Goal: Task Accomplishment & Management: Complete application form

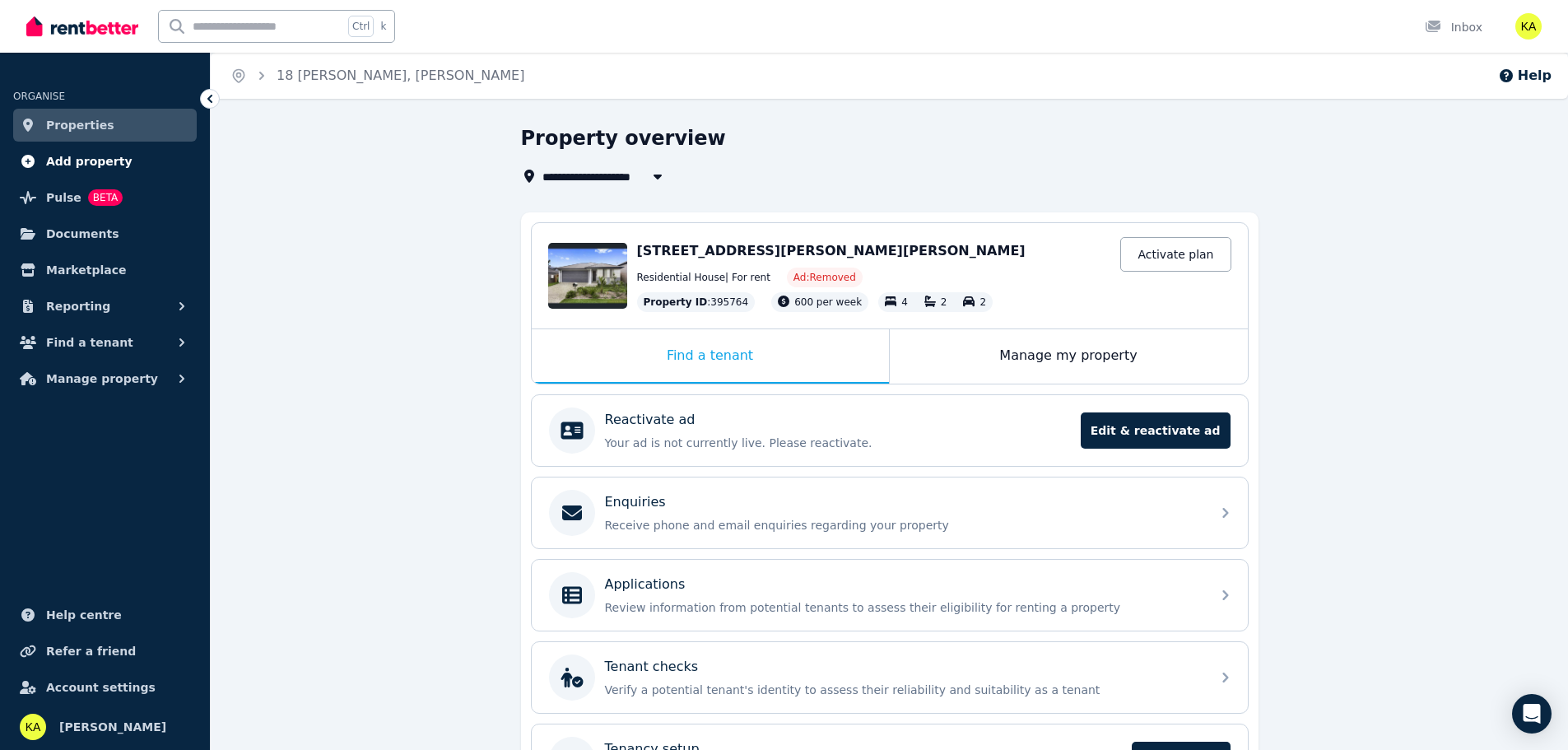
click at [72, 168] on span "Add property" at bounding box center [89, 161] width 87 height 20
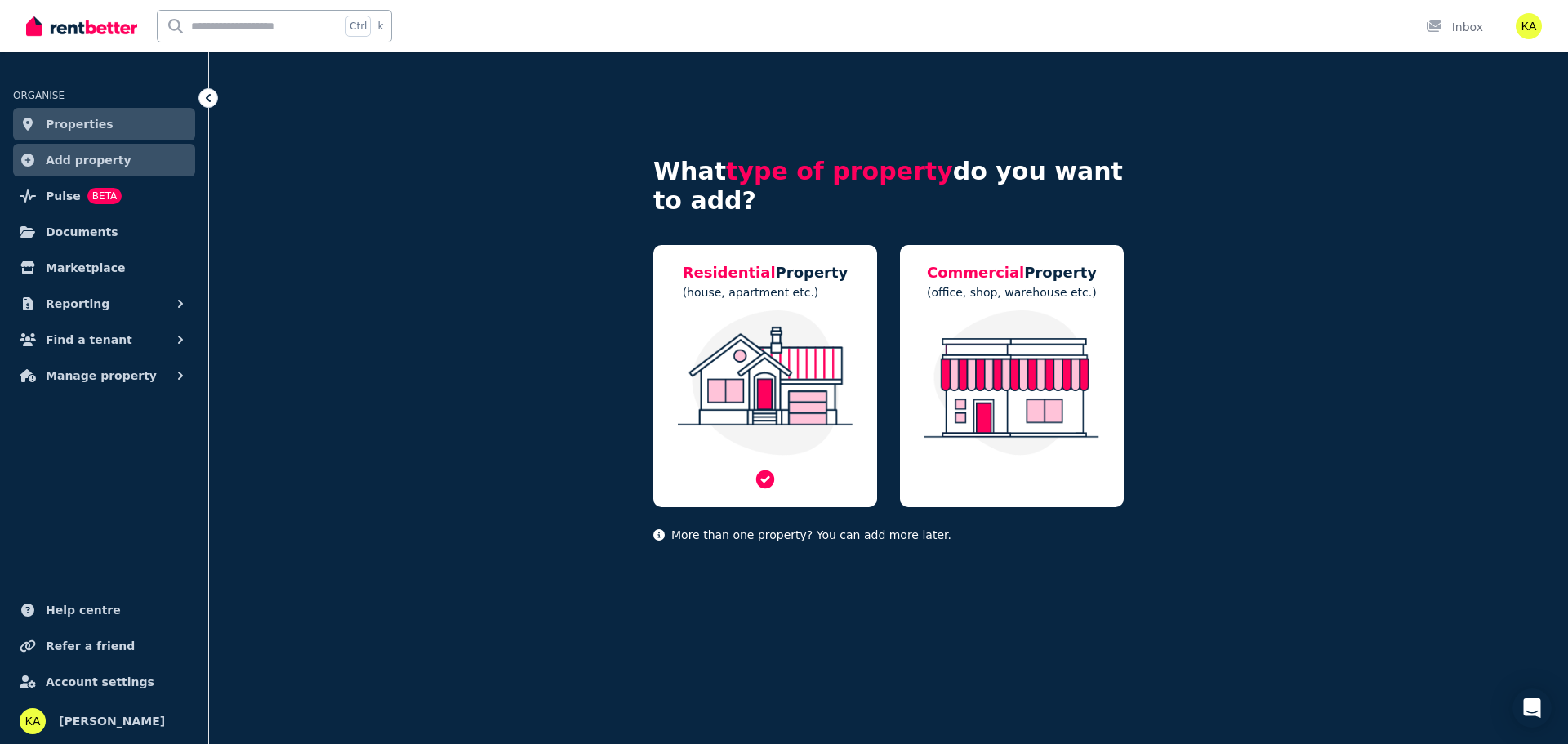
click at [767, 329] on img at bounding box center [766, 382] width 191 height 145
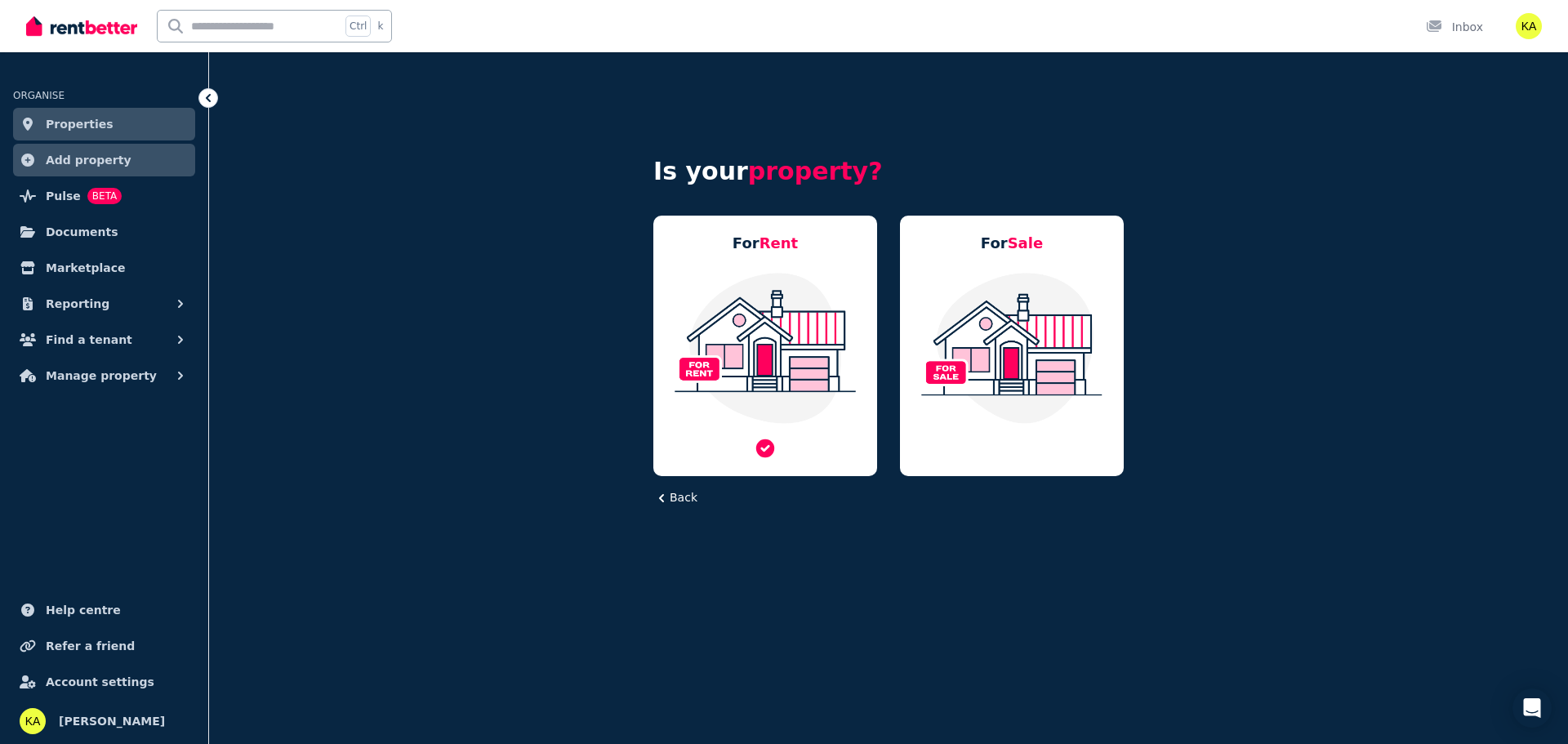
click at [774, 319] on img at bounding box center [766, 348] width 191 height 154
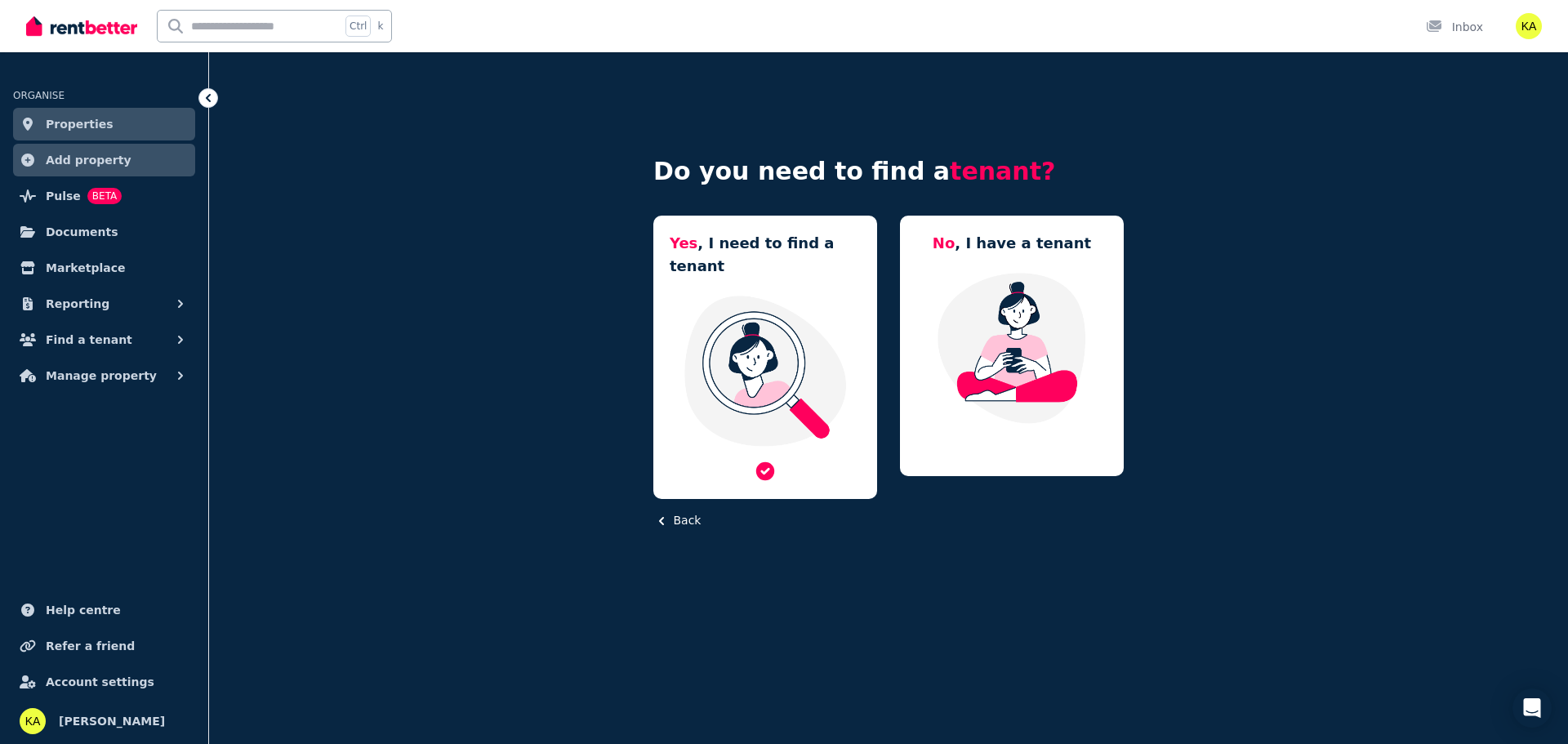
click at [734, 325] on img at bounding box center [766, 370] width 191 height 154
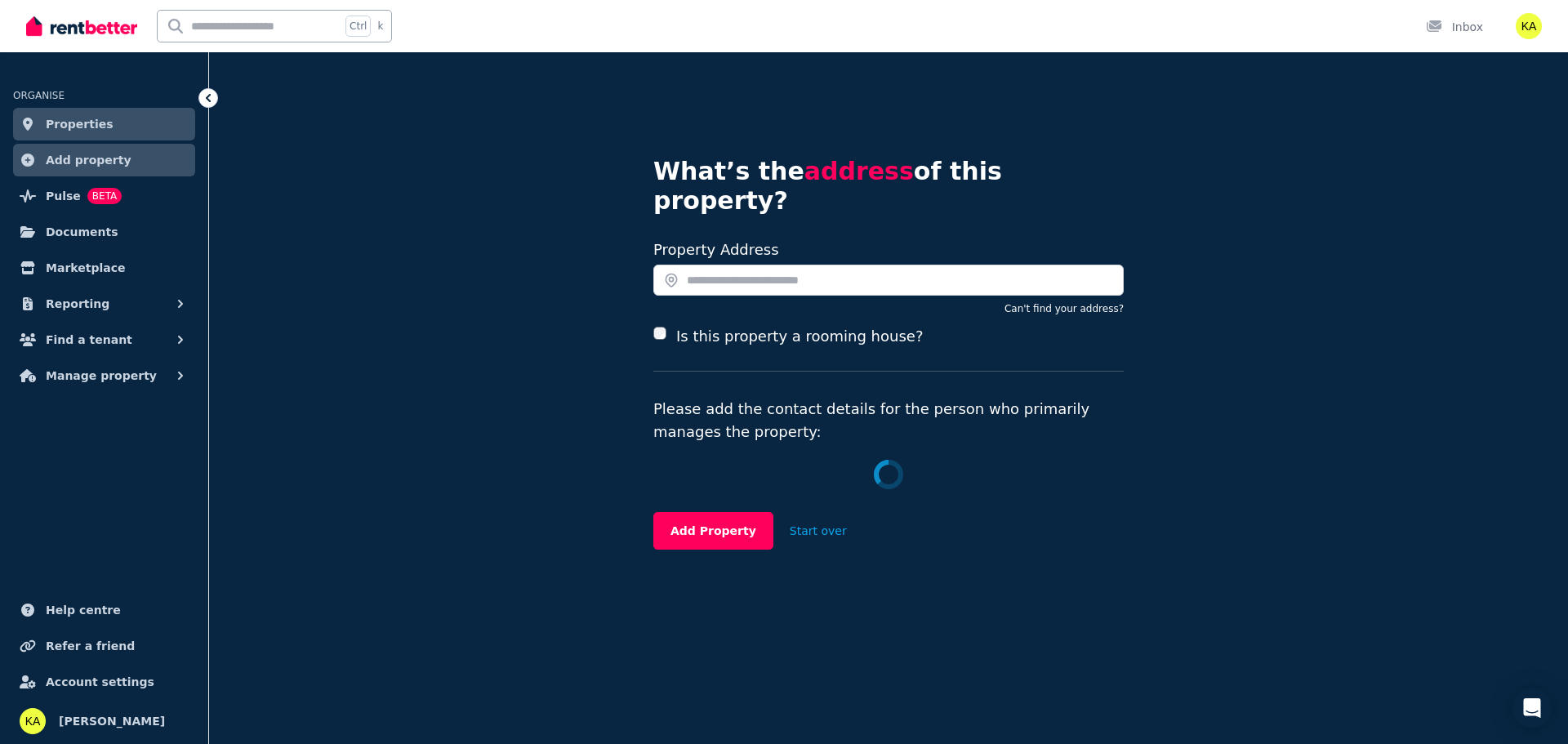
click at [724, 296] on div "Can't find your address?" at bounding box center [888, 305] width 470 height 20
click at [730, 264] on input "text" at bounding box center [888, 280] width 470 height 31
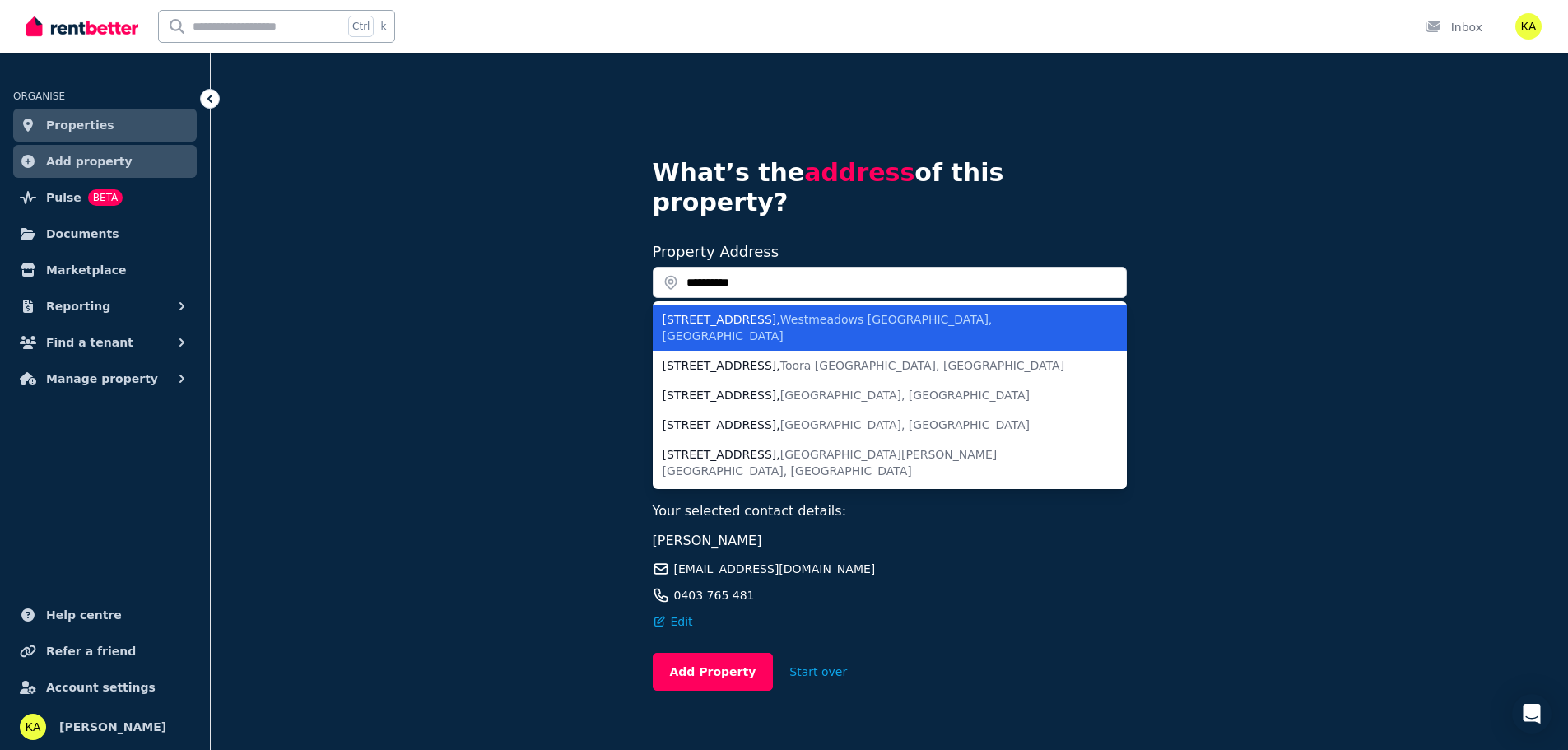
click at [710, 311] on div "45A Toora Drive , Westmeadows VIC, Australia" at bounding box center [880, 328] width 434 height 33
type input "**********"
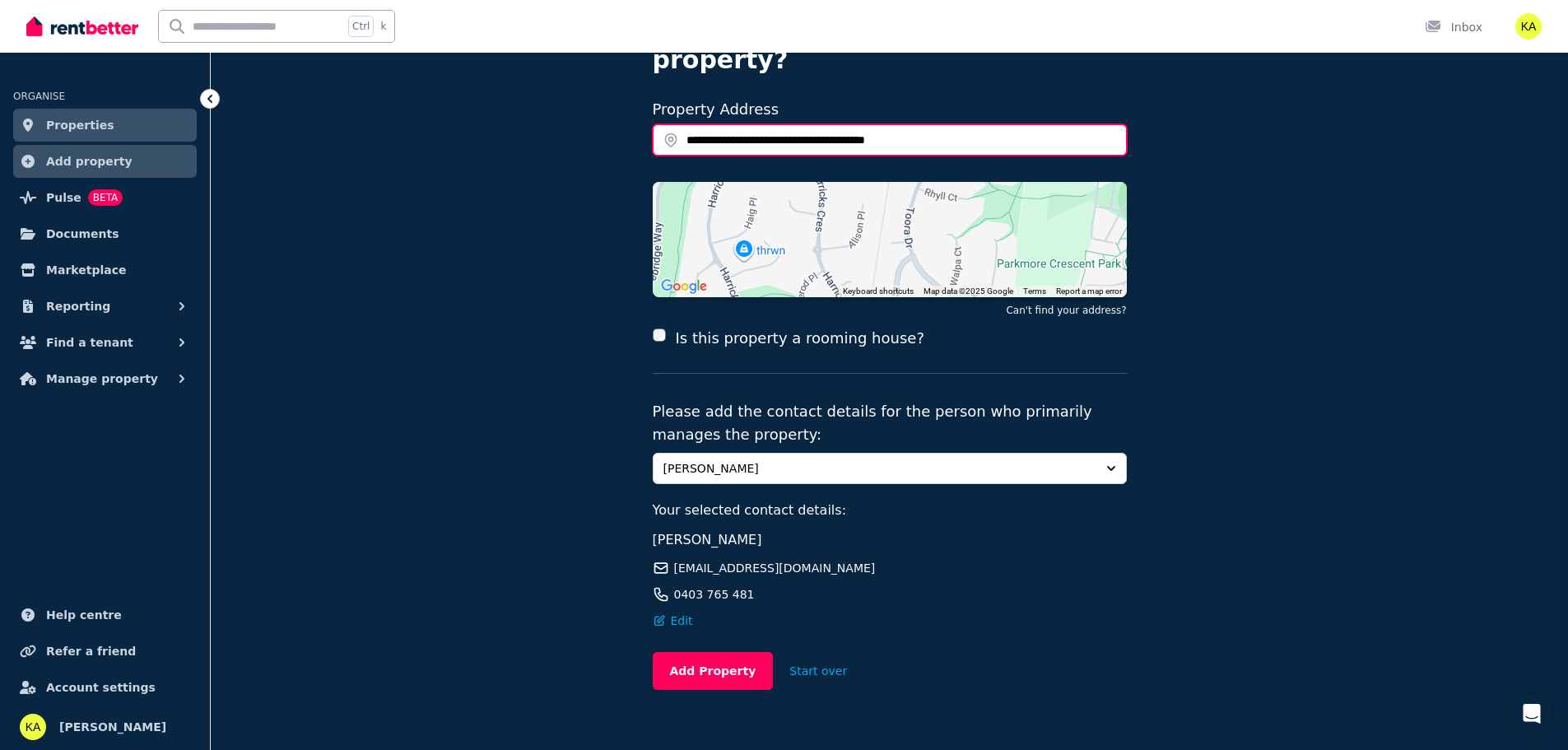
scroll to position [145, 0]
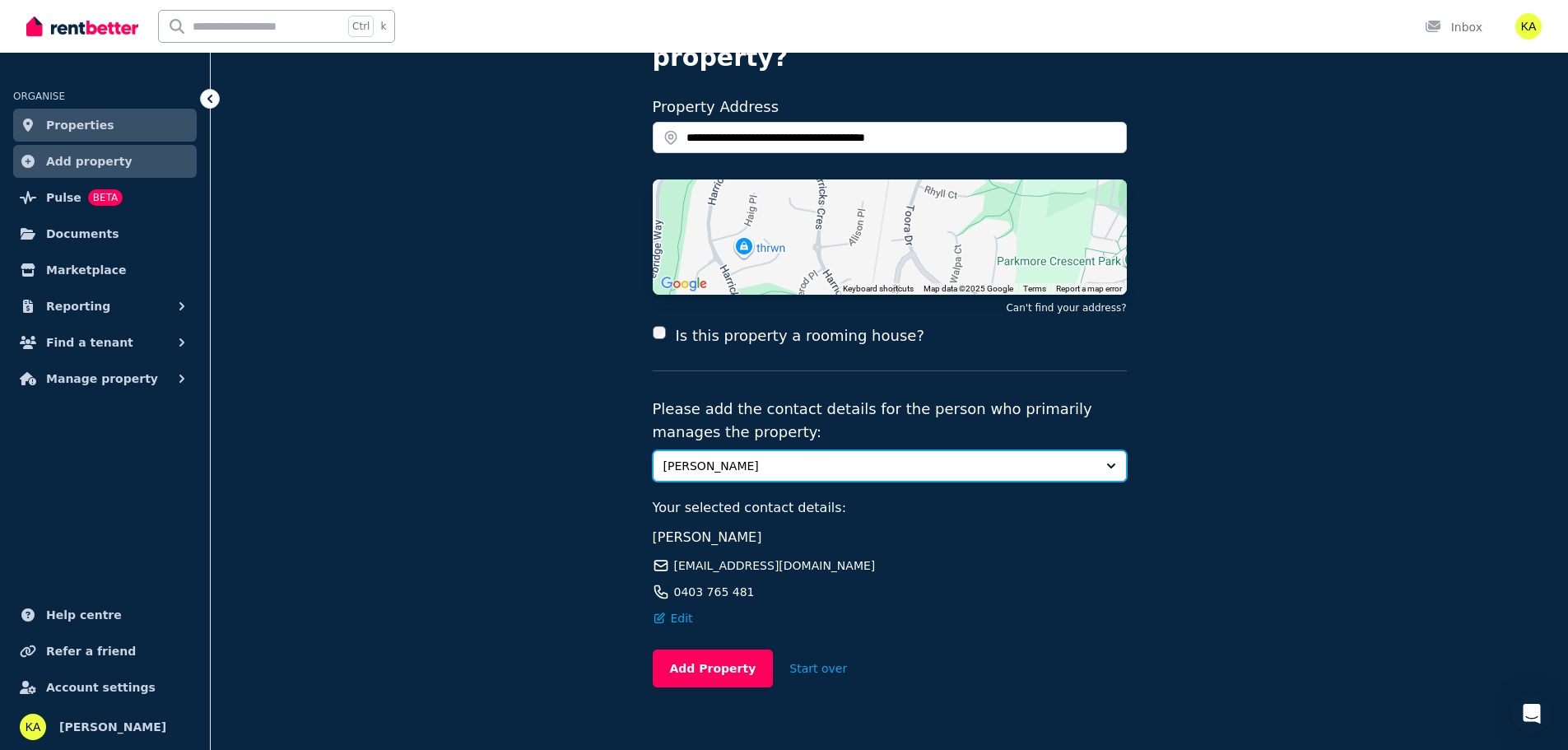
click at [921, 450] on button "[PERSON_NAME]" at bounding box center [889, 466] width 474 height 32
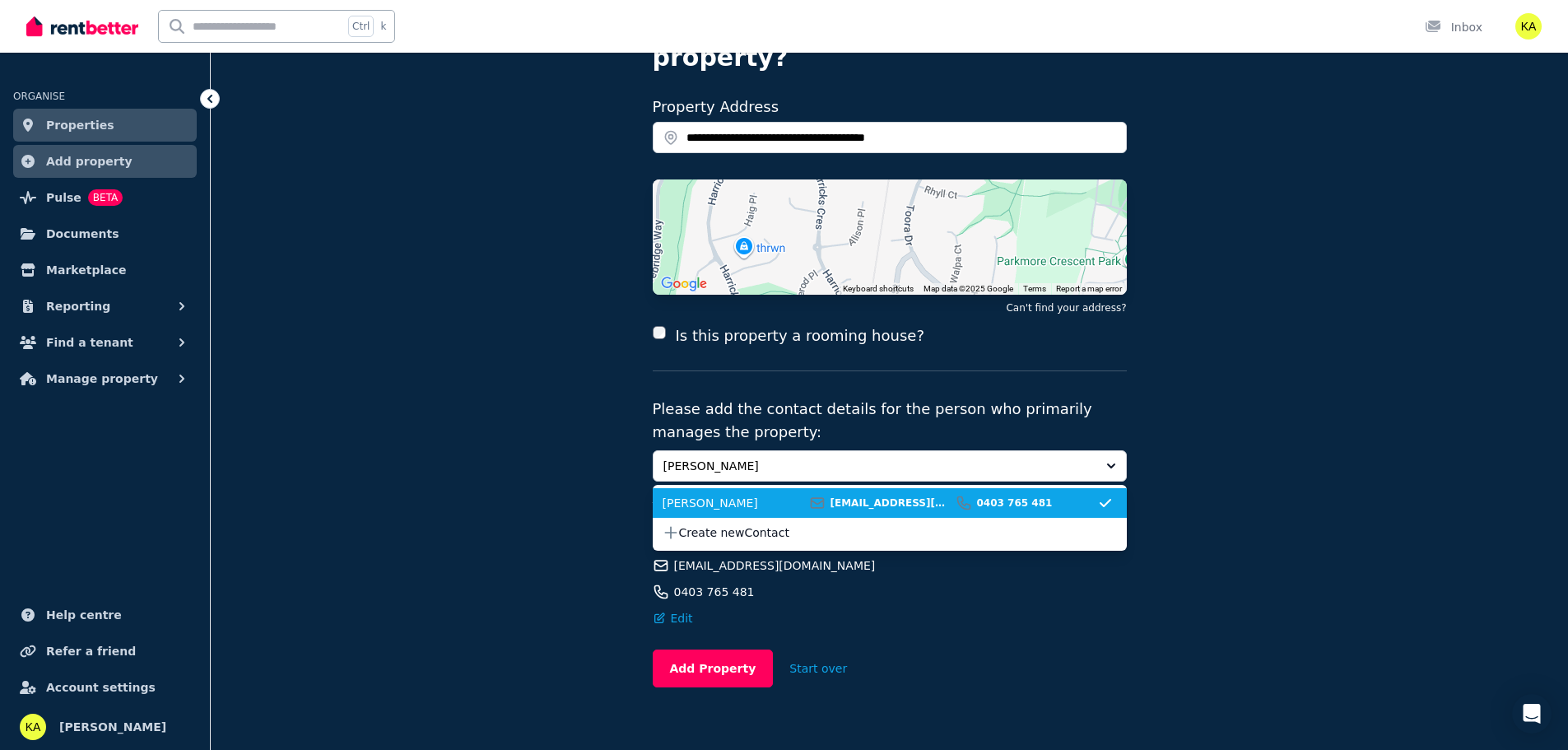
click at [1212, 412] on div "**********" at bounding box center [890, 343] width 1358 height 872
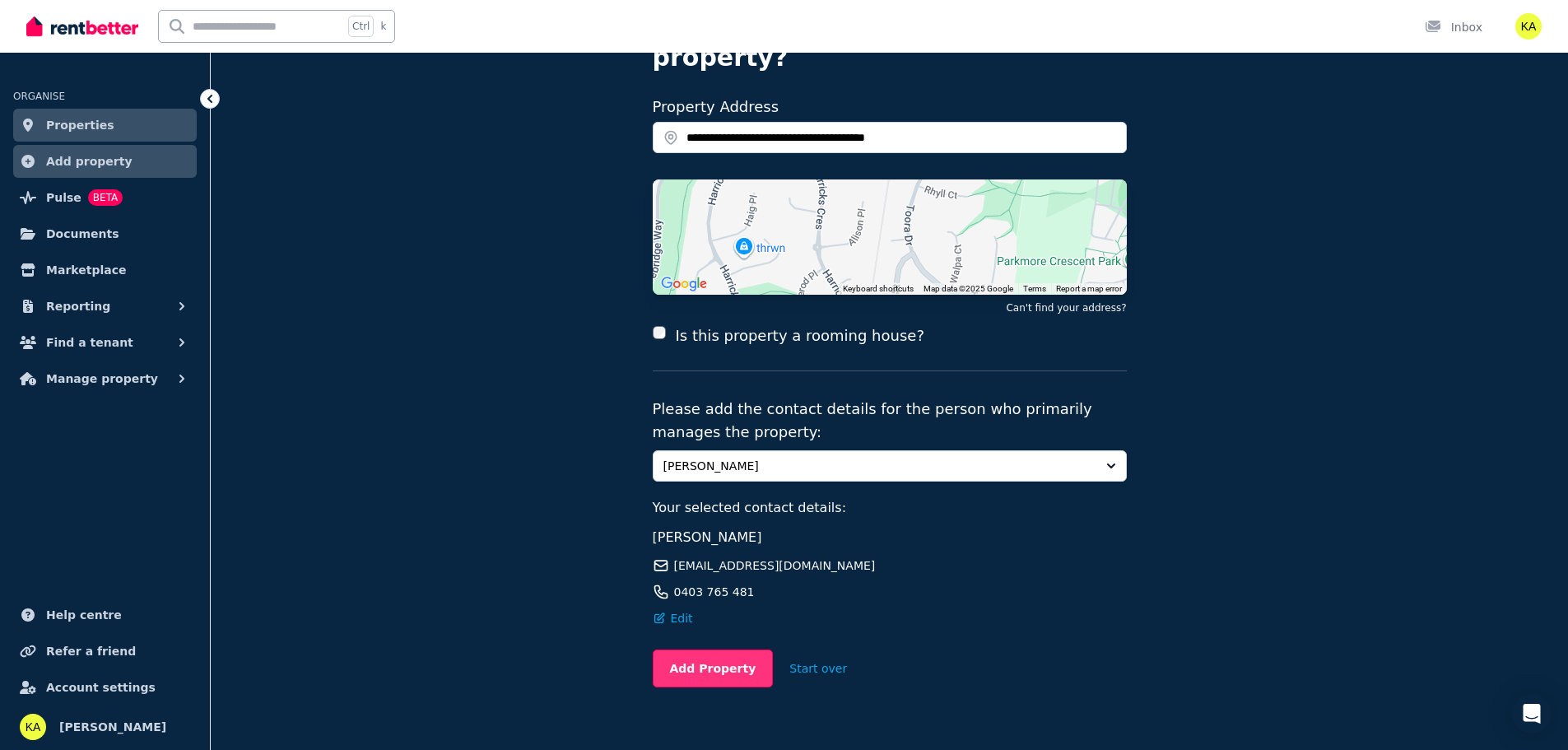
click at [712, 649] on button "Add Property" at bounding box center [713, 668] width 121 height 38
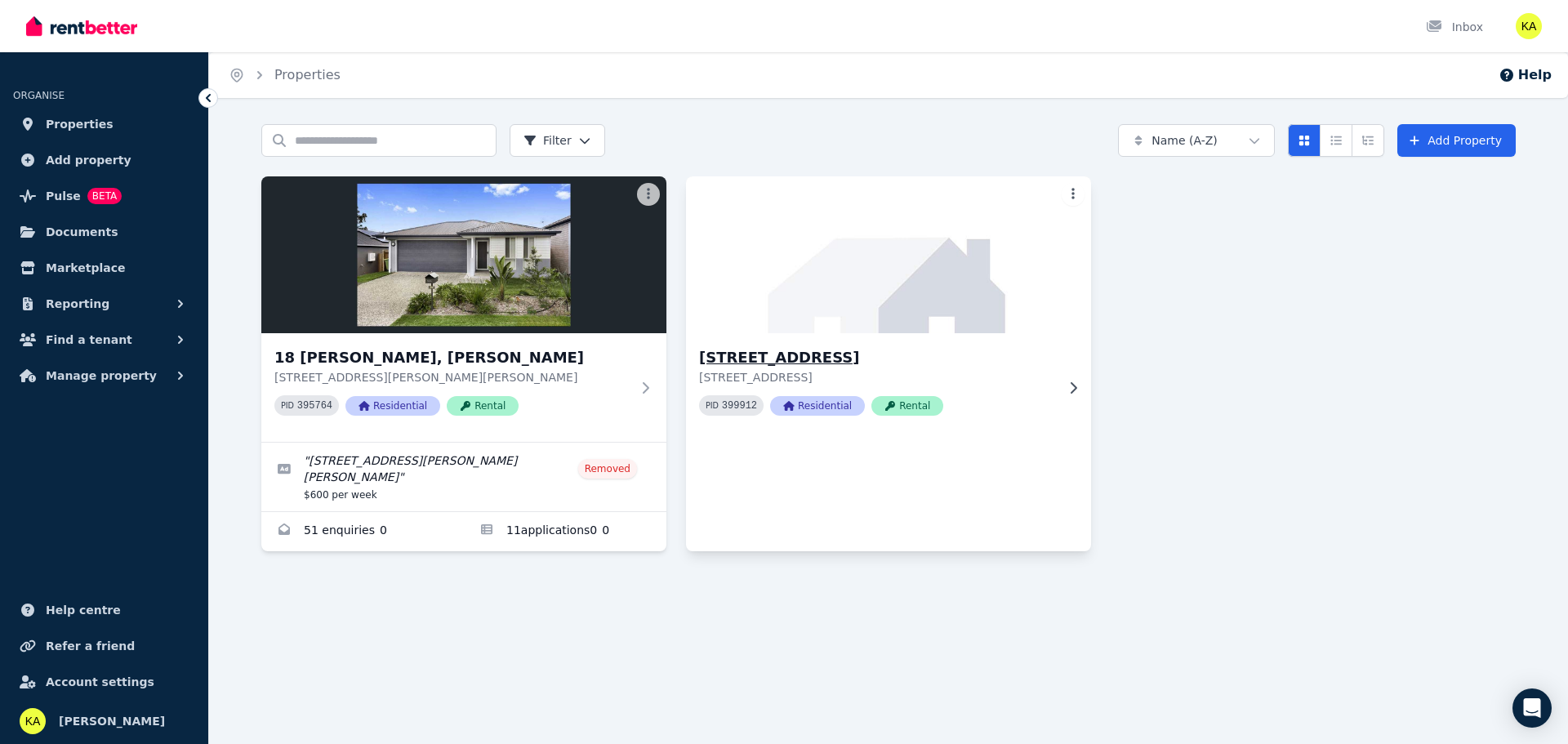
click at [1066, 389] on icon at bounding box center [1073, 388] width 17 height 13
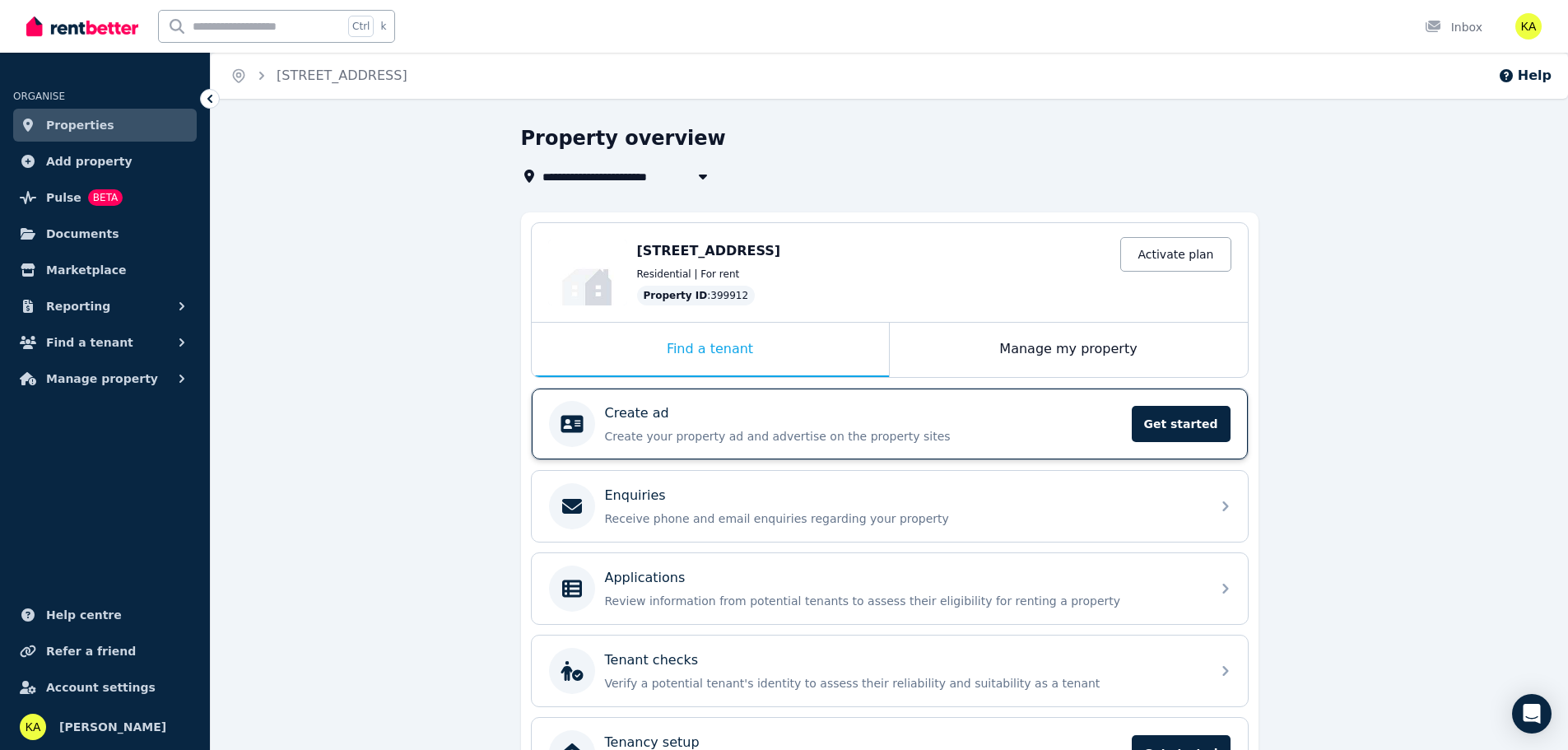
click at [1074, 433] on p "Create your property ad and advertise on the property sites" at bounding box center [864, 436] width 517 height 17
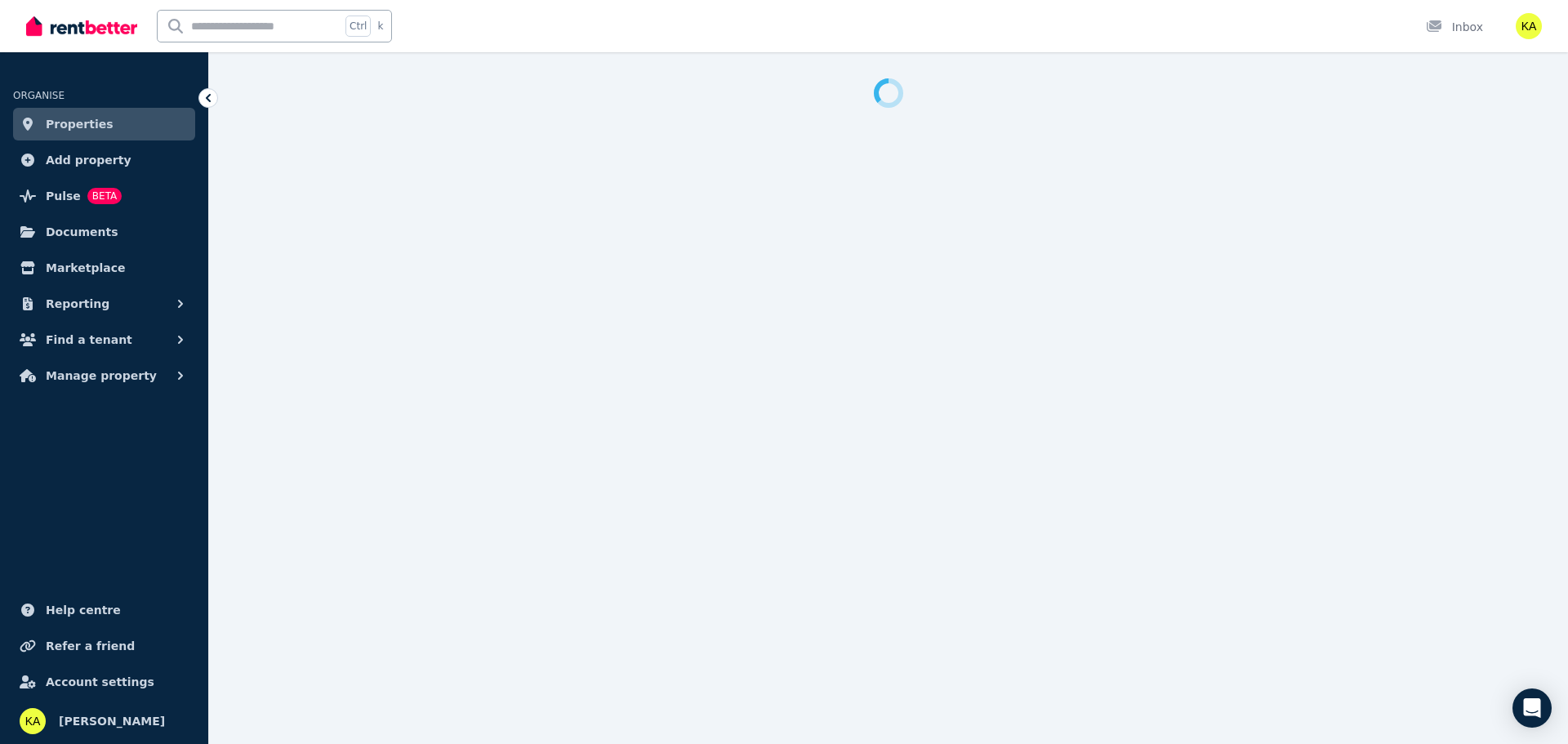
select select "***"
select select "**********"
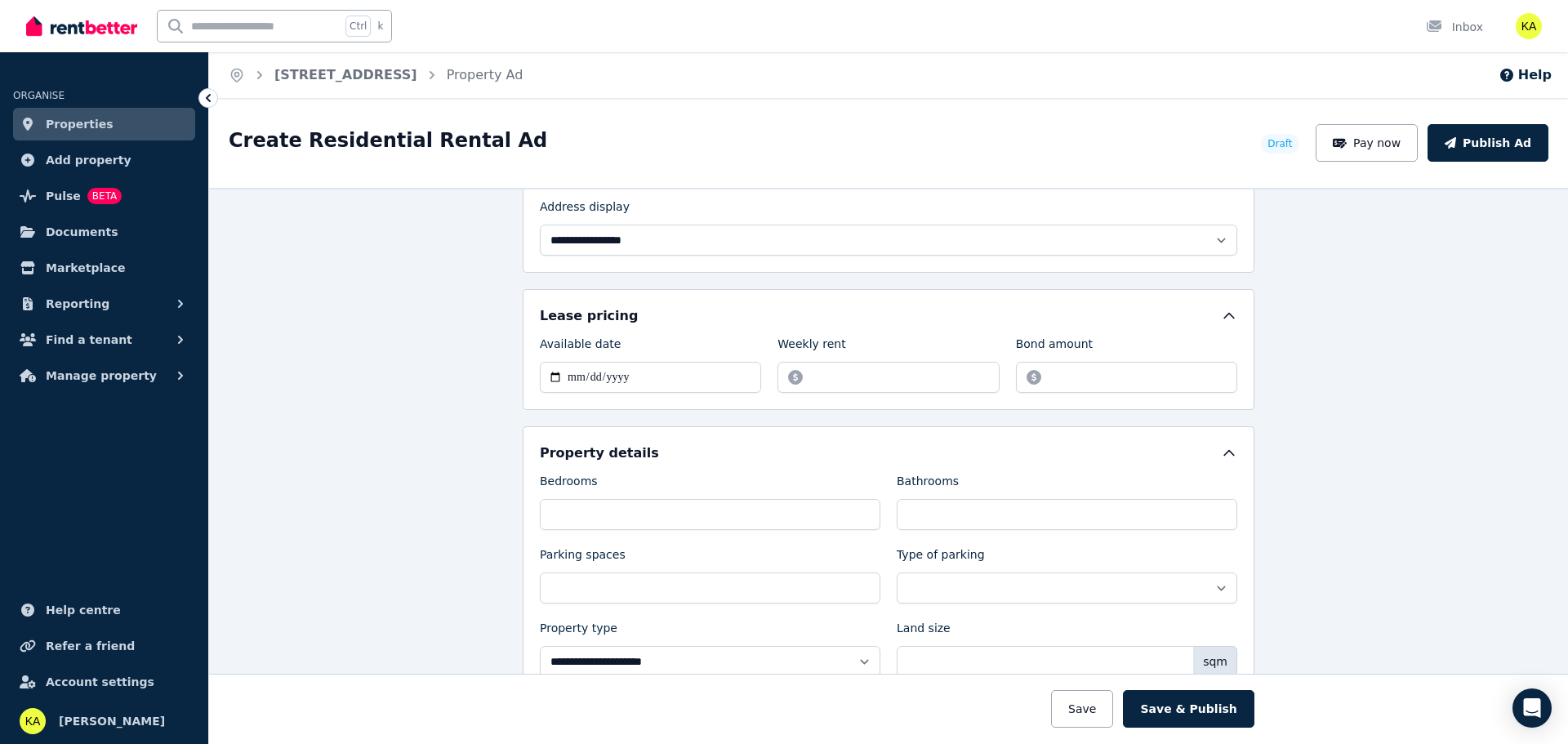
scroll to position [490, 0]
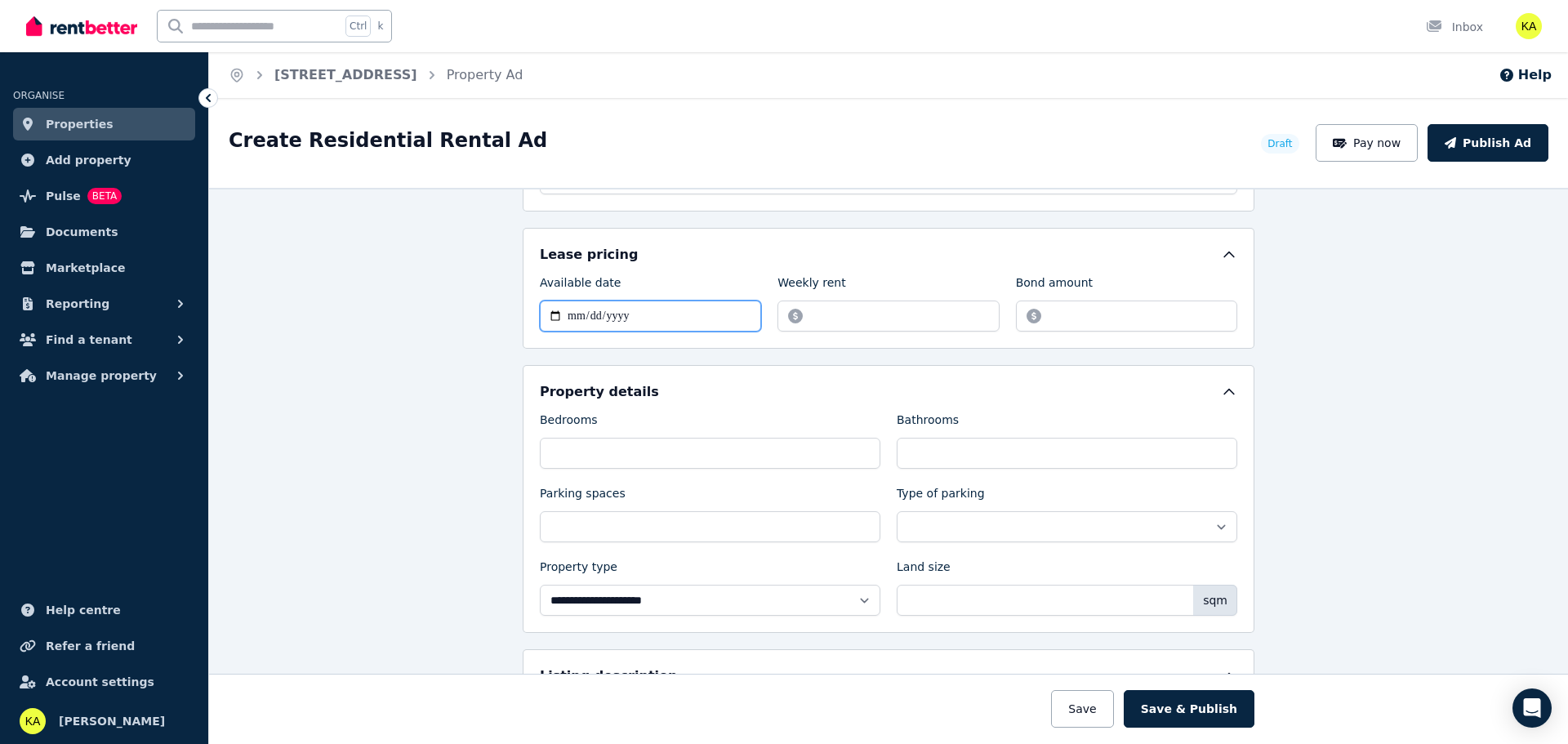
click at [630, 319] on input "Available date" at bounding box center [650, 316] width 222 height 31
click at [545, 311] on input "Available date" at bounding box center [650, 316] width 222 height 31
type input "**********"
click at [856, 305] on input "Weekly rent" at bounding box center [888, 316] width 222 height 31
type input "***"
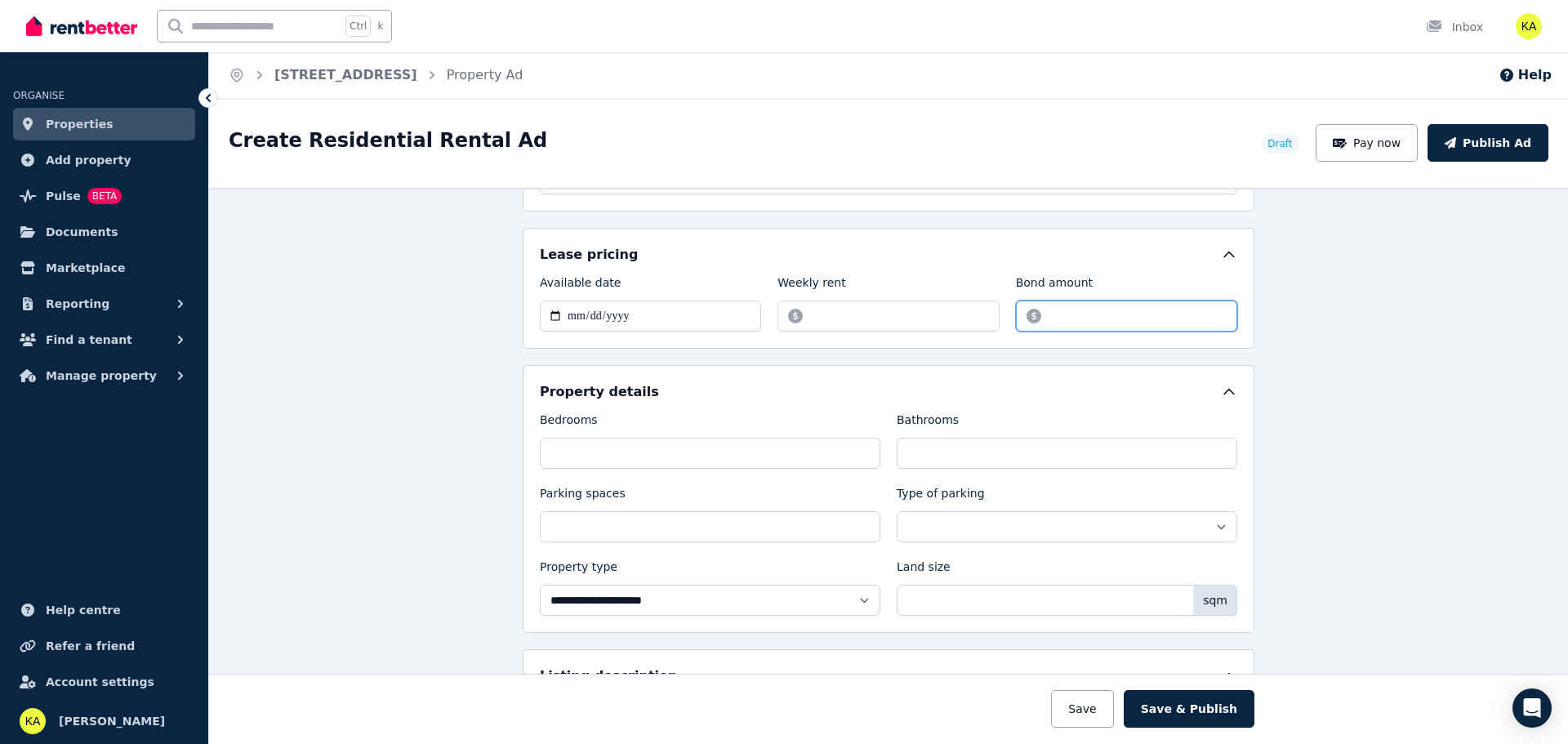
click at [1103, 309] on input "Bond amount" at bounding box center [1126, 316] width 222 height 31
click at [1079, 307] on input "Bond amount" at bounding box center [1126, 316] width 222 height 31
type input "****"
click at [759, 470] on div "**********" at bounding box center [888, 514] width 698 height 204
click at [751, 459] on input "Bedrooms" at bounding box center [710, 454] width 341 height 31
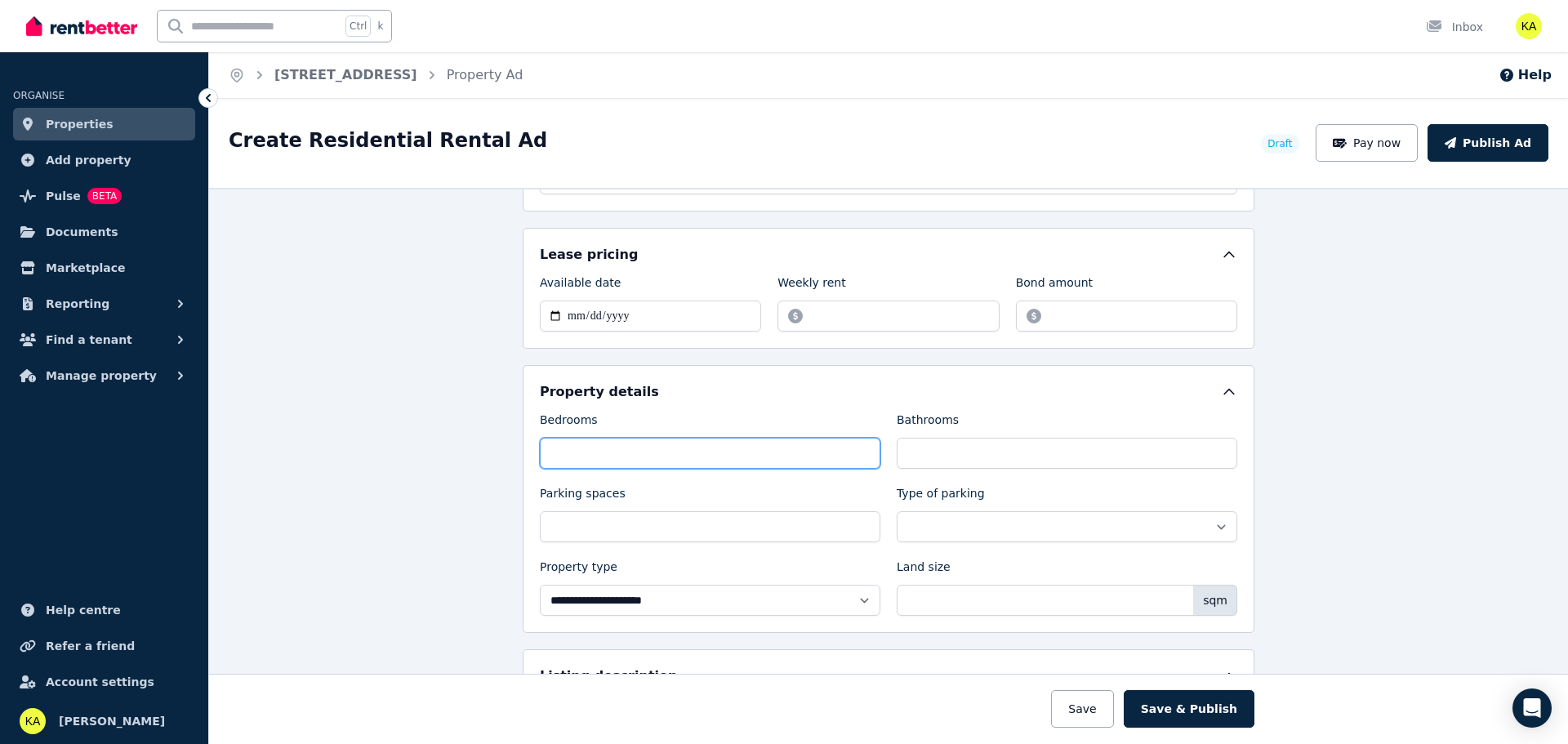
type input "*"
click at [1004, 463] on input "Bathrooms" at bounding box center [1067, 454] width 341 height 31
type input "*"
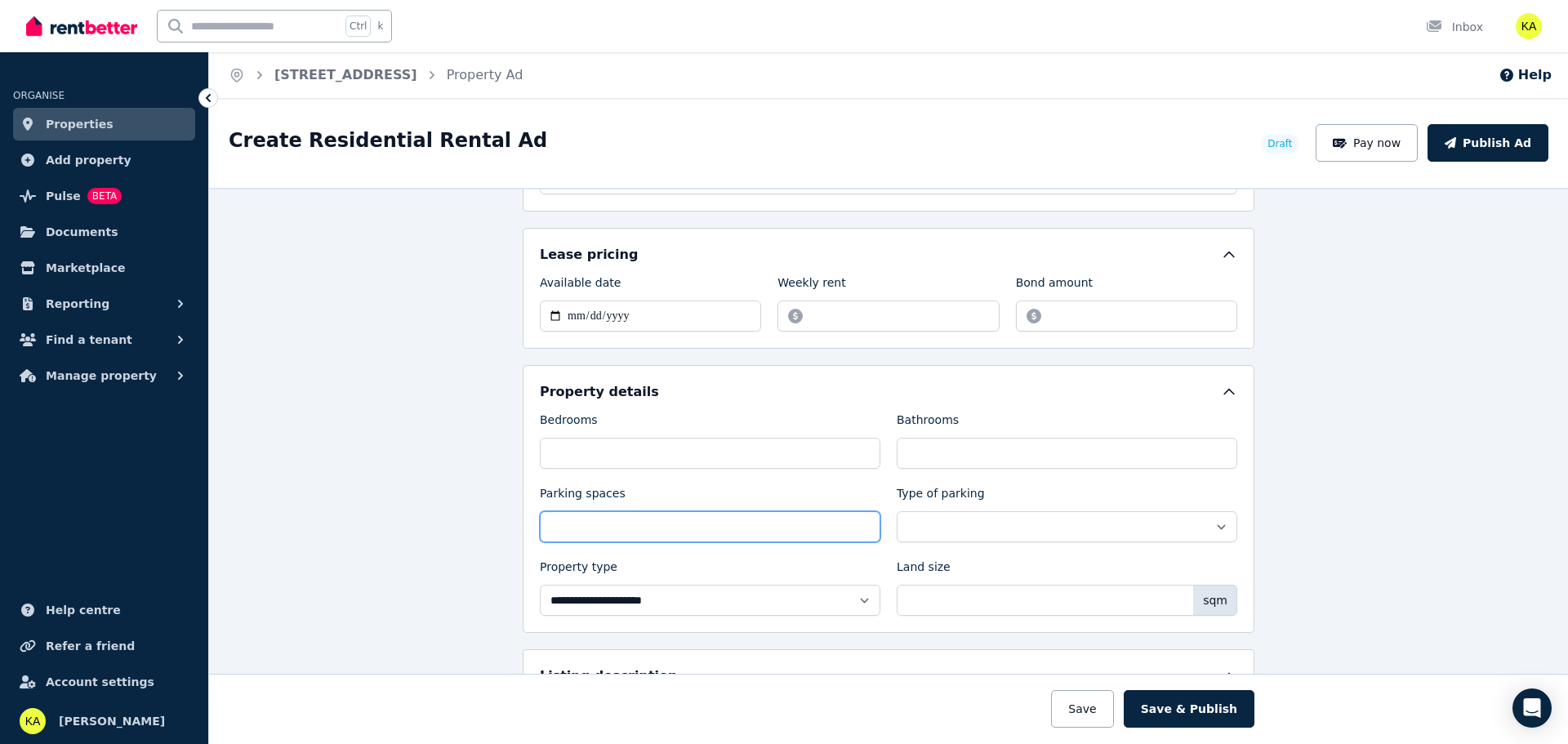
click at [822, 532] on input "Parking spaces" at bounding box center [710, 527] width 341 height 31
click at [1092, 551] on div "**********" at bounding box center [888, 514] width 698 height 204
click at [575, 536] on input "*" at bounding box center [710, 527] width 341 height 31
click at [580, 529] on input "*" at bounding box center [710, 527] width 341 height 31
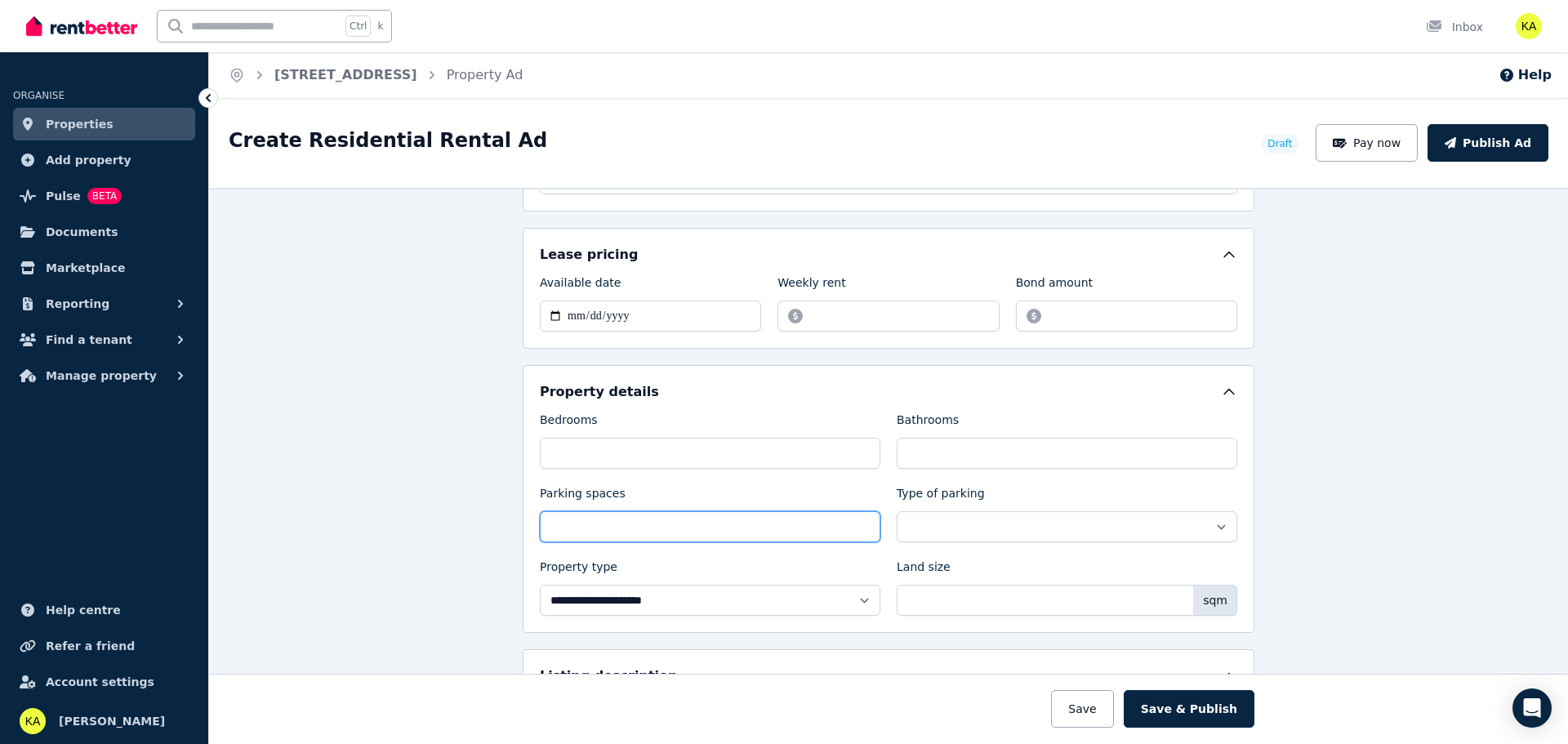
click at [580, 529] on input "*" at bounding box center [710, 527] width 341 height 31
type input "*"
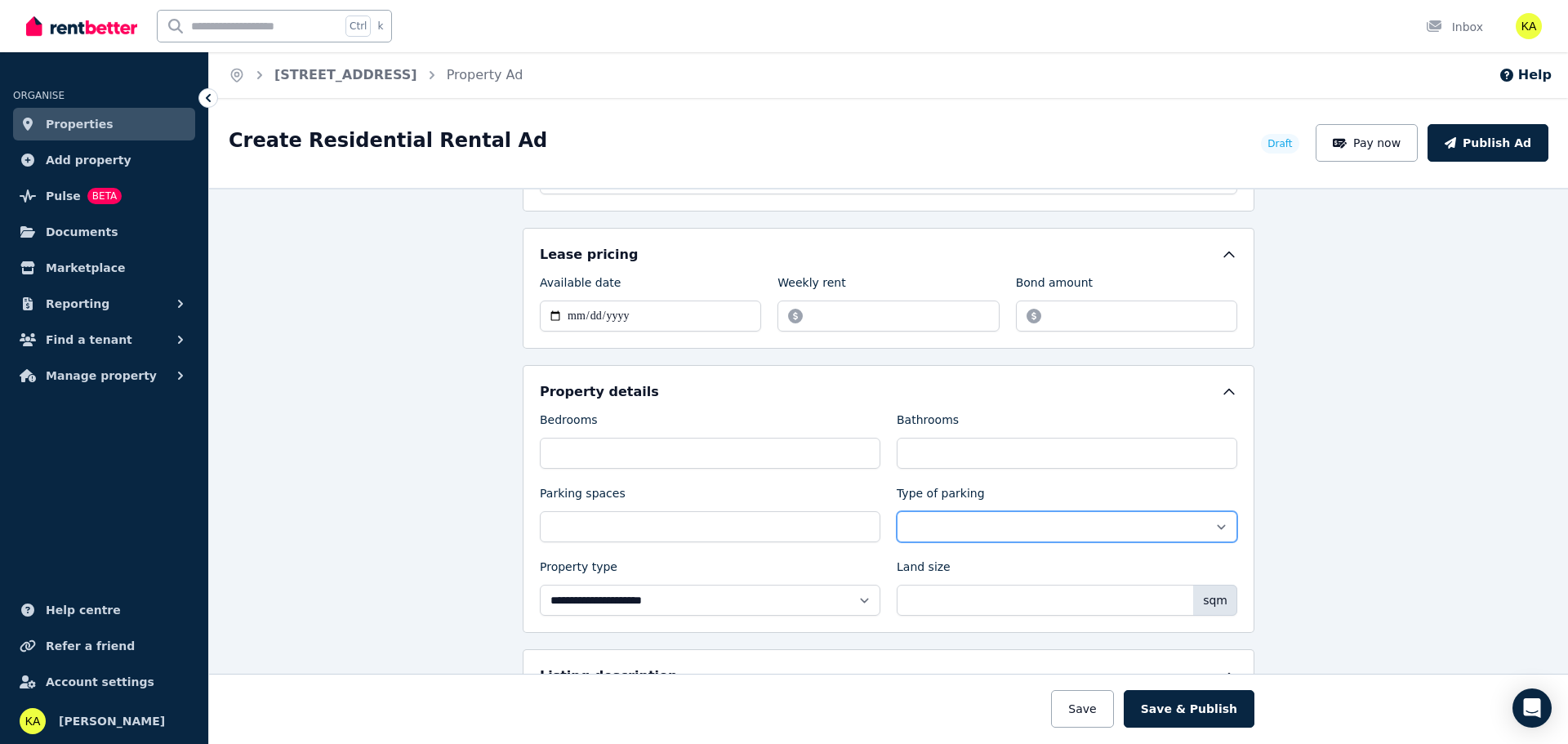
click at [1035, 533] on select "**********" at bounding box center [1067, 527] width 341 height 31
select select "**********"
click at [897, 511] on select "**********" at bounding box center [1067, 527] width 341 height 31
click at [802, 594] on select "**********" at bounding box center [710, 601] width 341 height 31
select select "**********"
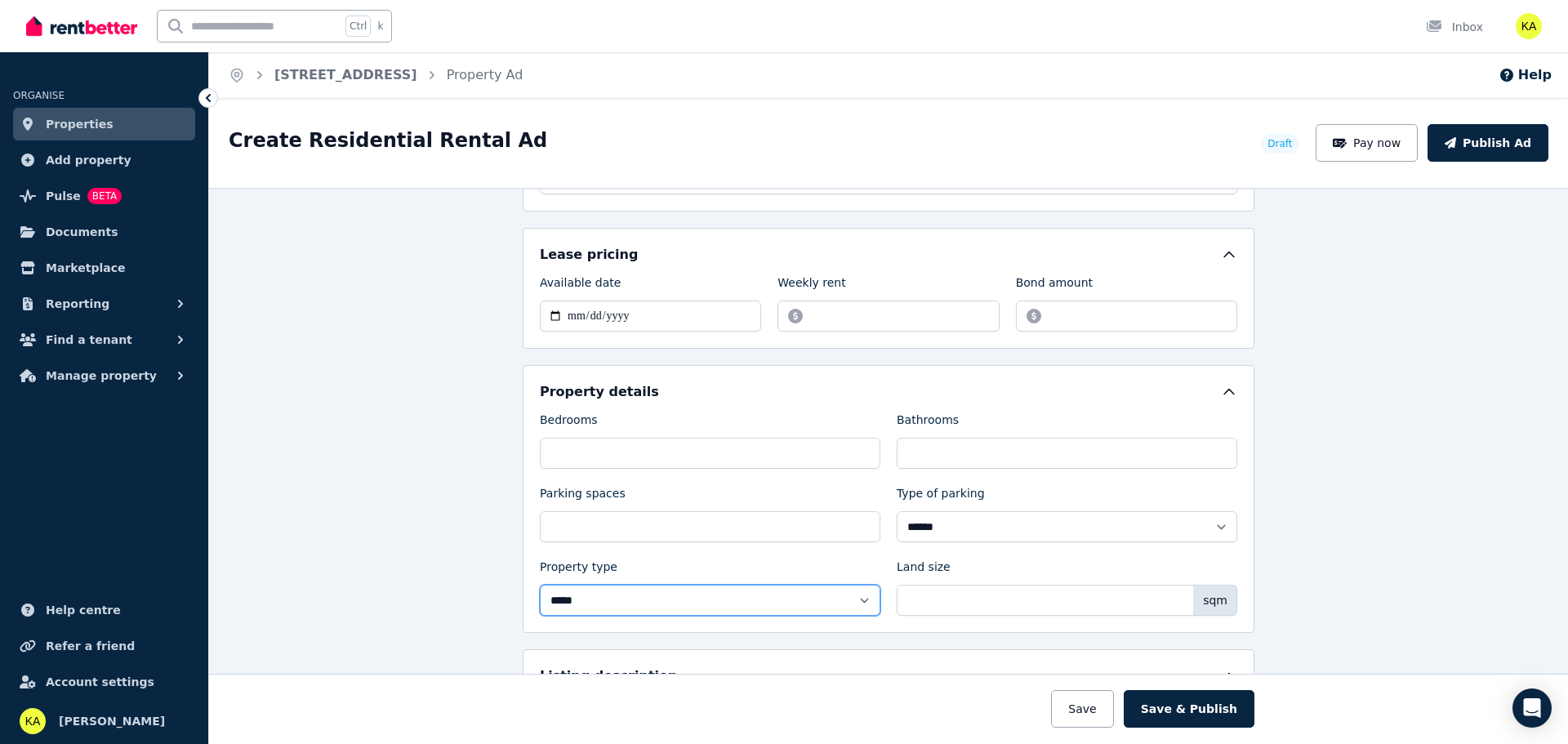
click at [540, 585] on select "**********" at bounding box center [710, 601] width 341 height 31
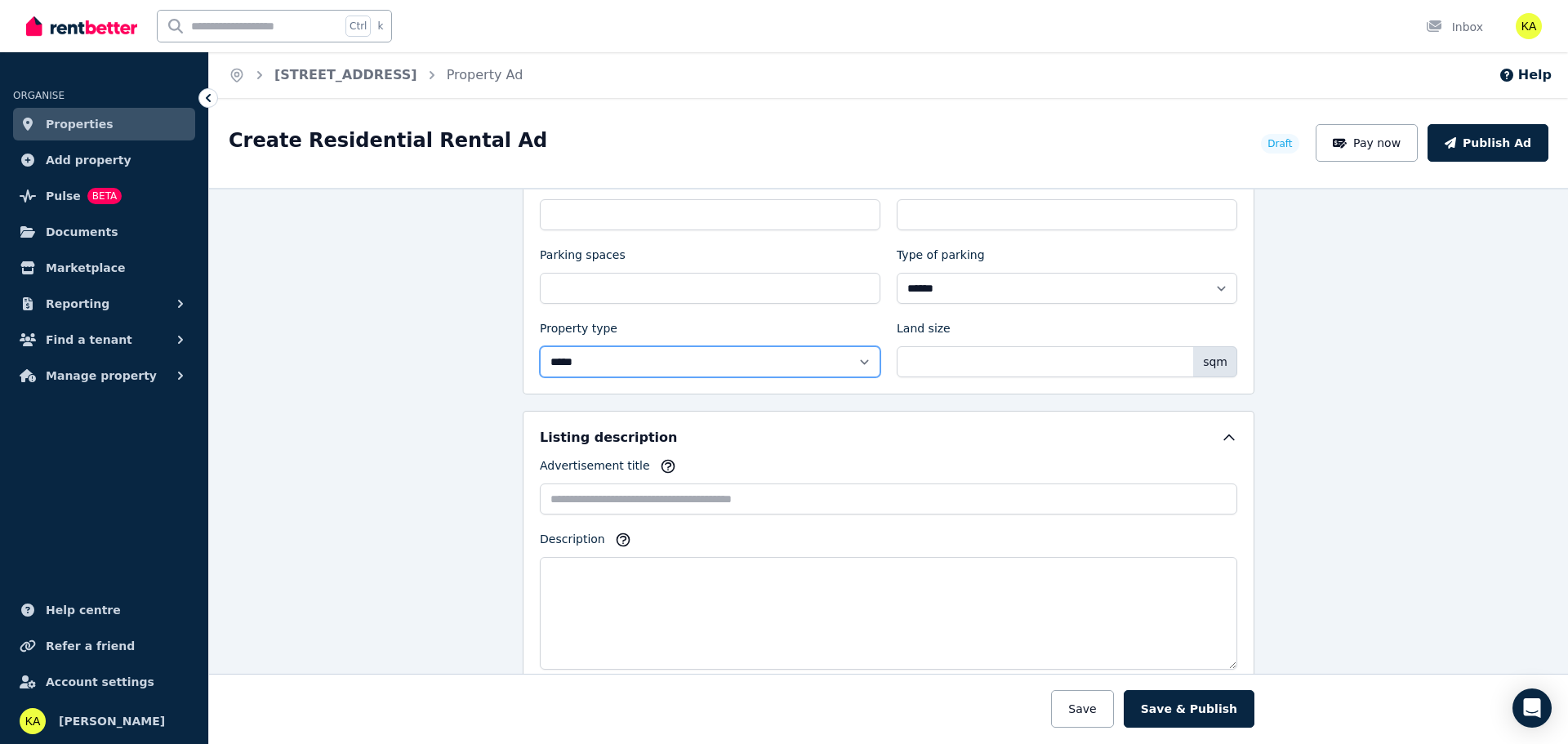
scroll to position [735, 0]
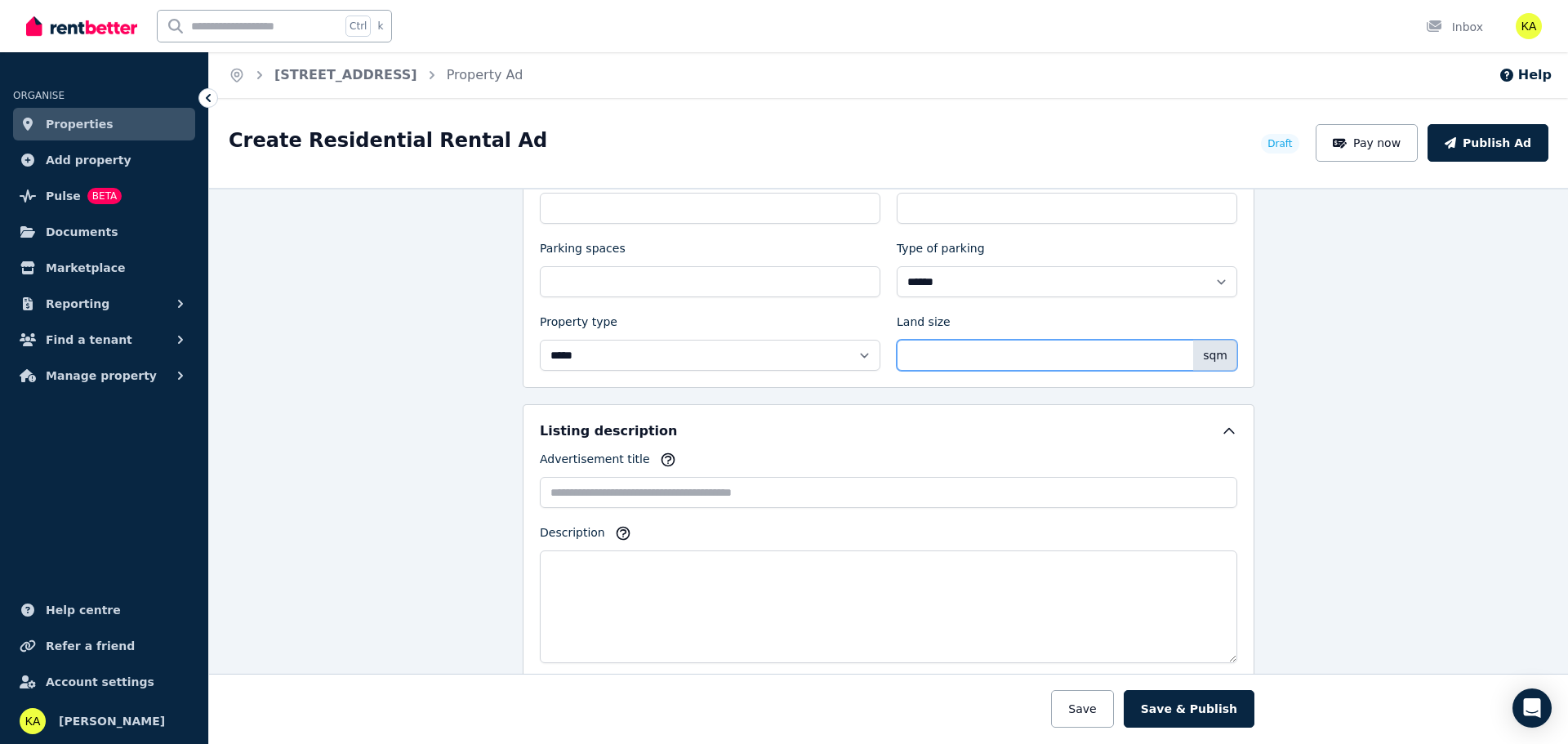
click at [1041, 360] on input "Land size" at bounding box center [1067, 355] width 341 height 31
type input "***"
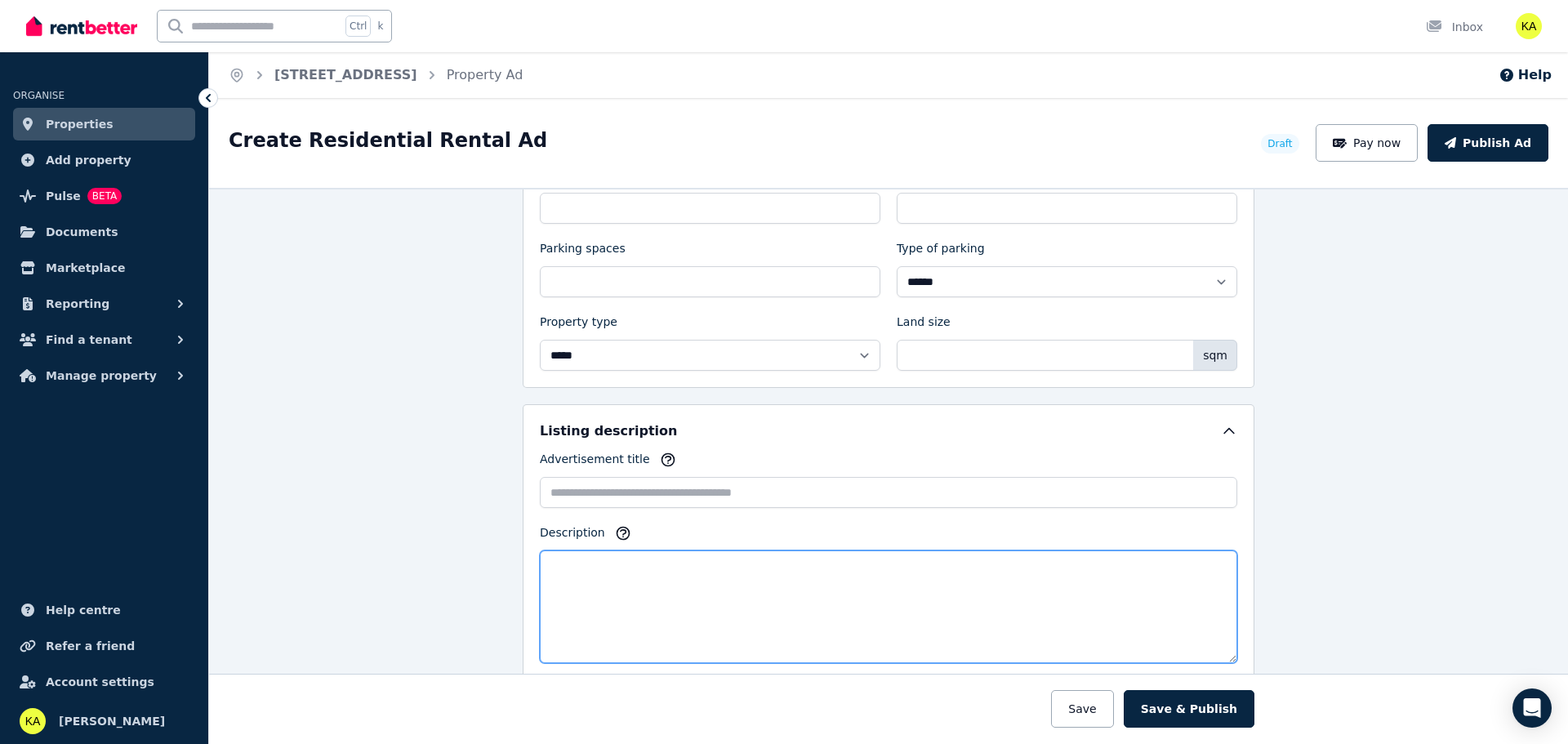
click at [622, 589] on textarea "Description" at bounding box center [888, 607] width 698 height 113
paste textarea "**********"
drag, startPoint x: 698, startPoint y: 568, endPoint x: 473, endPoint y: 552, distance: 225.6
click at [473, 552] on div "**********" at bounding box center [889, 466] width 1359 height 556
paste textarea
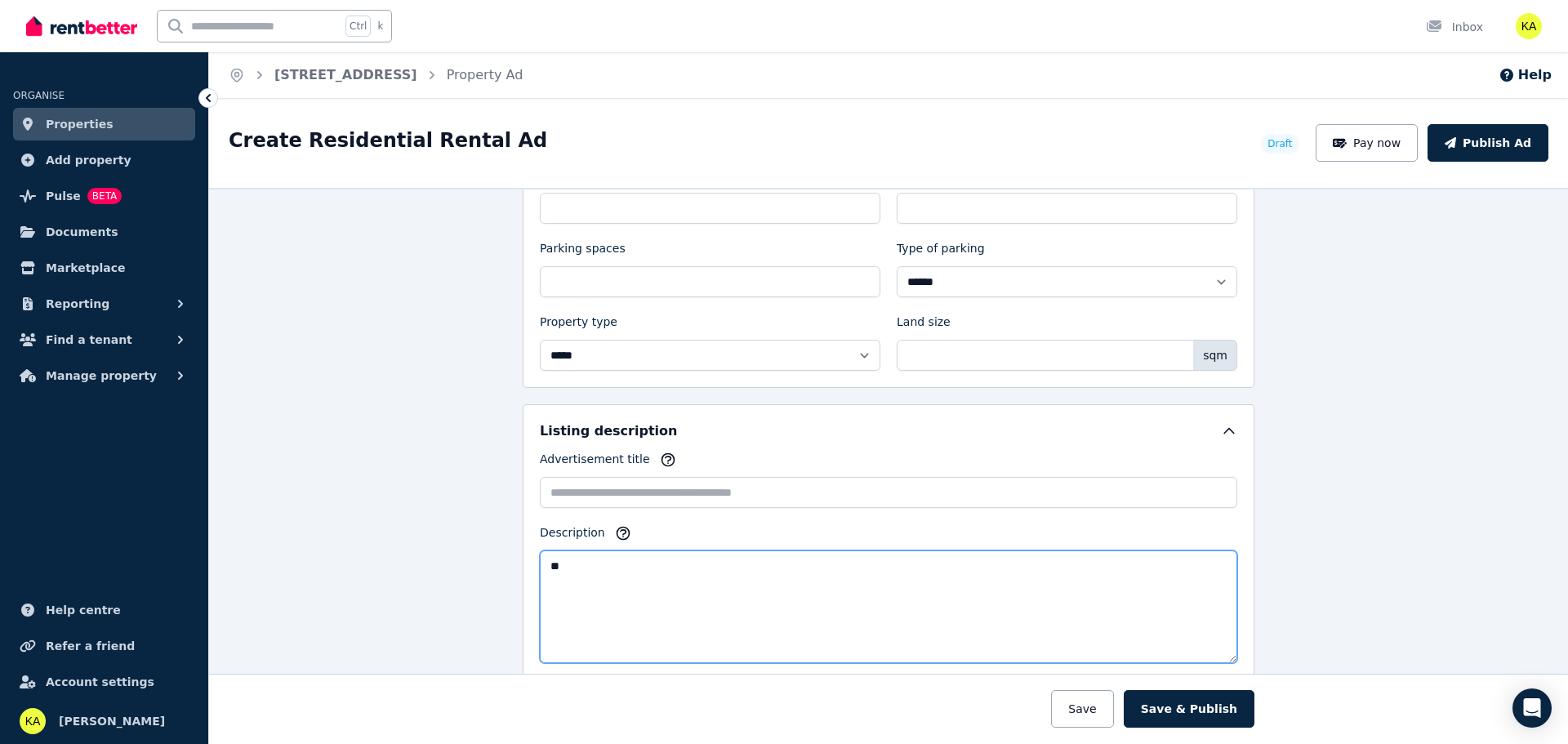
type textarea "*"
paste textarea "**********"
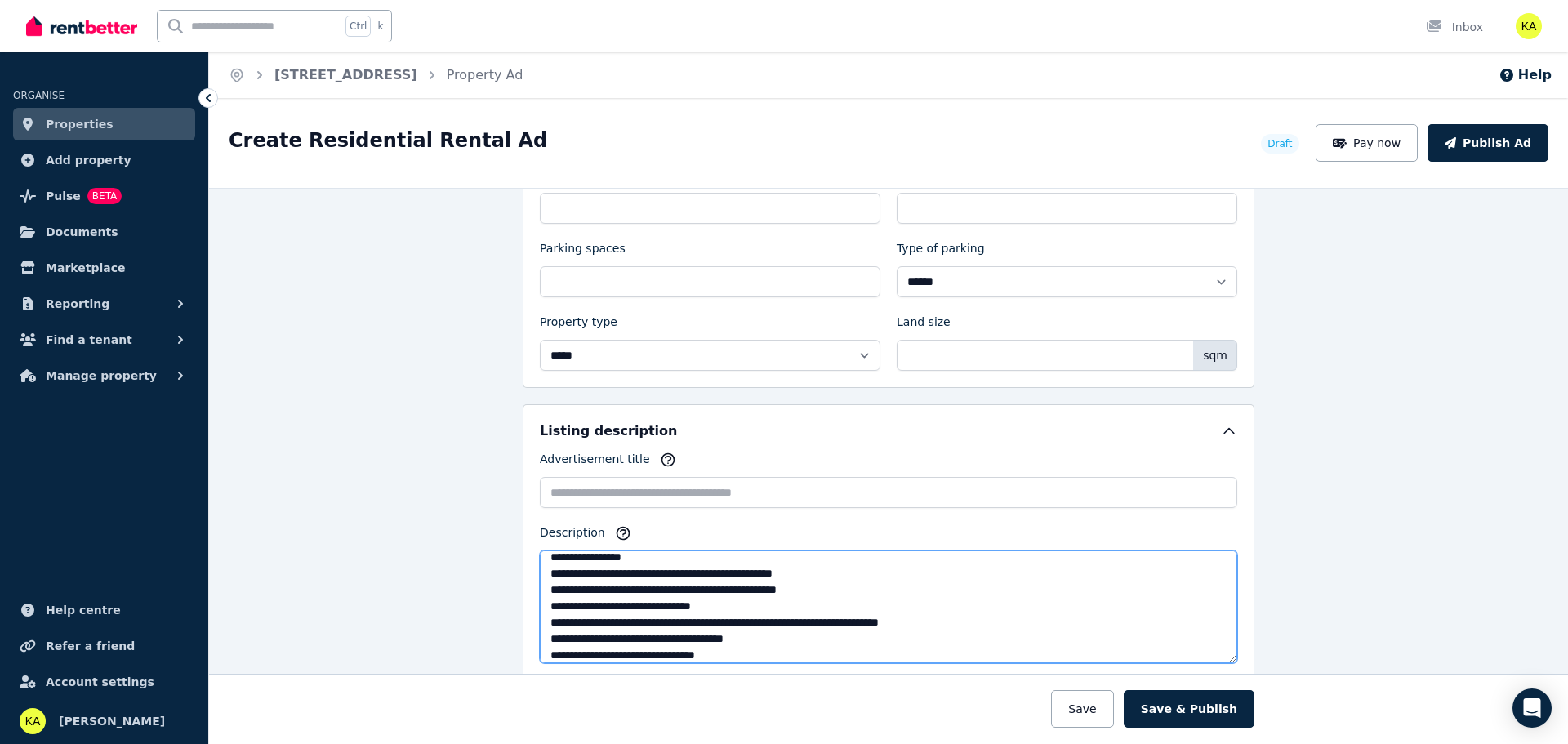
scroll to position [0, 0]
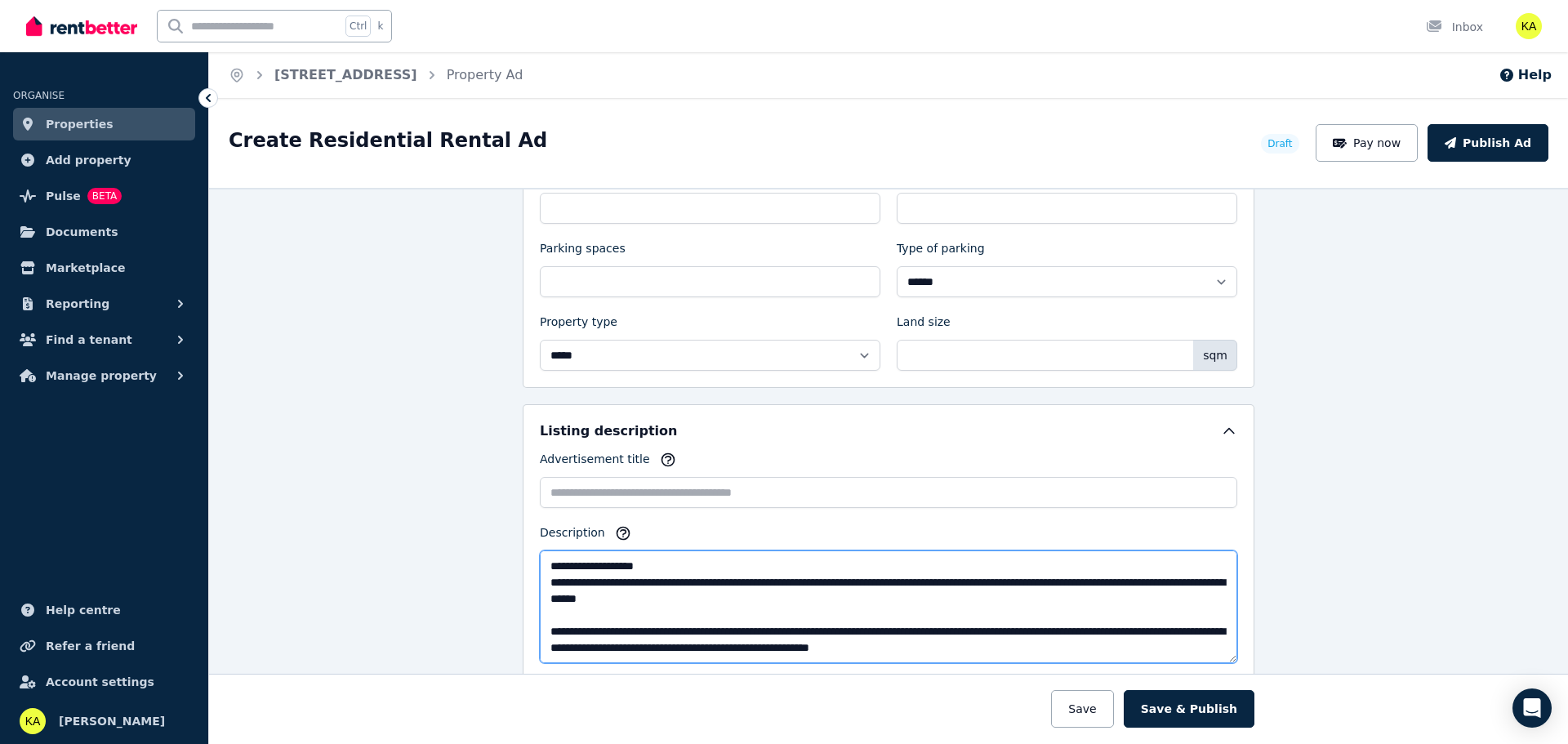
type textarea "**********"
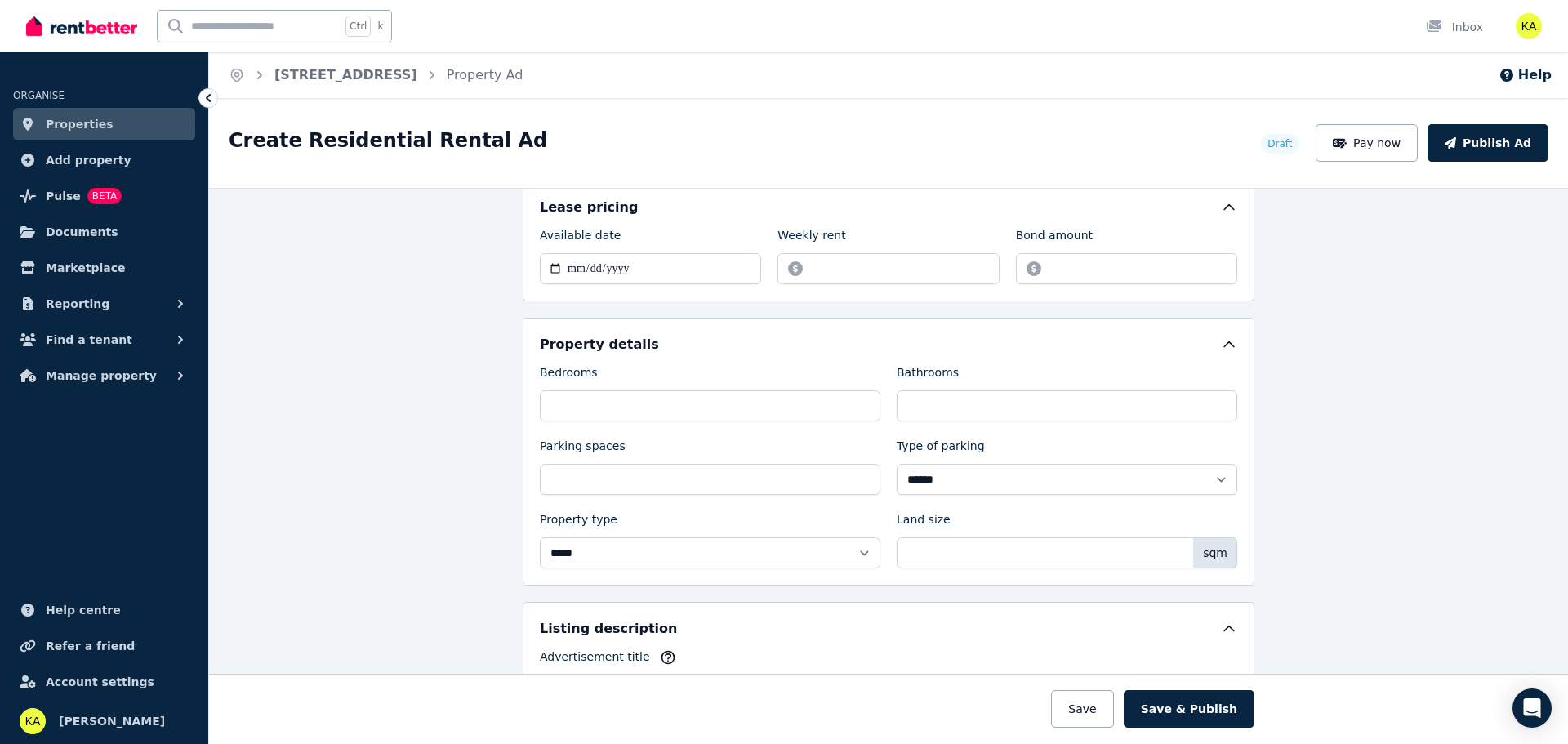
scroll to position [899, 0]
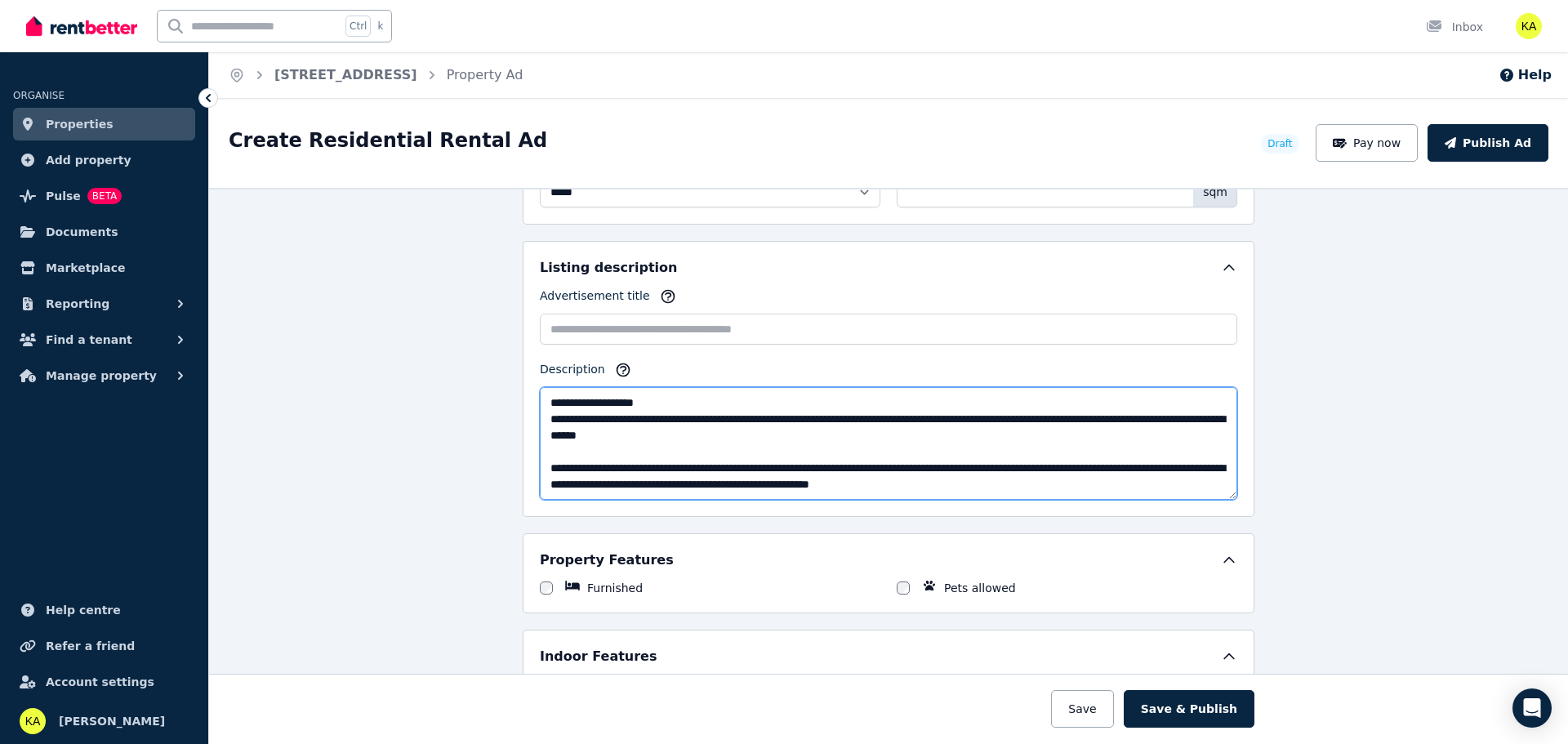
click at [637, 427] on textarea "Description" at bounding box center [888, 443] width 698 height 113
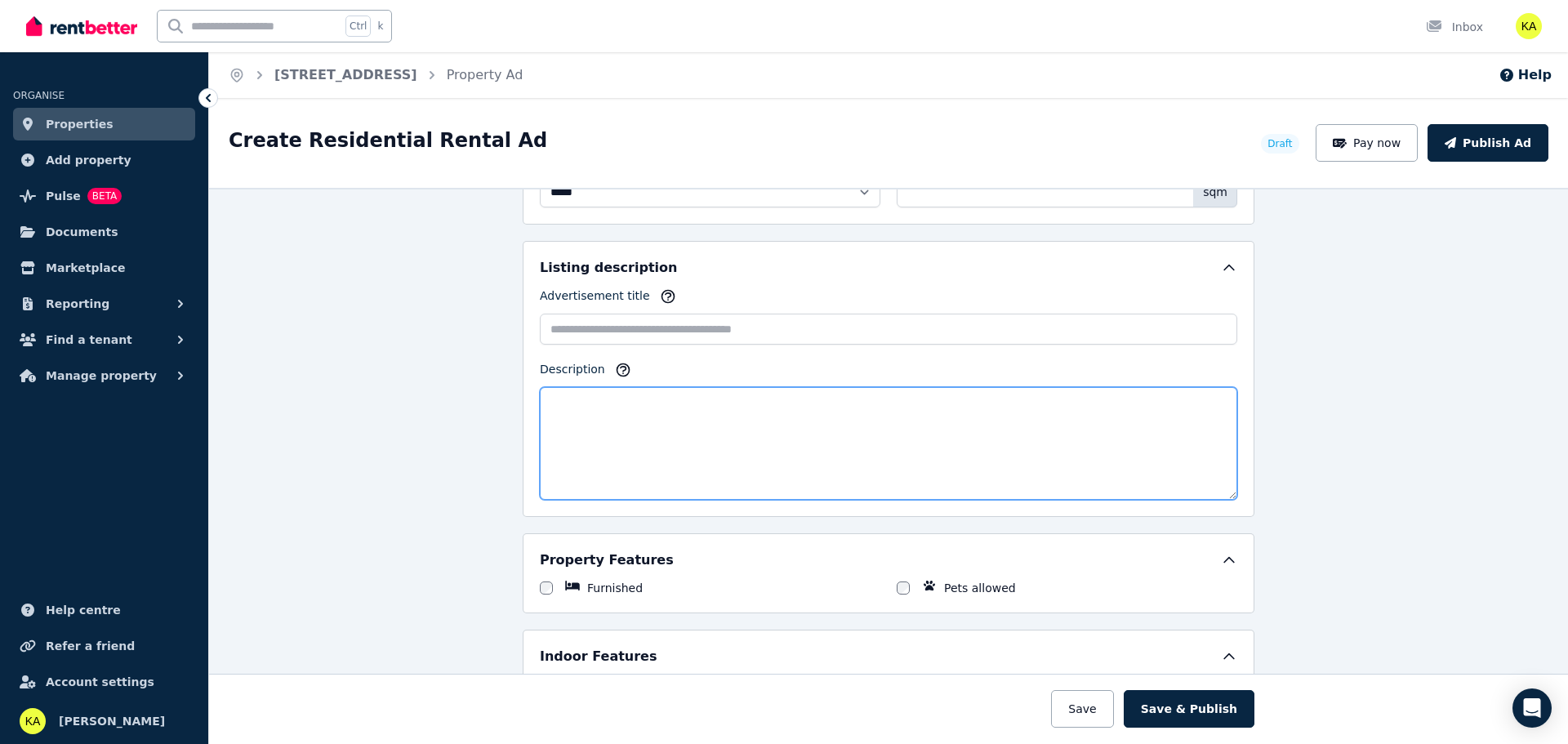
click at [596, 404] on textarea "Description" at bounding box center [888, 443] width 698 height 113
paste textarea "**********"
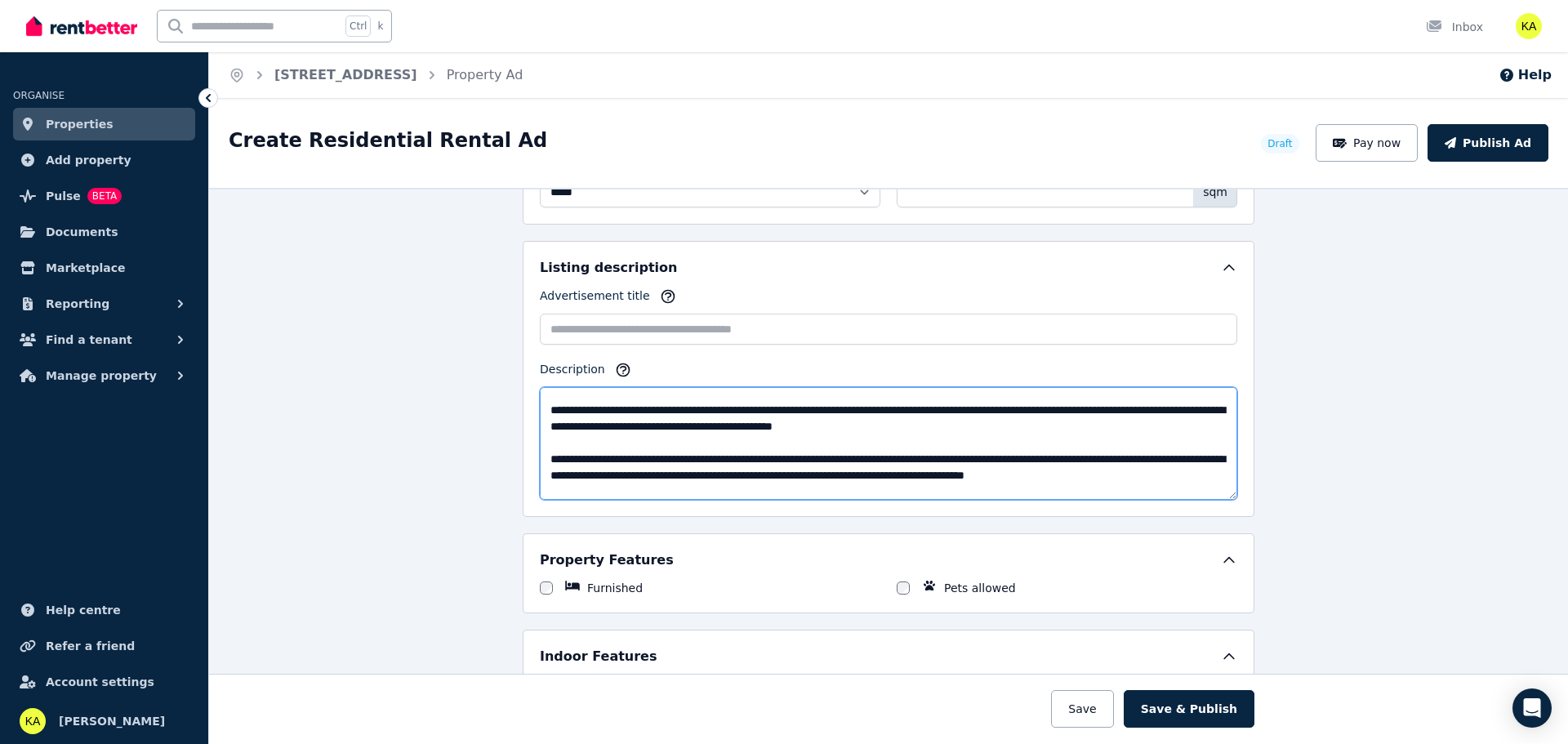
scroll to position [0, 0]
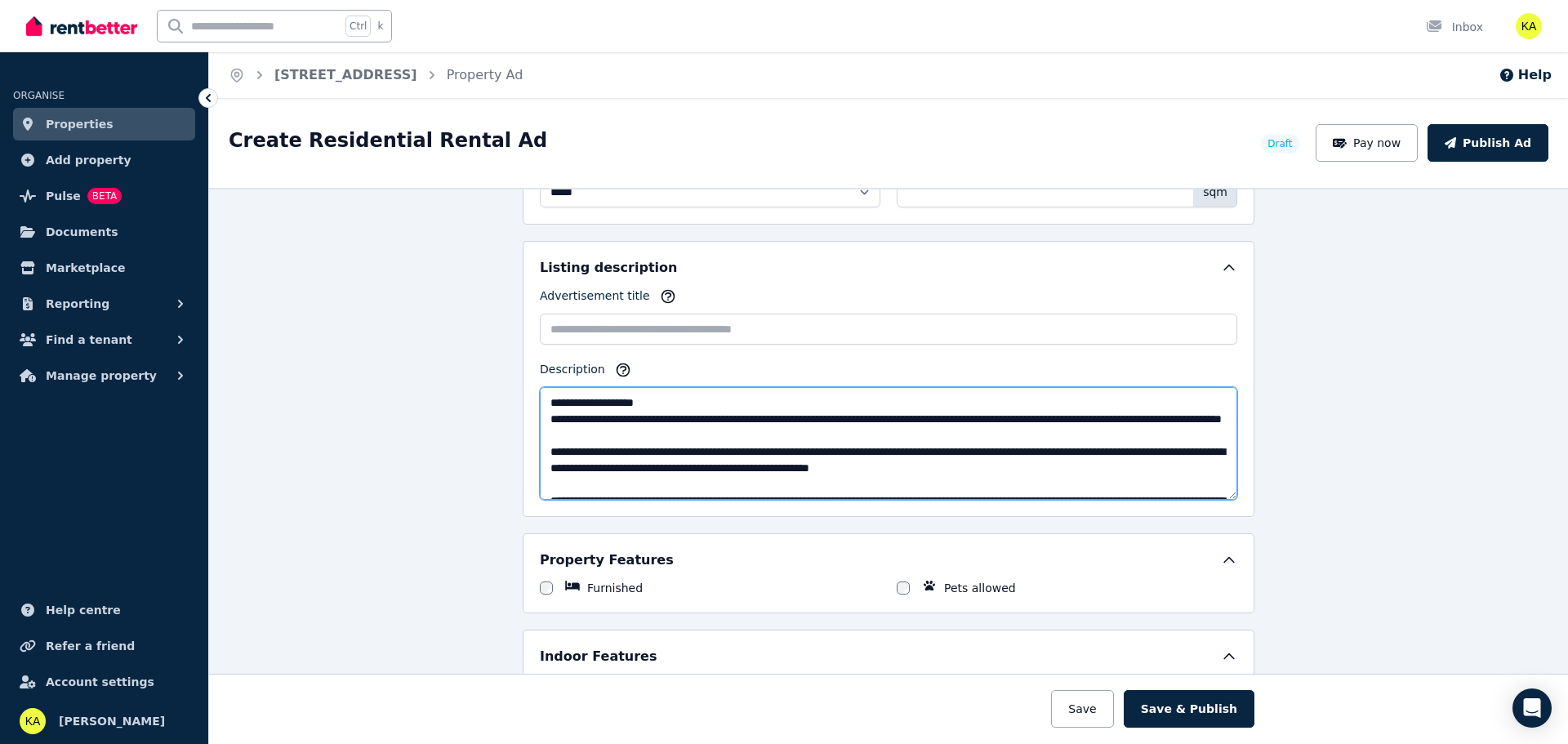
drag, startPoint x: 655, startPoint y: 401, endPoint x: 528, endPoint y: 387, distance: 127.8
click at [528, 388] on div "Listing description Advertisement title Description" at bounding box center [888, 379] width 732 height 276
type textarea "**********"
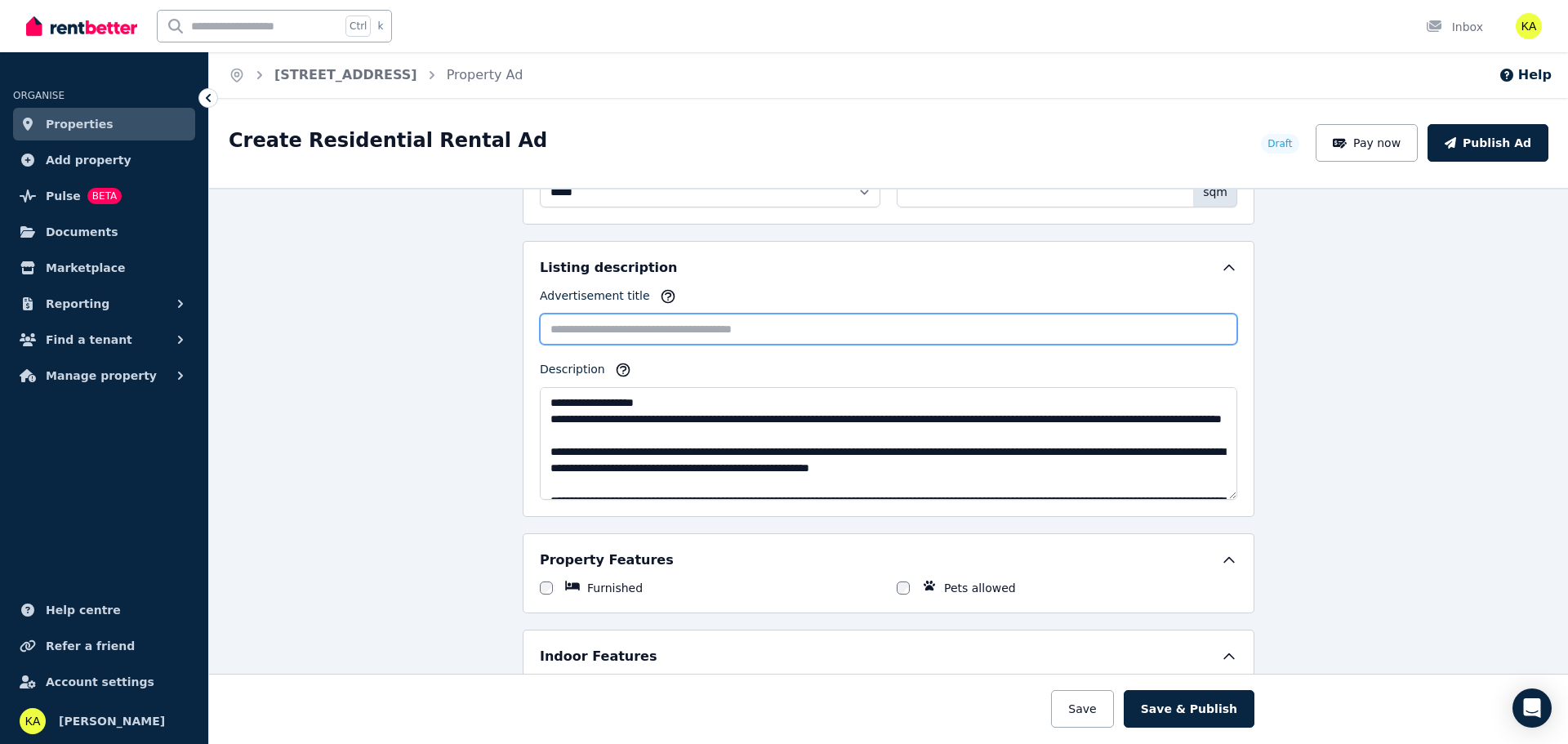
click at [588, 329] on input "Advertisement title" at bounding box center [888, 329] width 698 height 31
paste input "**********"
type input "**********"
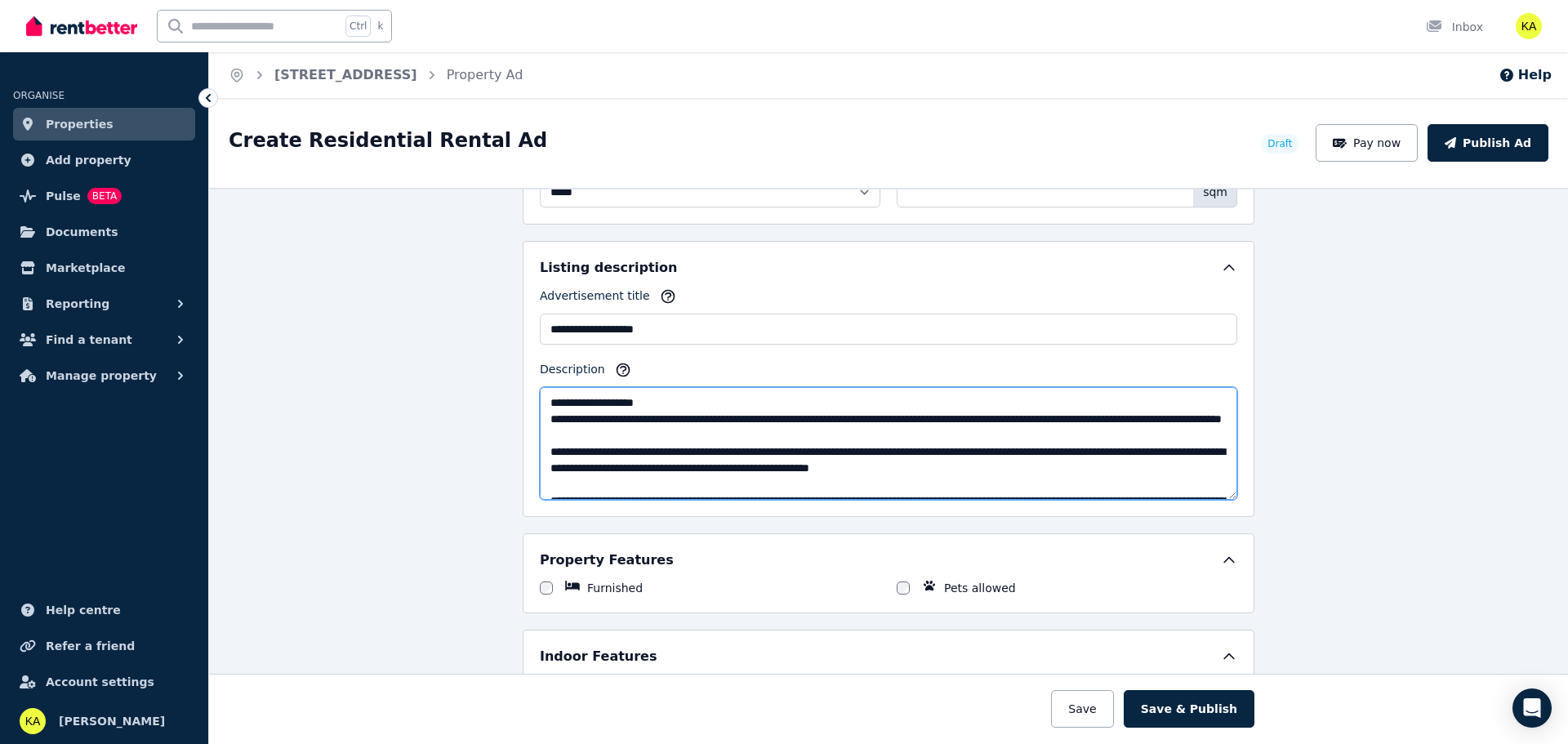
drag, startPoint x: 602, startPoint y: 398, endPoint x: 529, endPoint y: 392, distance: 73.2
click at [529, 392] on div "**********" at bounding box center [888, 379] width 732 height 276
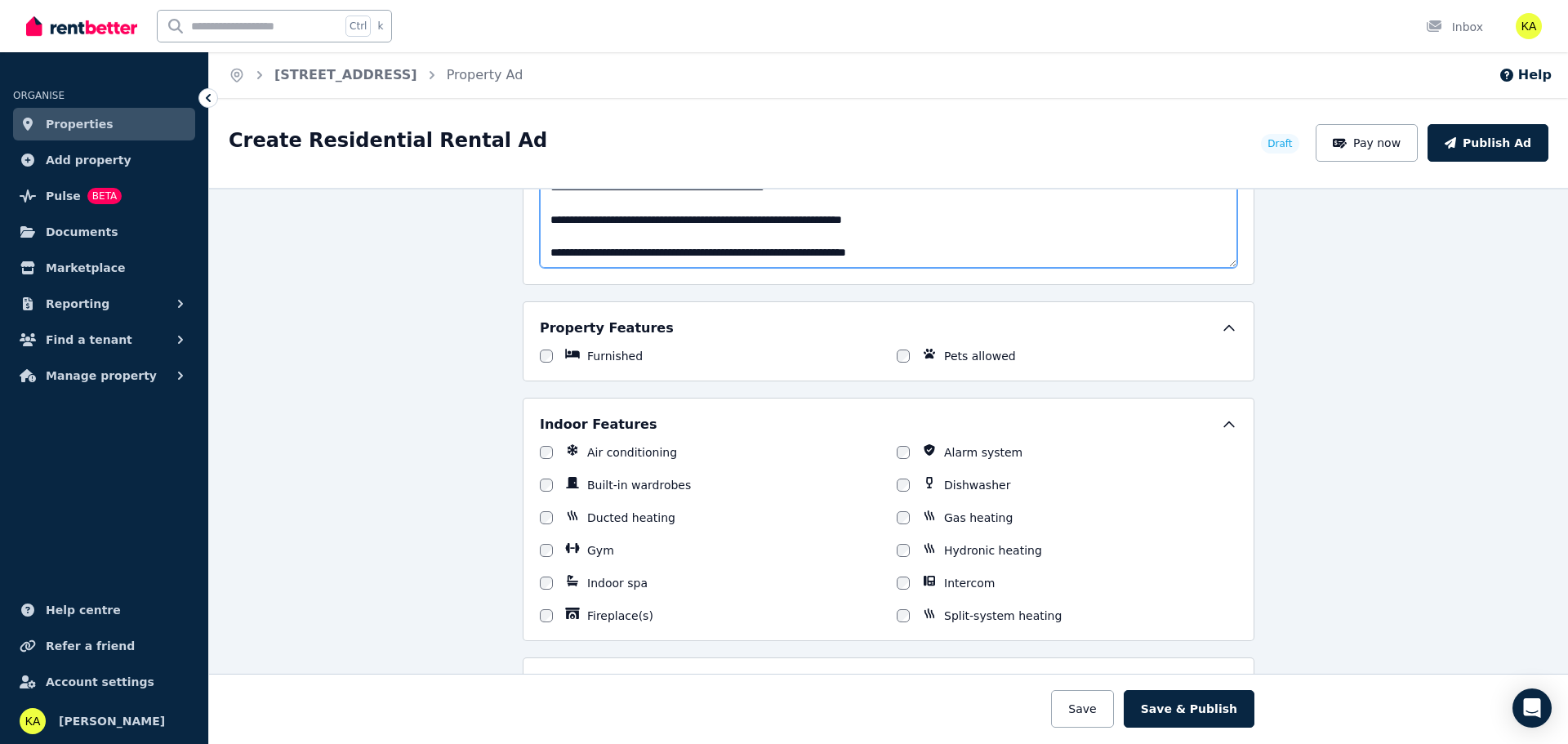
scroll to position [1144, 0]
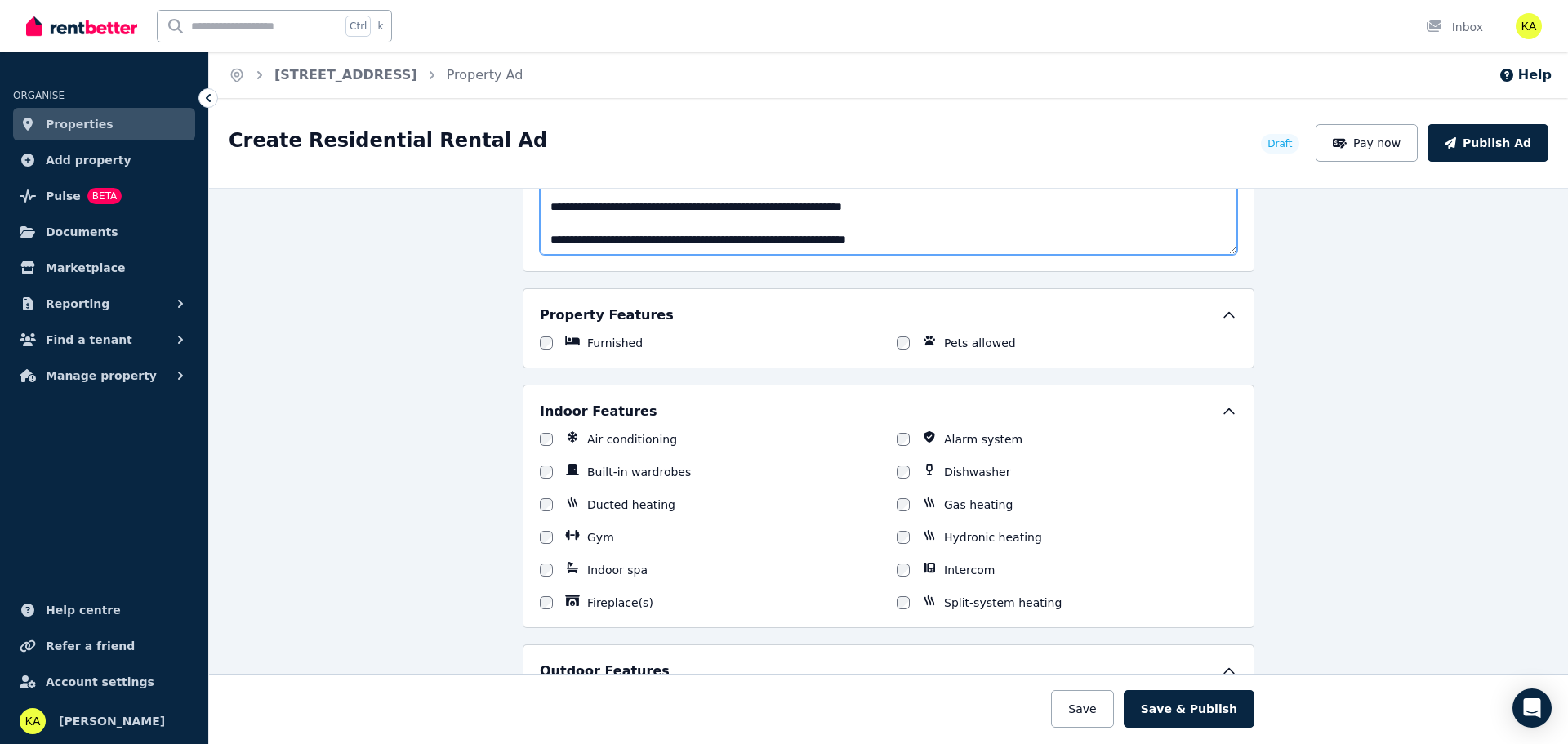
click at [655, 220] on textarea "Description" at bounding box center [888, 199] width 698 height 113
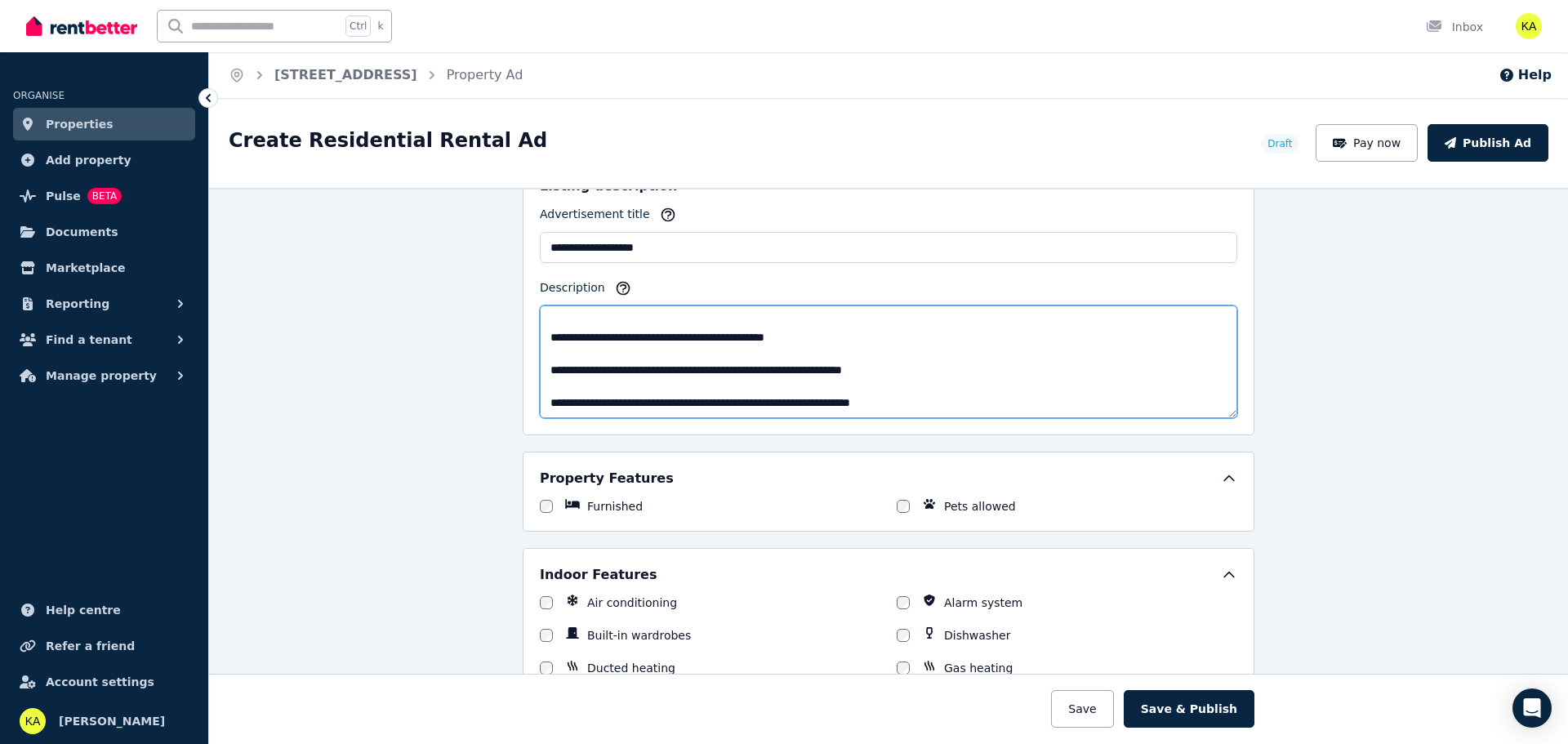
scroll to position [572, 0]
click at [817, 319] on textarea "Description" at bounding box center [888, 362] width 698 height 113
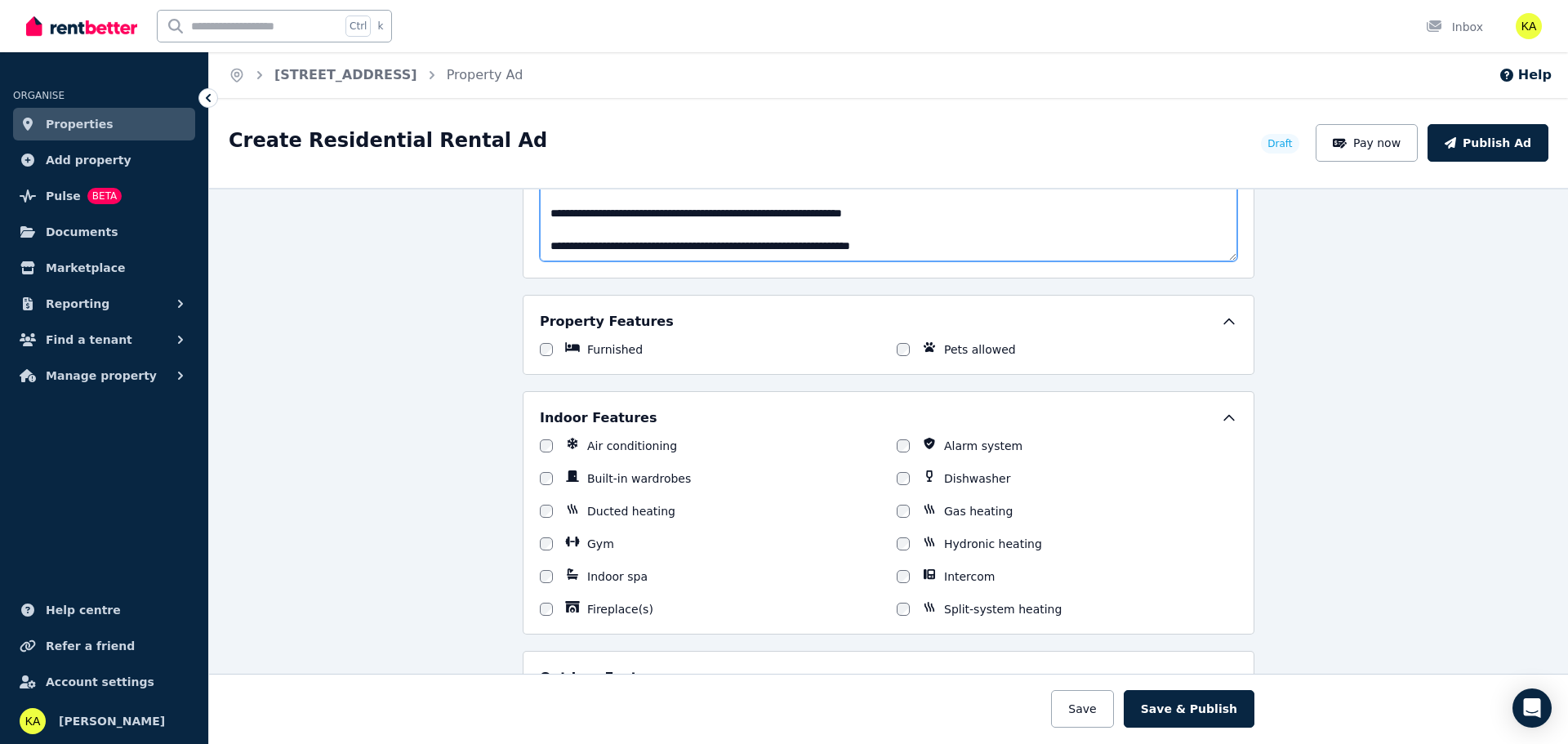
scroll to position [1144, 0]
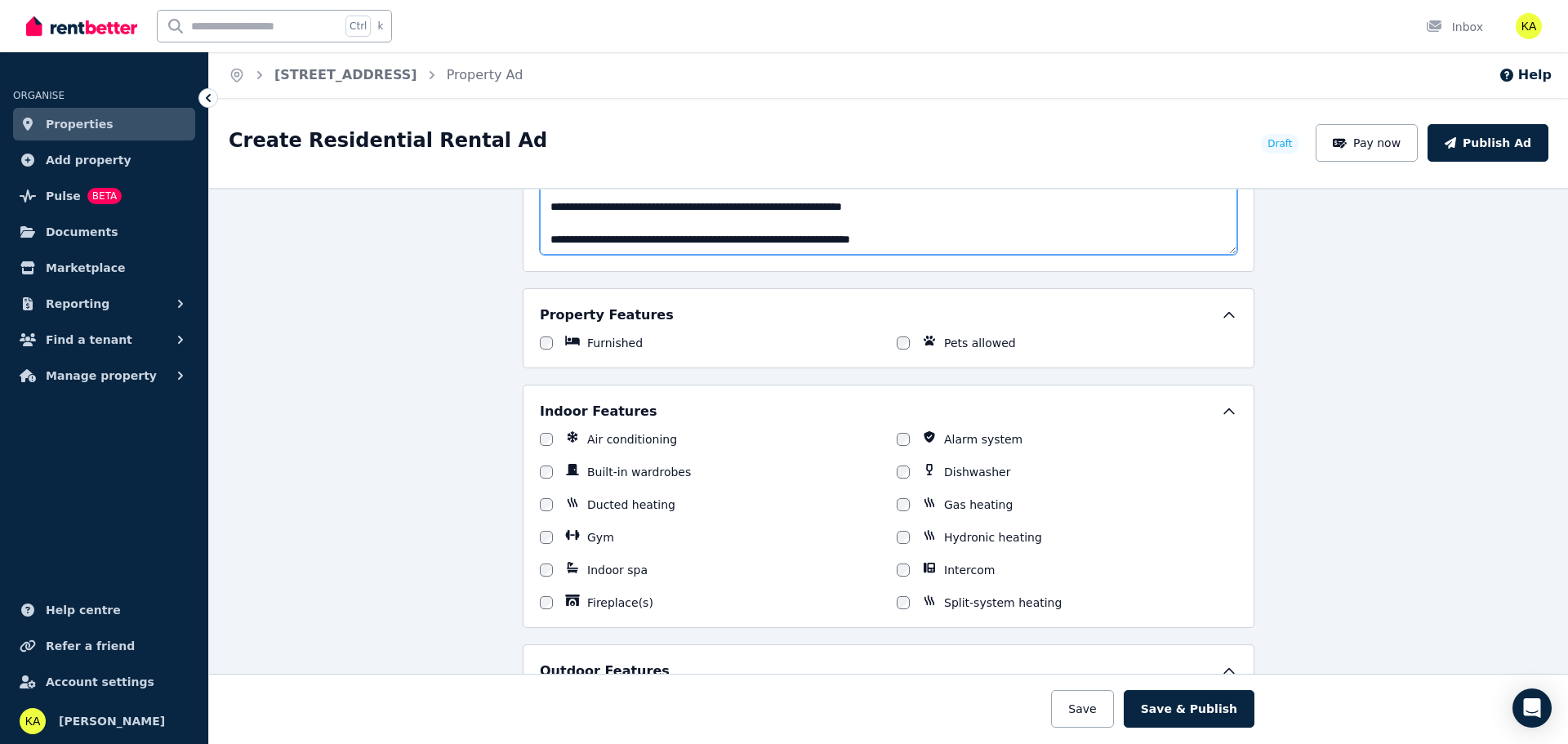
type textarea "**********"
click at [548, 468] on div "Built-in wardrobes" at bounding box center [710, 472] width 341 height 17
click at [548, 482] on div "Air conditioning Alarm system Built-in wardrobes Dishwasher Ducted heating Gas …" at bounding box center [888, 521] width 698 height 180
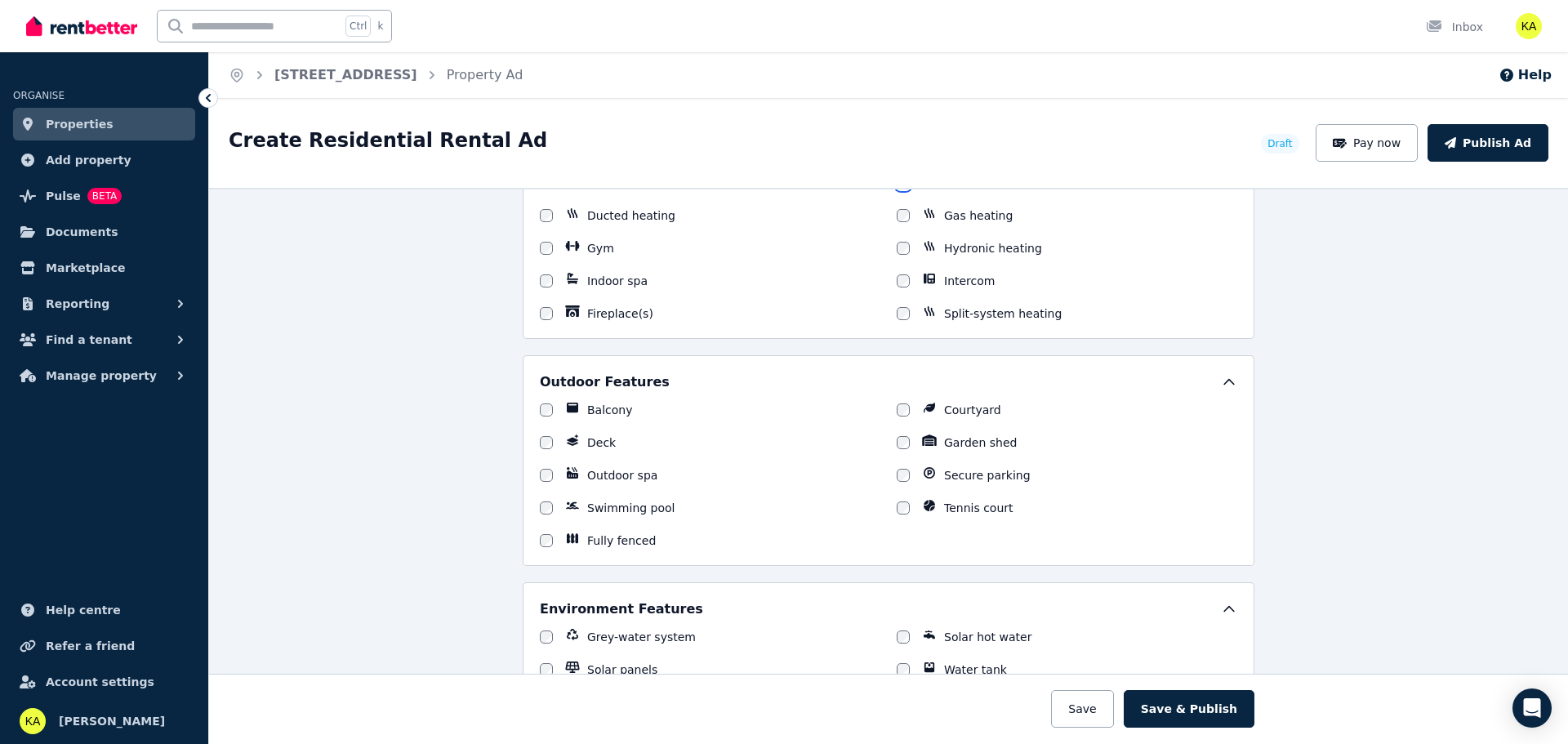
scroll to position [1471, 0]
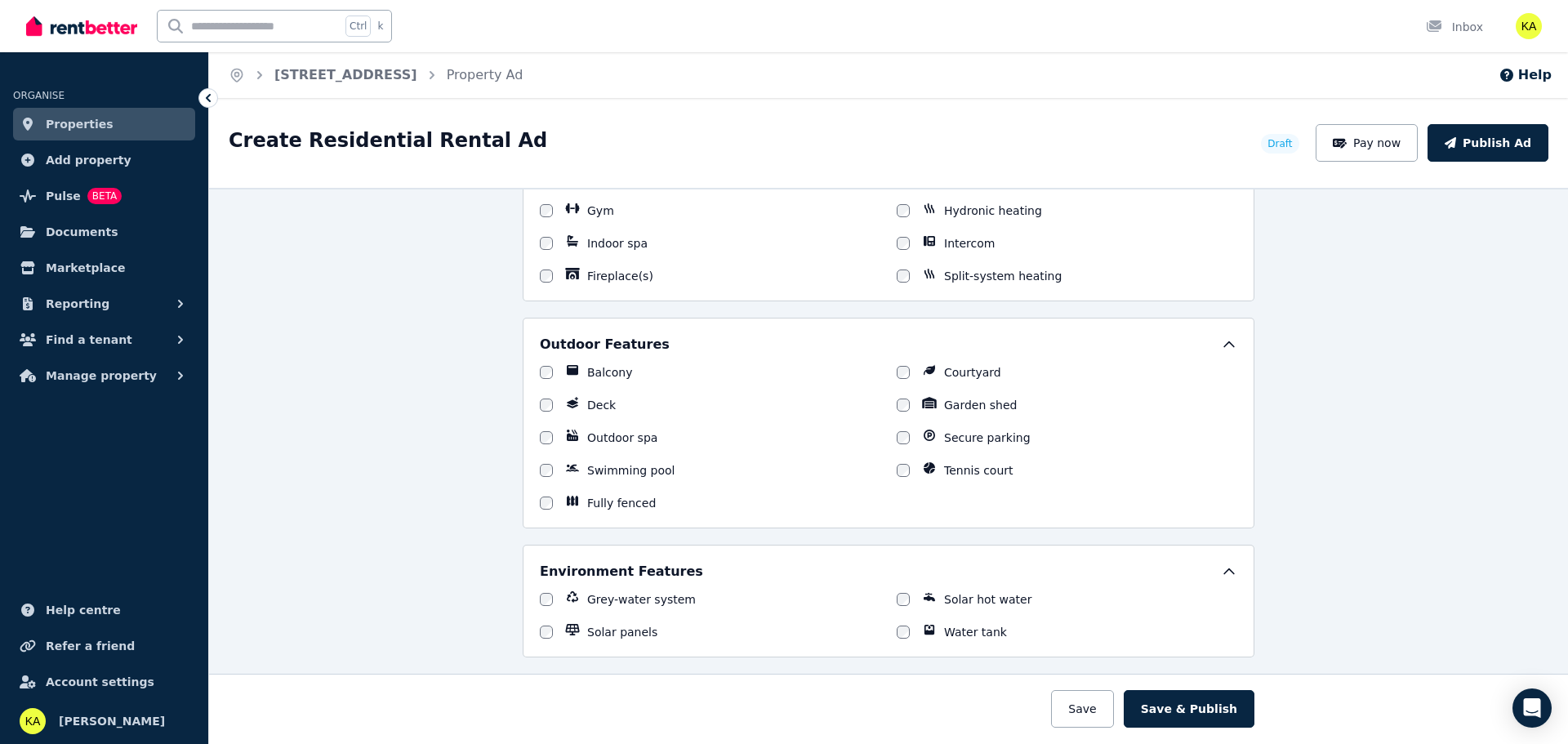
click at [888, 363] on div "Outdoor Features Balcony Courtyard Deck Garden shed Outdoor spa Secure parking …" at bounding box center [888, 422] width 698 height 176
click at [897, 379] on div at bounding box center [903, 372] width 13 height 17
drag, startPoint x: 896, startPoint y: 447, endPoint x: 847, endPoint y: 454, distance: 49.5
click at [895, 447] on div "Balcony Courtyard Deck Garden shed Outdoor spa Secure parking Swimming pool Ten…" at bounding box center [888, 437] width 698 height 147
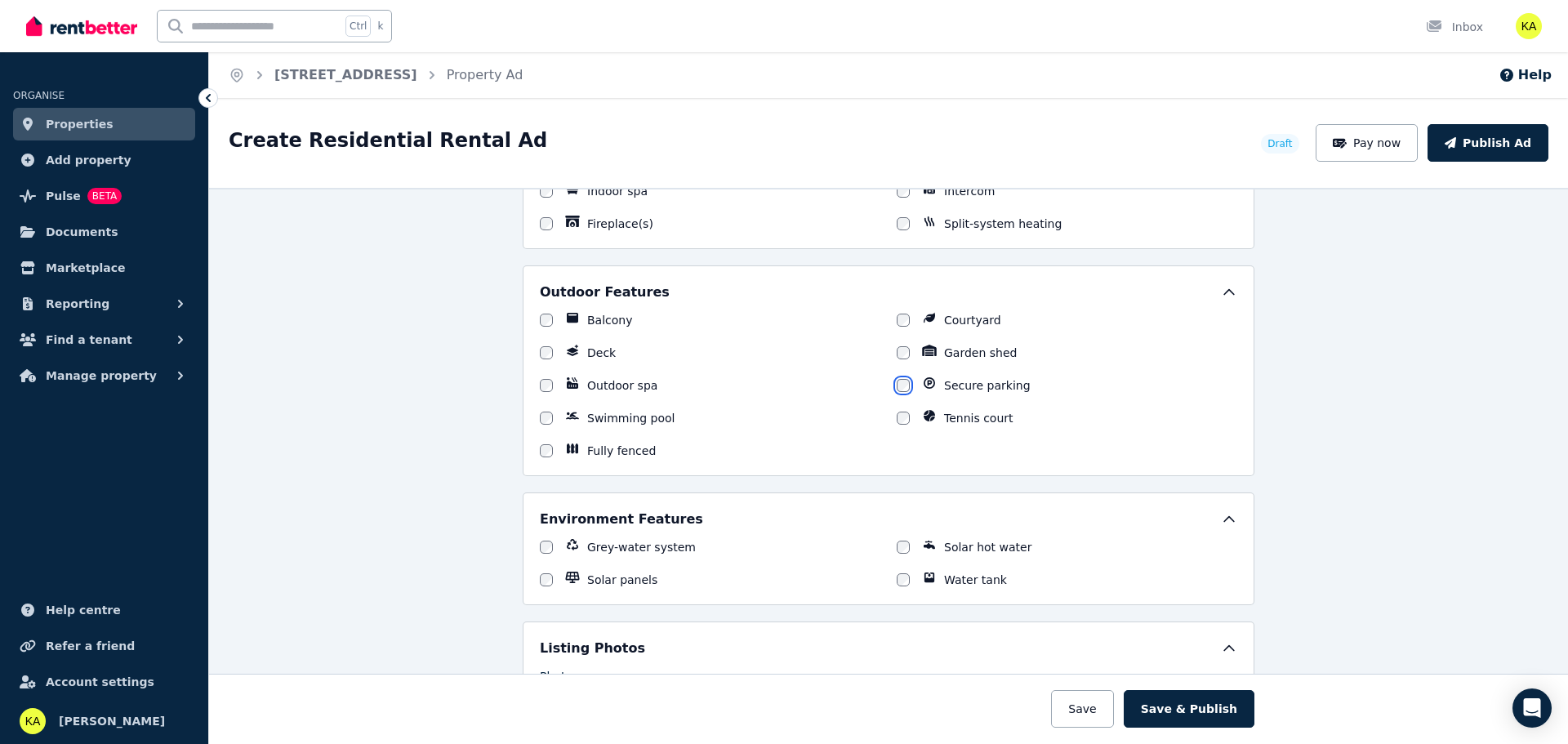
scroll to position [1552, 0]
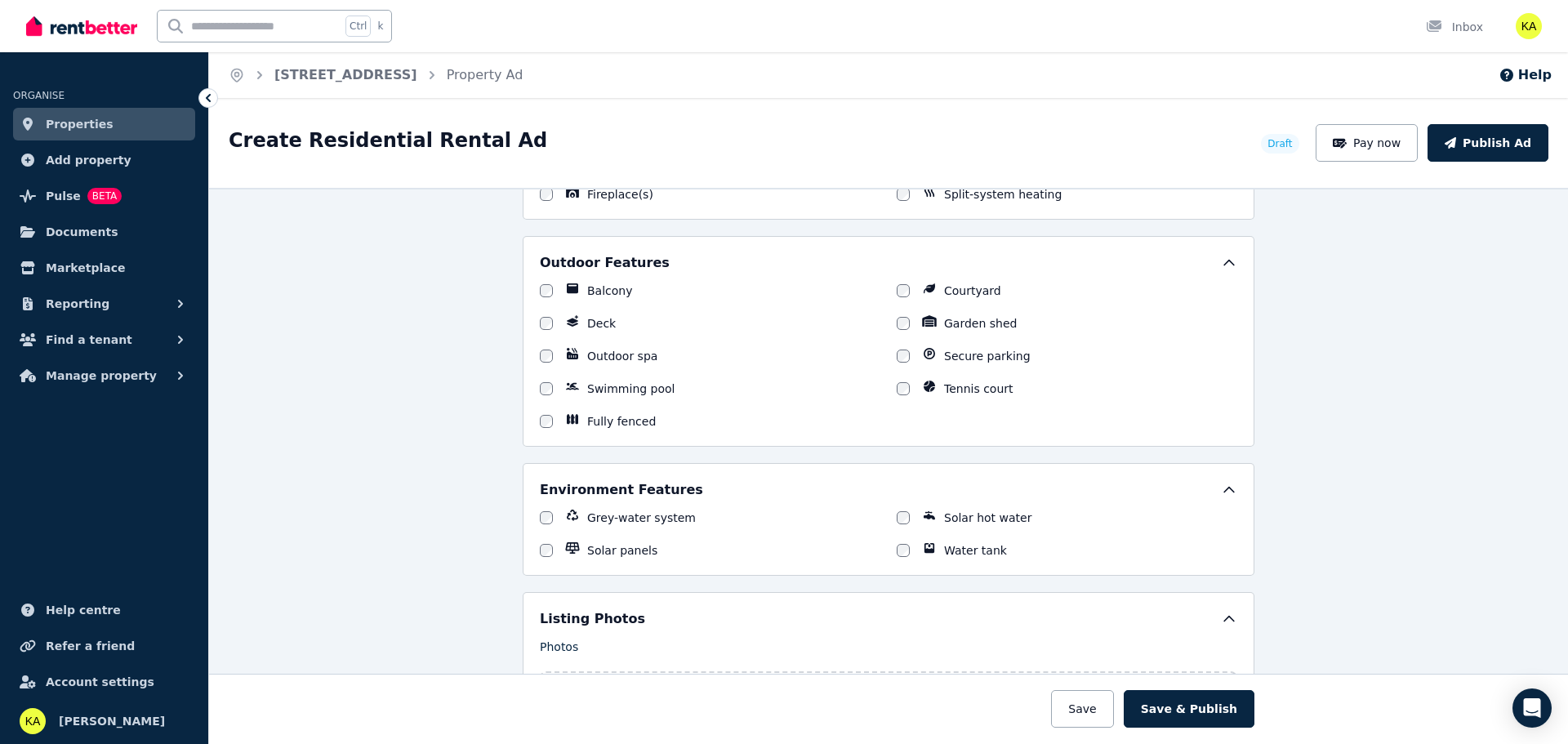
click at [887, 545] on div "Grey-water system Solar hot water Solar panels Water tank" at bounding box center [888, 534] width 698 height 49
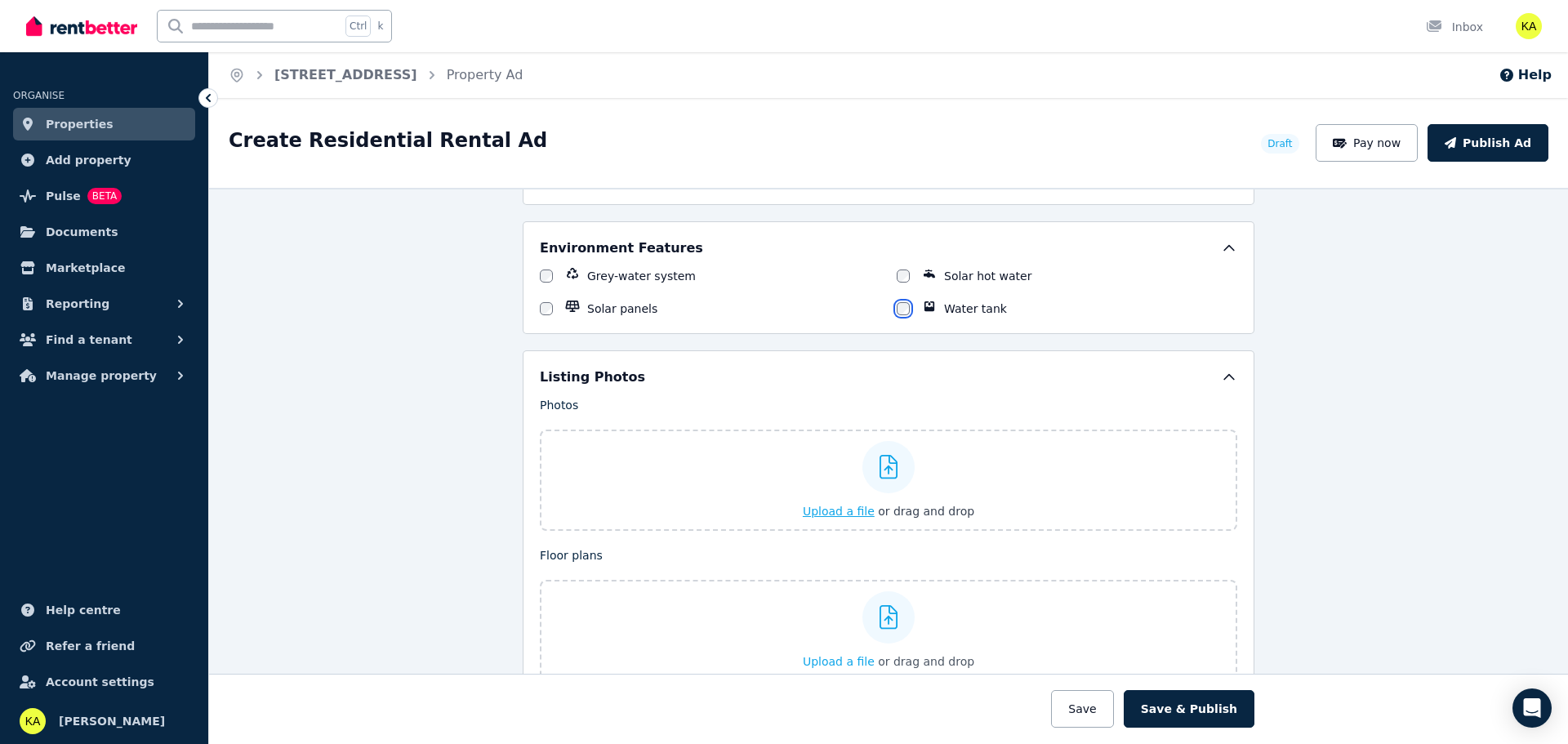
scroll to position [1797, 0]
click at [834, 508] on span "Upload a file" at bounding box center [839, 508] width 72 height 13
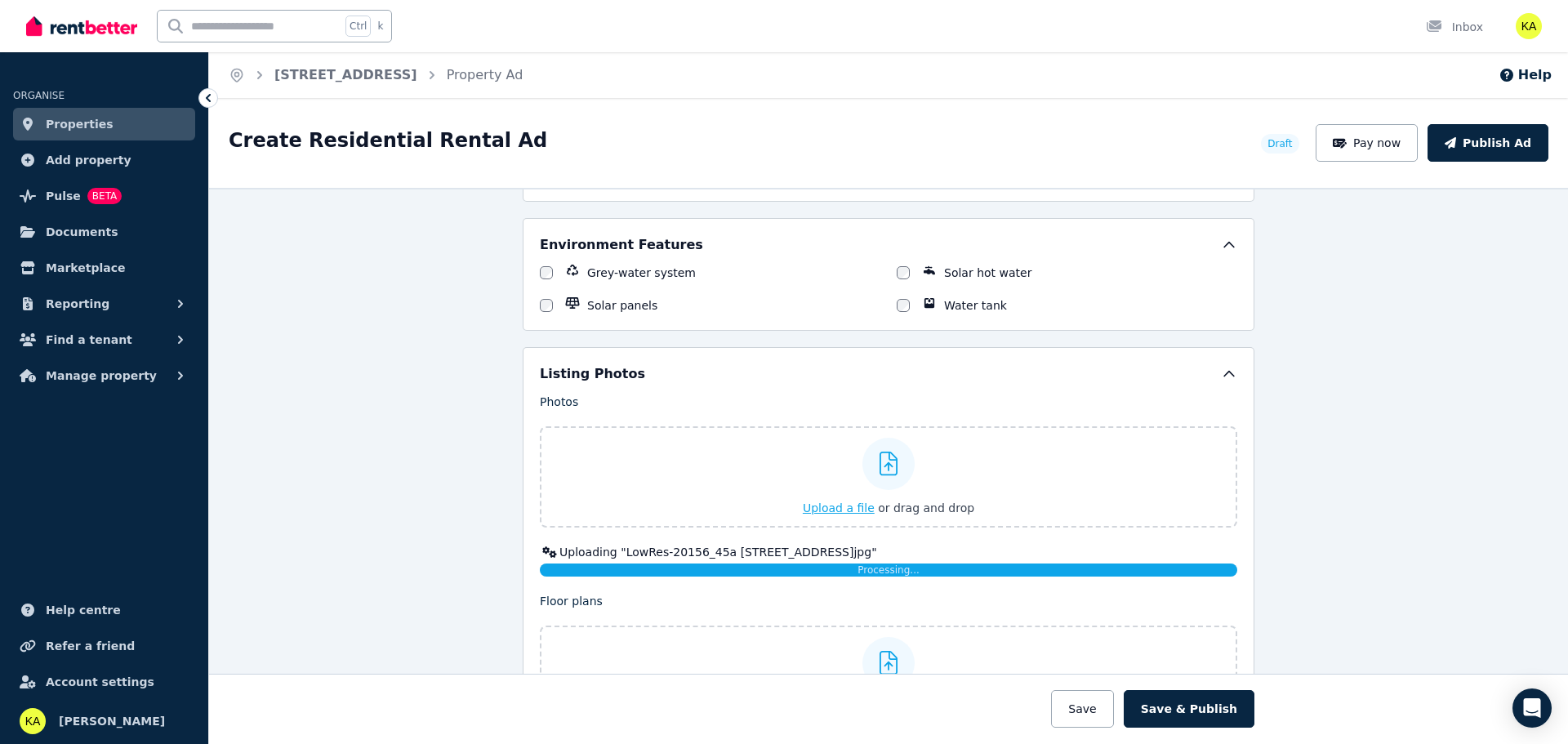
click at [833, 506] on span "Upload a file" at bounding box center [839, 508] width 72 height 13
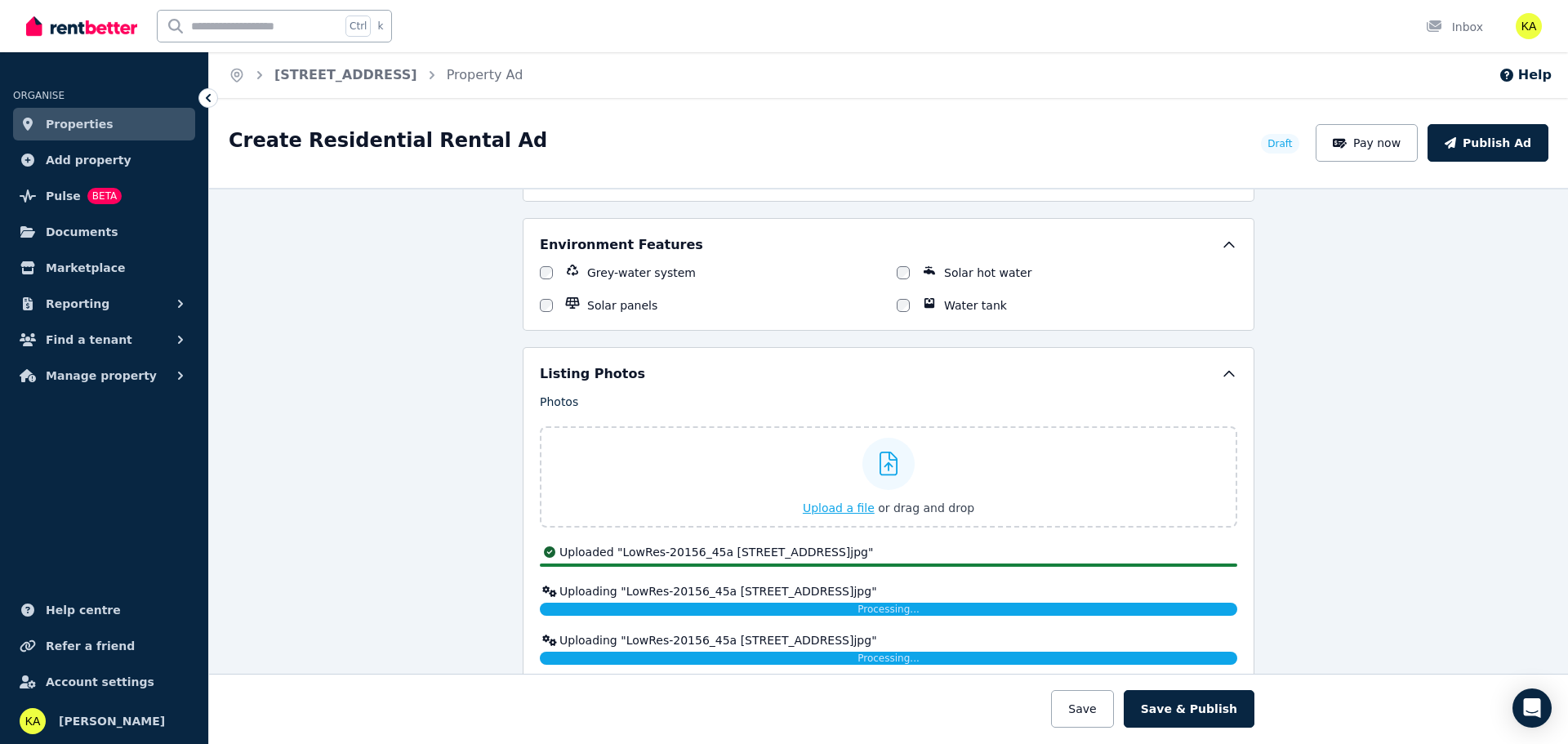
click at [821, 508] on span "Upload a file" at bounding box center [839, 508] width 72 height 13
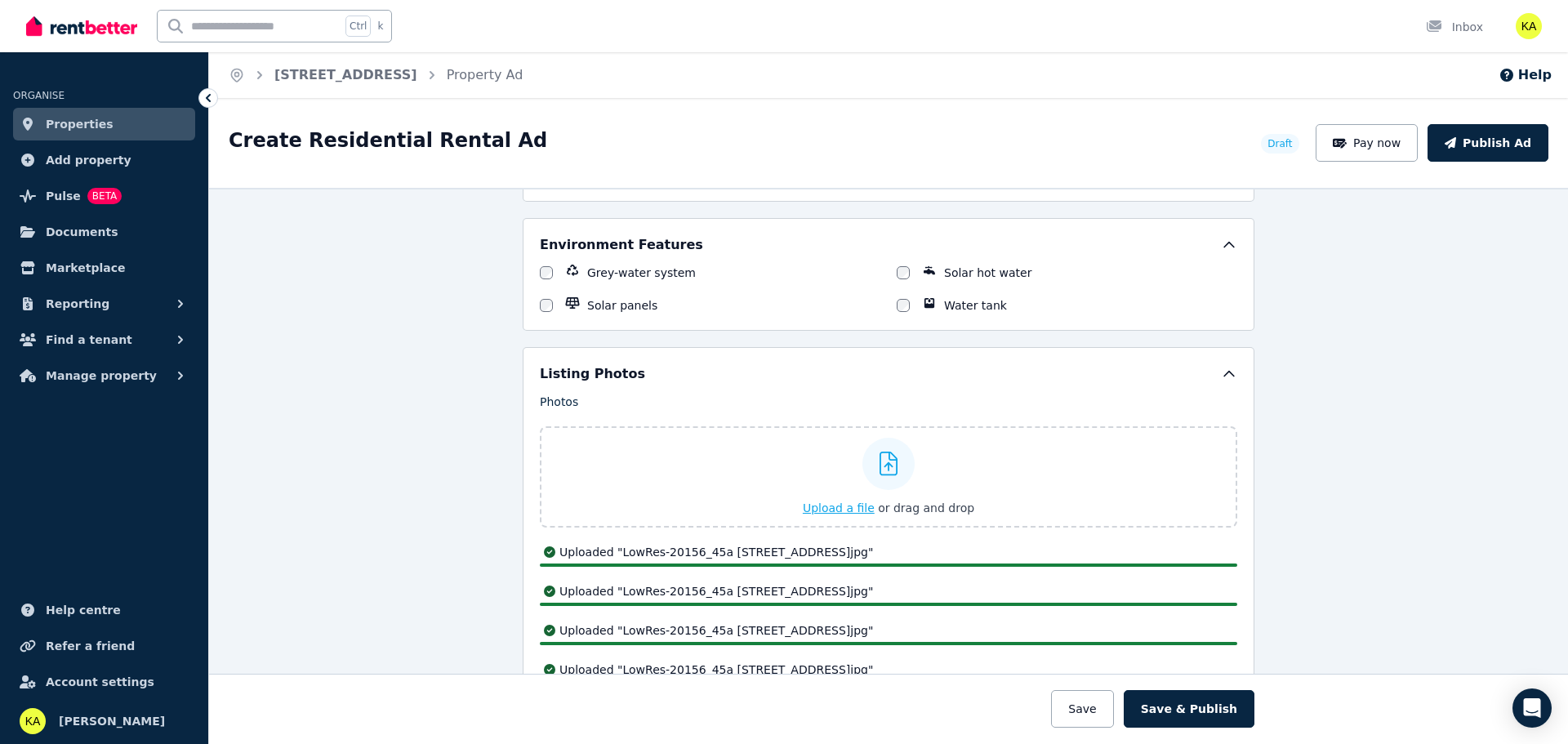
click at [821, 502] on span "Upload a file" at bounding box center [839, 508] width 72 height 13
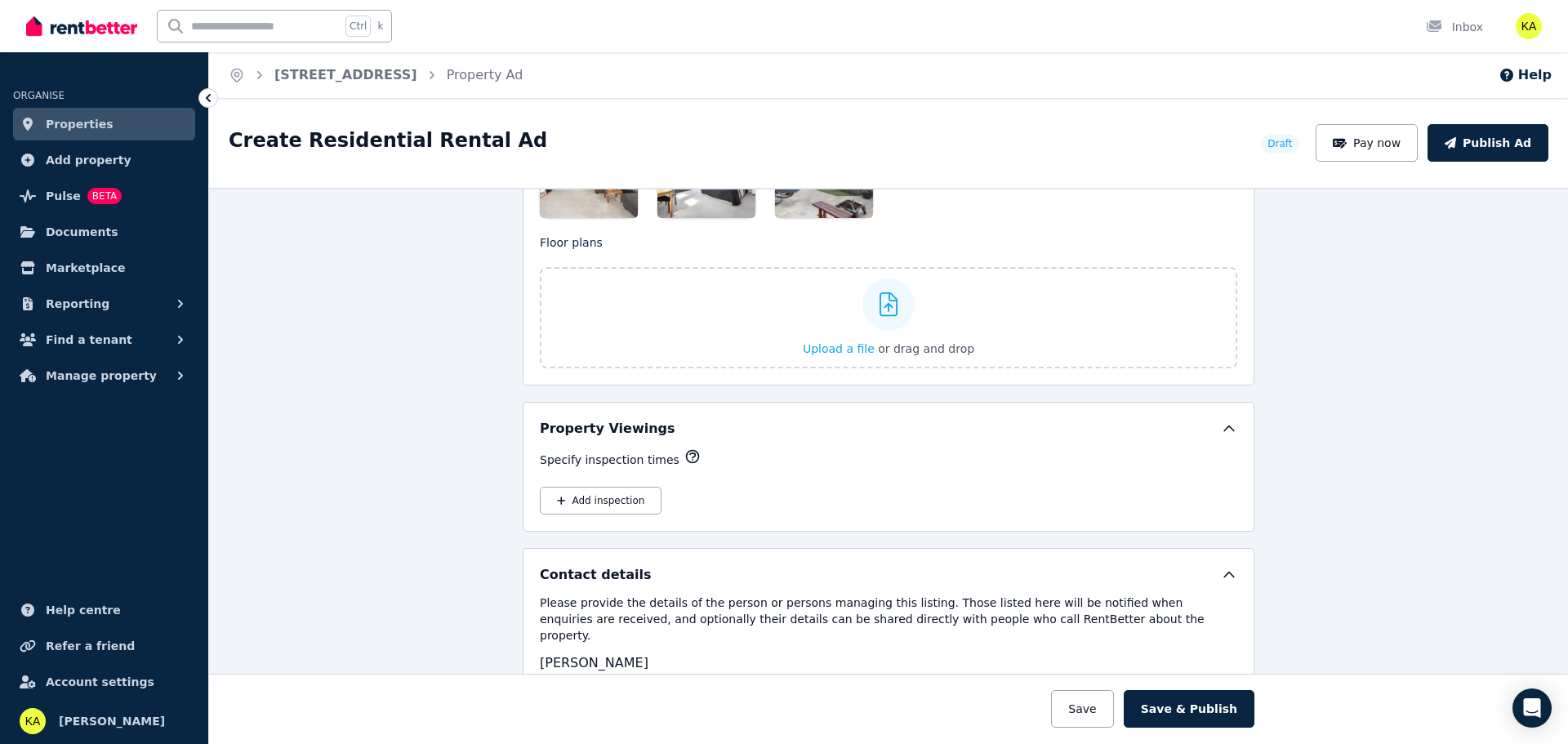
scroll to position [2859, 0]
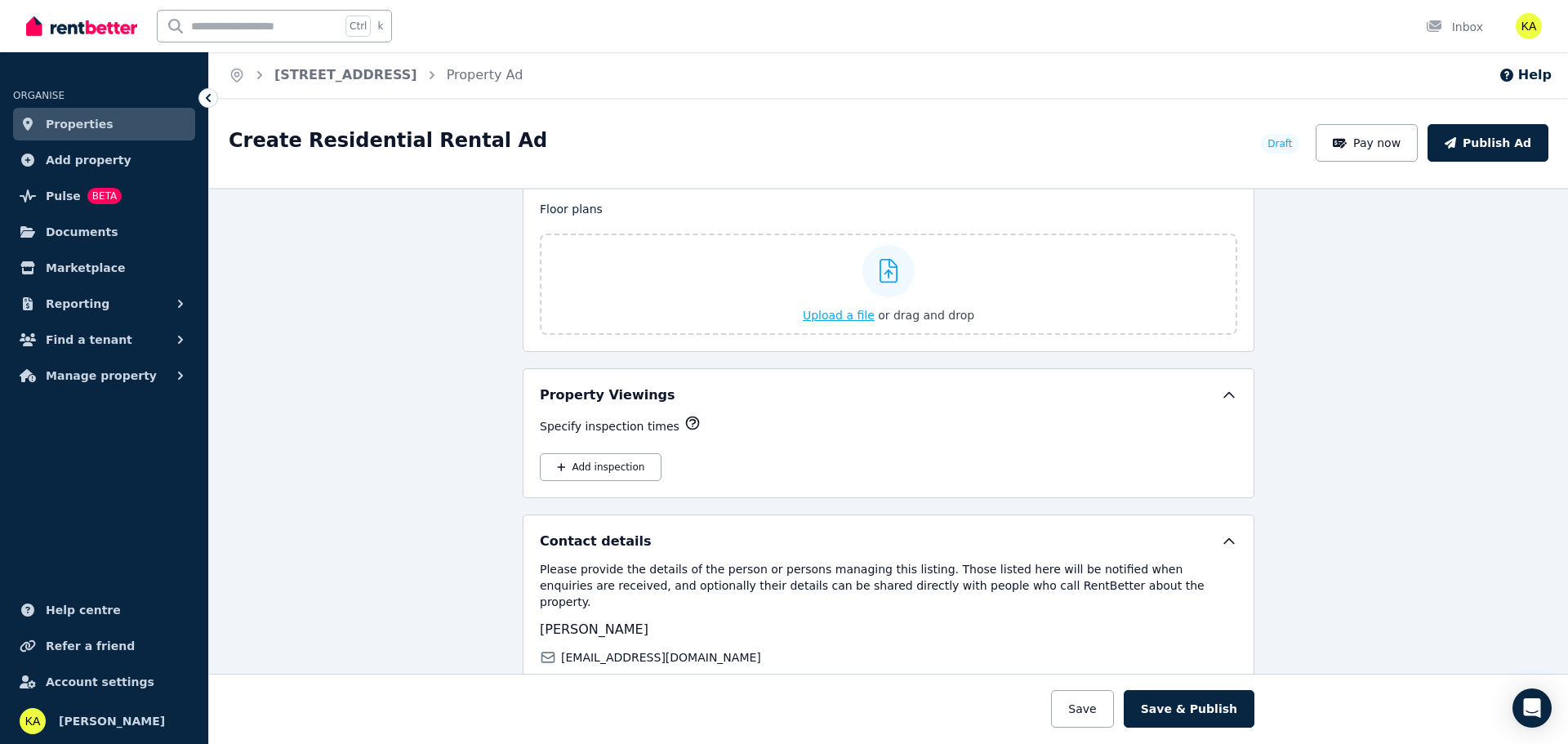
click at [835, 312] on span "Upload a file" at bounding box center [839, 315] width 72 height 13
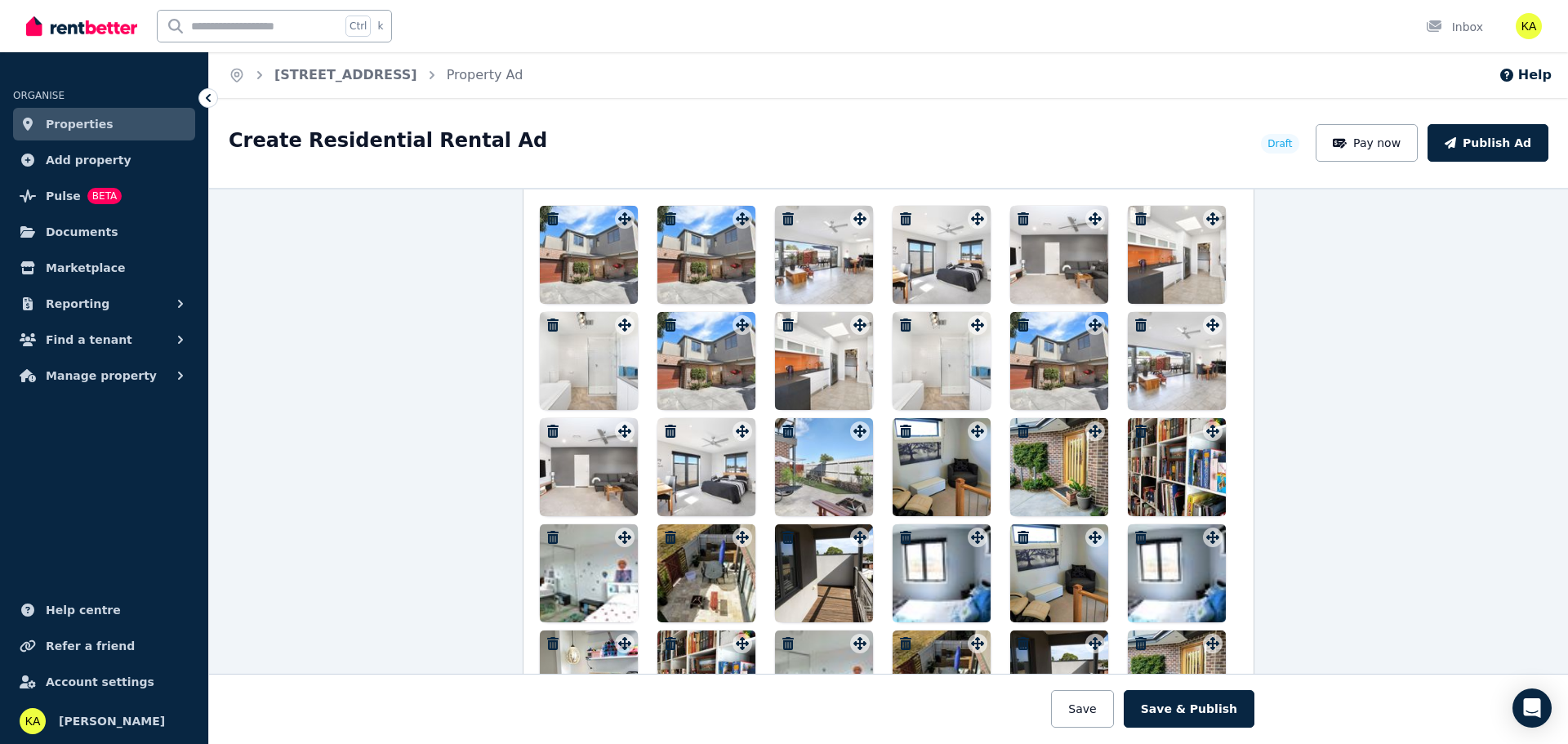
scroll to position [2054, 0]
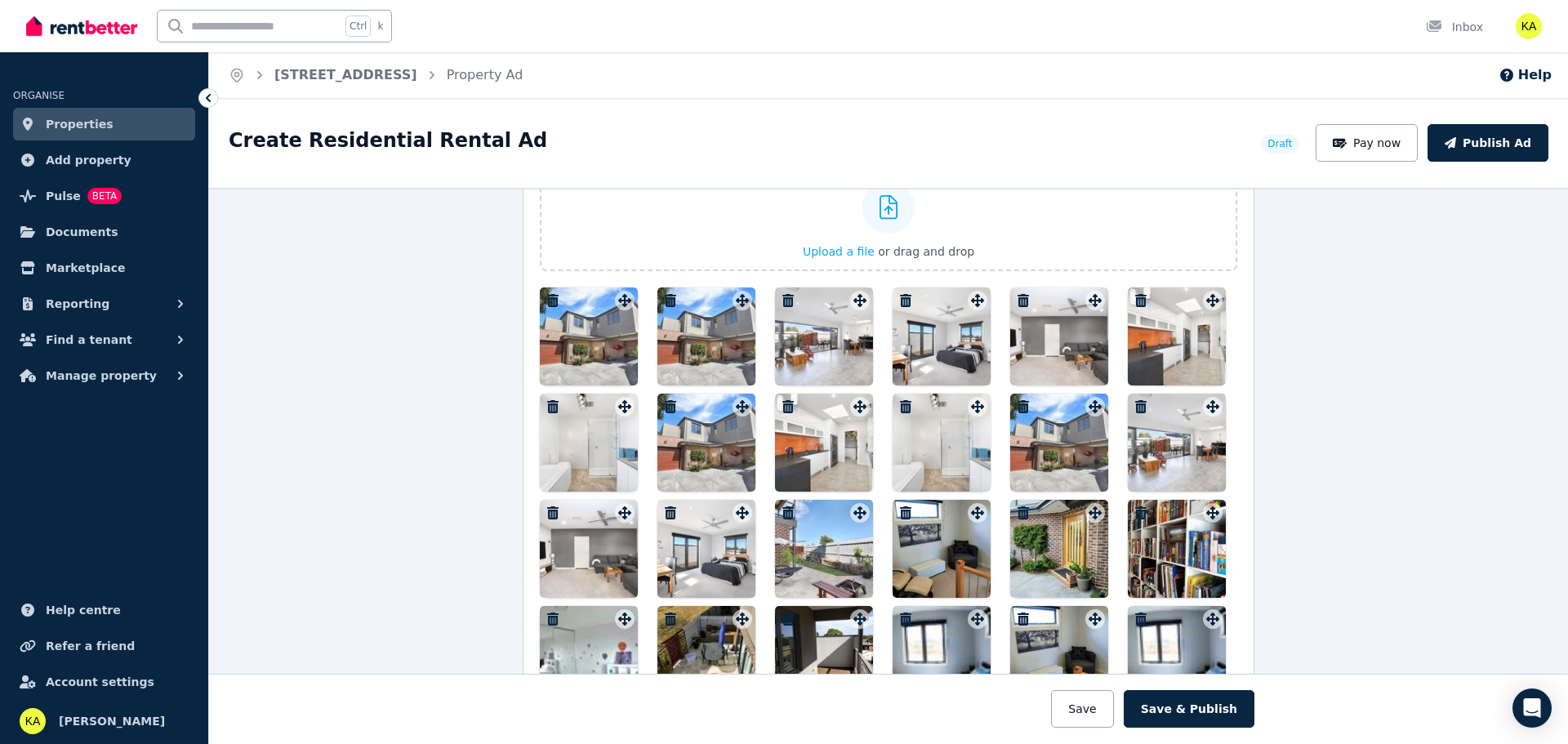
click at [694, 340] on div at bounding box center [707, 336] width 98 height 98
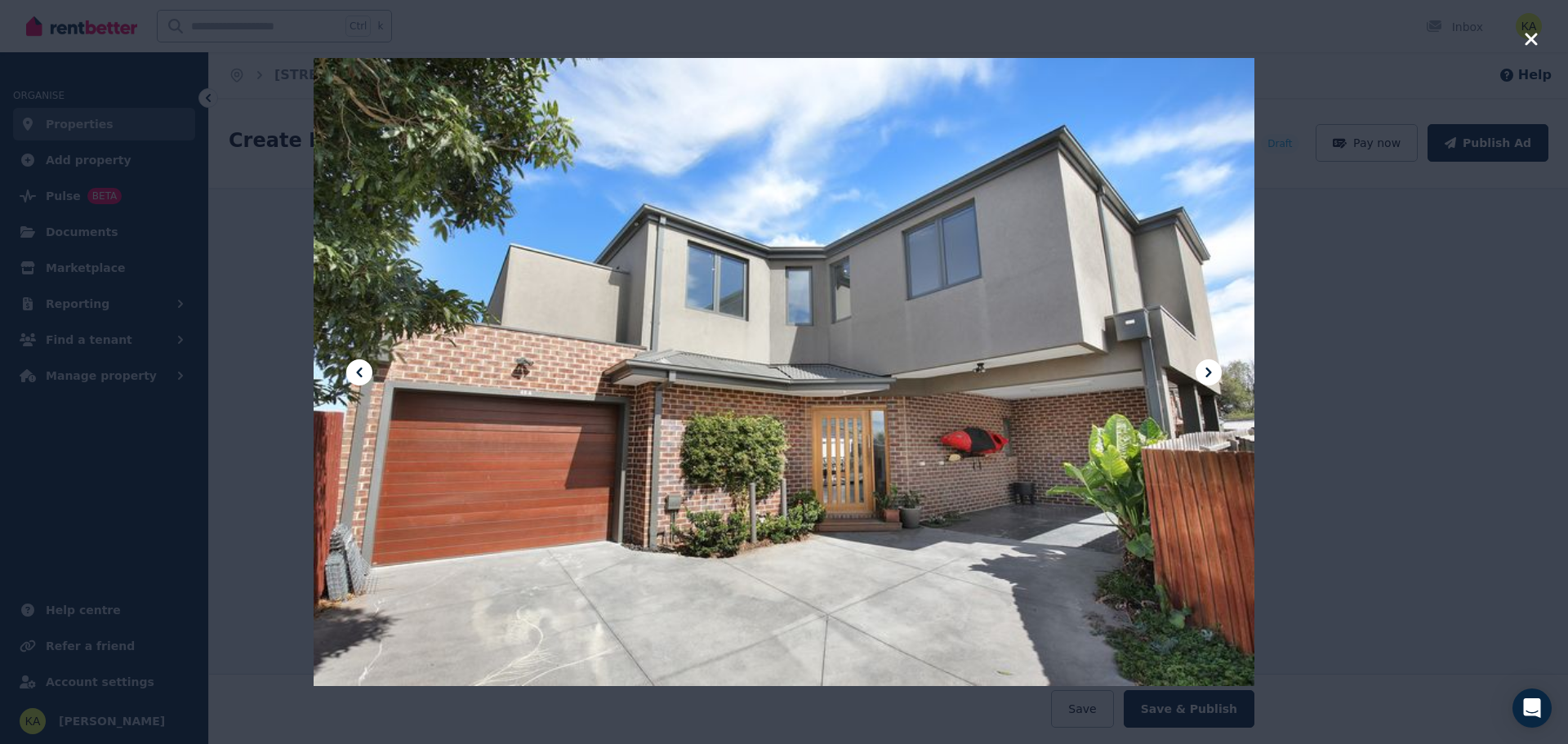
click at [1528, 43] on icon "button" at bounding box center [1531, 39] width 12 height 12
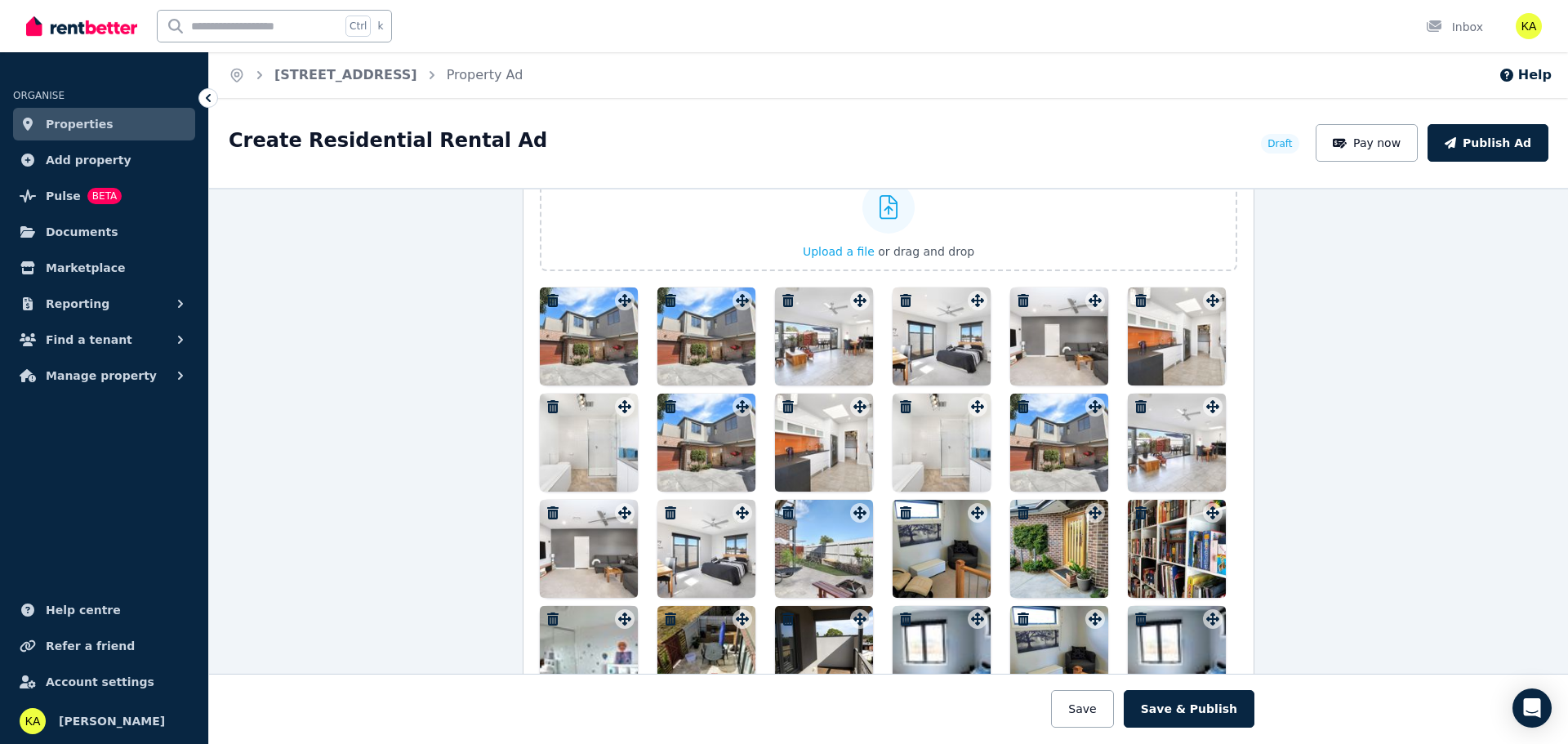
drag, startPoint x: 713, startPoint y: 323, endPoint x: 705, endPoint y: 331, distance: 11.3
click at [705, 331] on div at bounding box center [707, 336] width 98 height 98
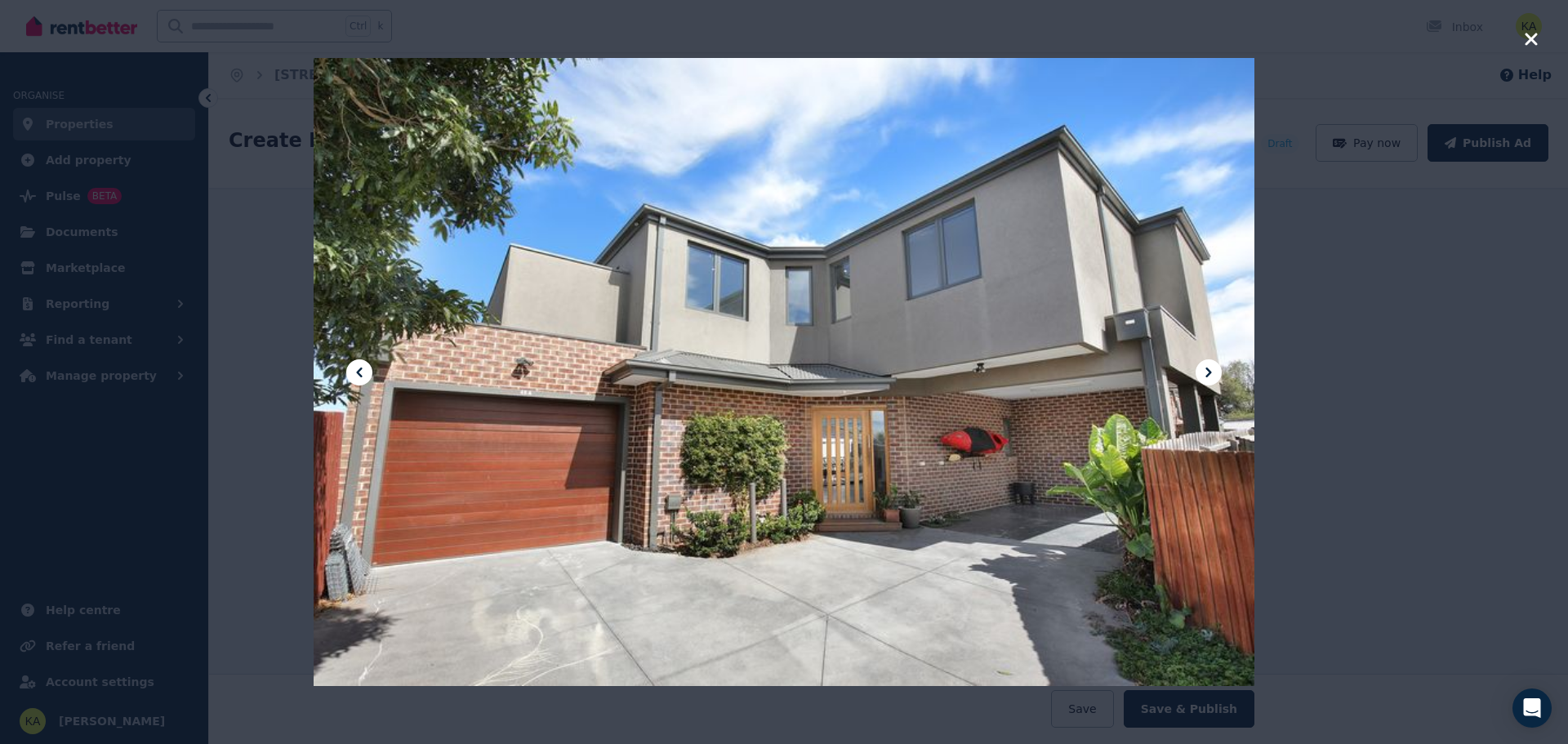
click at [1528, 34] on icon "button" at bounding box center [1531, 39] width 15 height 20
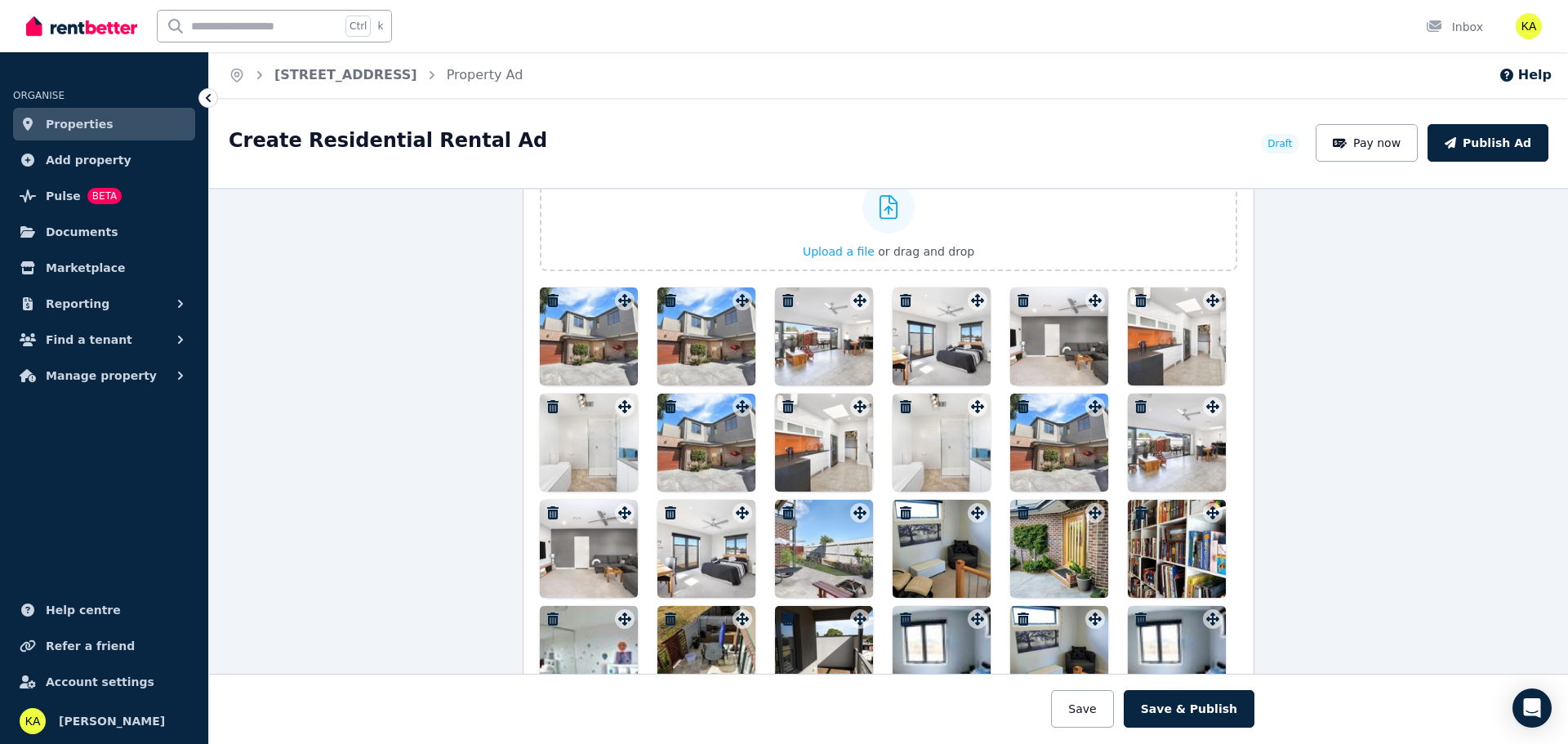
drag, startPoint x: 682, startPoint y: 332, endPoint x: 312, endPoint y: 303, distance: 371.1
click at [312, 303] on div "**********" at bounding box center [889, 466] width 1359 height 556
click at [668, 301] on icon "button" at bounding box center [670, 300] width 11 height 13
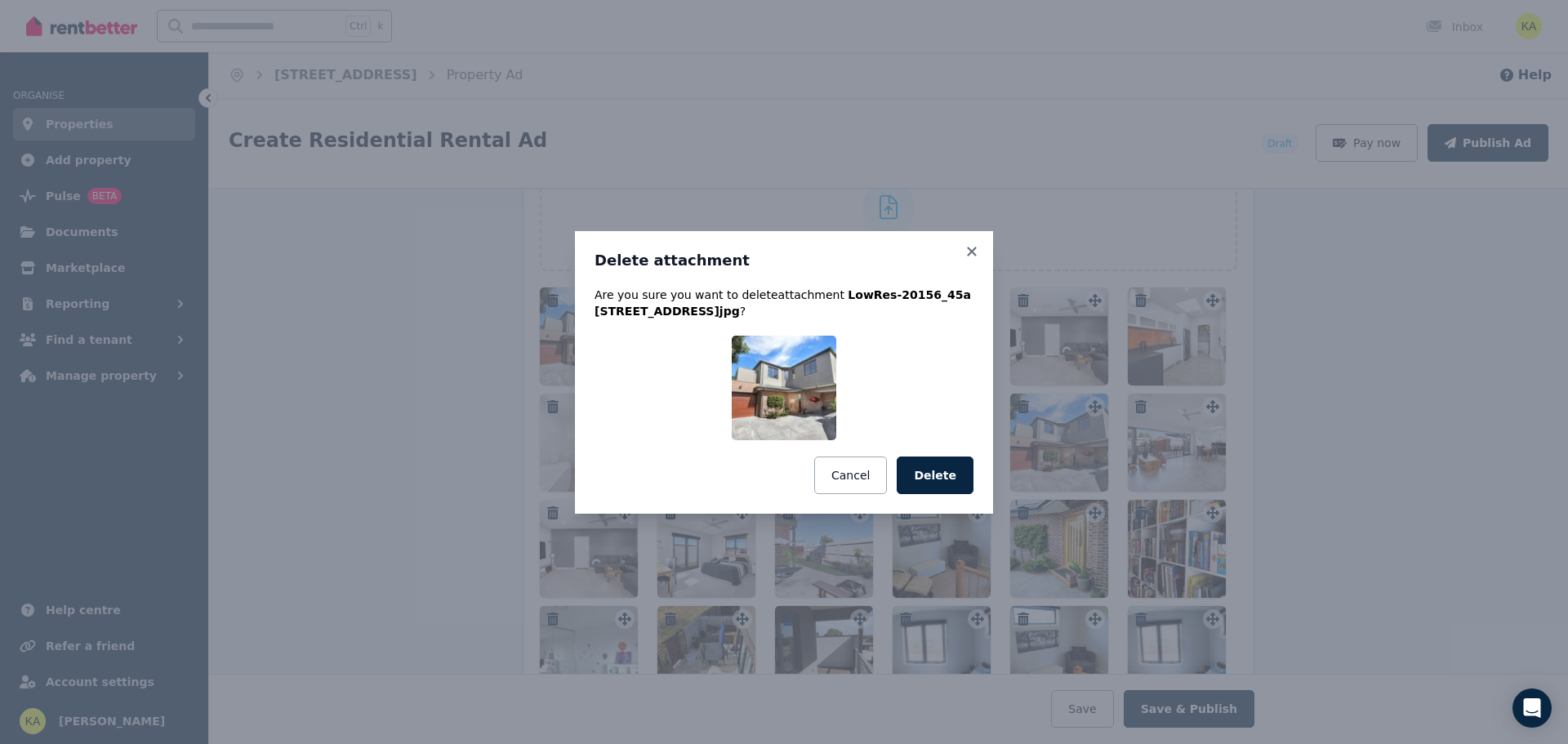
drag, startPoint x: 930, startPoint y: 465, endPoint x: 914, endPoint y: 442, distance: 28.0
click at [929, 465] on button "Delete" at bounding box center [935, 475] width 76 height 37
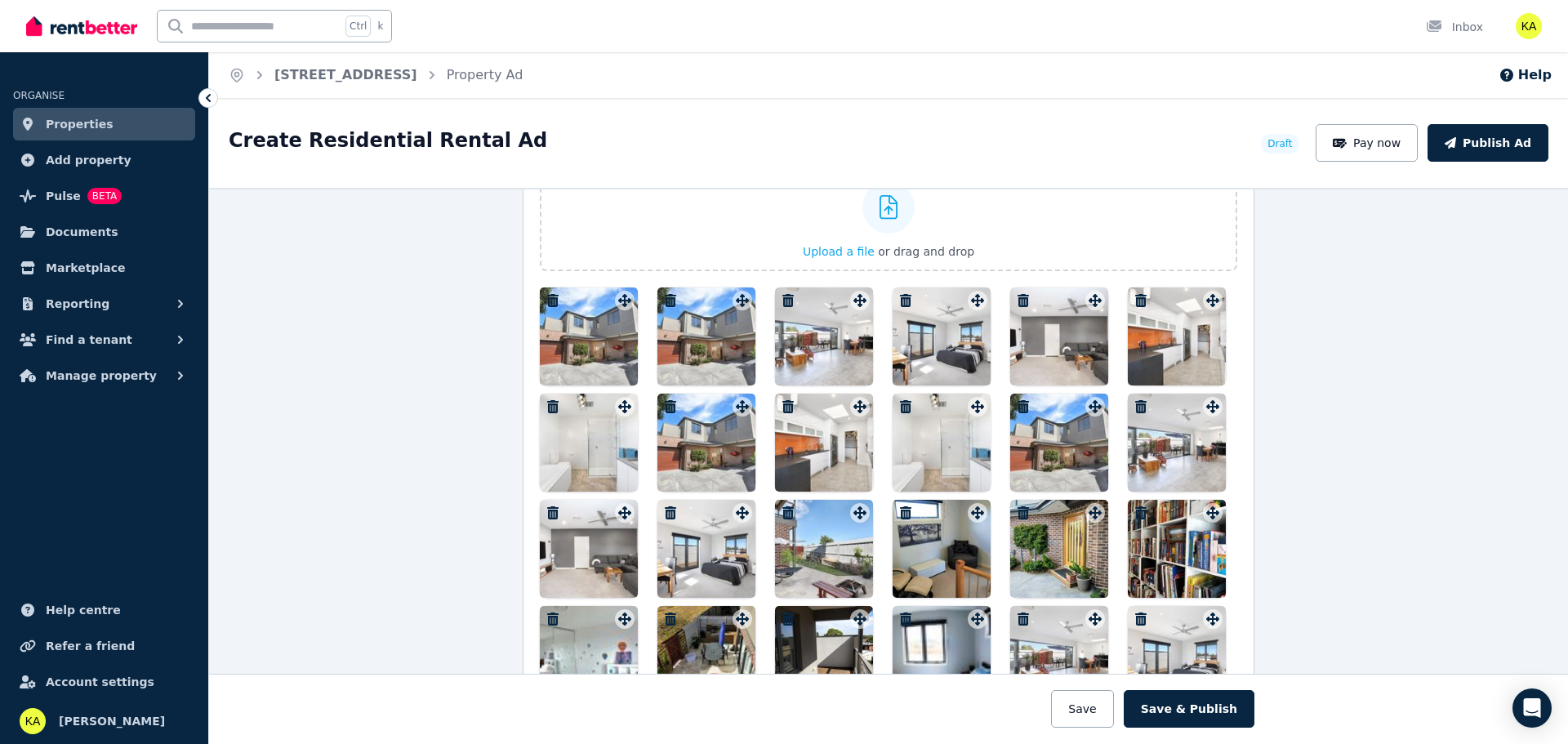
click at [782, 406] on icon "button" at bounding box center [787, 406] width 11 height 13
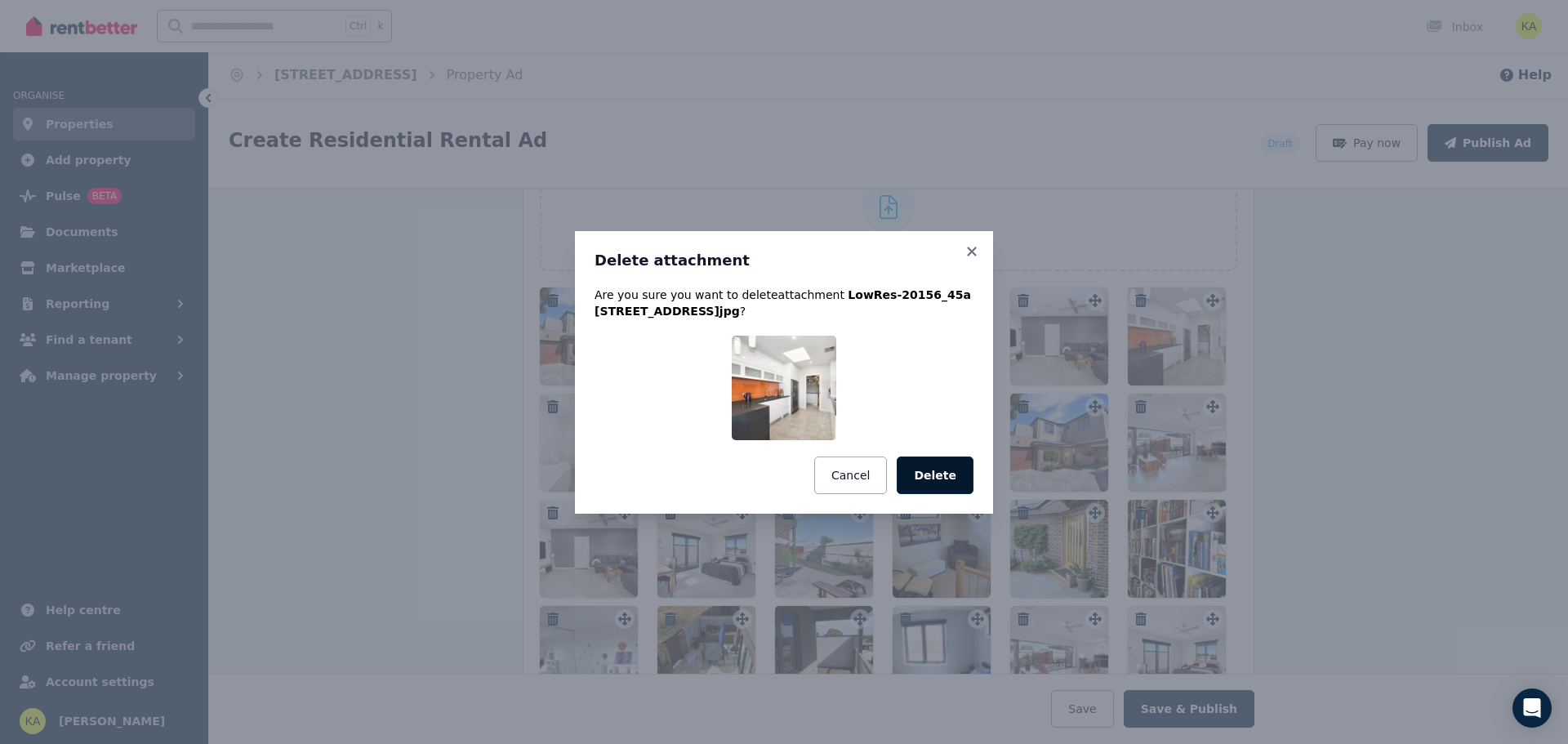
click at [929, 473] on button "Delete" at bounding box center [935, 475] width 76 height 37
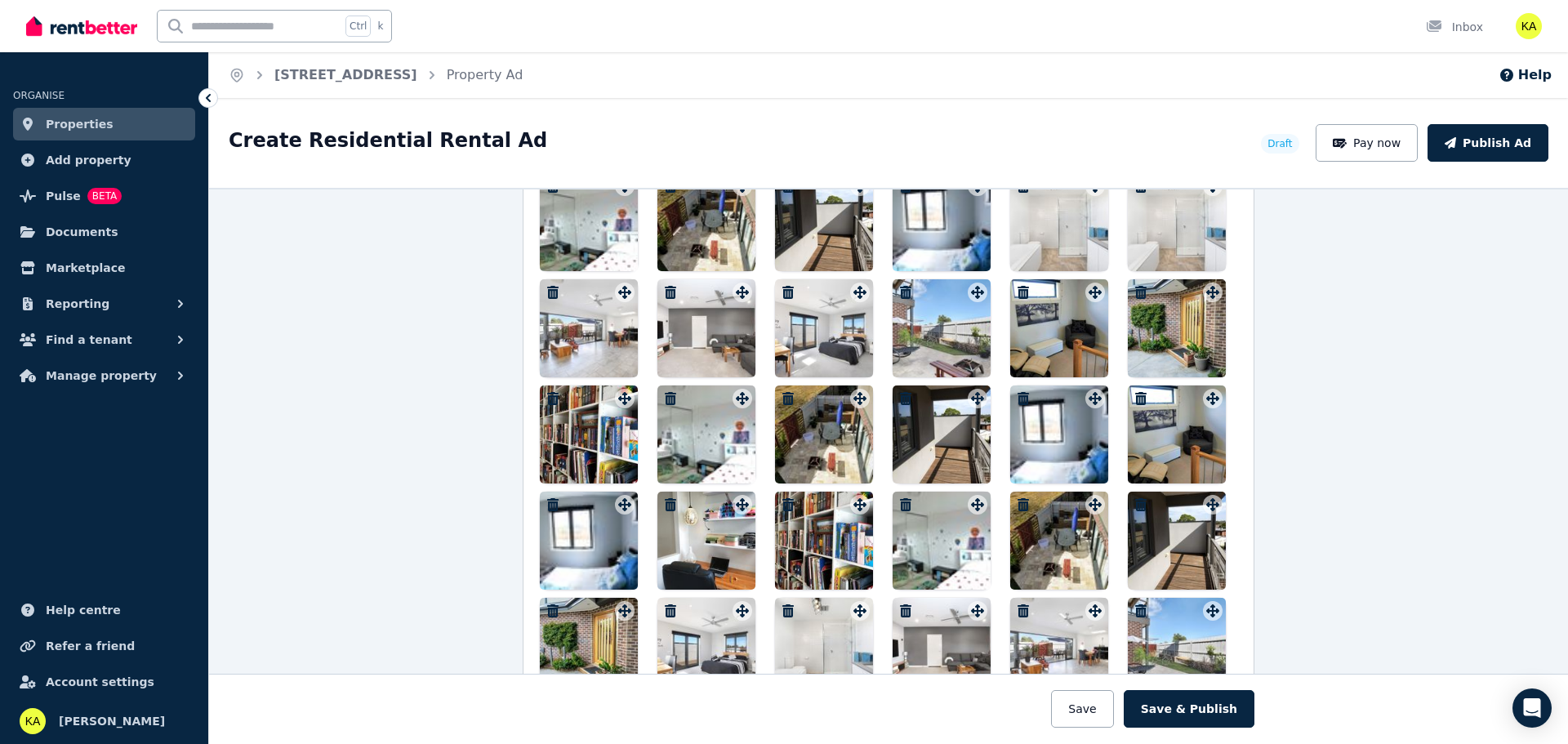
scroll to position [2788, 0]
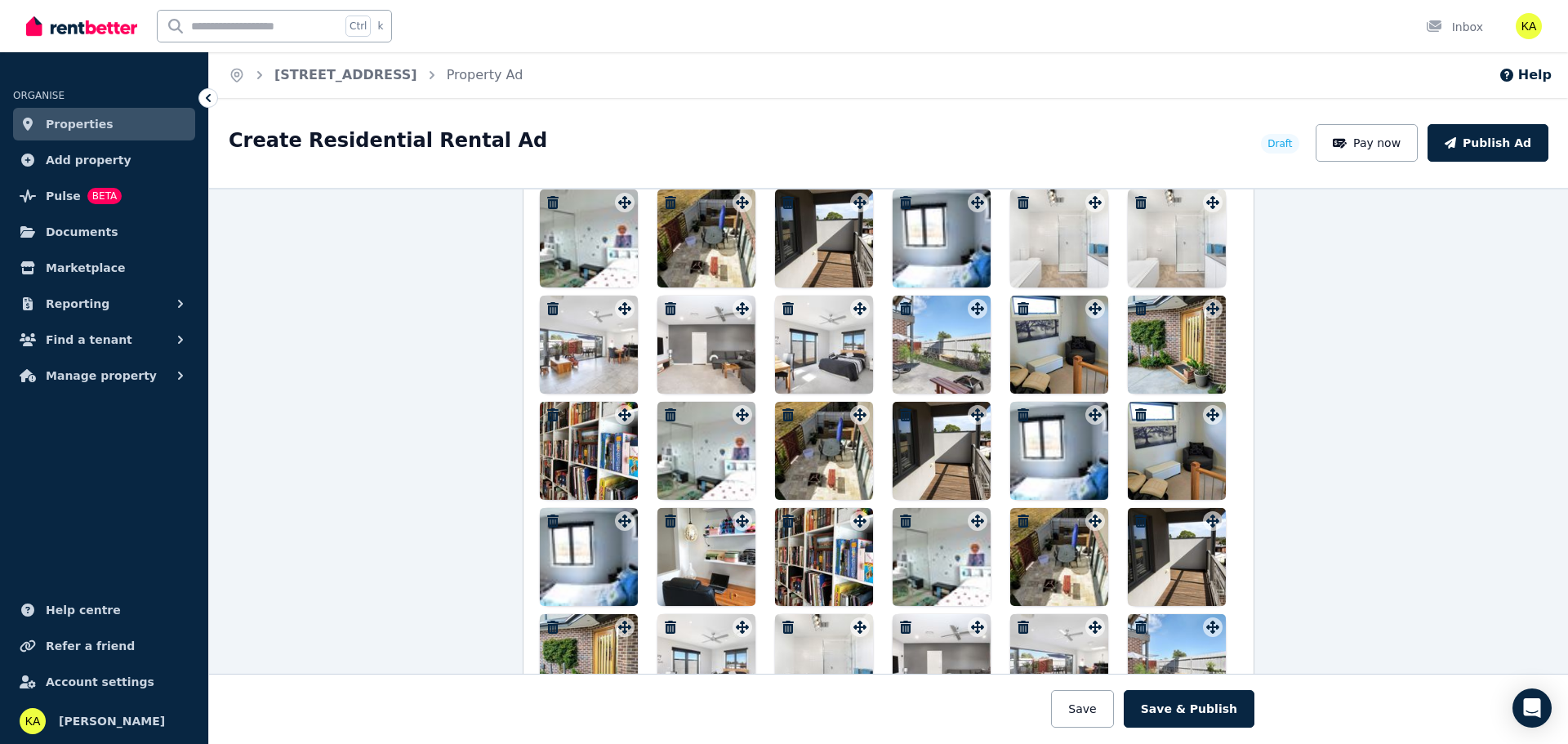
click at [548, 411] on icon "button" at bounding box center [553, 415] width 11 height 13
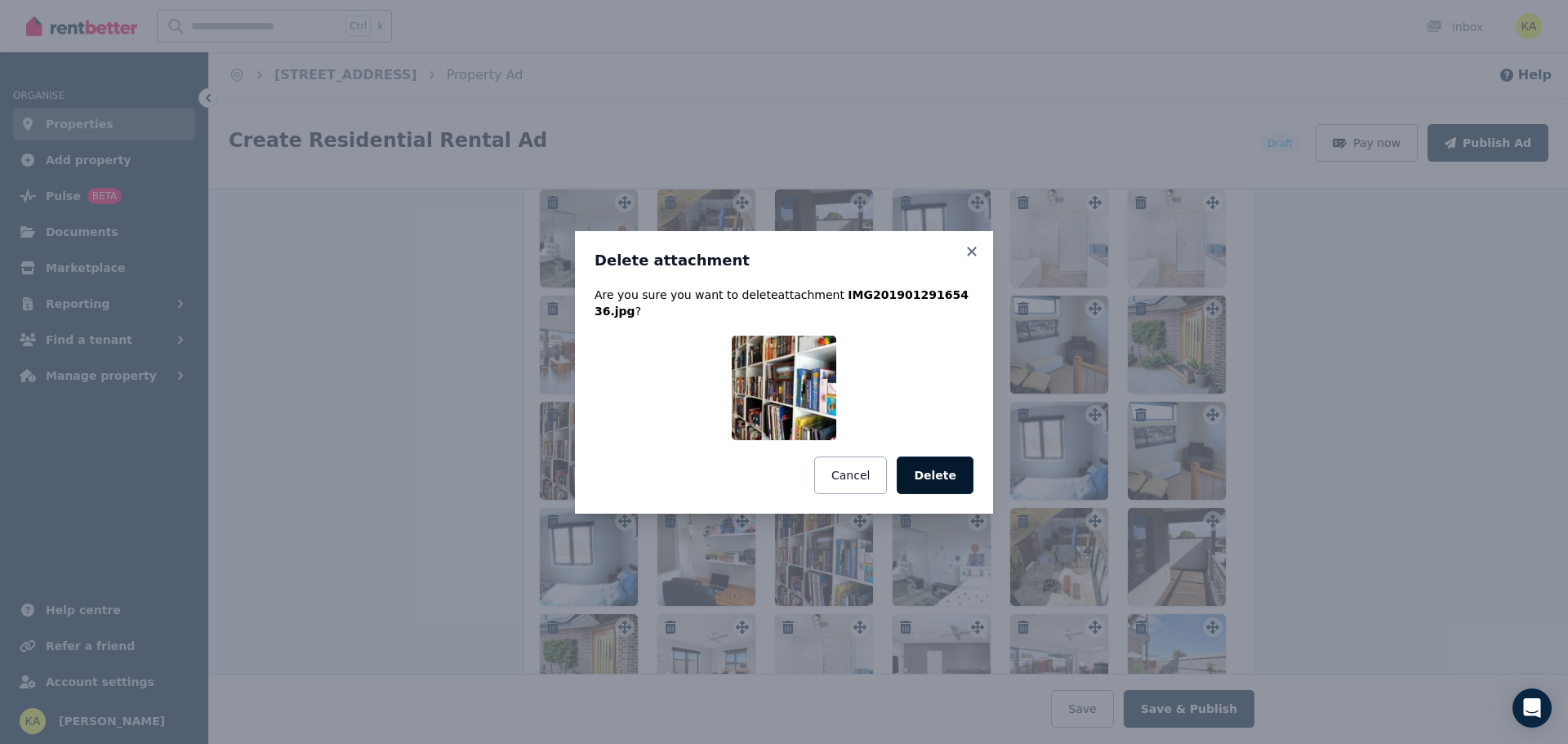
click at [940, 465] on button "Delete" at bounding box center [935, 475] width 76 height 37
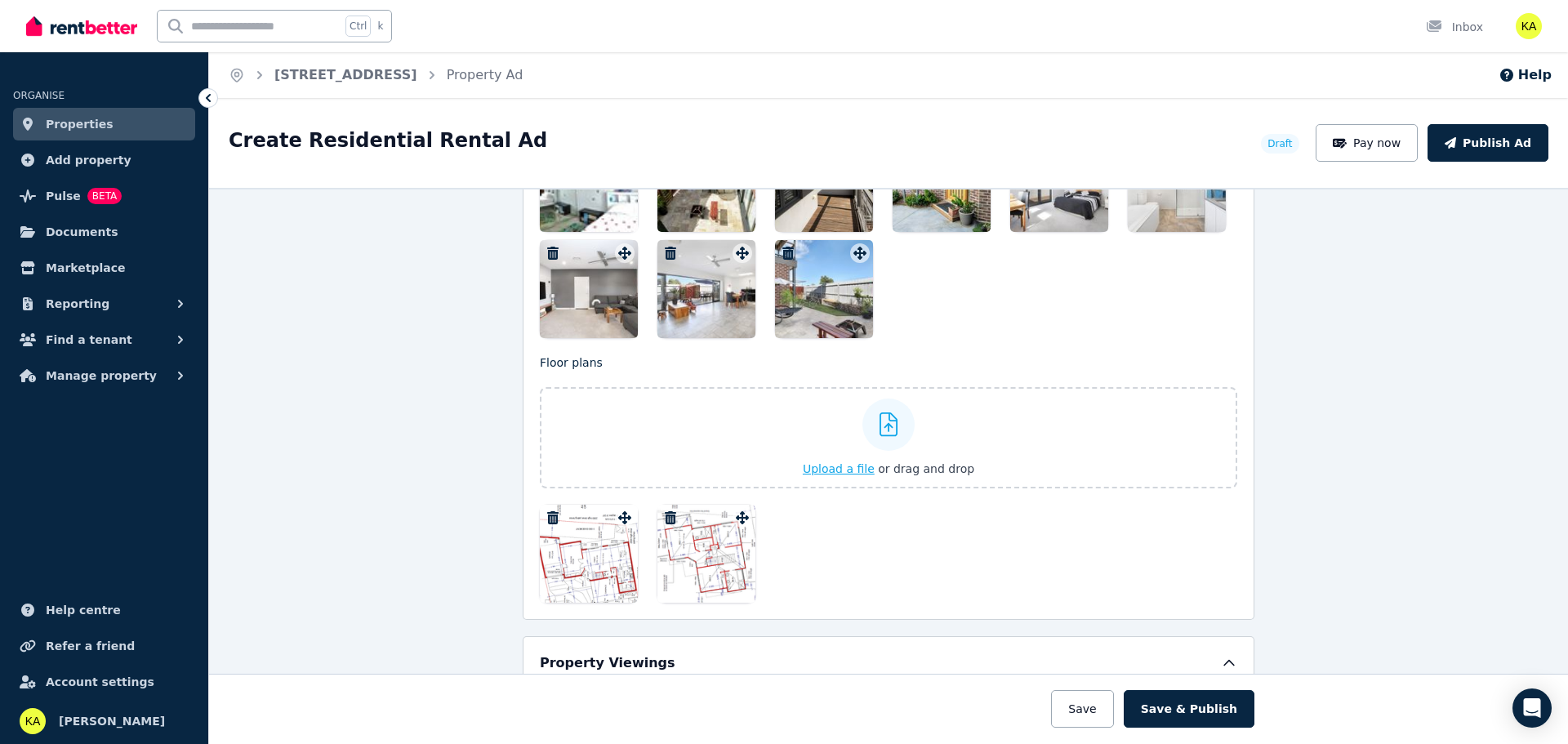
scroll to position [3524, 0]
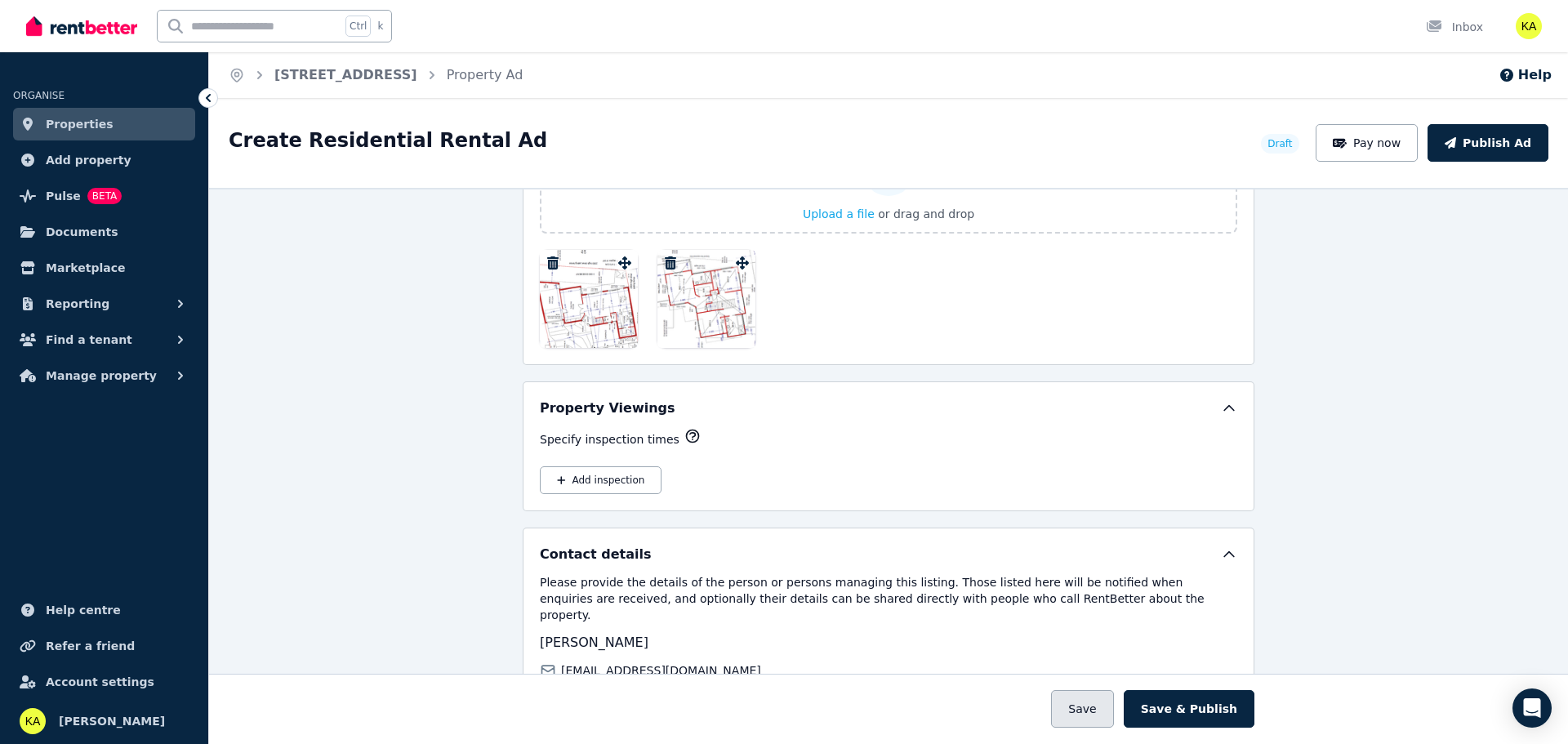
click at [1086, 700] on button "Save" at bounding box center [1081, 708] width 62 height 37
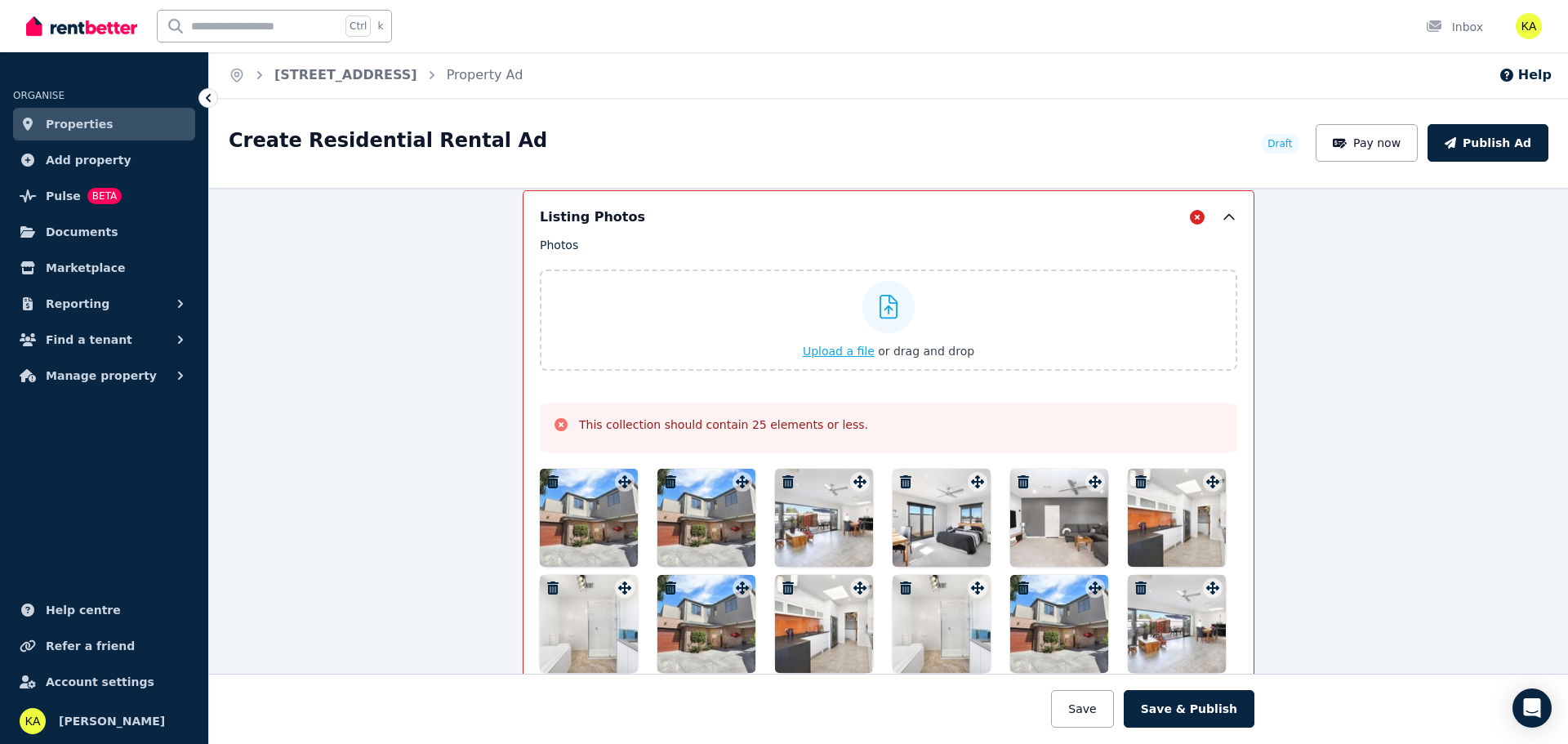
scroll to position [2183, 0]
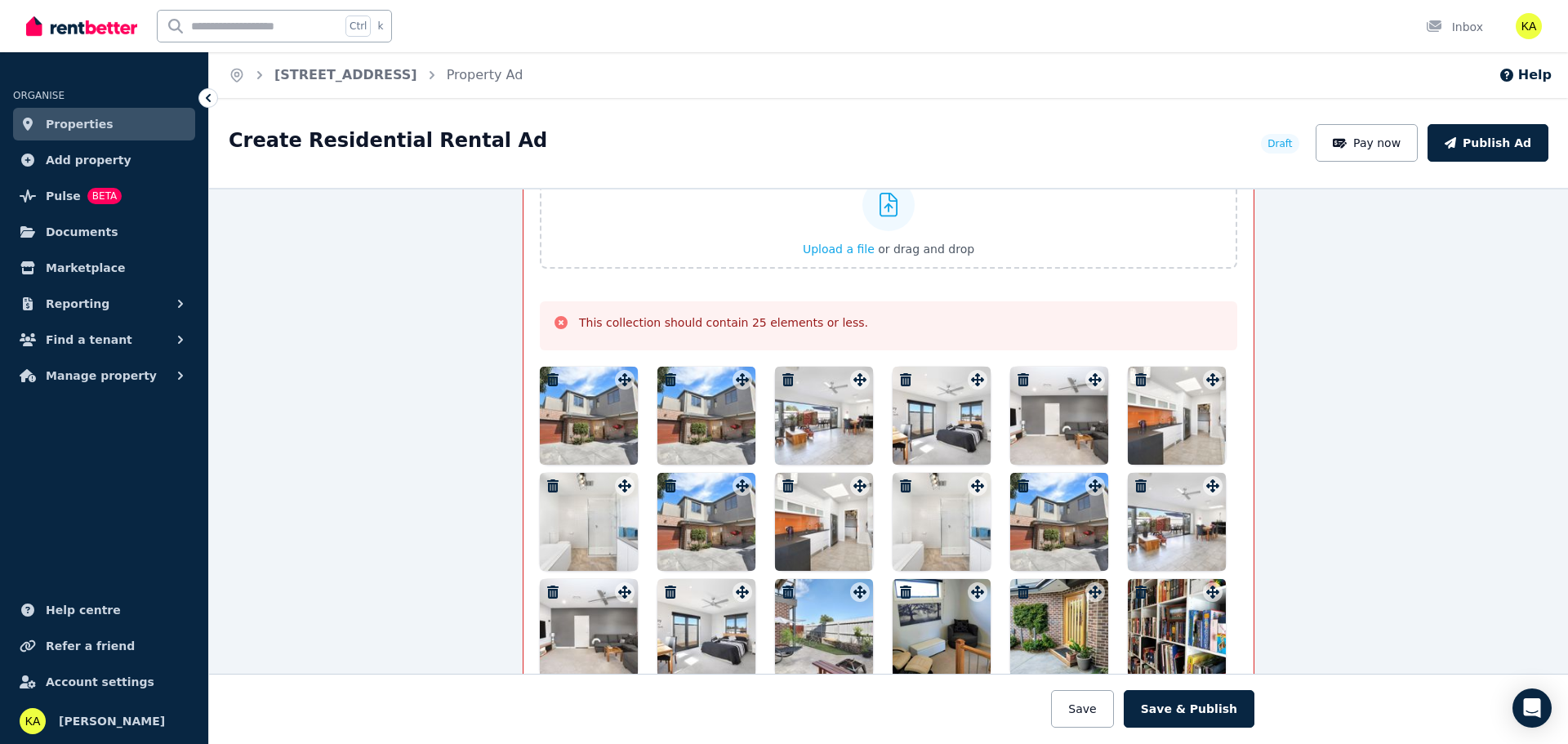
click at [548, 382] on icon "button" at bounding box center [553, 379] width 11 height 13
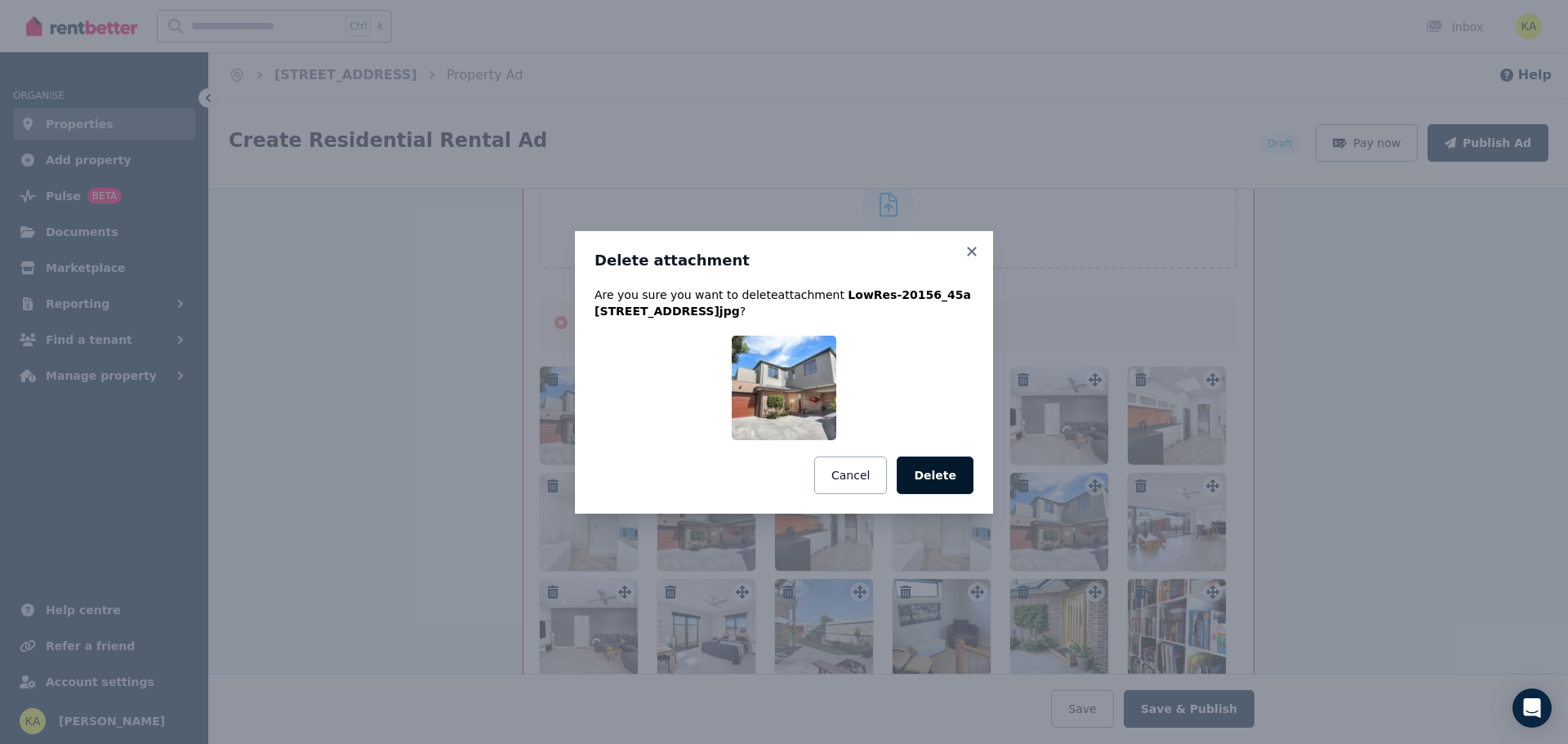
click at [929, 471] on button "Delete" at bounding box center [935, 475] width 76 height 37
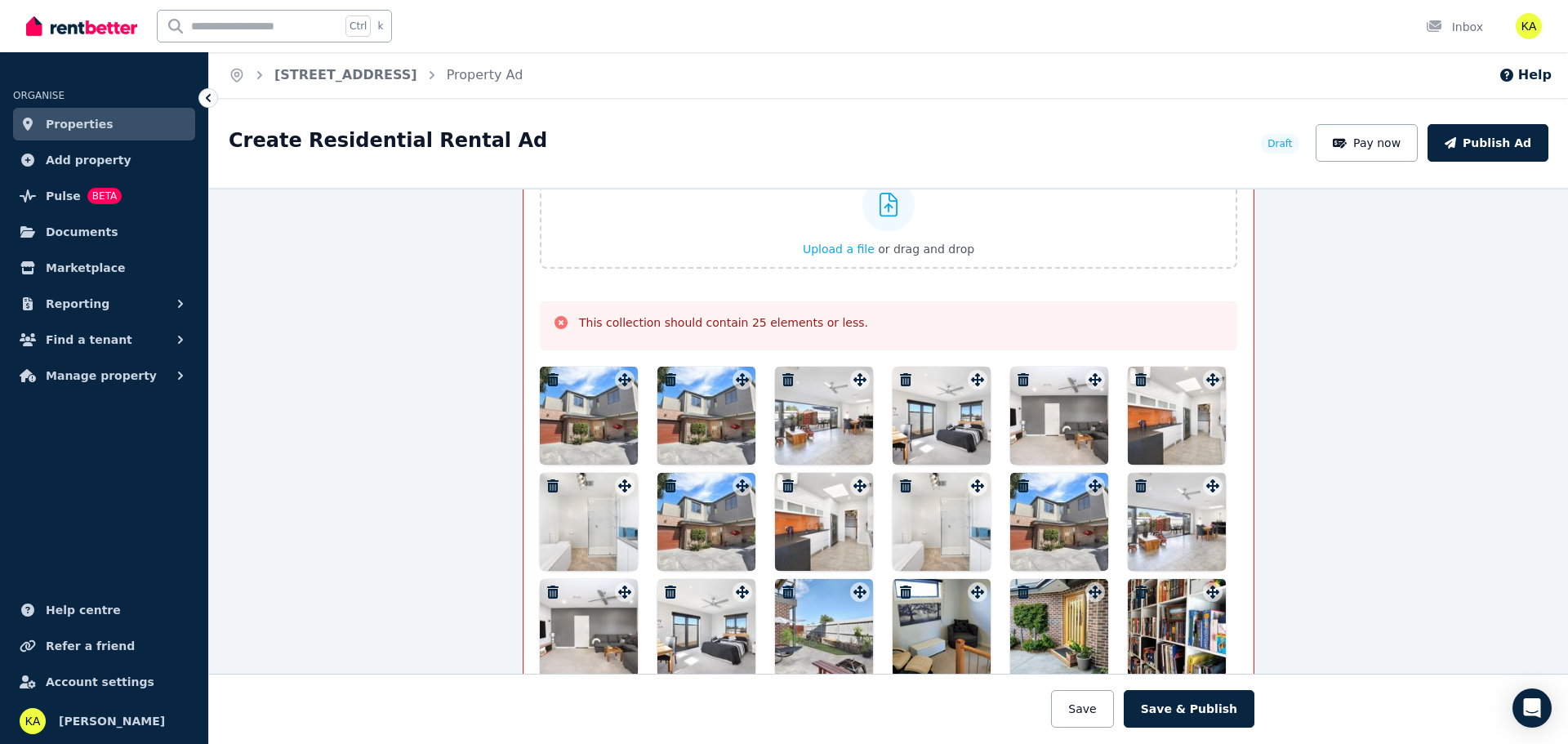
drag, startPoint x: 736, startPoint y: 379, endPoint x: 605, endPoint y: 388, distance: 131.3
drag, startPoint x: 854, startPoint y: 380, endPoint x: 694, endPoint y: 387, distance: 160.2
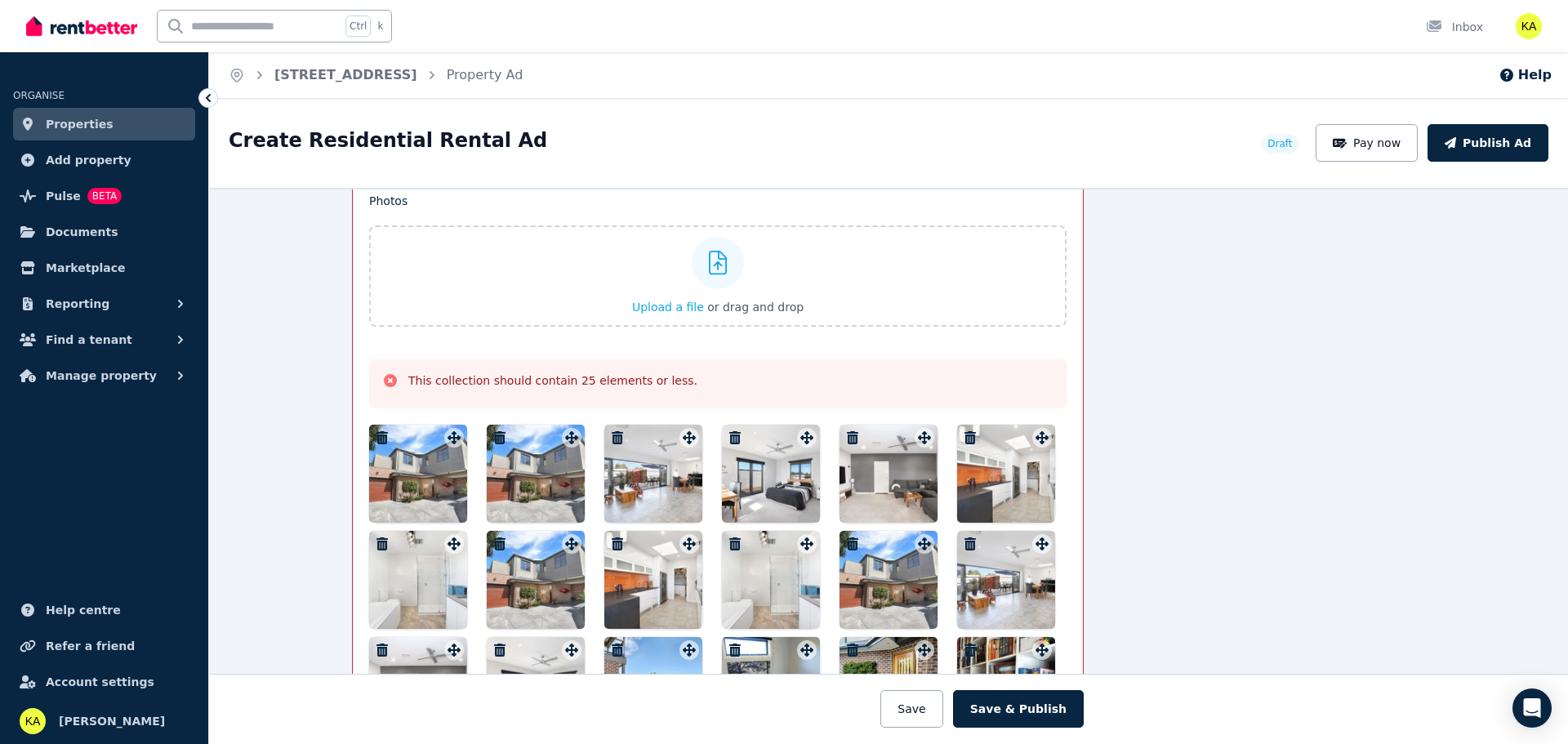
scroll to position [2123, 170]
drag, startPoint x: 495, startPoint y: 437, endPoint x: 305, endPoint y: 453, distance: 190.7
click at [305, 453] on div "**********" at bounding box center [889, 466] width 1359 height 556
drag, startPoint x: 543, startPoint y: 450, endPoint x: 524, endPoint y: 455, distance: 19.6
click at [524, 455] on div at bounding box center [535, 475] width 98 height 98
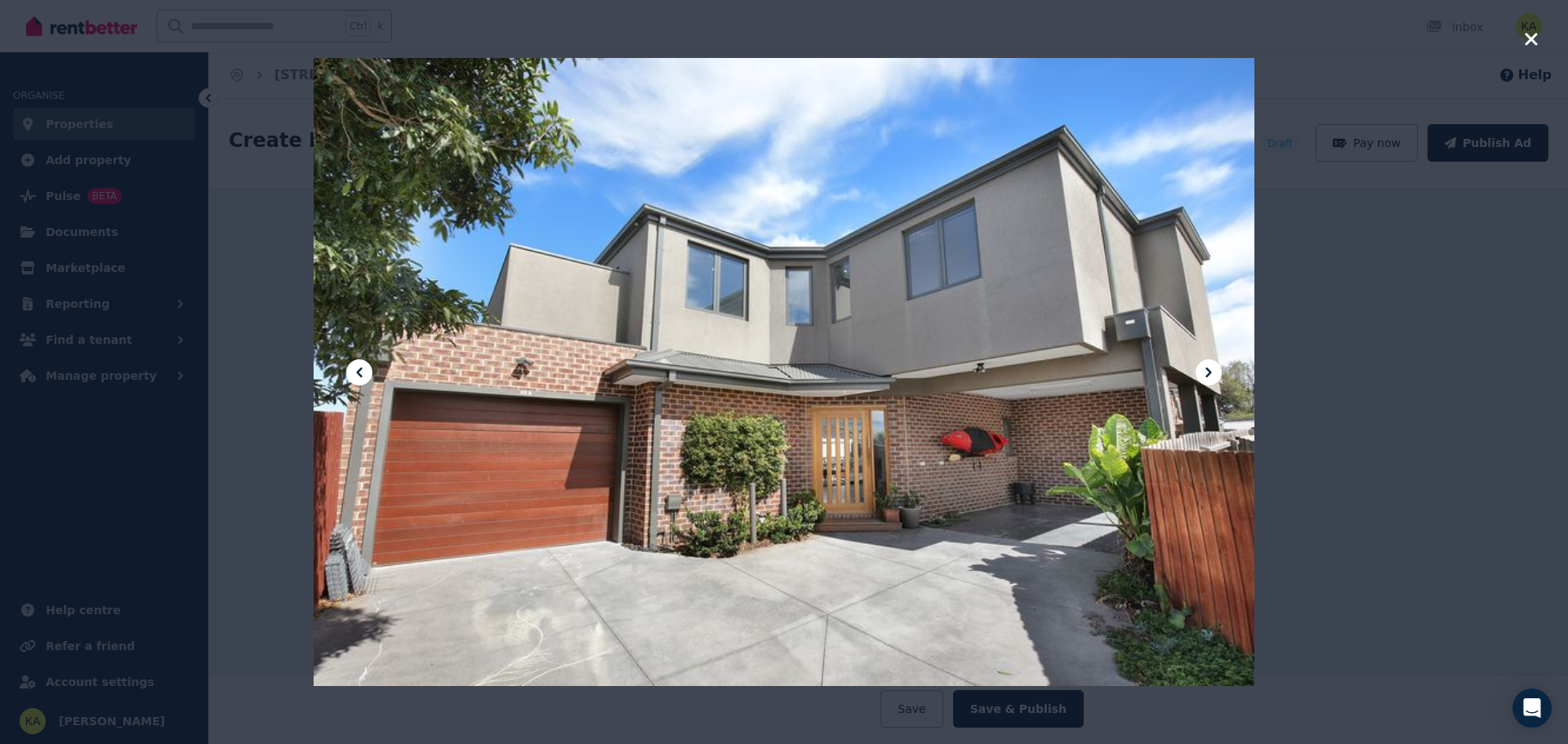
click at [1529, 43] on icon "button" at bounding box center [1531, 39] width 12 height 12
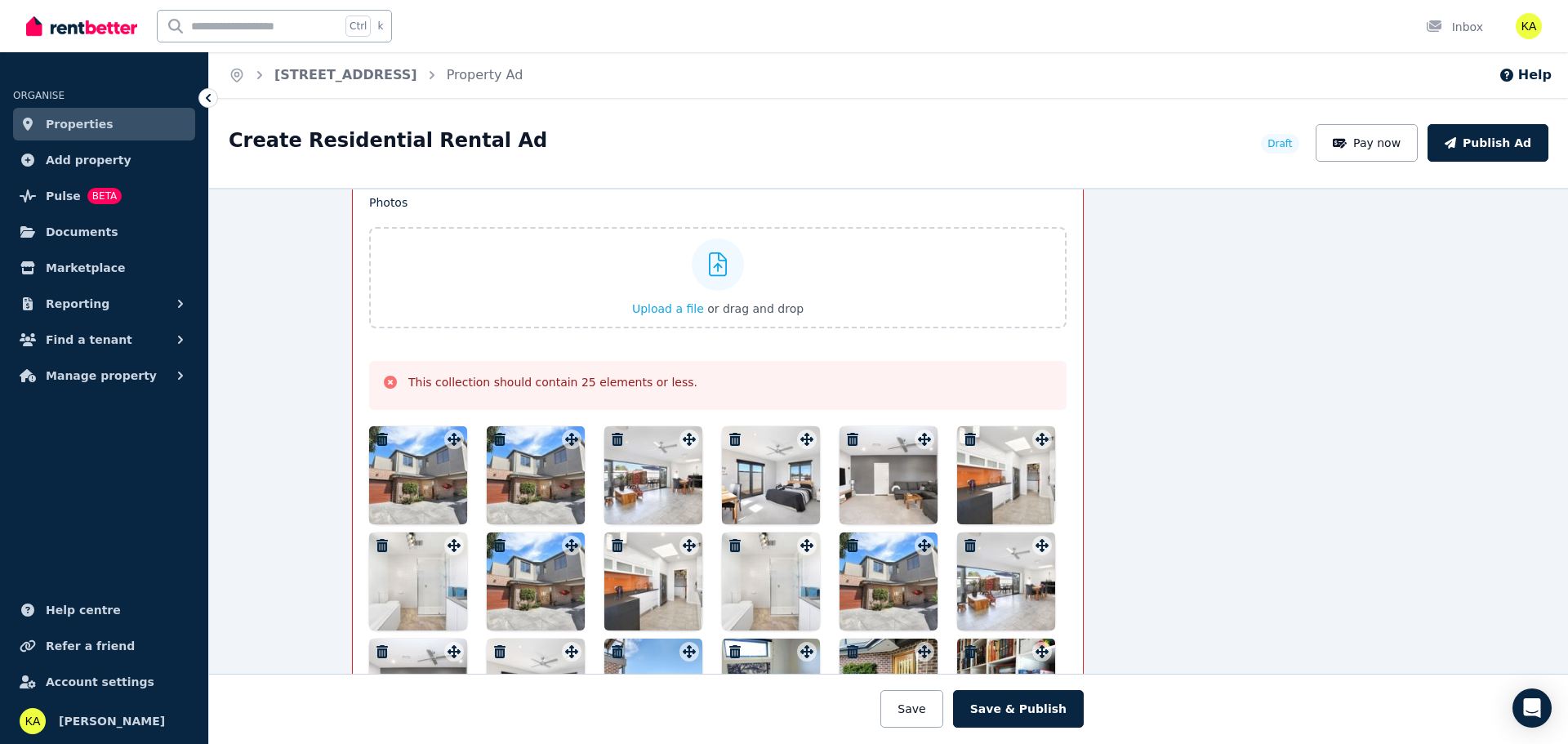
drag, startPoint x: 569, startPoint y: 438, endPoint x: 282, endPoint y: 499, distance: 293.4
click at [282, 499] on div "**********" at bounding box center [889, 466] width 1359 height 556
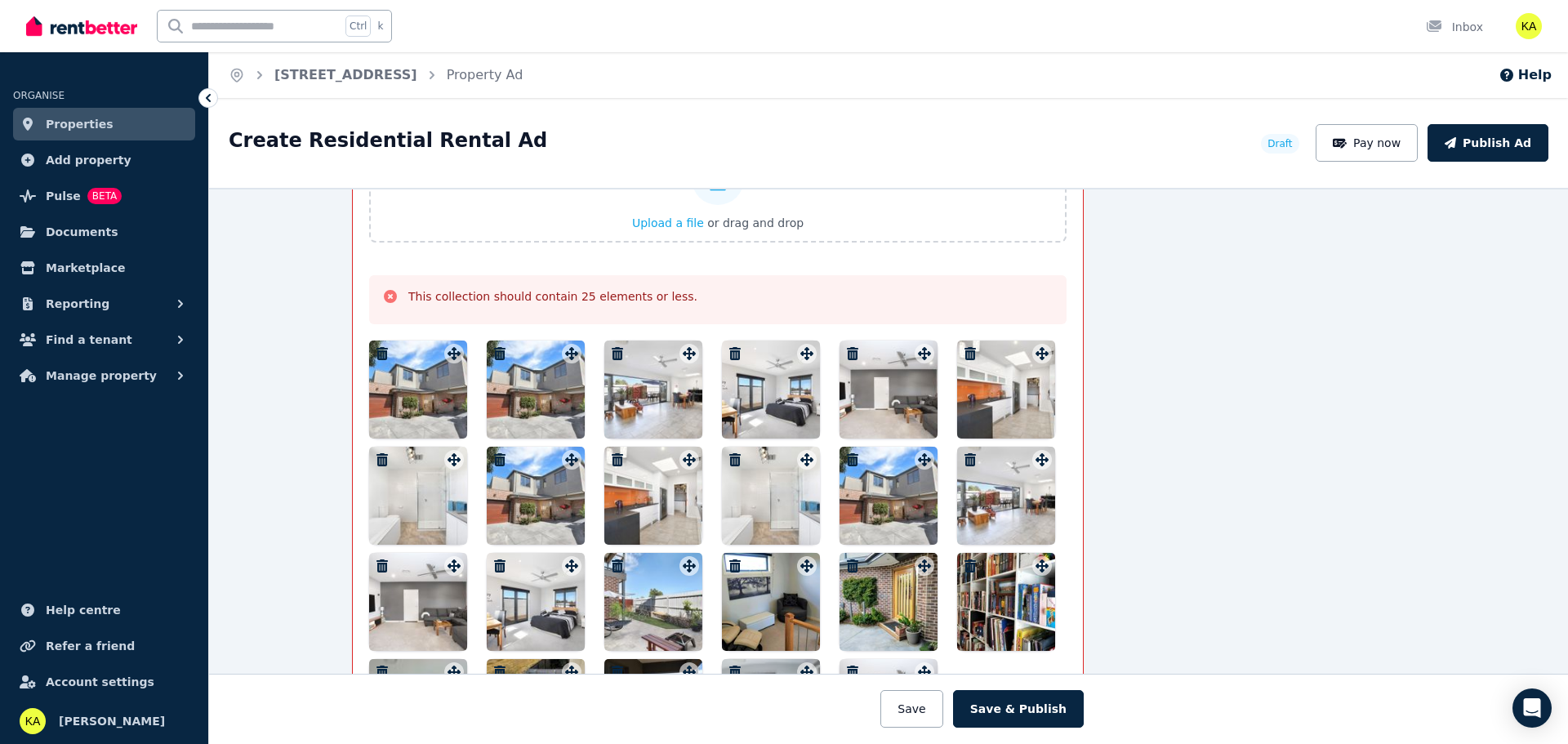
scroll to position [2205, 170]
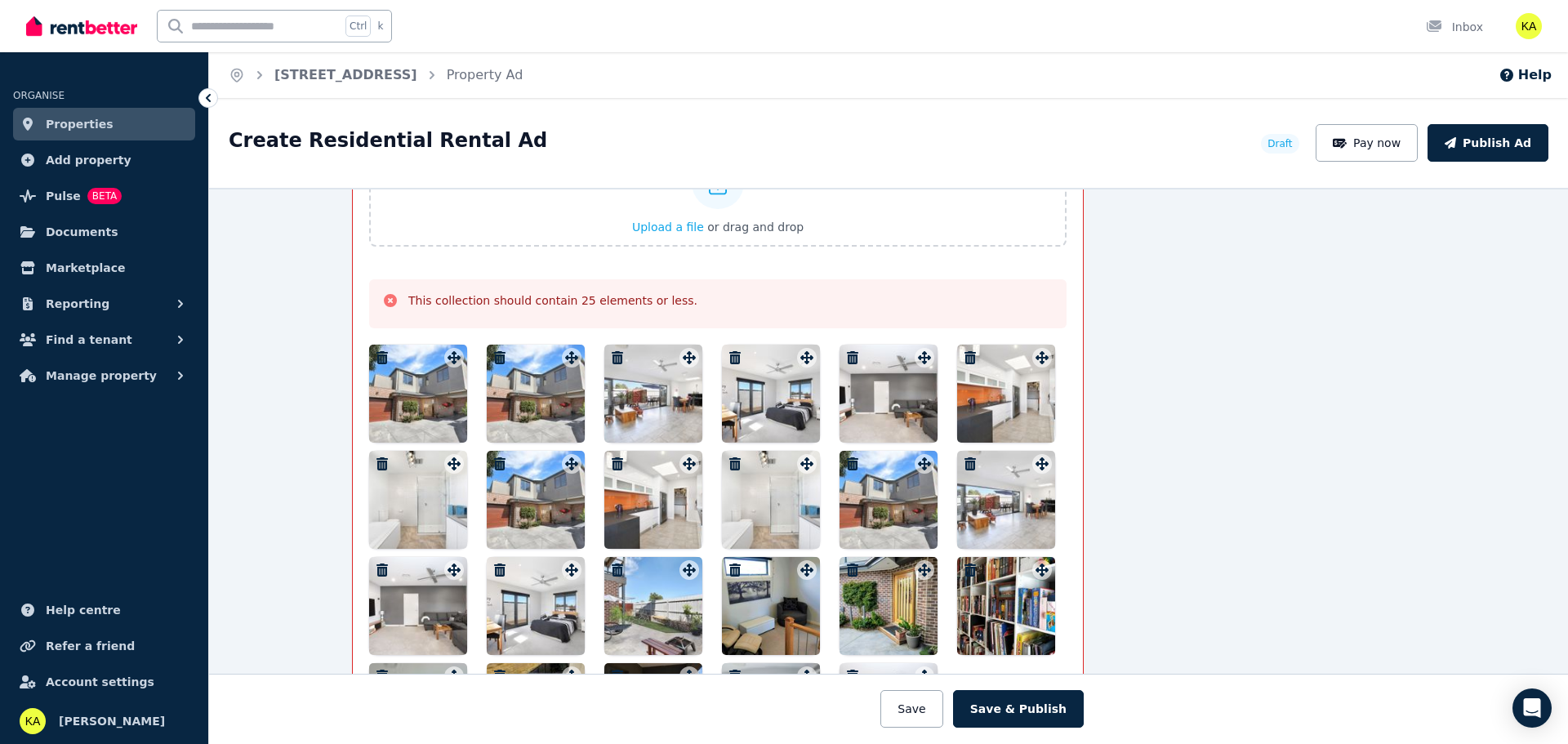
click at [495, 359] on icon "button" at bounding box center [500, 357] width 11 height 13
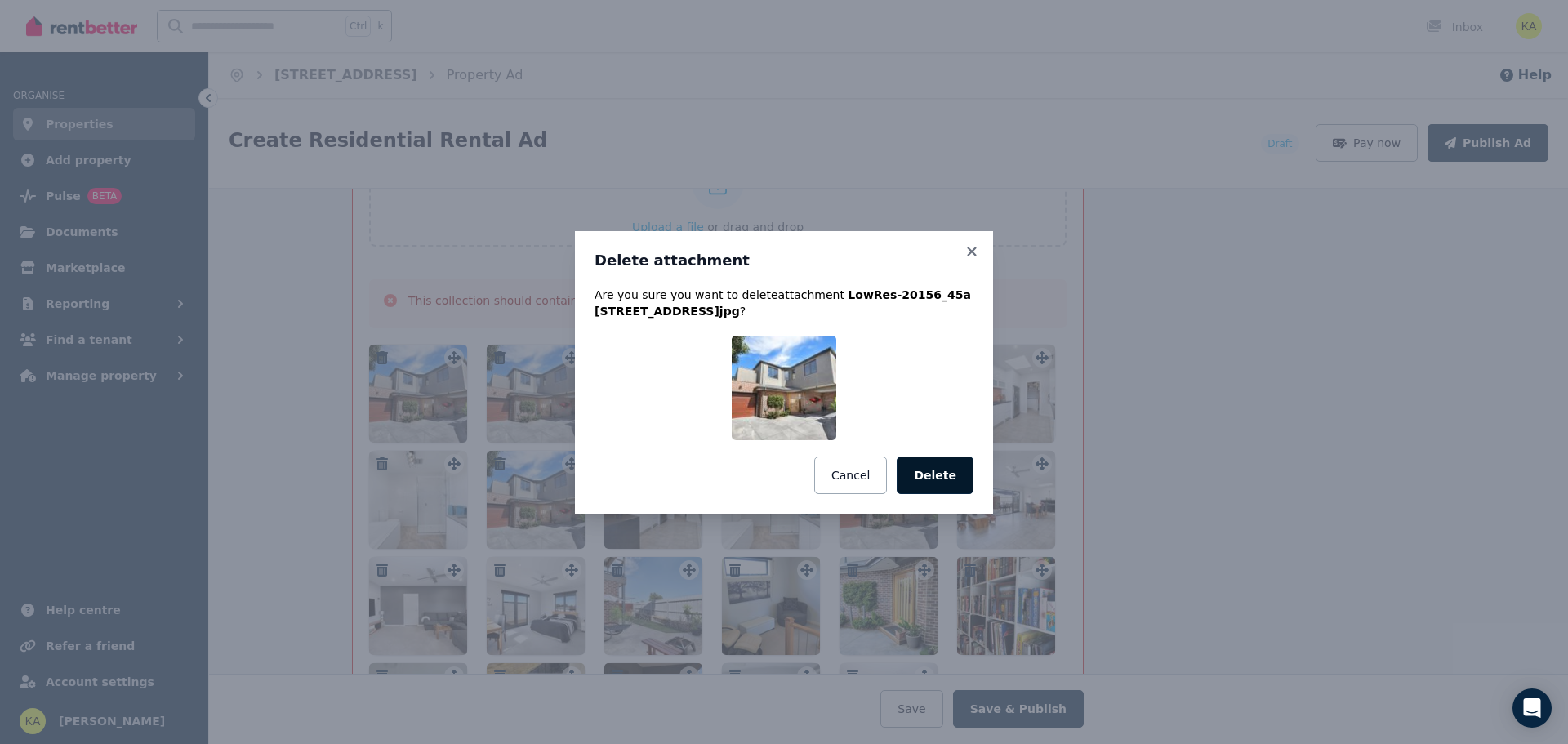
click at [943, 475] on button "Delete" at bounding box center [935, 475] width 76 height 37
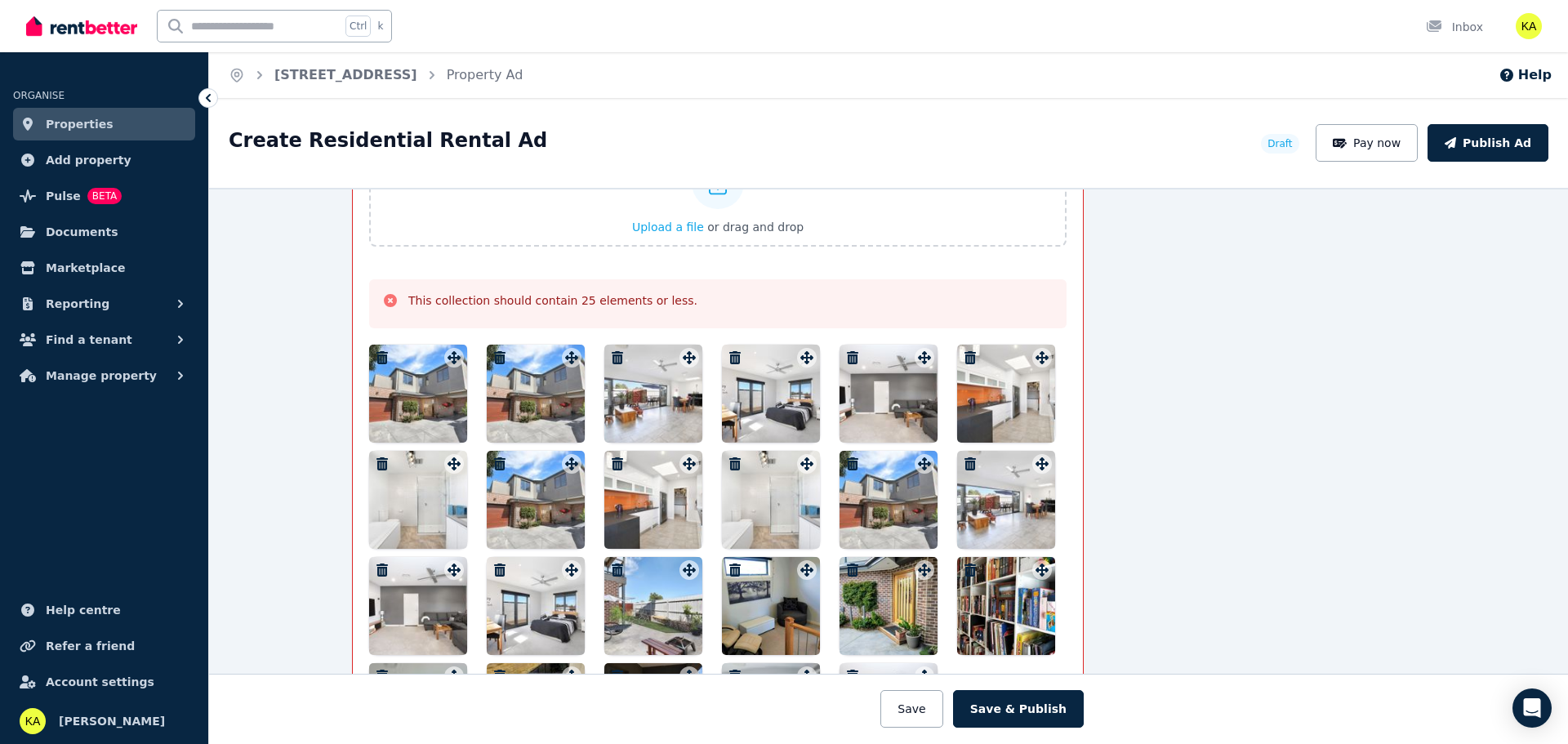
click at [965, 356] on icon "button" at bounding box center [970, 357] width 11 height 13
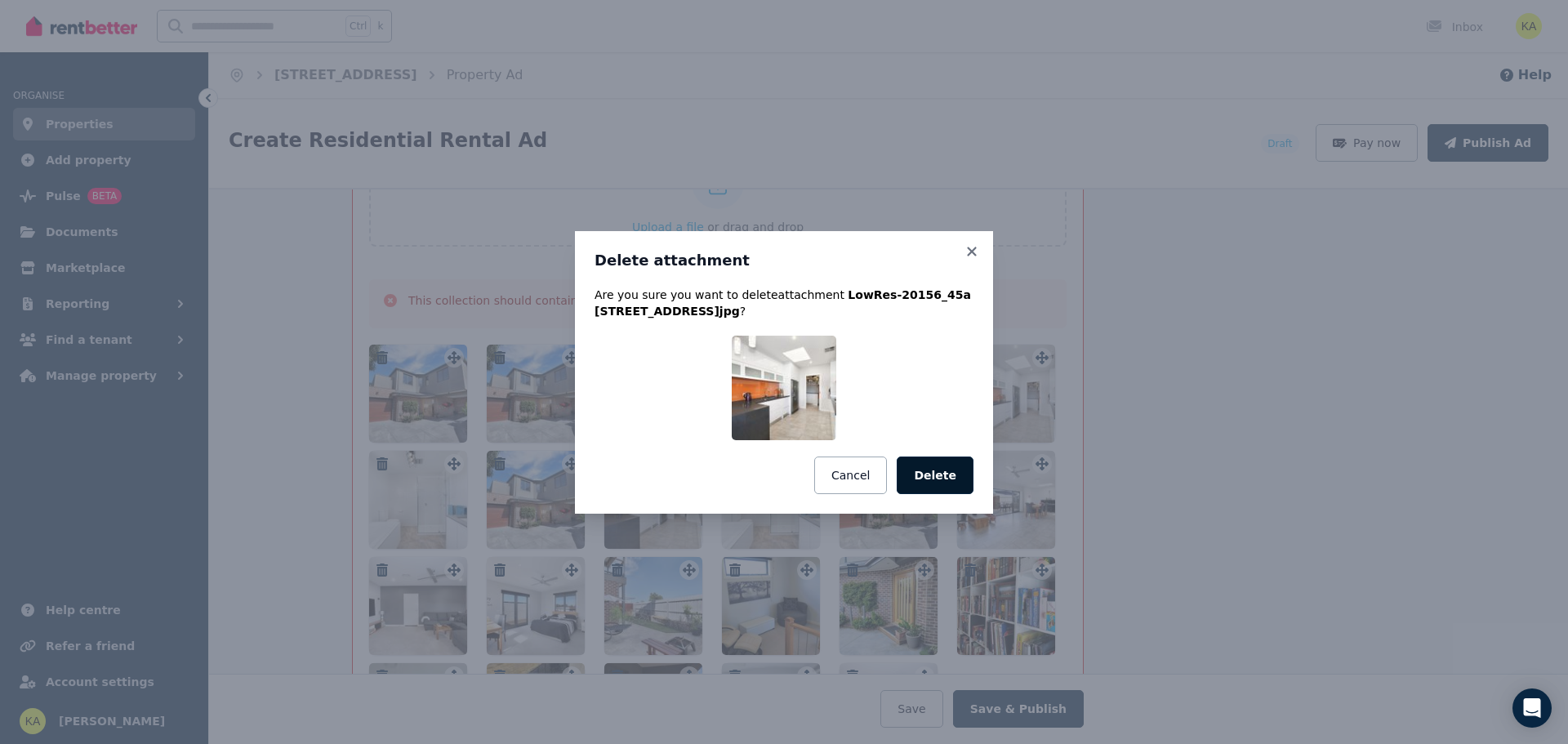
click at [937, 470] on button "Delete" at bounding box center [935, 475] width 76 height 37
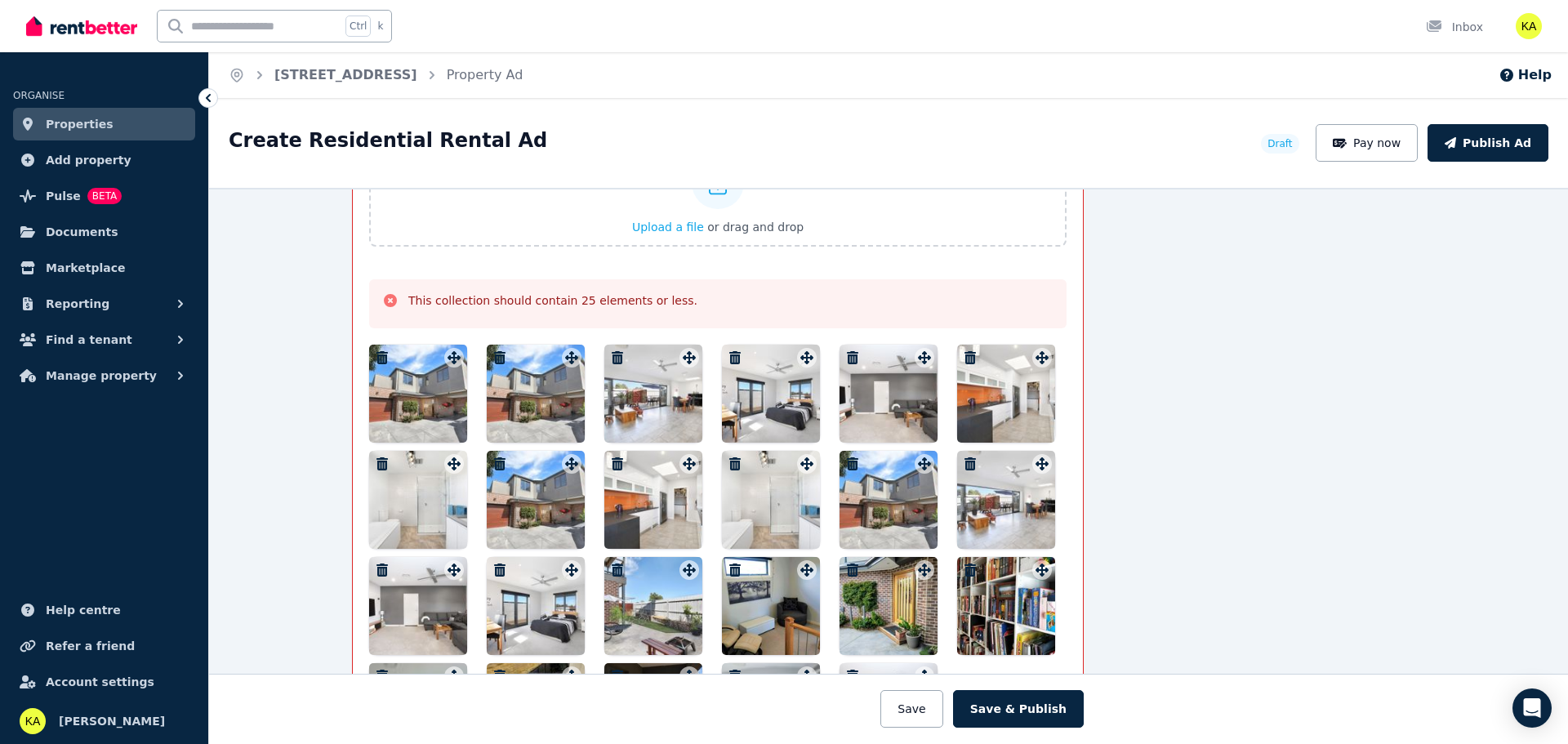
click at [845, 463] on icon "button" at bounding box center [853, 463] width 17 height 13
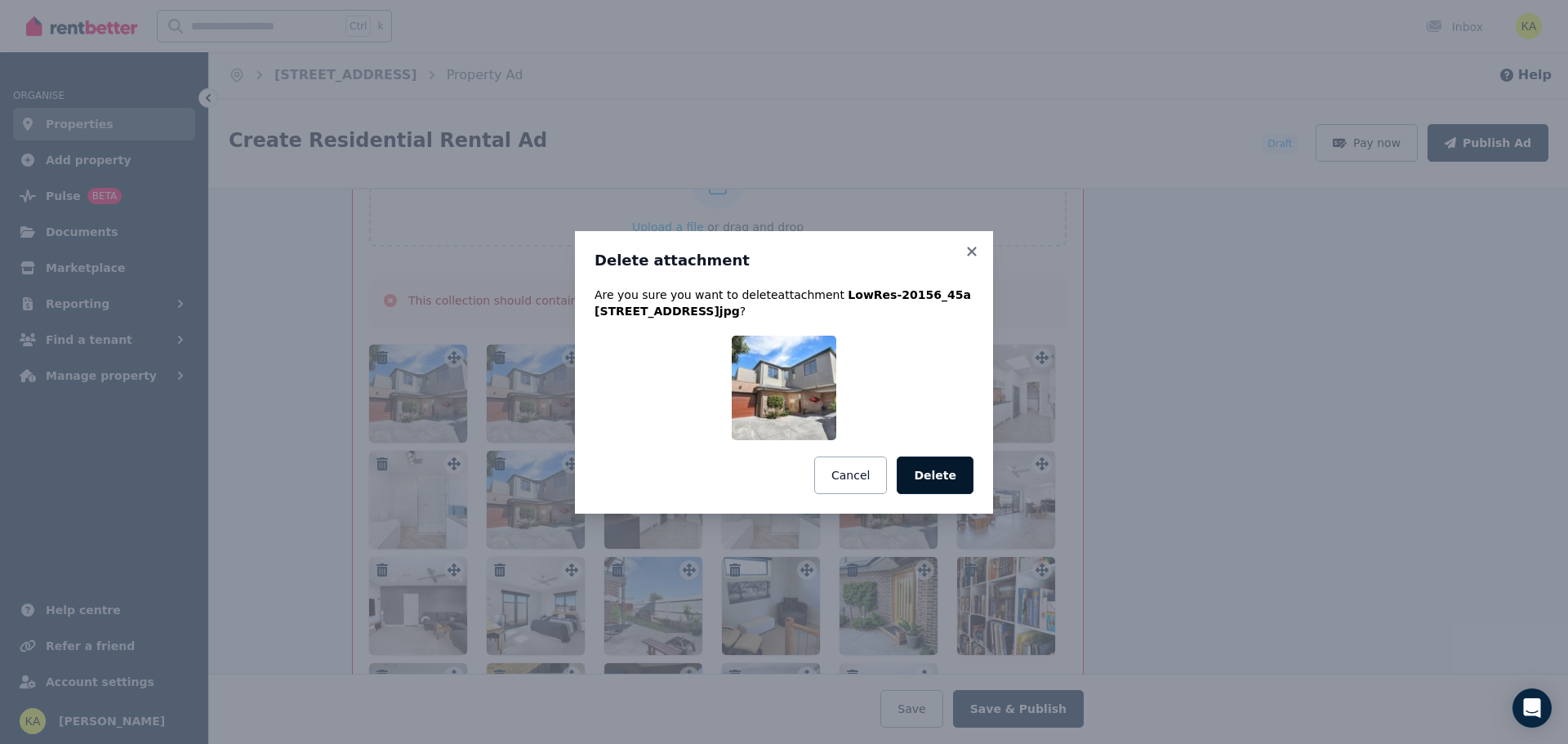
click at [939, 474] on button "Delete" at bounding box center [935, 475] width 76 height 37
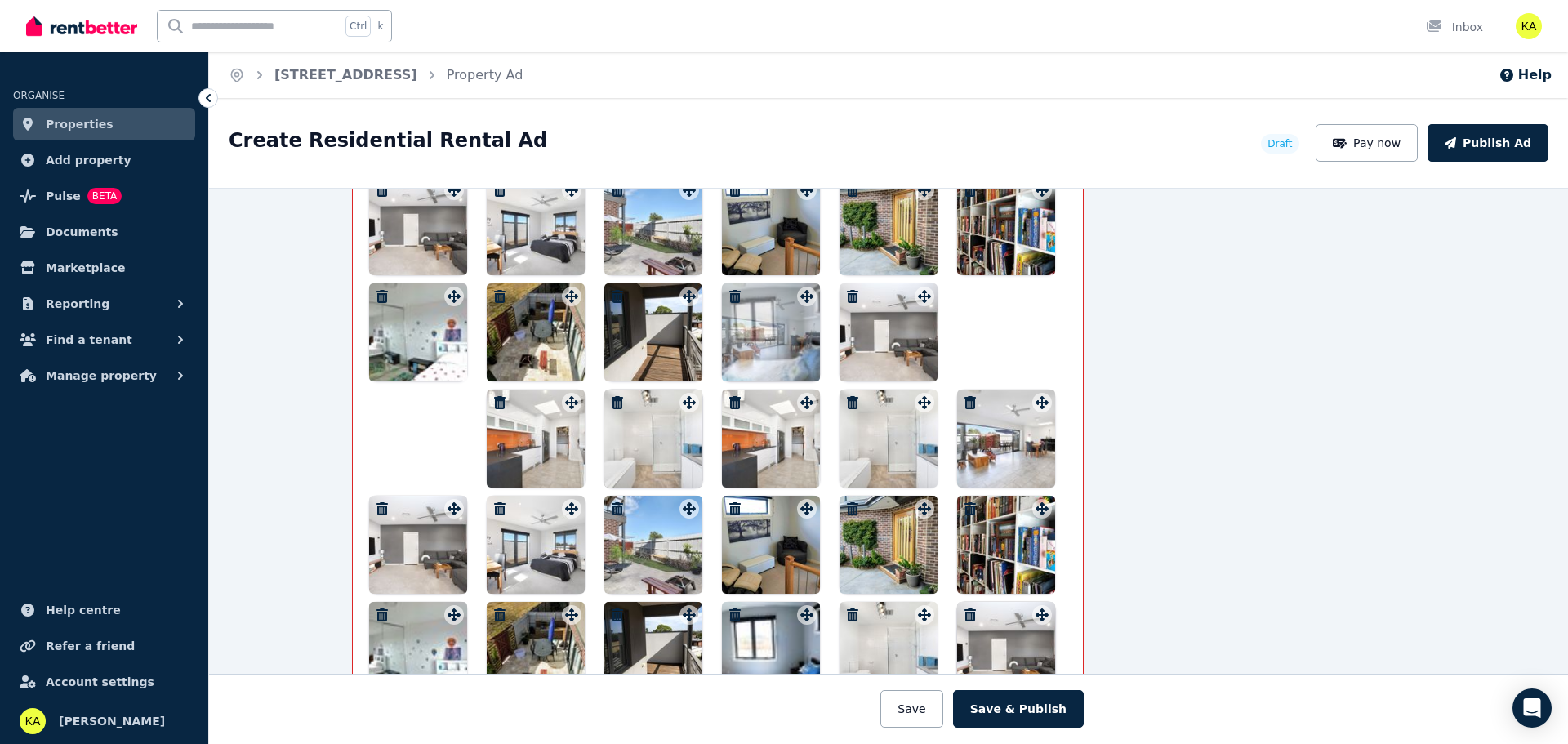
scroll to position [2614, 170]
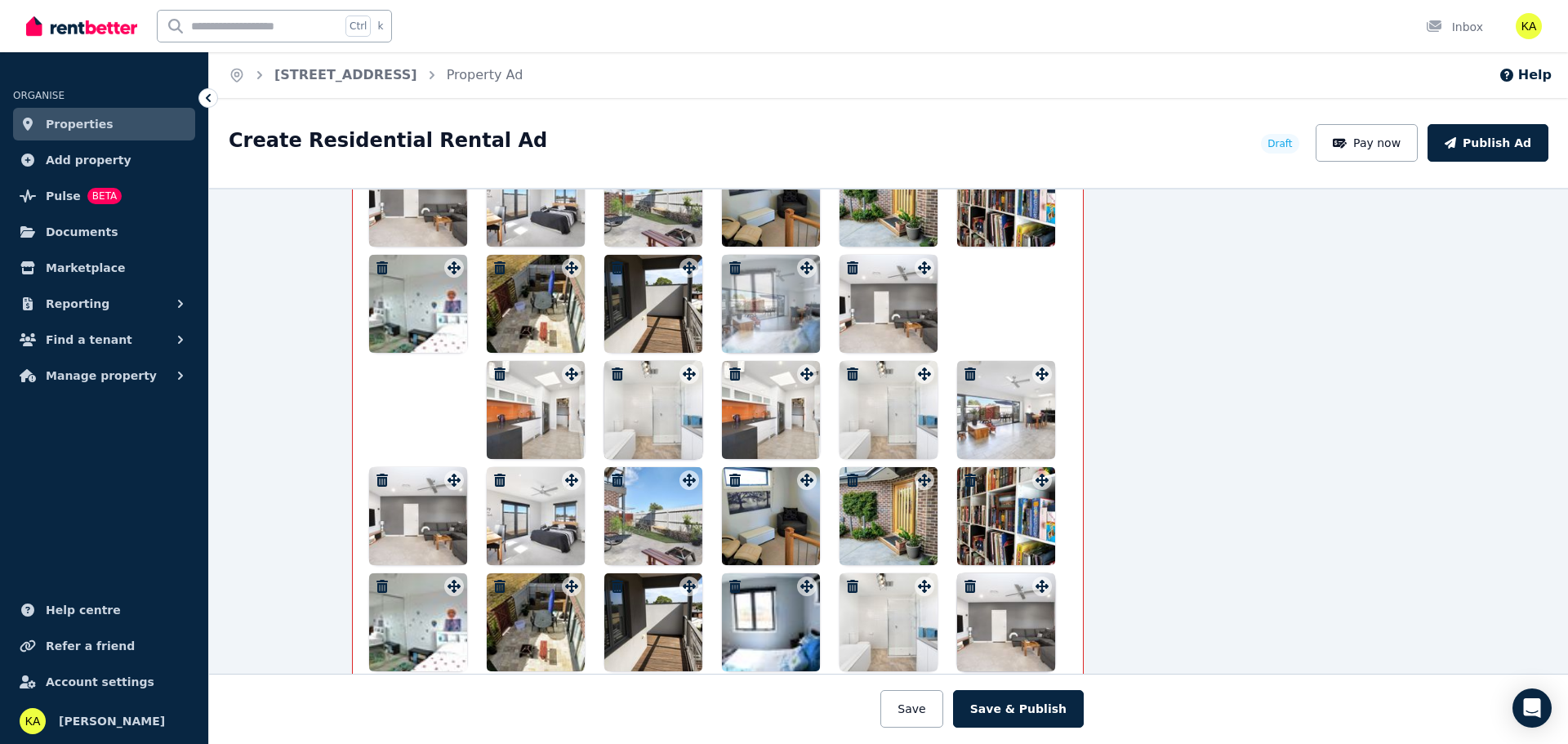
click at [500, 380] on button "button" at bounding box center [500, 374] width 20 height 20
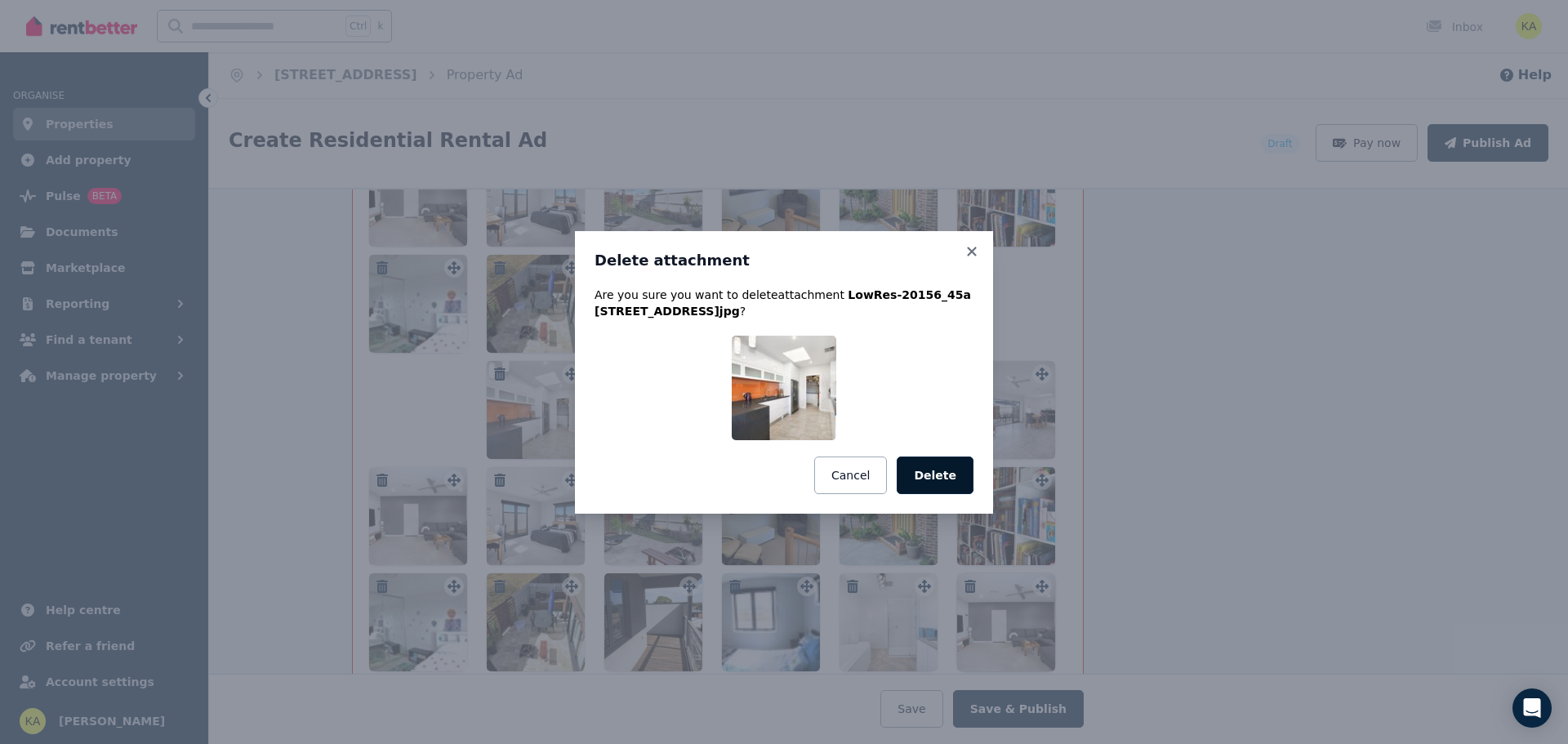
click at [929, 482] on button "Delete" at bounding box center [935, 475] width 76 height 37
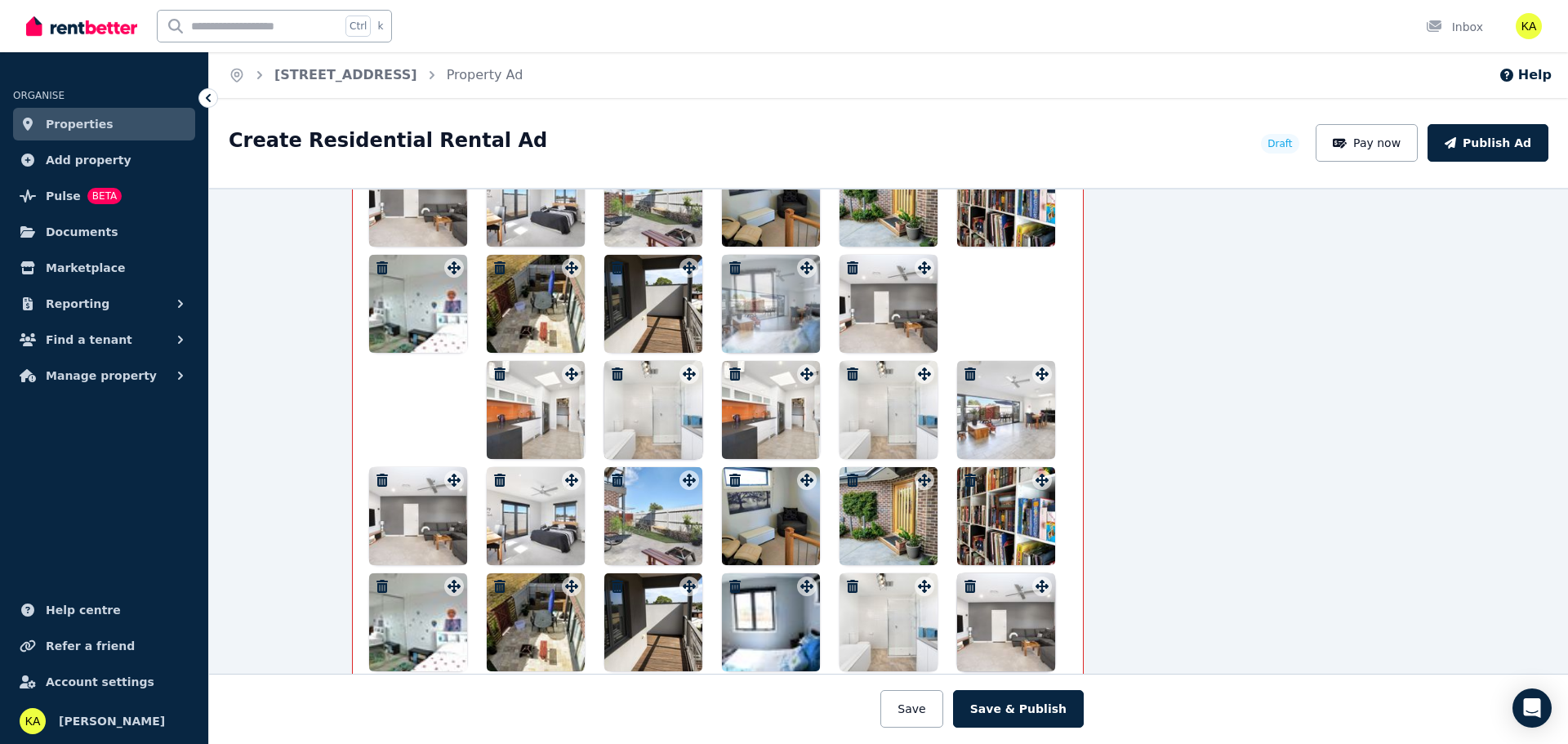
click at [729, 375] on icon "button" at bounding box center [734, 374] width 11 height 13
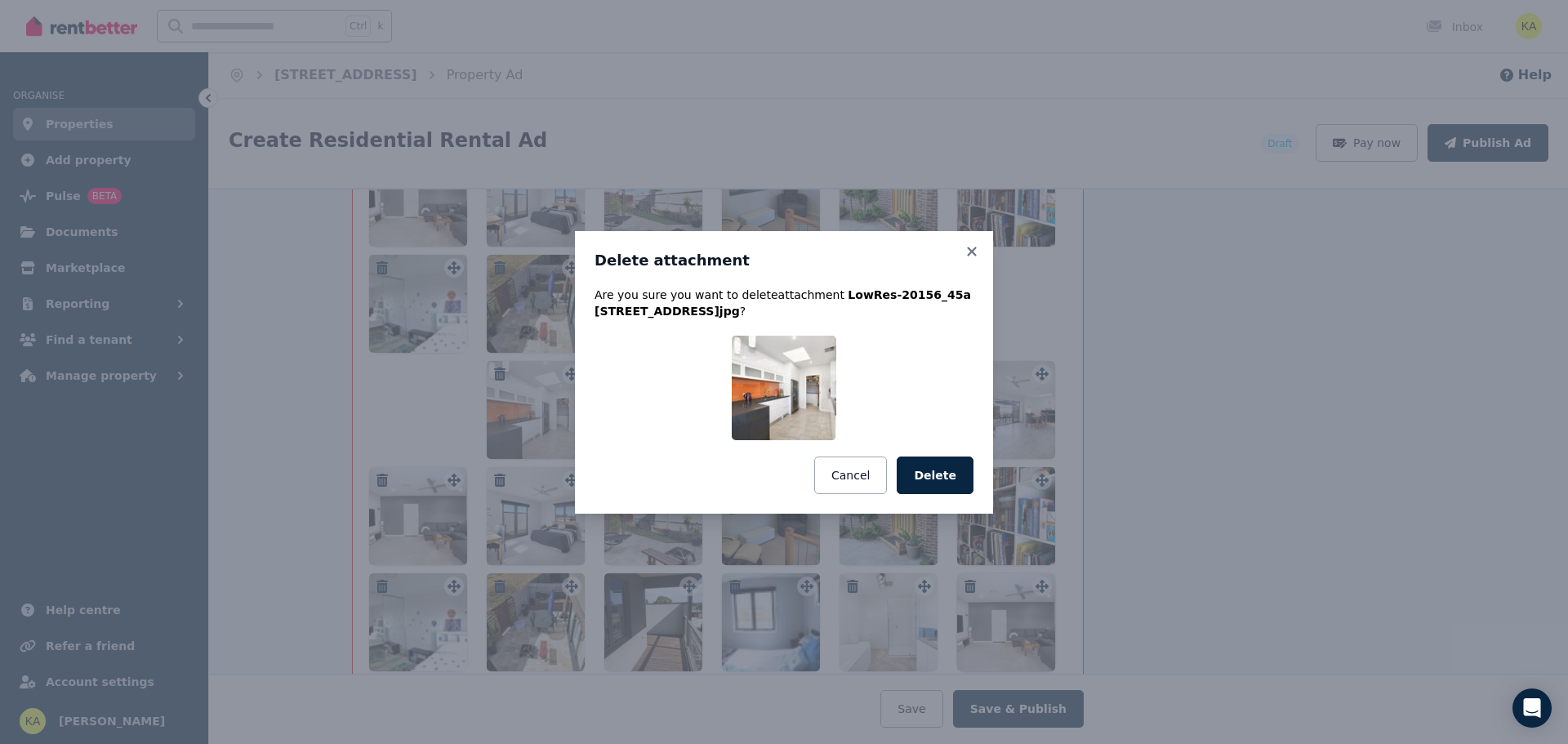
click at [927, 471] on button "Delete" at bounding box center [935, 475] width 76 height 37
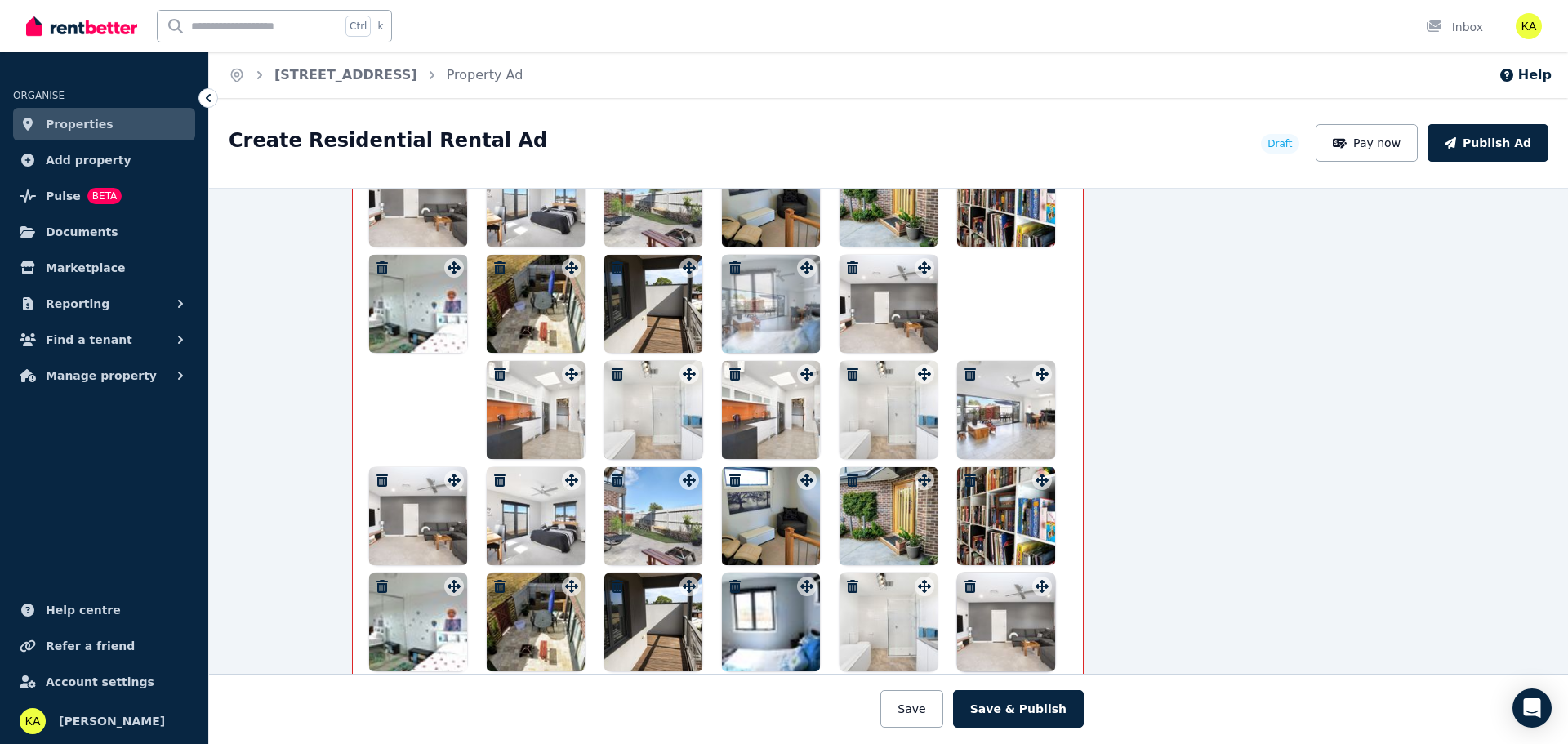
click at [609, 372] on icon "button" at bounding box center [617, 374] width 17 height 13
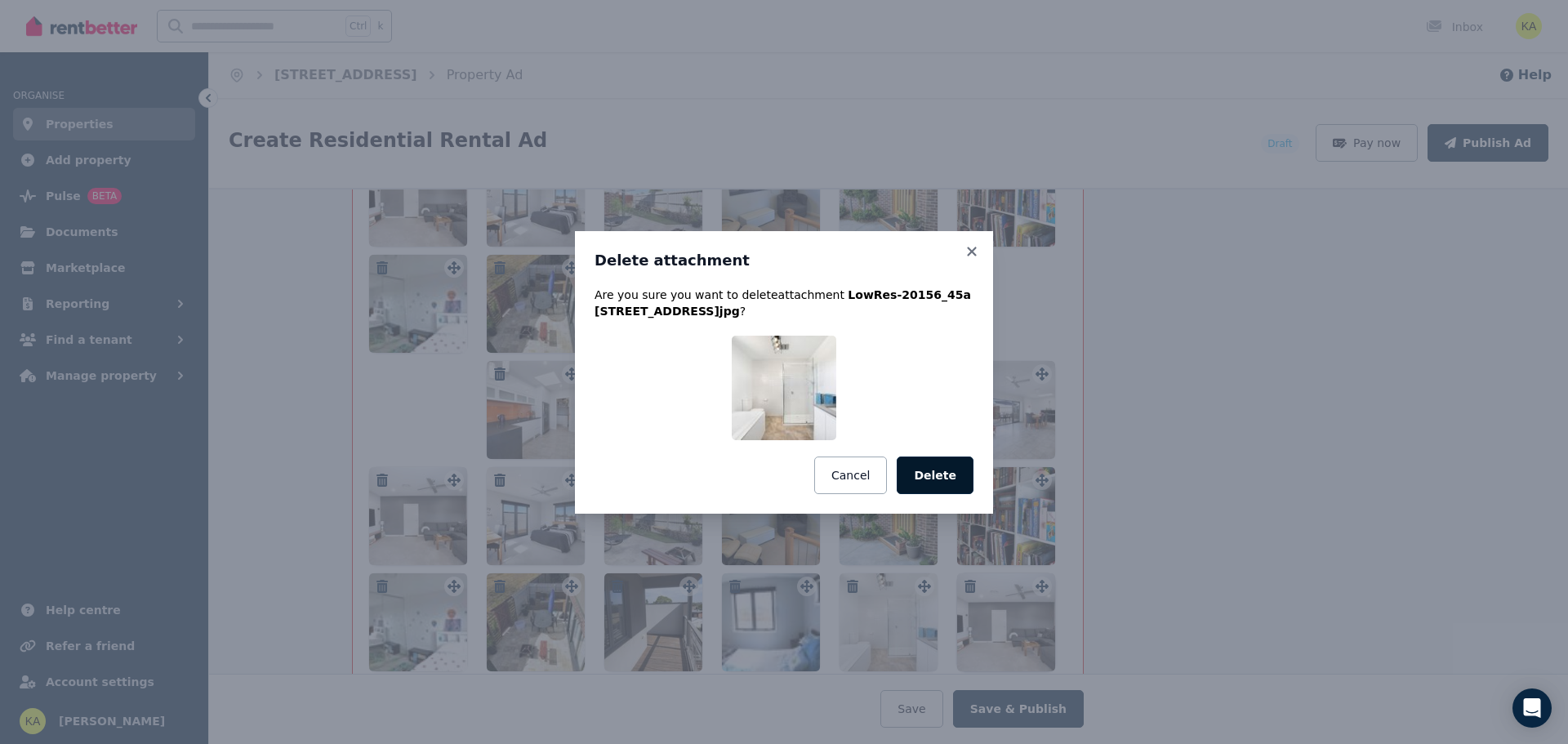
click at [919, 465] on button "Delete" at bounding box center [935, 475] width 76 height 37
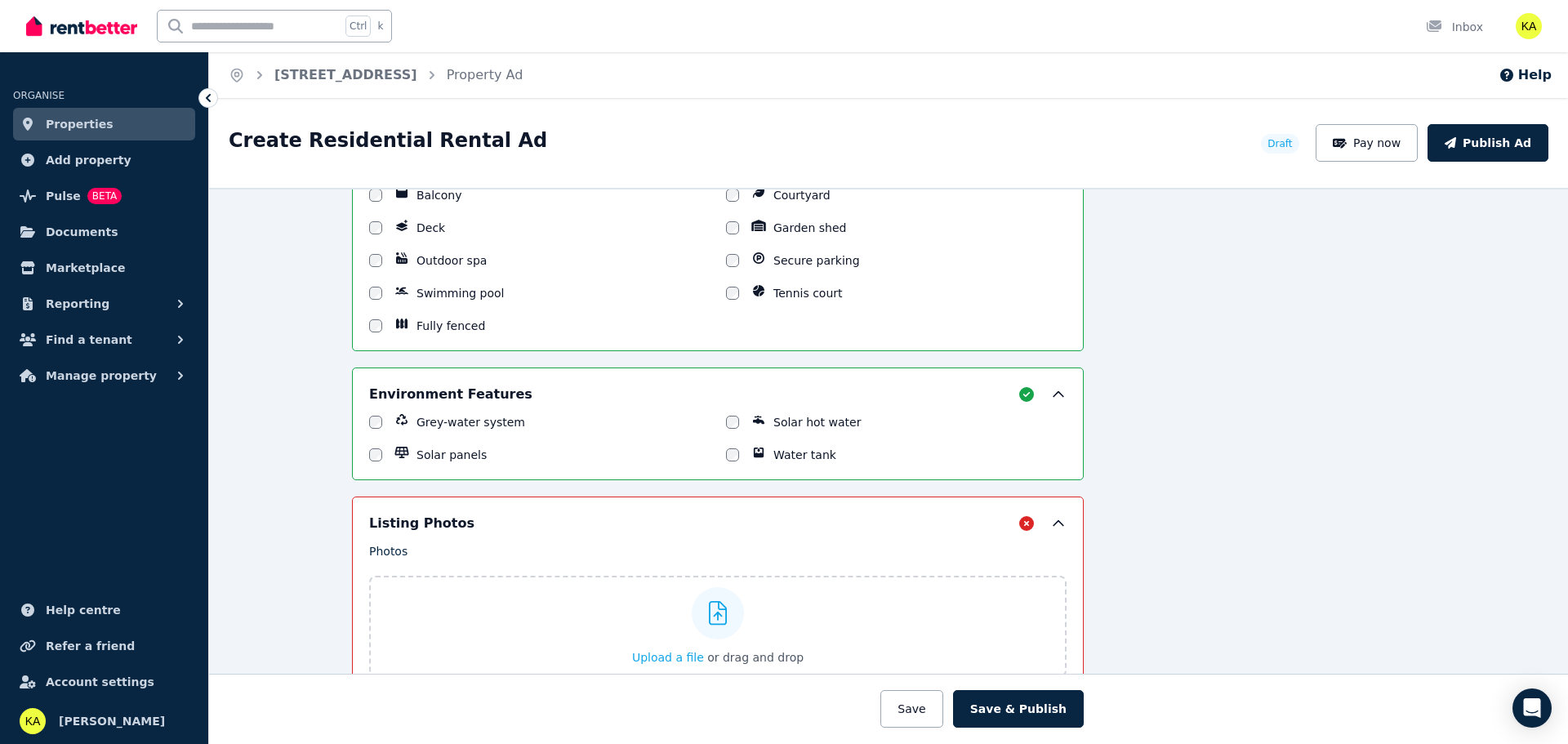
scroll to position [1960, 170]
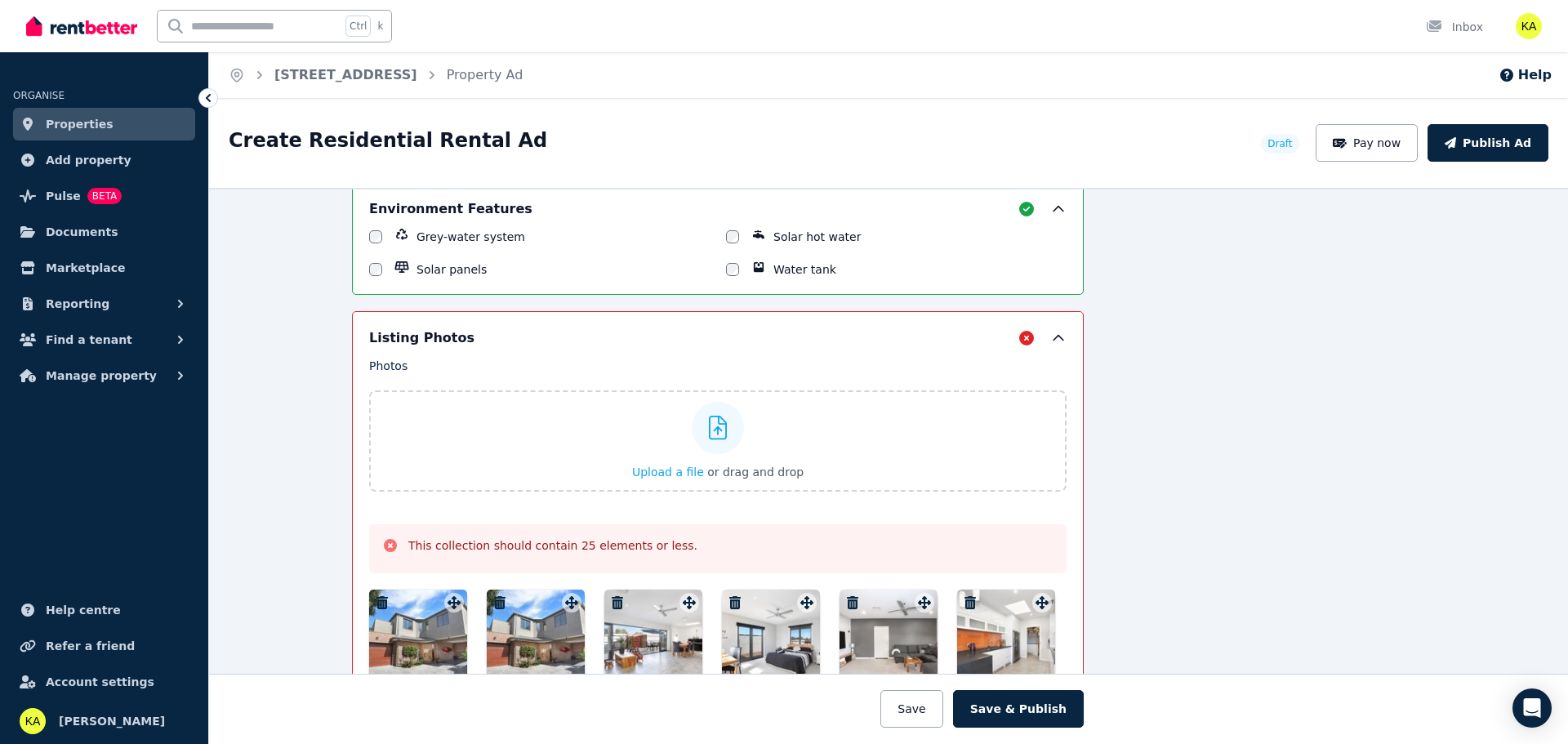
click at [1020, 338] on icon at bounding box center [1027, 338] width 15 height 15
click at [1056, 334] on icon at bounding box center [1059, 338] width 17 height 17
click at [929, 712] on button "Save" at bounding box center [911, 708] width 62 height 37
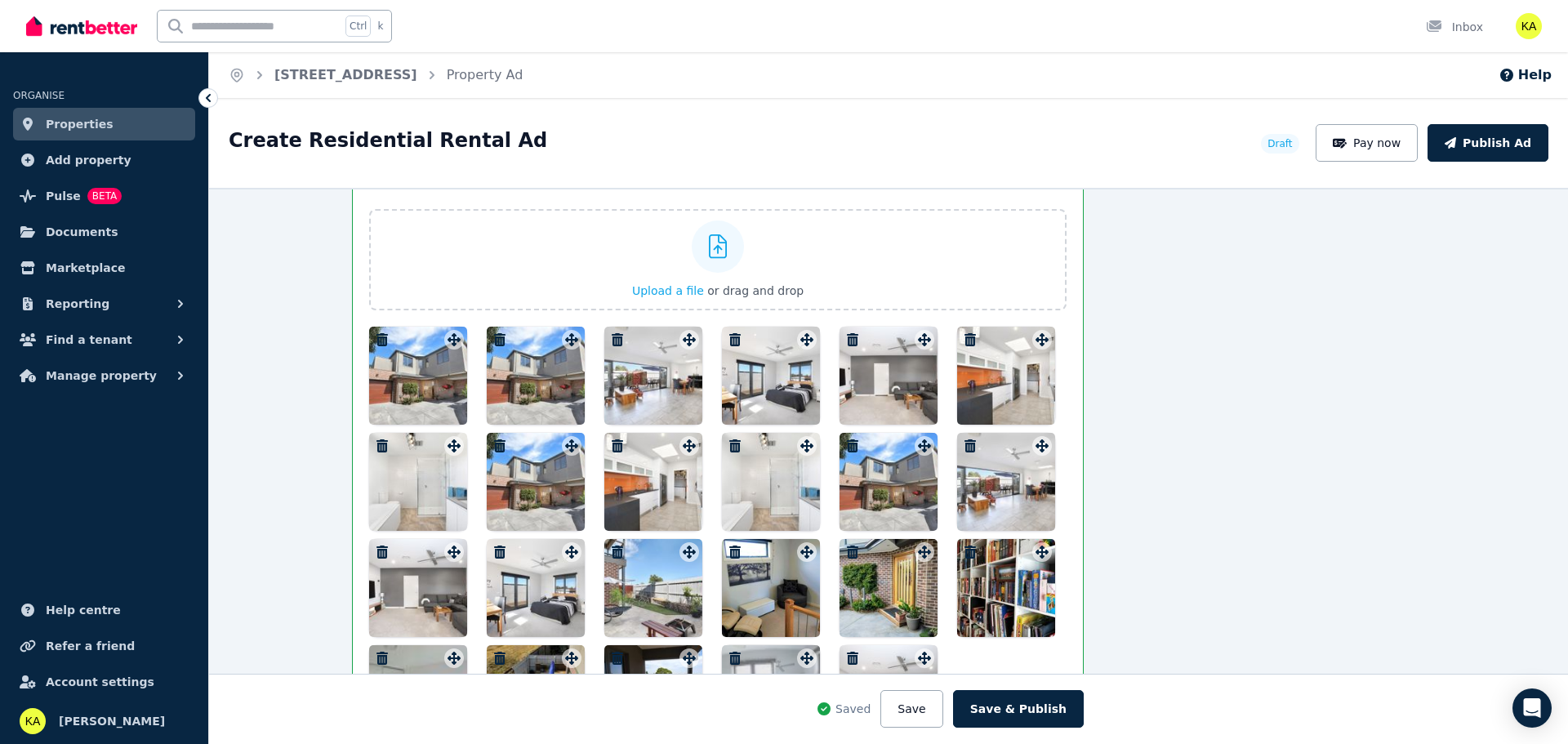
scroll to position [2123, 170]
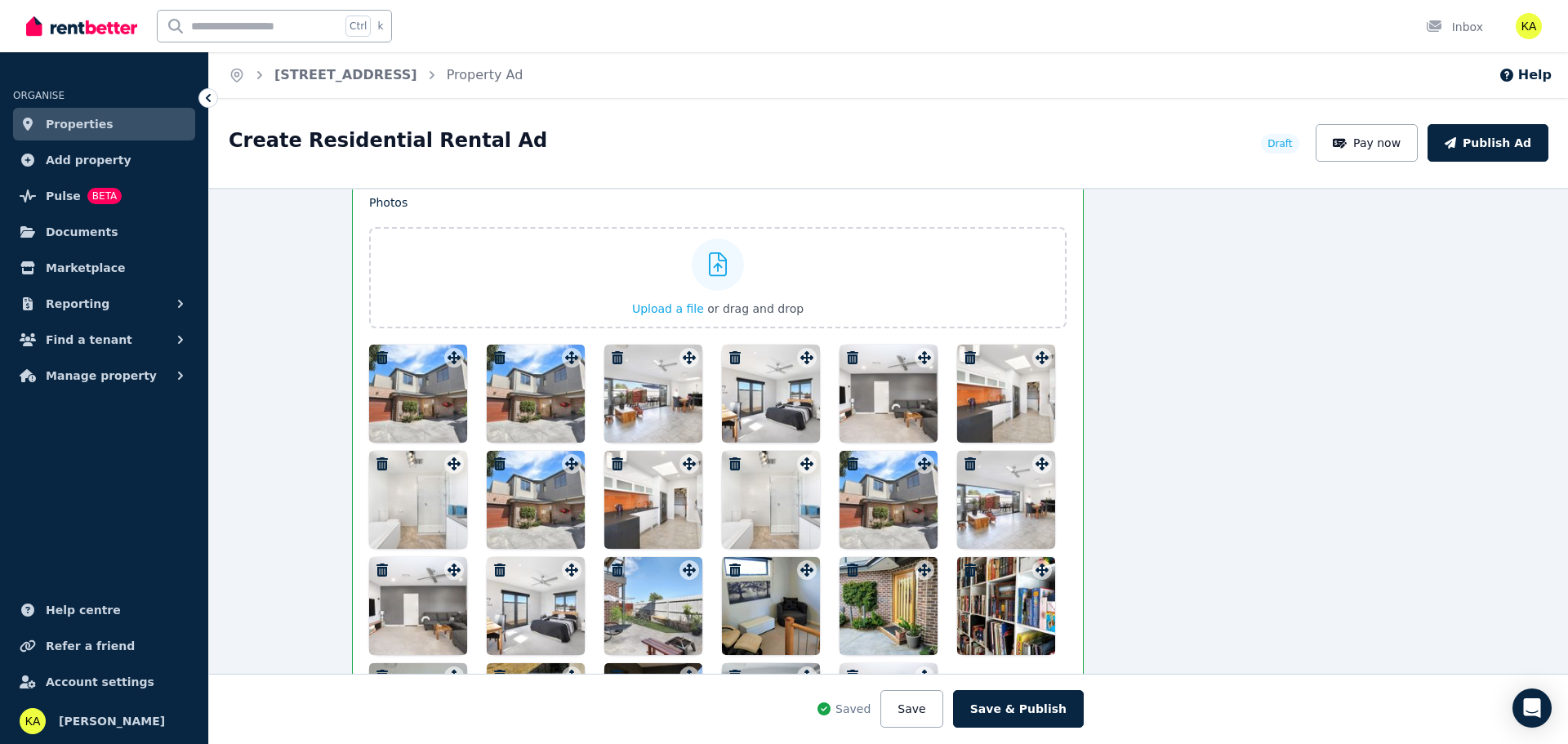
click at [495, 358] on icon "button" at bounding box center [500, 357] width 11 height 13
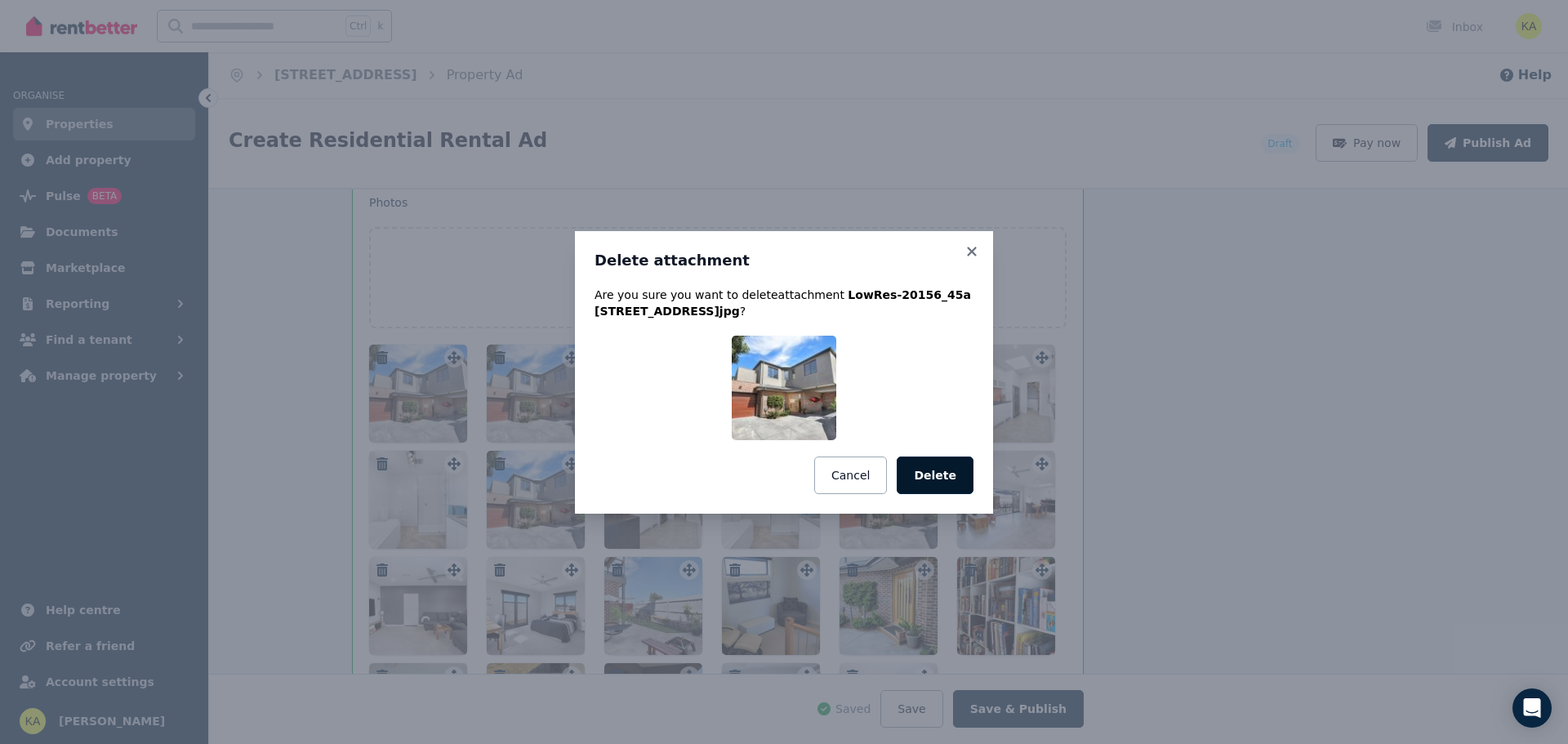
click at [951, 468] on button "Delete" at bounding box center [935, 475] width 76 height 37
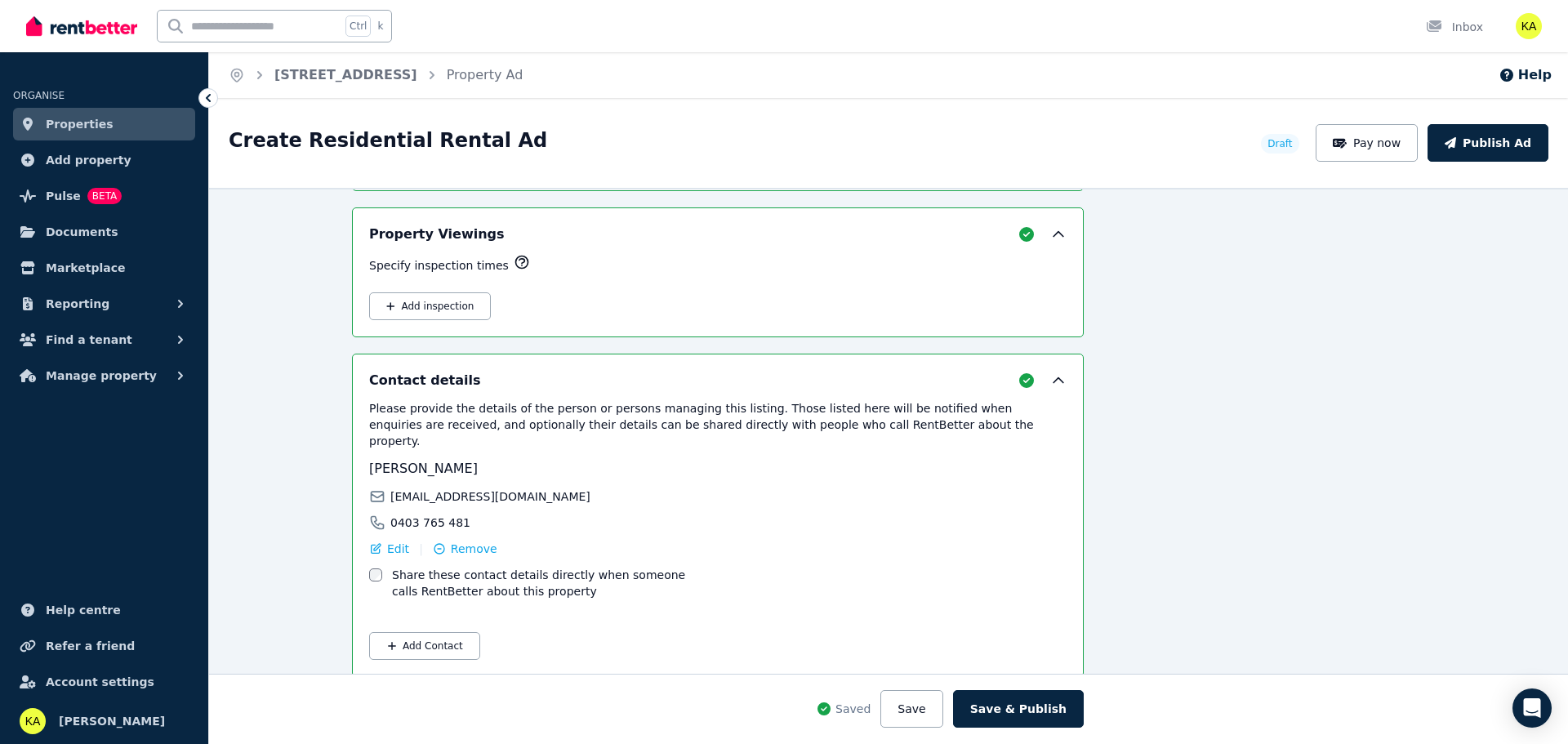
scroll to position [4251, 170]
click at [85, 116] on span "Properties" at bounding box center [80, 124] width 68 height 20
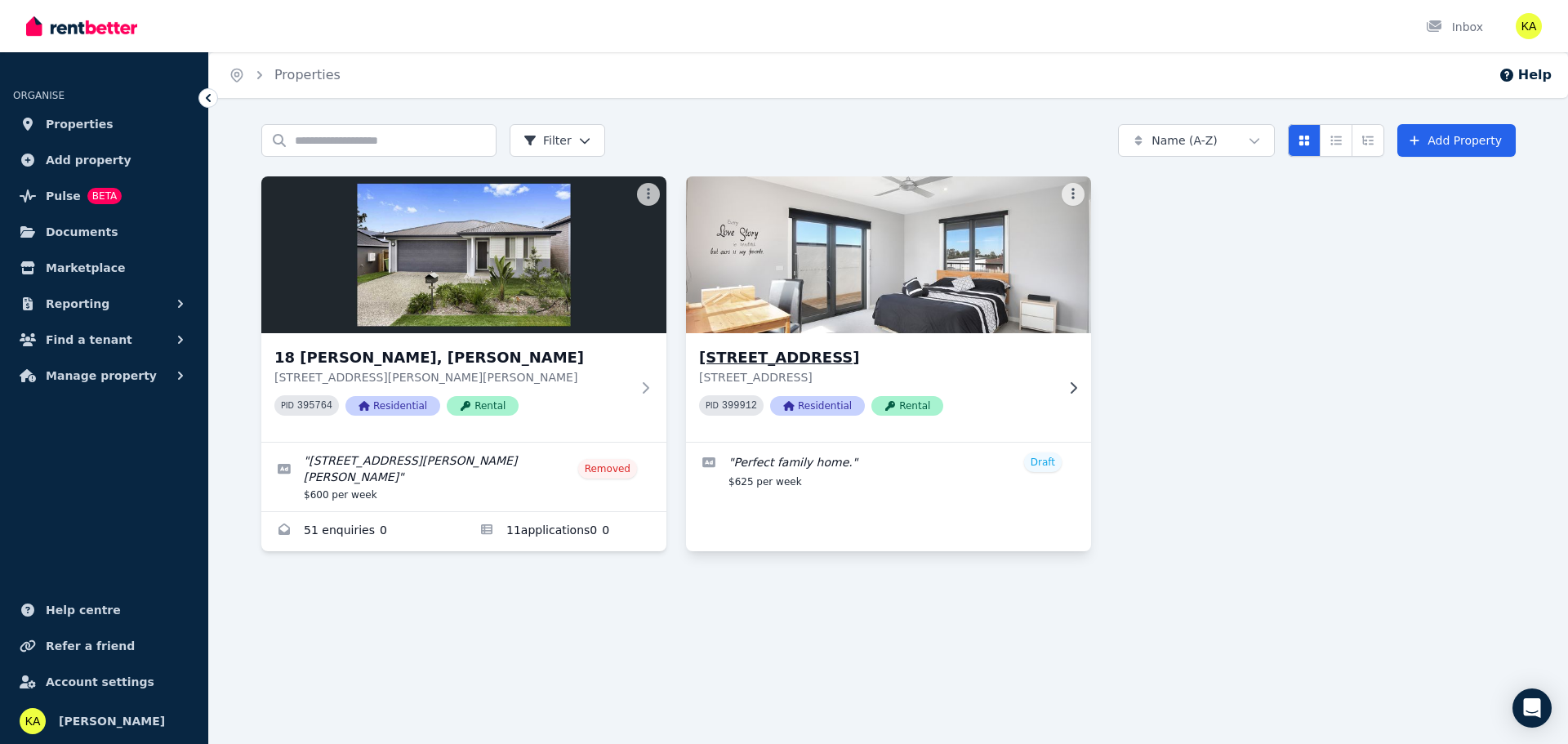
click at [1064, 382] on div at bounding box center [1070, 388] width 17 height 13
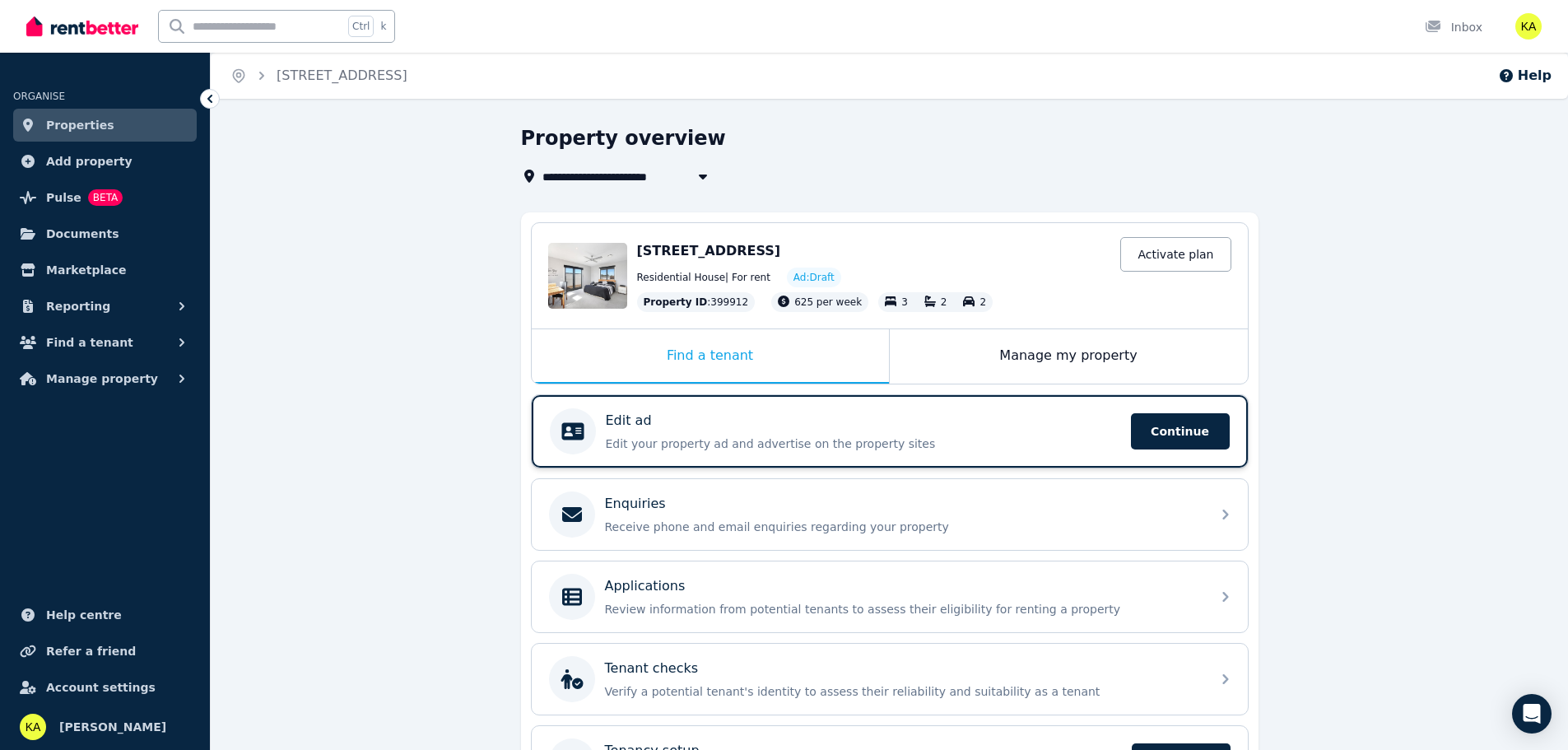
click at [625, 418] on p "Edit ad" at bounding box center [629, 421] width 46 height 20
select select "***"
select select "**********"
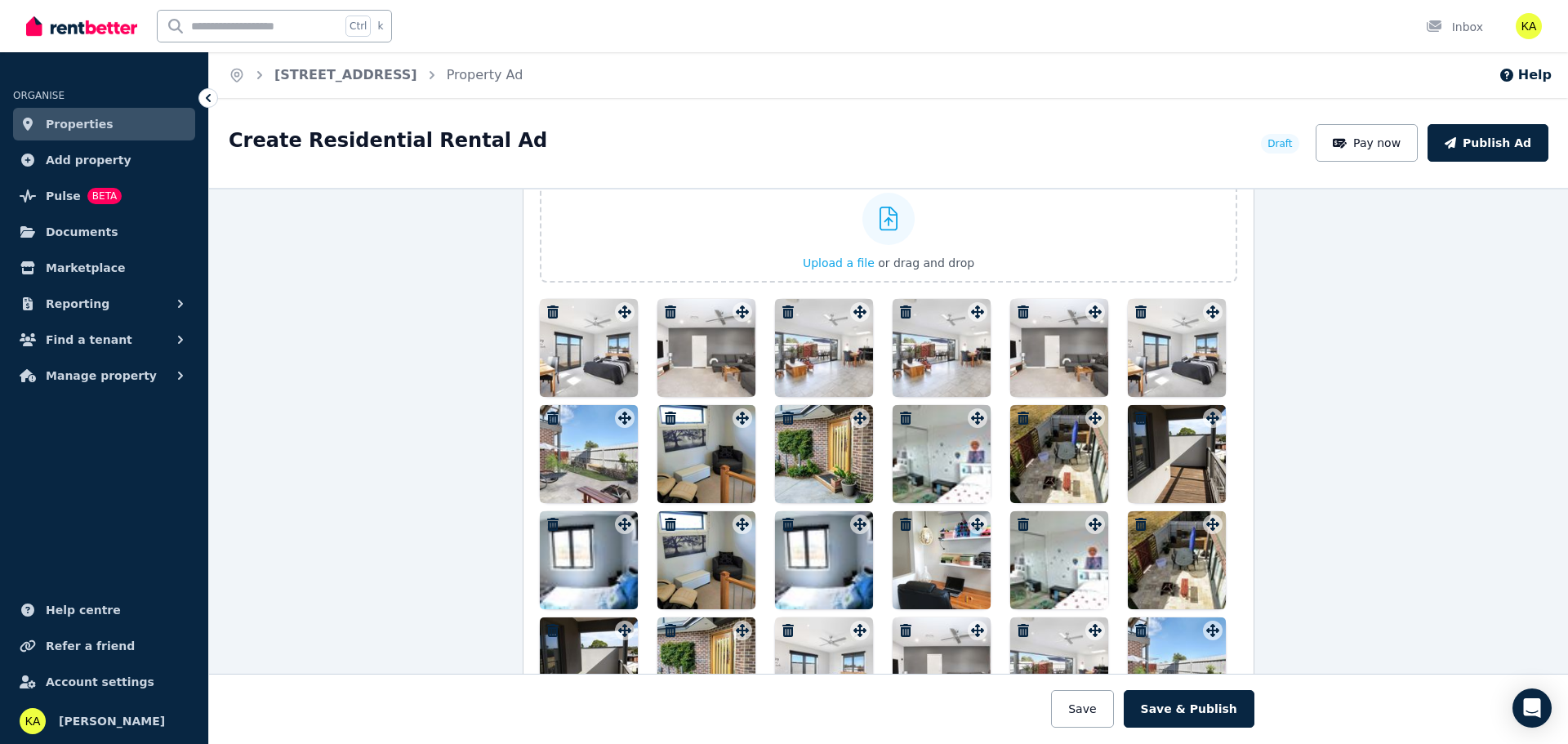
scroll to position [1878, 0]
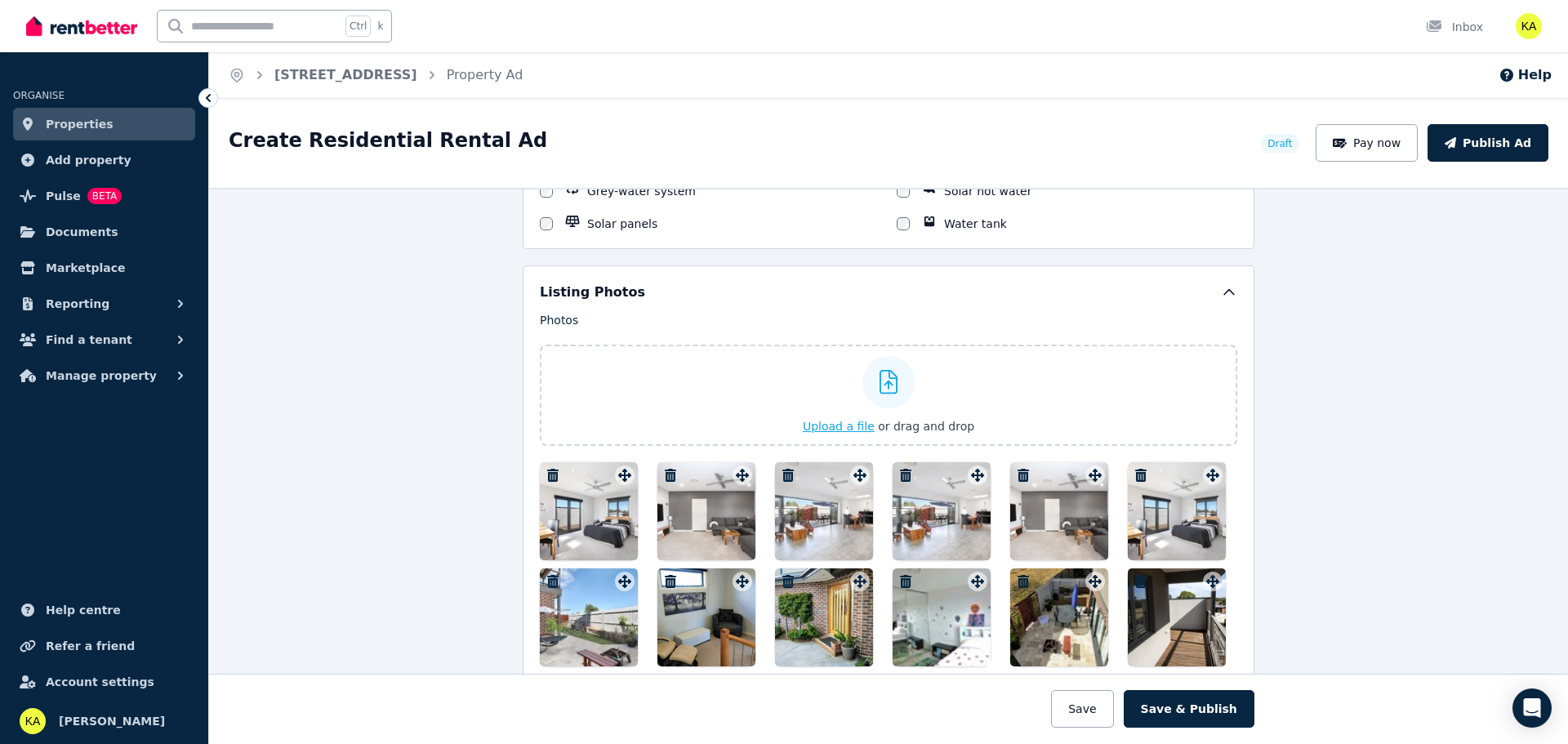
click at [841, 424] on span "Upload a file" at bounding box center [839, 426] width 72 height 13
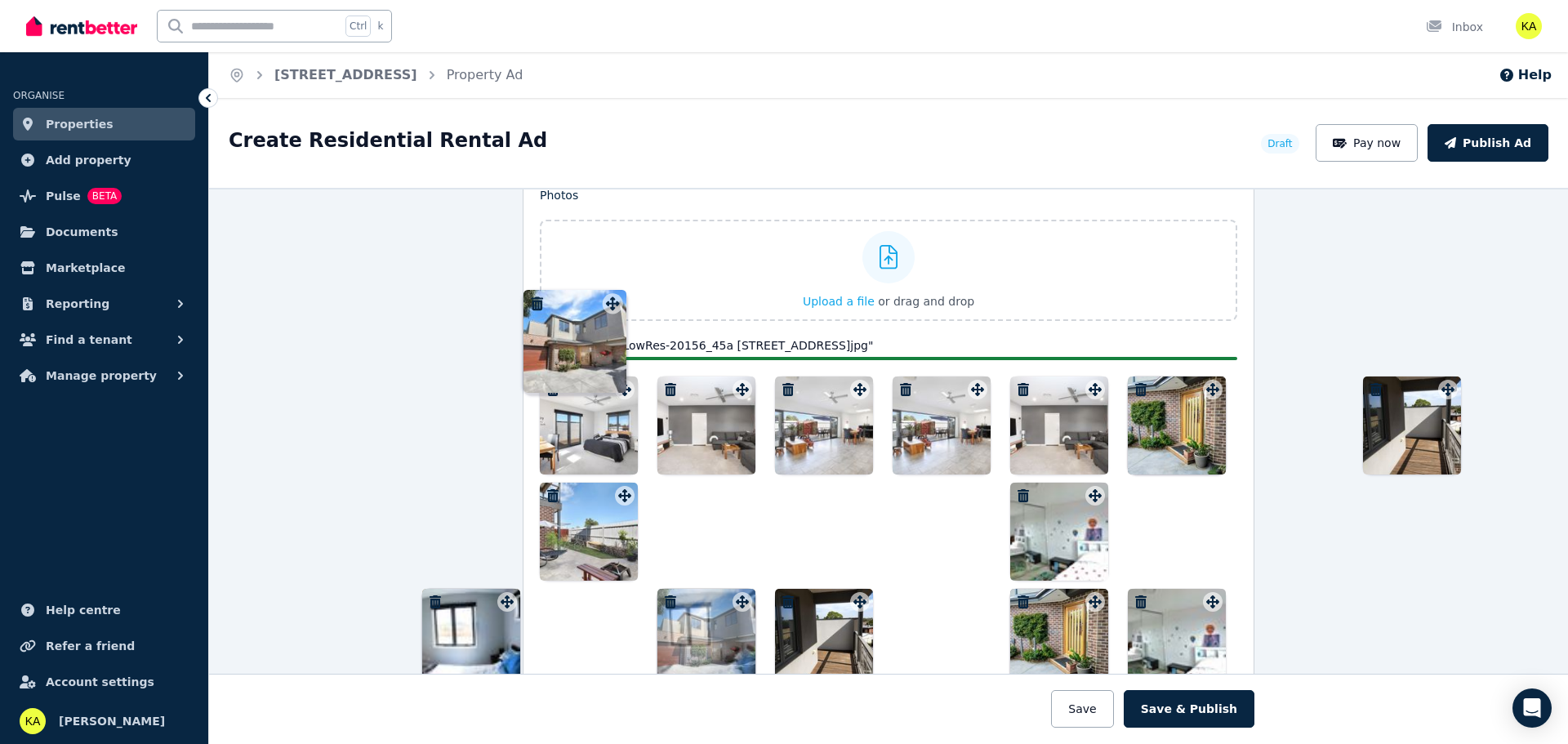
scroll to position [1953, 0]
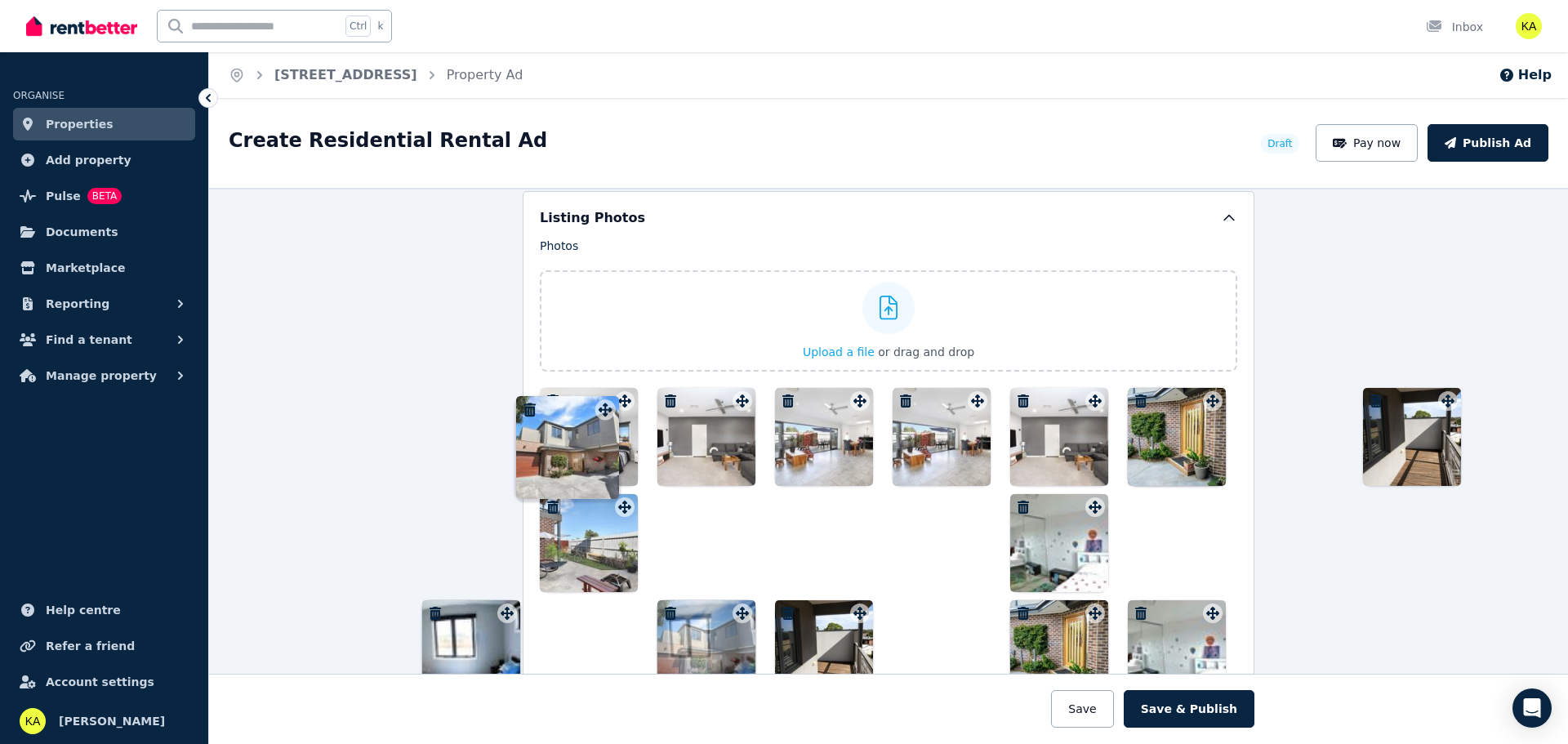
drag, startPoint x: 619, startPoint y: 453, endPoint x: 602, endPoint y: 398, distance: 57.6
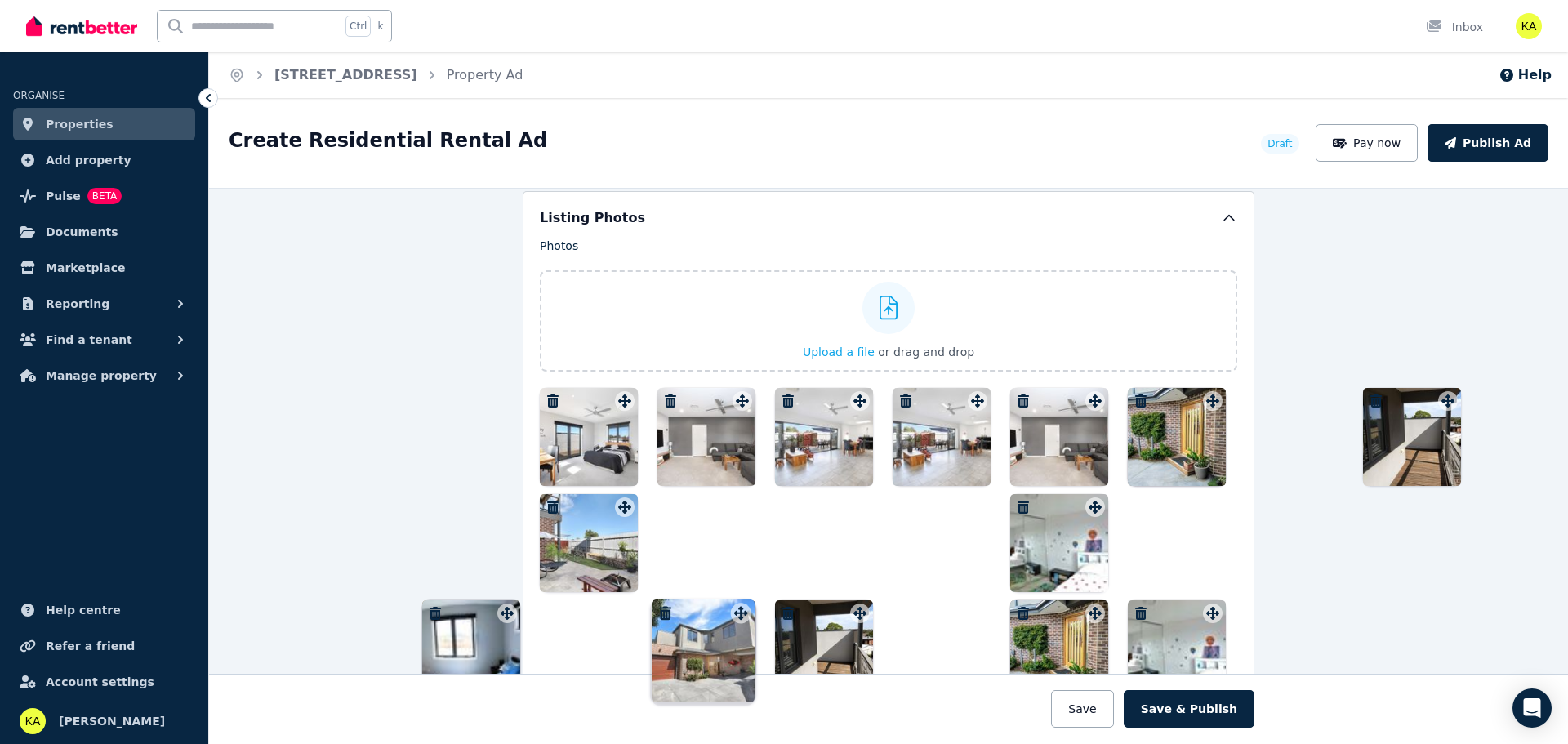
click at [602, 398] on div "Photos Upload a file or drag and drop Uploaded " LowRes-20156_45a 45a Toora Dri…" at bounding box center [888, 574] width 698 height 673
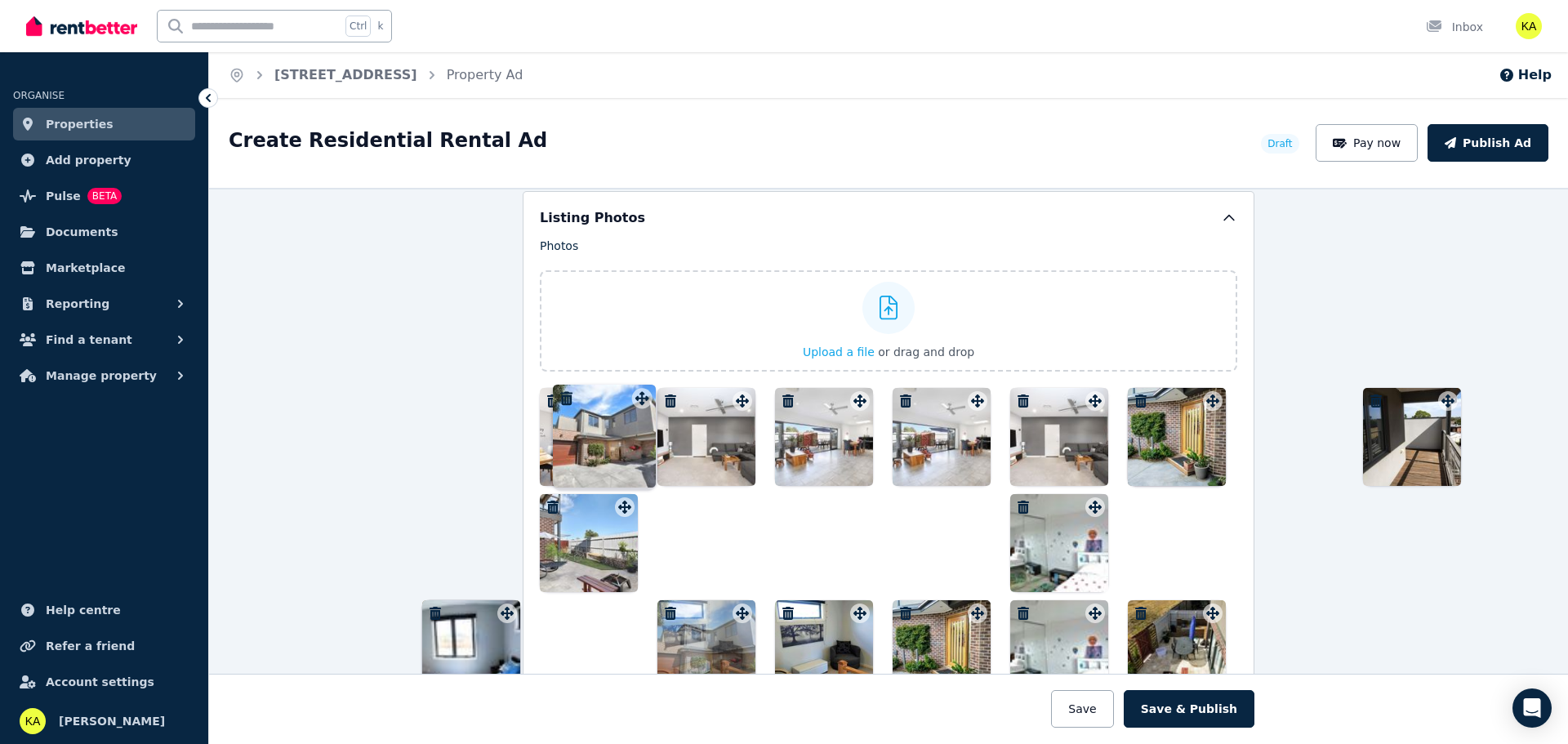
drag, startPoint x: 735, startPoint y: 617, endPoint x: 621, endPoint y: 382, distance: 261.2
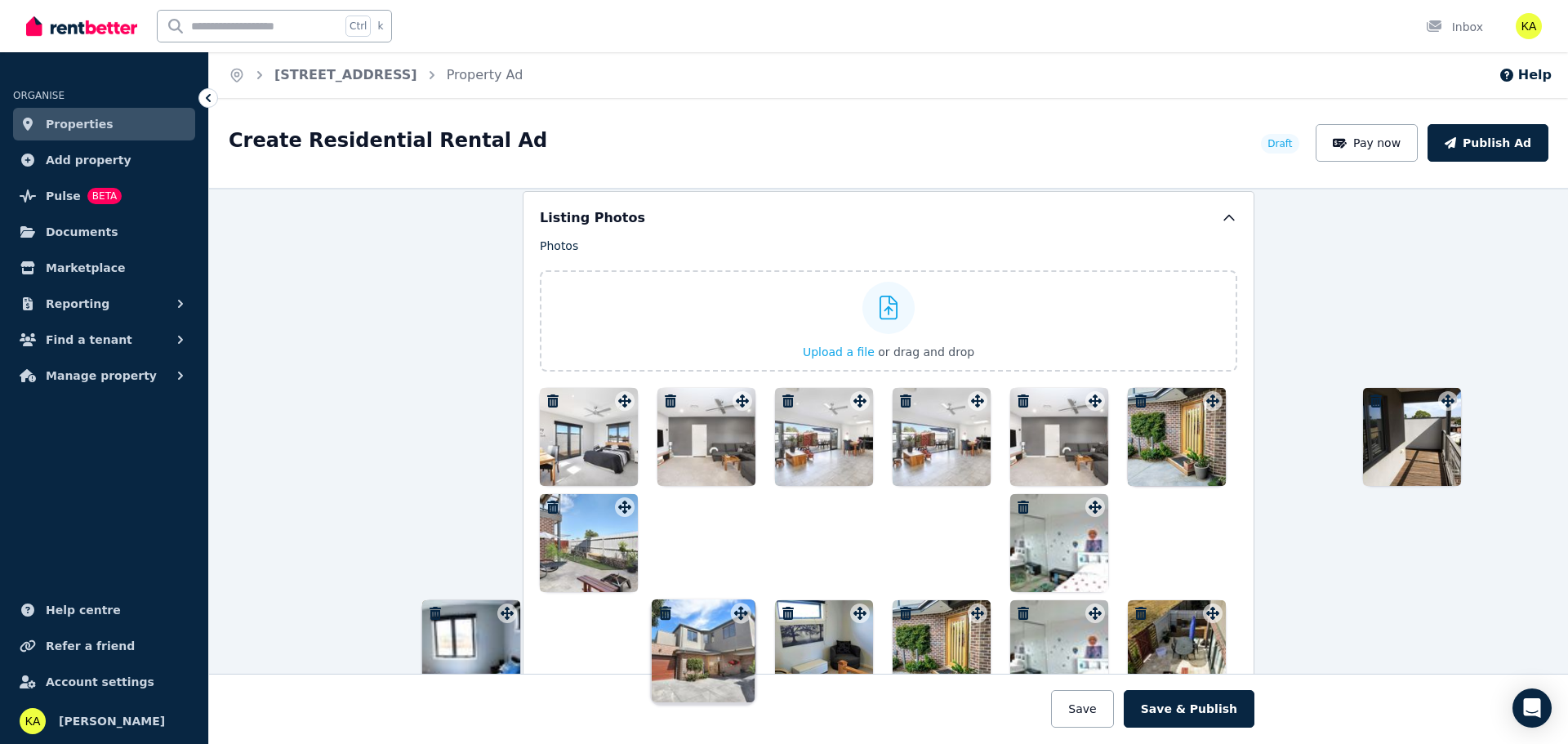
click at [621, 382] on div "Photos Upload a file or drag and drop Uploaded " LowRes-20156_45a 45a Toora Dri…" at bounding box center [888, 627] width 698 height 780
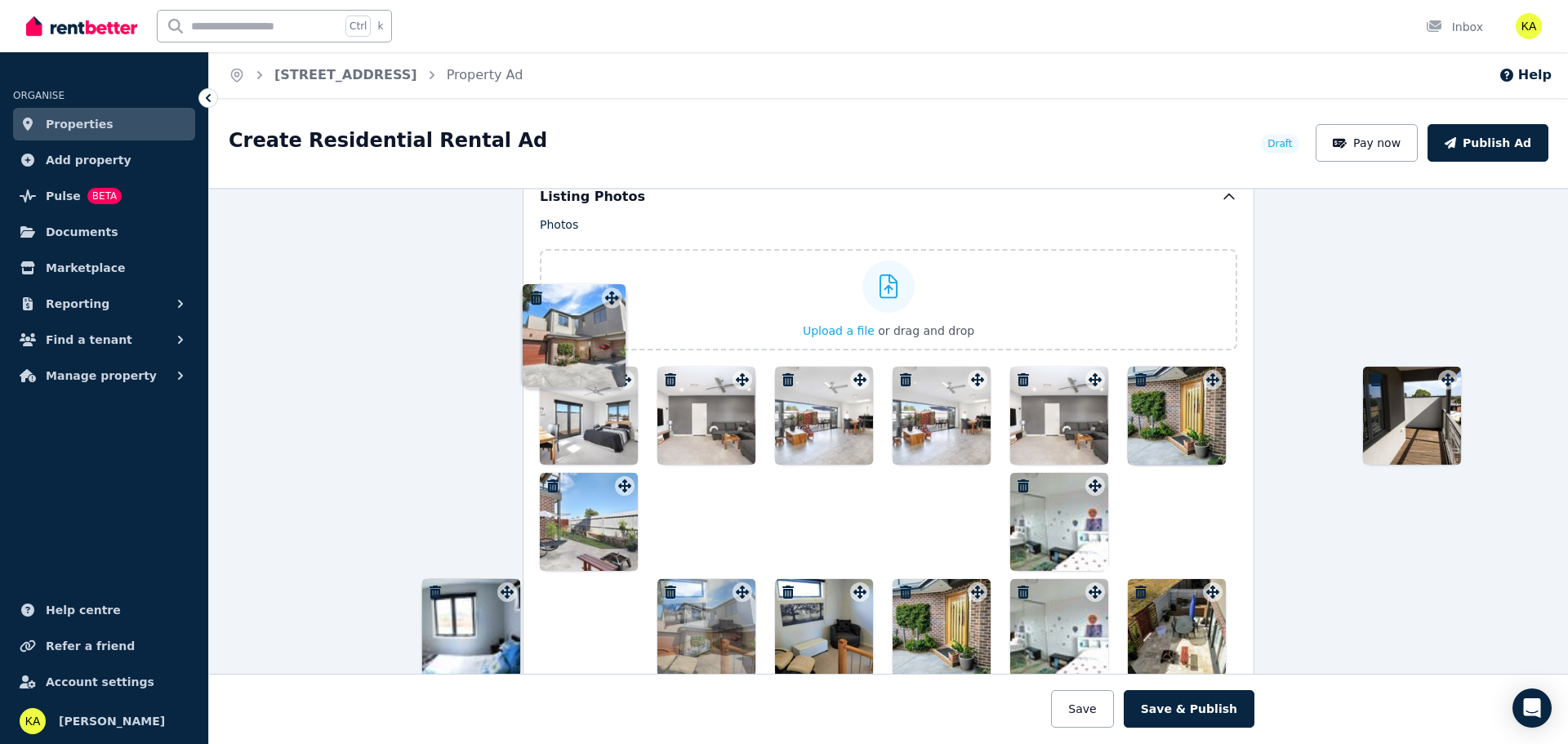
scroll to position [1942, 0]
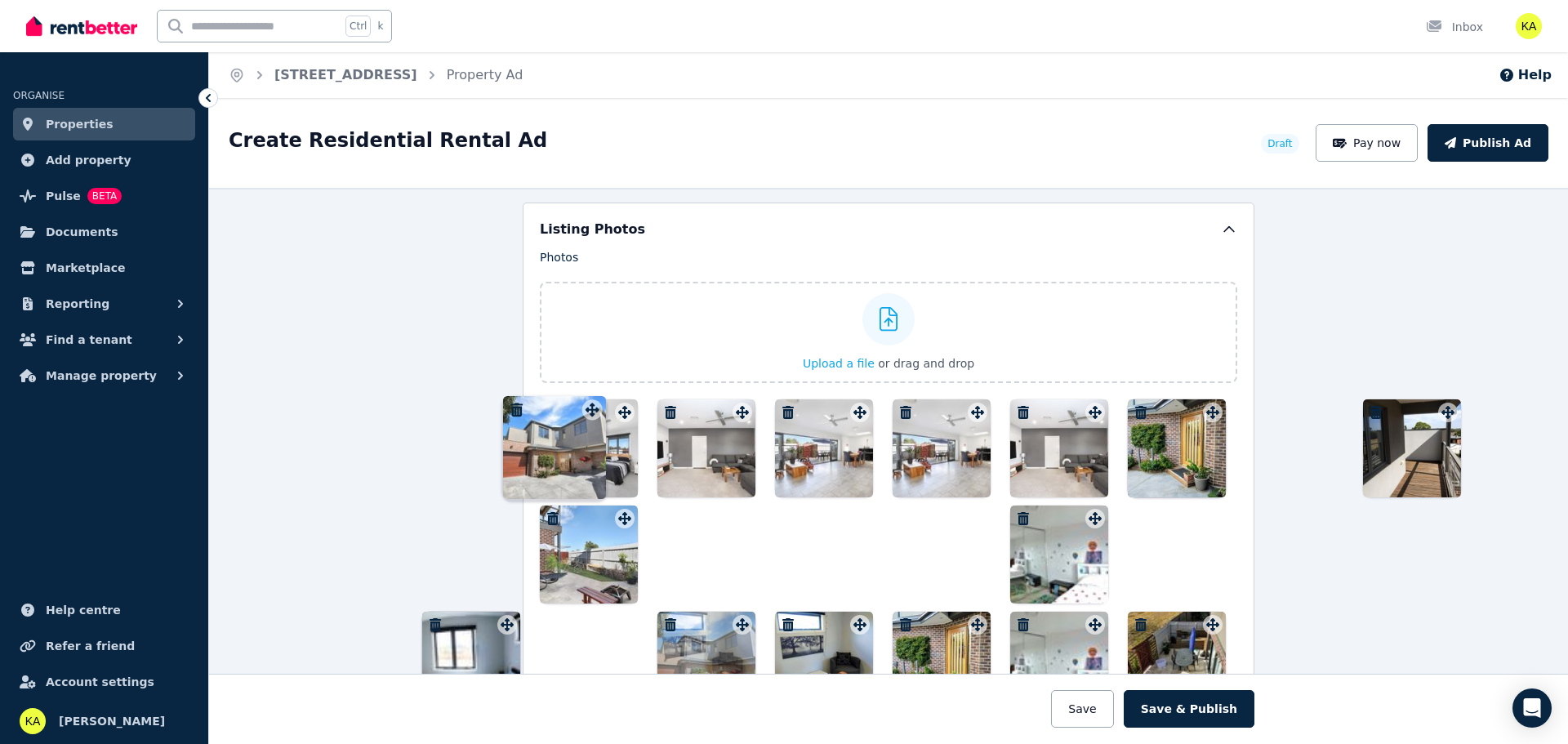
drag, startPoint x: 740, startPoint y: 452, endPoint x: 595, endPoint y: 399, distance: 154.4
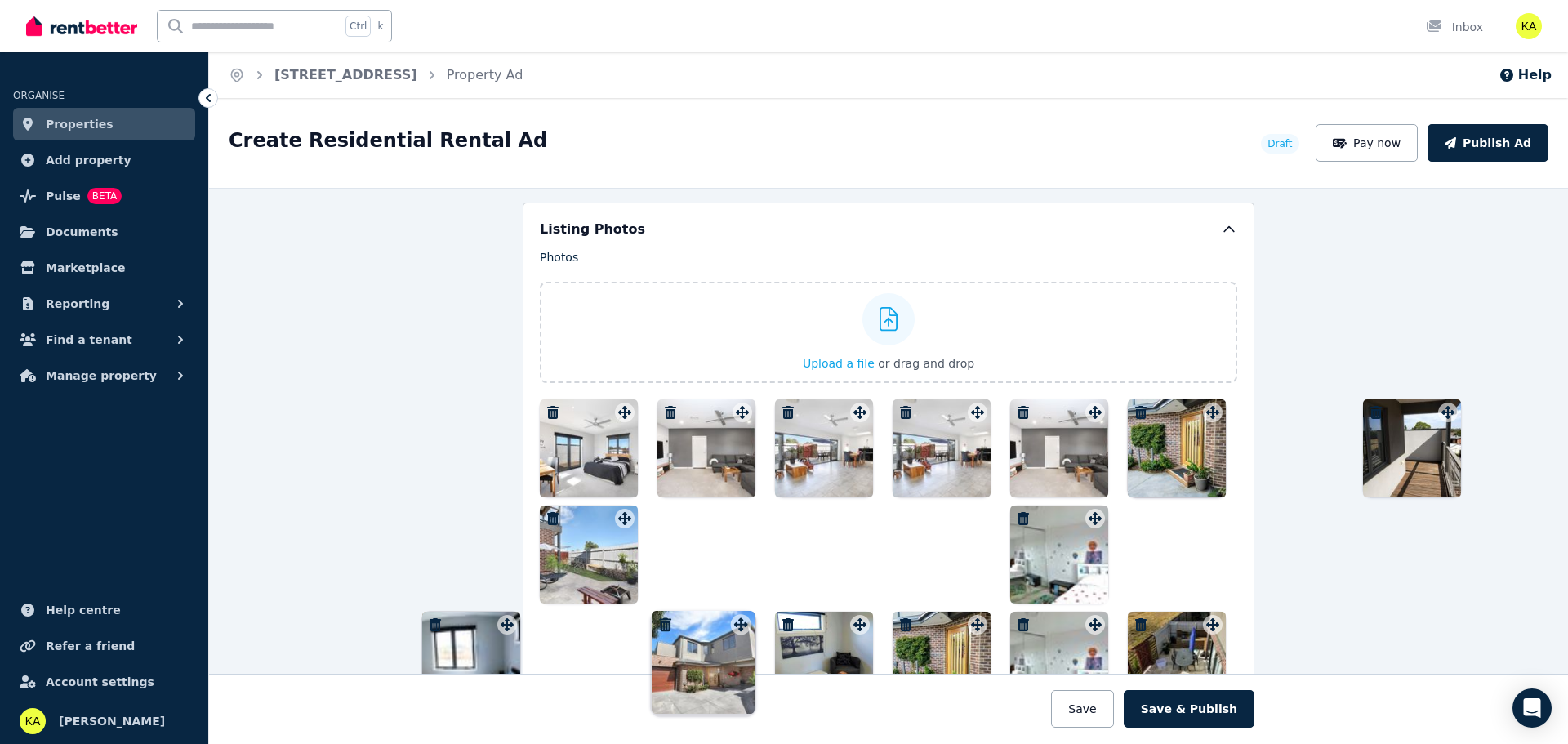
click at [595, 399] on div "Photos Upload a file or drag and drop Uploaded " LowRes-20156_45a 45a Toora Dri…" at bounding box center [888, 639] width 698 height 780
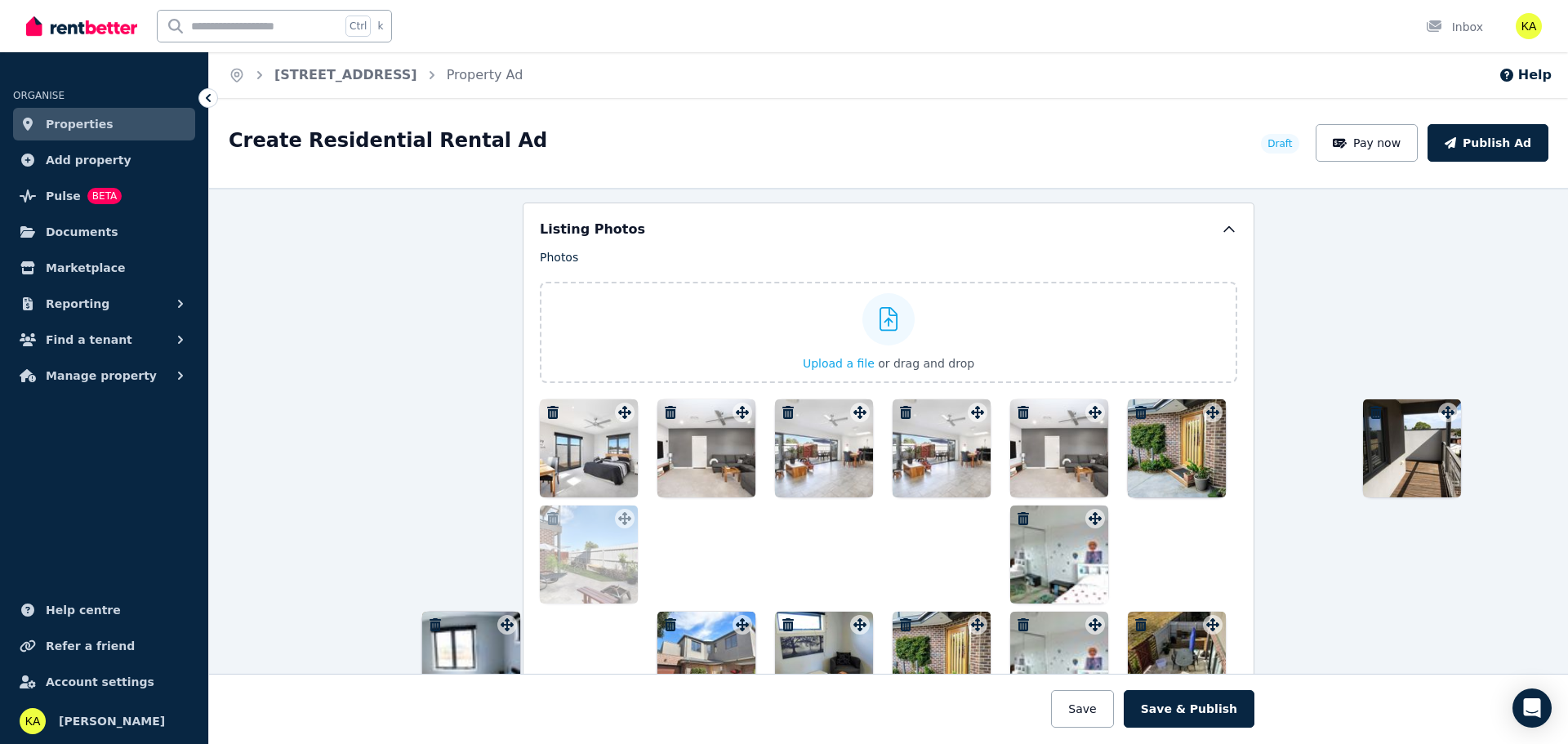
drag, startPoint x: 622, startPoint y: 522, endPoint x: 617, endPoint y: 625, distance: 103.1
click at [617, 624] on div at bounding box center [888, 714] width 698 height 629
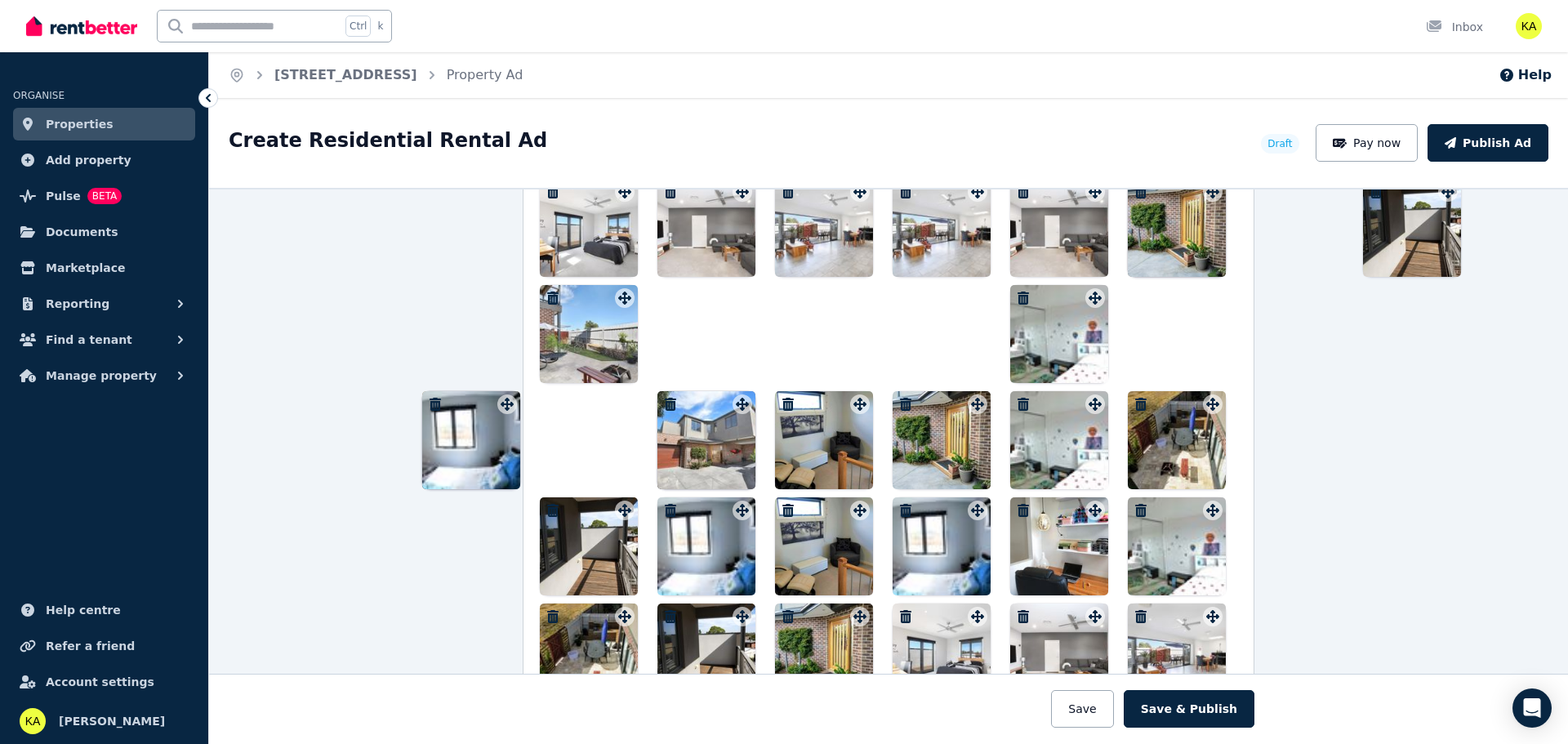
scroll to position [2127, 0]
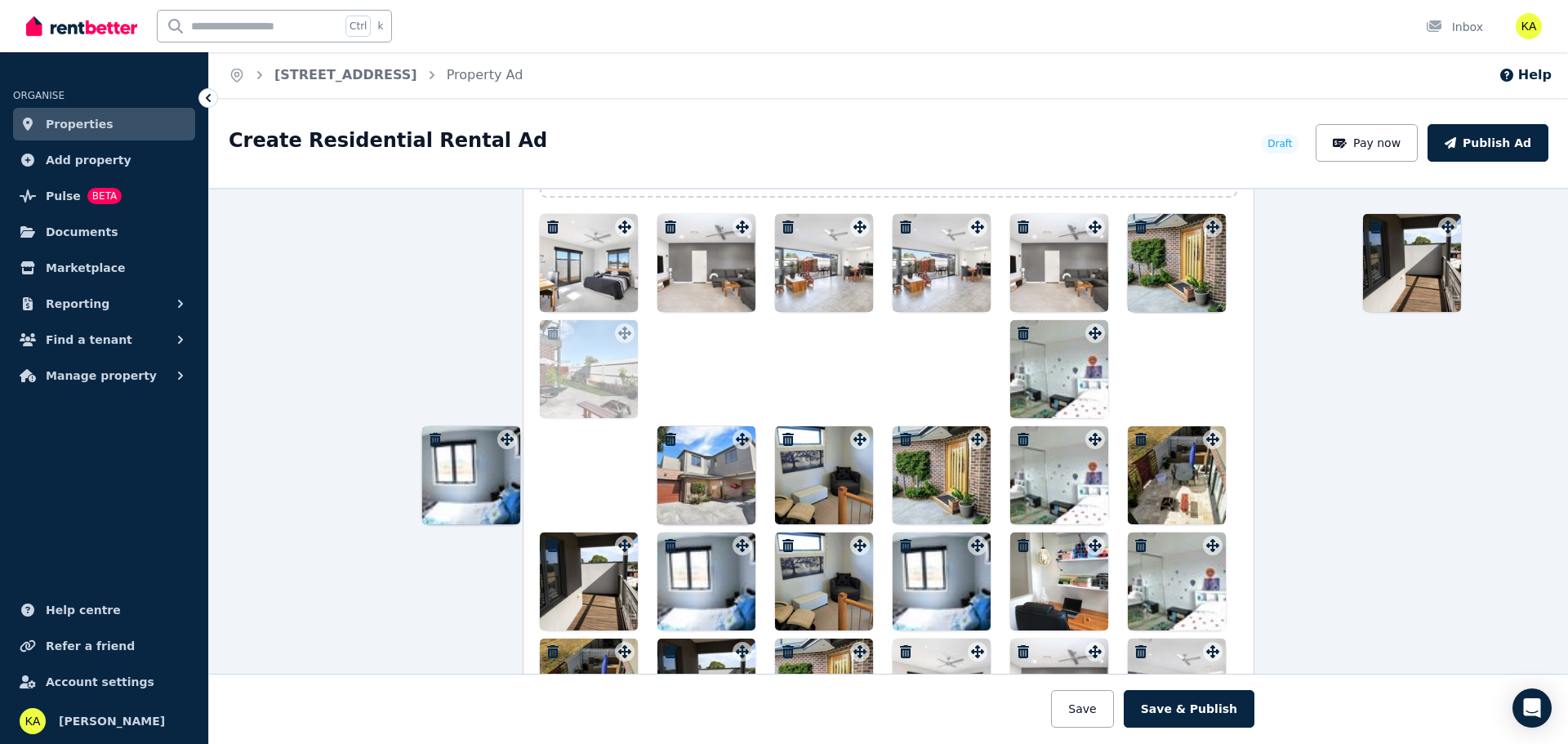
drag, startPoint x: 620, startPoint y: 340, endPoint x: 607, endPoint y: 475, distance: 135.6
click at [607, 475] on div at bounding box center [888, 528] width 698 height 629
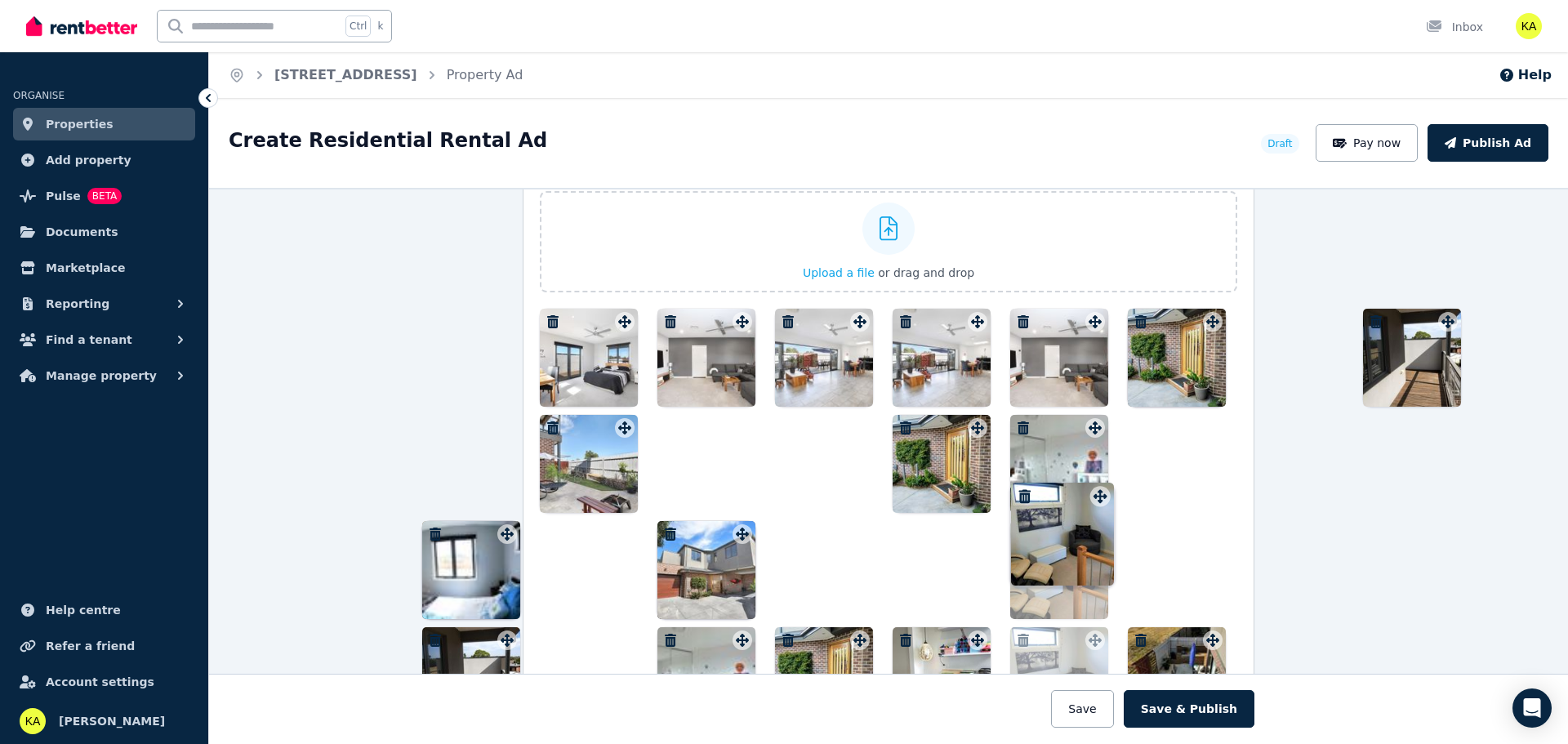
scroll to position [2027, 0]
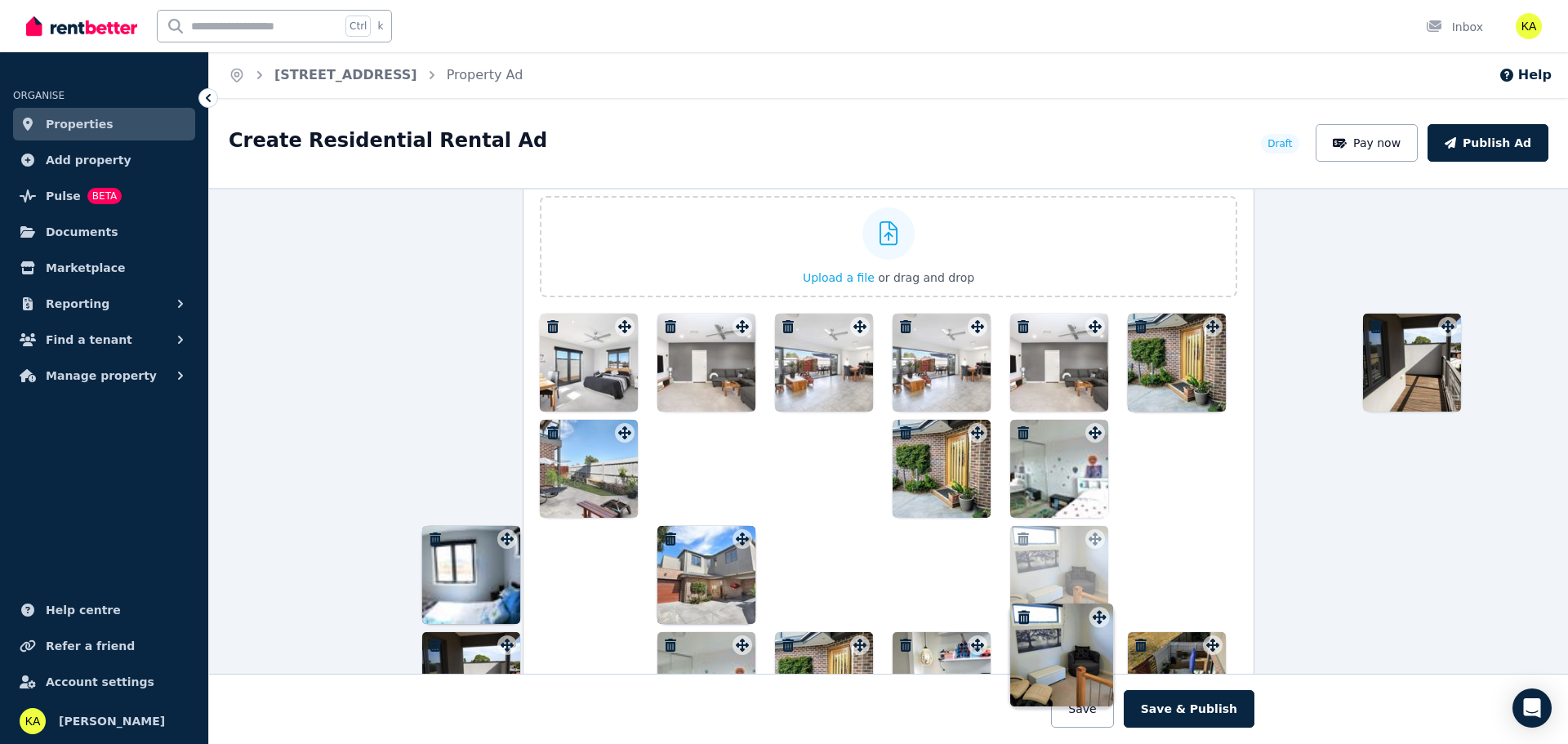
drag, startPoint x: 852, startPoint y: 439, endPoint x: 1096, endPoint y: 496, distance: 250.6
click at [1096, 496] on div at bounding box center [888, 628] width 698 height 629
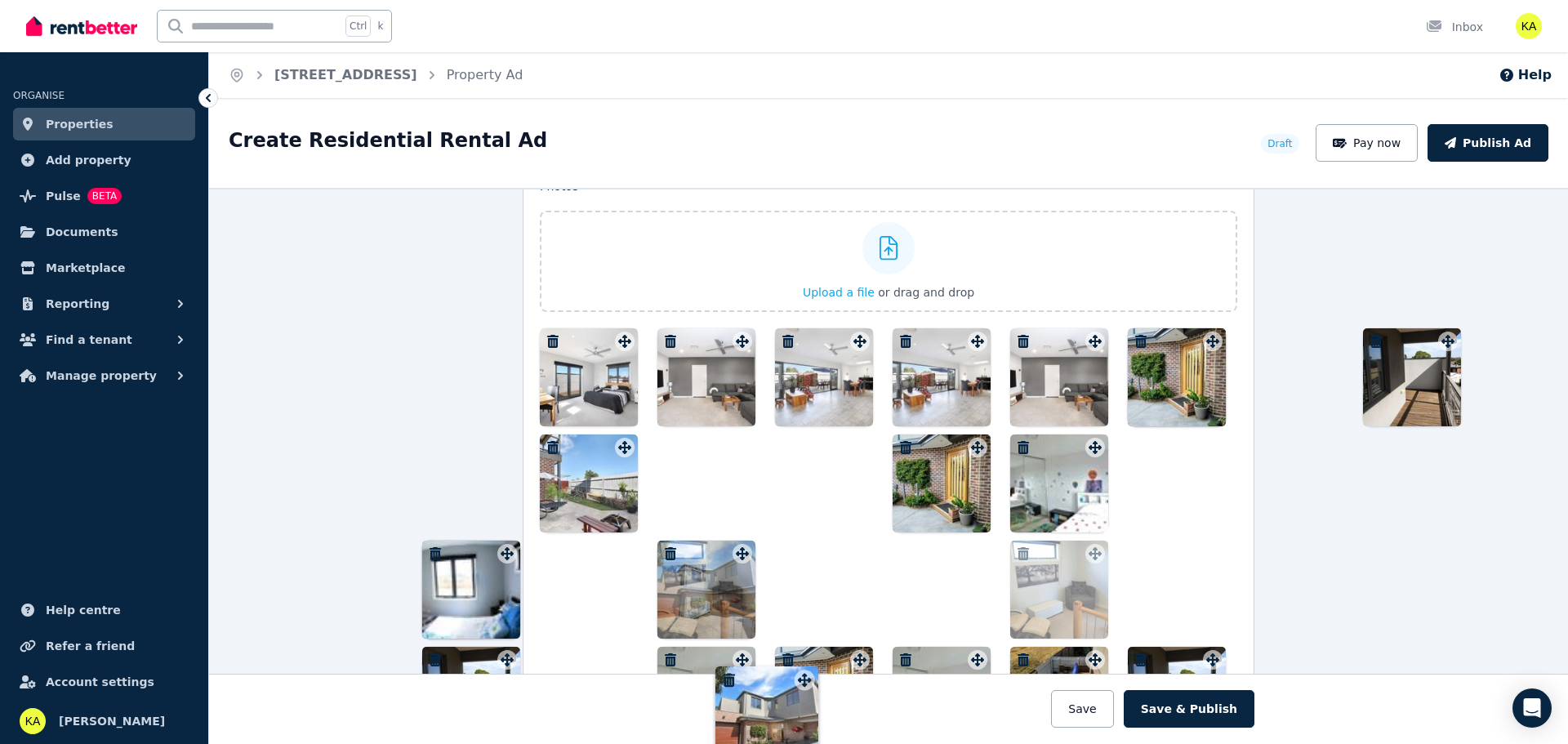
scroll to position [2052, 0]
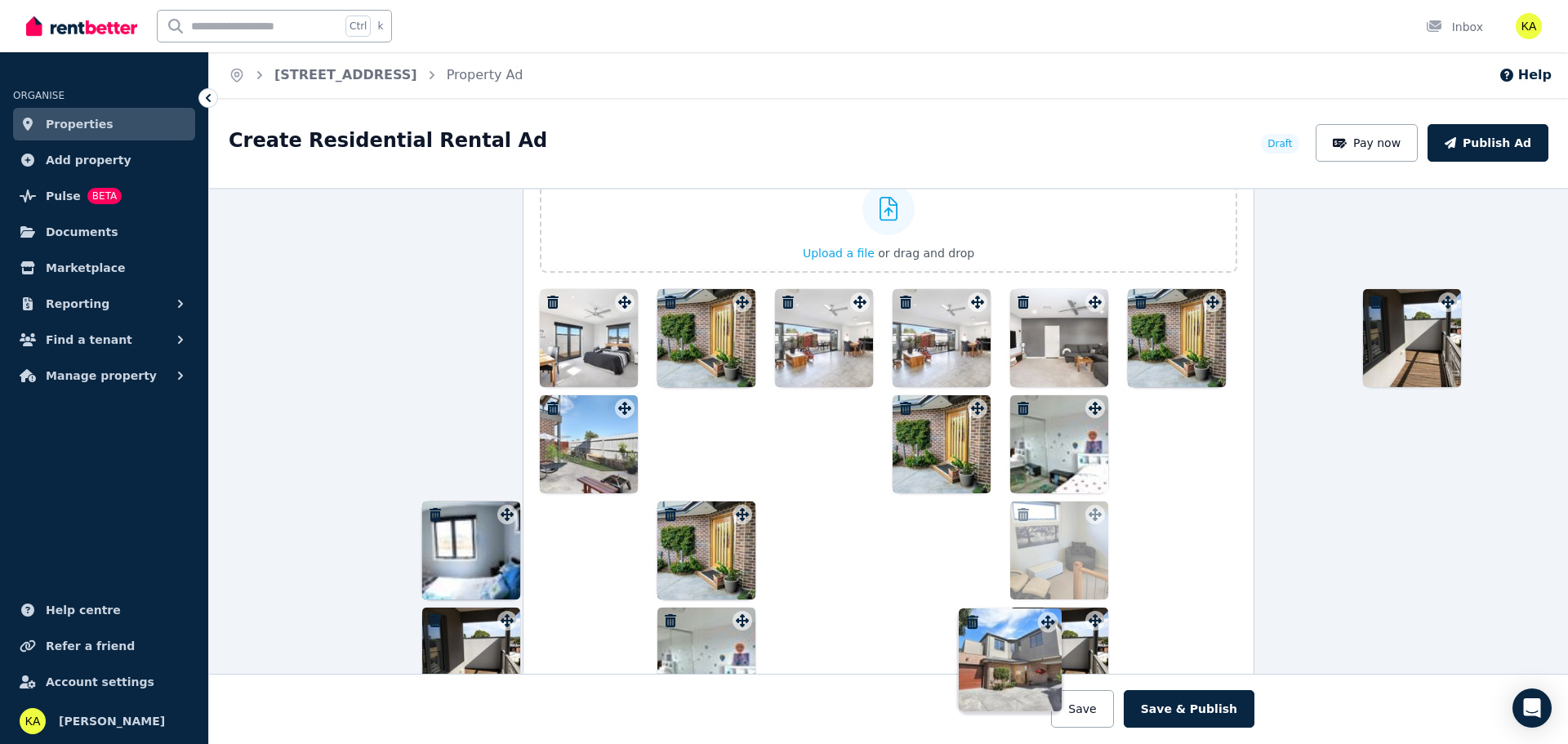
drag, startPoint x: 736, startPoint y: 294, endPoint x: 1046, endPoint y: 608, distance: 441.2
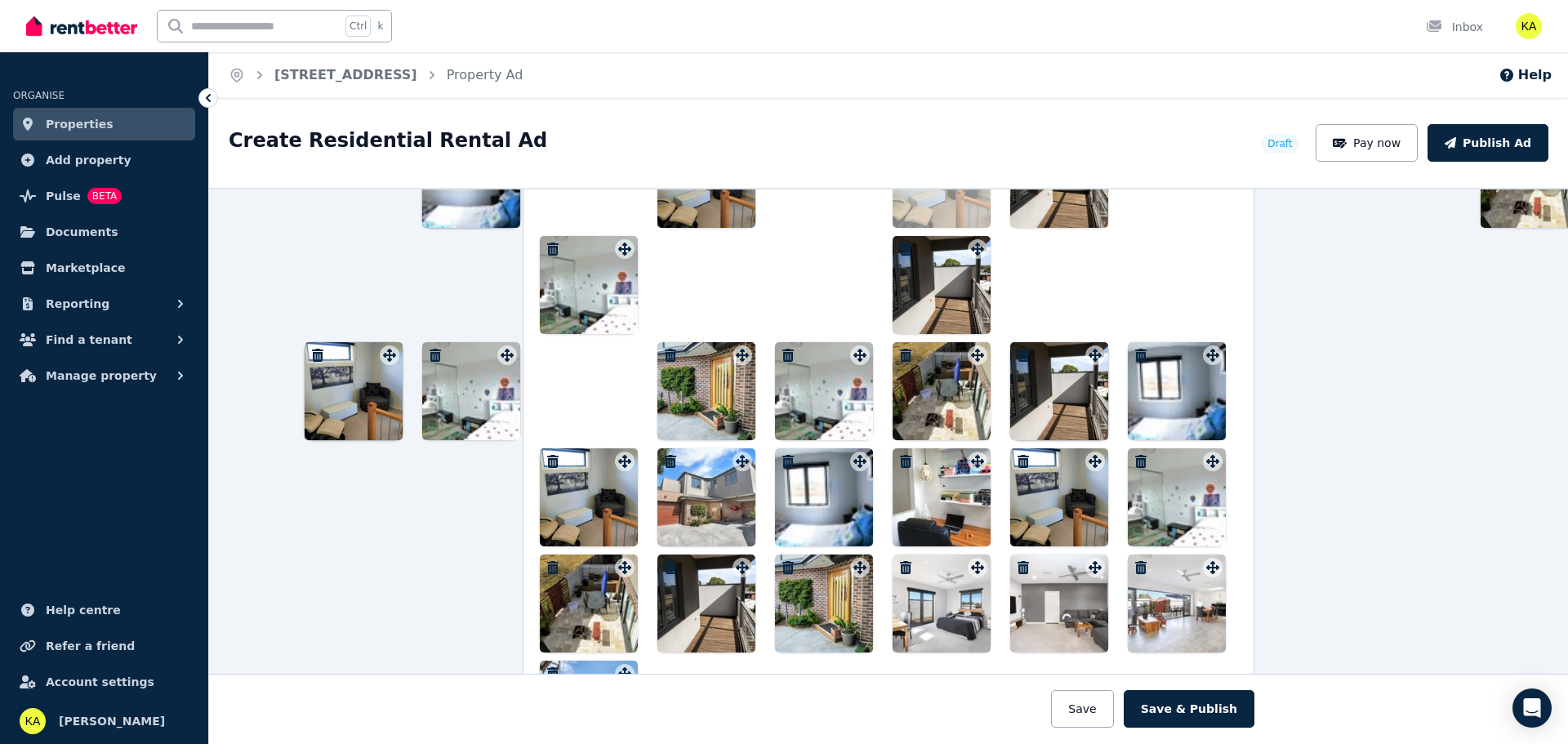
scroll to position [2454, 0]
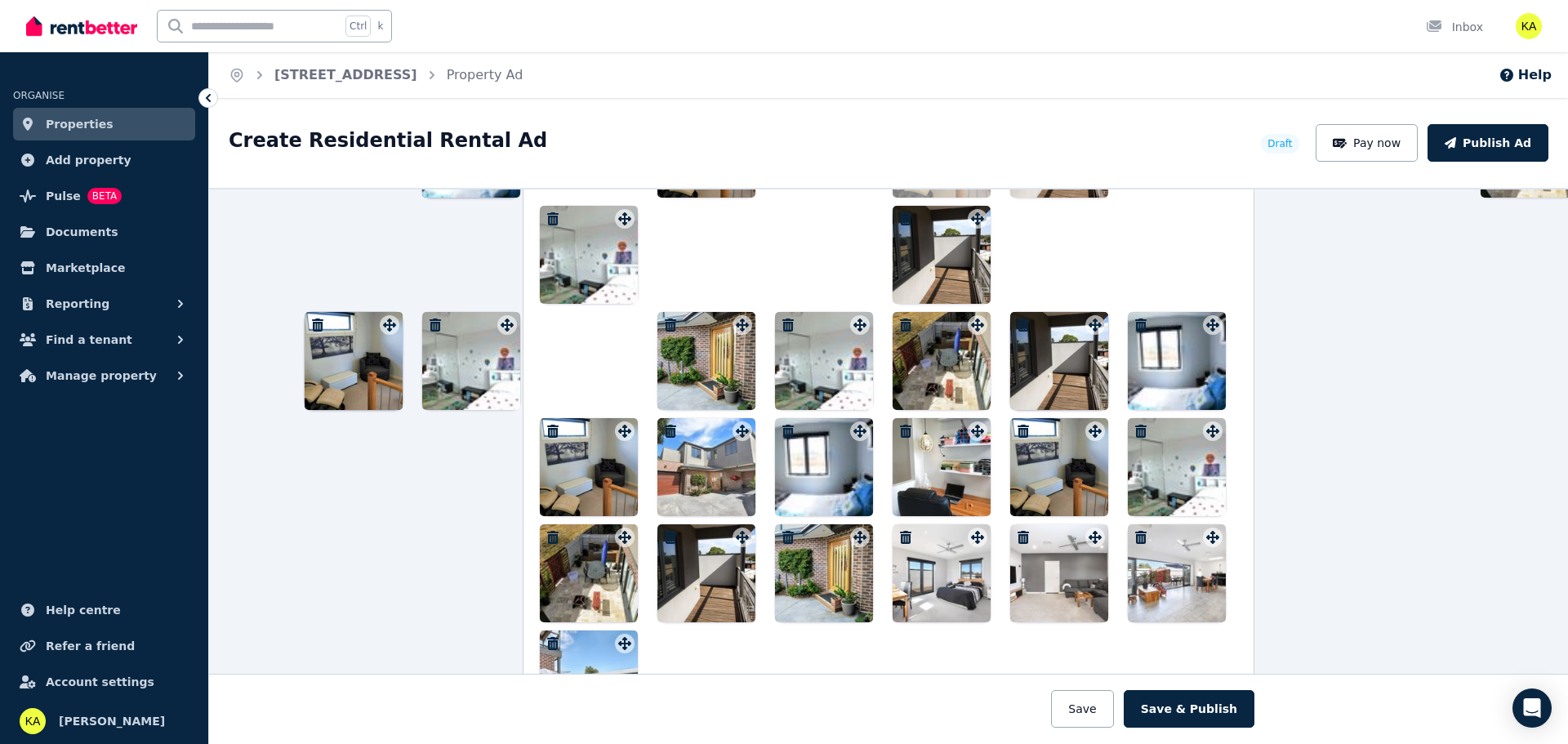
click at [205, 103] on icon at bounding box center [208, 97] width 17 height 17
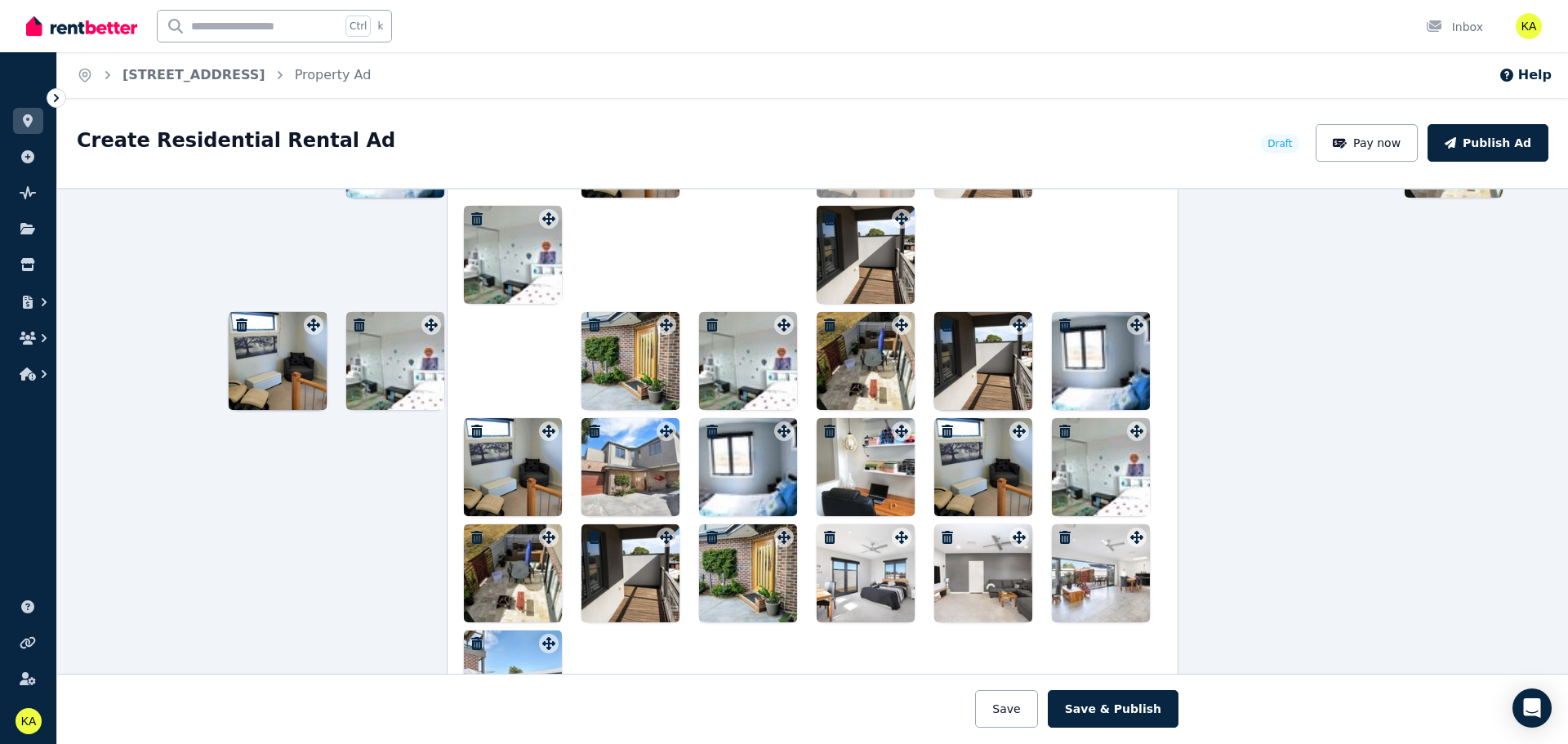
click at [57, 96] on icon at bounding box center [56, 97] width 5 height 8
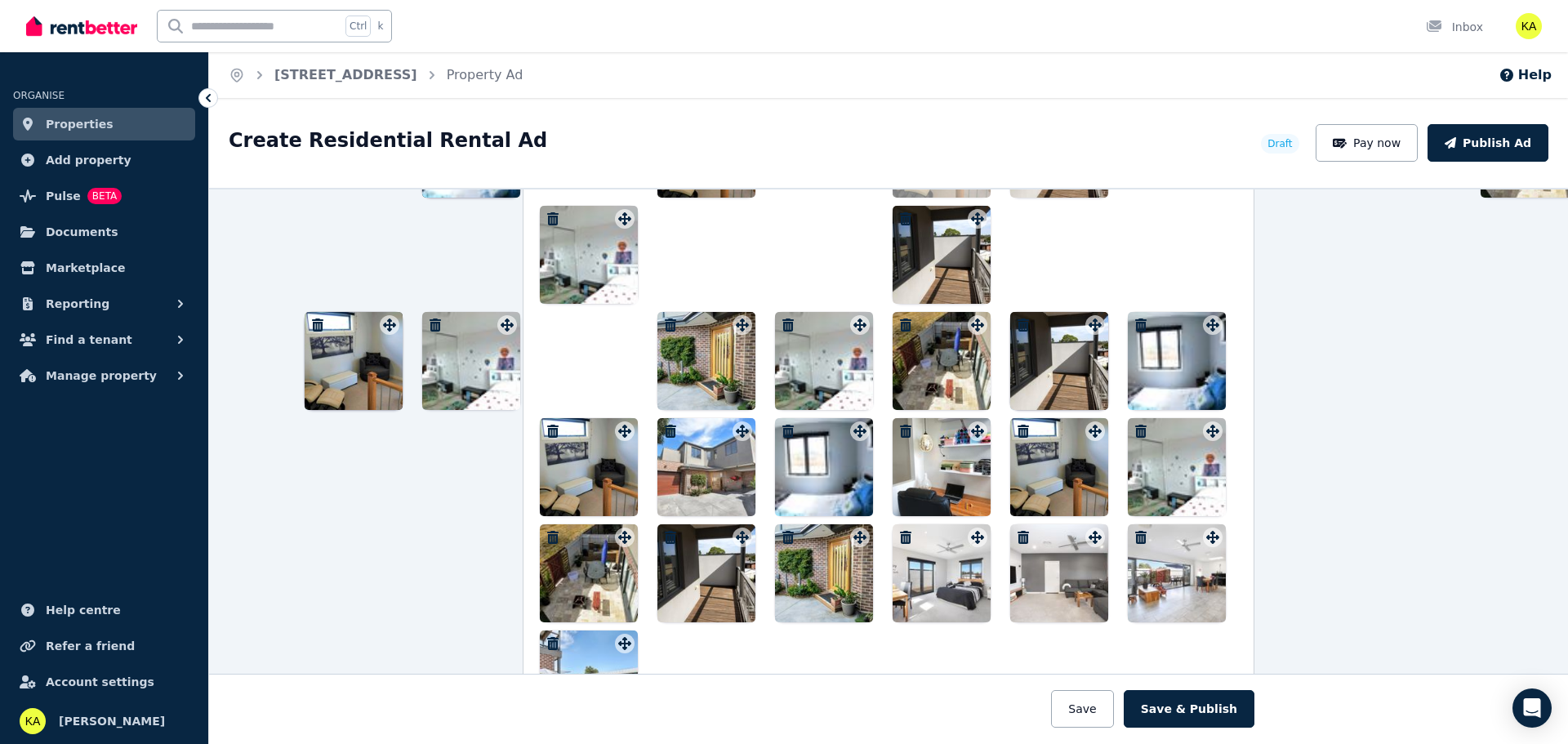
click at [43, 122] on link "Properties" at bounding box center [104, 124] width 183 height 33
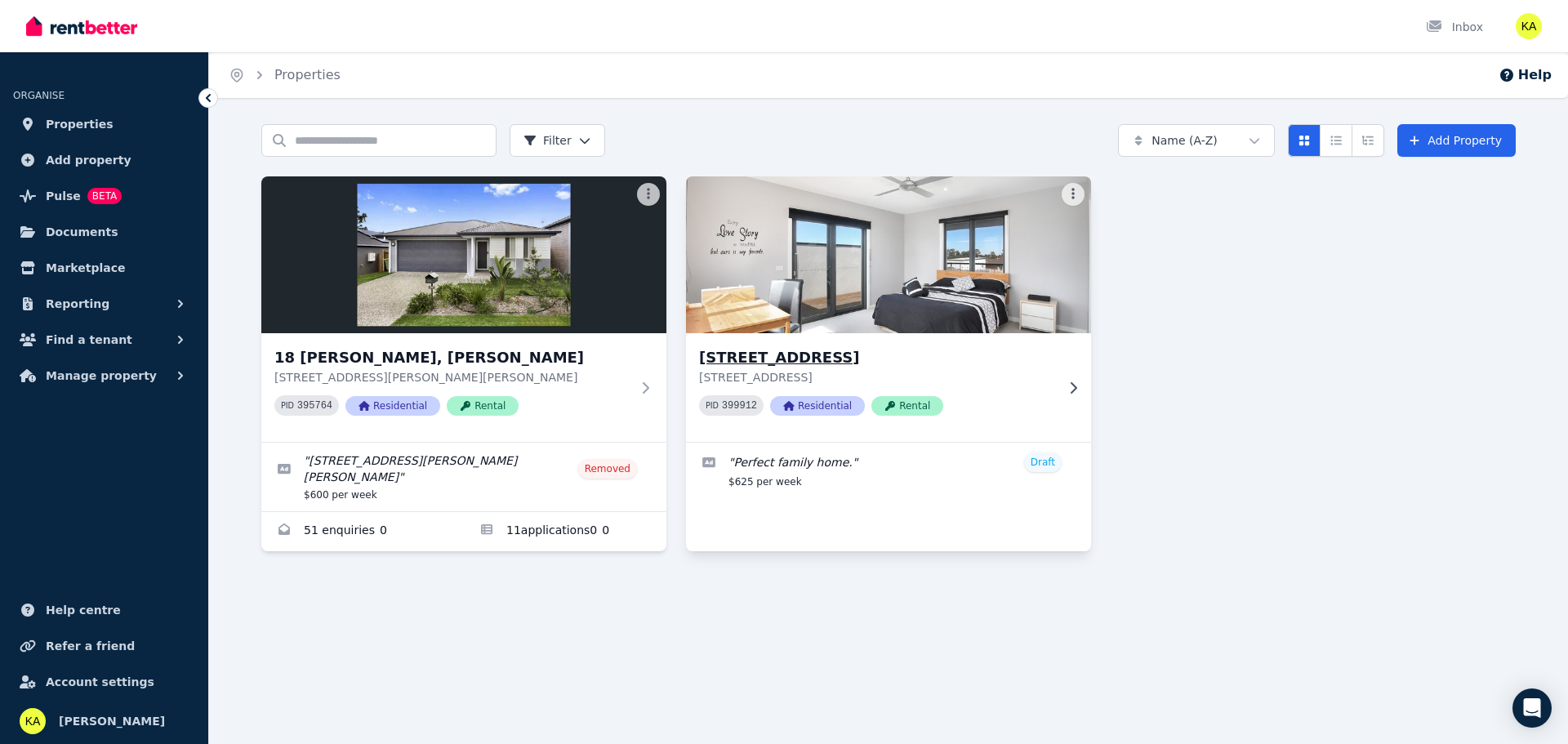
click at [830, 357] on h3 "[STREET_ADDRESS]" at bounding box center [877, 357] width 356 height 23
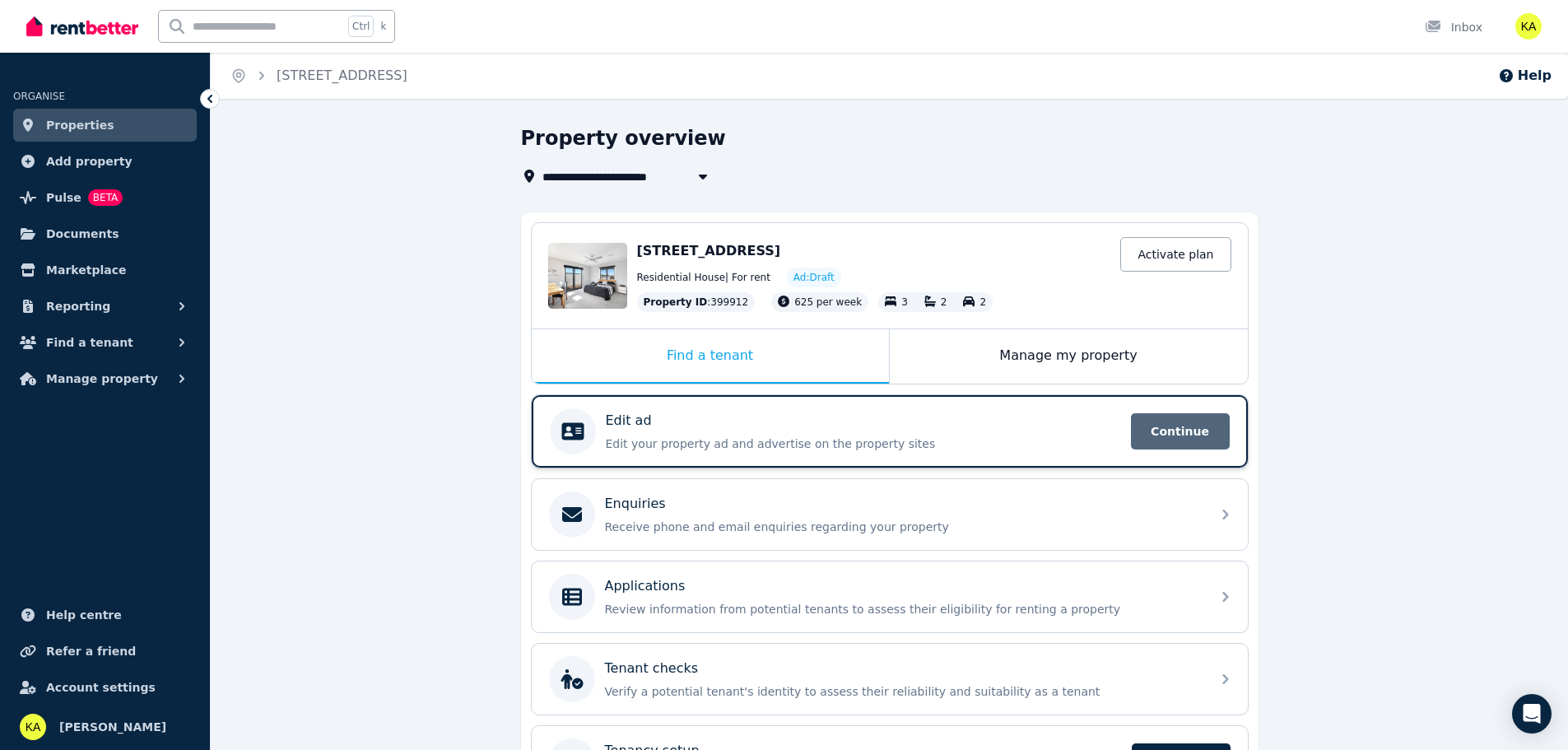
click at [1150, 435] on span "Continue" at bounding box center [1180, 431] width 99 height 36
select select "***"
select select "**********"
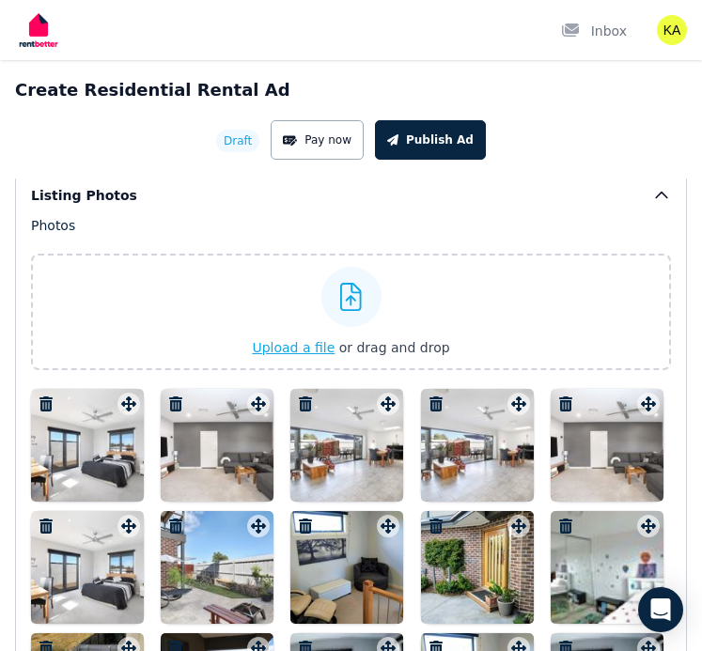
scroll to position [3477, 0]
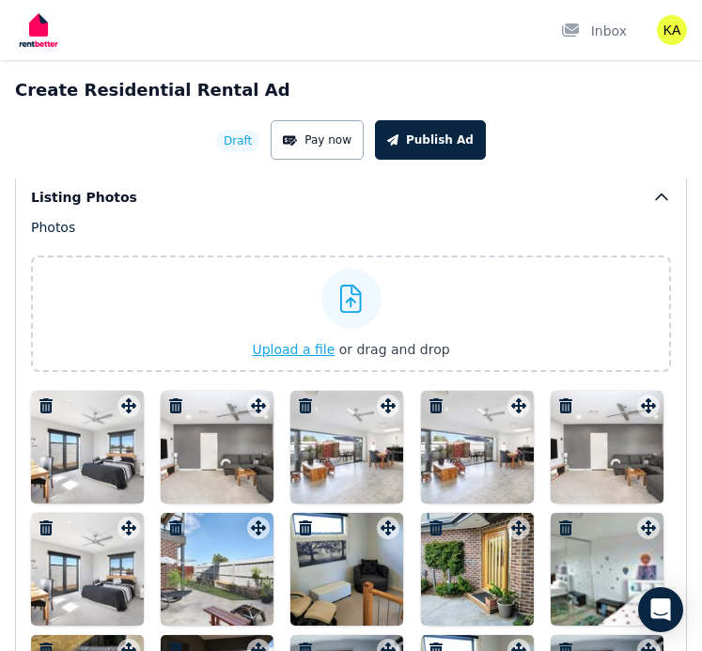
click at [296, 348] on span "Upload a file" at bounding box center [293, 349] width 83 height 15
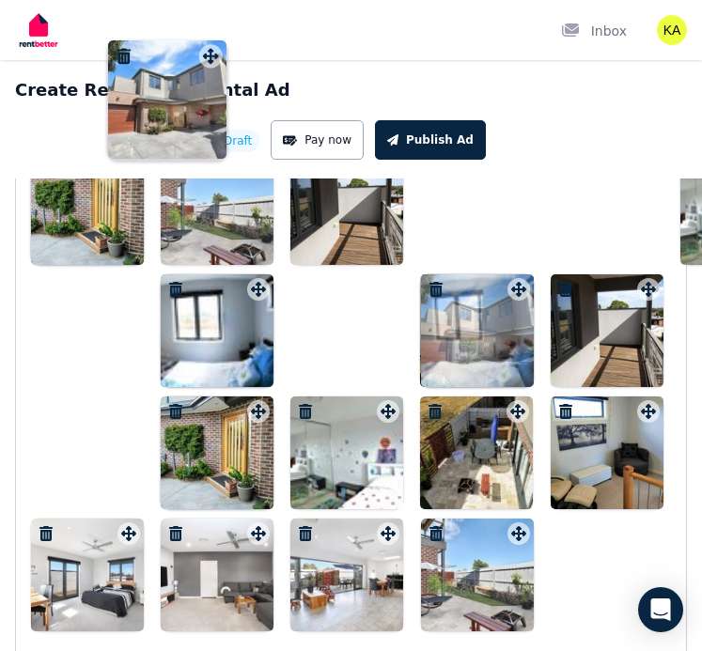
scroll to position [3666, 0]
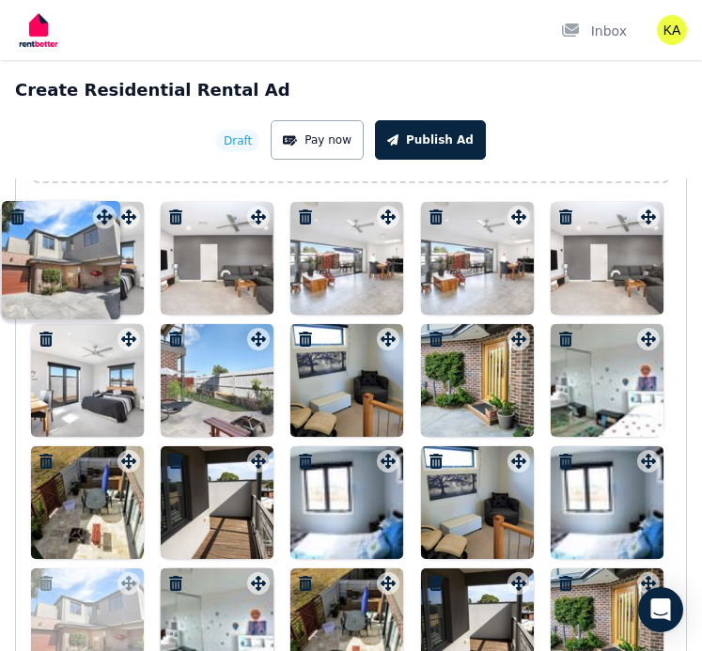
drag, startPoint x: 648, startPoint y: 379, endPoint x: 108, endPoint y: 206, distance: 567.4
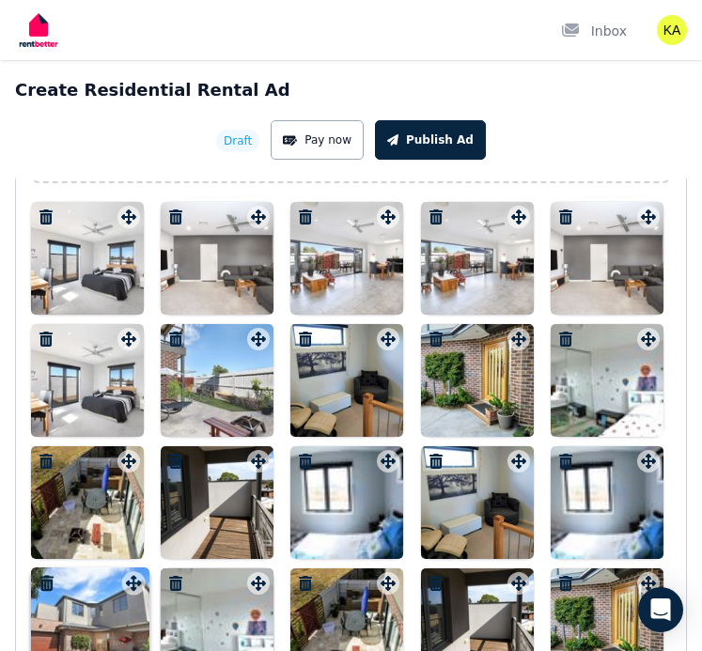
click at [108, 206] on div "Photos Upload a file or drag and drop Uploaded " LowRes-20156_45a 45a Toora Dri…" at bounding box center [351, 416] width 640 height 774
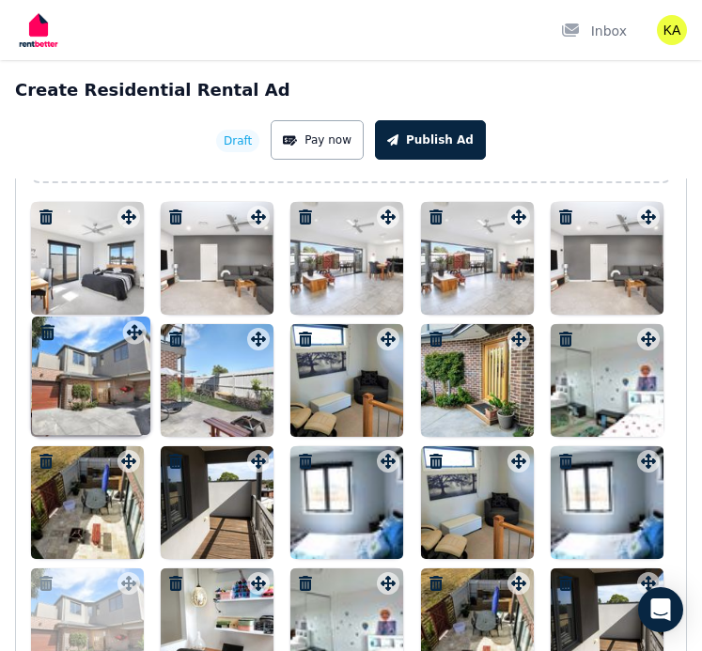
drag, startPoint x: 125, startPoint y: 579, endPoint x: 129, endPoint y: 286, distance: 293.2
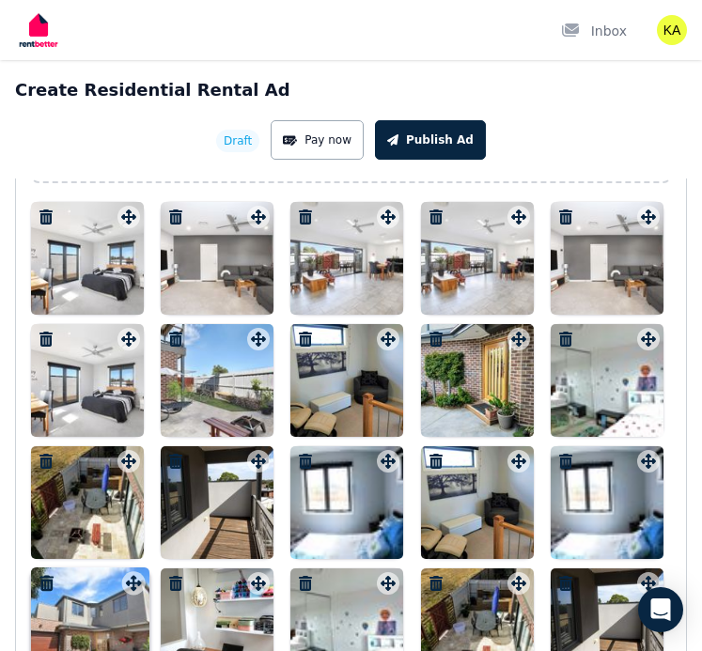
click at [129, 301] on div at bounding box center [351, 502] width 640 height 601
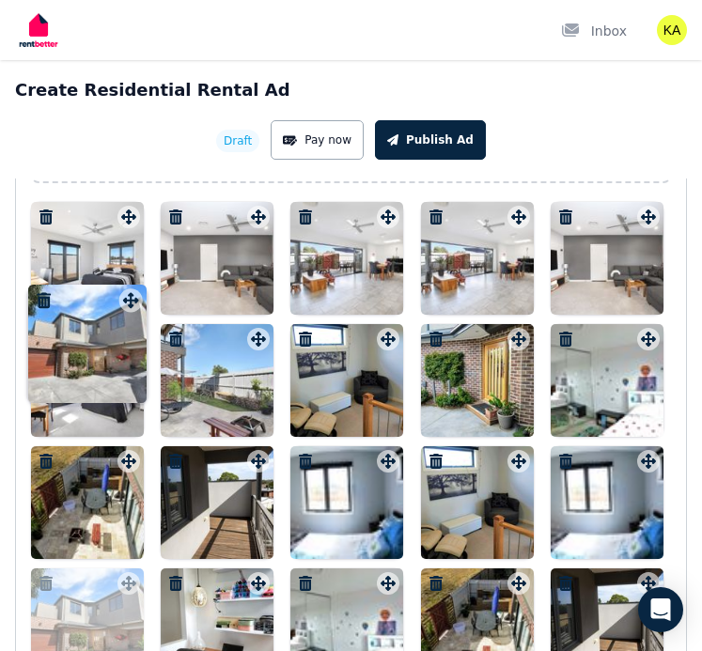
drag, startPoint x: 133, startPoint y: 579, endPoint x: 137, endPoint y: 228, distance: 350.6
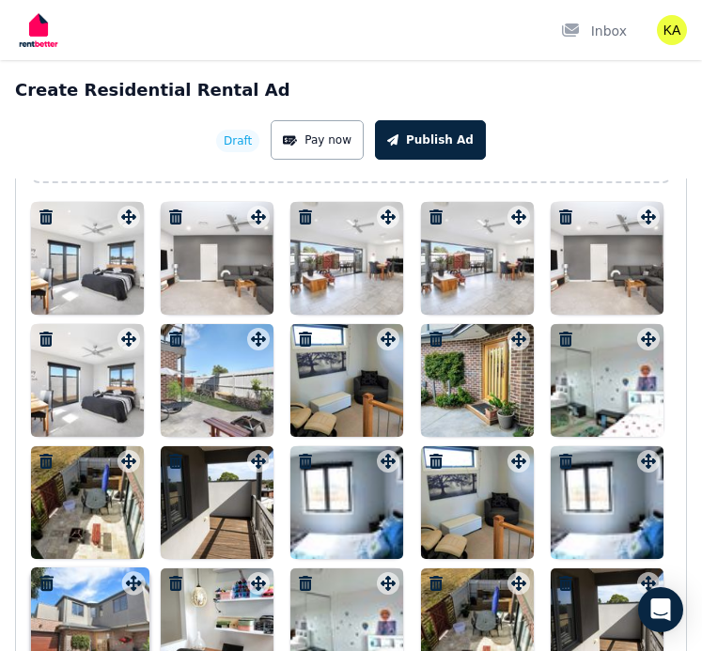
click at [137, 234] on div at bounding box center [351, 502] width 640 height 601
drag, startPoint x: 131, startPoint y: 203, endPoint x: 122, endPoint y: 210, distance: 10.7
click at [122, 210] on div at bounding box center [87, 258] width 113 height 113
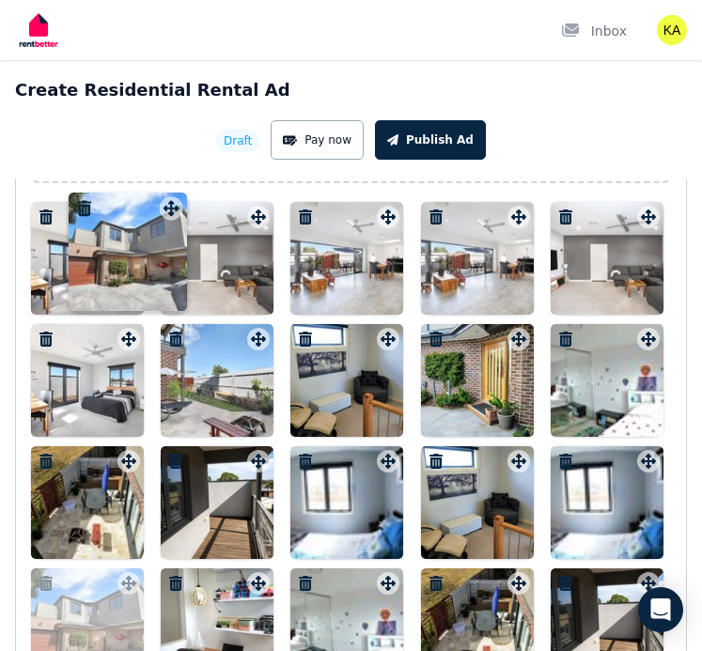
drag, startPoint x: 134, startPoint y: 590, endPoint x: 170, endPoint y: 195, distance: 397.2
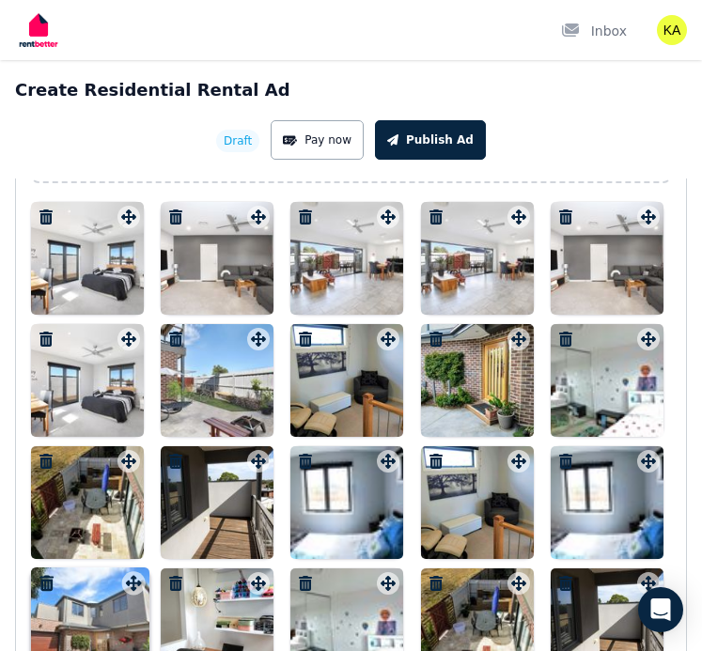
click at [170, 195] on div "Photos Upload a file or drag and drop Uploaded " LowRes-20156_45a 45a Toora Dri…" at bounding box center [351, 416] width 640 height 774
click at [53, 215] on icon "button" at bounding box center [46, 217] width 19 height 15
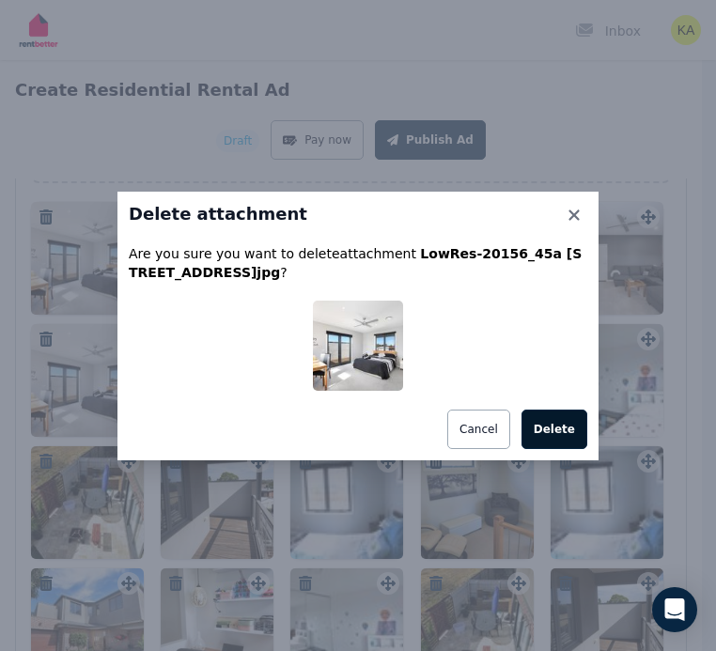
click at [543, 426] on button "Delete" at bounding box center [555, 429] width 66 height 39
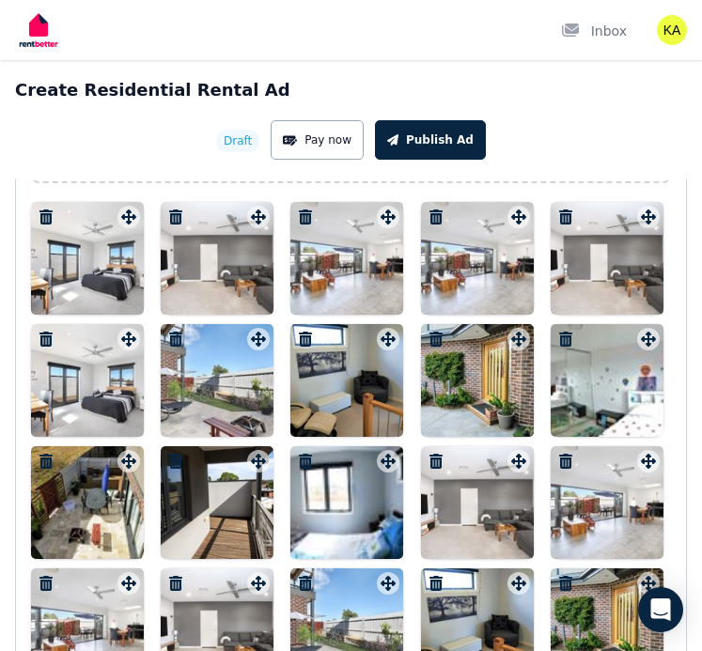
click at [48, 213] on icon "button" at bounding box center [45, 217] width 13 height 15
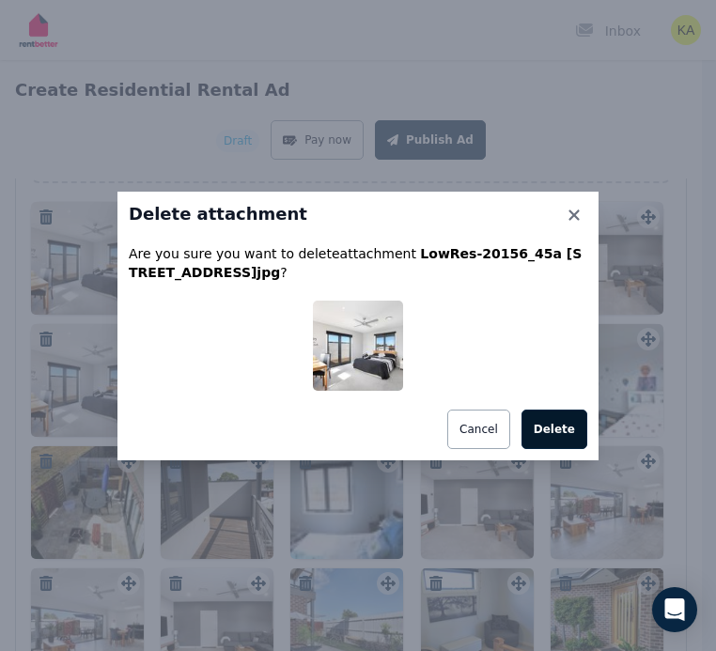
click at [558, 428] on button "Delete" at bounding box center [555, 429] width 66 height 39
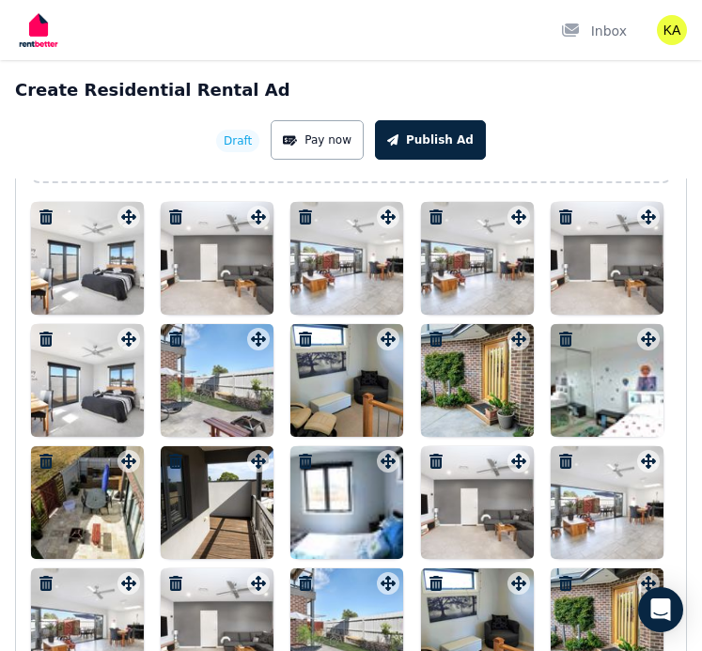
click at [167, 215] on icon "button" at bounding box center [175, 217] width 19 height 15
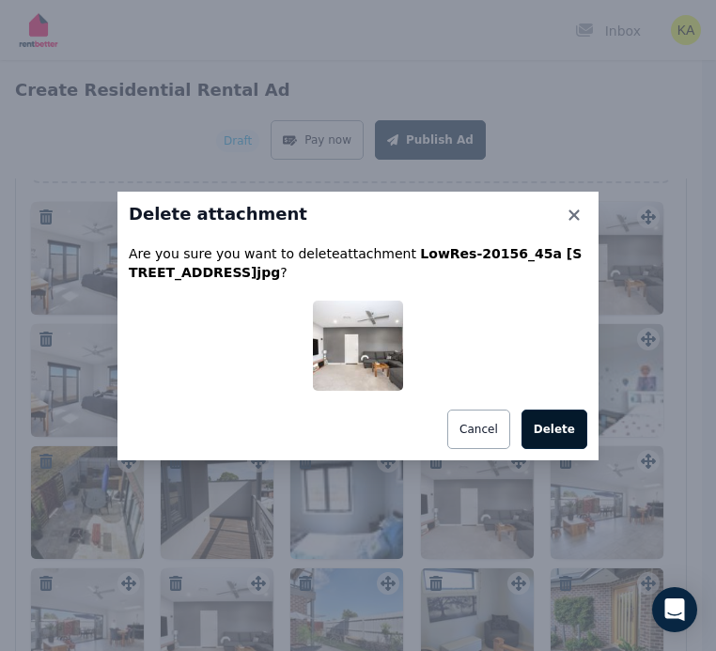
click at [585, 437] on div "Delete attachment Are you sure you want to delete attachment LowRes-20156_45a 4…" at bounding box center [357, 326] width 481 height 269
click at [573, 432] on button "Delete" at bounding box center [555, 429] width 66 height 39
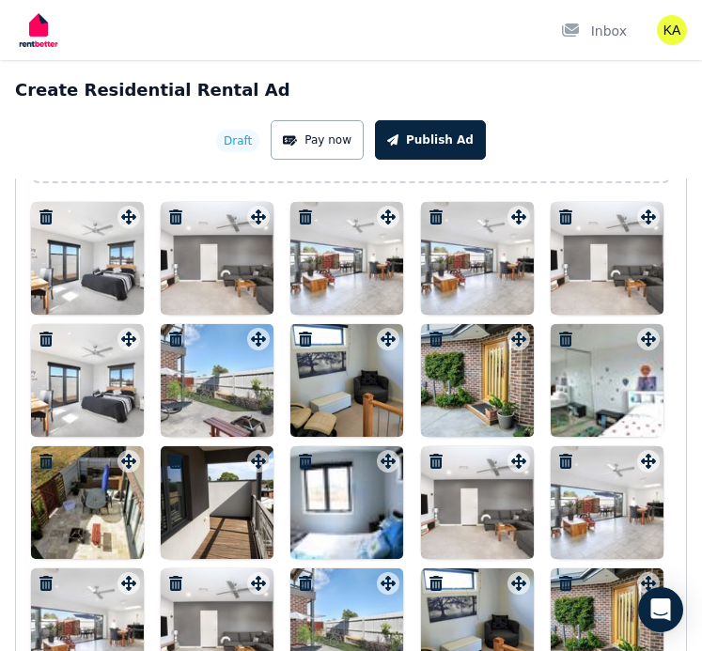
click at [303, 217] on icon "button" at bounding box center [305, 217] width 19 height 15
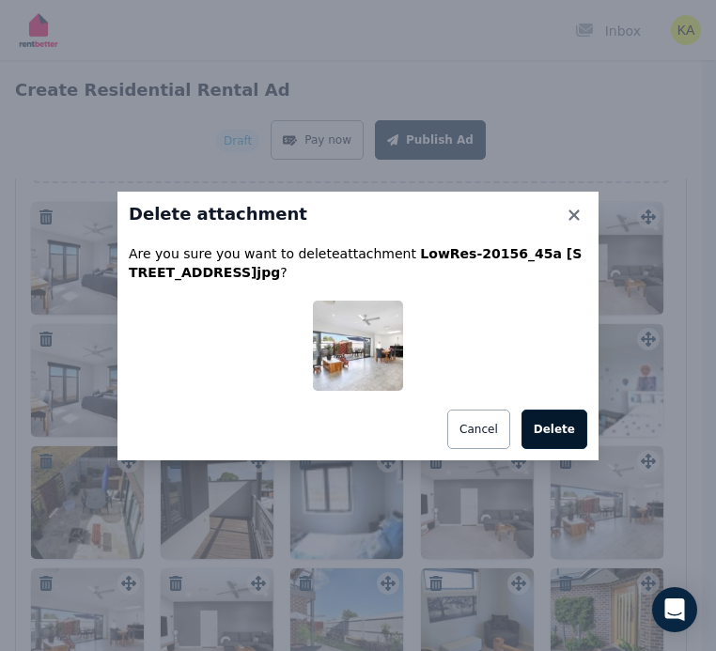
click at [554, 421] on button "Delete" at bounding box center [555, 429] width 66 height 39
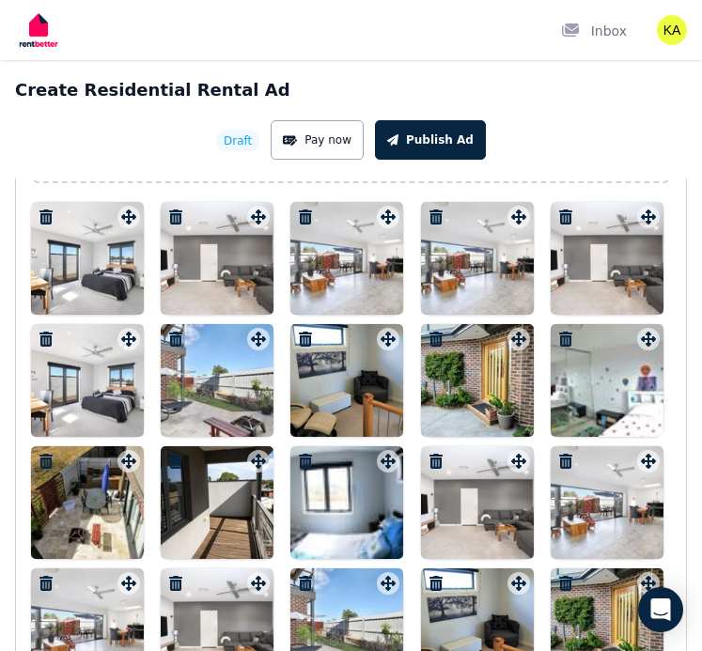
click at [434, 213] on icon "button" at bounding box center [435, 217] width 13 height 15
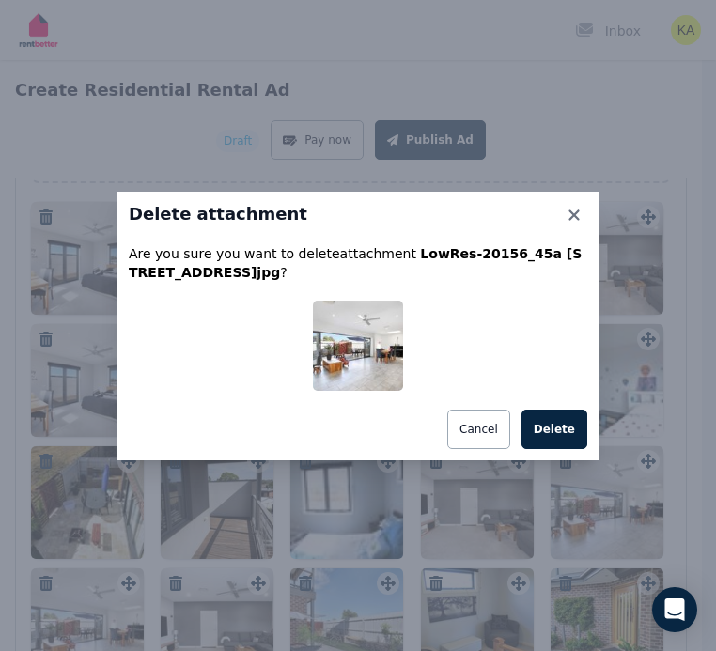
click at [568, 429] on button "Delete" at bounding box center [555, 429] width 66 height 39
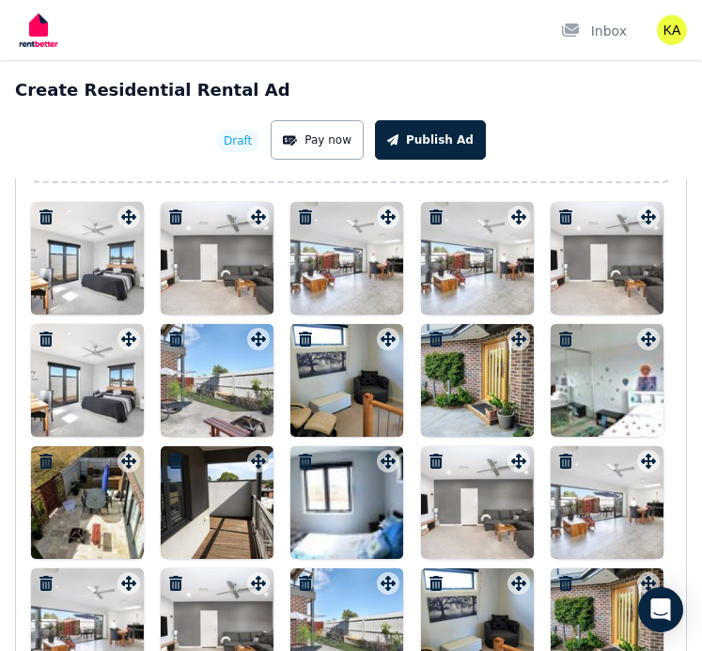
click at [569, 211] on icon "button" at bounding box center [565, 217] width 13 height 15
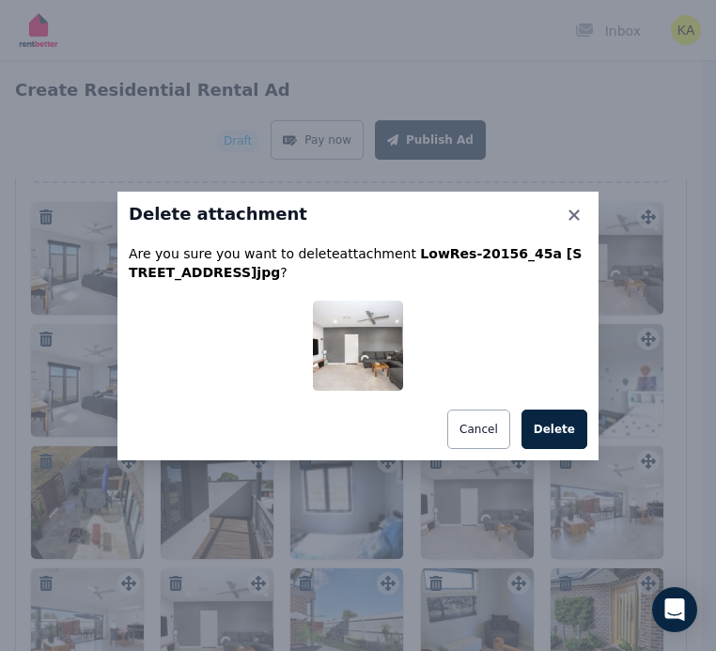
click at [556, 414] on button "Delete" at bounding box center [555, 429] width 66 height 39
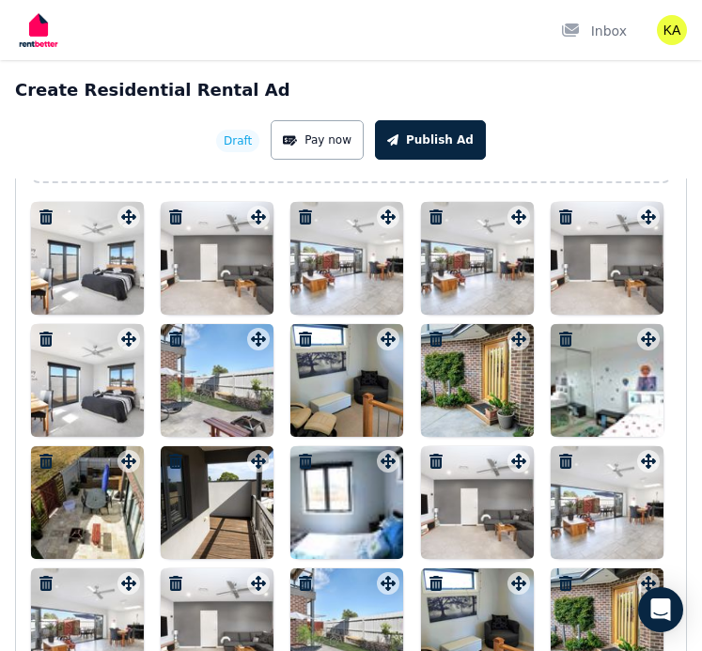
click at [39, 339] on icon "button" at bounding box center [46, 339] width 19 height 15
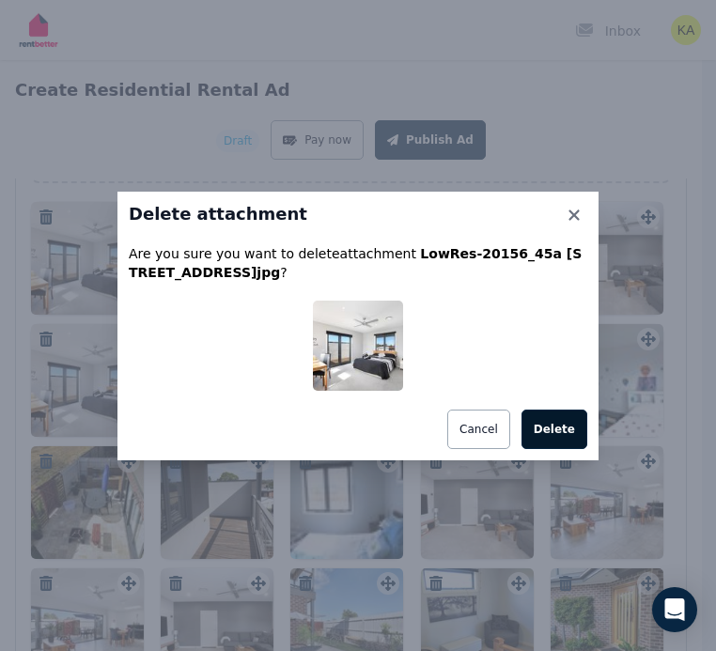
click at [538, 429] on button "Delete" at bounding box center [555, 429] width 66 height 39
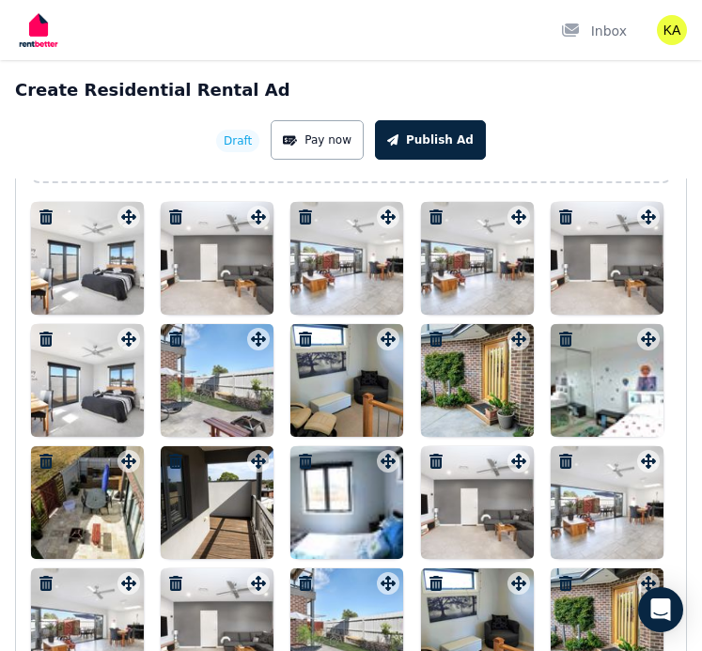
click at [174, 337] on icon "button" at bounding box center [175, 339] width 13 height 15
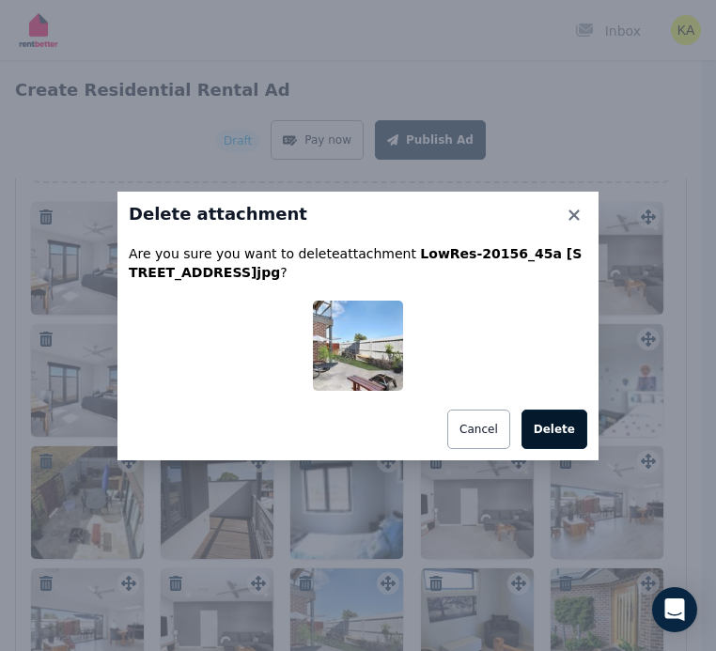
click at [576, 437] on button "Delete" at bounding box center [555, 429] width 66 height 39
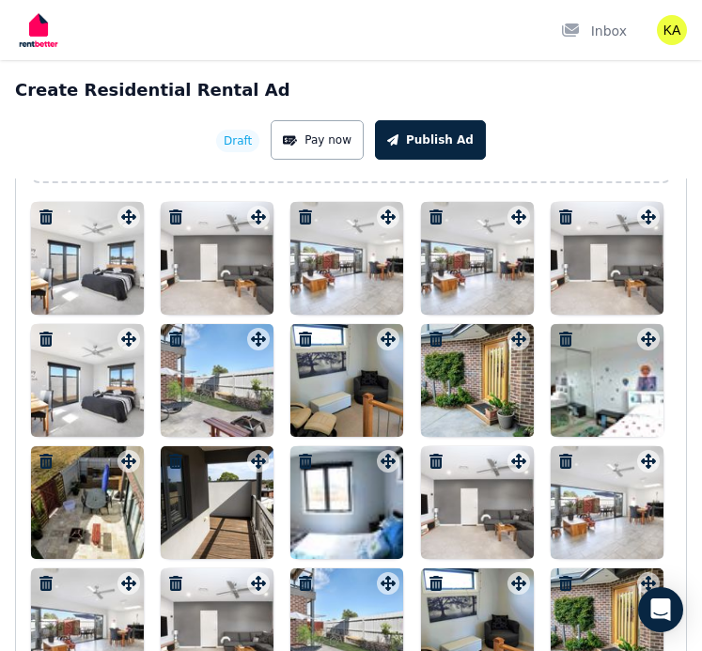
click at [311, 339] on icon "button" at bounding box center [305, 339] width 13 height 15
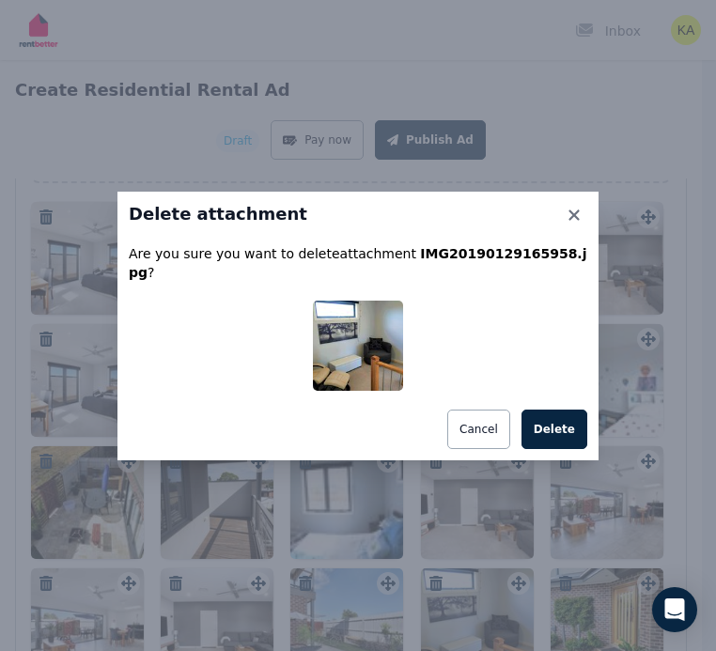
click at [553, 420] on button "Delete" at bounding box center [555, 429] width 66 height 39
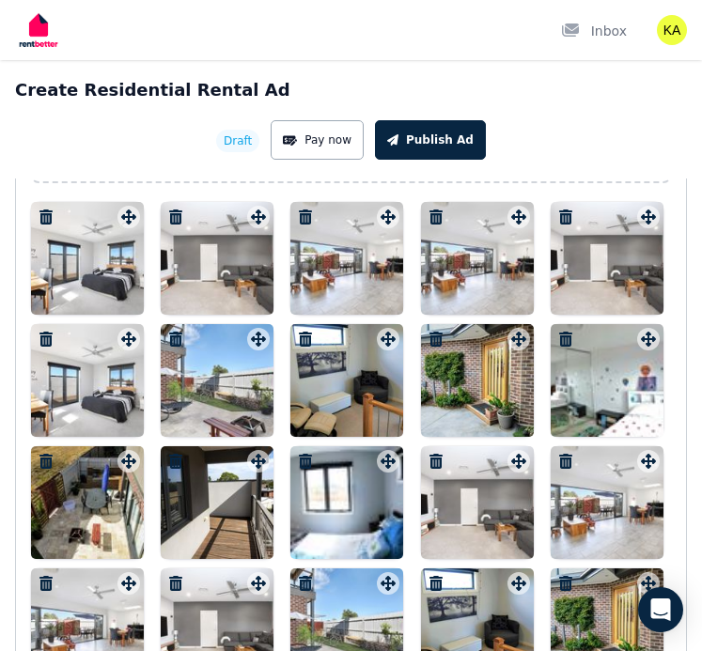
click at [421, 332] on div at bounding box center [477, 380] width 113 height 113
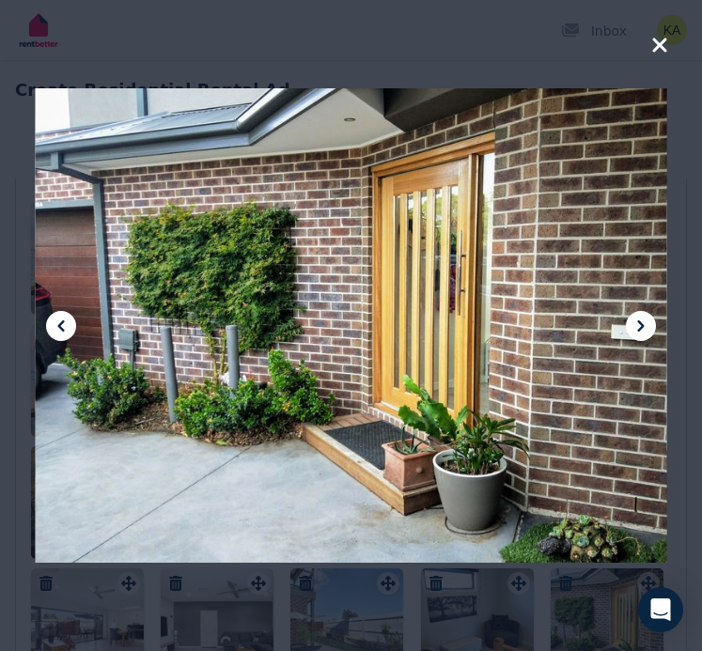
click at [661, 52] on icon "button" at bounding box center [659, 45] width 17 height 23
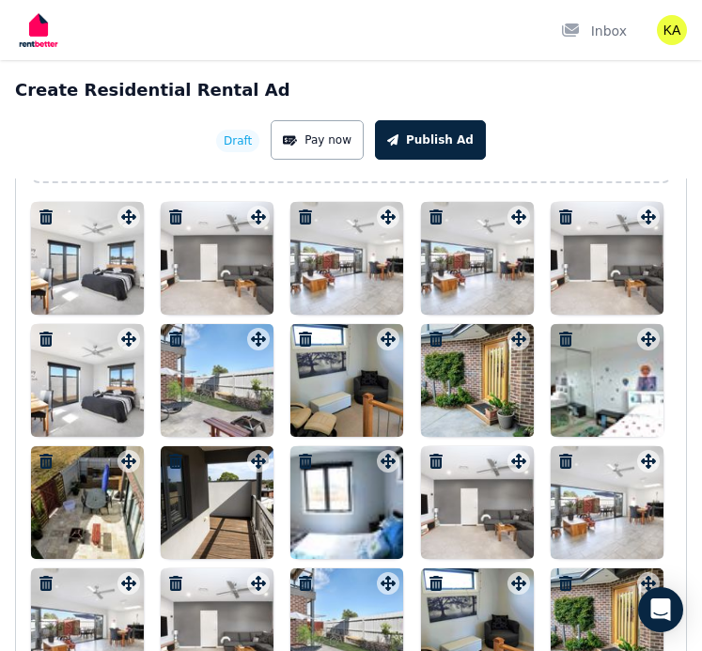
click at [438, 341] on icon "button" at bounding box center [435, 339] width 13 height 15
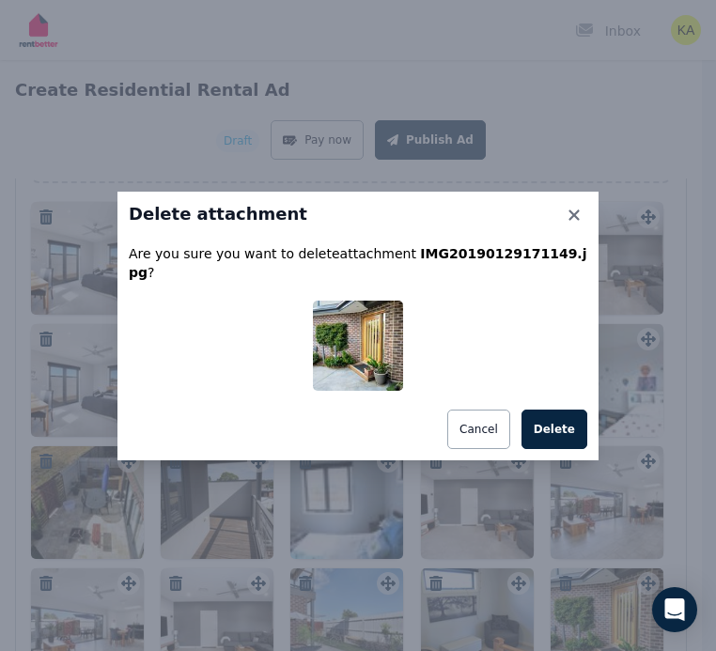
drag, startPoint x: 556, startPoint y: 418, endPoint x: 578, endPoint y: 407, distance: 24.4
click at [556, 417] on button "Delete" at bounding box center [555, 429] width 66 height 39
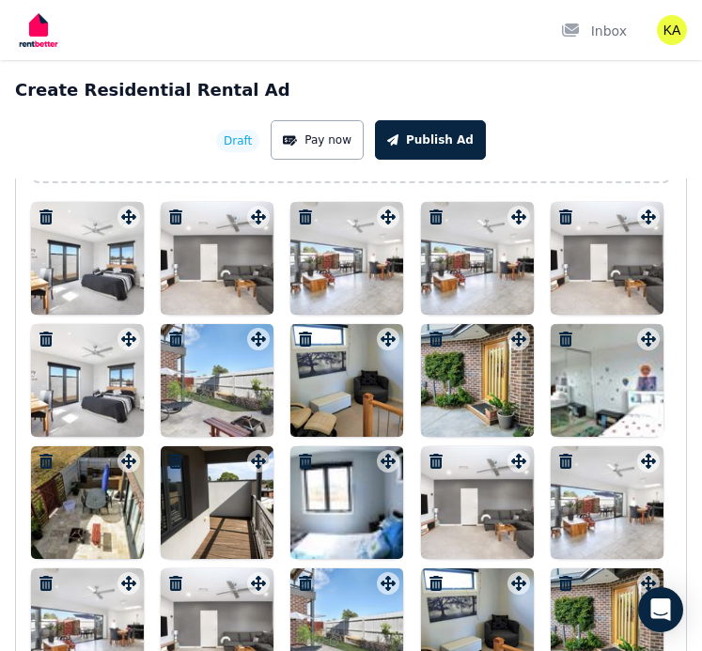
click at [569, 340] on icon "button" at bounding box center [565, 339] width 13 height 15
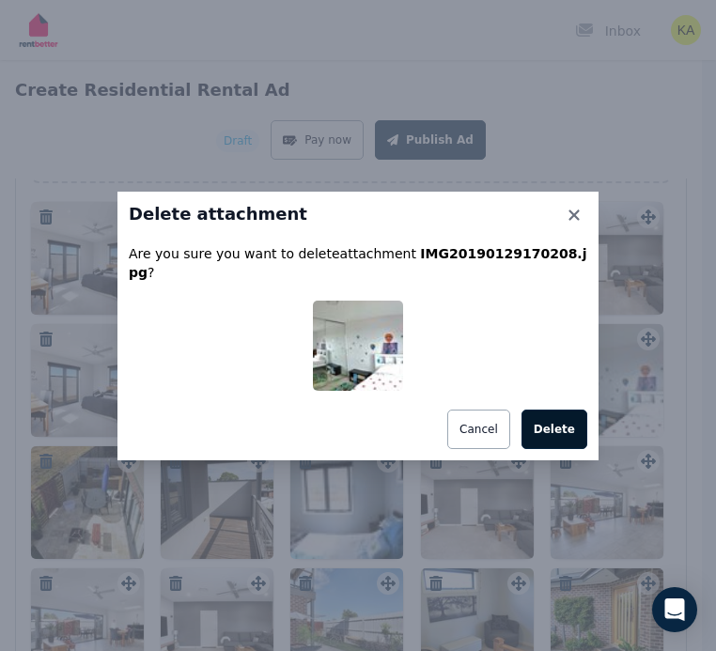
click at [566, 413] on button "Delete" at bounding box center [555, 429] width 66 height 39
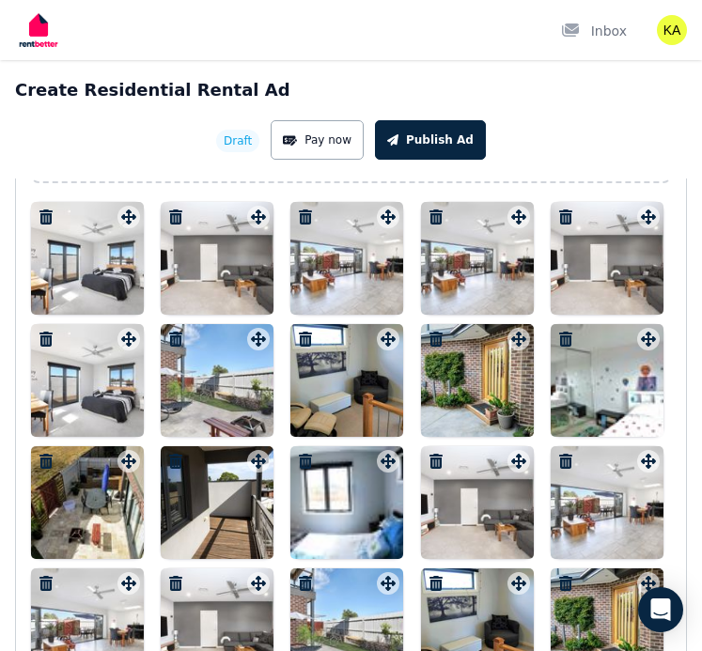
click at [51, 463] on icon "button" at bounding box center [45, 461] width 13 height 15
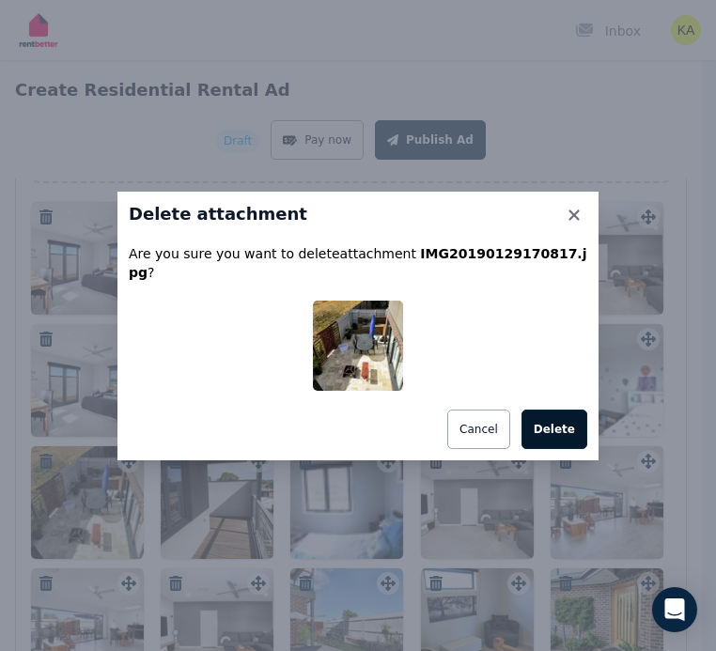
click at [559, 423] on button "Delete" at bounding box center [555, 429] width 66 height 39
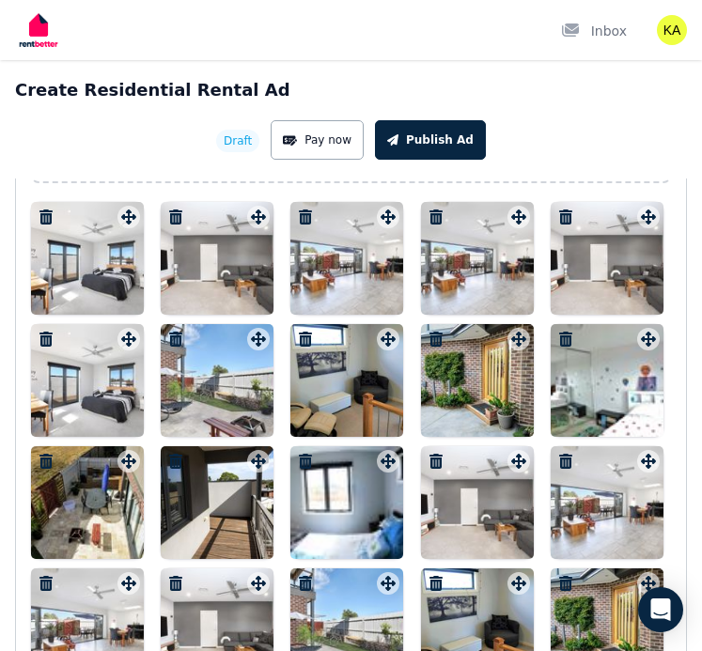
click at [179, 459] on icon "button" at bounding box center [175, 461] width 13 height 15
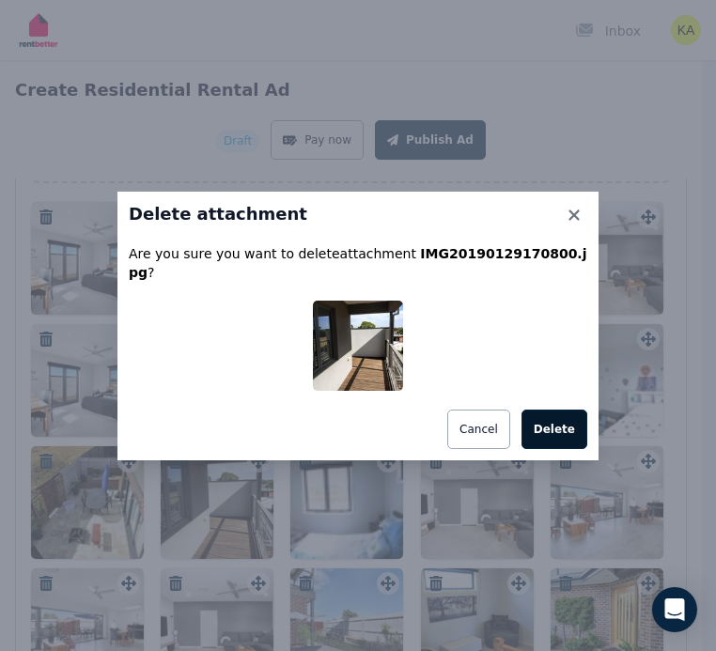
click at [547, 428] on button "Delete" at bounding box center [555, 429] width 66 height 39
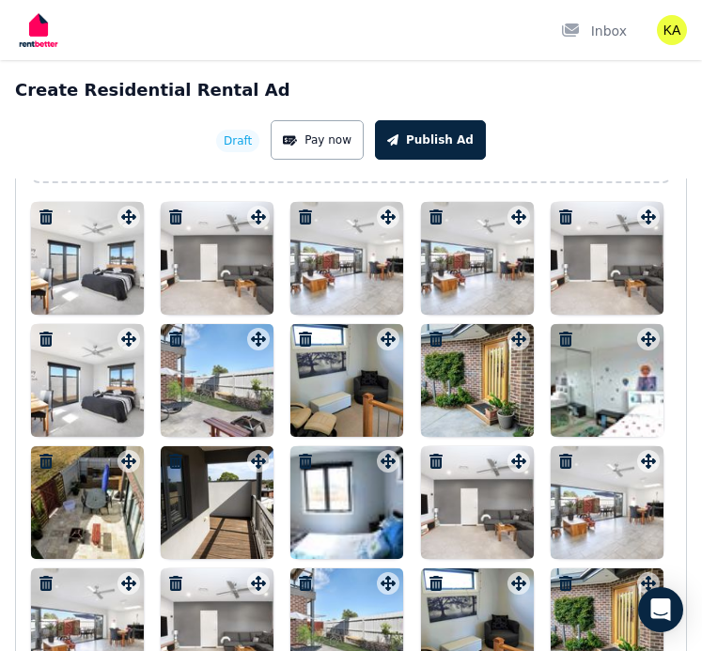
click at [304, 465] on icon "button" at bounding box center [305, 461] width 13 height 15
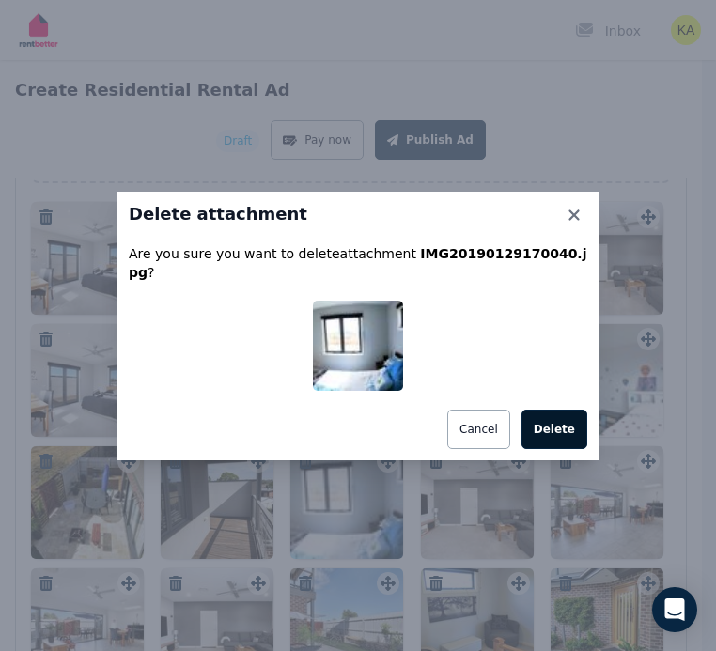
click at [576, 426] on button "Delete" at bounding box center [555, 429] width 66 height 39
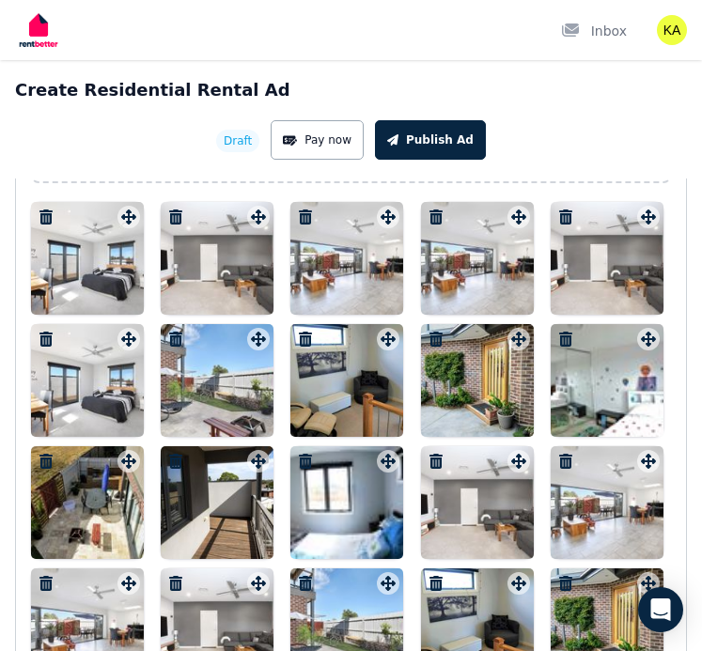
click at [443, 461] on icon "button" at bounding box center [436, 461] width 19 height 15
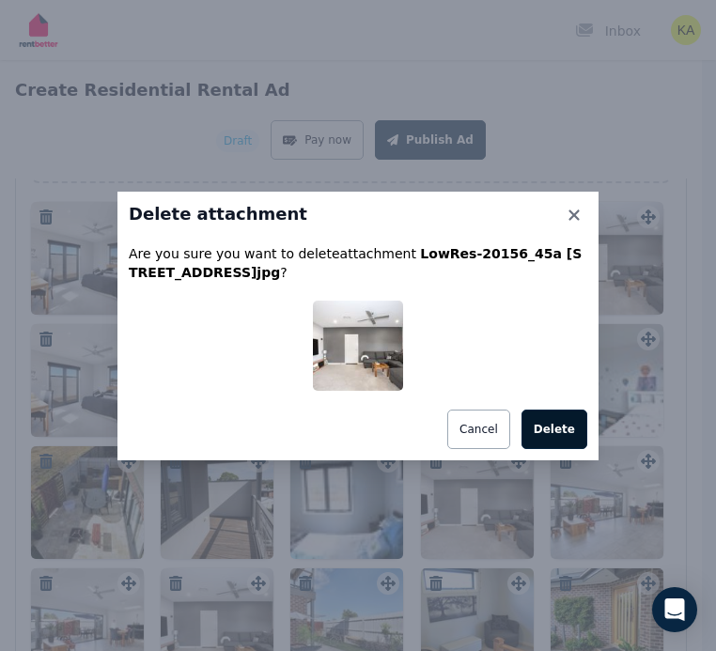
click at [568, 439] on button "Delete" at bounding box center [555, 429] width 66 height 39
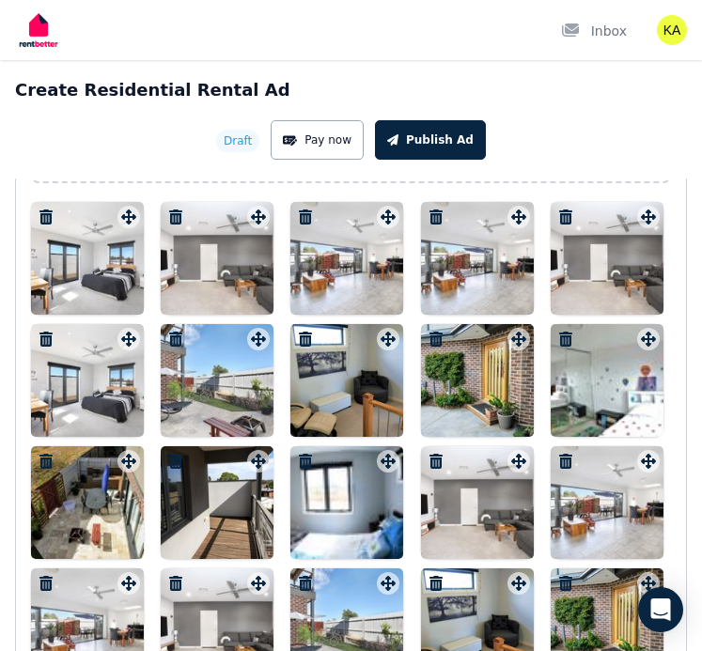
click at [435, 459] on icon "button" at bounding box center [435, 461] width 13 height 15
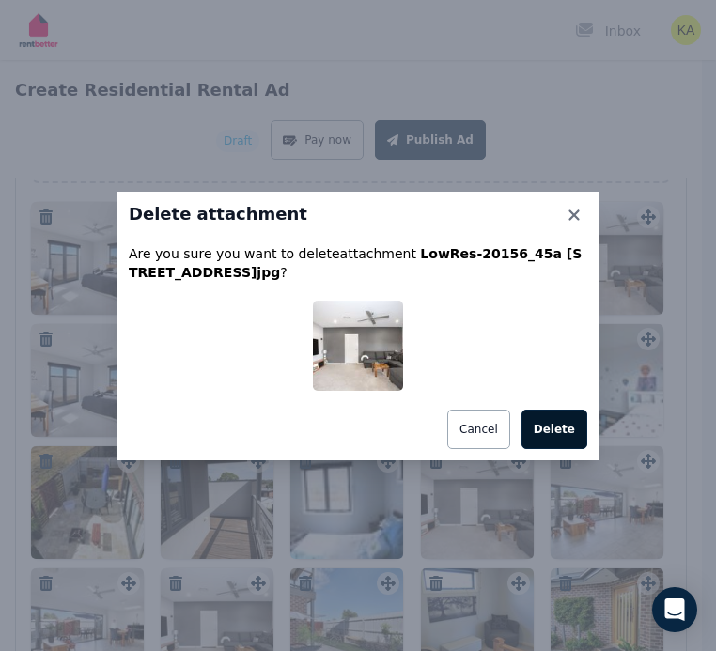
click at [543, 435] on button "Delete" at bounding box center [555, 429] width 66 height 39
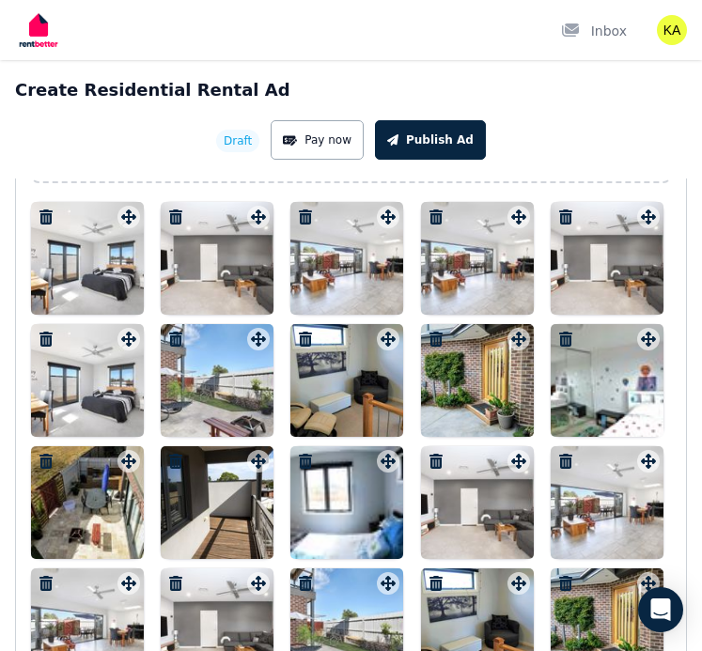
click at [564, 465] on icon "button" at bounding box center [565, 461] width 13 height 15
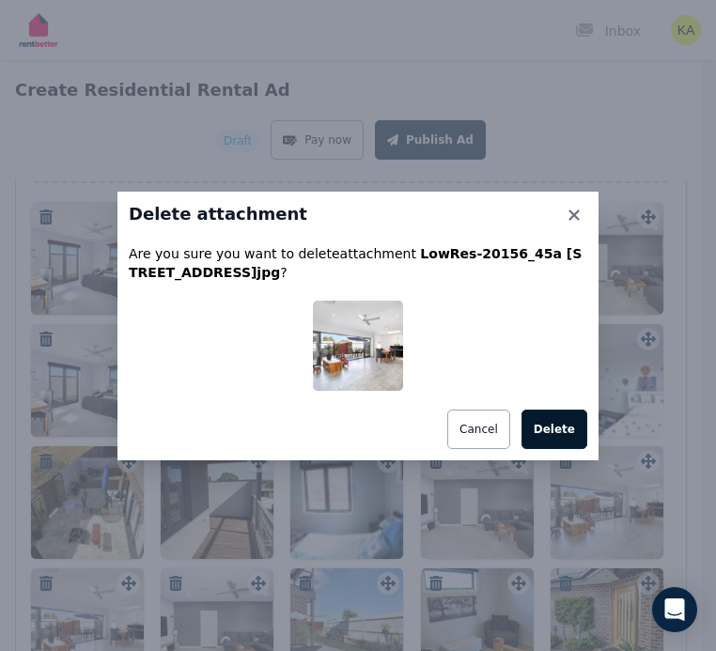
click at [564, 437] on button "Delete" at bounding box center [555, 429] width 66 height 39
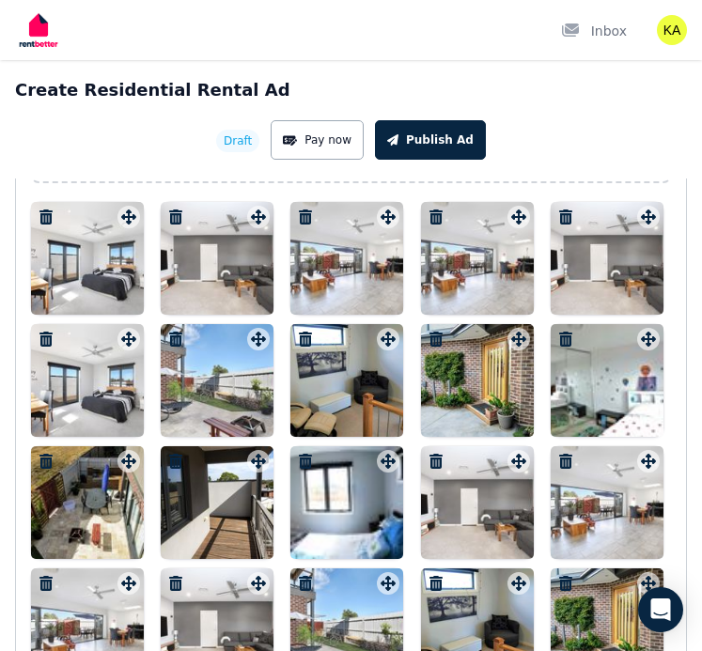
click at [55, 580] on icon "button" at bounding box center [46, 583] width 19 height 15
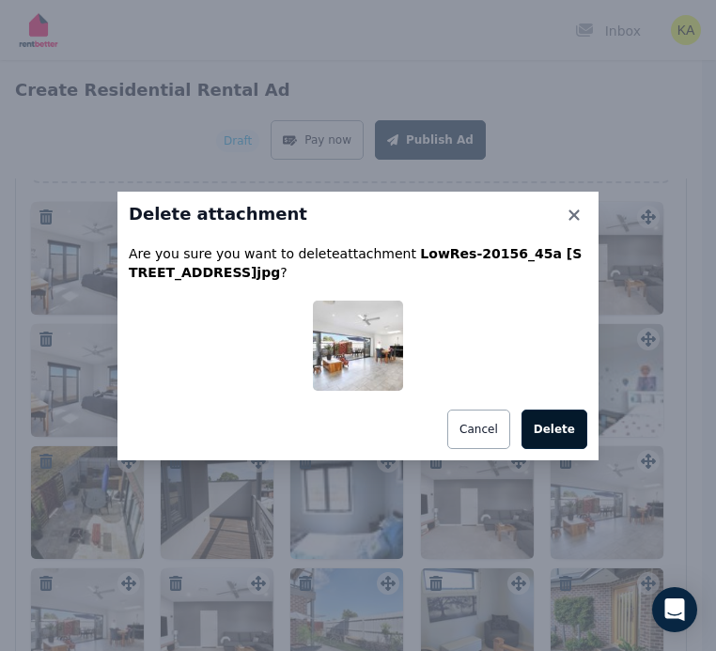
click at [581, 434] on button "Delete" at bounding box center [555, 429] width 66 height 39
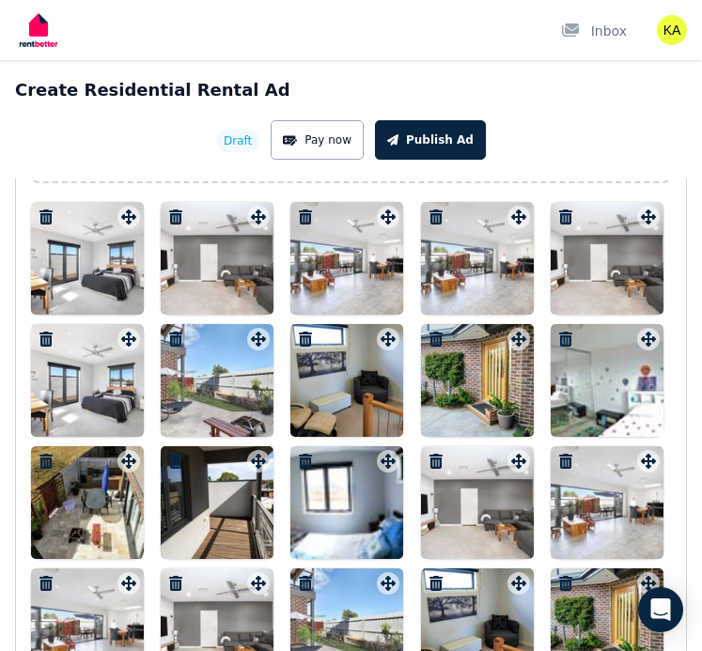
click at [180, 579] on icon "button" at bounding box center [175, 583] width 13 height 15
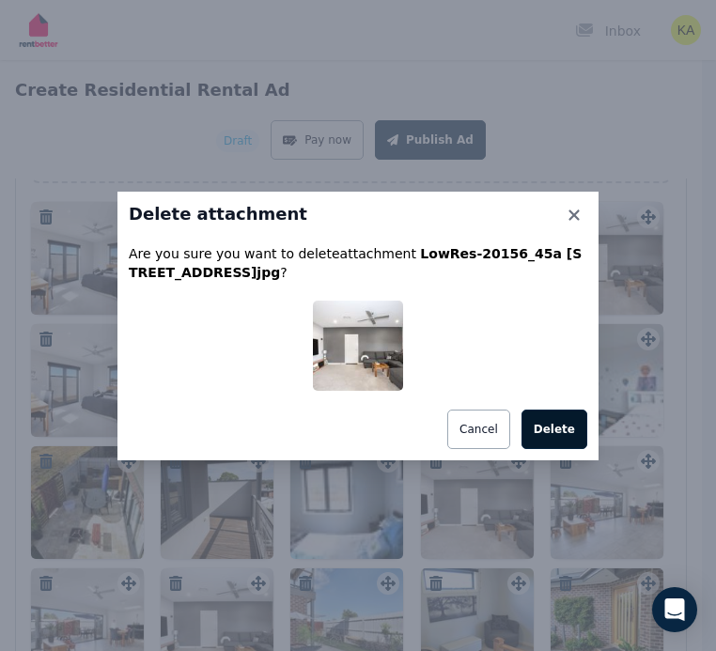
click at [562, 440] on button "Delete" at bounding box center [555, 429] width 66 height 39
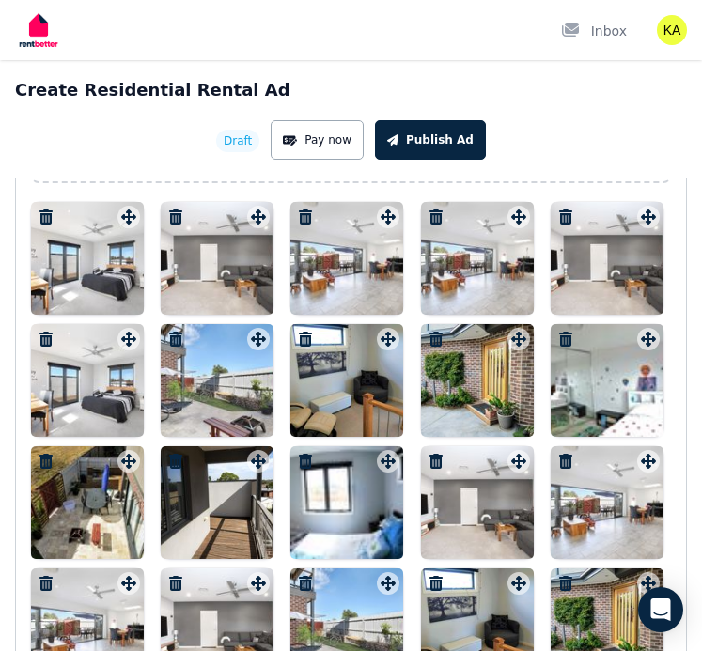
click at [301, 576] on icon "button" at bounding box center [305, 583] width 19 height 15
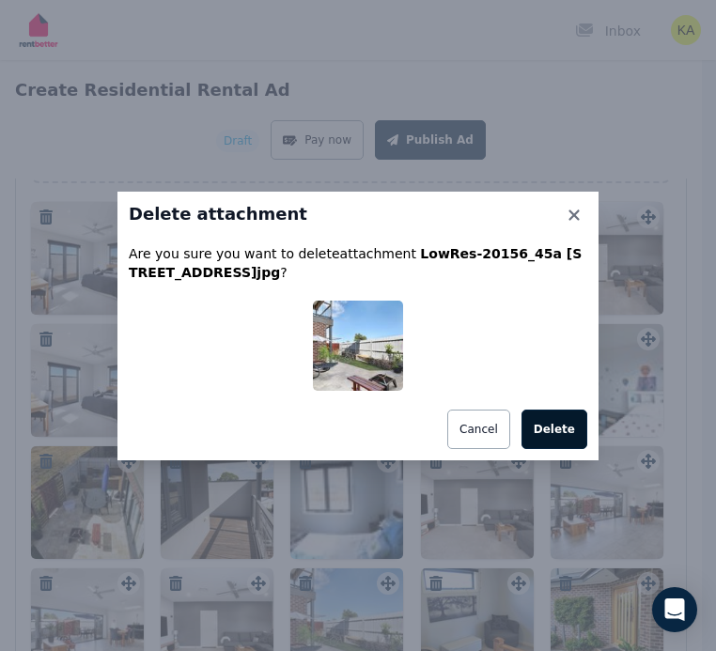
click at [549, 439] on button "Delete" at bounding box center [555, 429] width 66 height 39
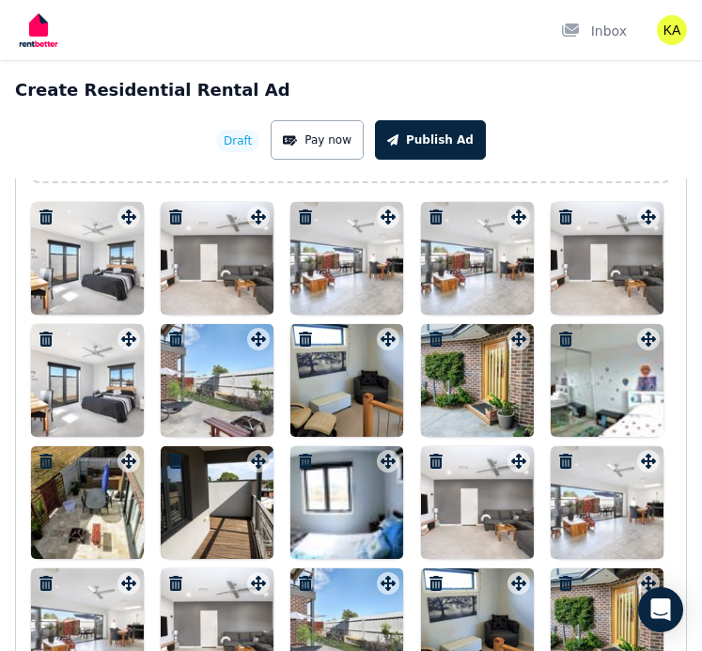
click at [438, 582] on icon "button" at bounding box center [435, 583] width 13 height 15
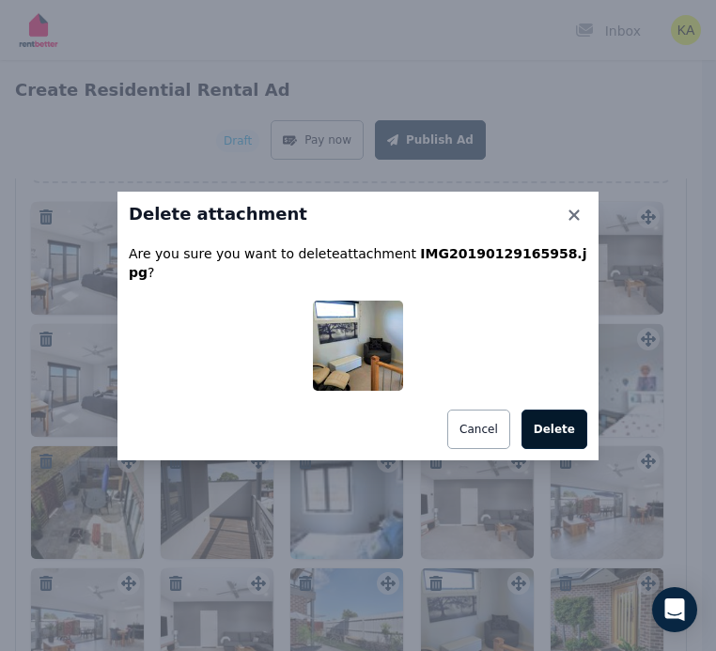
click at [556, 425] on button "Delete" at bounding box center [555, 429] width 66 height 39
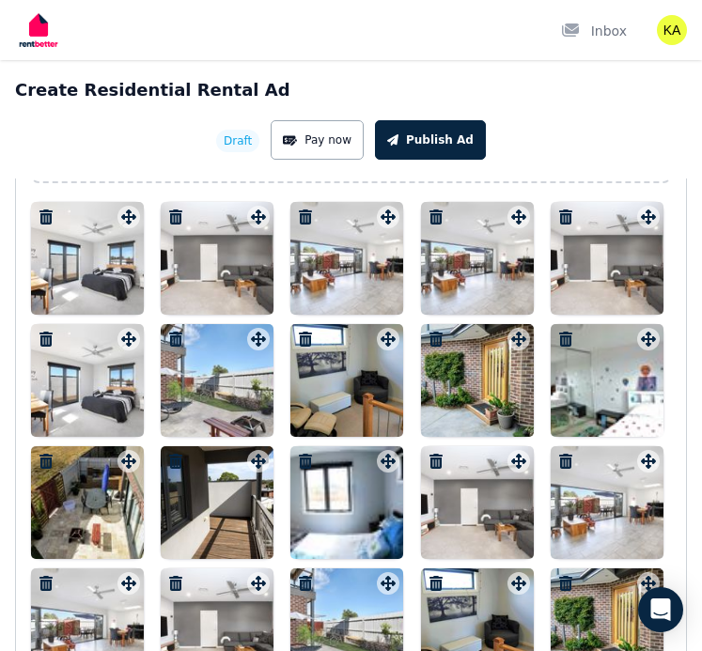
click at [562, 569] on div at bounding box center [607, 625] width 113 height 113
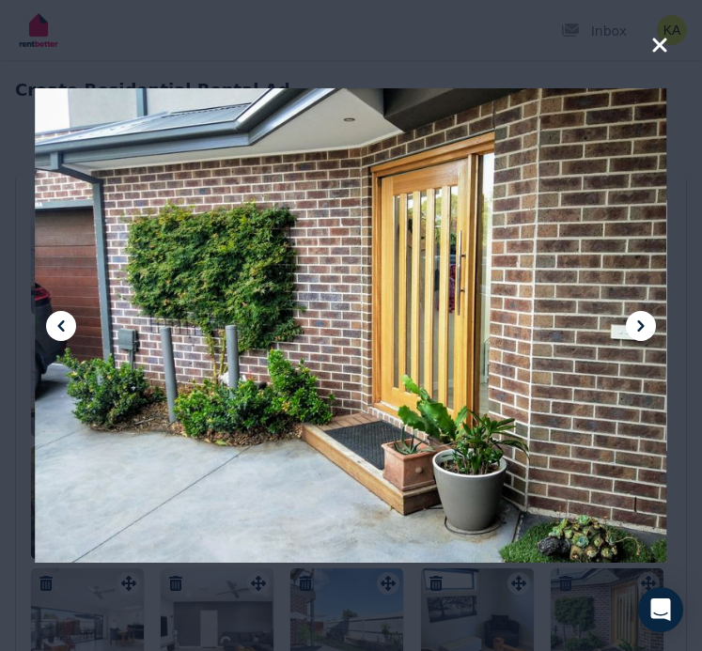
click at [656, 43] on icon "button" at bounding box center [659, 45] width 14 height 14
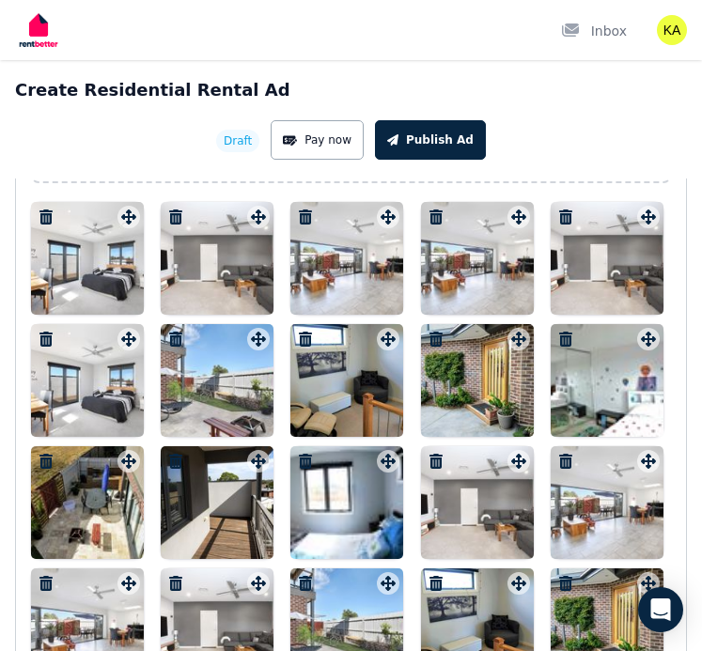
click at [569, 579] on icon "button" at bounding box center [565, 583] width 13 height 15
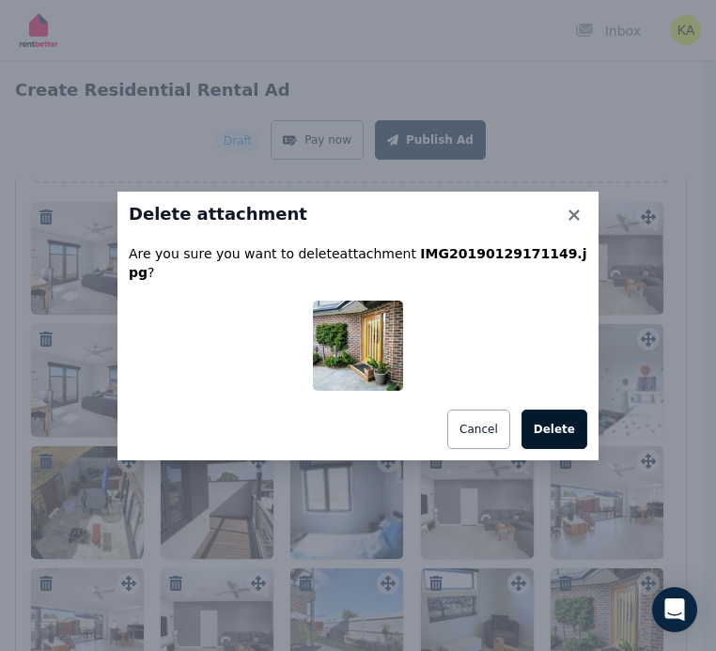
click at [561, 425] on button "Delete" at bounding box center [555, 429] width 66 height 39
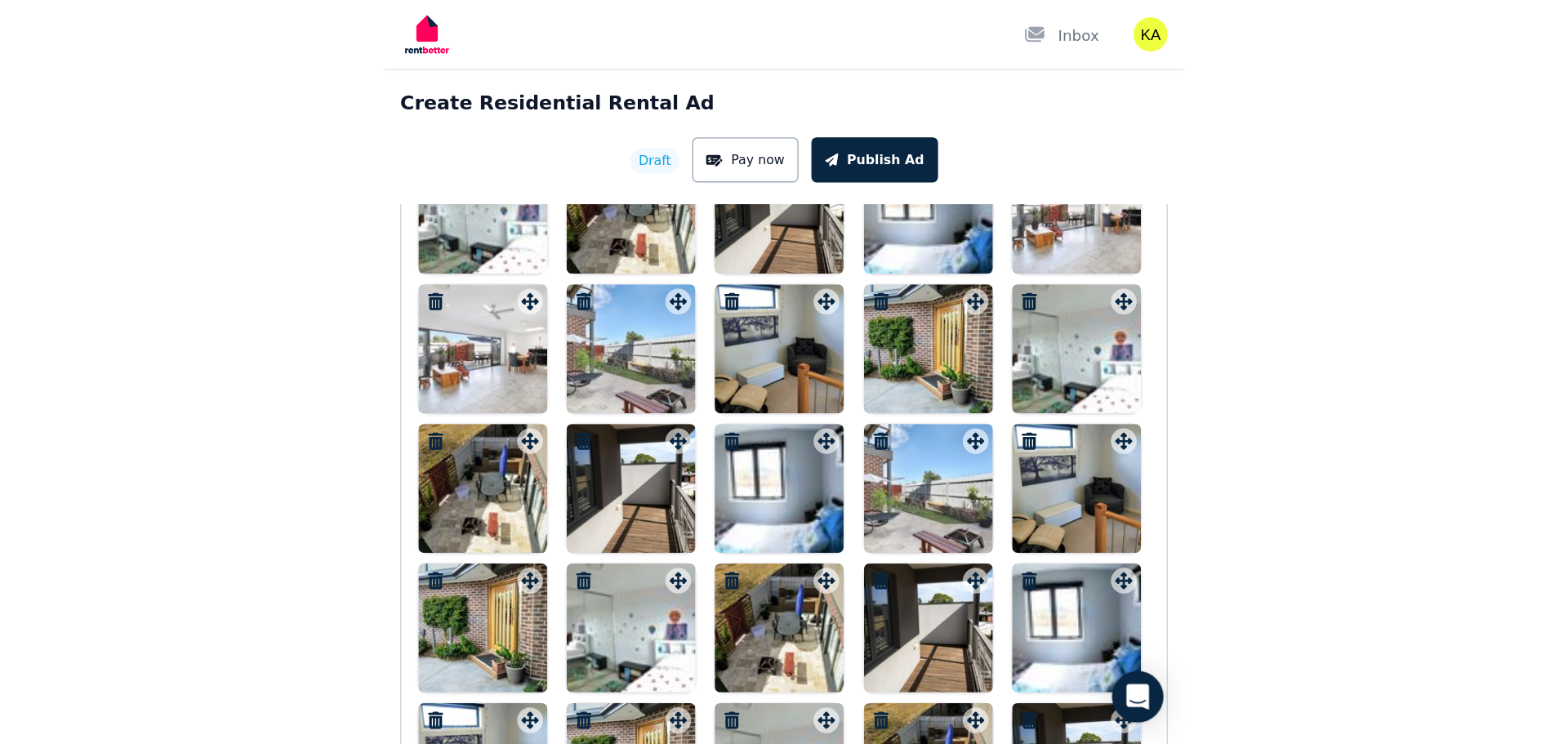
scroll to position [0, 0]
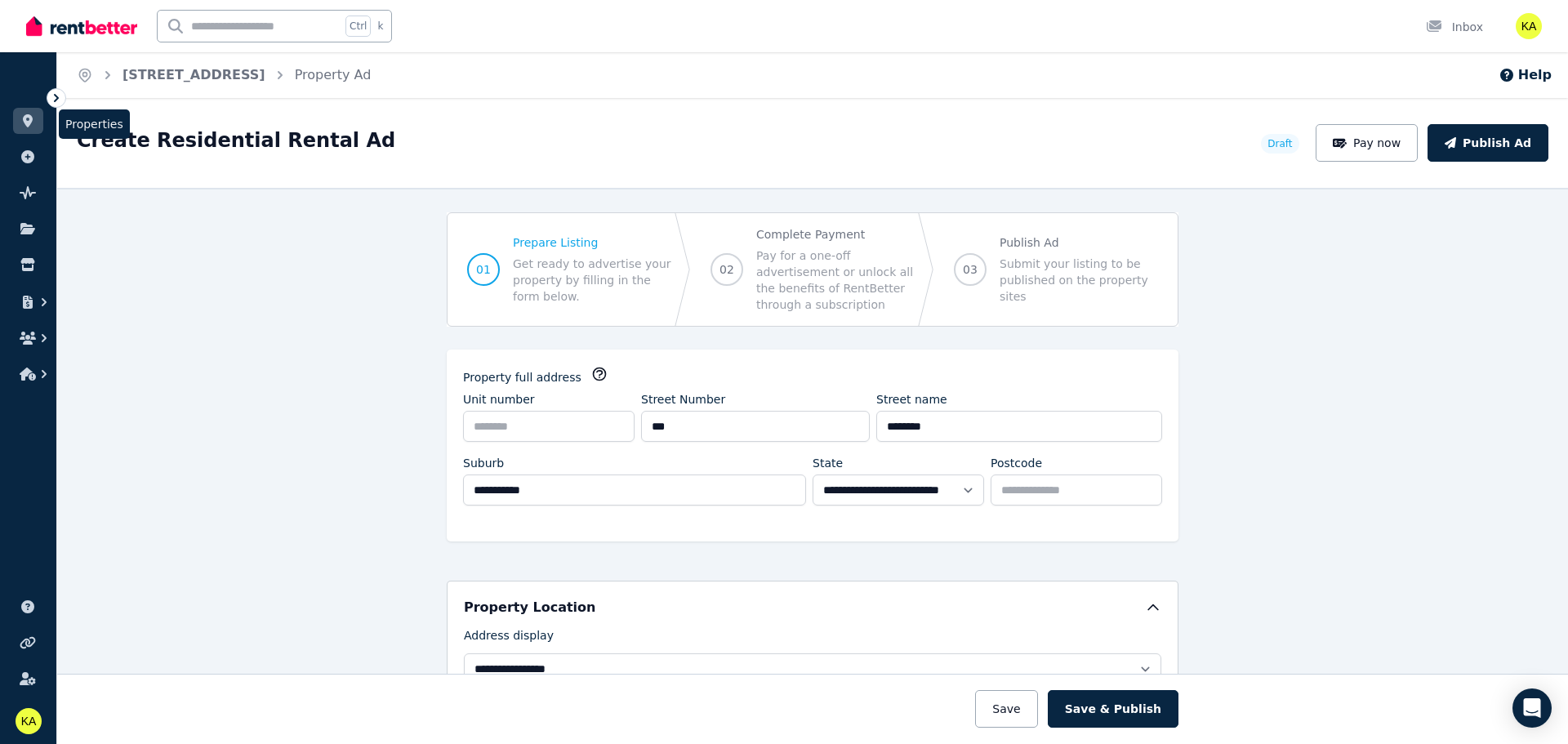
click at [19, 117] on link at bounding box center [28, 121] width 30 height 26
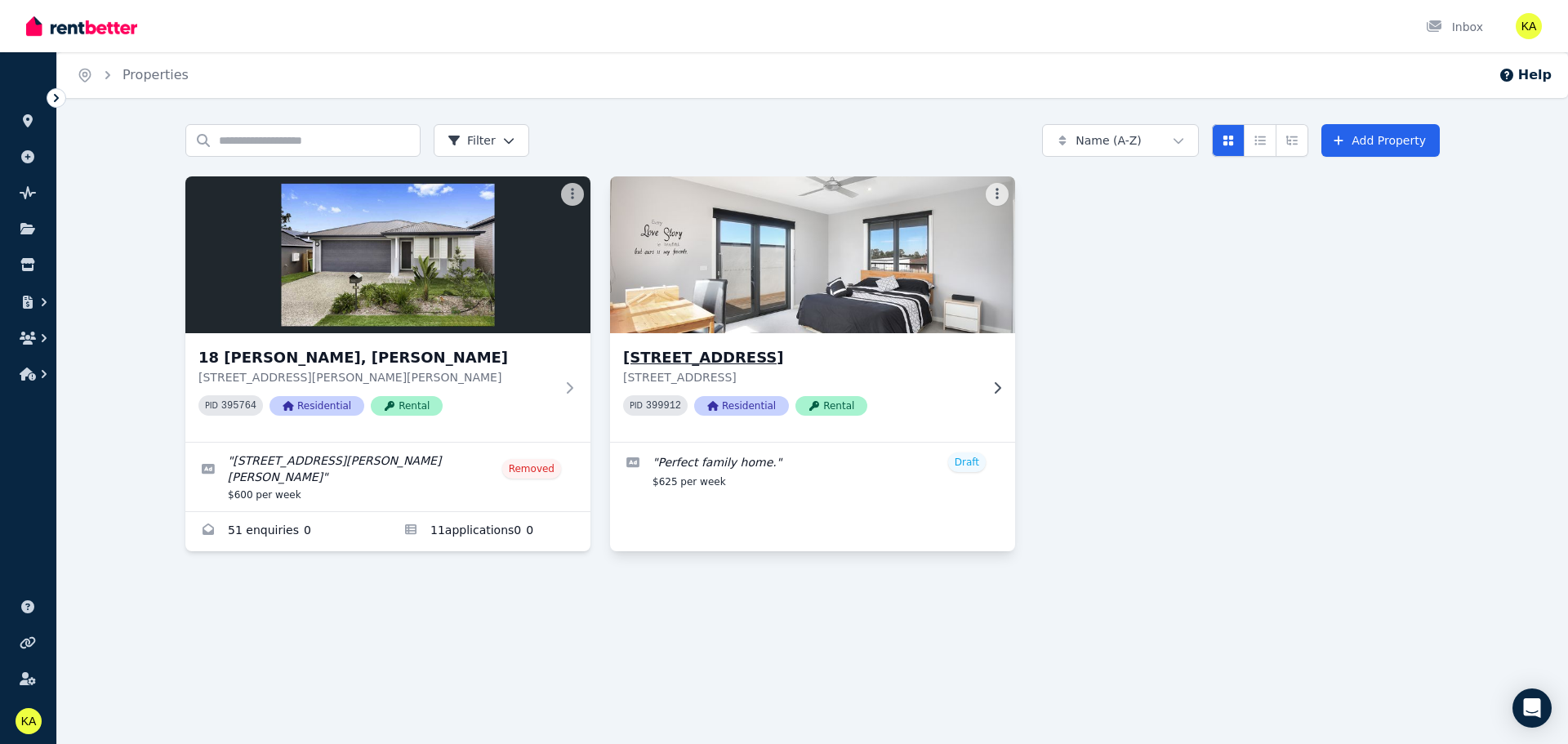
click at [728, 363] on h3 "[STREET_ADDRESS]" at bounding box center [801, 357] width 356 height 23
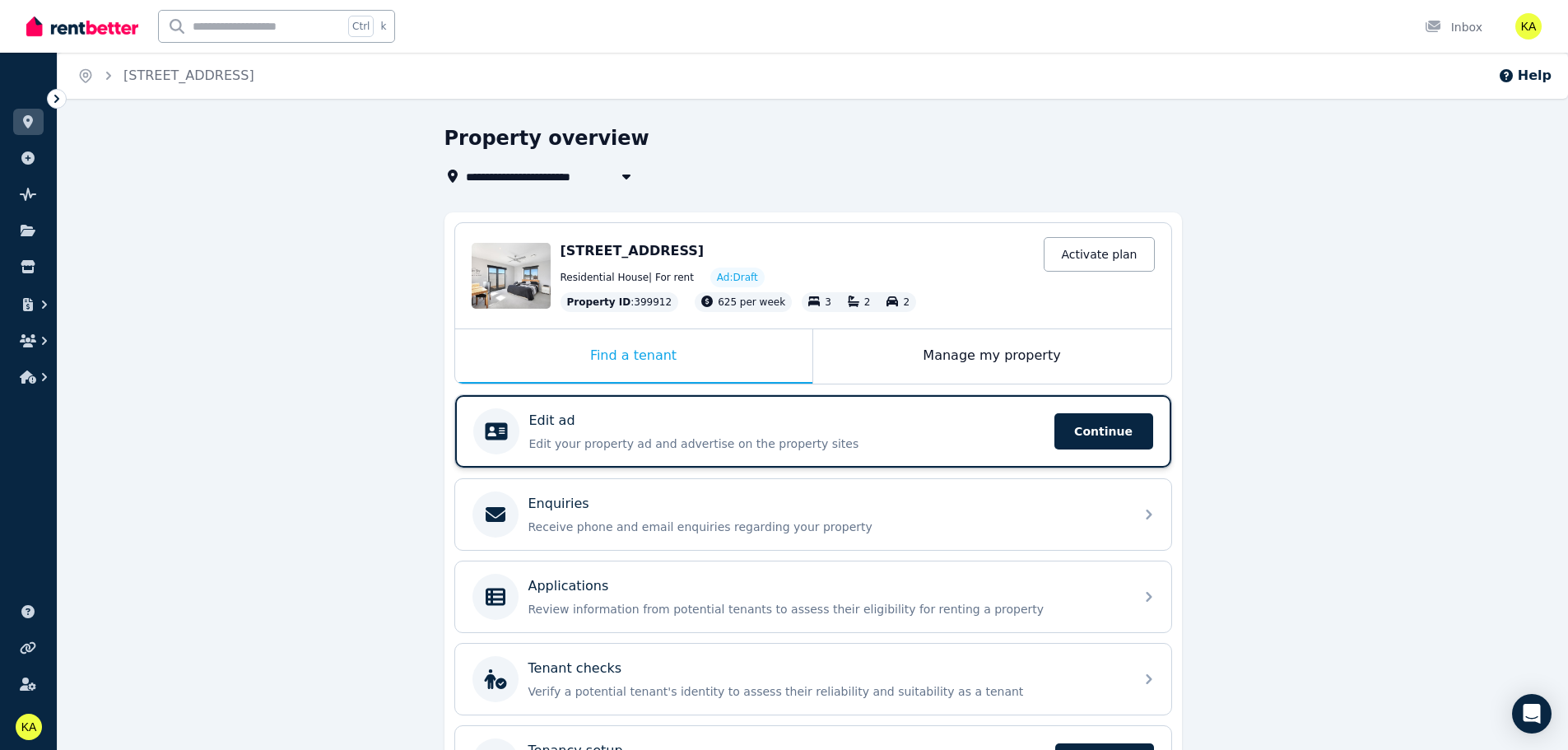
click at [632, 435] on div "Edit ad Edit your property ad and advertise on the property sites Continue" at bounding box center [787, 431] width 515 height 41
select select "***"
select select "**********"
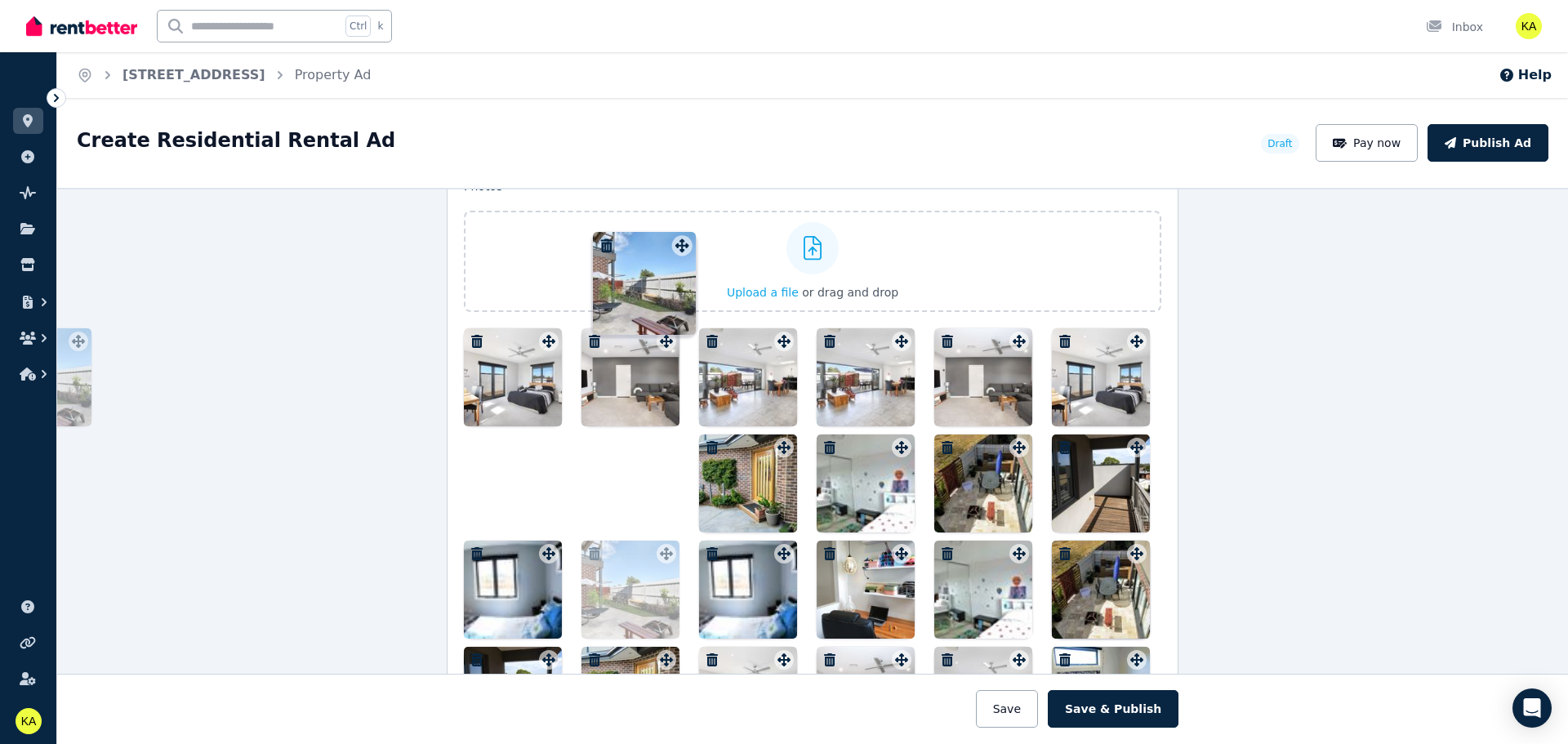
scroll to position [1966, 0]
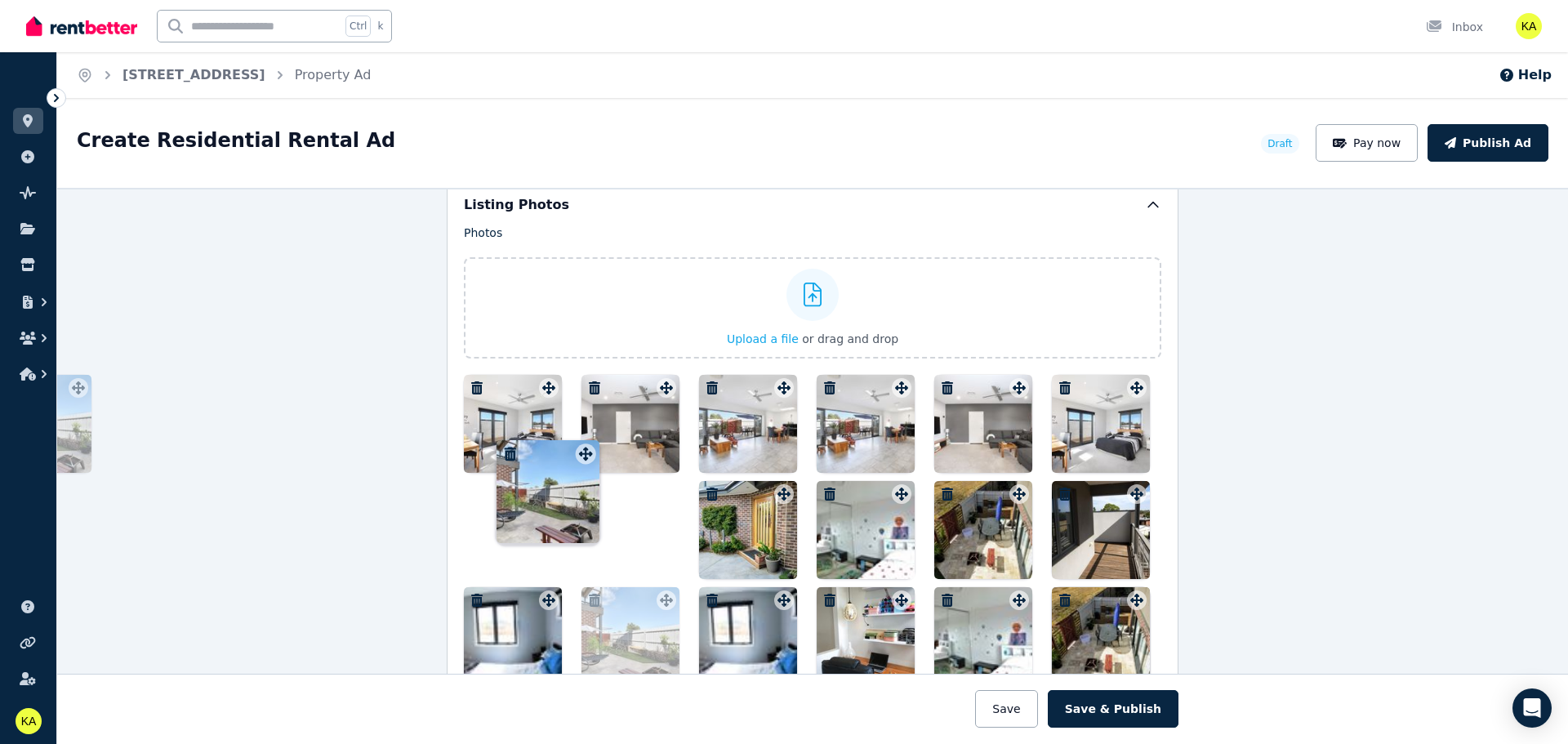
drag, startPoint x: 1132, startPoint y: 549, endPoint x: 583, endPoint y: 440, distance: 559.7
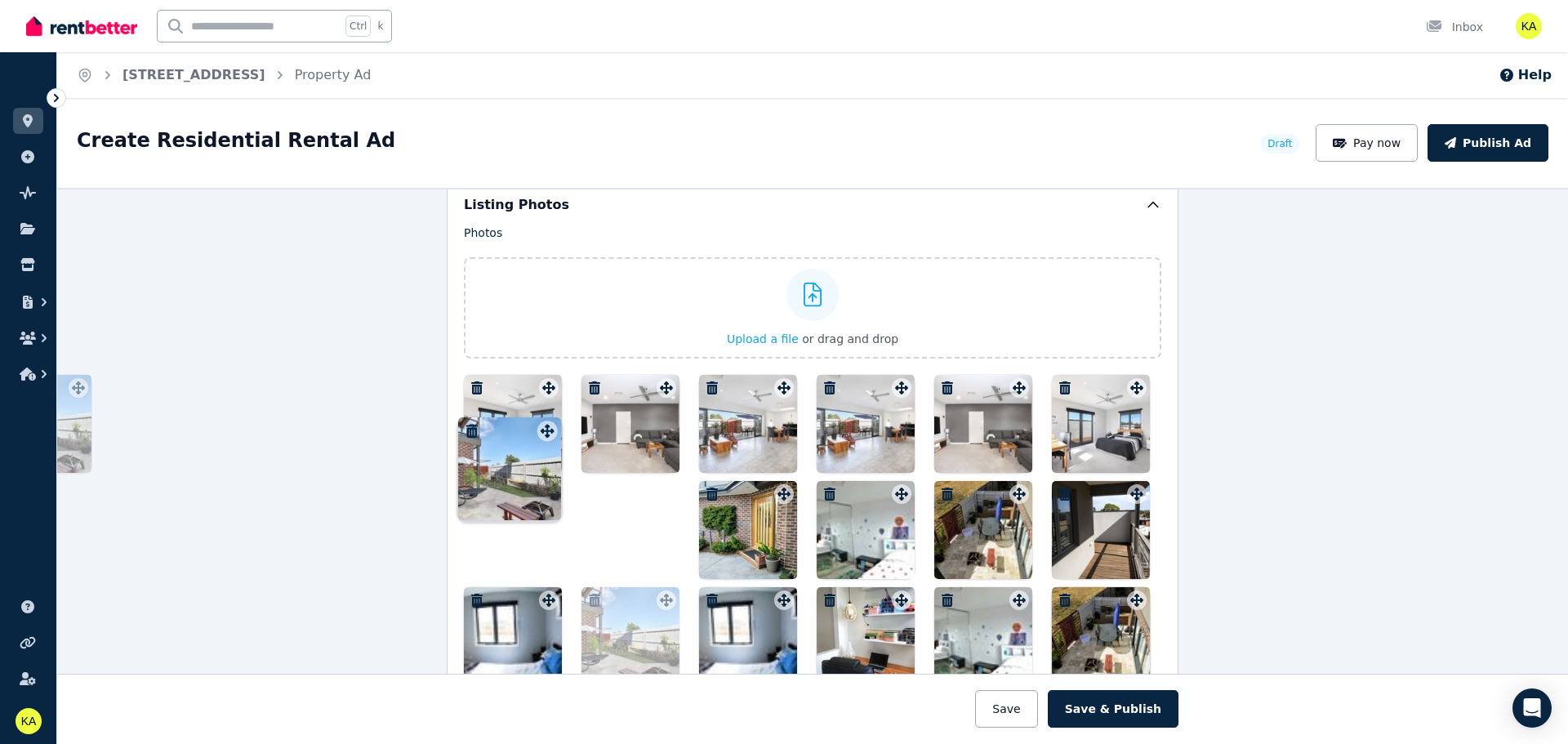
click at [583, 440] on div "Photos Upload a file or drag and drop To pick up a draggable item, press the sp…" at bounding box center [813, 508] width 698 height 567
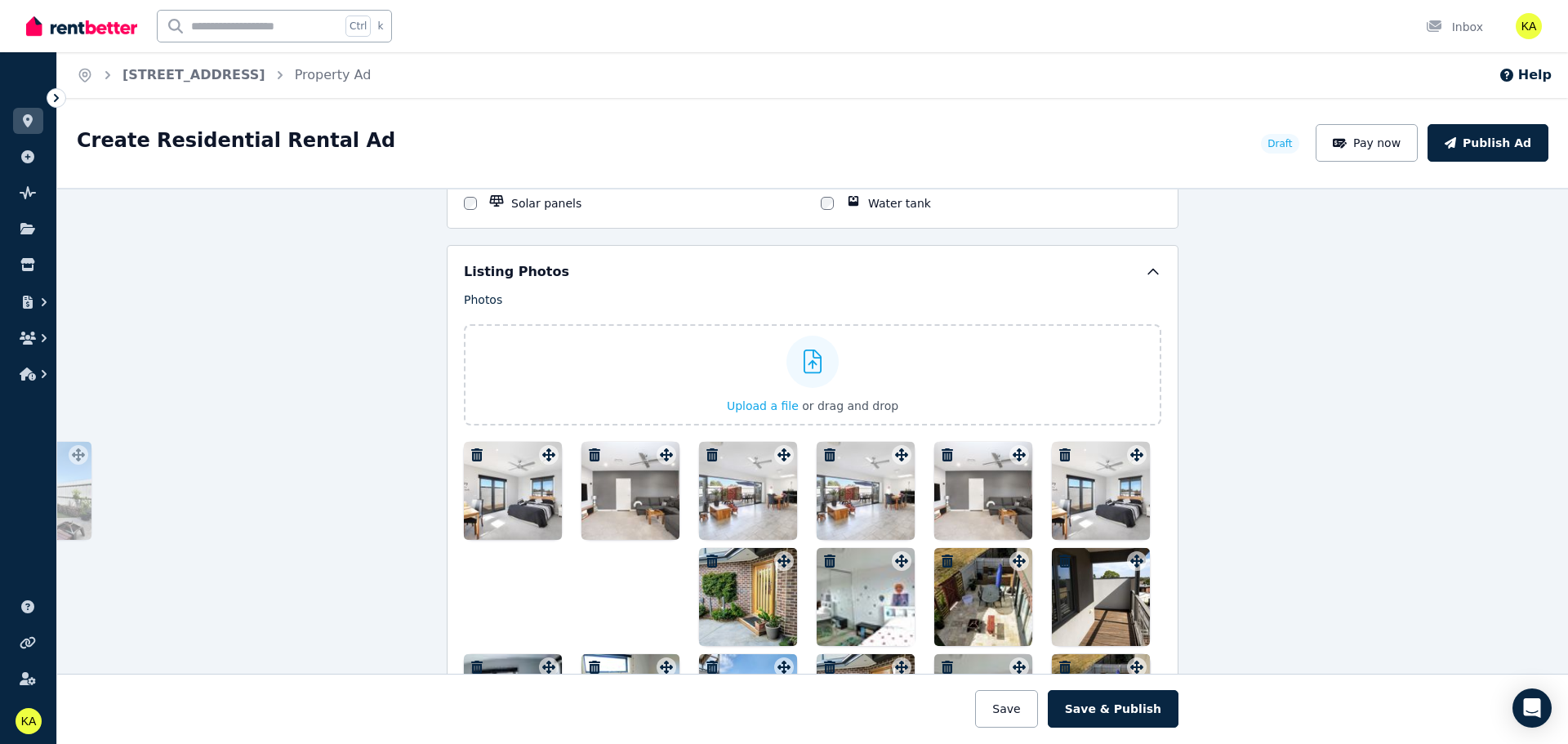
scroll to position [1963, 0]
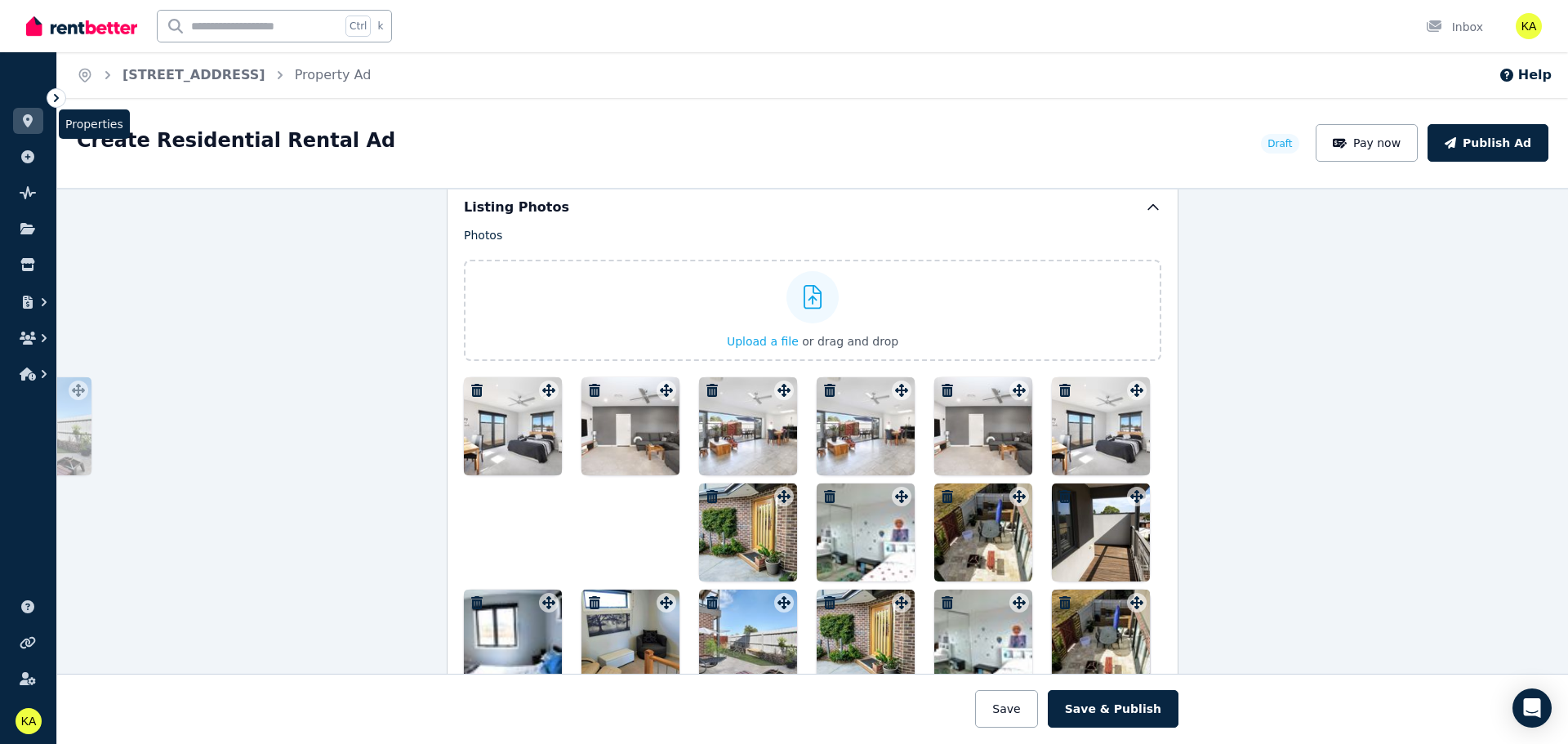
click at [27, 129] on link at bounding box center [28, 121] width 30 height 26
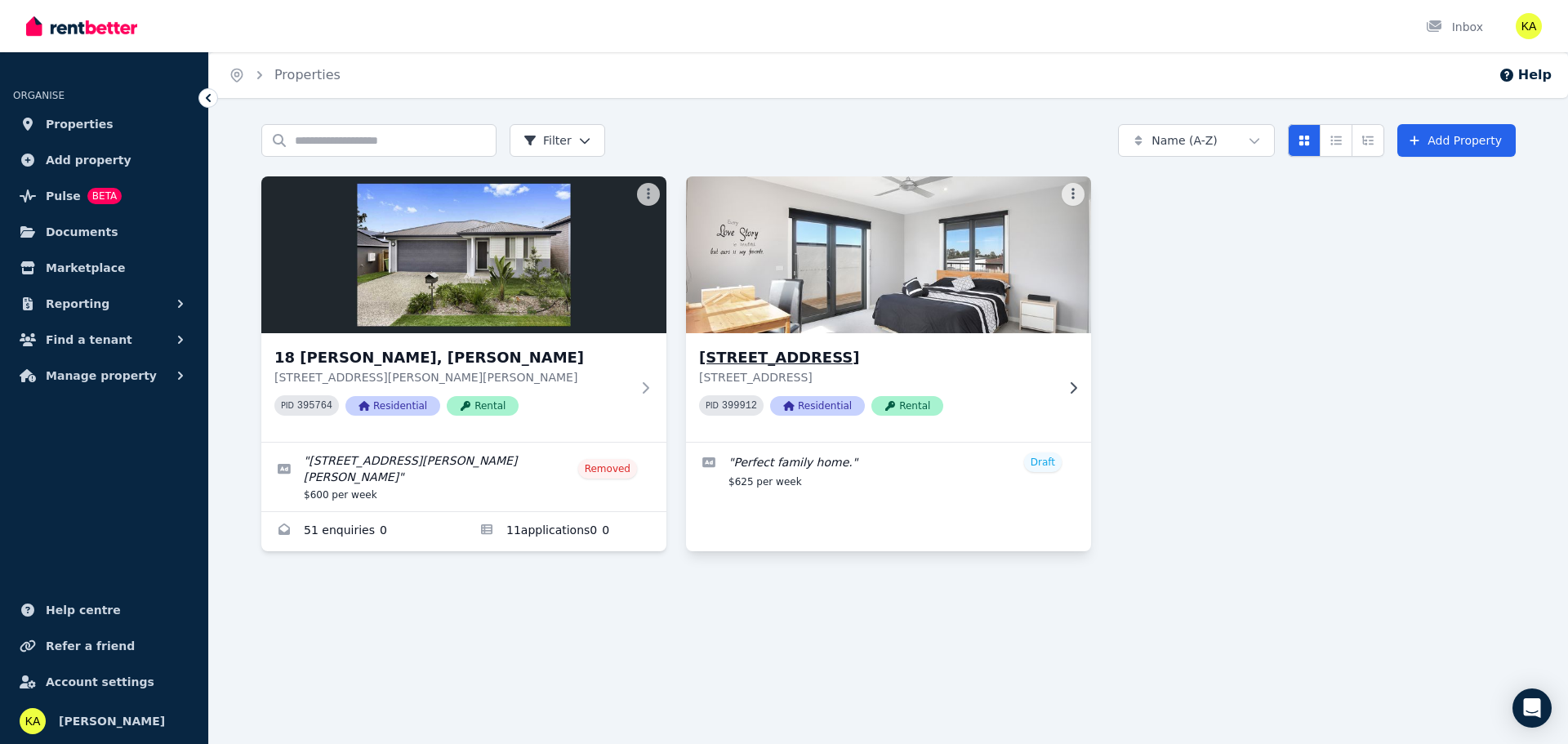
click at [756, 359] on h3 "[STREET_ADDRESS]" at bounding box center [877, 357] width 356 height 23
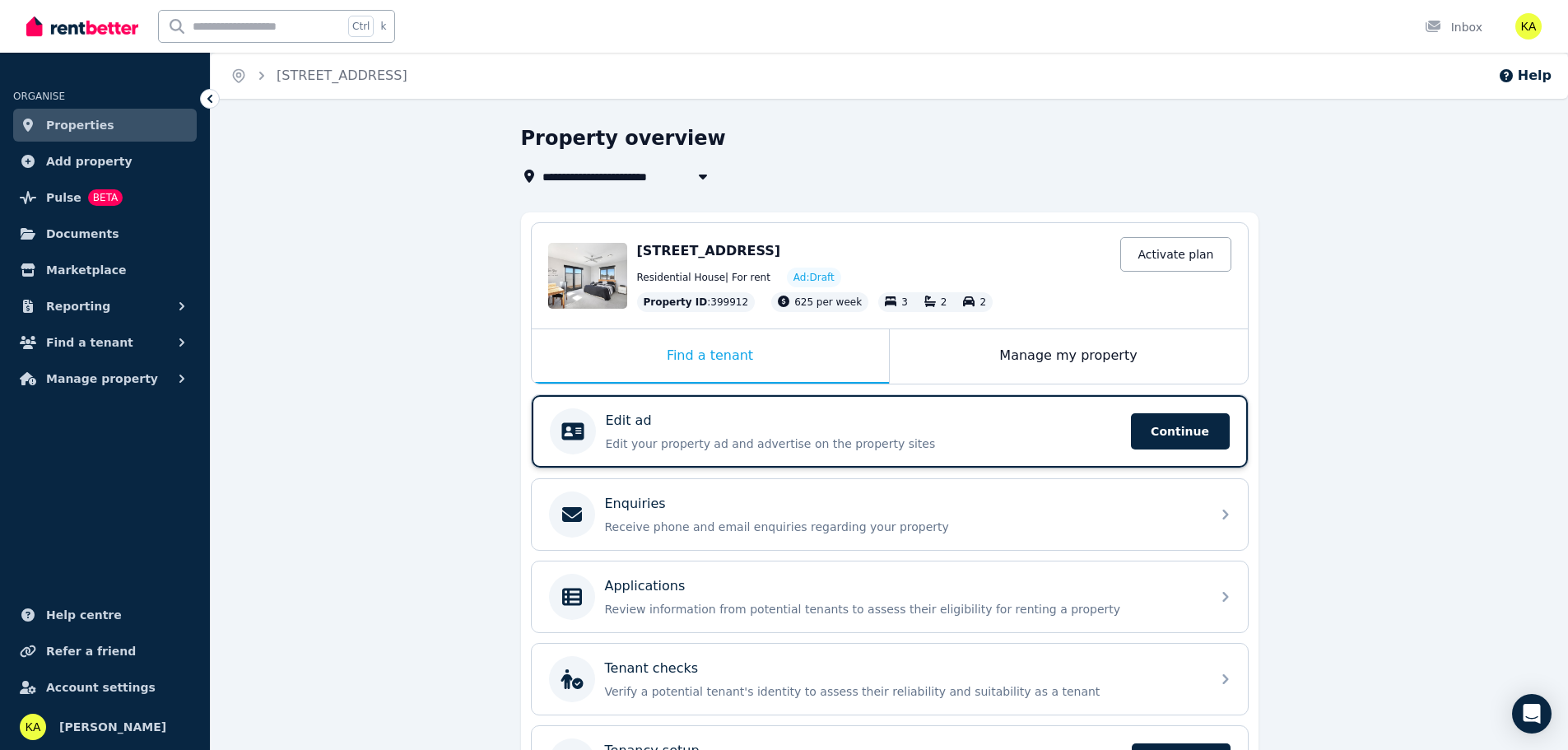
click at [738, 426] on div "Edit ad" at bounding box center [864, 421] width 515 height 20
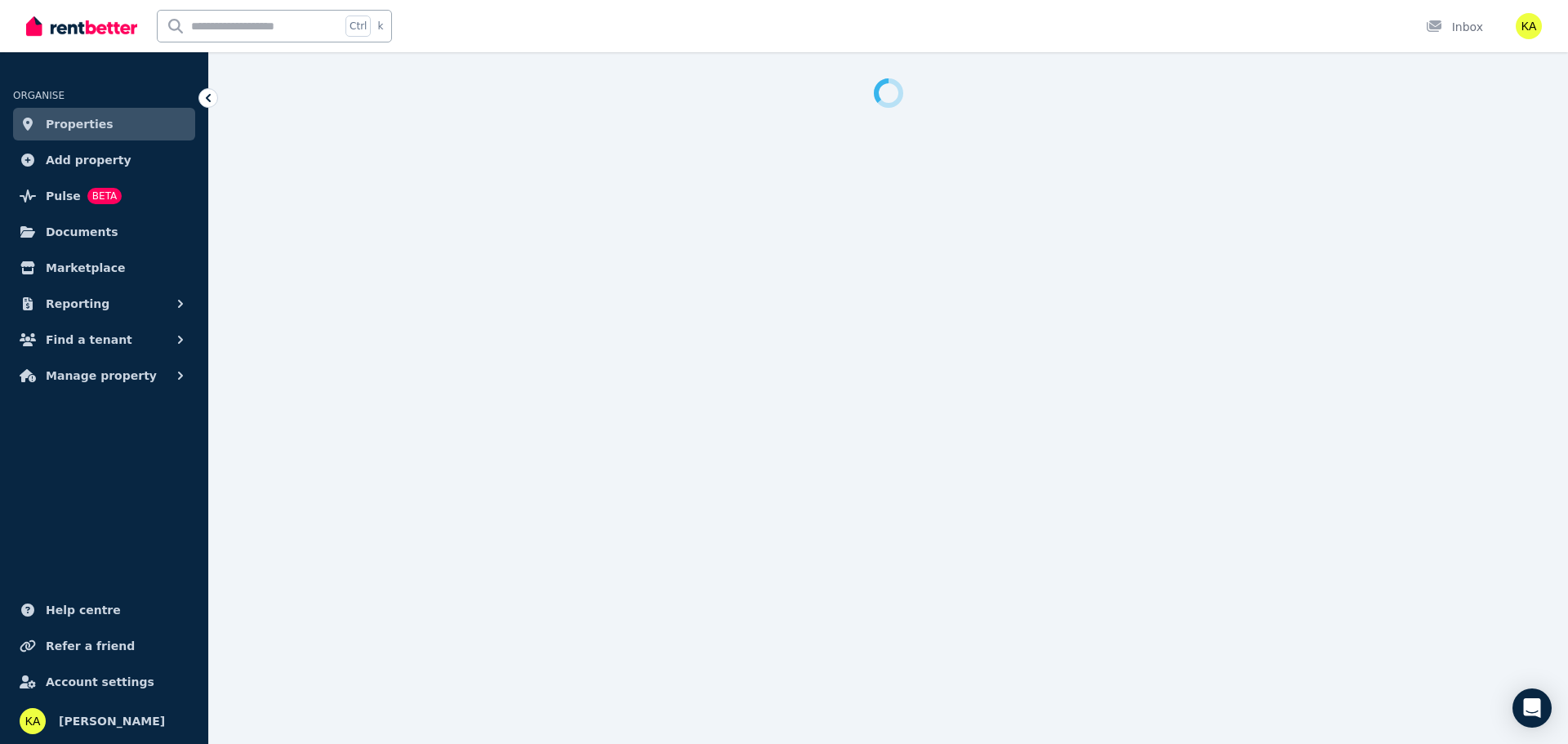
select select "***"
select select "**********"
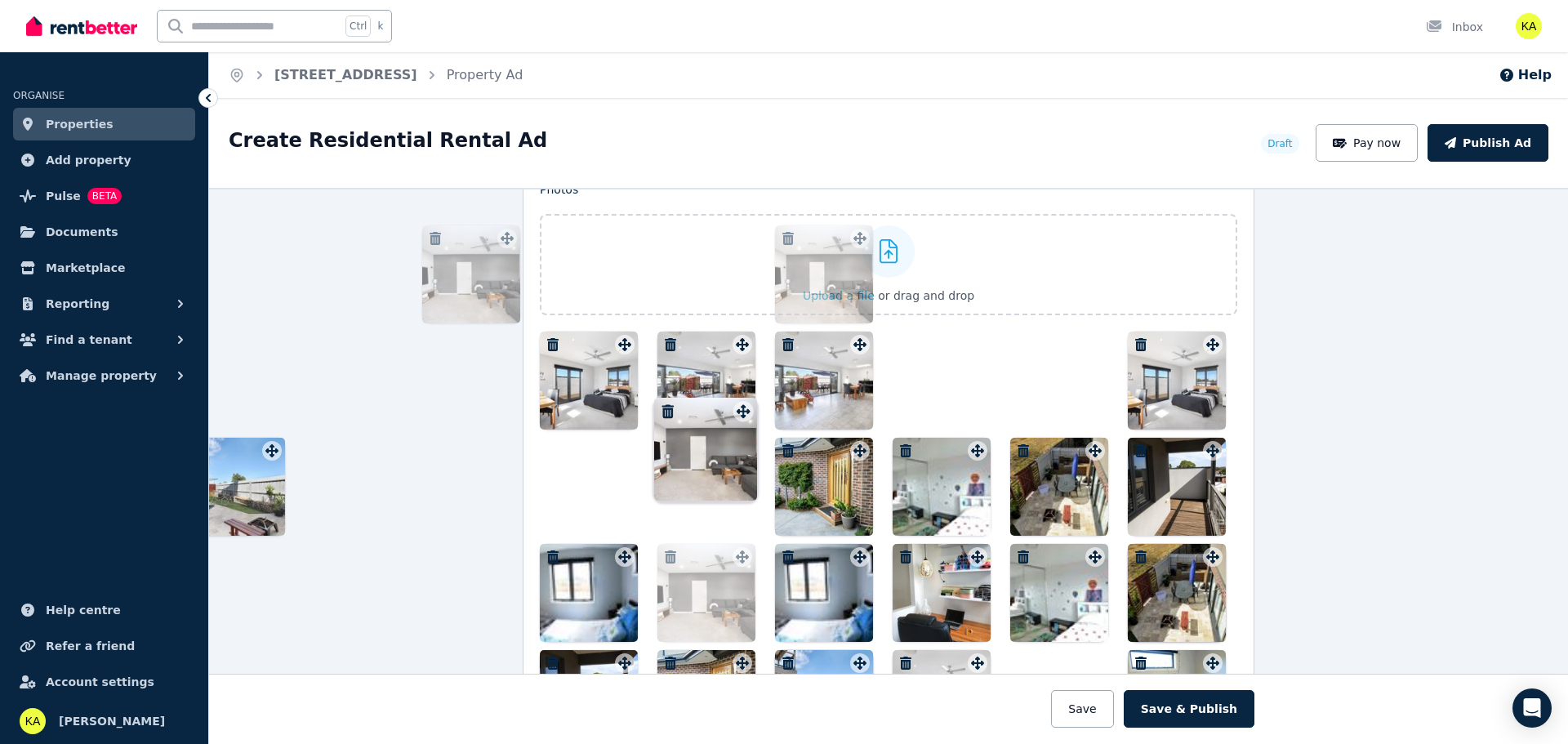
scroll to position [2004, 0]
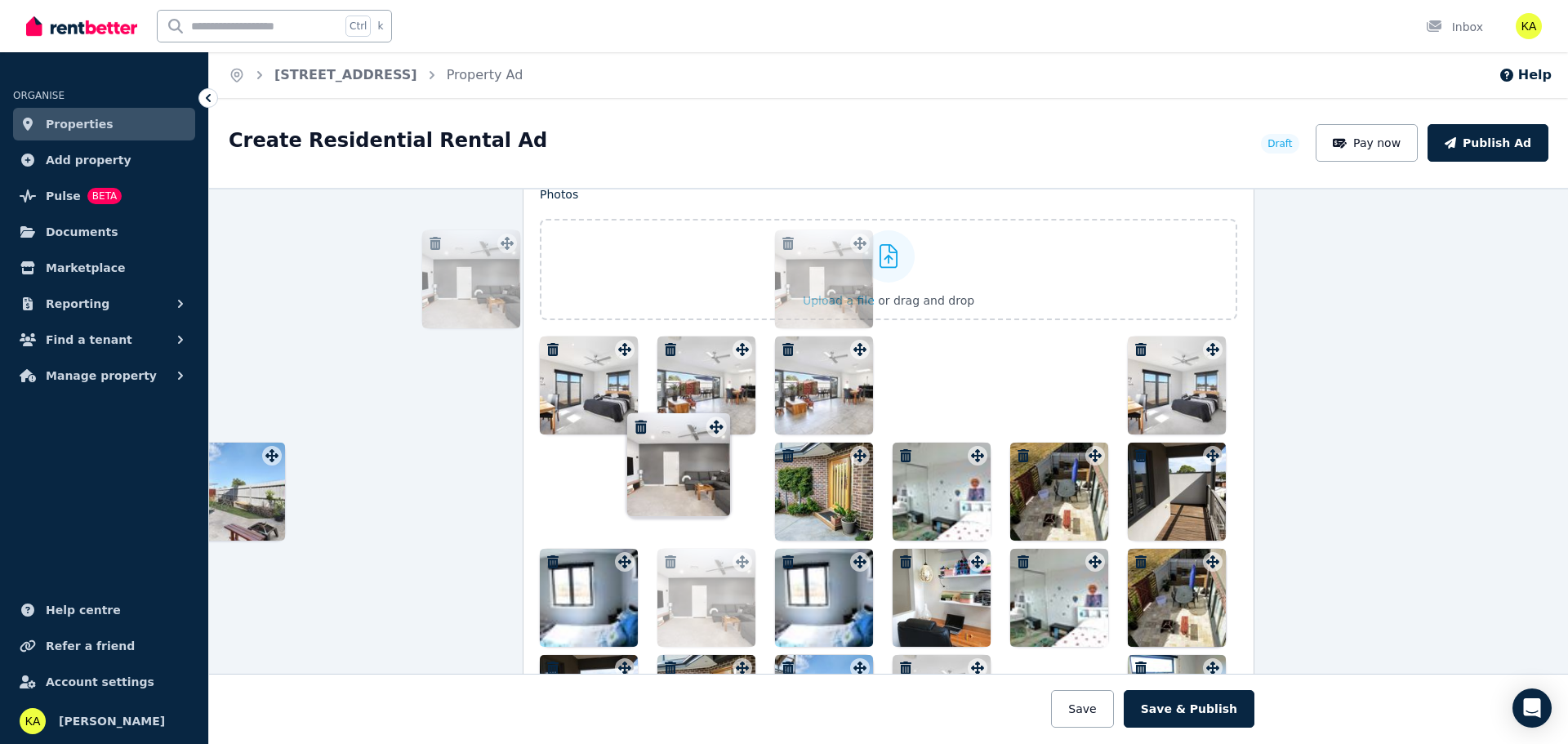
drag, startPoint x: 976, startPoint y: 549, endPoint x: 685, endPoint y: 405, distance: 324.7
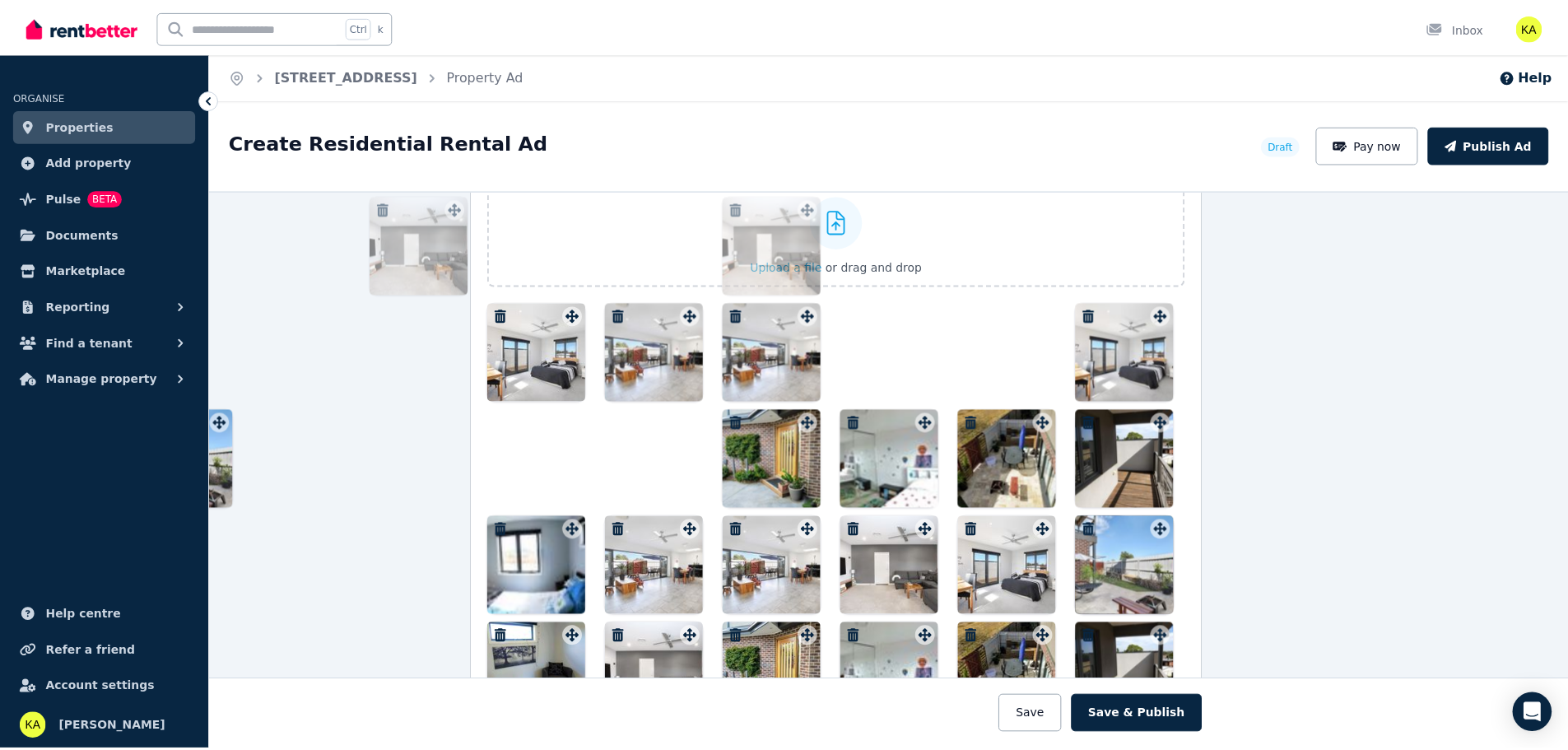
scroll to position [2062, 53]
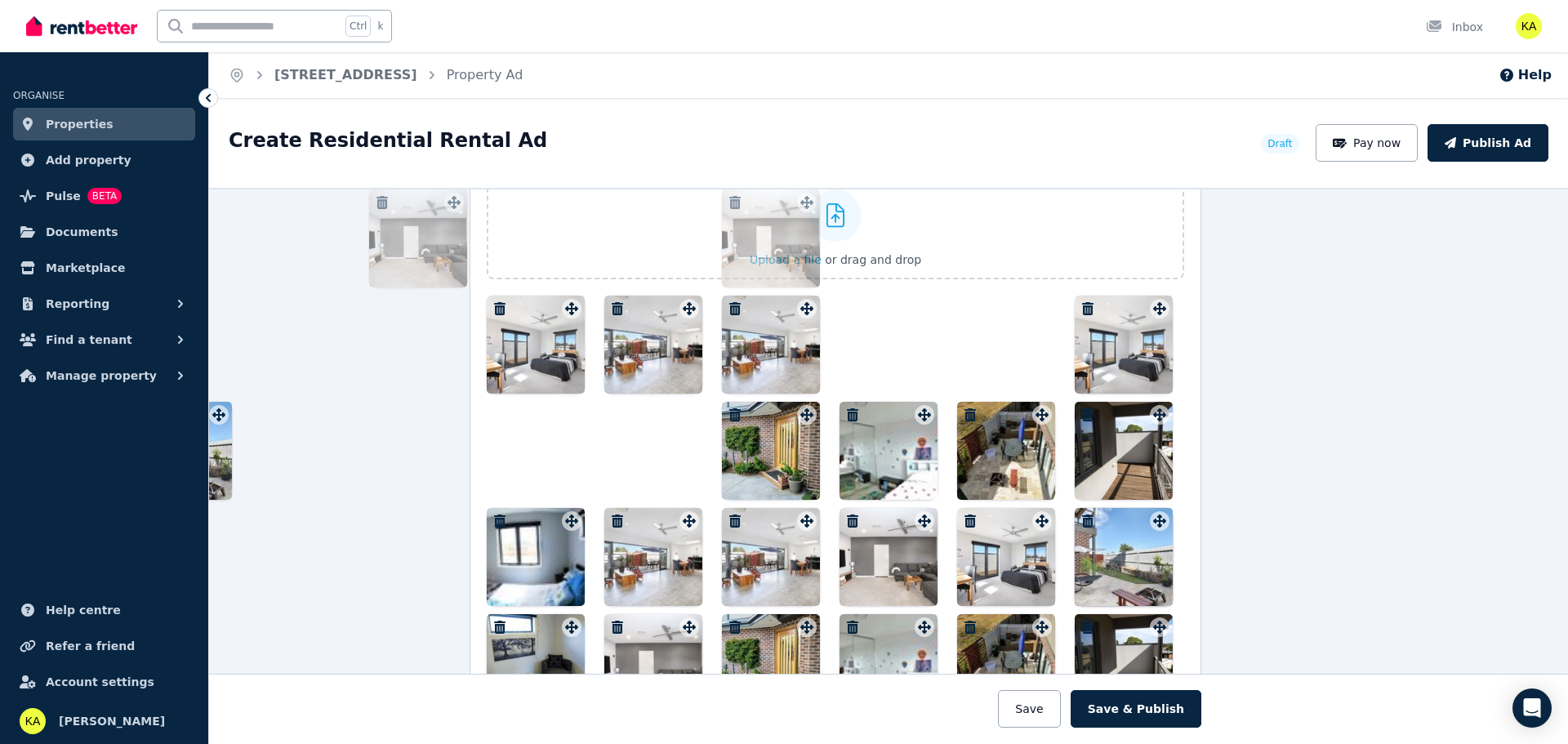
click at [43, 107] on ul "ORGANISE Properties Add property Pulse BETA Documents Marketplace Reporting Fin…" at bounding box center [104, 230] width 209 height 323
click at [61, 133] on span "Properties" at bounding box center [80, 124] width 68 height 20
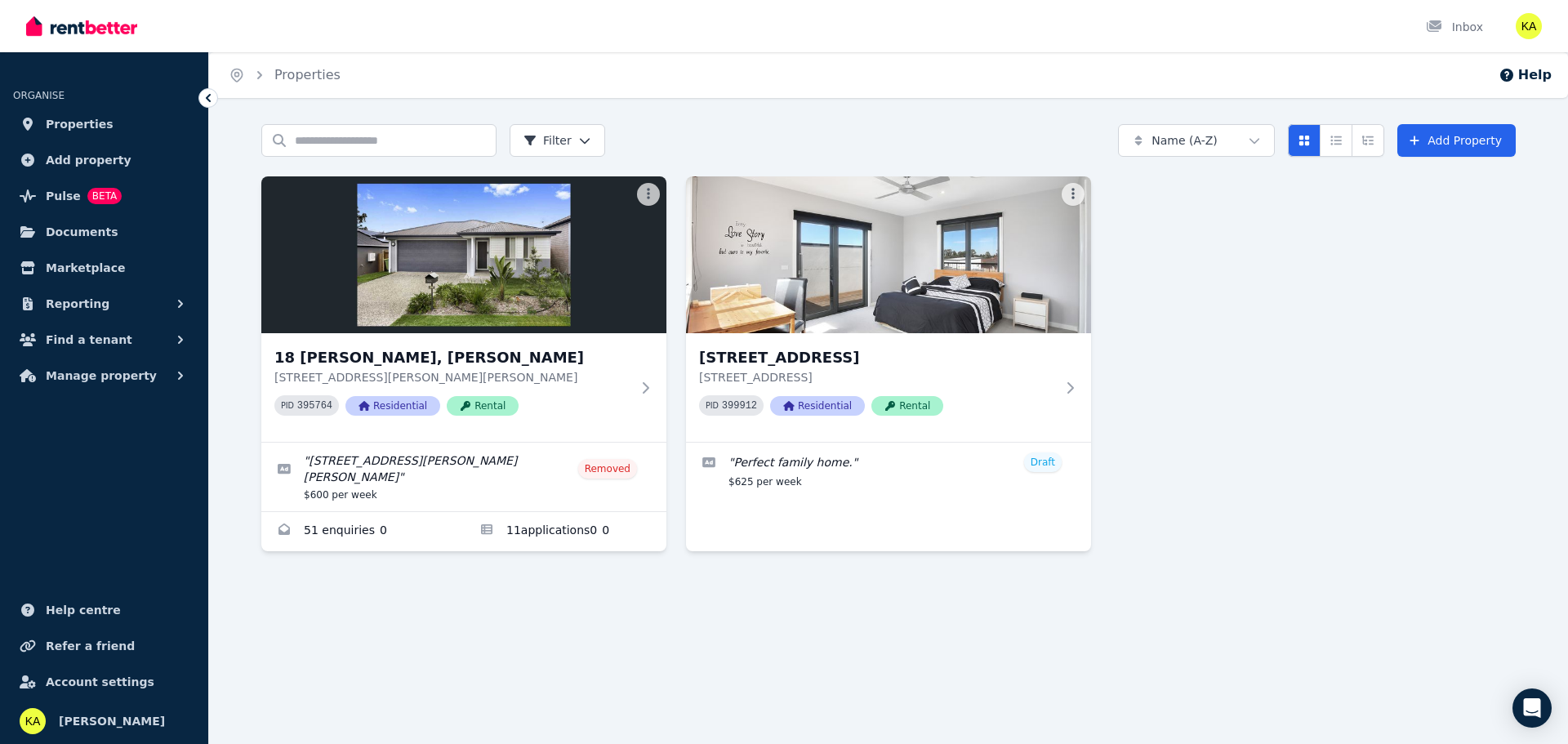
click at [927, 97] on div "Home Properties Help" at bounding box center [889, 75] width 1359 height 46
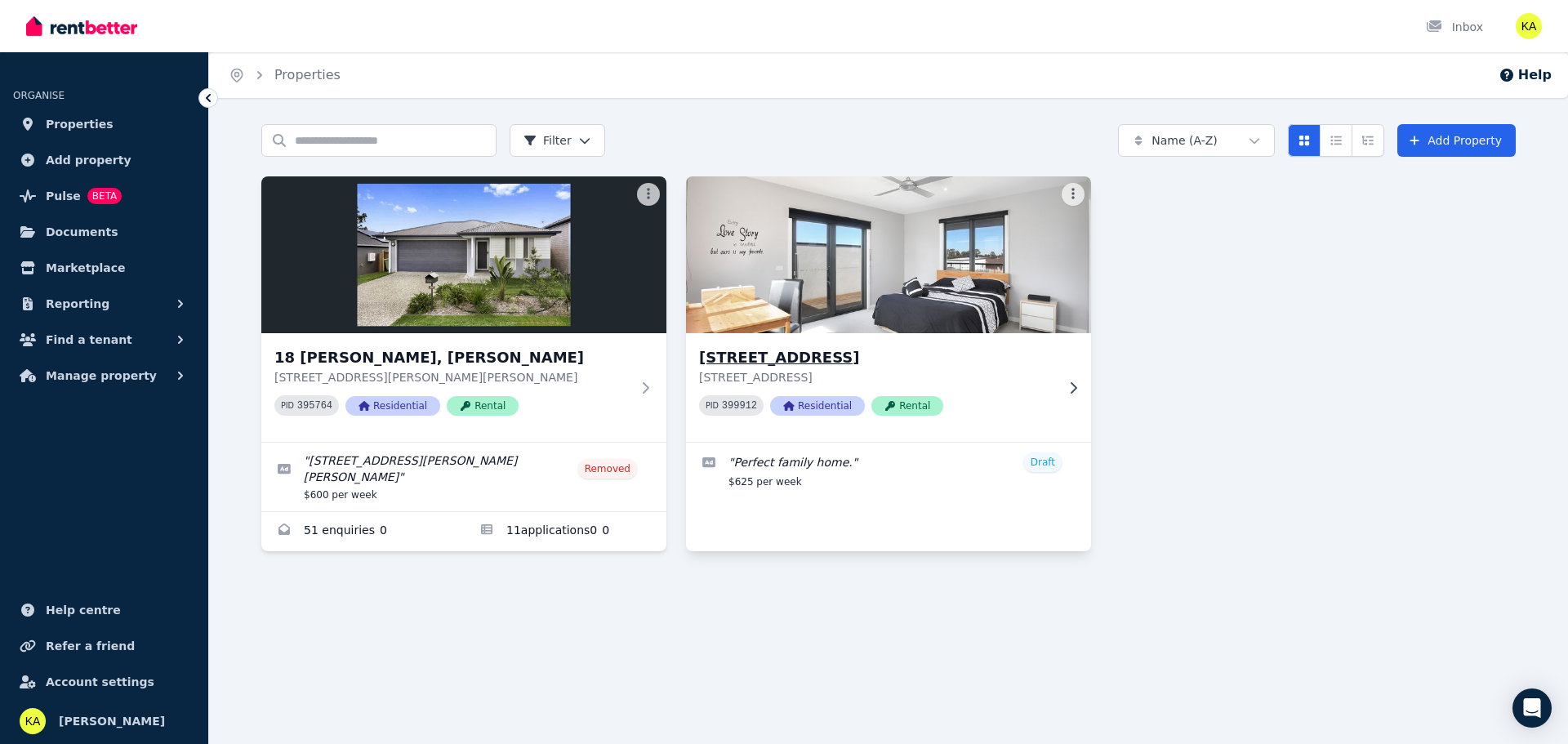
click at [827, 356] on h3 "[STREET_ADDRESS]" at bounding box center [877, 357] width 356 height 23
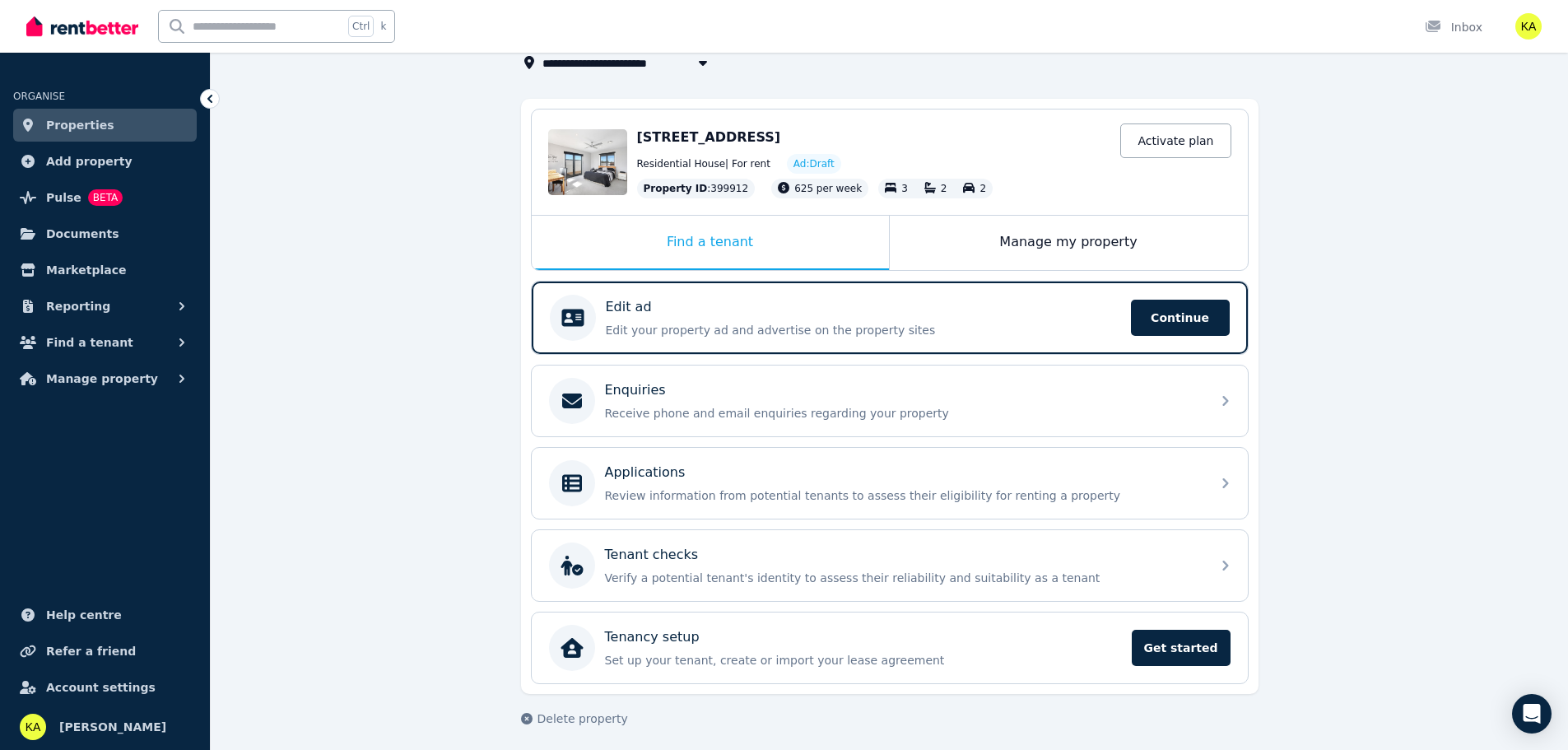
scroll to position [120, 0]
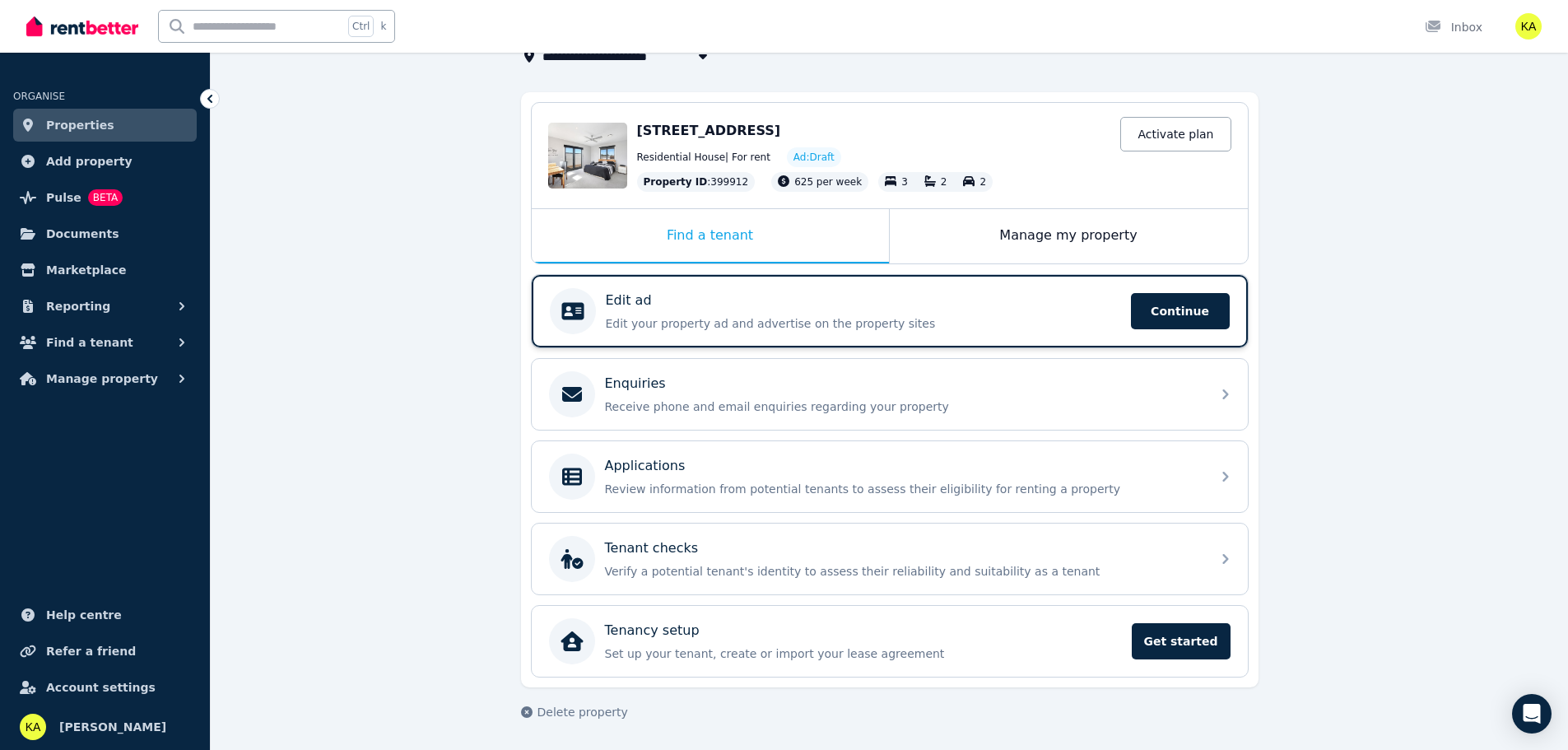
click at [814, 298] on div "Edit ad" at bounding box center [864, 301] width 515 height 20
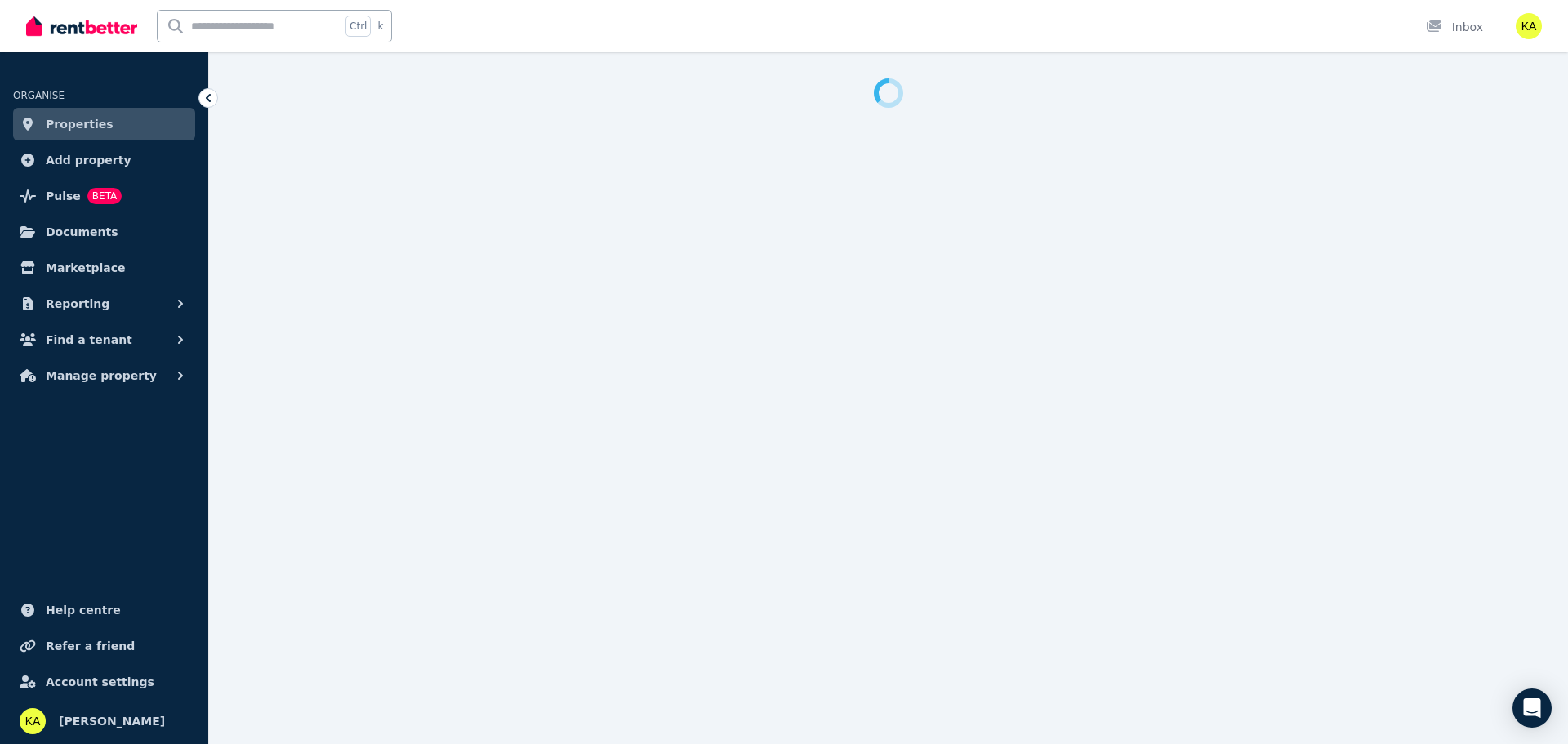
select select "***"
select select "**********"
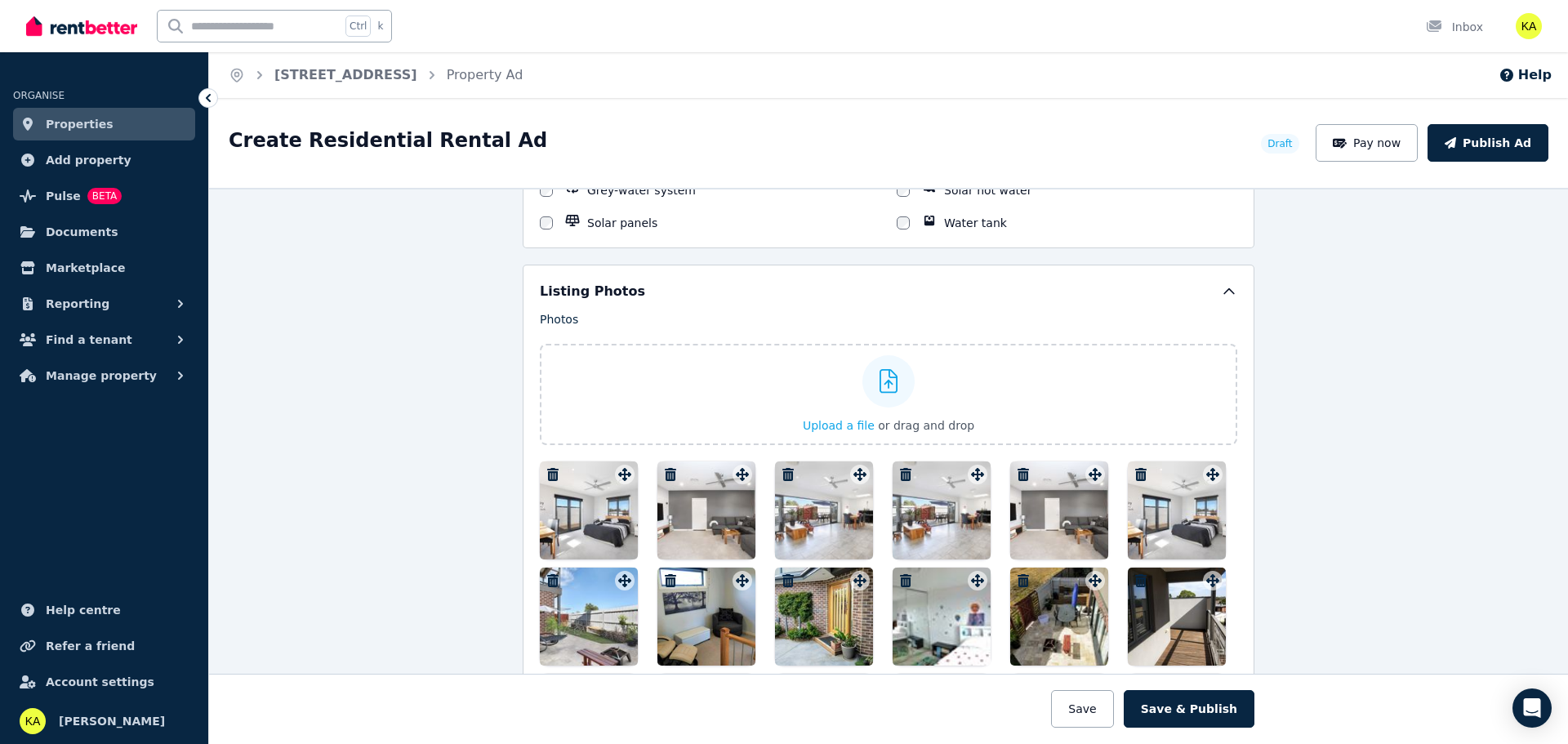
scroll to position [1878, 0]
click at [836, 422] on span "Upload a file" at bounding box center [839, 426] width 72 height 13
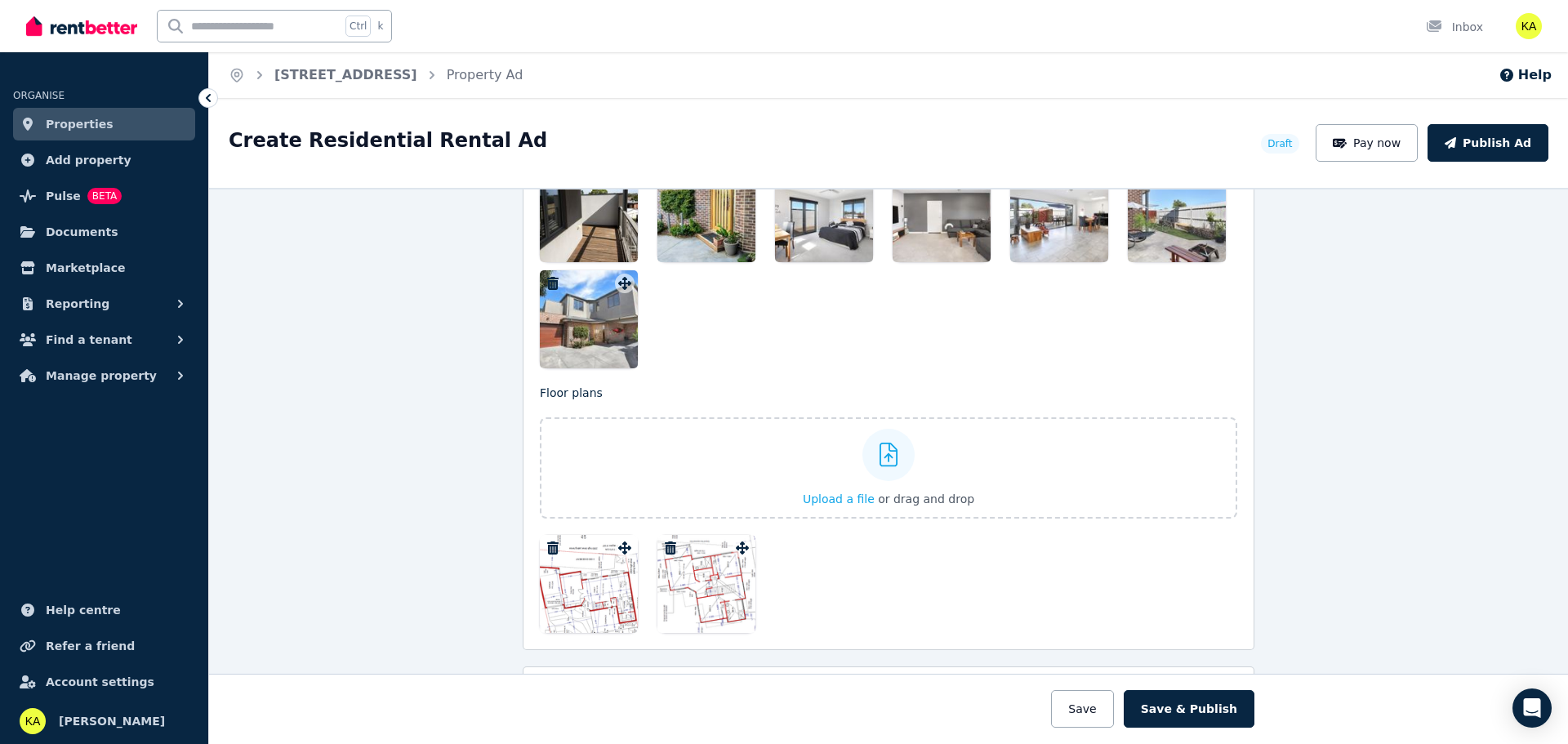
scroll to position [2705, 0]
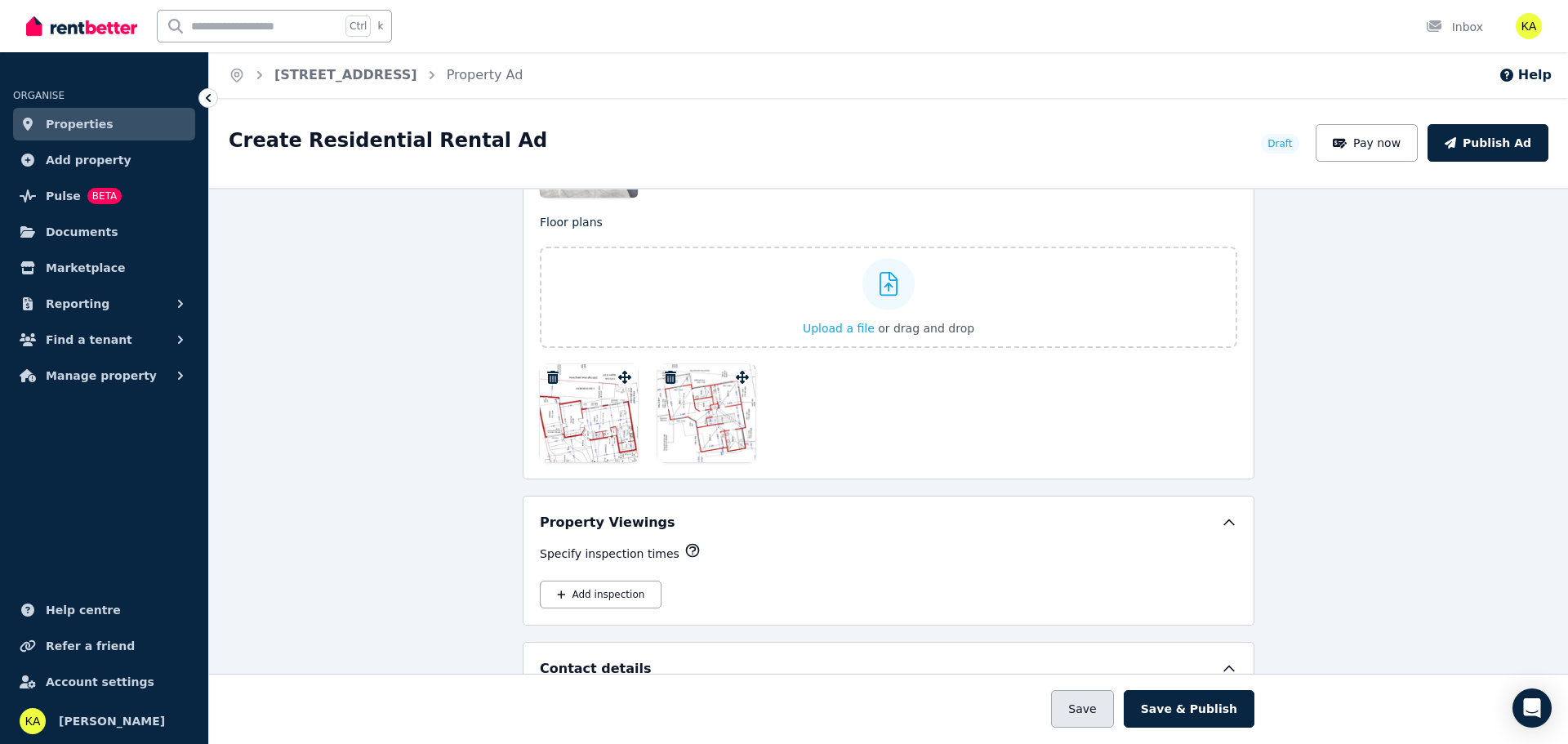
click at [1092, 709] on button "Save" at bounding box center [1081, 708] width 62 height 37
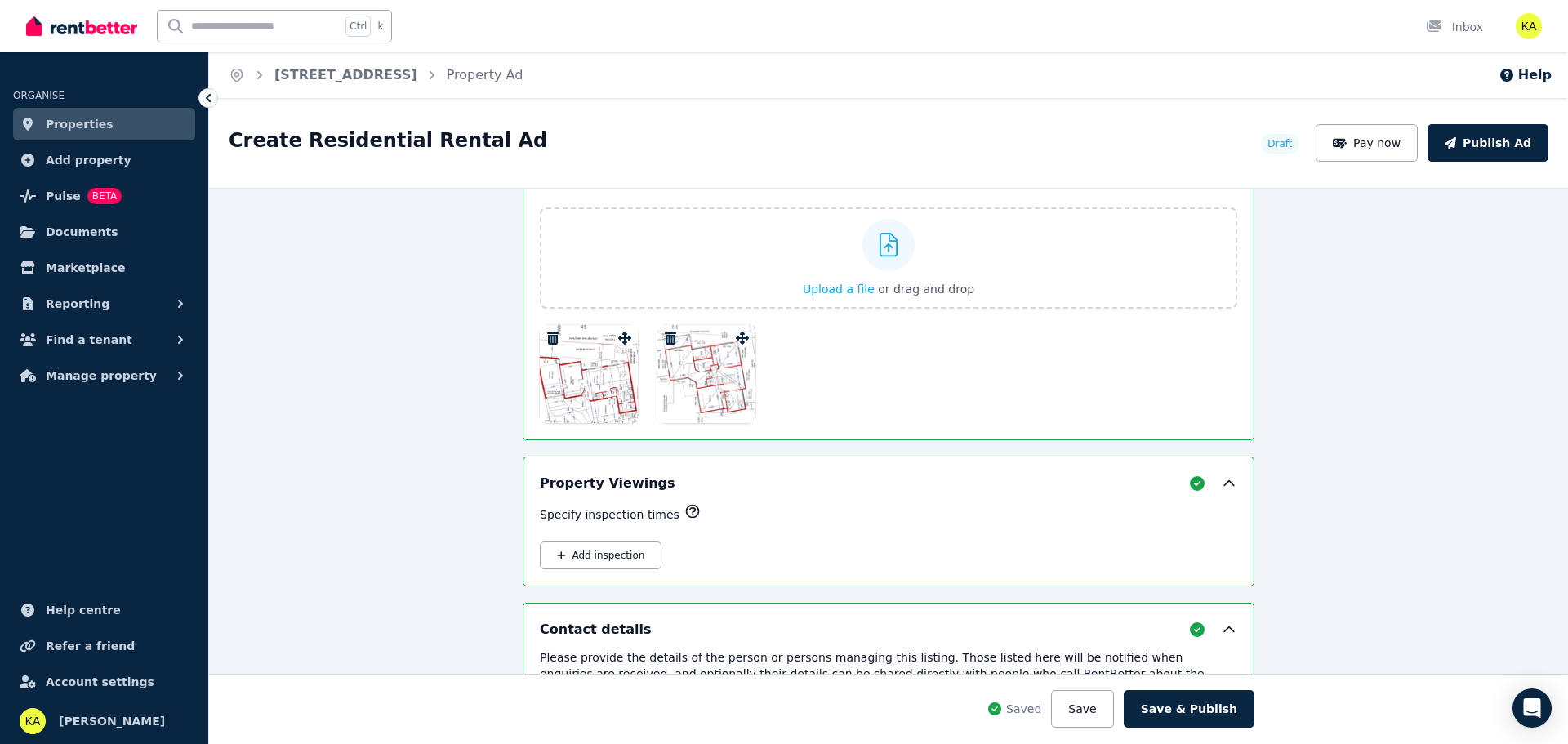
scroll to position [2793, 0]
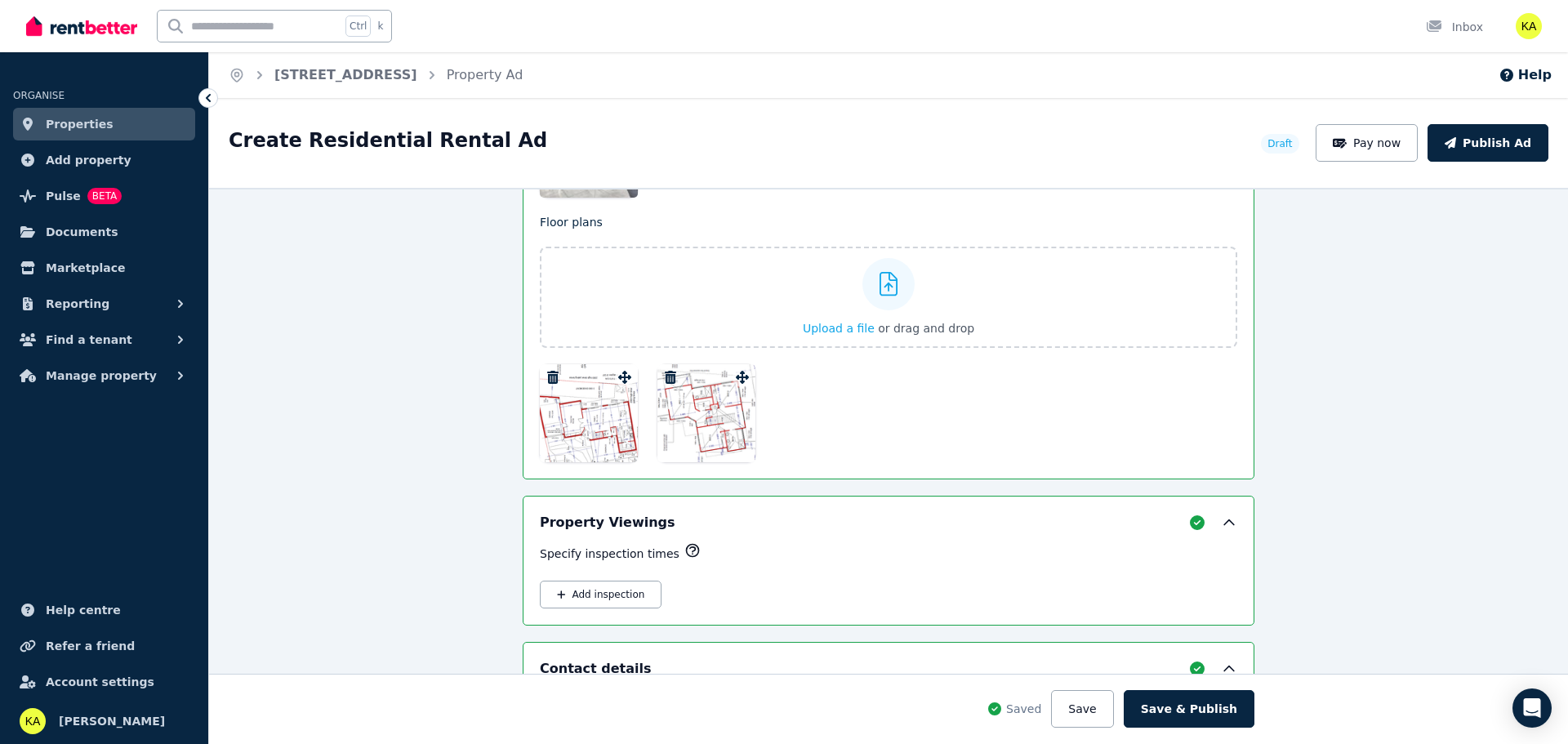
click at [79, 129] on span "Properties" at bounding box center [80, 124] width 68 height 20
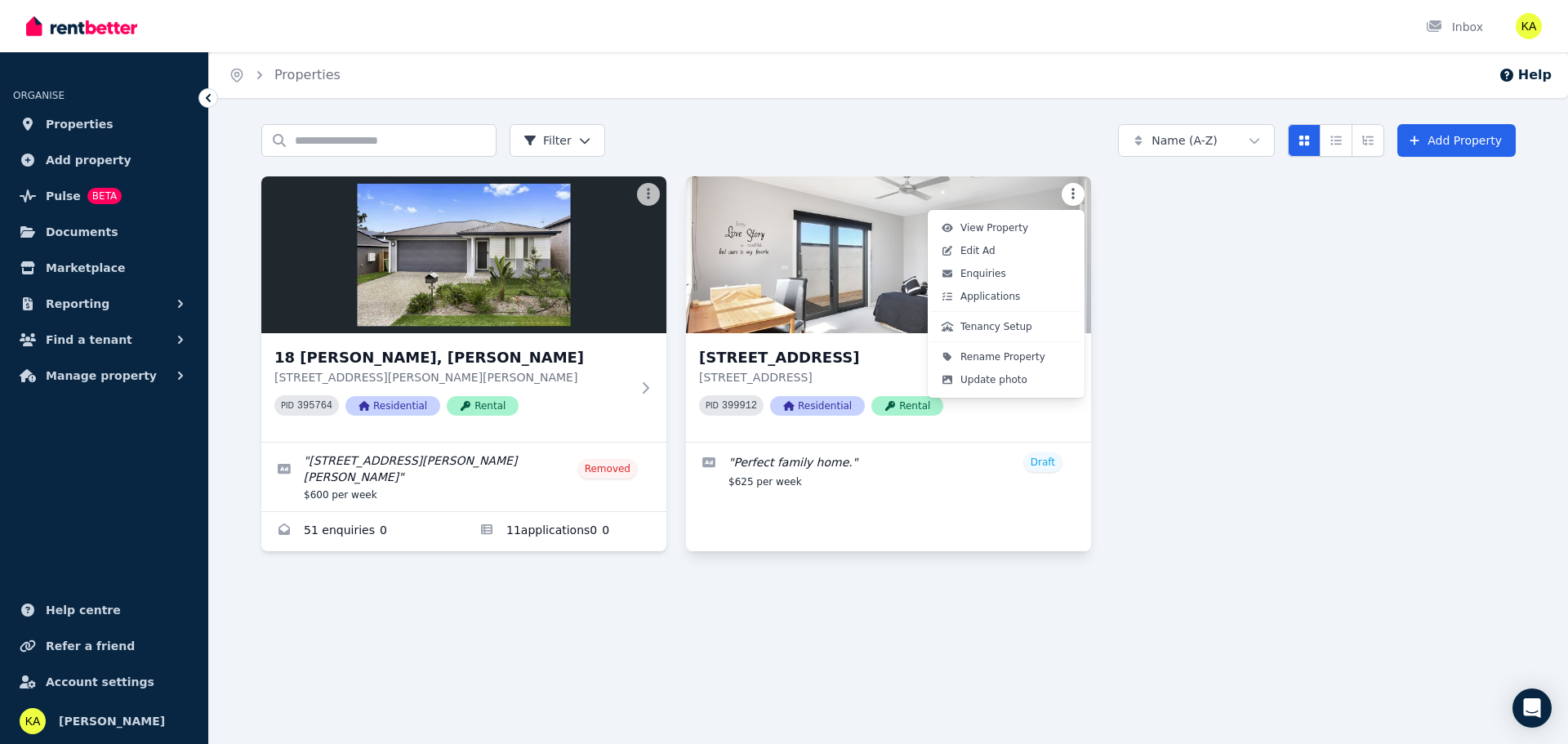
click at [1063, 196] on html "Open main menu Inbox Open user menu ORGANISE Properties Add property Pulse BETA…" at bounding box center [784, 372] width 1568 height 744
click at [1009, 382] on span "Update photo" at bounding box center [993, 379] width 67 height 13
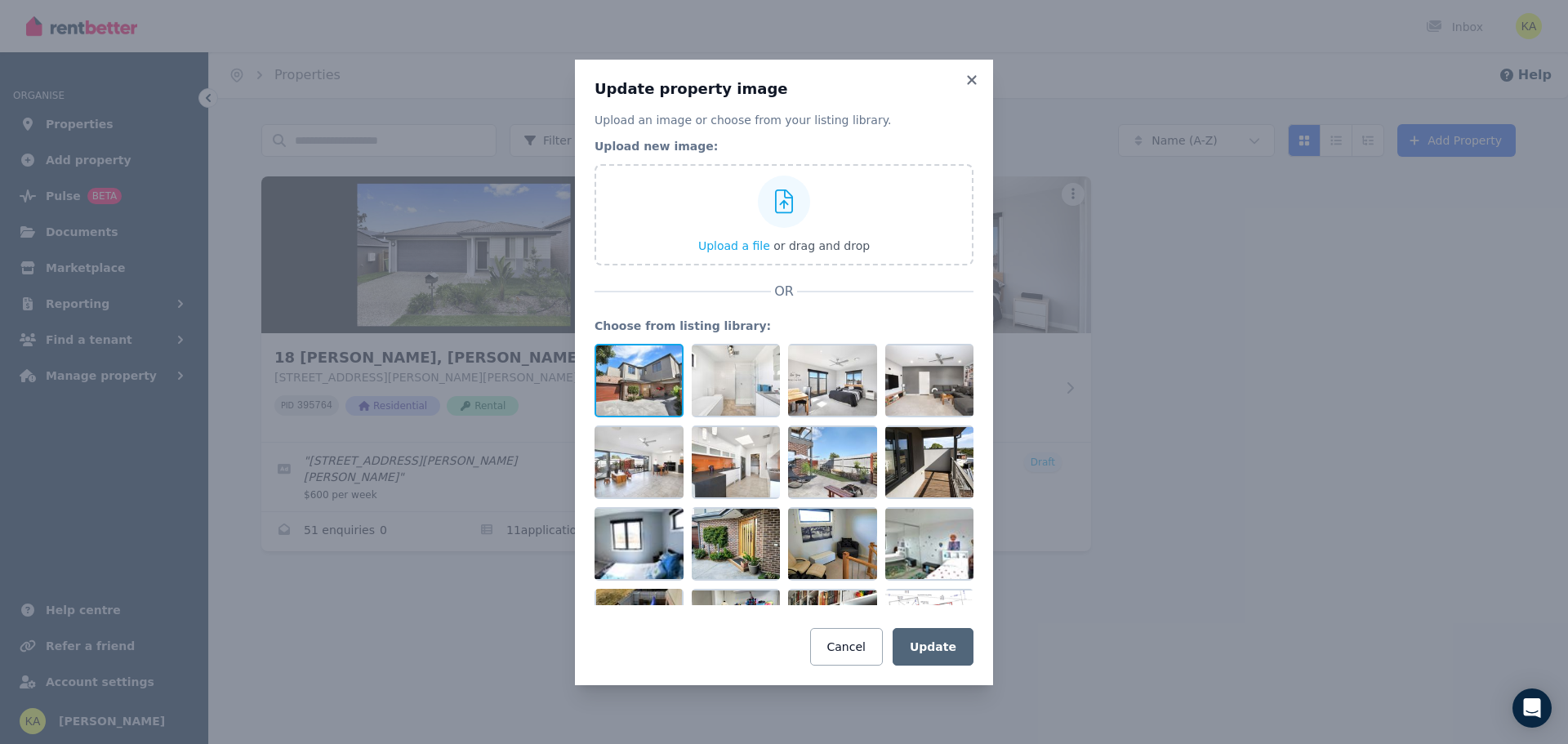
click at [621, 370] on div at bounding box center [639, 381] width 89 height 74
click at [928, 647] on button "Update" at bounding box center [933, 647] width 81 height 37
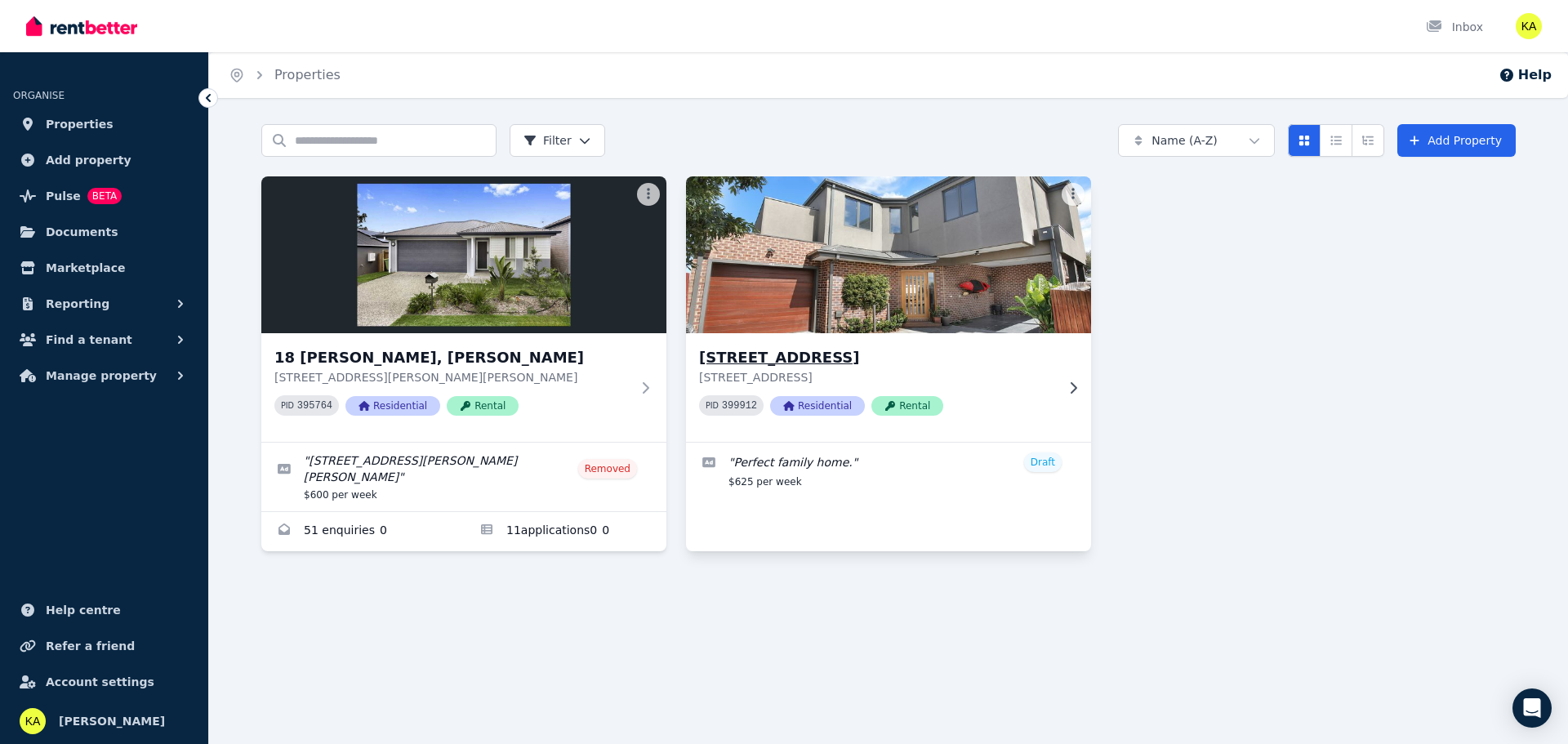
click at [971, 390] on div "45A Toora Dr, Westmeadows 45A Toora Dr, Westmeadows VIC 3049 PID 399912 Residen…" at bounding box center [877, 387] width 356 height 83
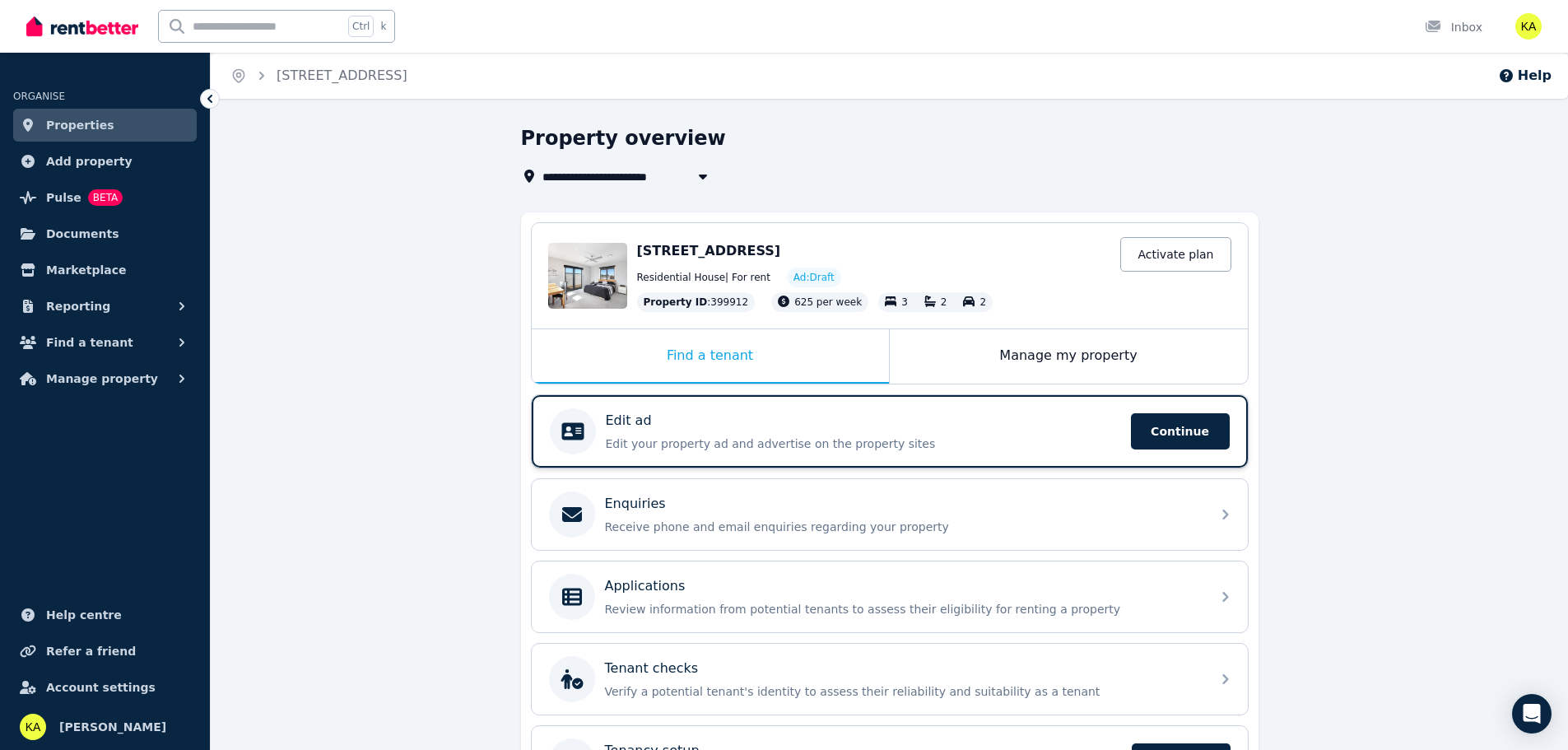
click at [683, 414] on div "Edit ad" at bounding box center [864, 421] width 515 height 20
select select "***"
select select "**********"
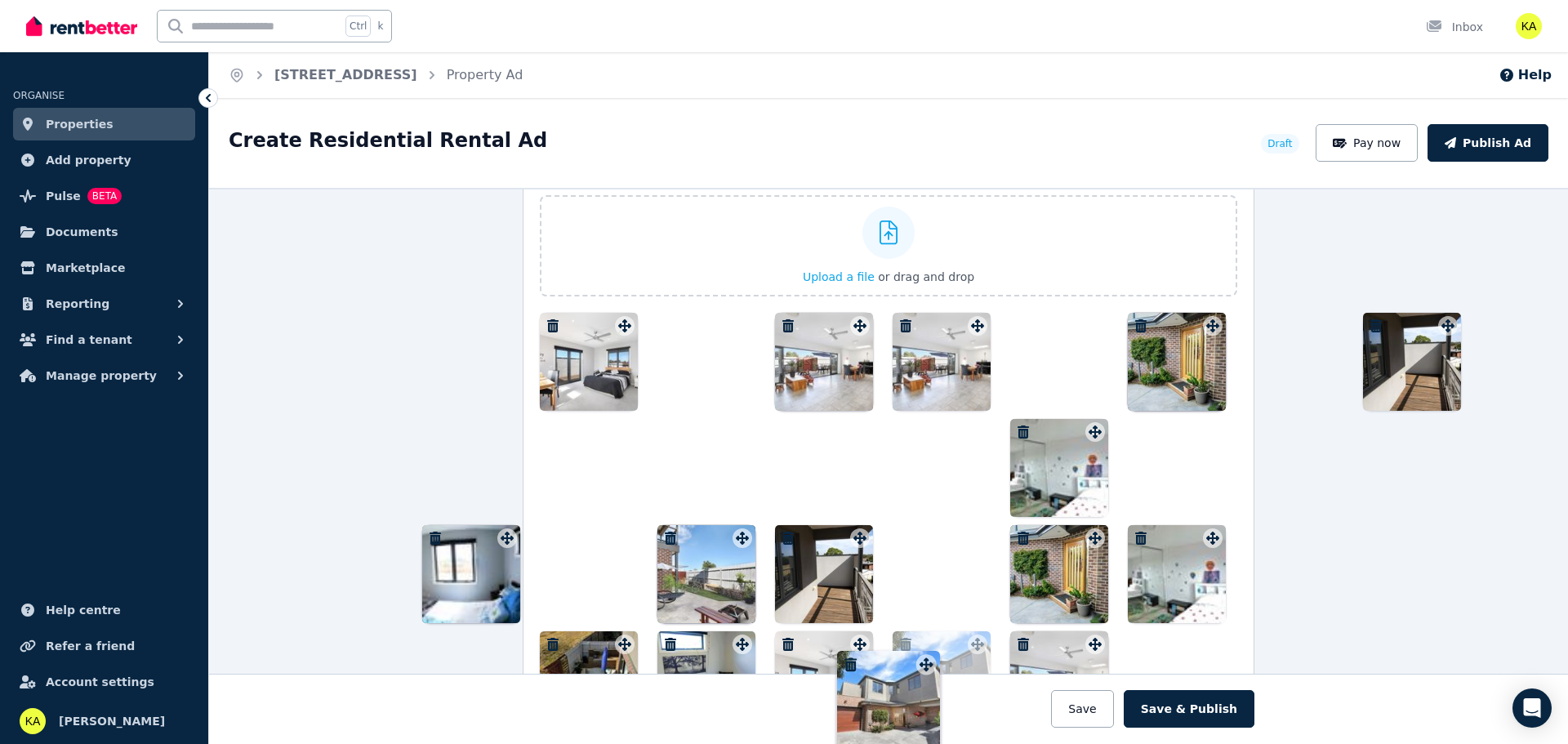
scroll to position [2034, 0]
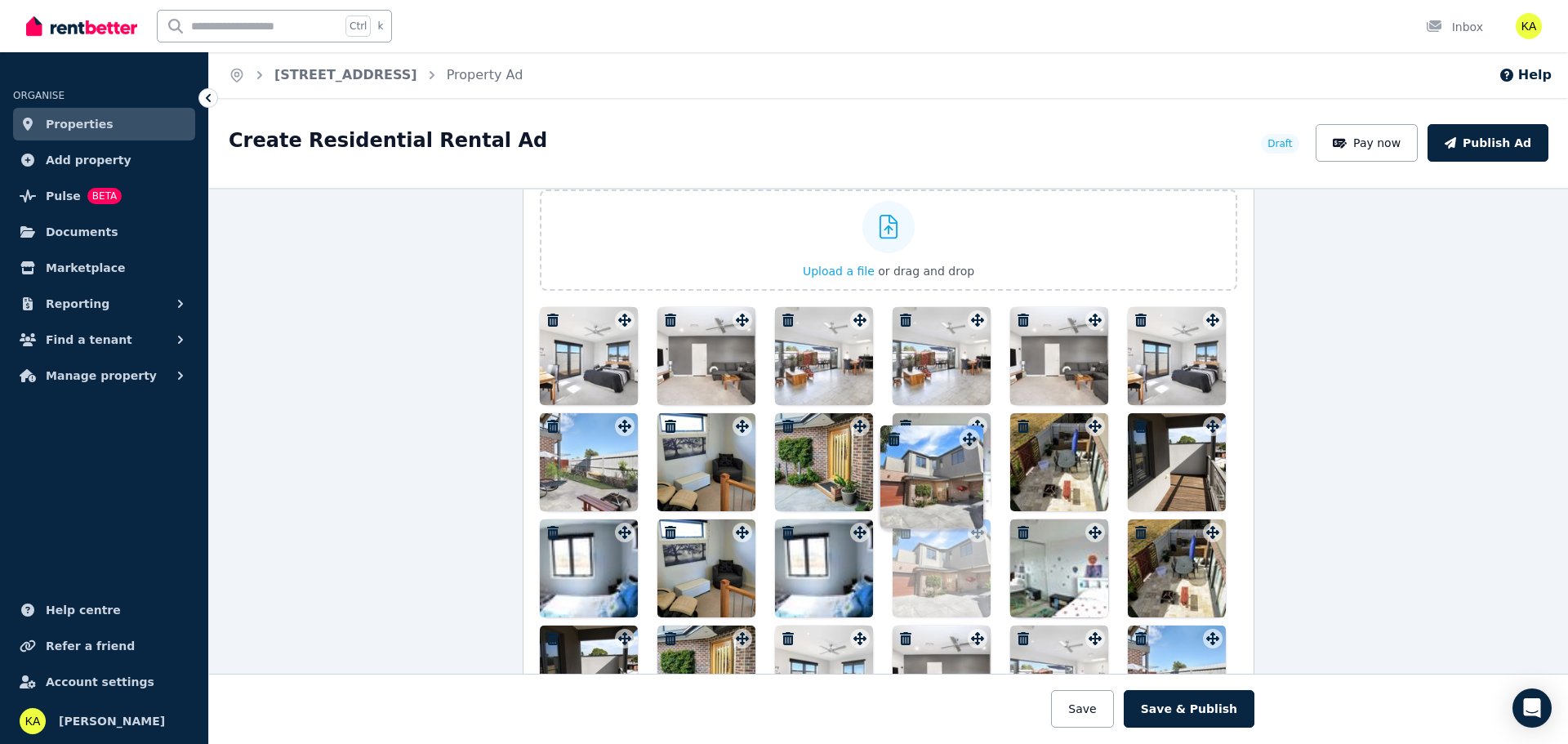
drag, startPoint x: 618, startPoint y: 572, endPoint x: 967, endPoint y: 424, distance: 379.1
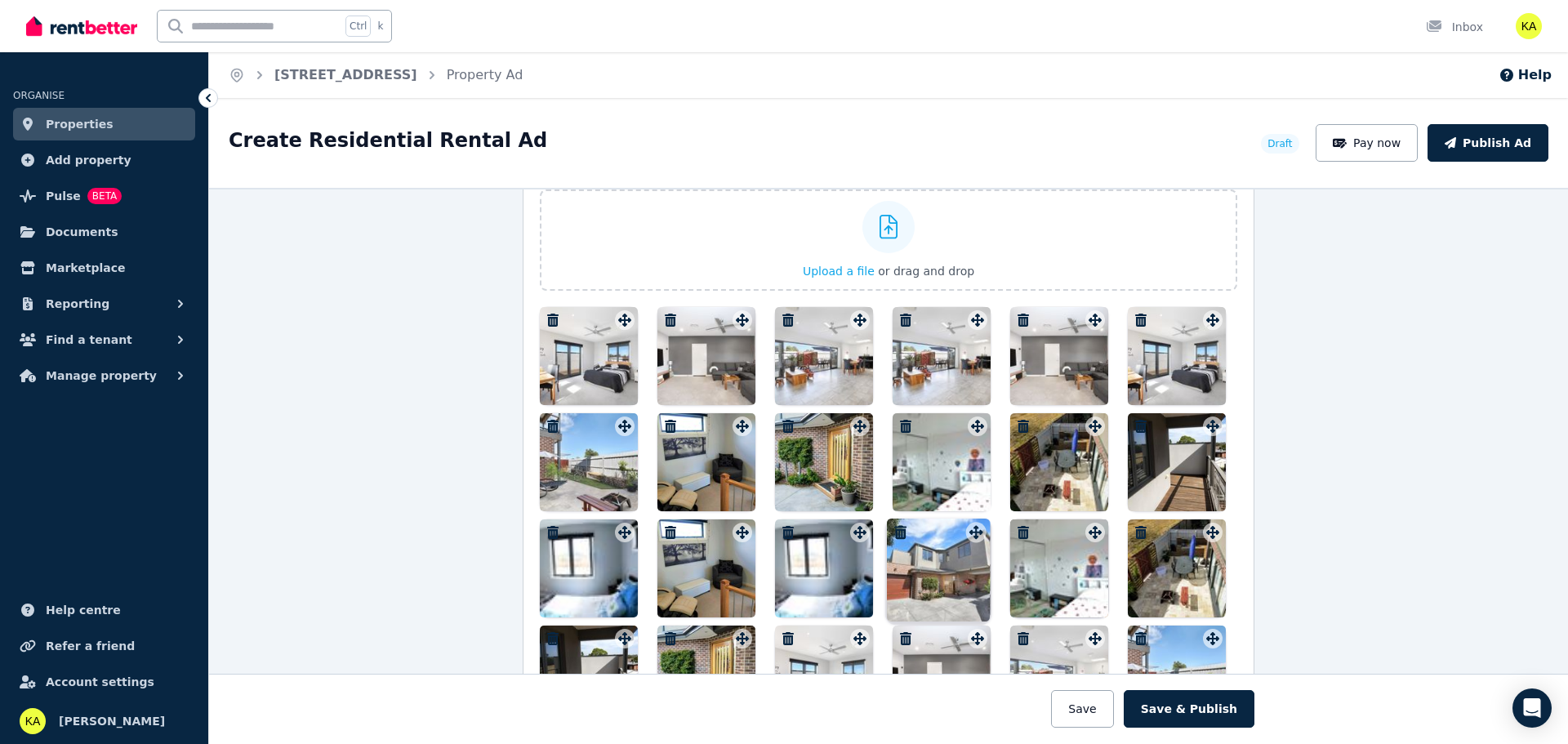
click at [967, 424] on div at bounding box center [888, 568] width 698 height 522
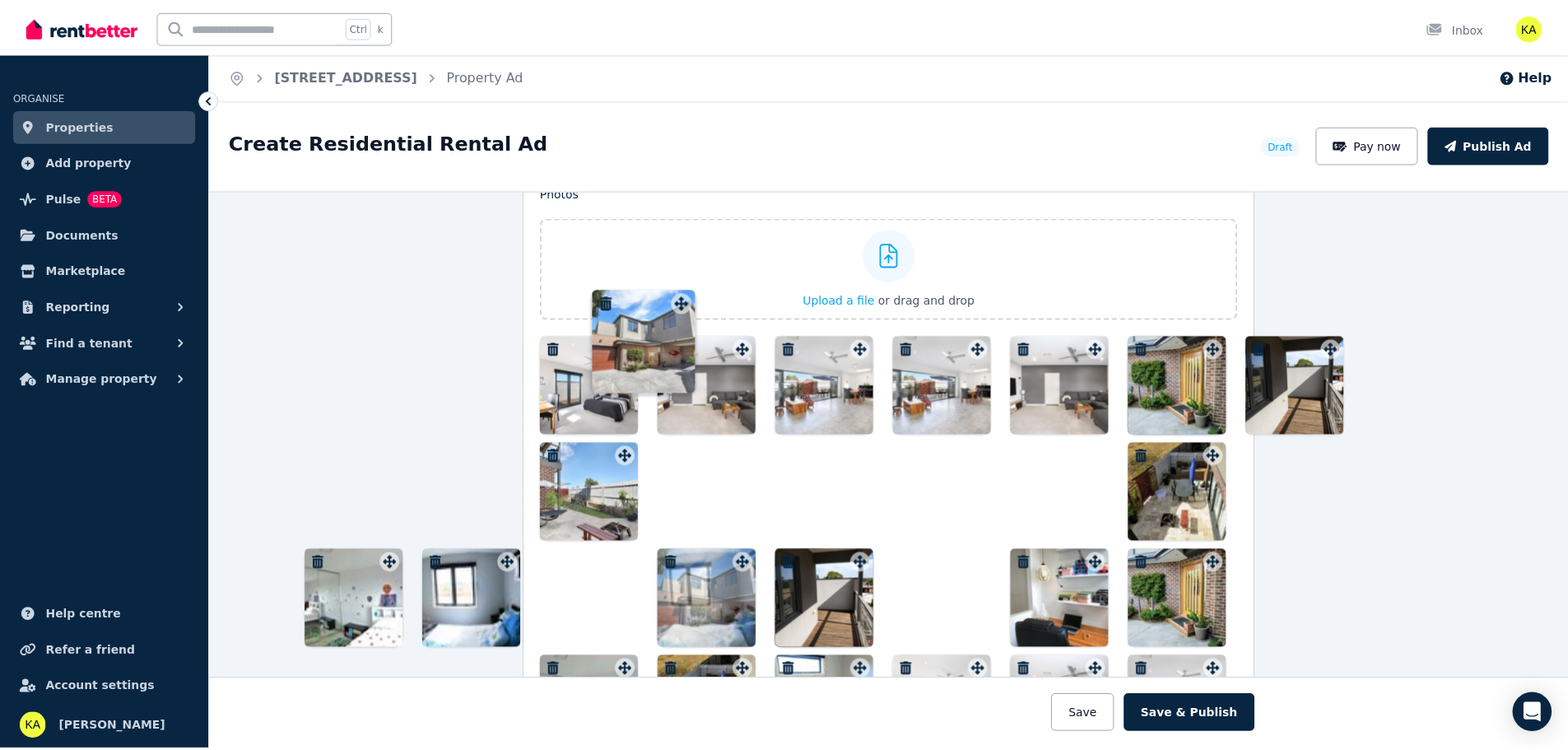
scroll to position [2010, 0]
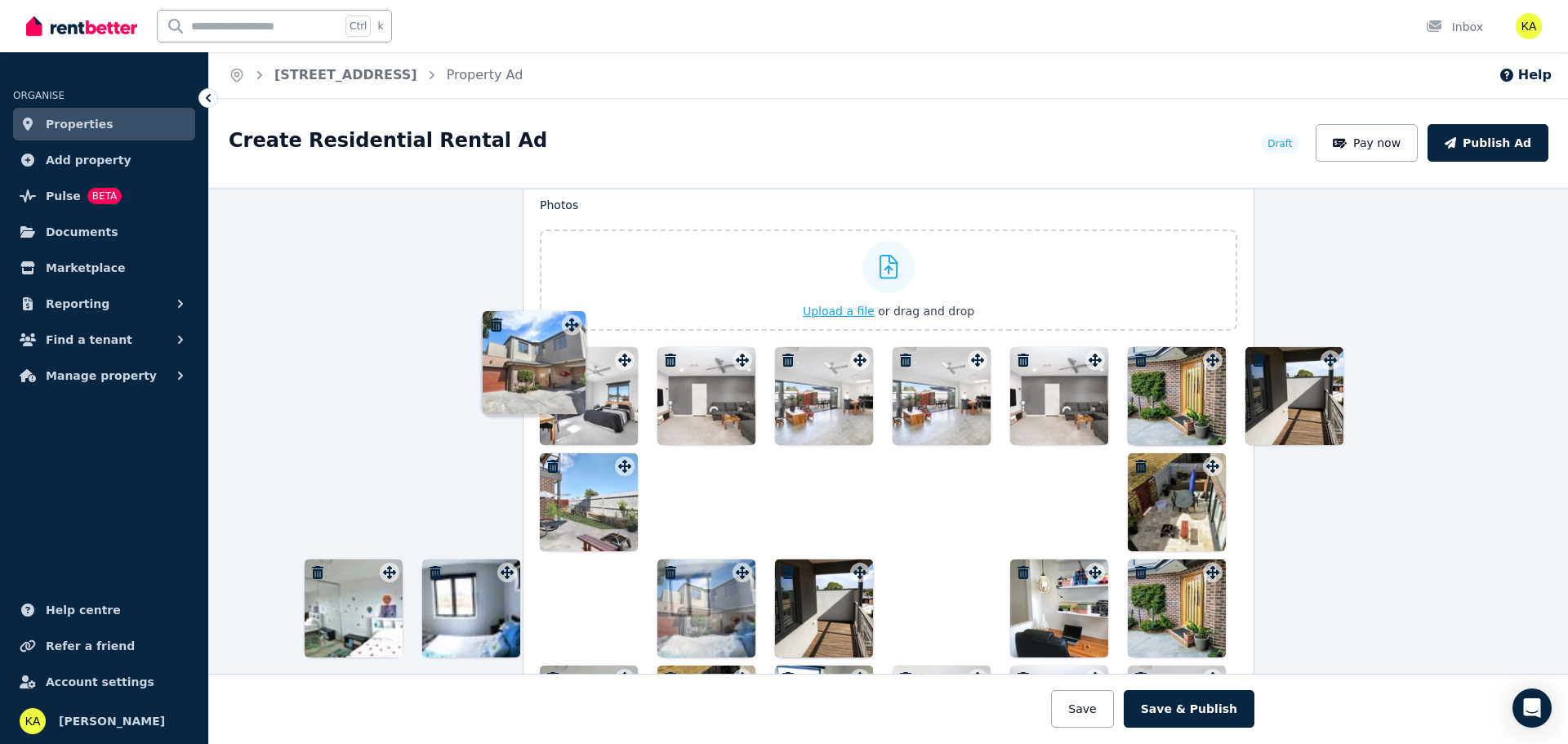
drag, startPoint x: 969, startPoint y: 530, endPoint x: 568, endPoint y: 306, distance: 459.3
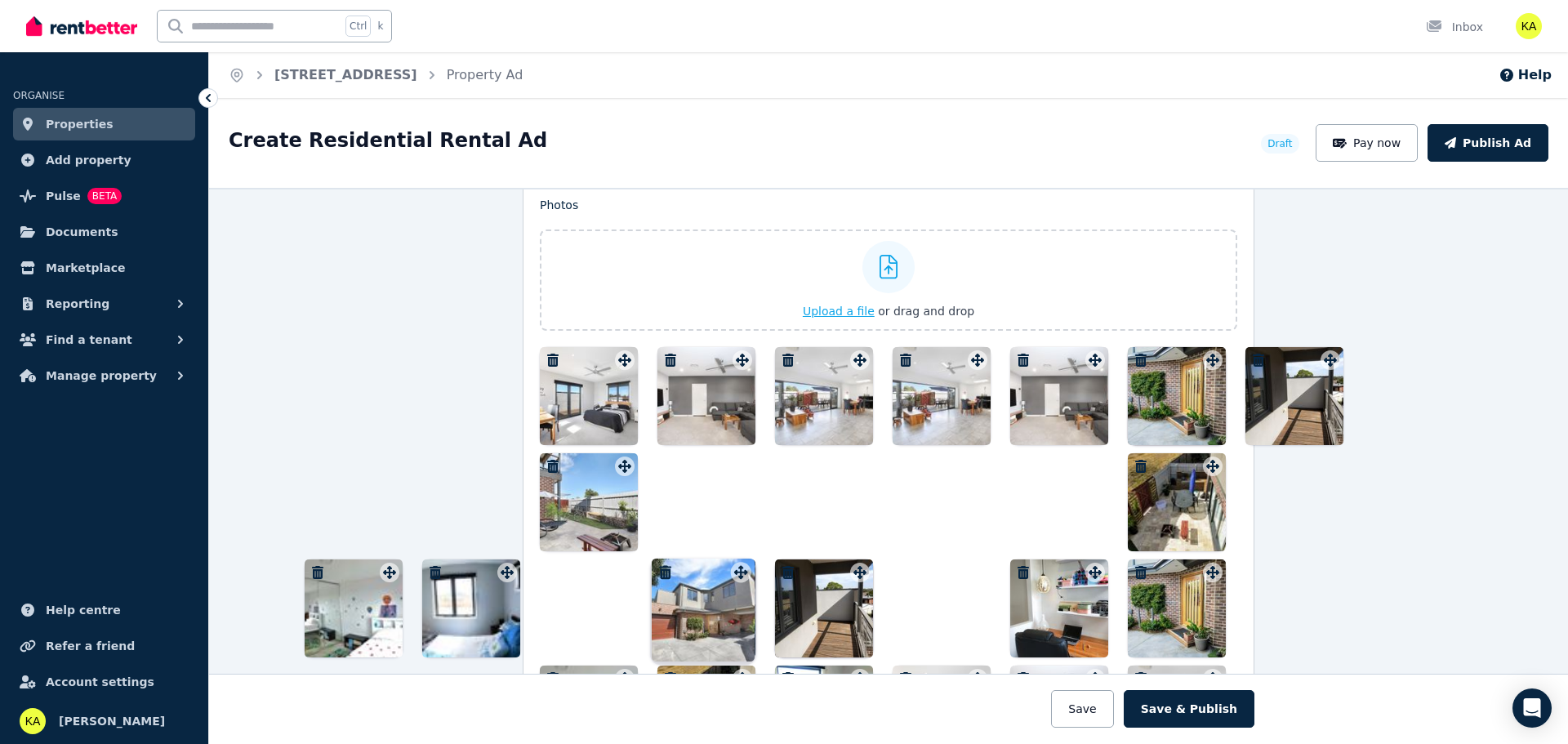
click at [568, 306] on div "Photos Upload a file or drag and drop To pick up a draggable item, press the sp…" at bounding box center [888, 533] width 698 height 673
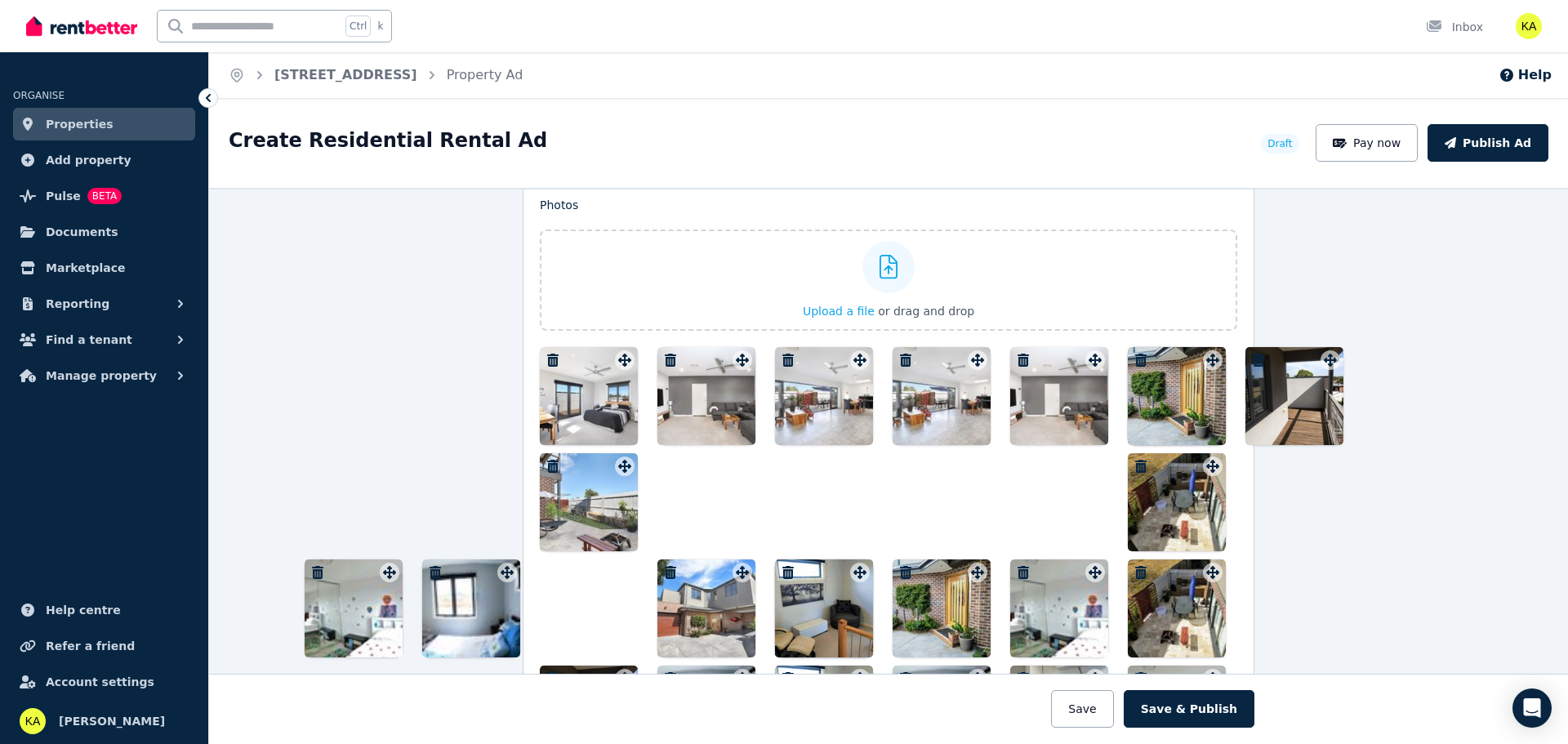
click at [69, 131] on span "Properties" at bounding box center [80, 124] width 68 height 20
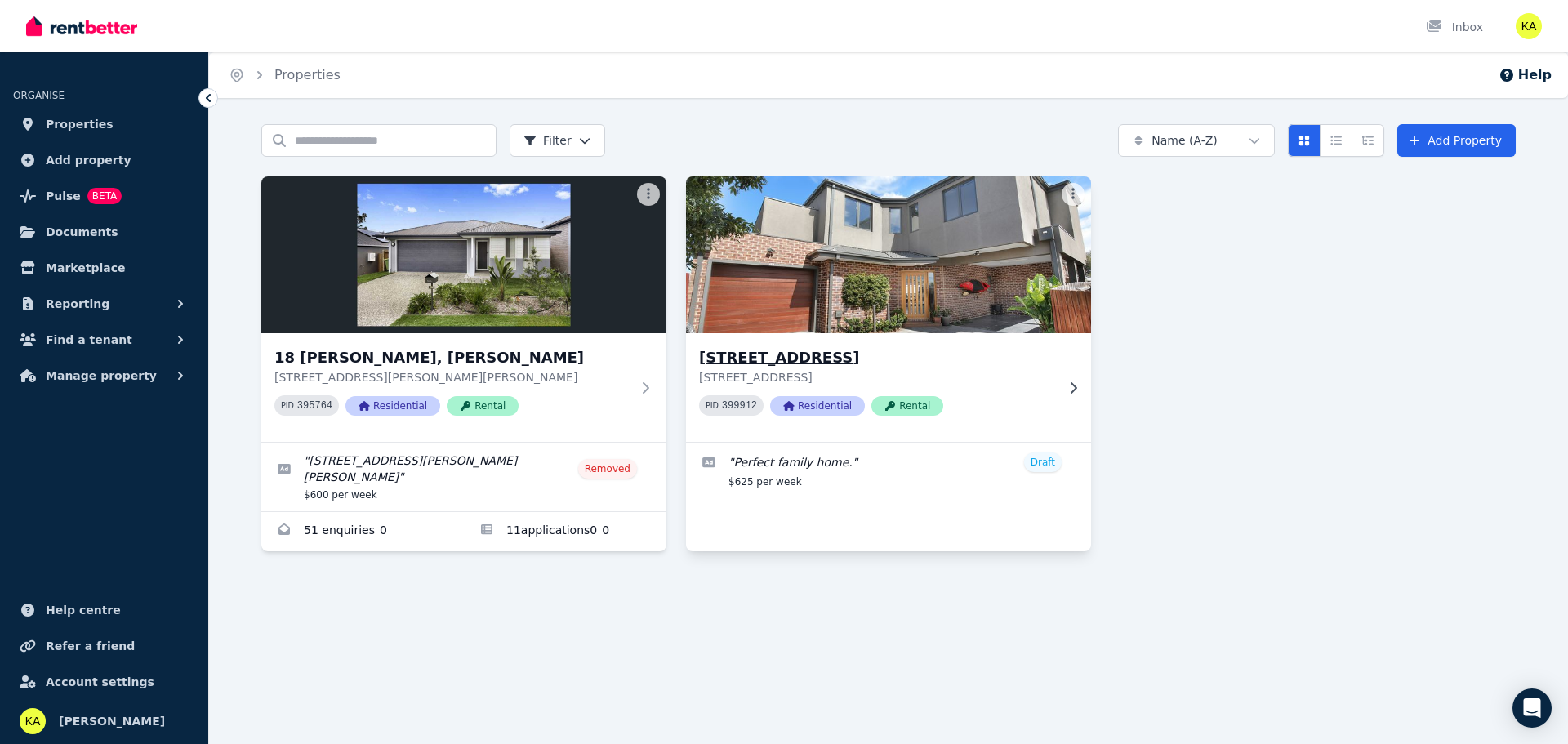
click at [1060, 195] on img at bounding box center [889, 255] width 426 height 165
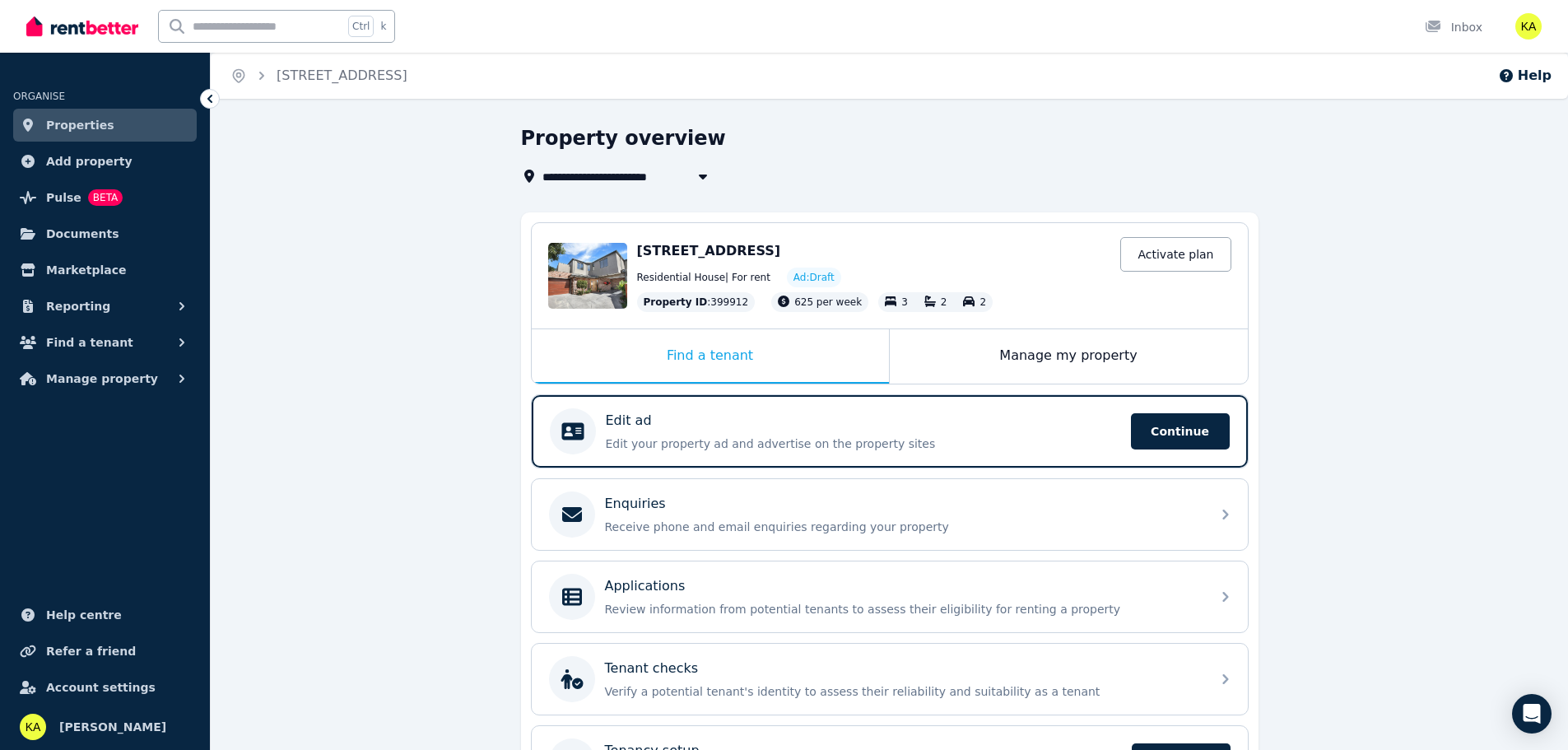
click at [65, 129] on span "Properties" at bounding box center [81, 125] width 68 height 20
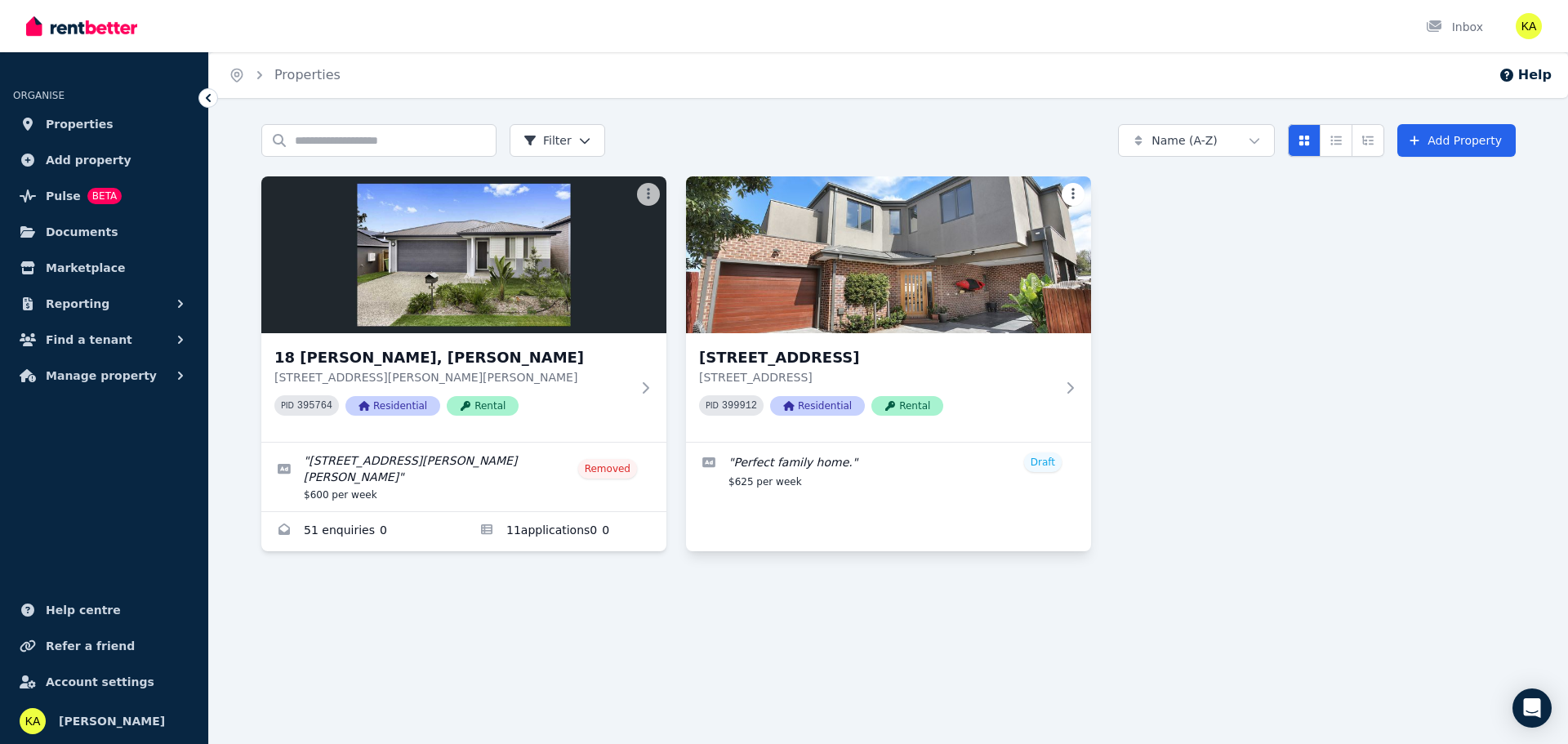
click at [1066, 194] on html "Open main menu Inbox Open user menu ORGANISE Properties Add property Pulse BETA…" at bounding box center [784, 372] width 1568 height 744
click at [1162, 369] on html "Open main menu Inbox Open user menu ORGANISE Properties Add property Pulse BETA…" at bounding box center [784, 372] width 1568 height 744
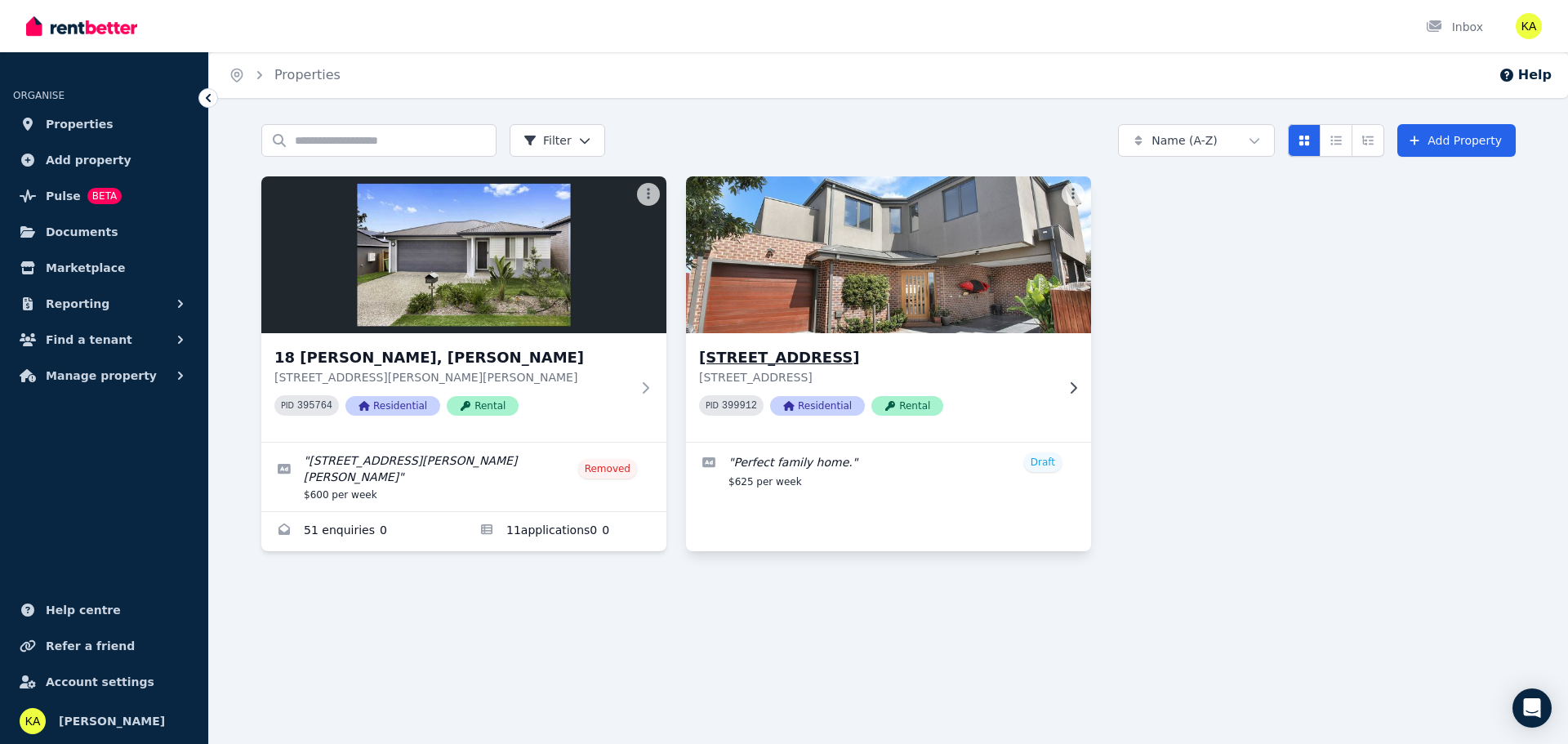
click at [992, 369] on h3 "[STREET_ADDRESS]" at bounding box center [877, 357] width 356 height 23
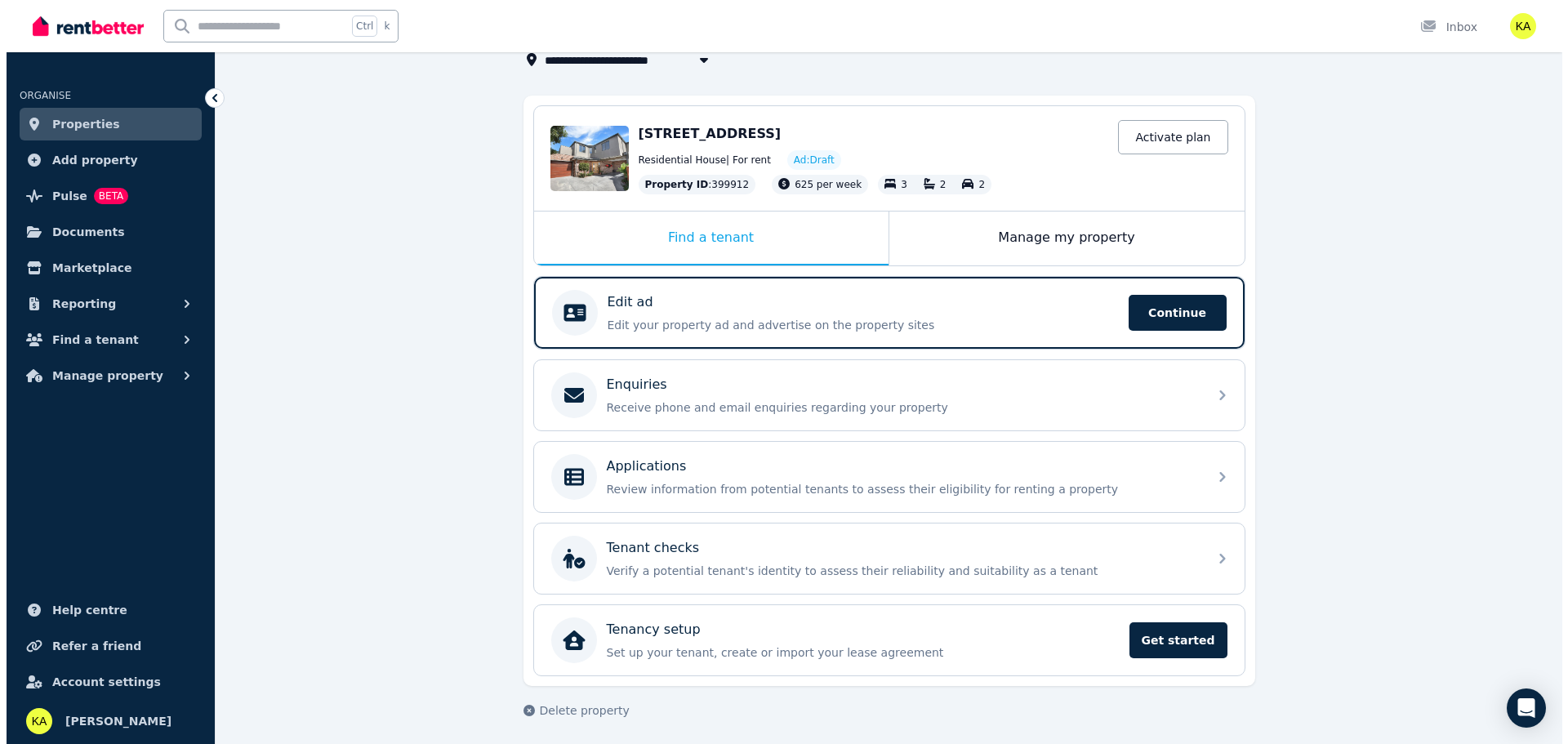
scroll to position [119, 0]
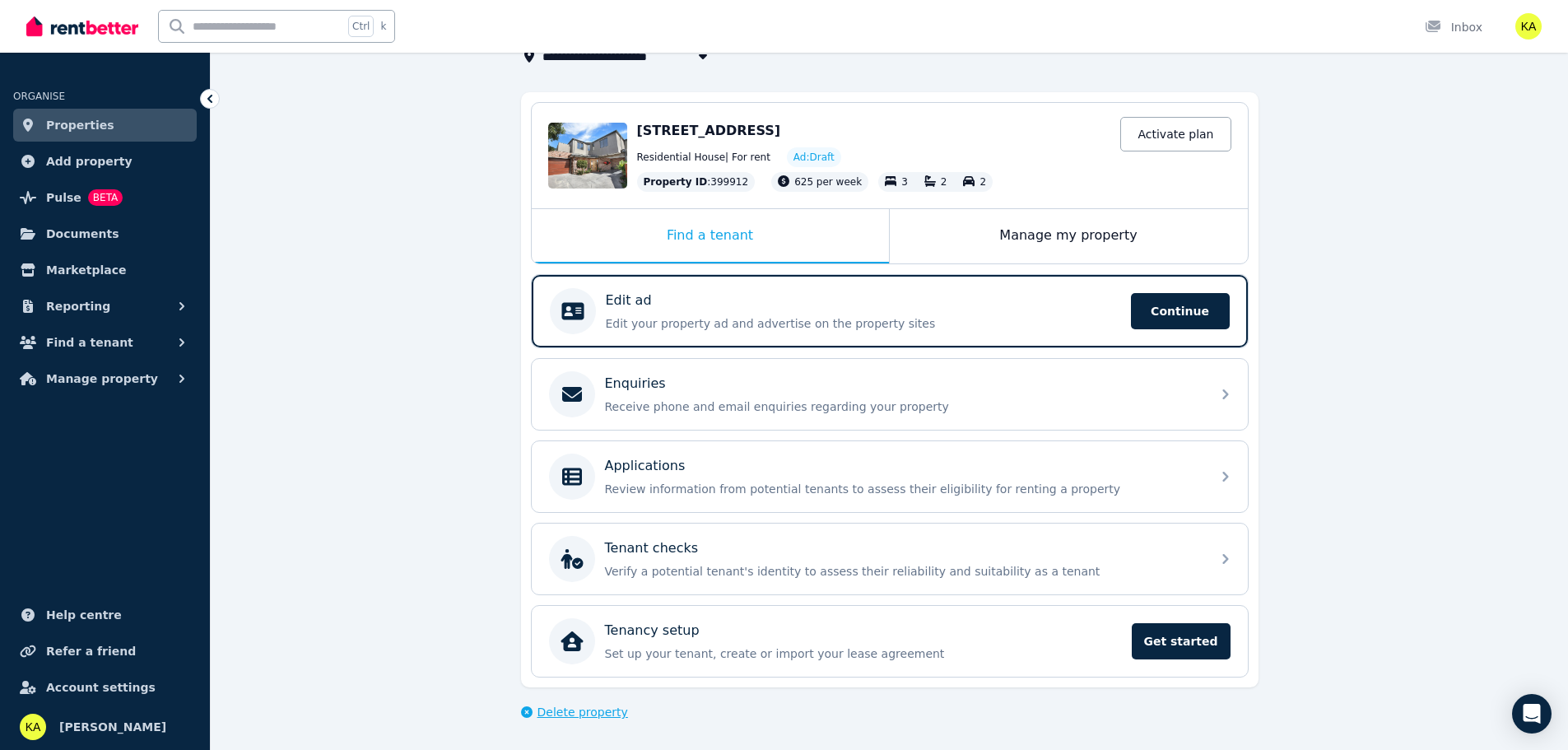
click at [567, 706] on span "Delete property" at bounding box center [583, 711] width 90 height 17
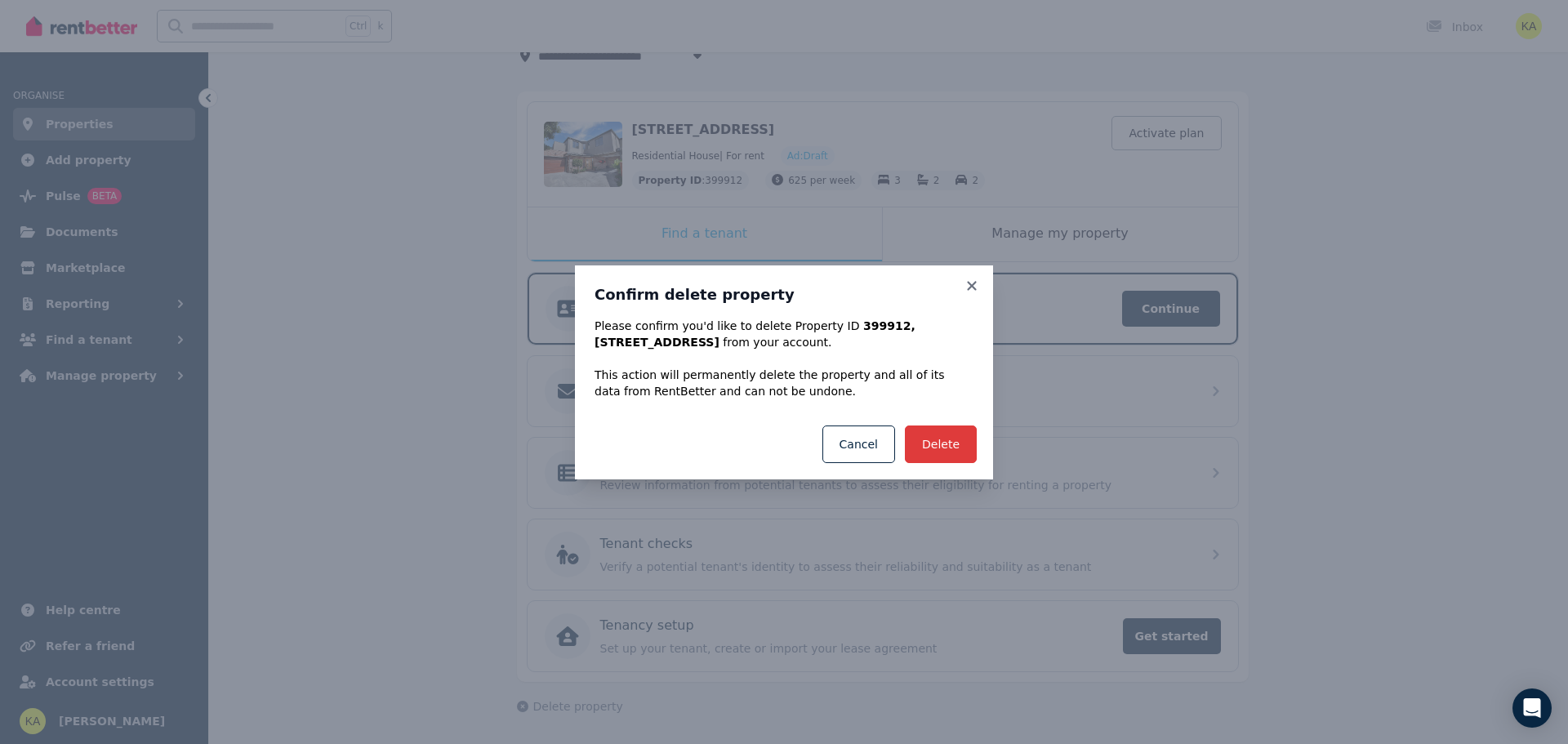
click at [945, 442] on button "Delete" at bounding box center [940, 444] width 72 height 37
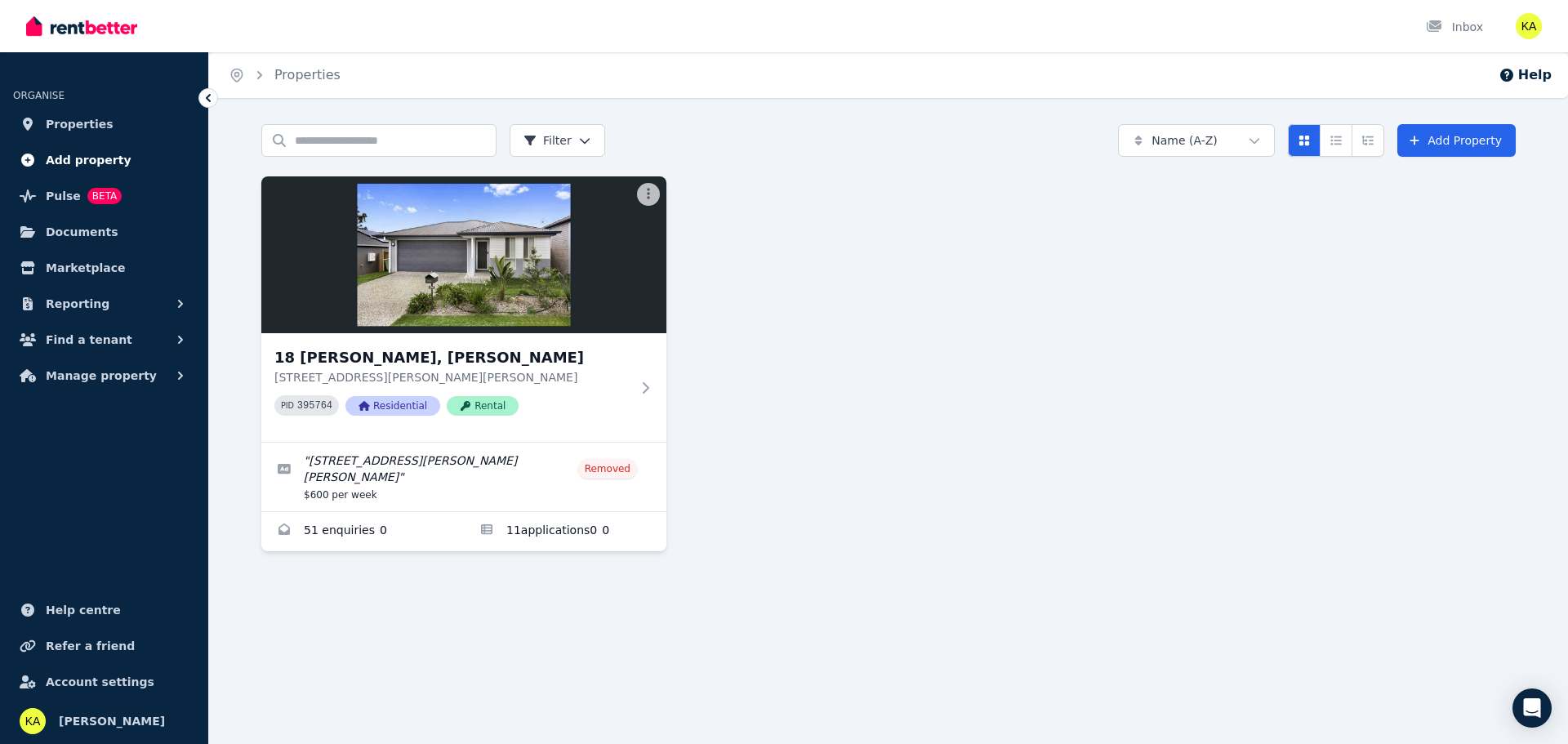
click at [102, 161] on span "Add property" at bounding box center [89, 160] width 86 height 20
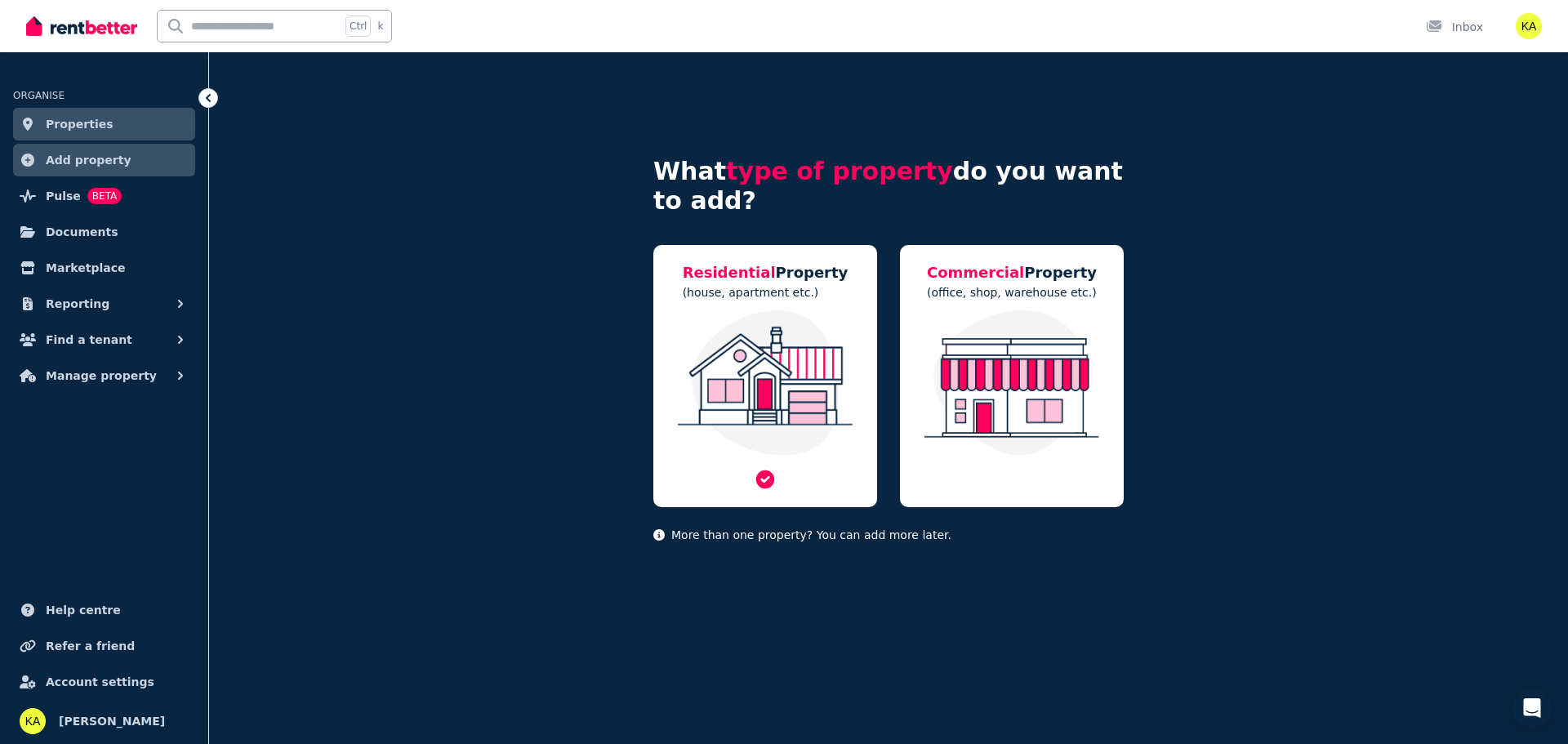
click at [769, 319] on img at bounding box center [766, 382] width 191 height 145
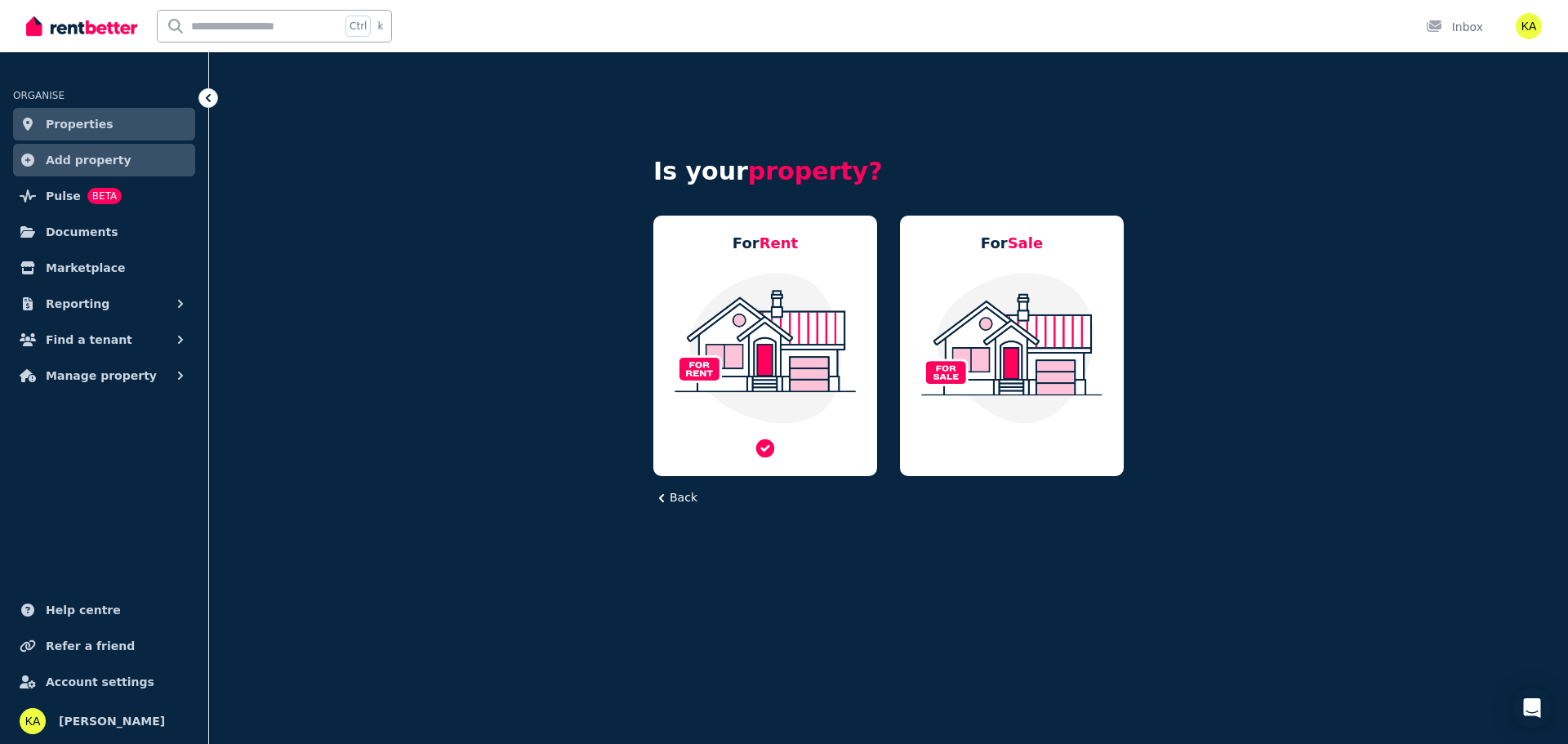
click at [774, 278] on img at bounding box center [766, 348] width 191 height 154
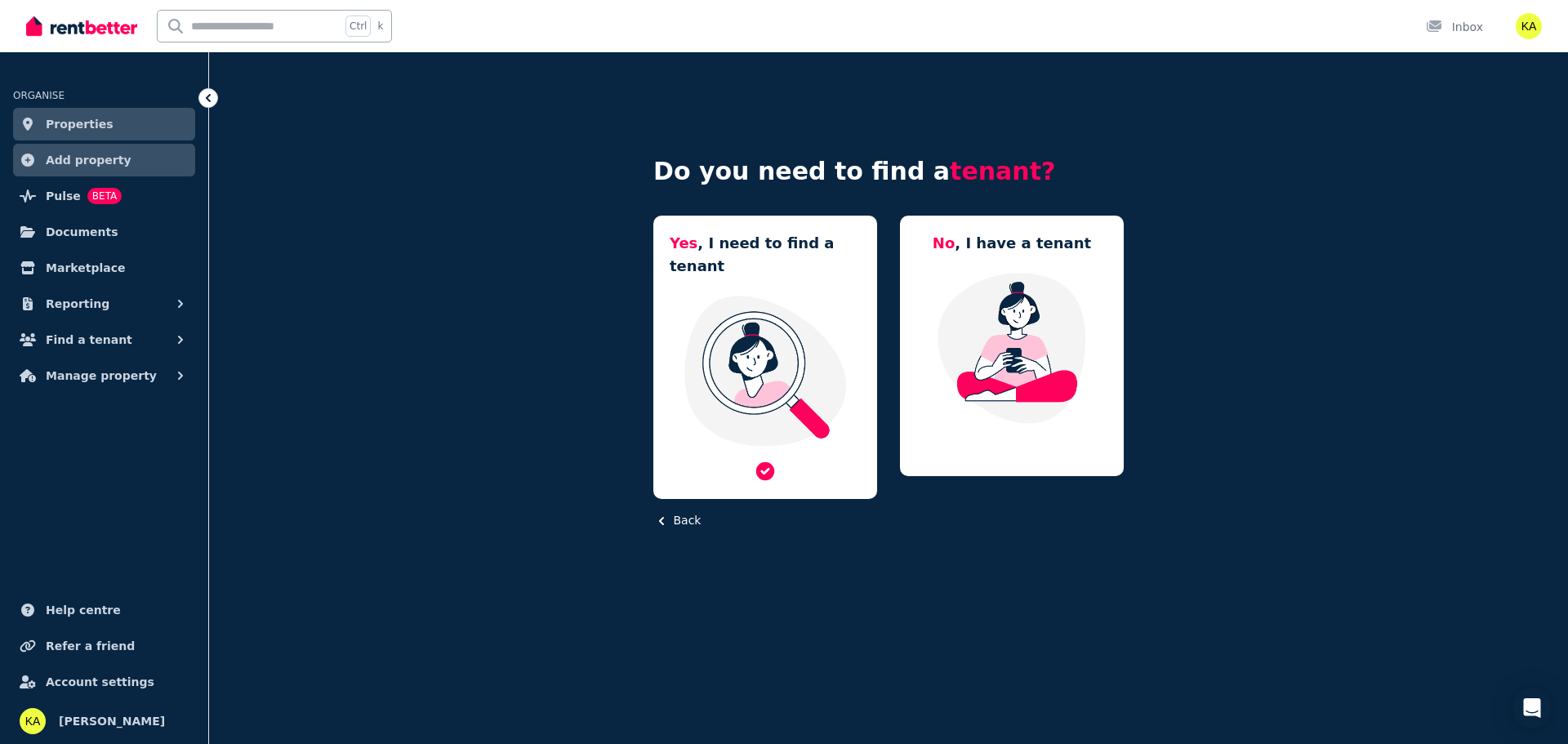
click at [728, 294] on img at bounding box center [766, 370] width 191 height 154
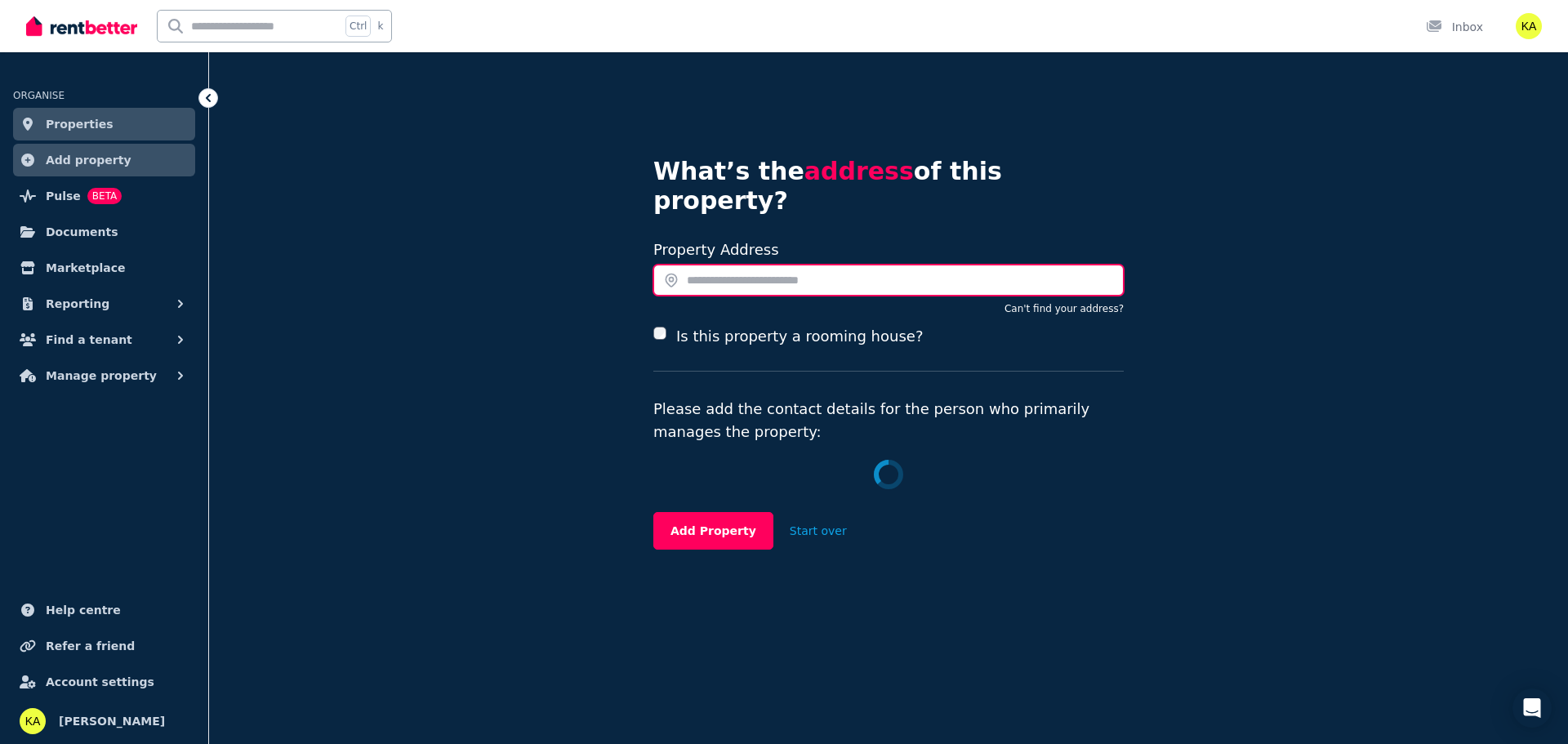
click at [712, 264] on input "text" at bounding box center [888, 280] width 470 height 31
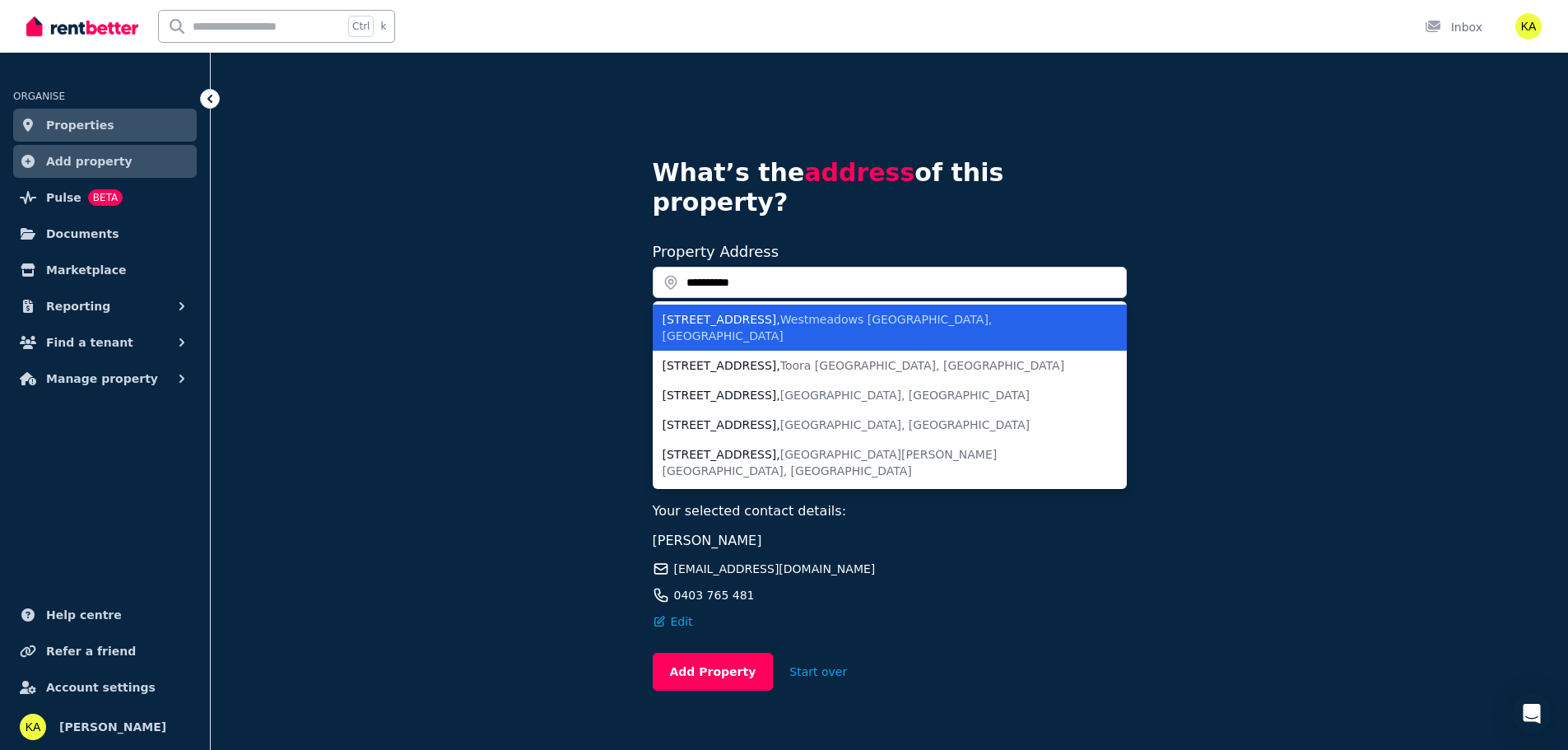
click at [764, 313] on span "Westmeadows VIC, Australia" at bounding box center [828, 328] width 330 height 30
type input "**********"
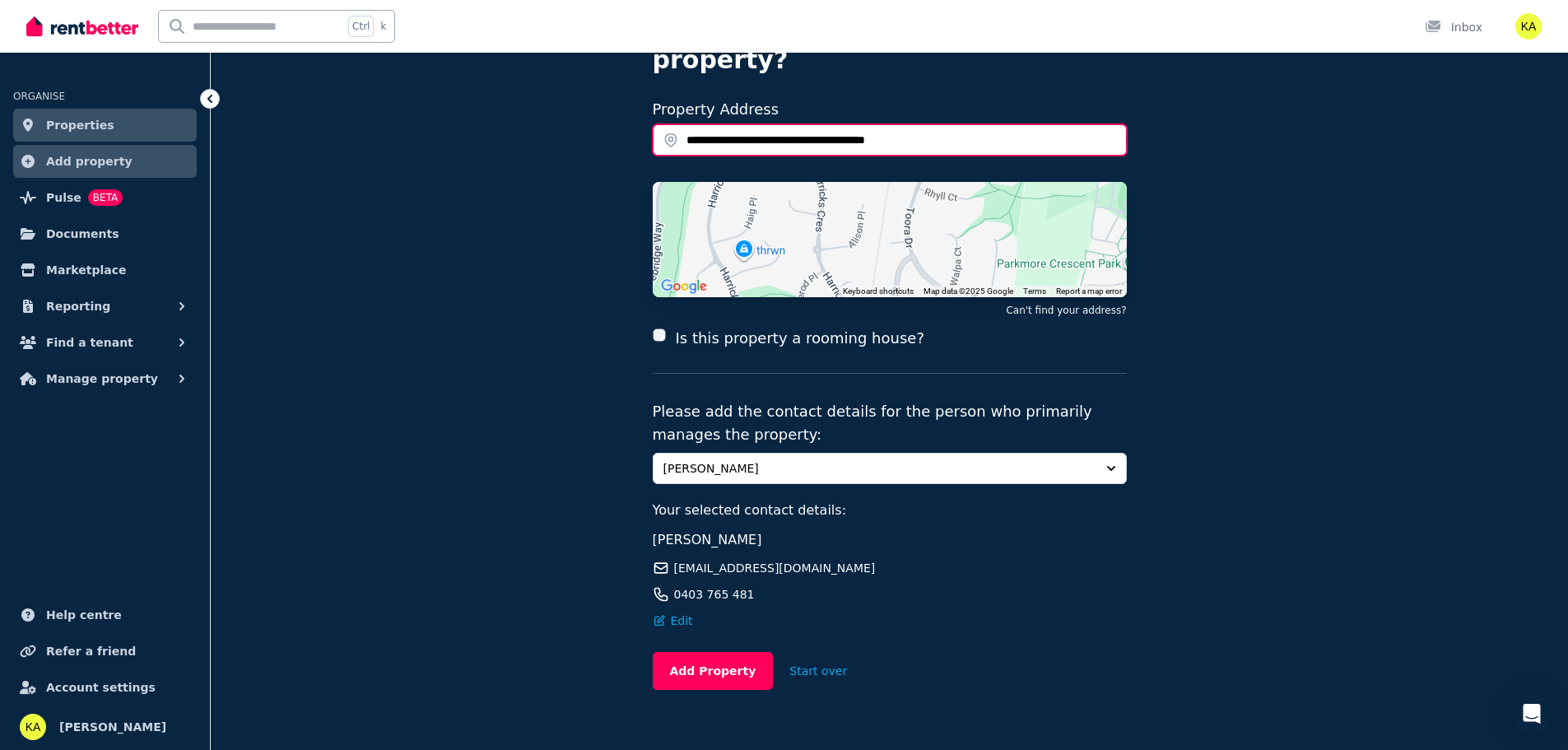
scroll to position [145, 0]
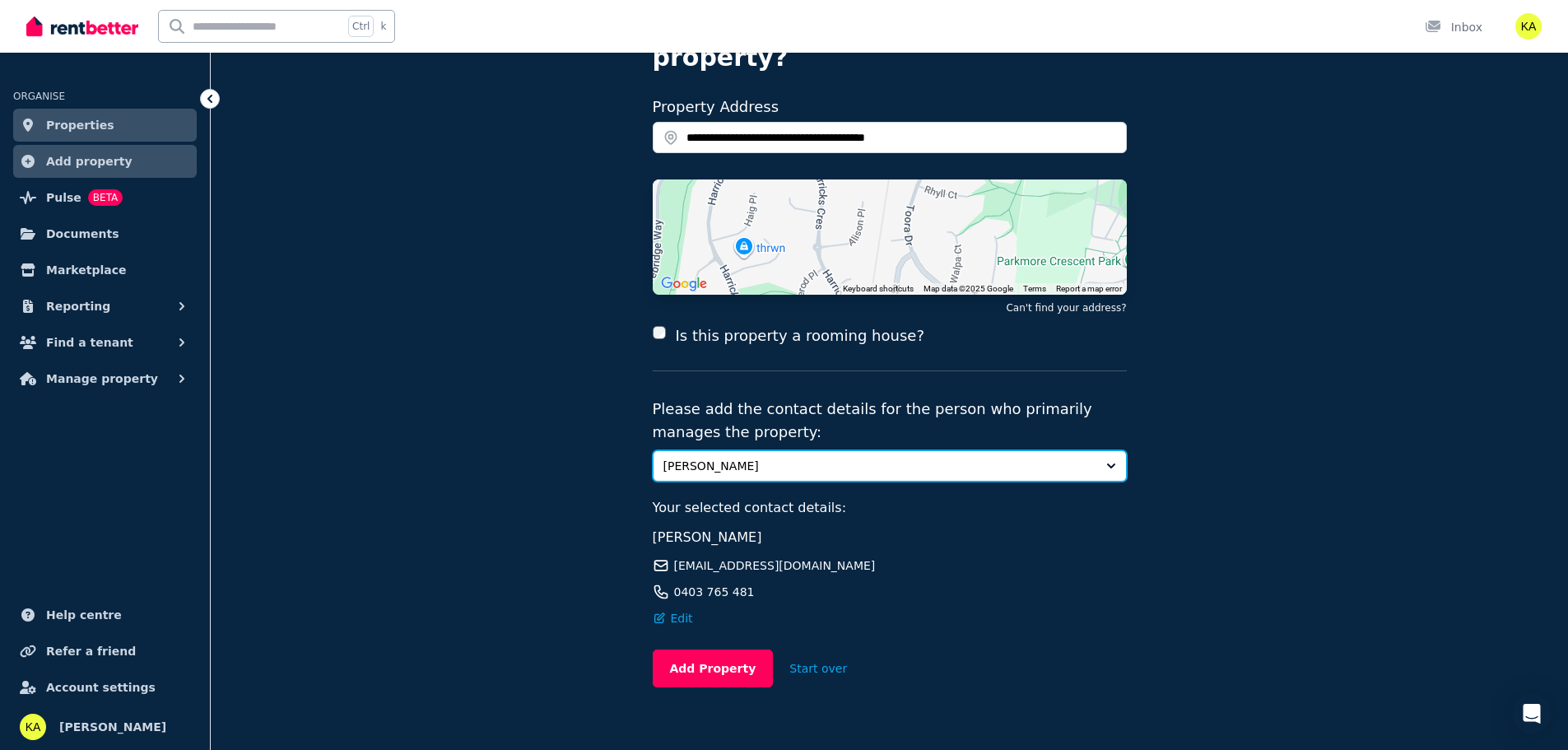
click at [852, 458] on span "[PERSON_NAME]" at bounding box center [878, 466] width 430 height 17
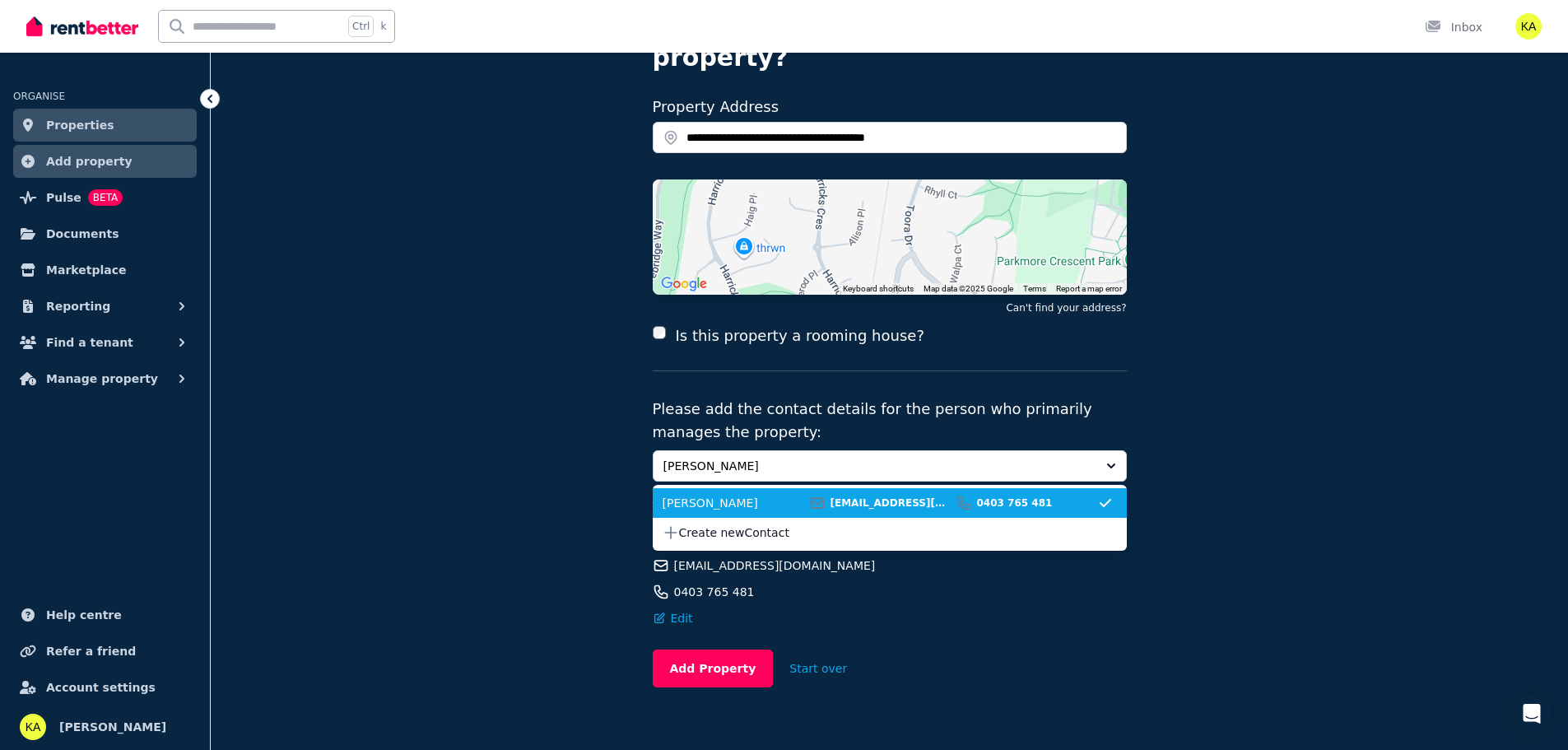
click at [1240, 397] on div "**********" at bounding box center [890, 343] width 1358 height 872
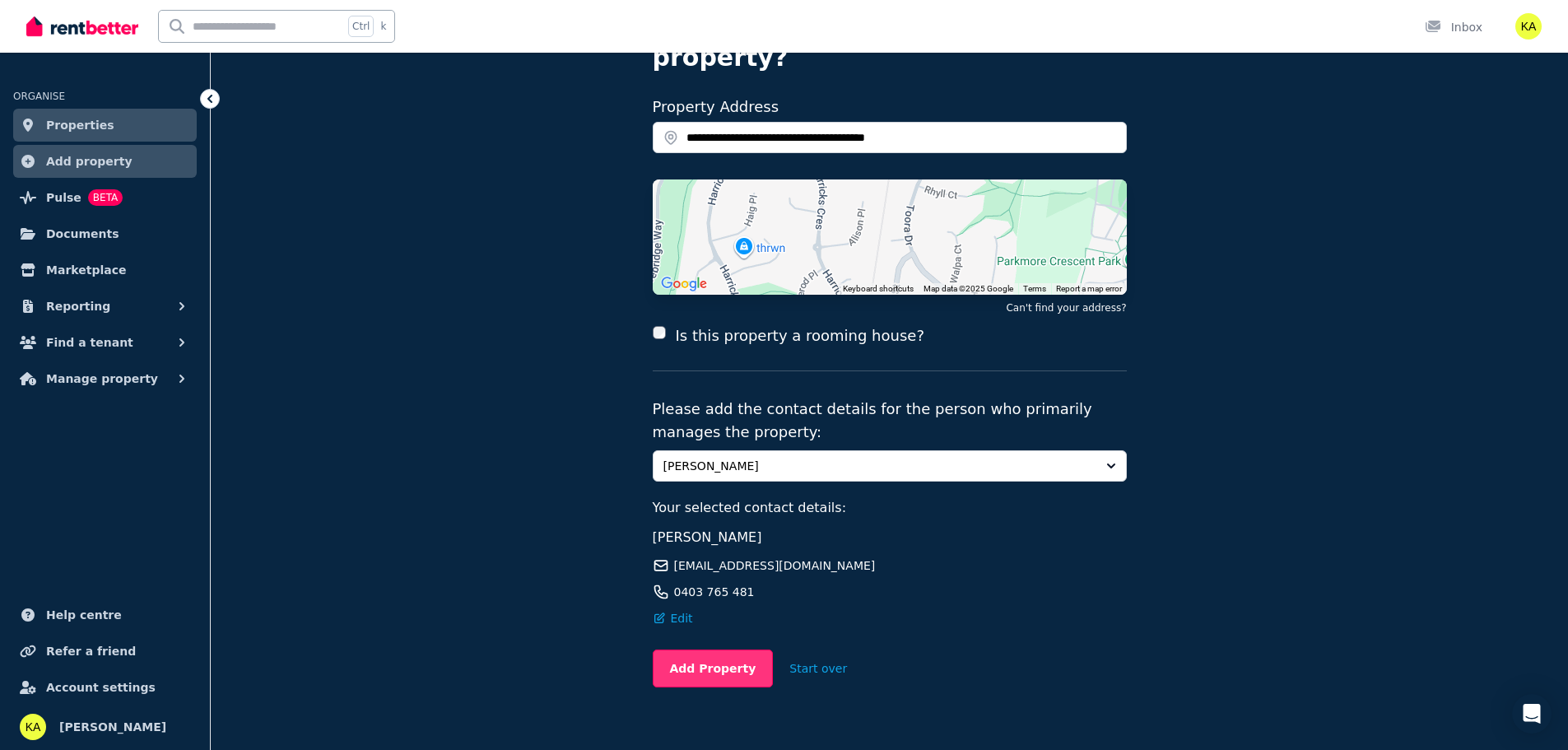
click at [713, 649] on button "Add Property" at bounding box center [713, 668] width 121 height 38
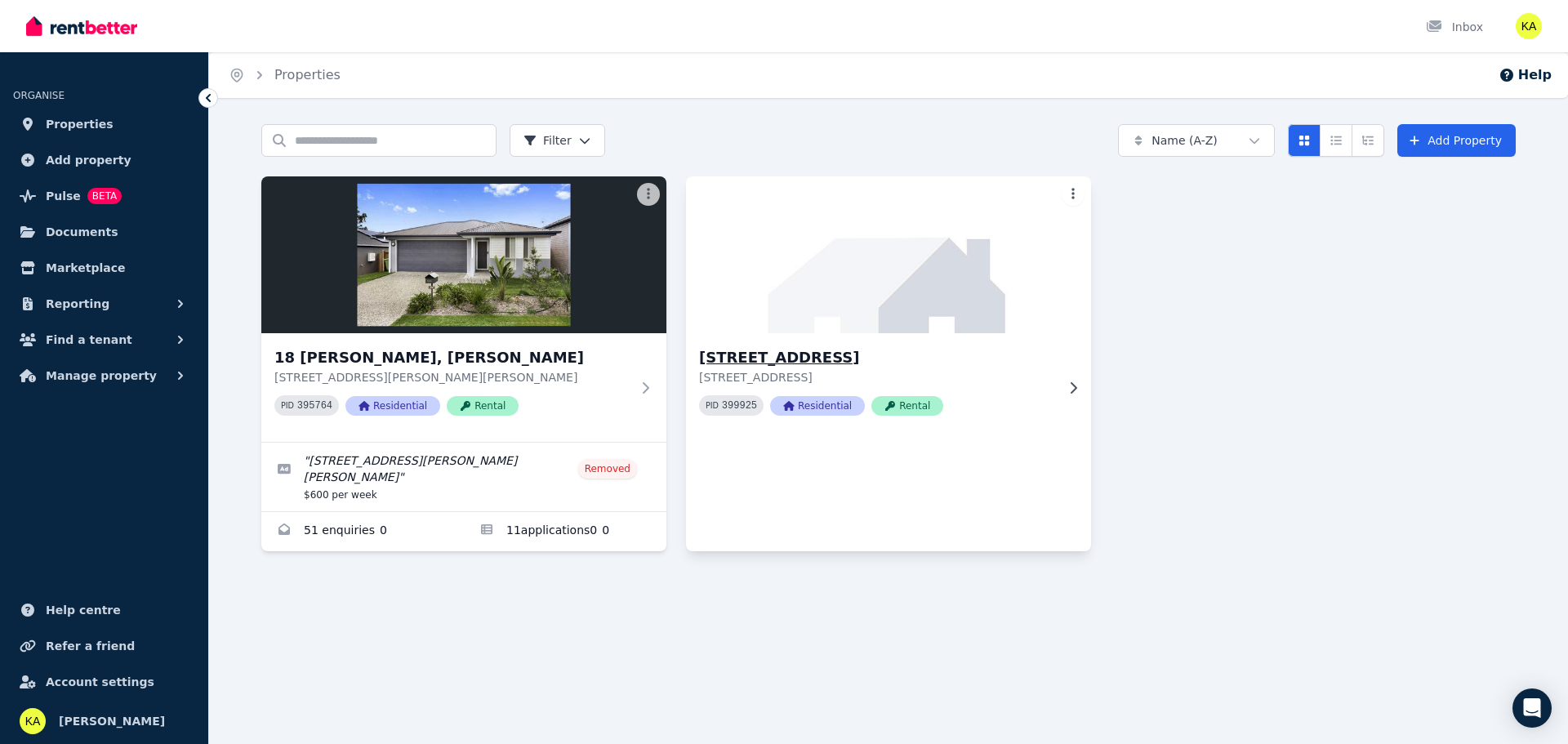
click at [1036, 375] on p "[STREET_ADDRESS]" at bounding box center [877, 377] width 356 height 17
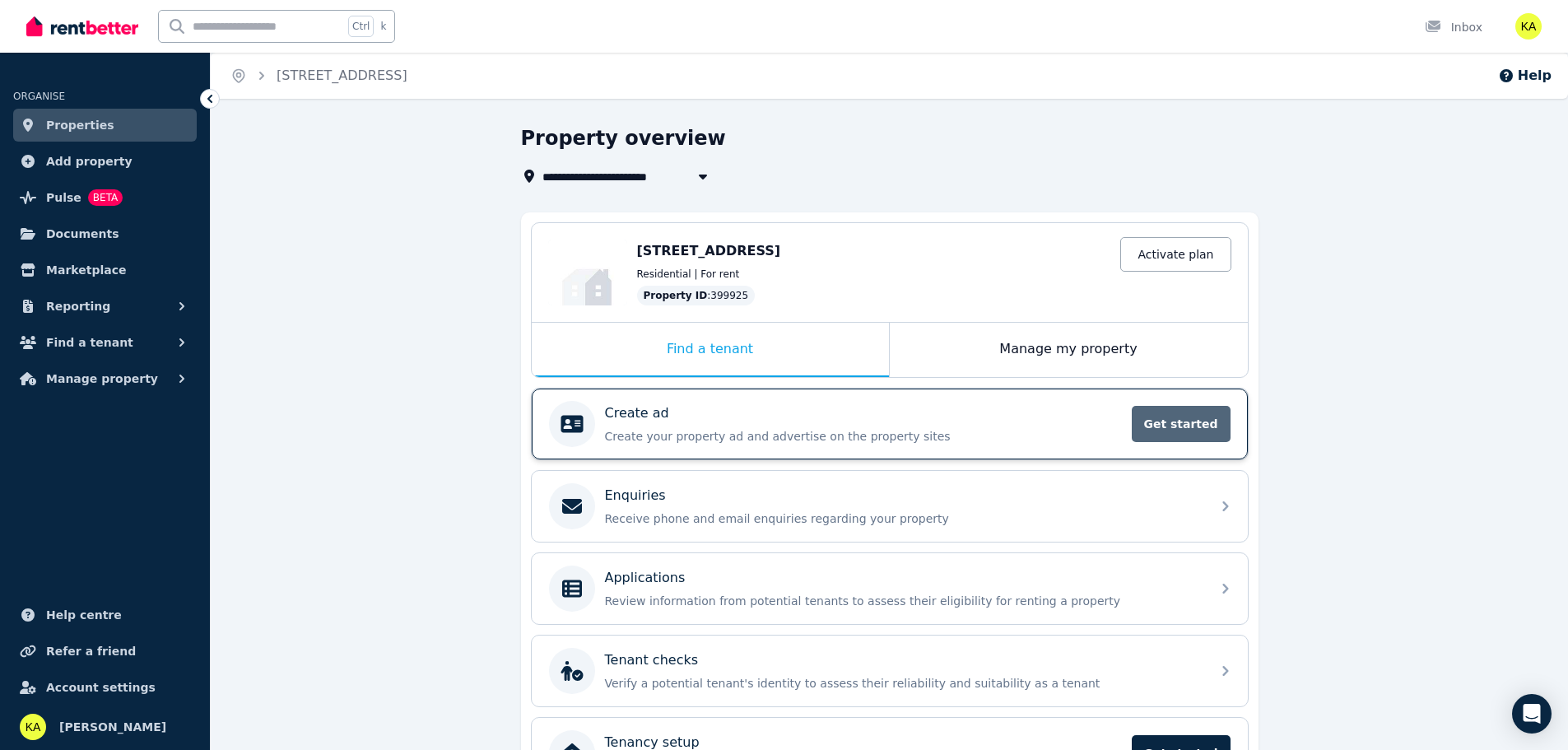
click at [1167, 421] on span "Get started" at bounding box center [1181, 423] width 99 height 36
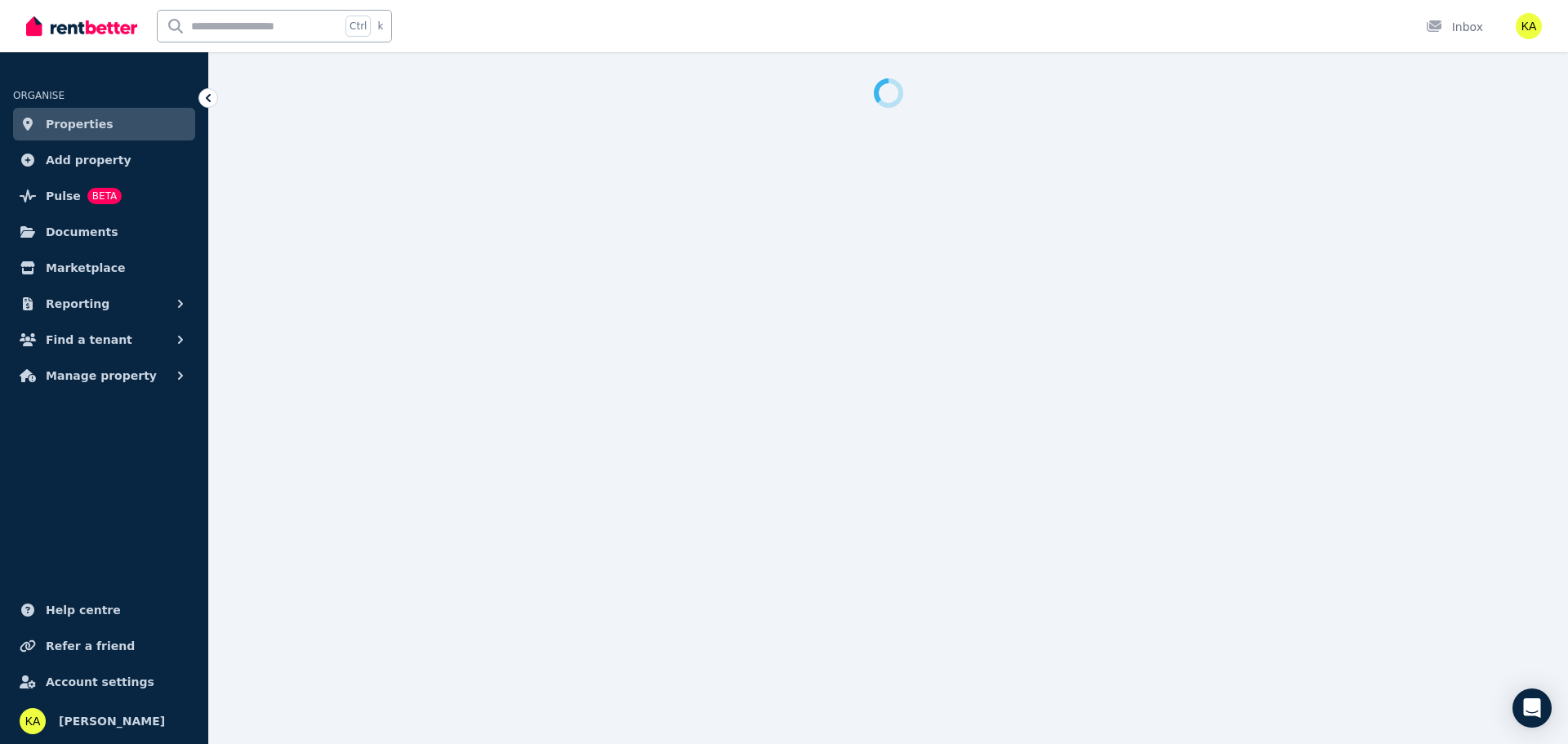
select select "***"
select select "**********"
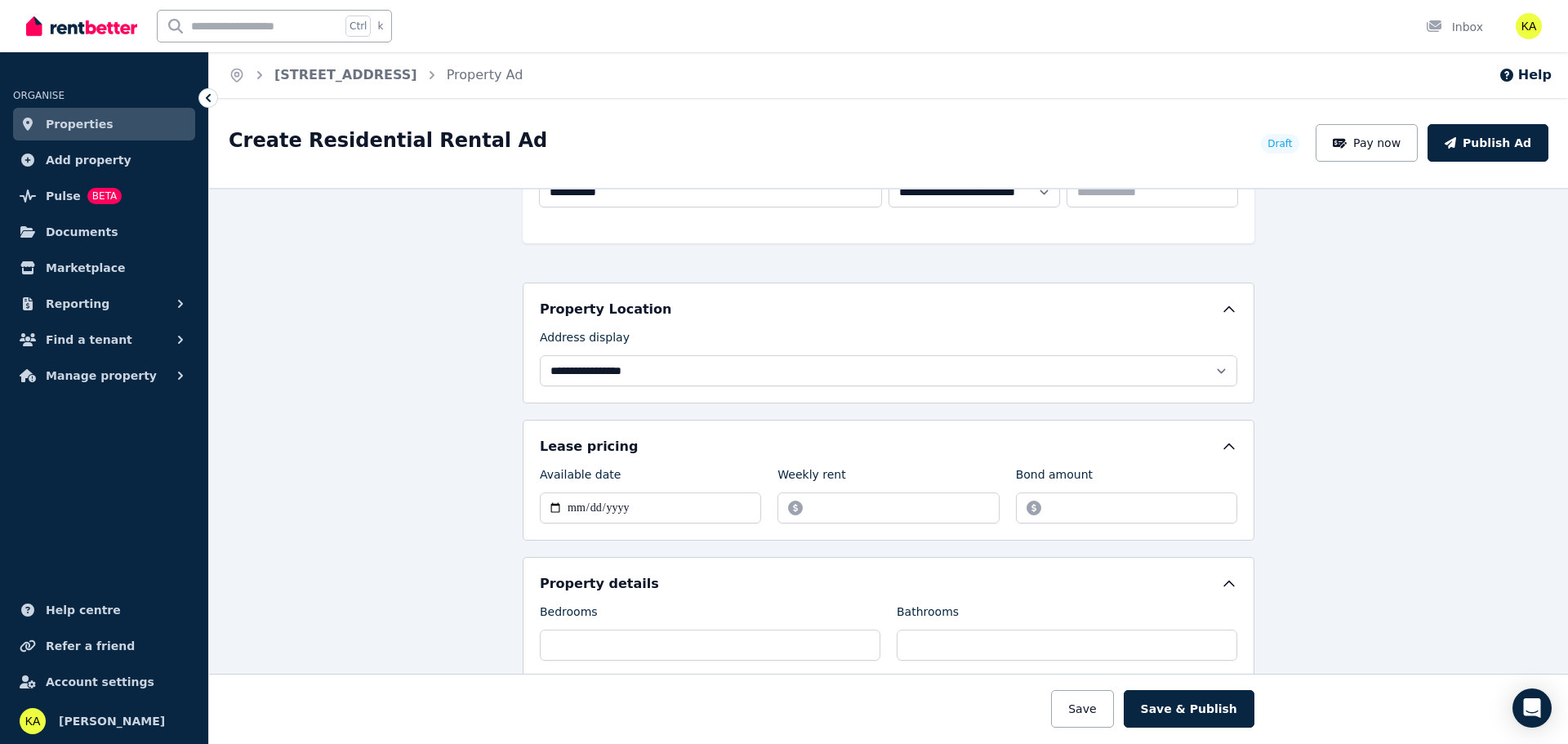
scroll to position [327, 0]
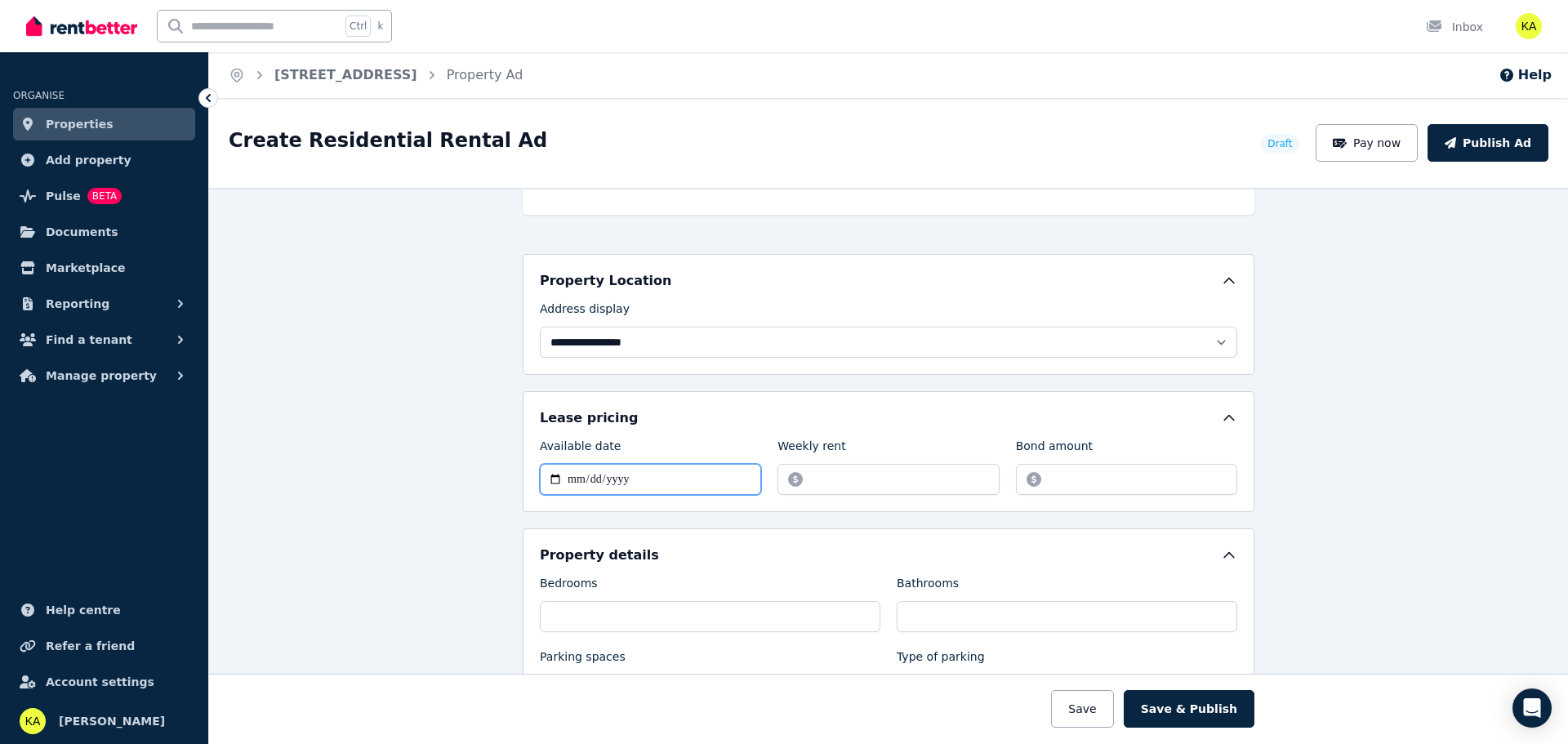
click at [548, 487] on input "Available date" at bounding box center [650, 480] width 222 height 31
click at [545, 482] on input "Available date" at bounding box center [650, 480] width 222 height 31
type input "**********"
click at [862, 468] on input "Weekly rent" at bounding box center [888, 480] width 222 height 31
type input "***"
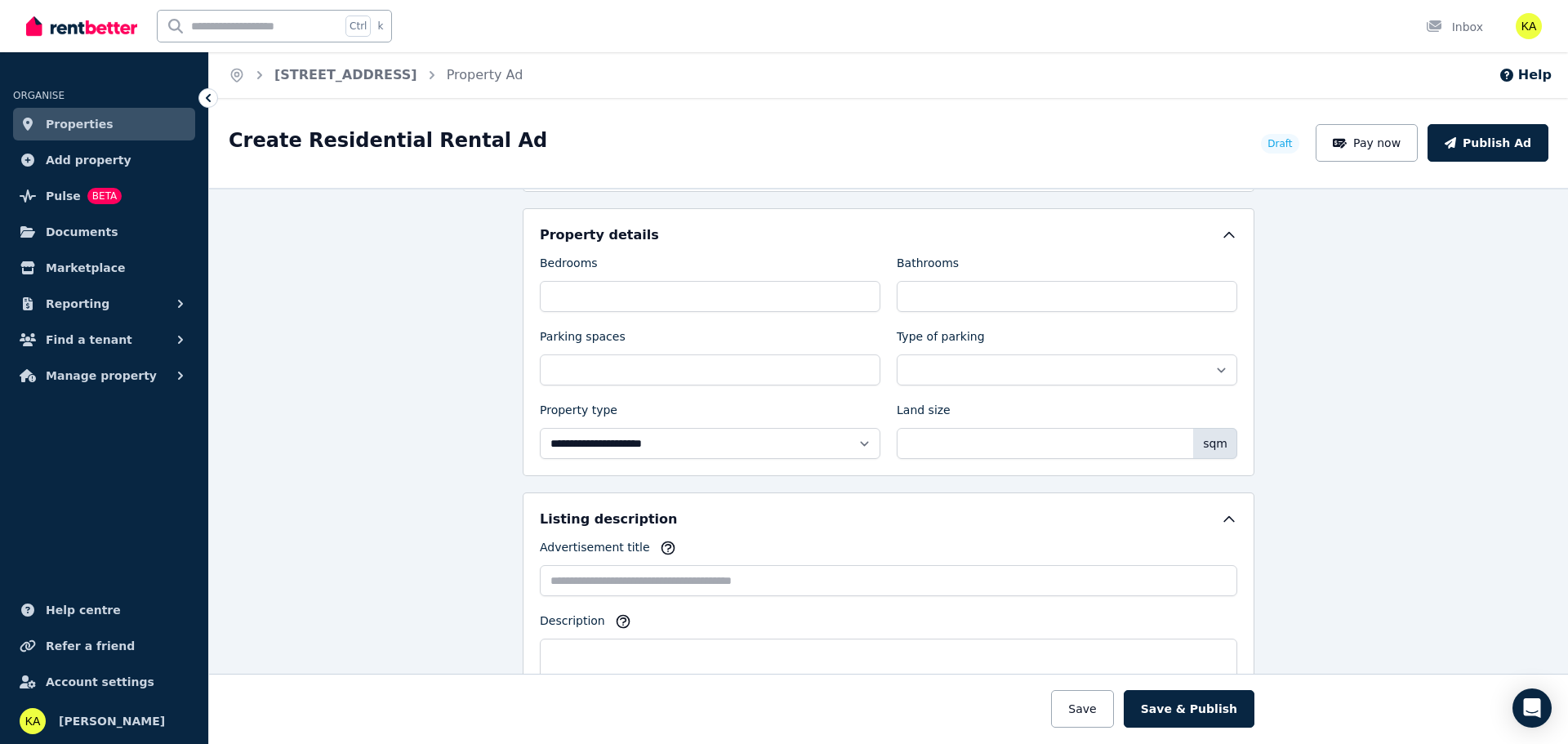
scroll to position [654, 0]
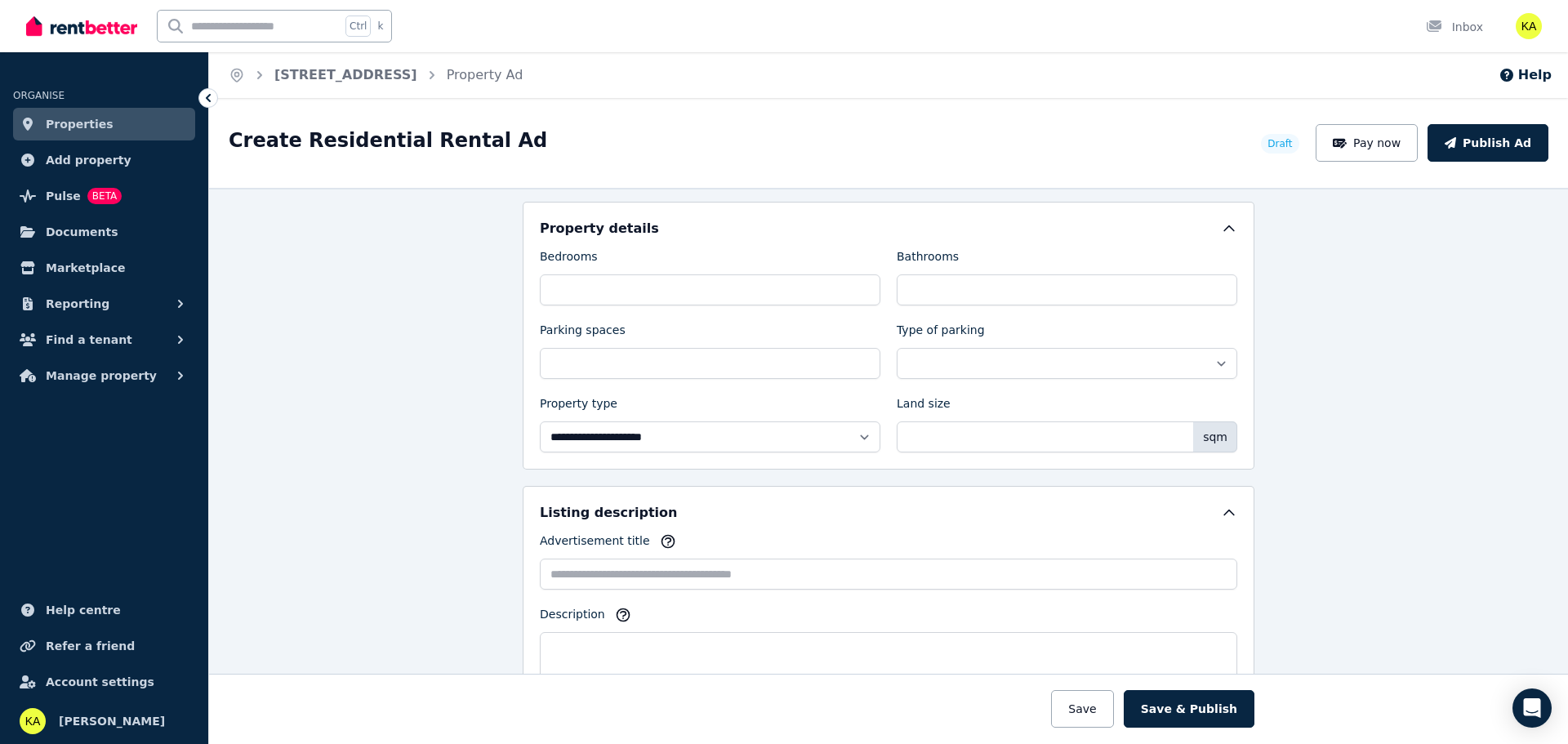
type input "****"
click at [656, 290] on input "Bedrooms" at bounding box center [710, 290] width 341 height 31
type input "*"
click at [956, 296] on input "Bathrooms" at bounding box center [1067, 290] width 341 height 31
type input "***"
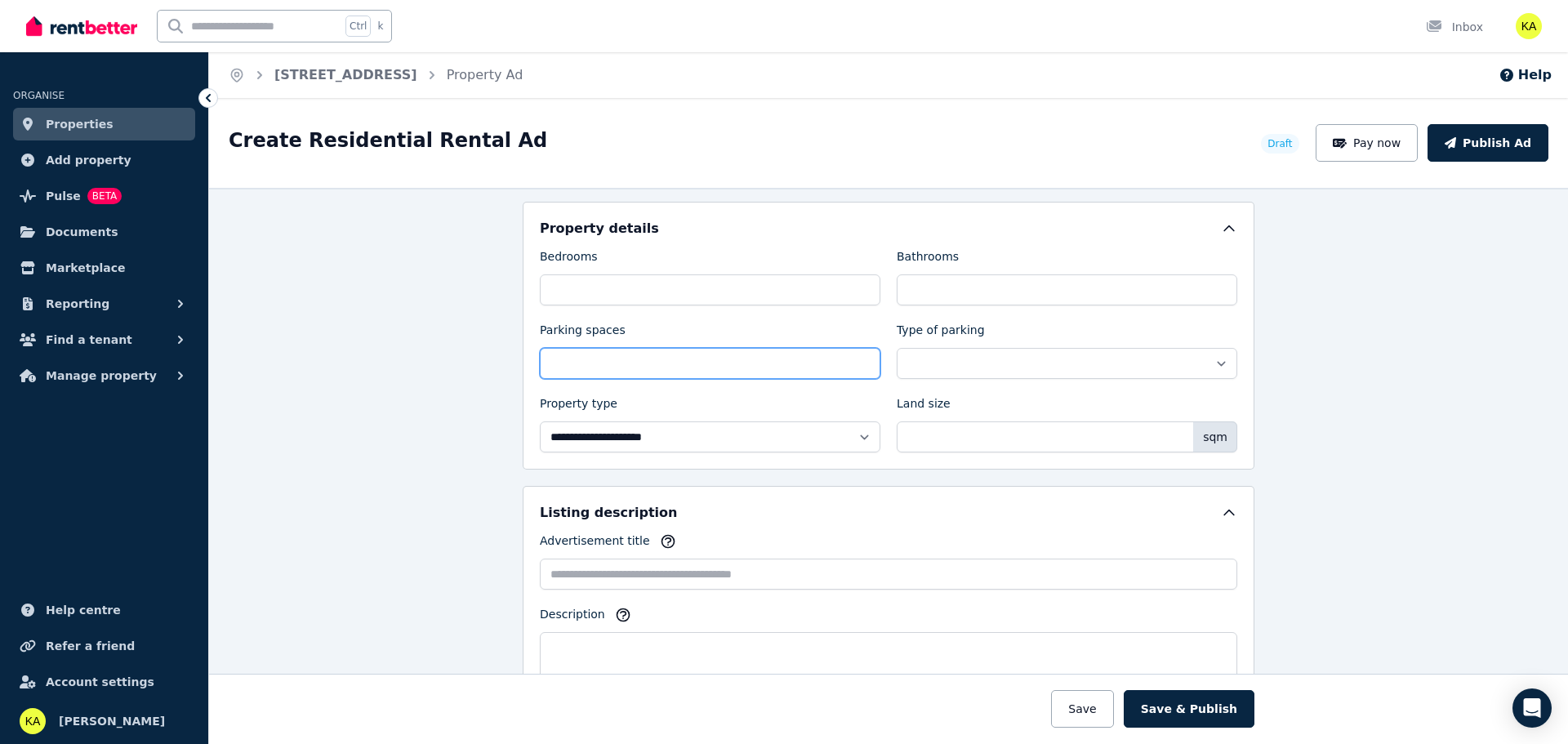
click at [667, 367] on input "Parking spaces" at bounding box center [710, 363] width 341 height 31
type input "*"
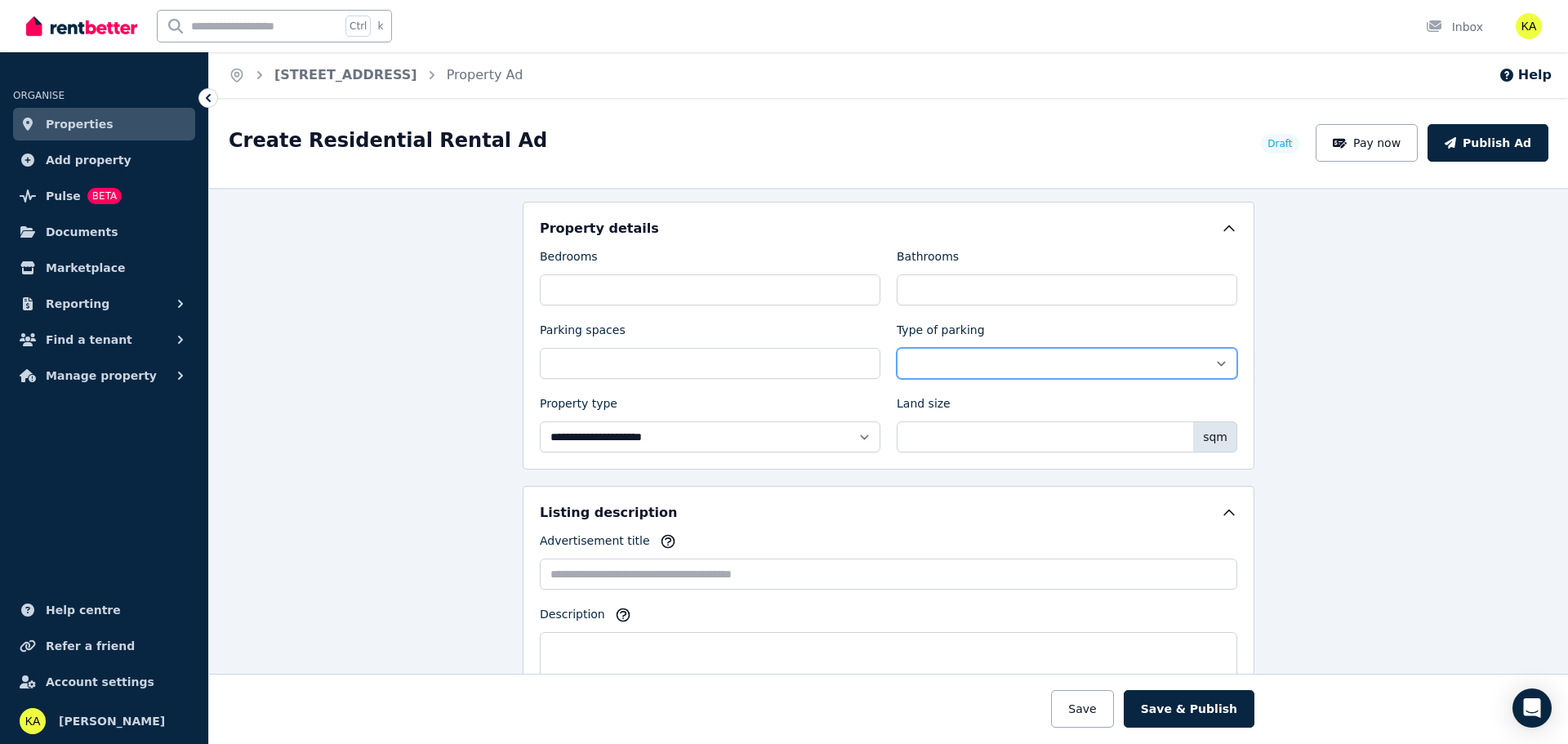
click at [935, 362] on select "**********" at bounding box center [1067, 363] width 341 height 31
select select "**********"
click at [897, 348] on select "**********" at bounding box center [1067, 363] width 341 height 31
click at [805, 429] on select "**********" at bounding box center [710, 437] width 341 height 31
select select "**********"
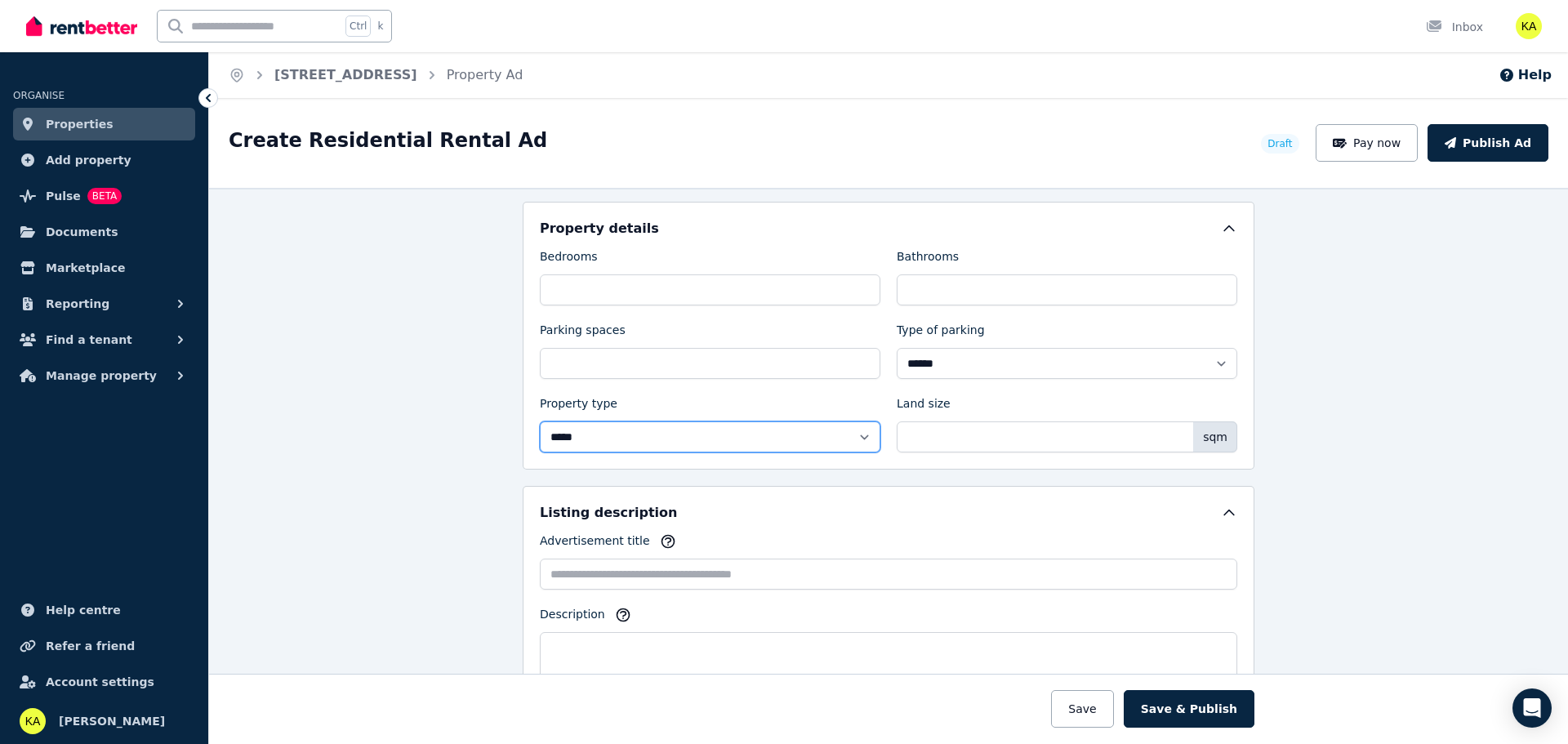
click at [540, 422] on select "**********" at bounding box center [710, 437] width 341 height 31
click at [1061, 431] on input "Land size" at bounding box center [1067, 437] width 341 height 31
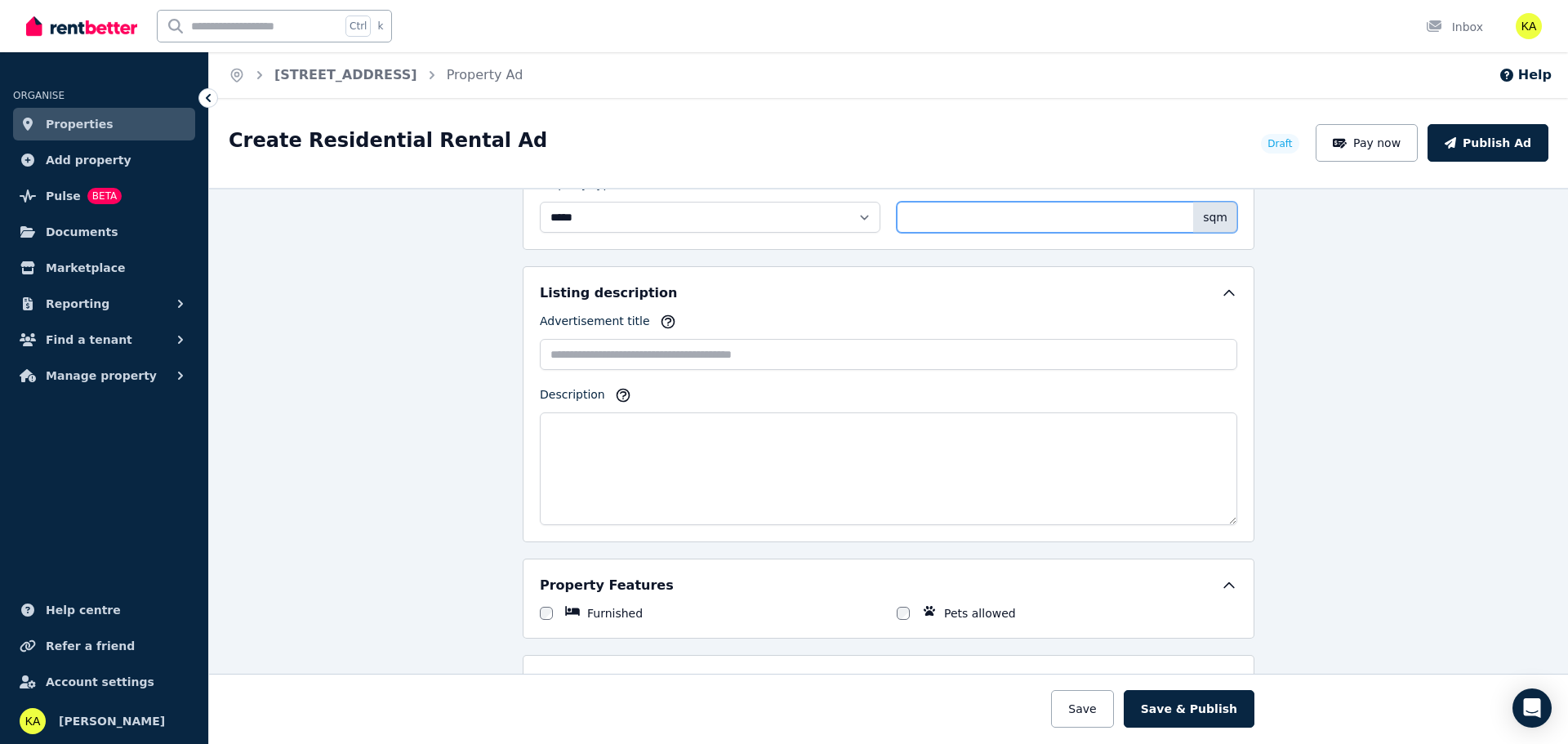
scroll to position [899, 0]
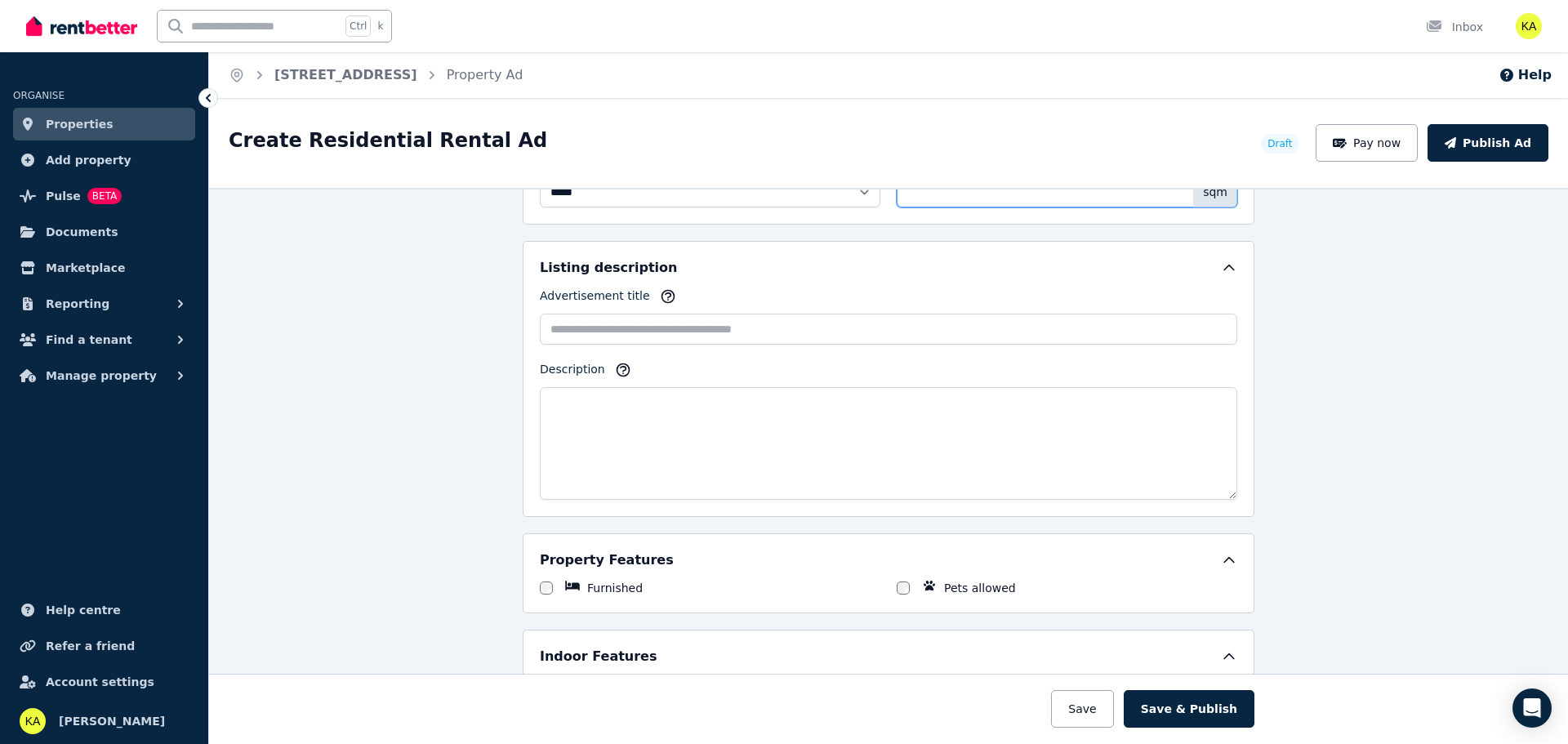
type input "***"
click at [585, 415] on textarea "Description" at bounding box center [888, 443] width 698 height 113
paste textarea "**********"
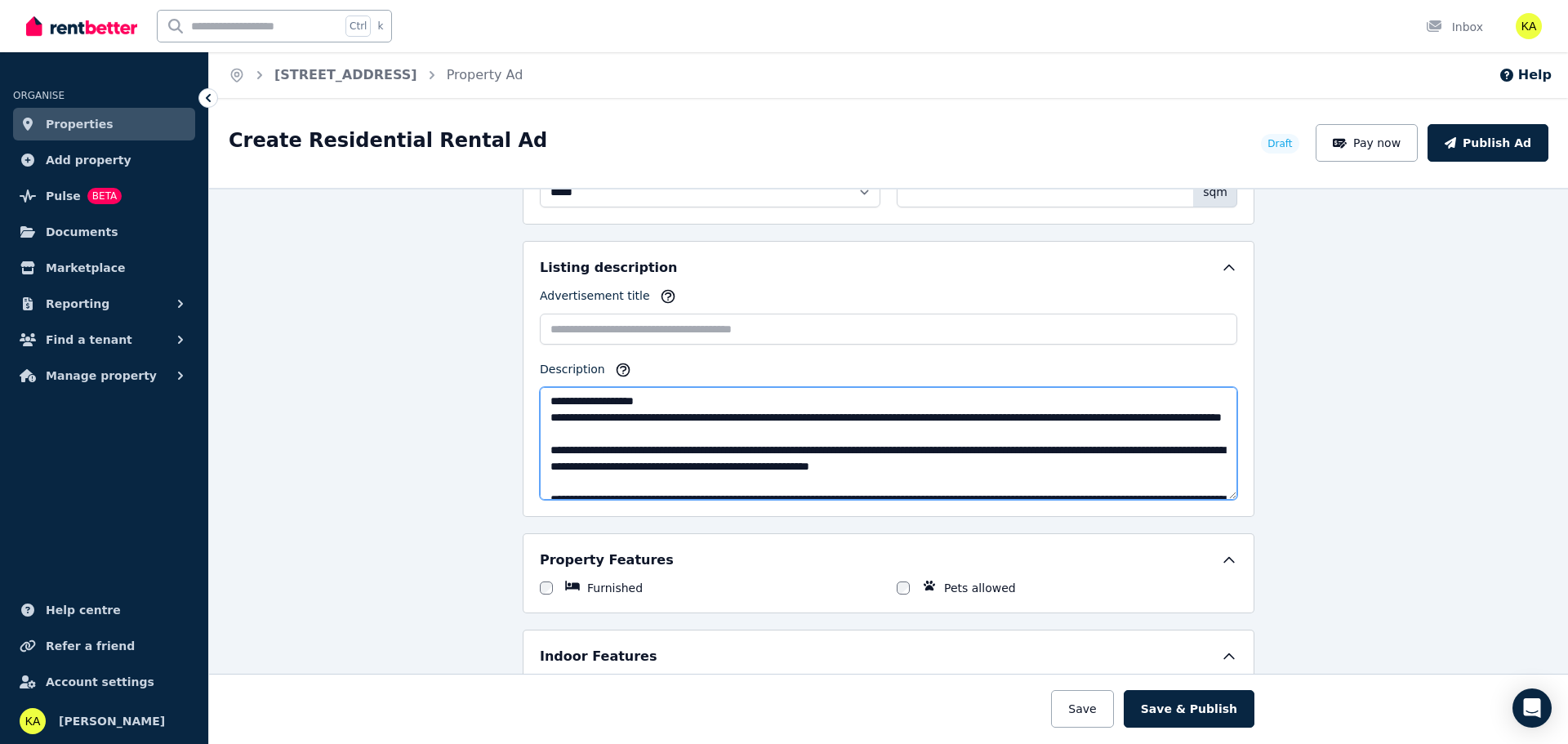
scroll to position [0, 0]
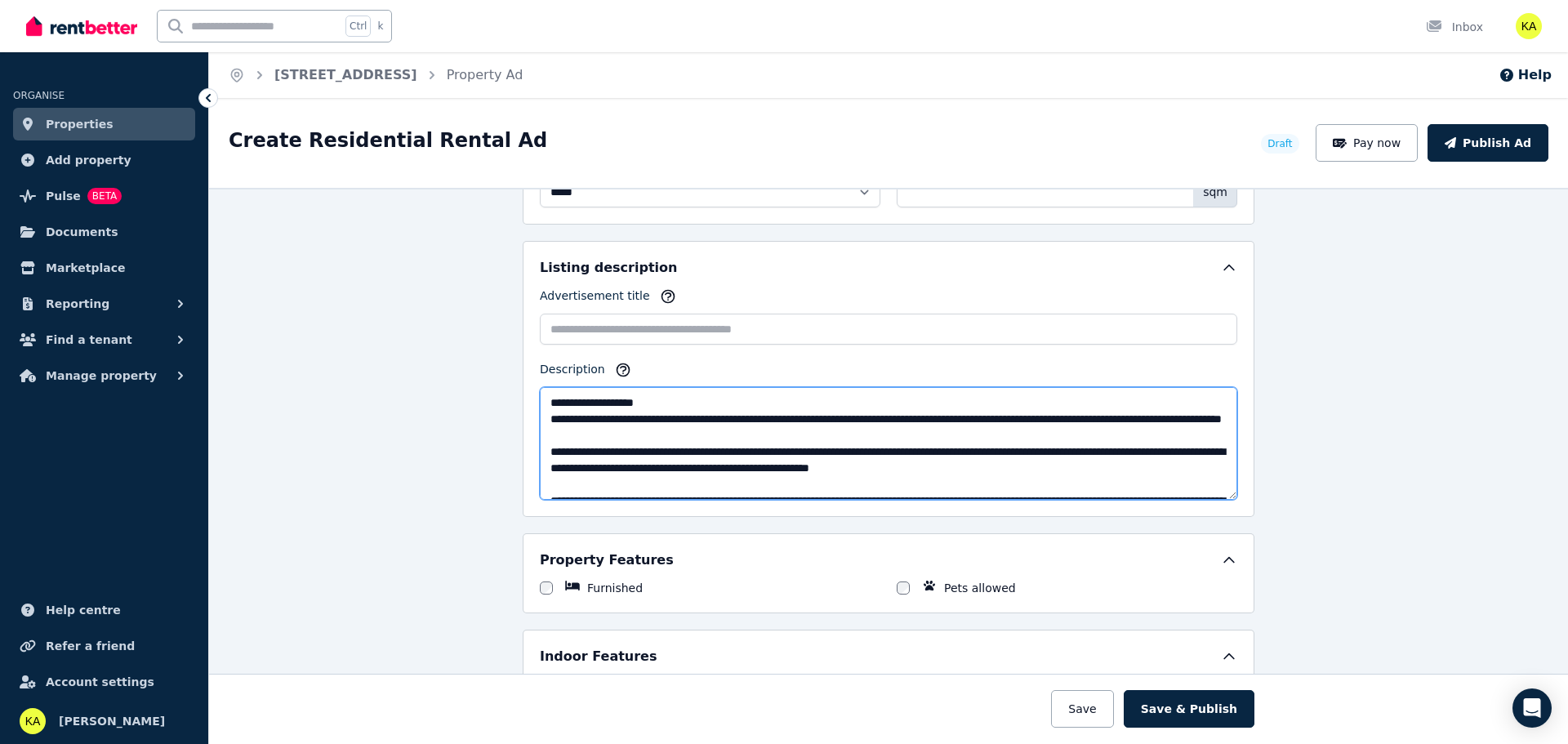
drag, startPoint x: 666, startPoint y: 404, endPoint x: 513, endPoint y: 394, distance: 153.3
click at [514, 395] on div "**********" at bounding box center [889, 466] width 1359 height 556
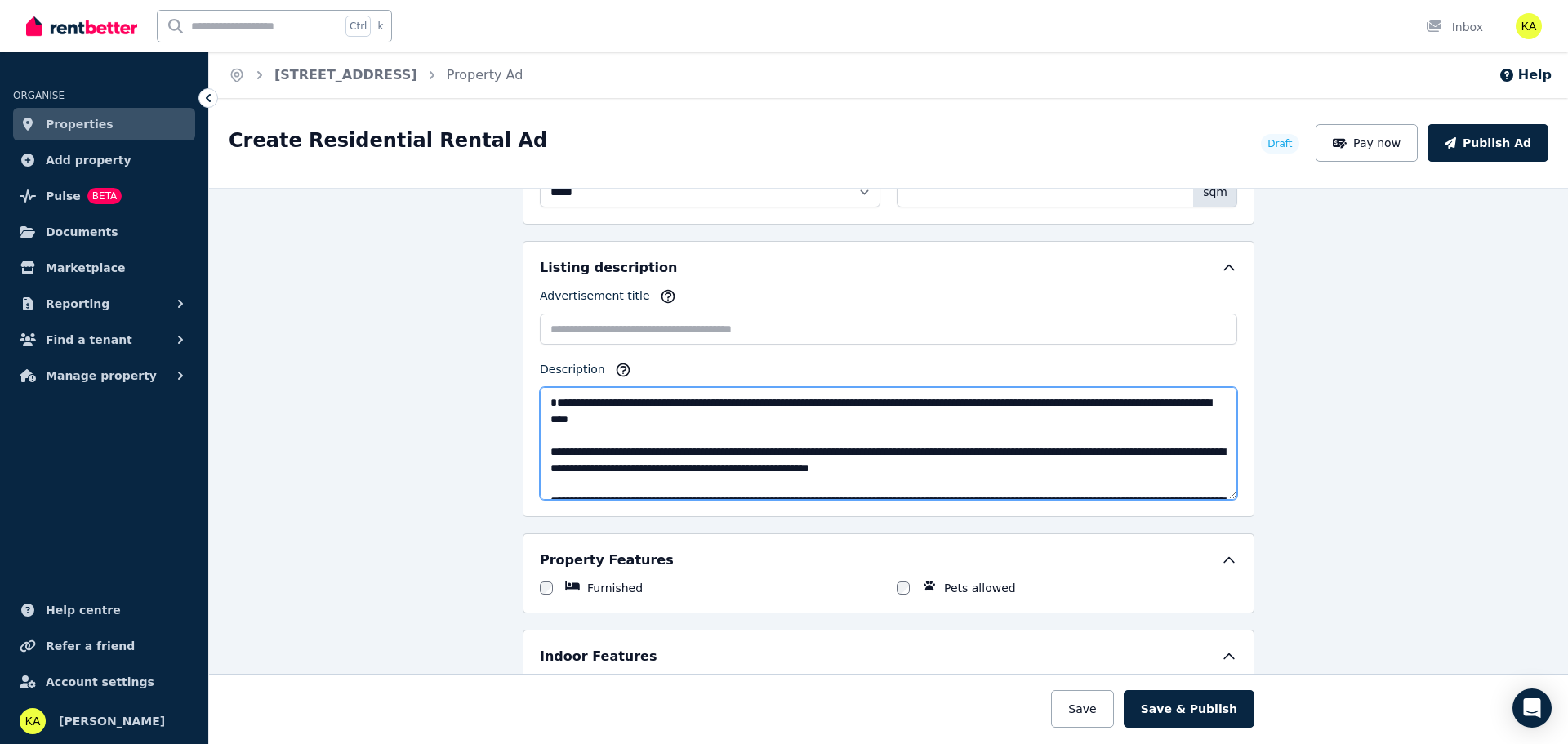
type textarea "**********"
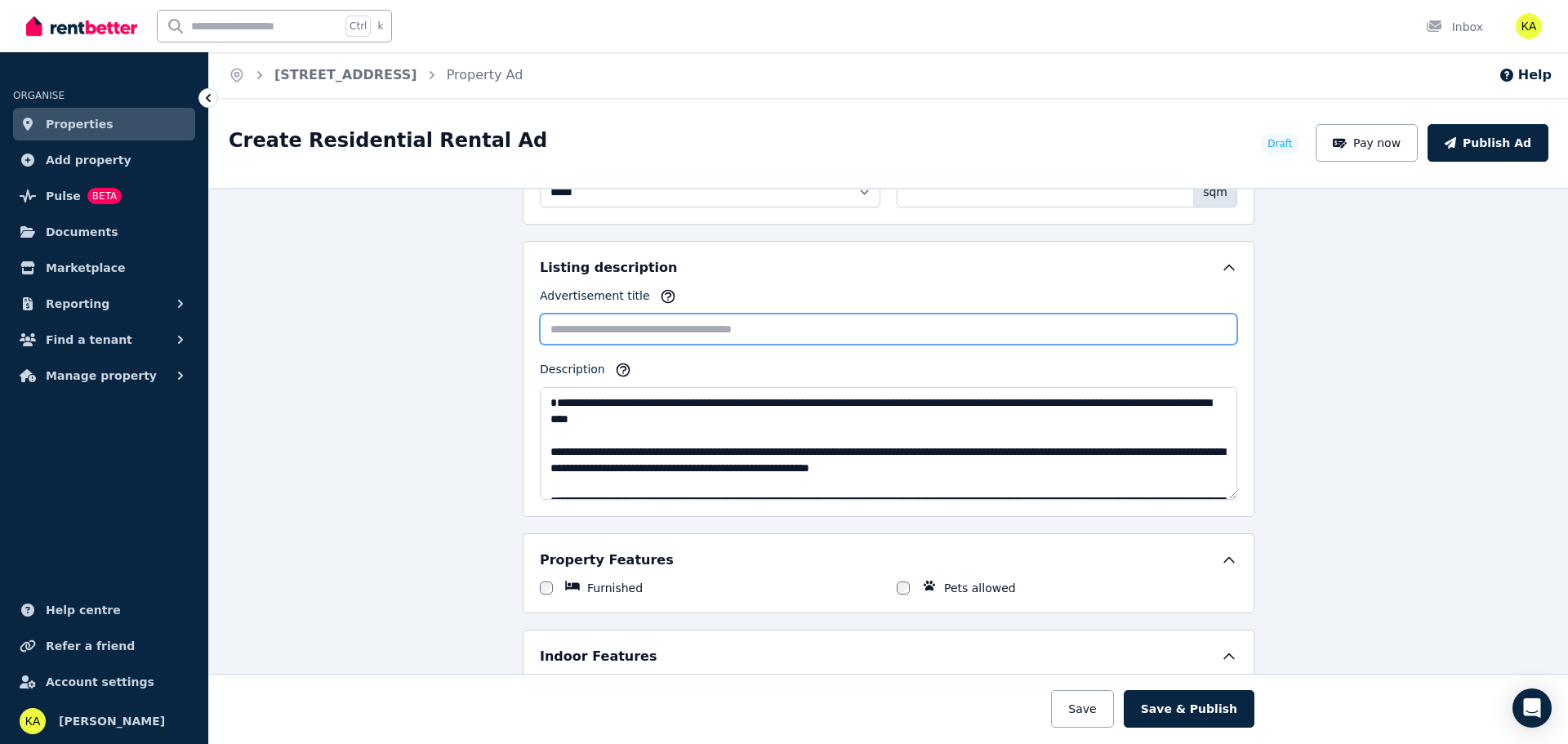
click at [596, 333] on input "Advertisement title" at bounding box center [888, 329] width 698 height 31
paste input "**********"
type input "**********"
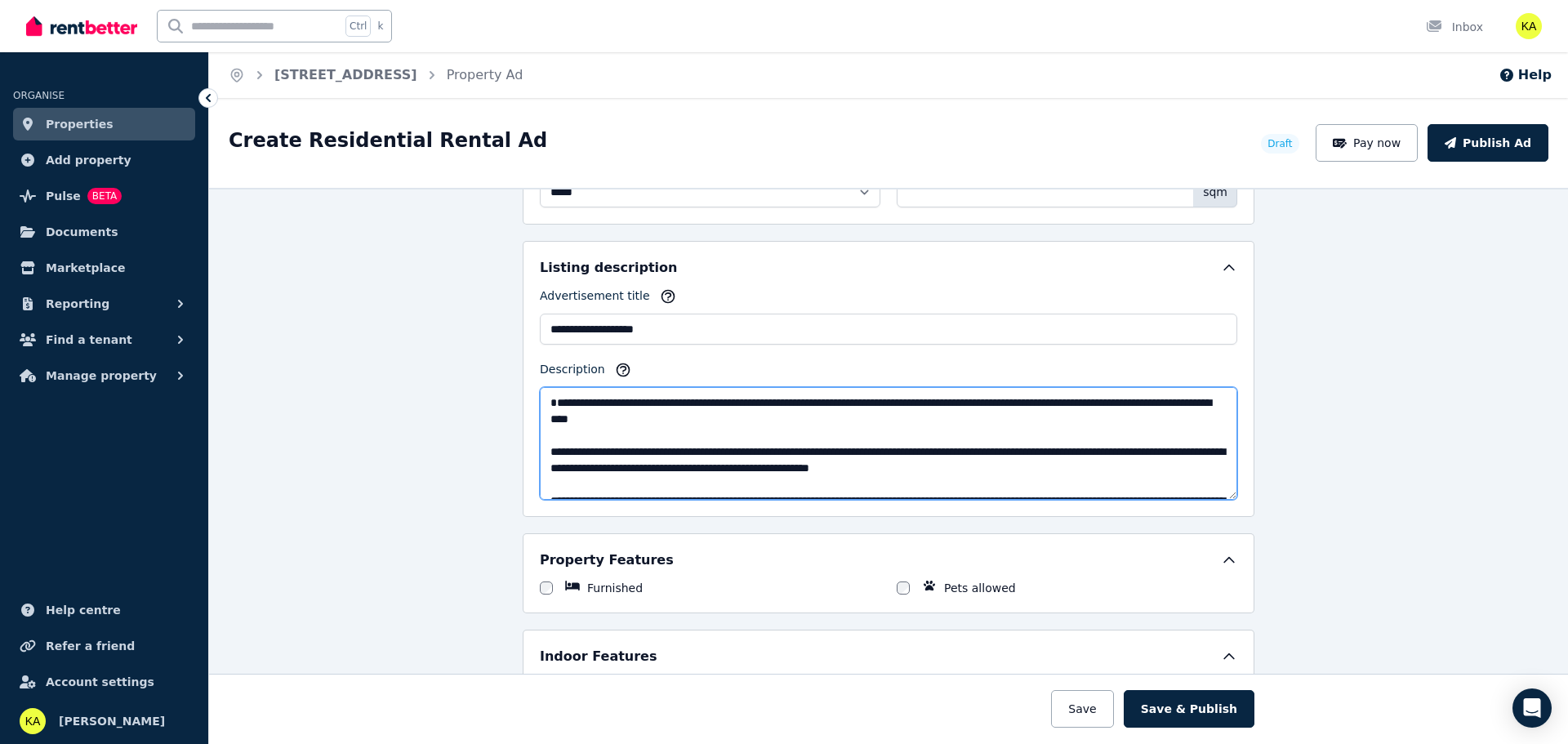
click at [553, 400] on textarea "Description" at bounding box center [888, 443] width 698 height 113
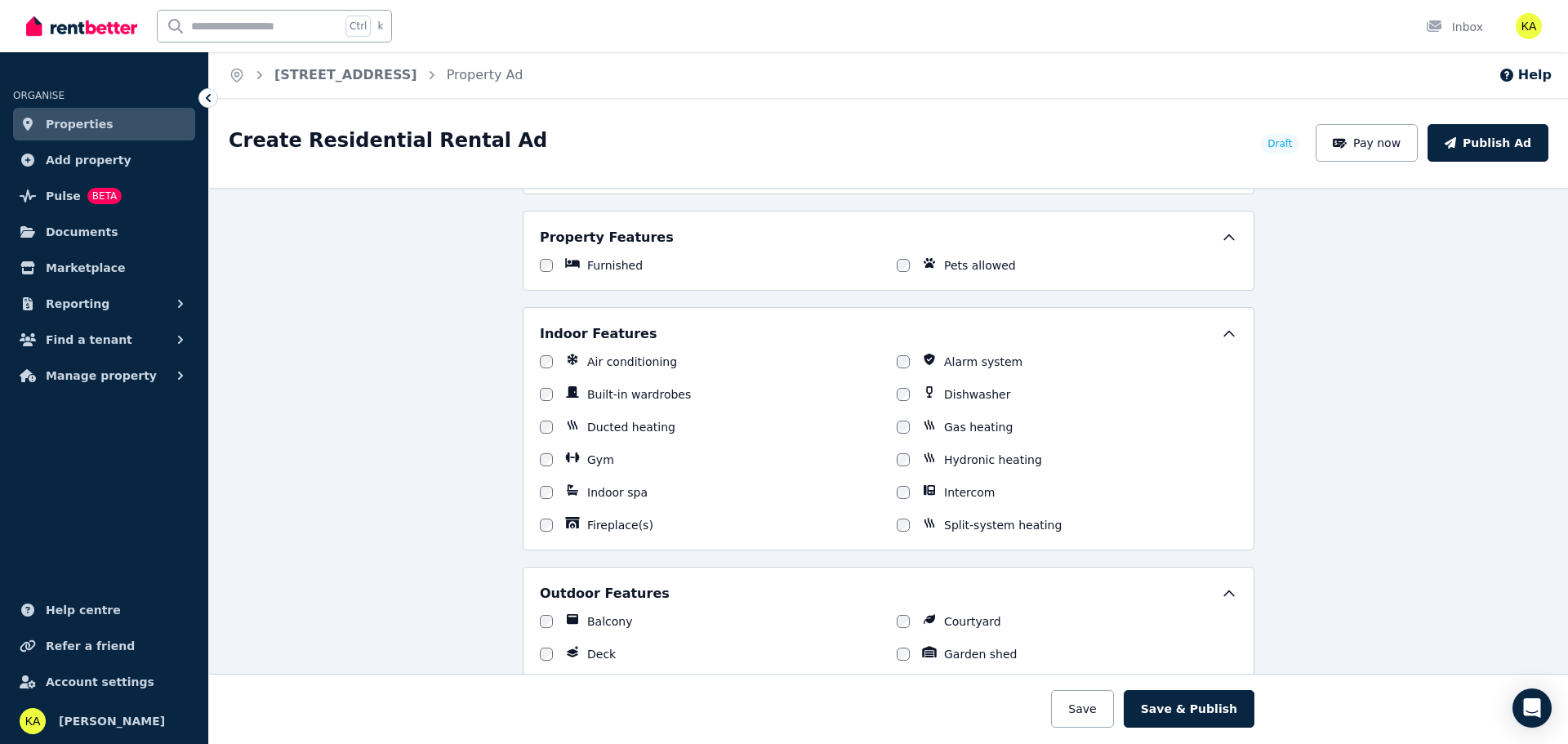
scroll to position [1226, 0]
type textarea "**********"
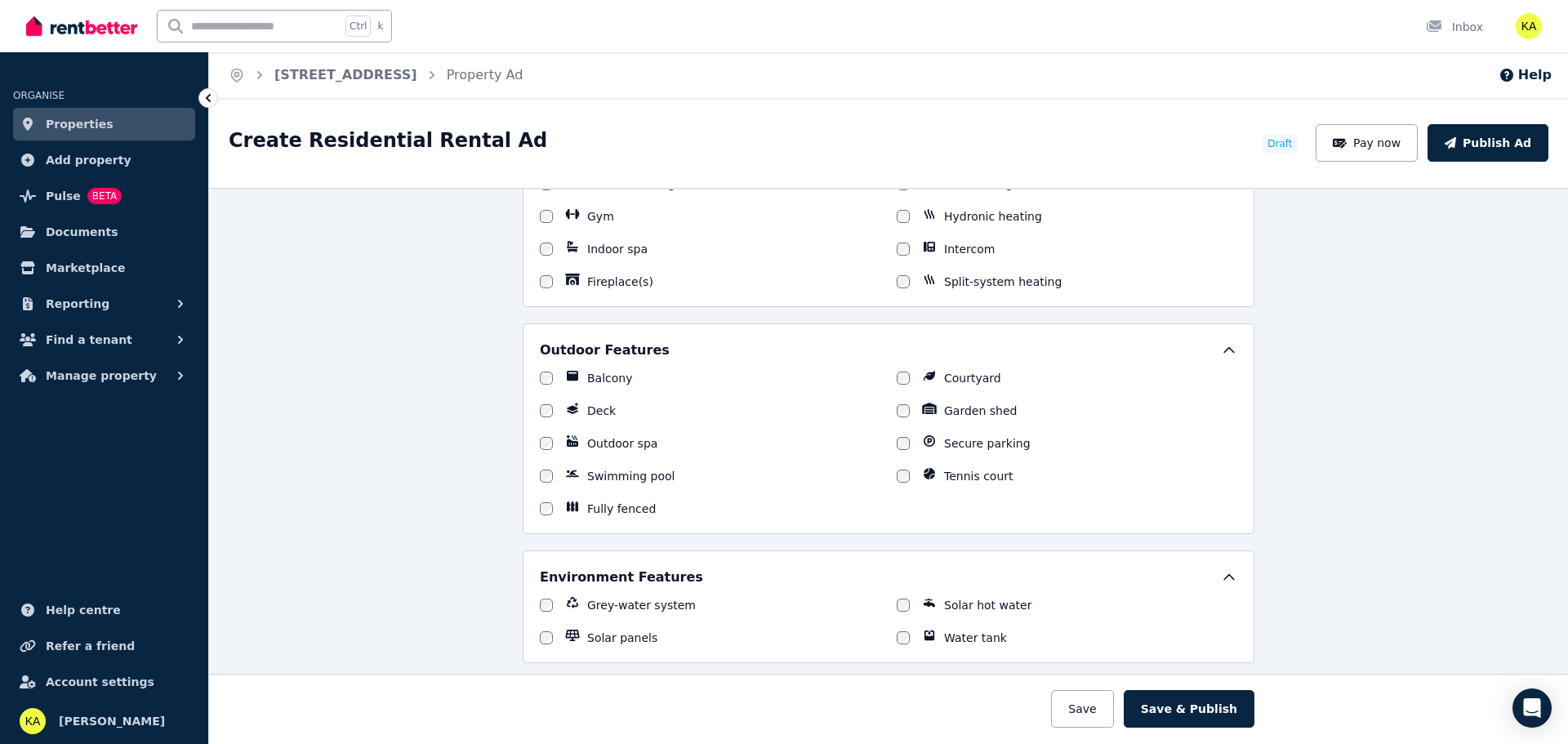
scroll to position [1471, 0]
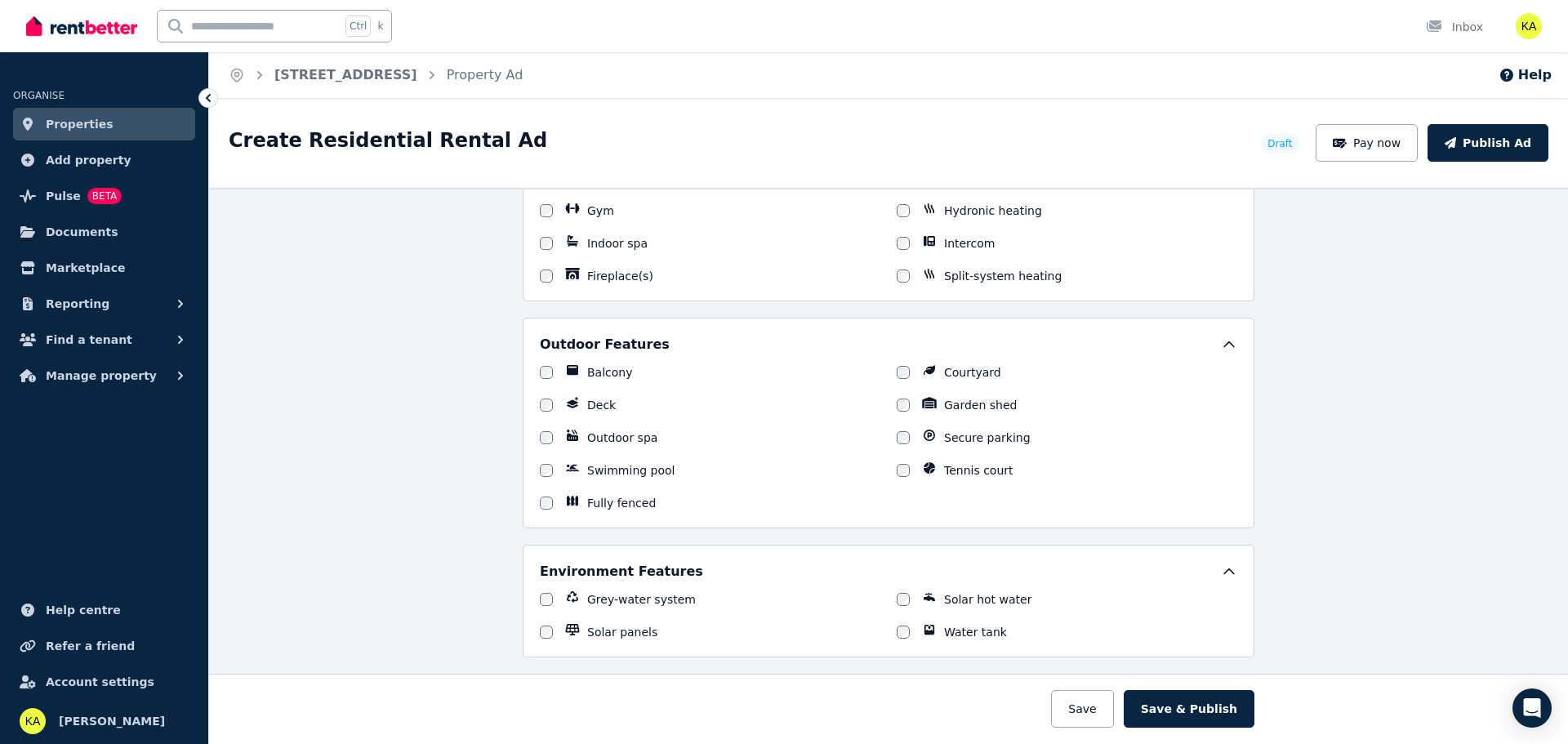
click at [540, 377] on div at bounding box center [546, 372] width 13 height 17
click at [550, 381] on div "Balcony Courtyard Deck Garden shed Outdoor spa Secure parking Swimming pool Ten…" at bounding box center [888, 437] width 698 height 147
click at [533, 373] on div "Outdoor Features Balcony Courtyard Deck Garden shed Outdoor spa Secure parking …" at bounding box center [888, 423] width 732 height 210
click at [540, 394] on div "Balcony Courtyard Deck Garden shed Outdoor spa Secure parking Swimming pool Ten…" at bounding box center [888, 437] width 698 height 147
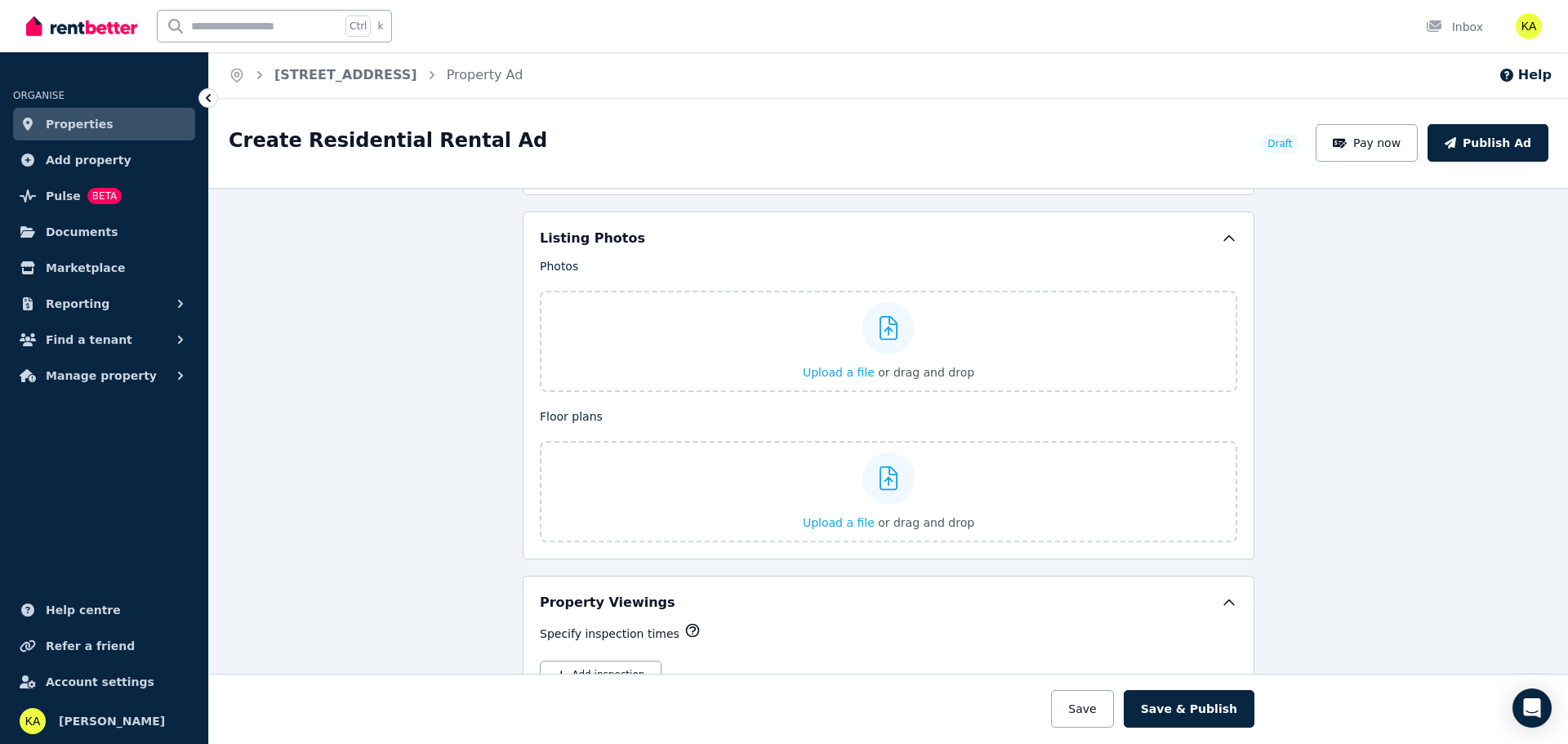
scroll to position [1960, 0]
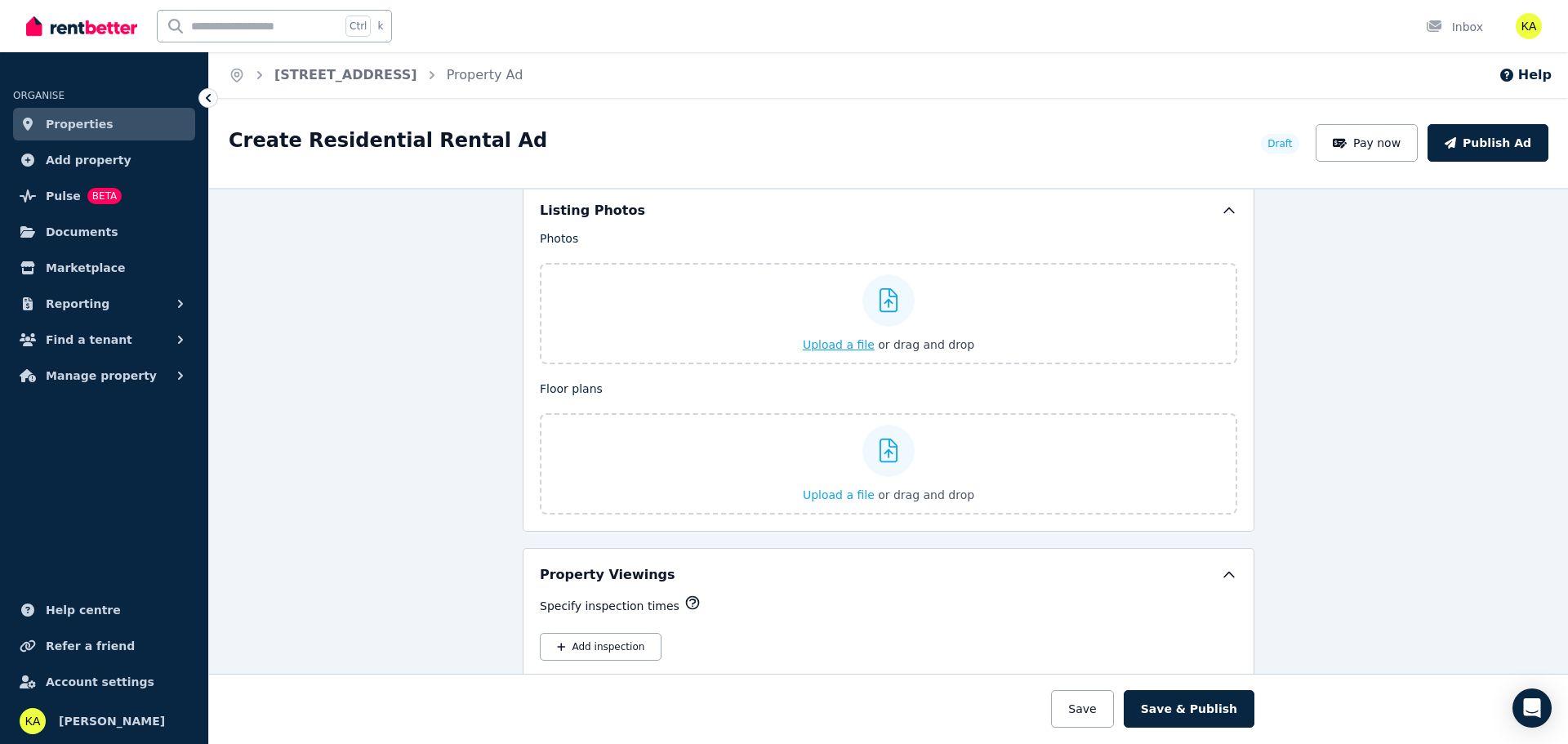
click at [848, 346] on span "Upload a file" at bounding box center [839, 344] width 72 height 13
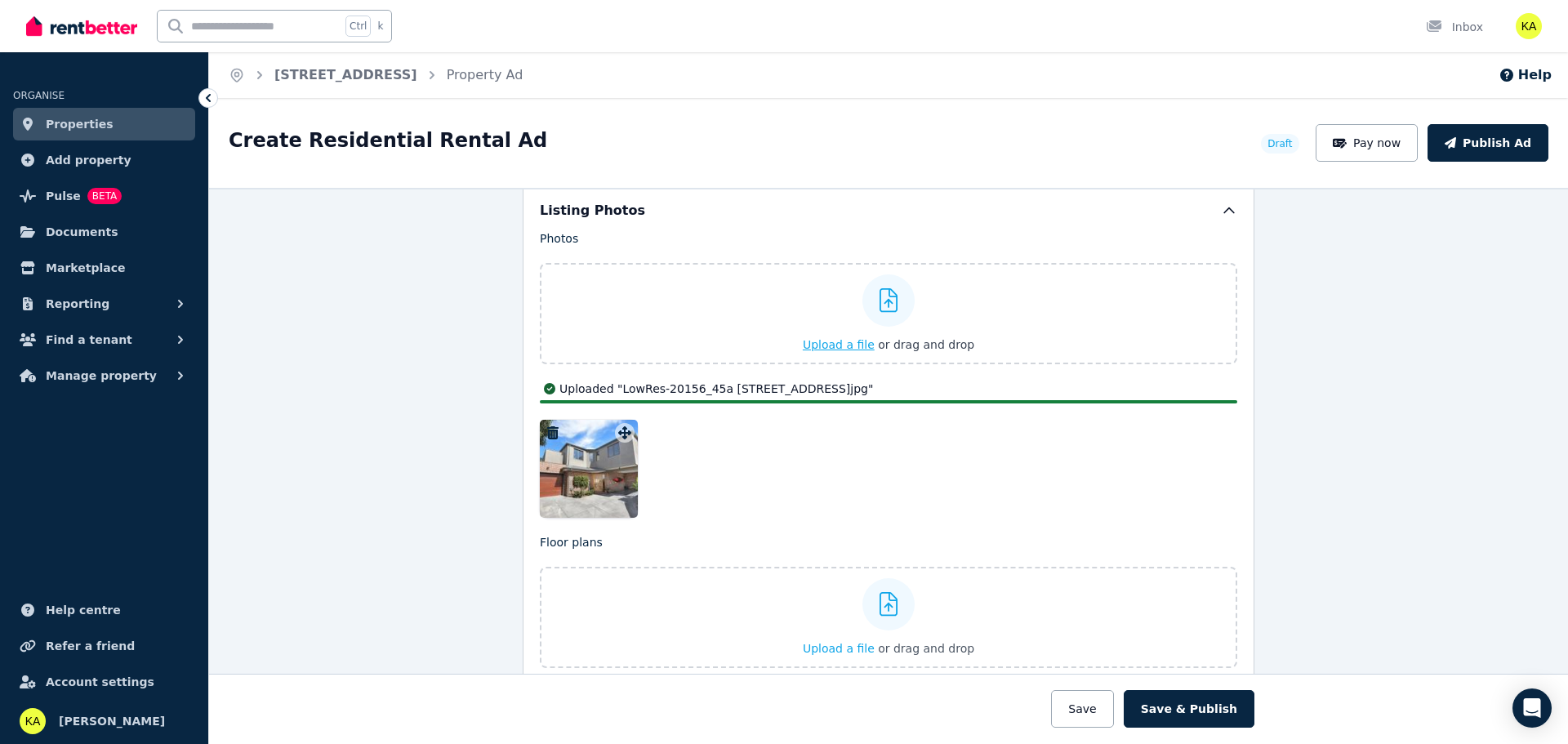
click at [844, 348] on span "Upload a file" at bounding box center [839, 344] width 72 height 13
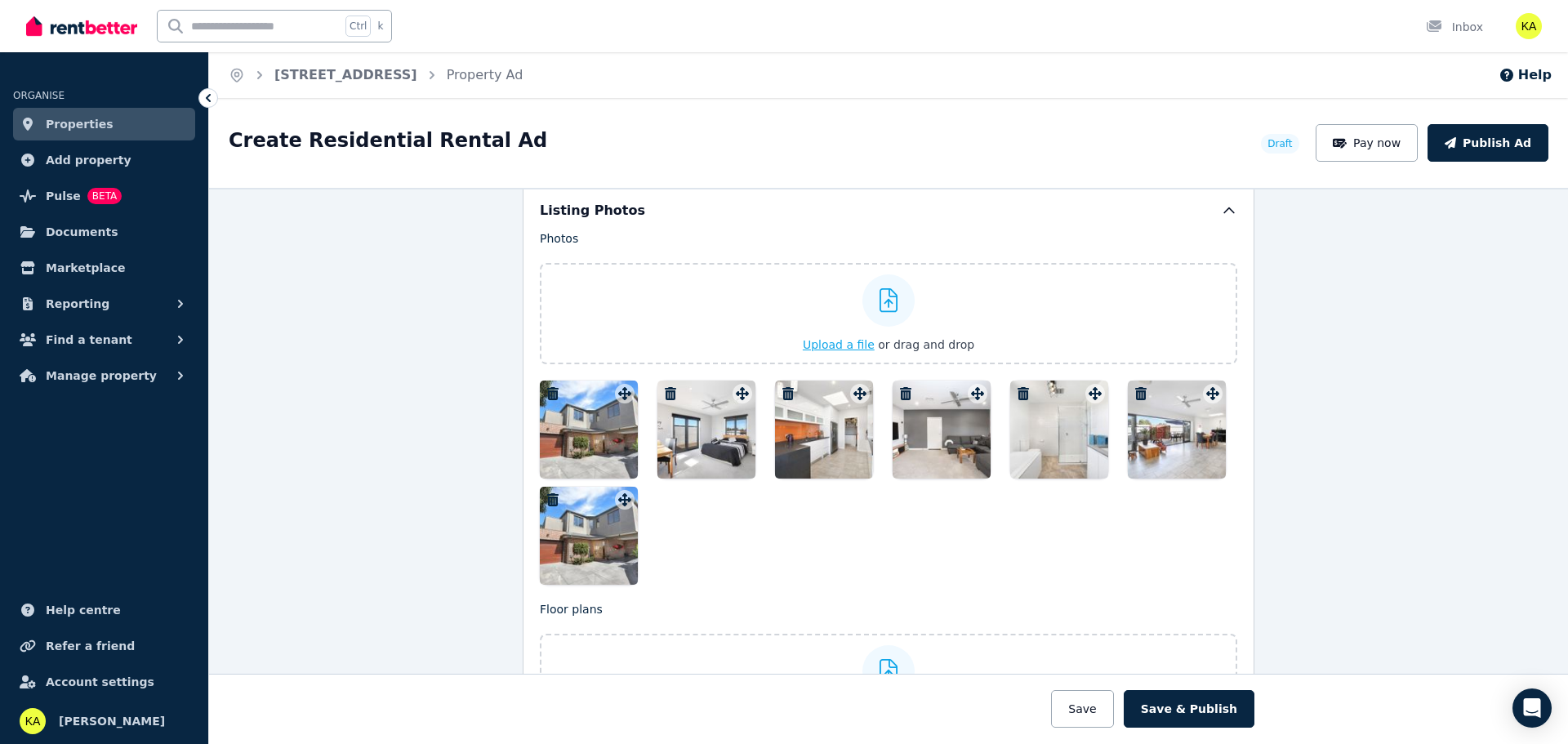
click at [820, 344] on span "Upload a file" at bounding box center [839, 344] width 72 height 13
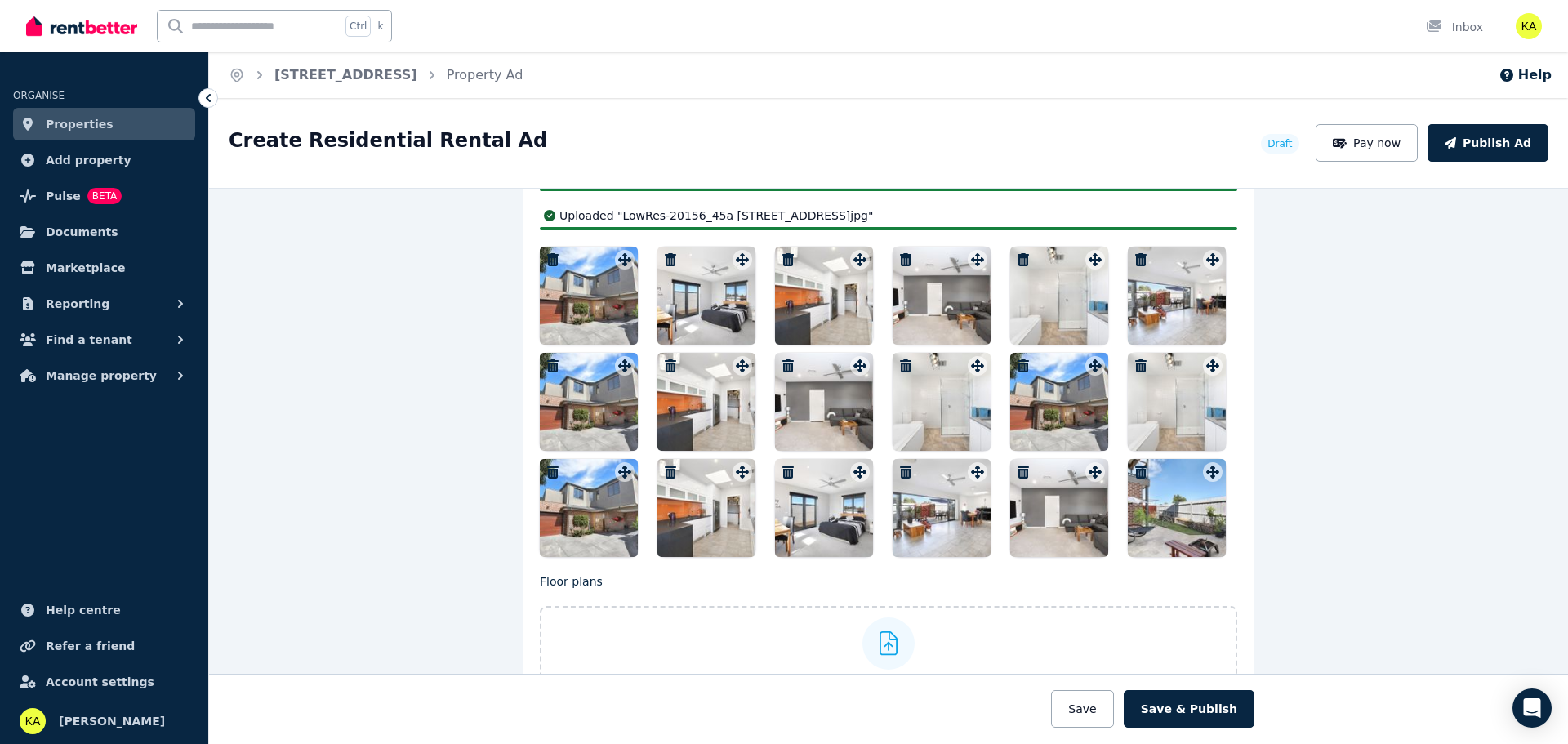
scroll to position [2134, 0]
click at [548, 364] on icon "button" at bounding box center [553, 365] width 11 height 13
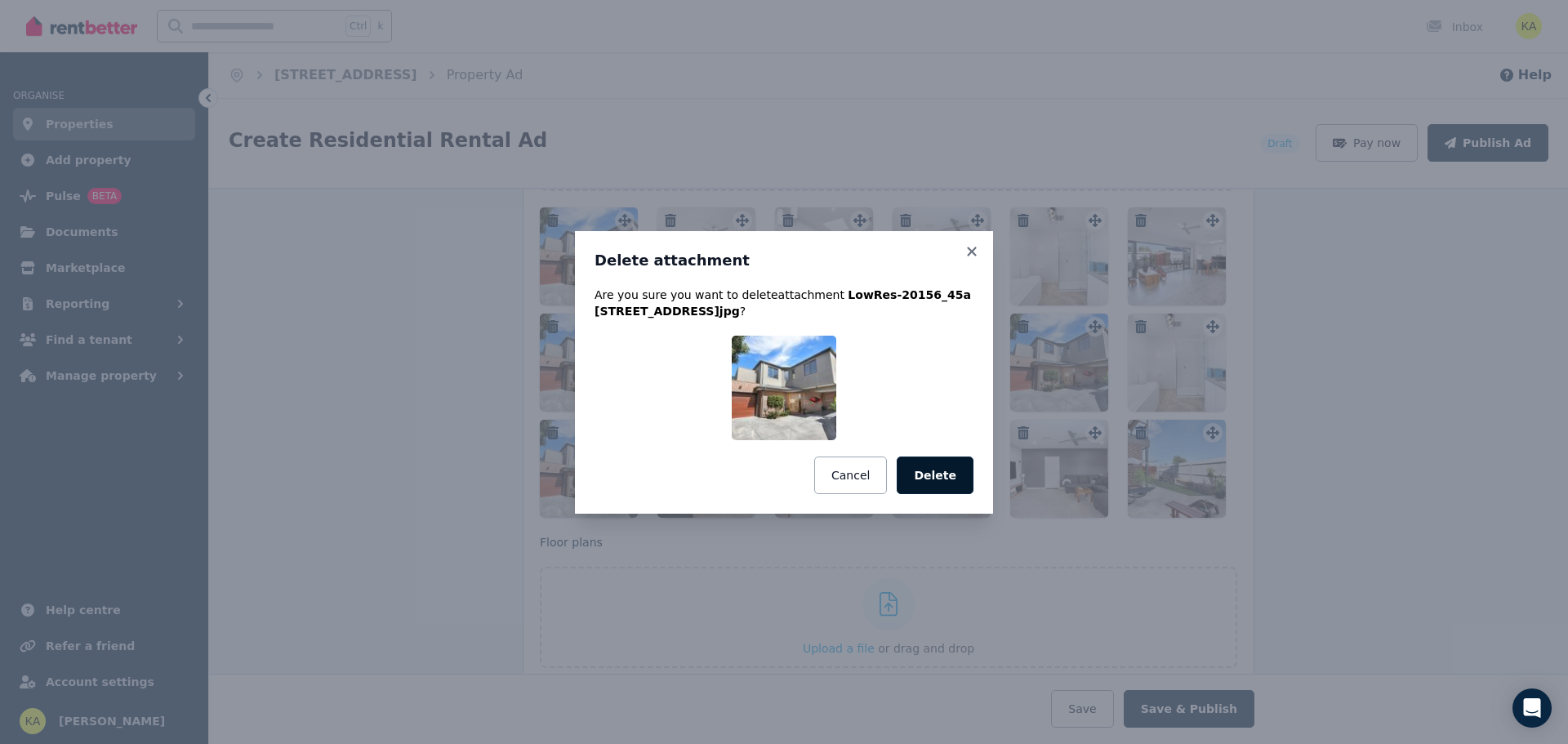
click at [951, 470] on button "Delete" at bounding box center [935, 475] width 76 height 37
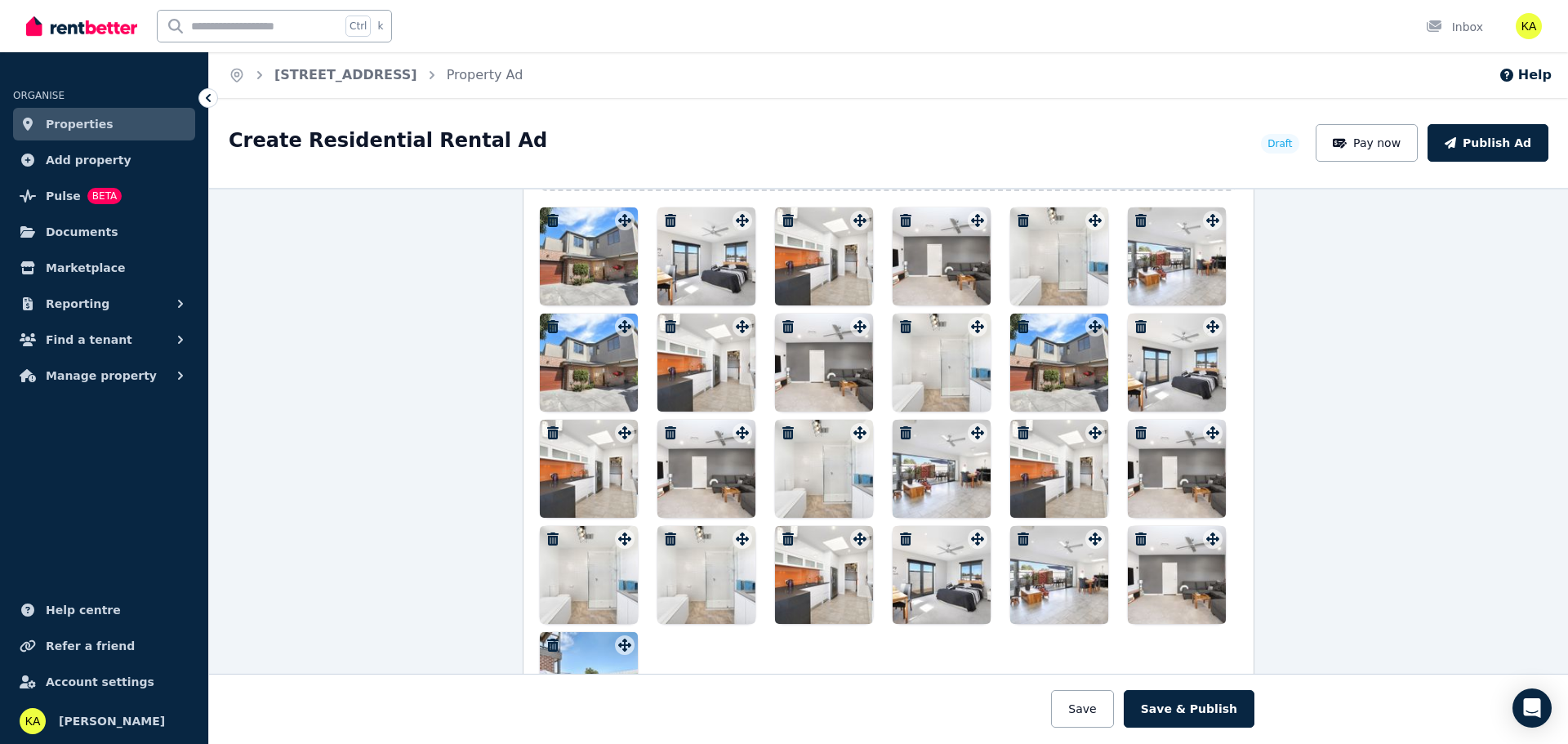
click at [548, 430] on icon "button" at bounding box center [553, 433] width 11 height 13
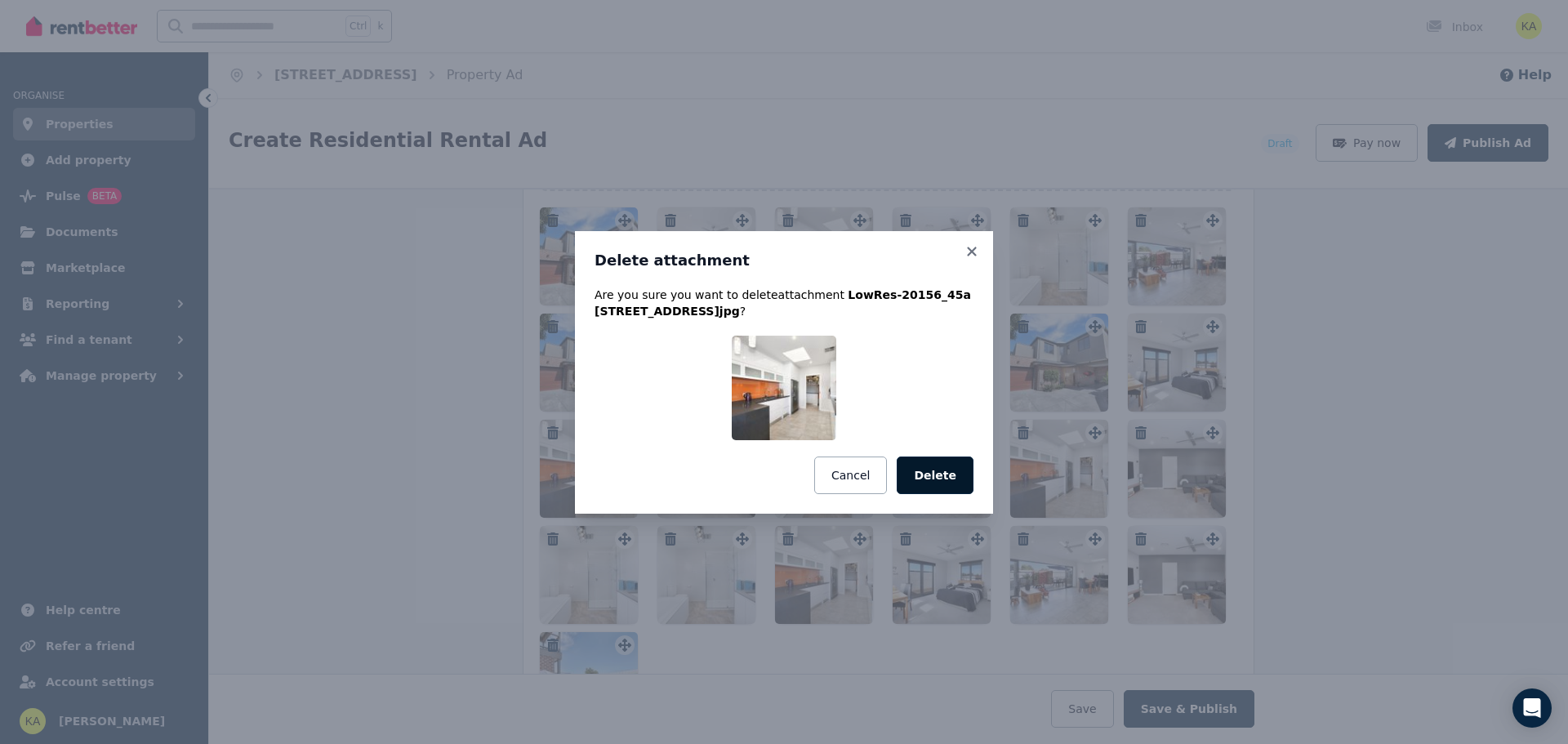
click at [945, 475] on button "Delete" at bounding box center [935, 475] width 76 height 37
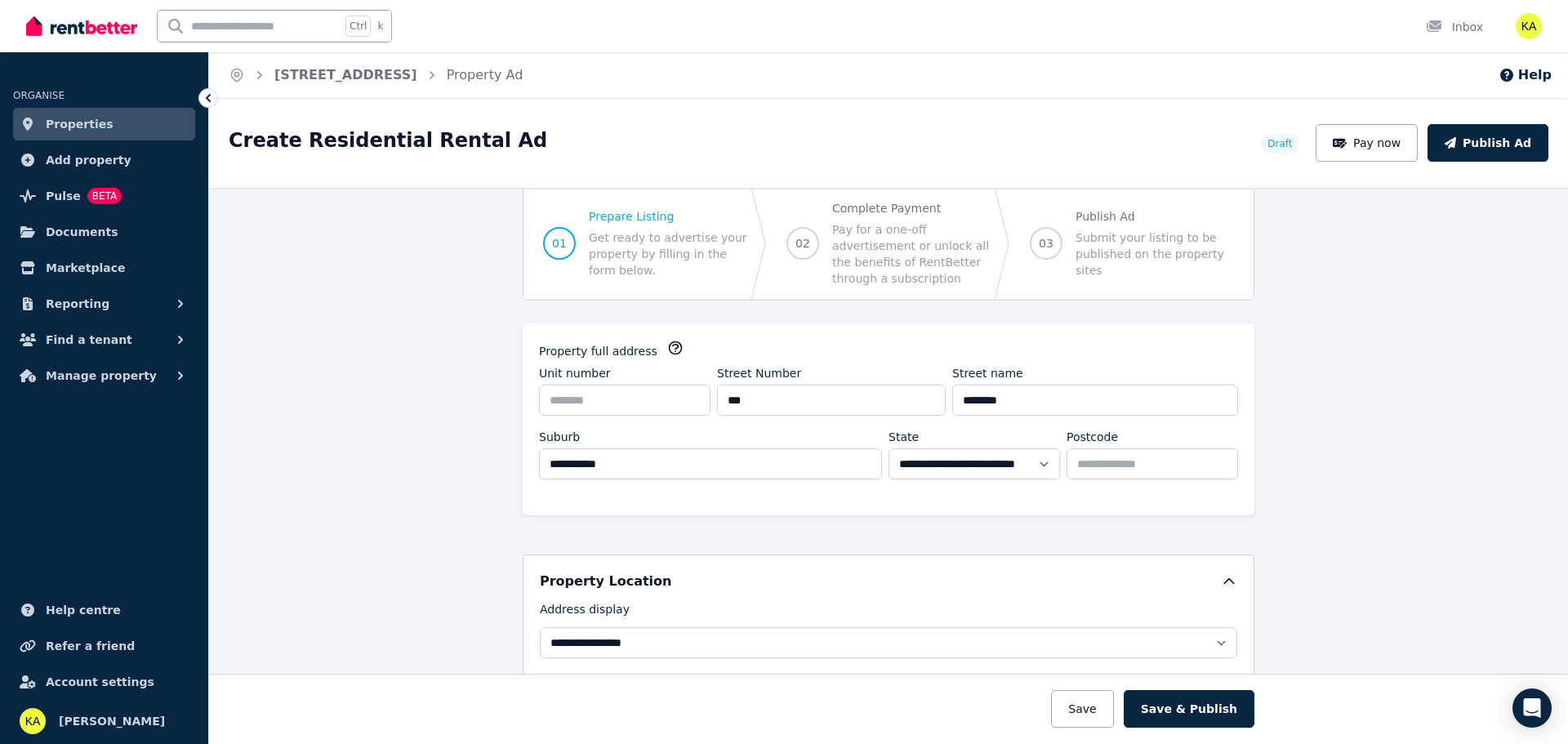
scroll to position [0, 0]
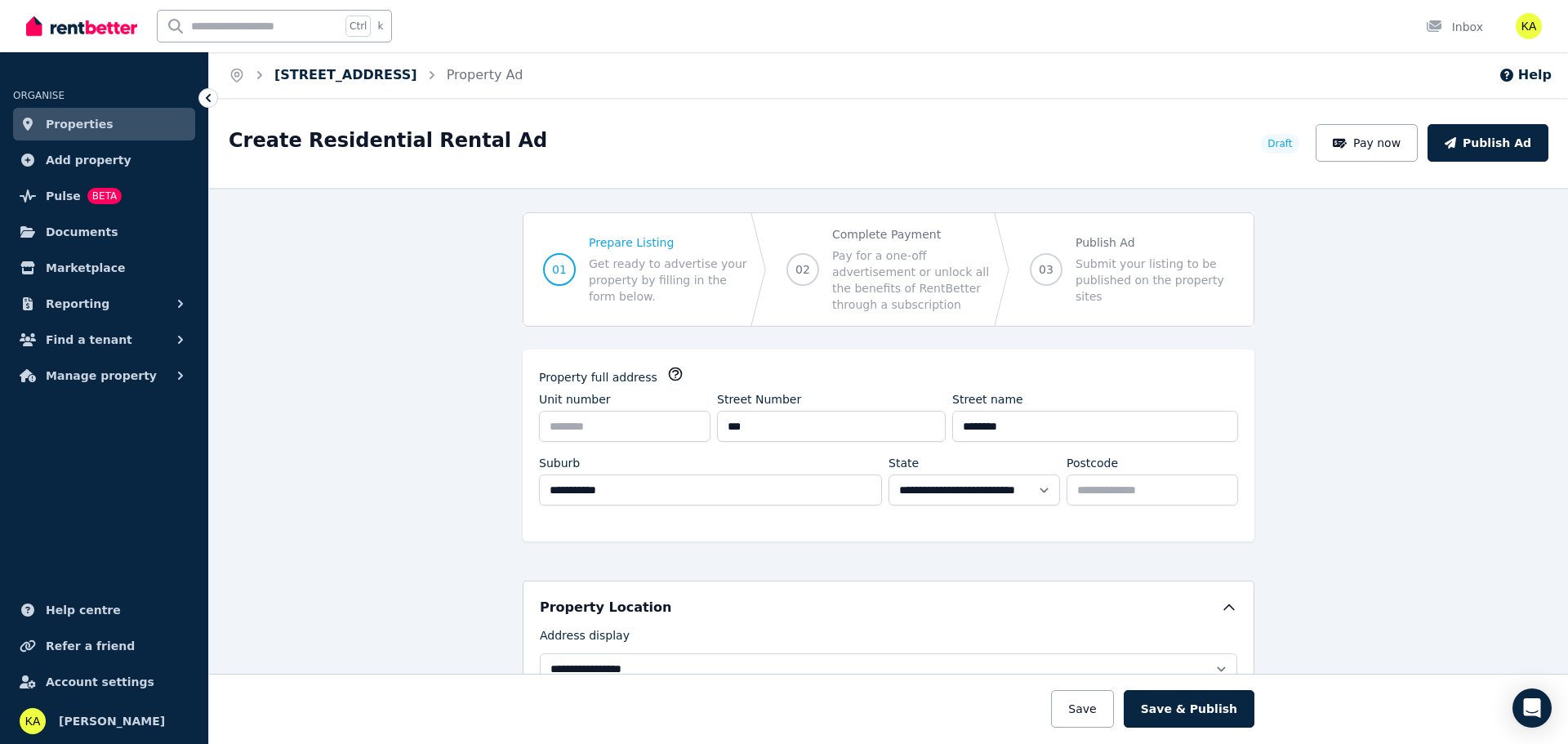
click at [373, 78] on link "[STREET_ADDRESS]" at bounding box center [346, 75] width 143 height 16
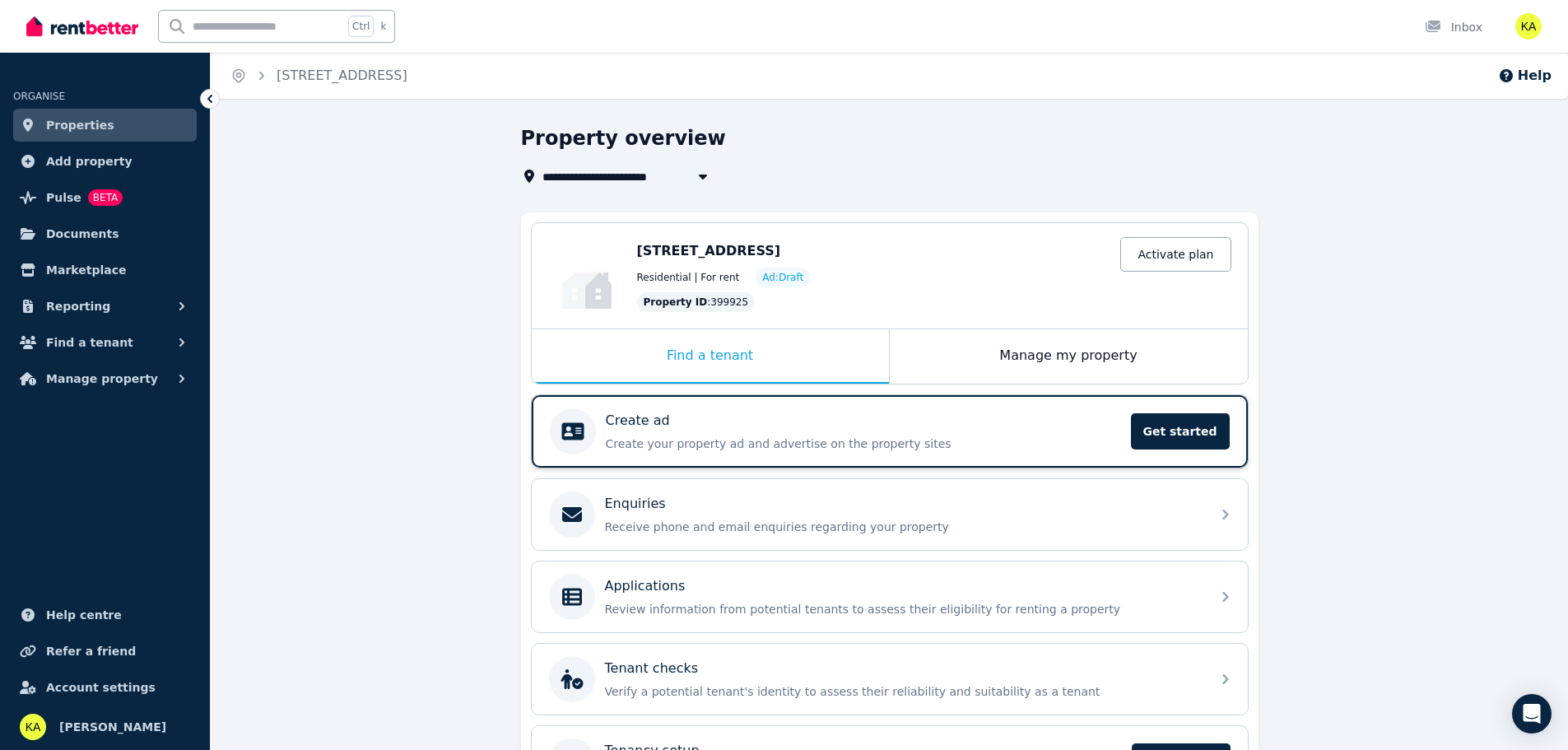
click at [710, 437] on p "Create your property ad and advertise on the property sites" at bounding box center [864, 443] width 515 height 17
select select "***"
select select "**********"
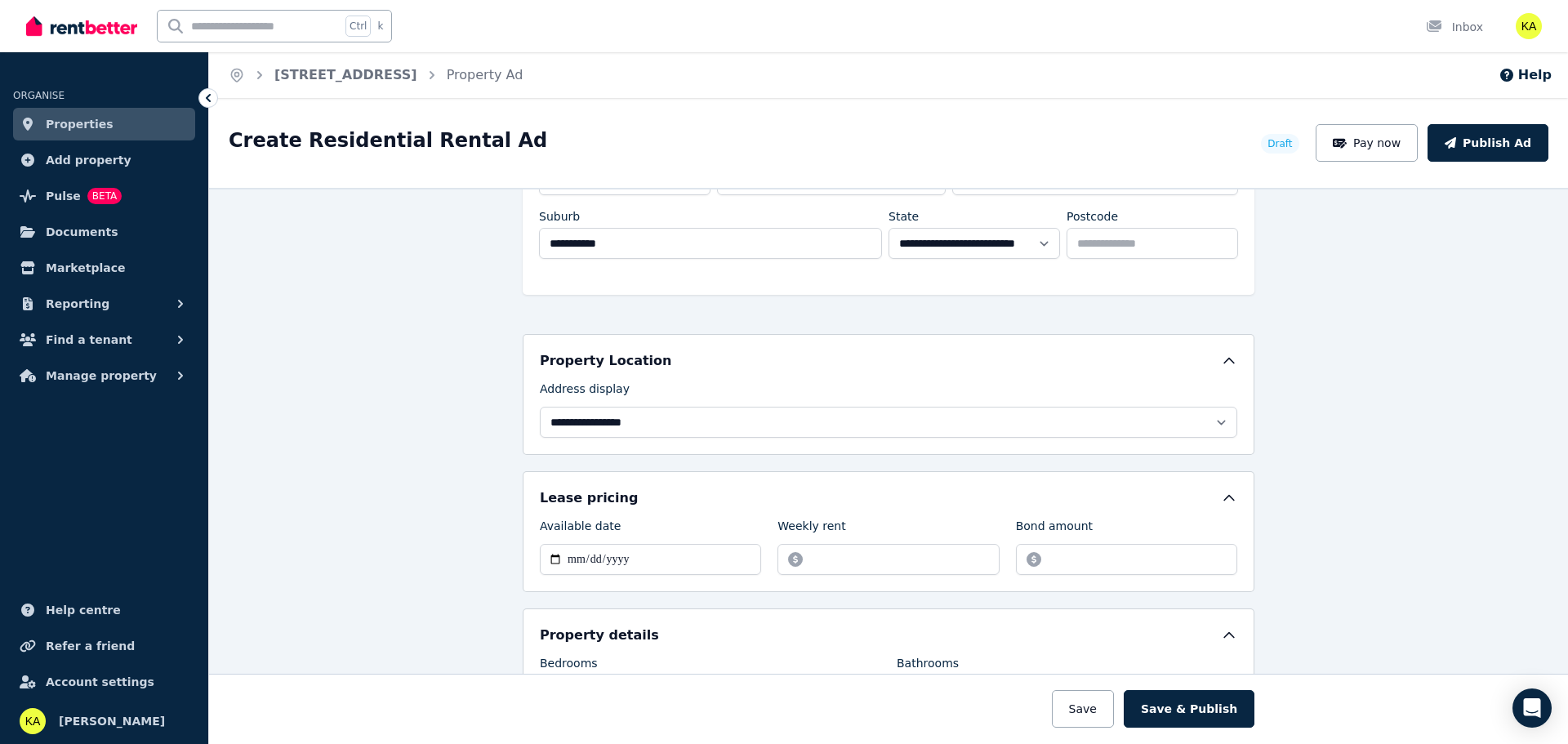
scroll to position [245, 0]
click at [545, 566] on input "Available date" at bounding box center [650, 561] width 222 height 31
type input "**********"
click at [831, 566] on input "Weekly rent" at bounding box center [888, 561] width 222 height 31
type input "***"
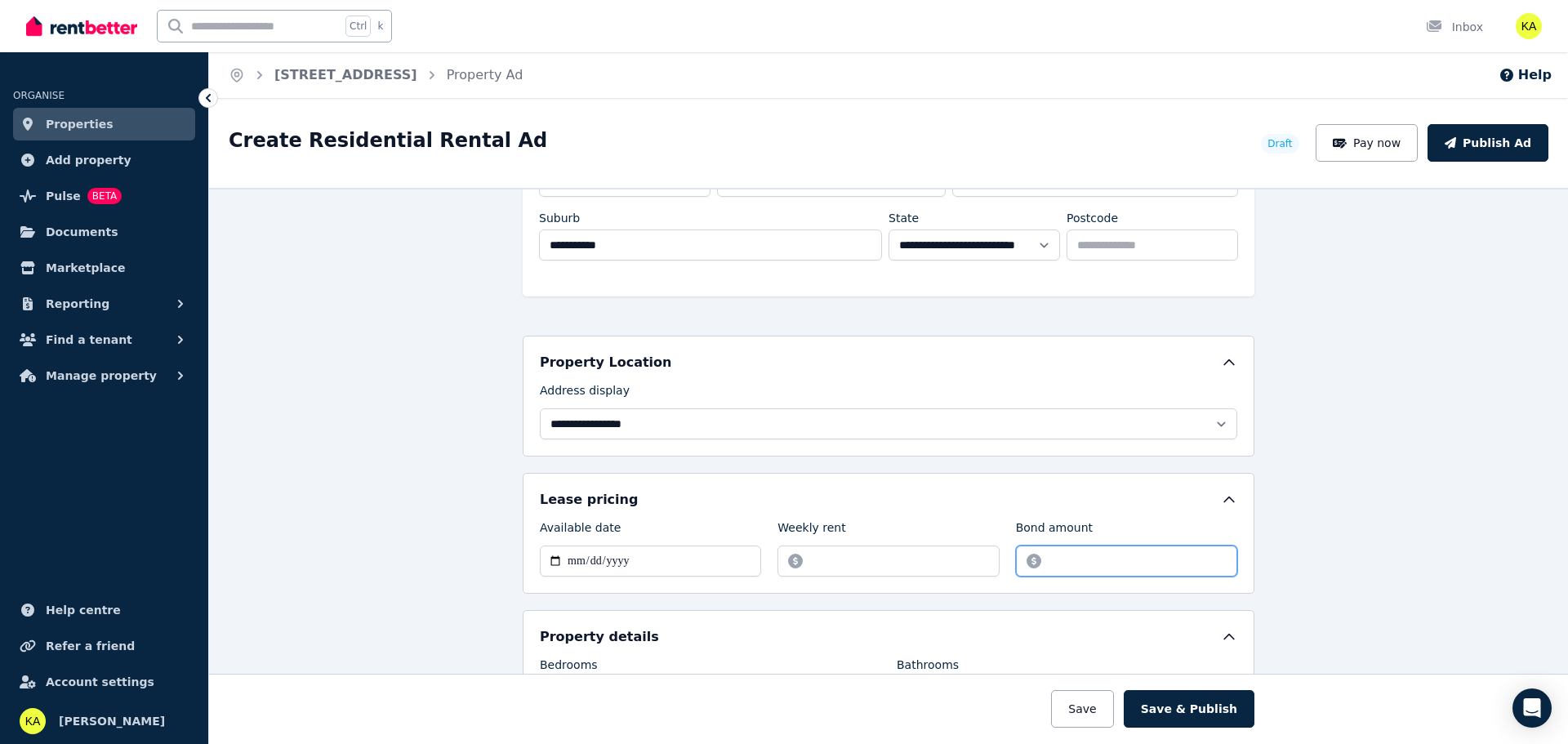
click at [1038, 563] on input "Bond amount" at bounding box center [1126, 561] width 222 height 31
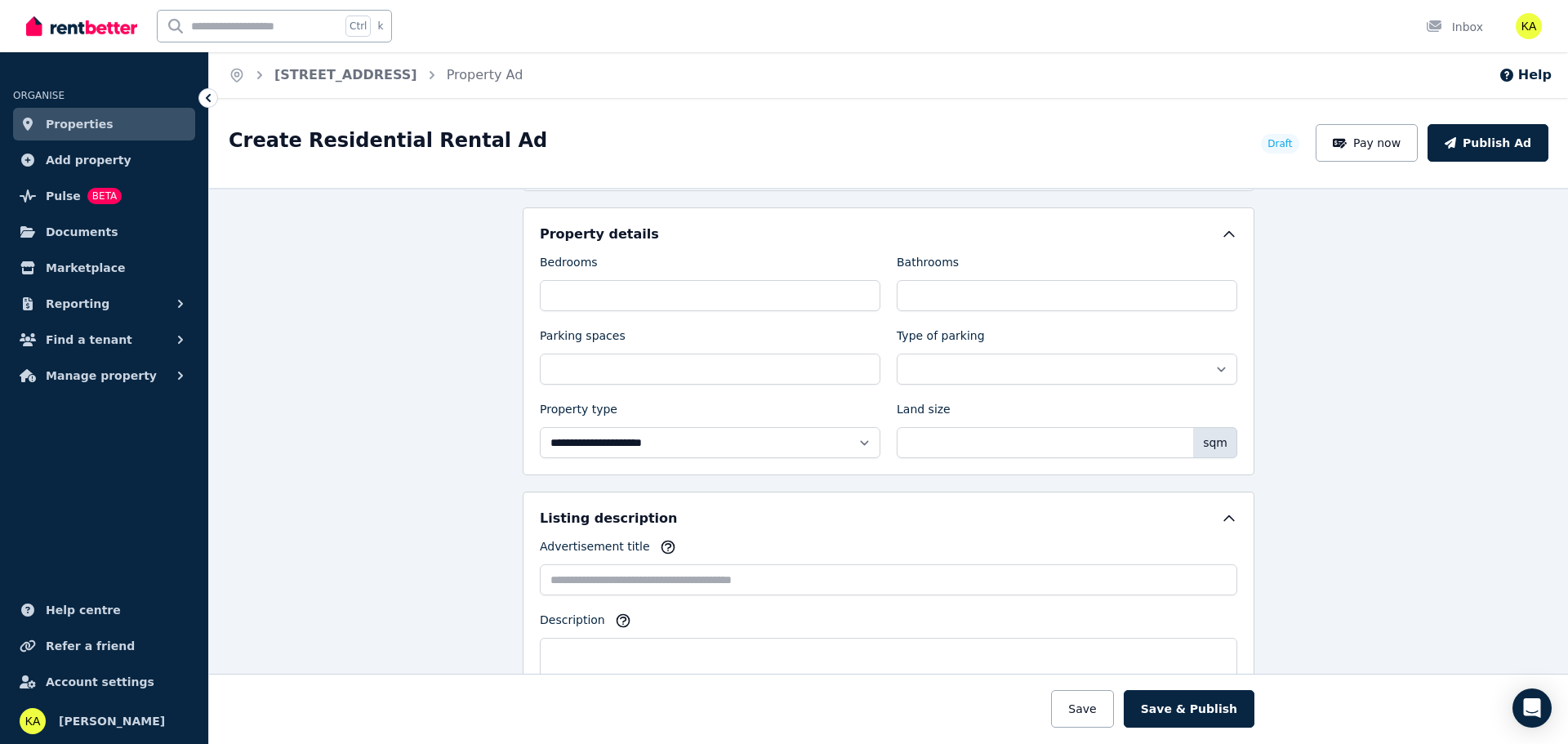
scroll to position [654, 0]
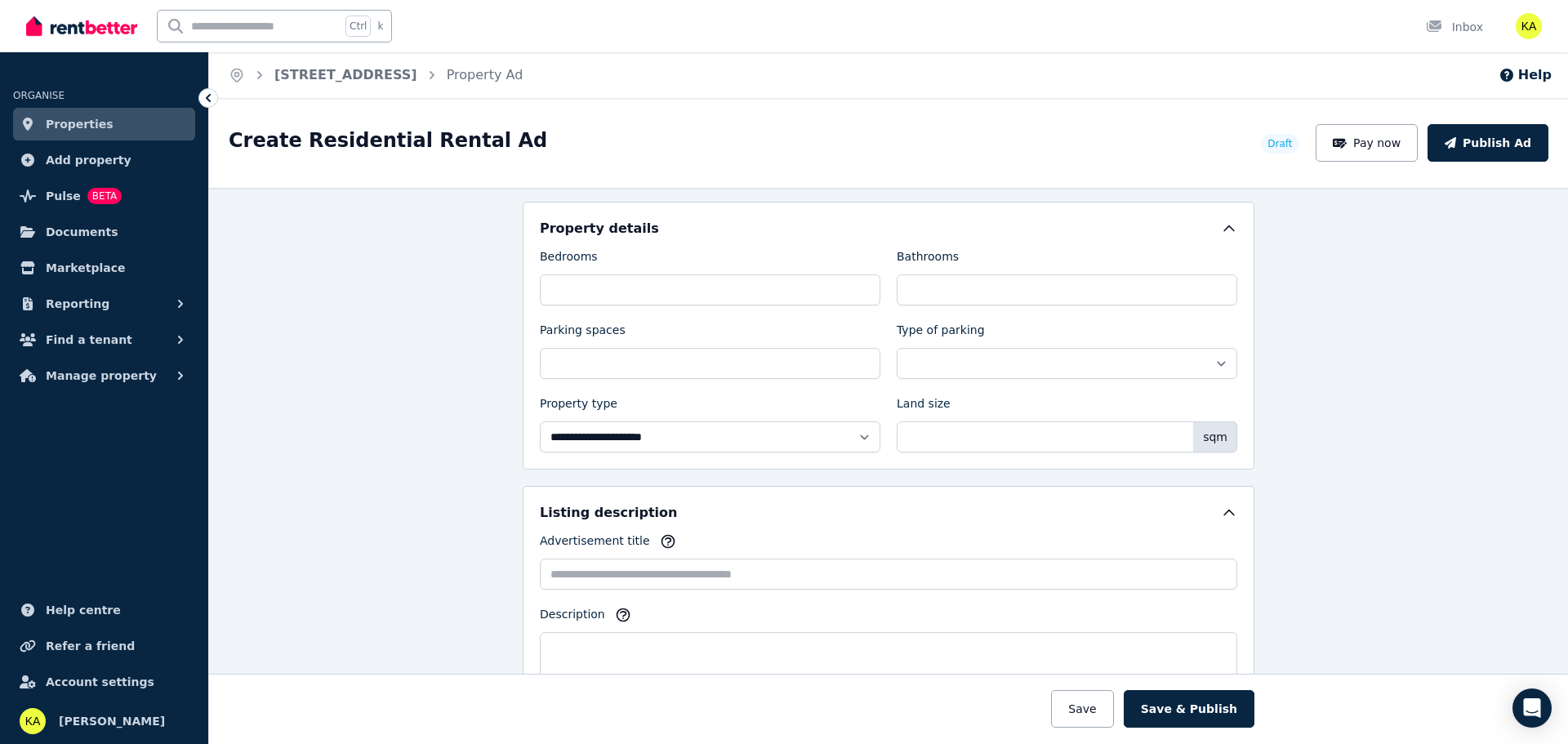
type input "****"
click at [626, 289] on input "Bedrooms" at bounding box center [710, 290] width 341 height 31
type input "*"
click at [967, 296] on input "Bathrooms" at bounding box center [1067, 290] width 341 height 31
type input "***"
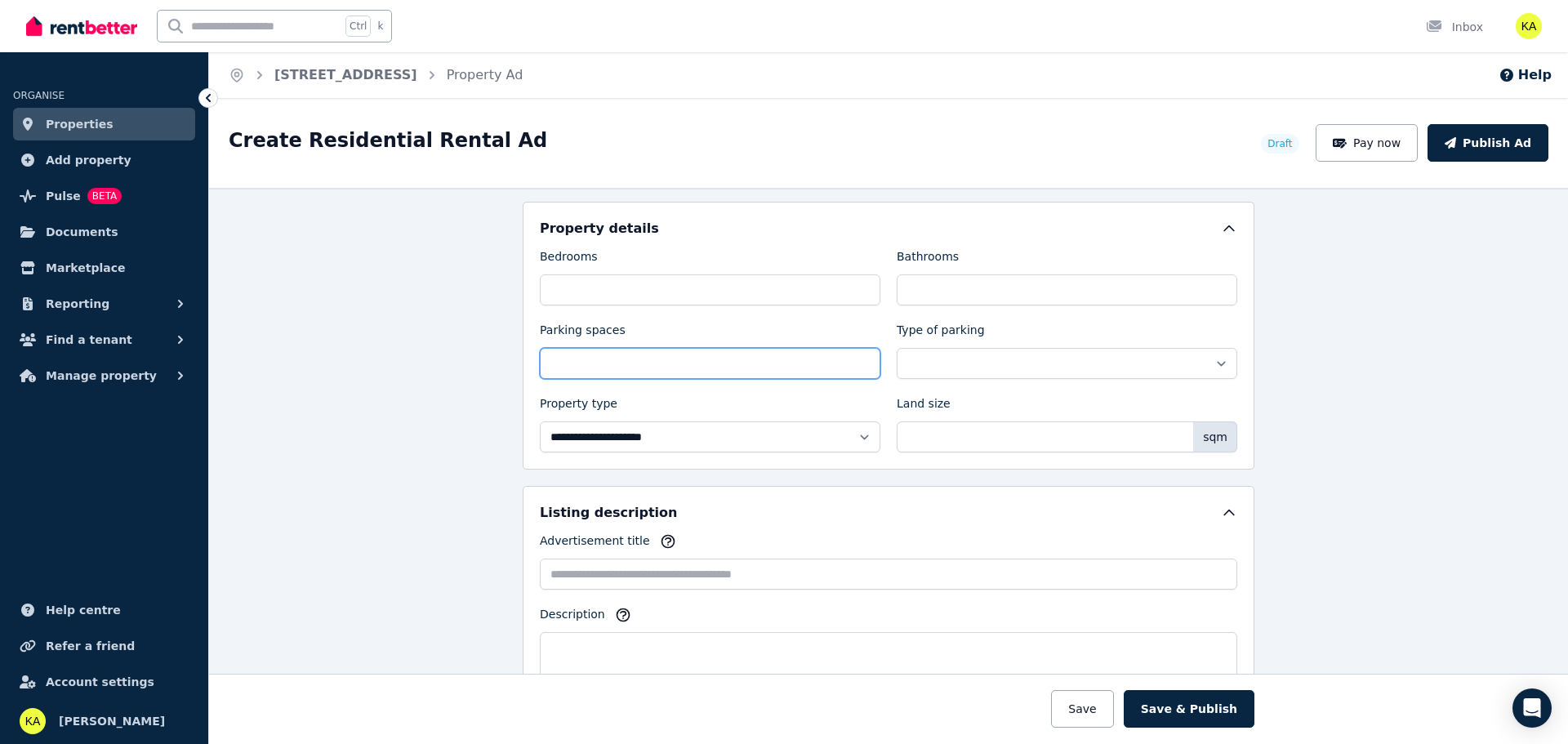
click at [730, 374] on input "Parking spaces" at bounding box center [710, 363] width 341 height 31
type input "*"
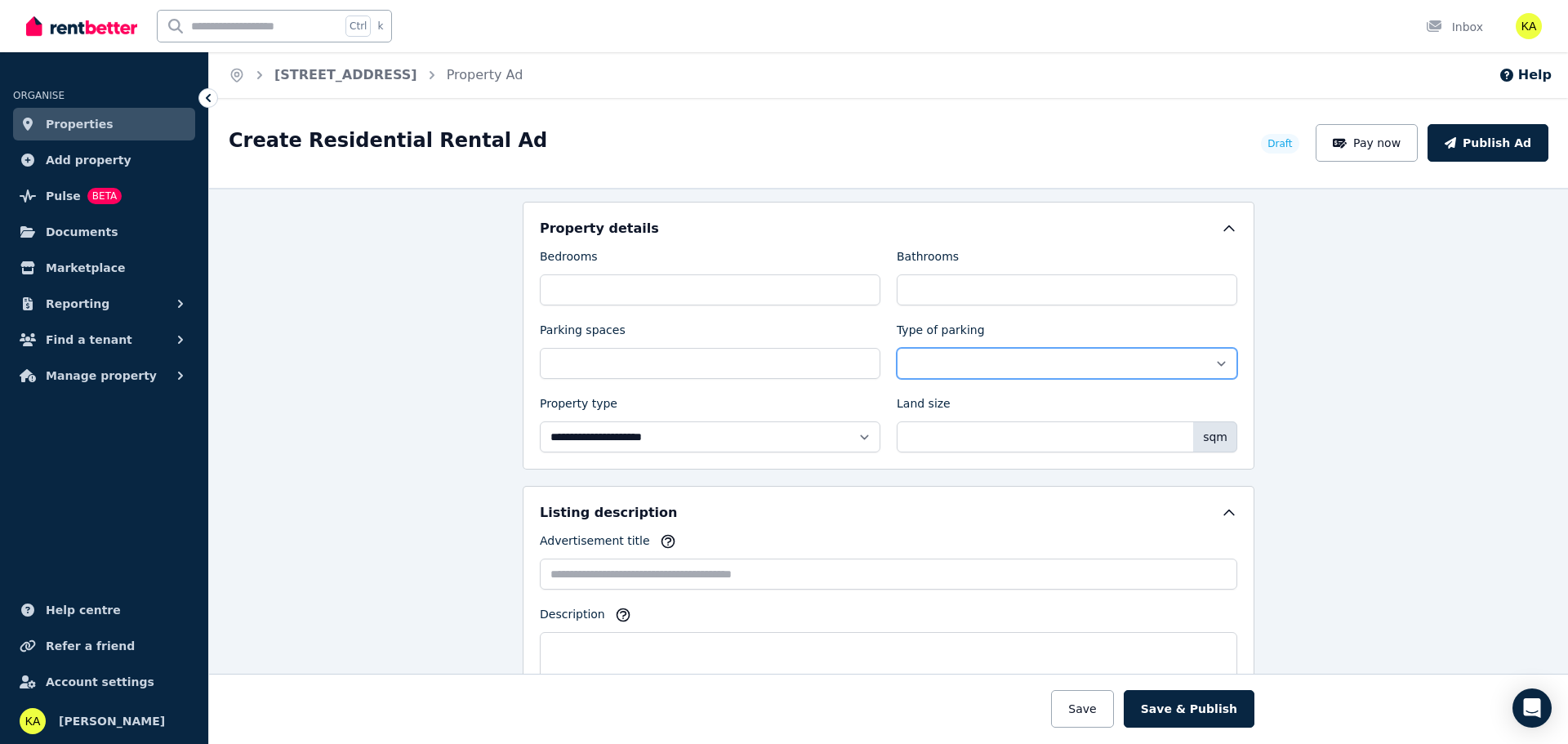
click at [971, 367] on select "**********" at bounding box center [1067, 363] width 341 height 31
select select "**********"
click at [897, 348] on select "**********" at bounding box center [1067, 363] width 341 height 31
click at [827, 437] on select "**********" at bounding box center [710, 437] width 341 height 31
select select "**********"
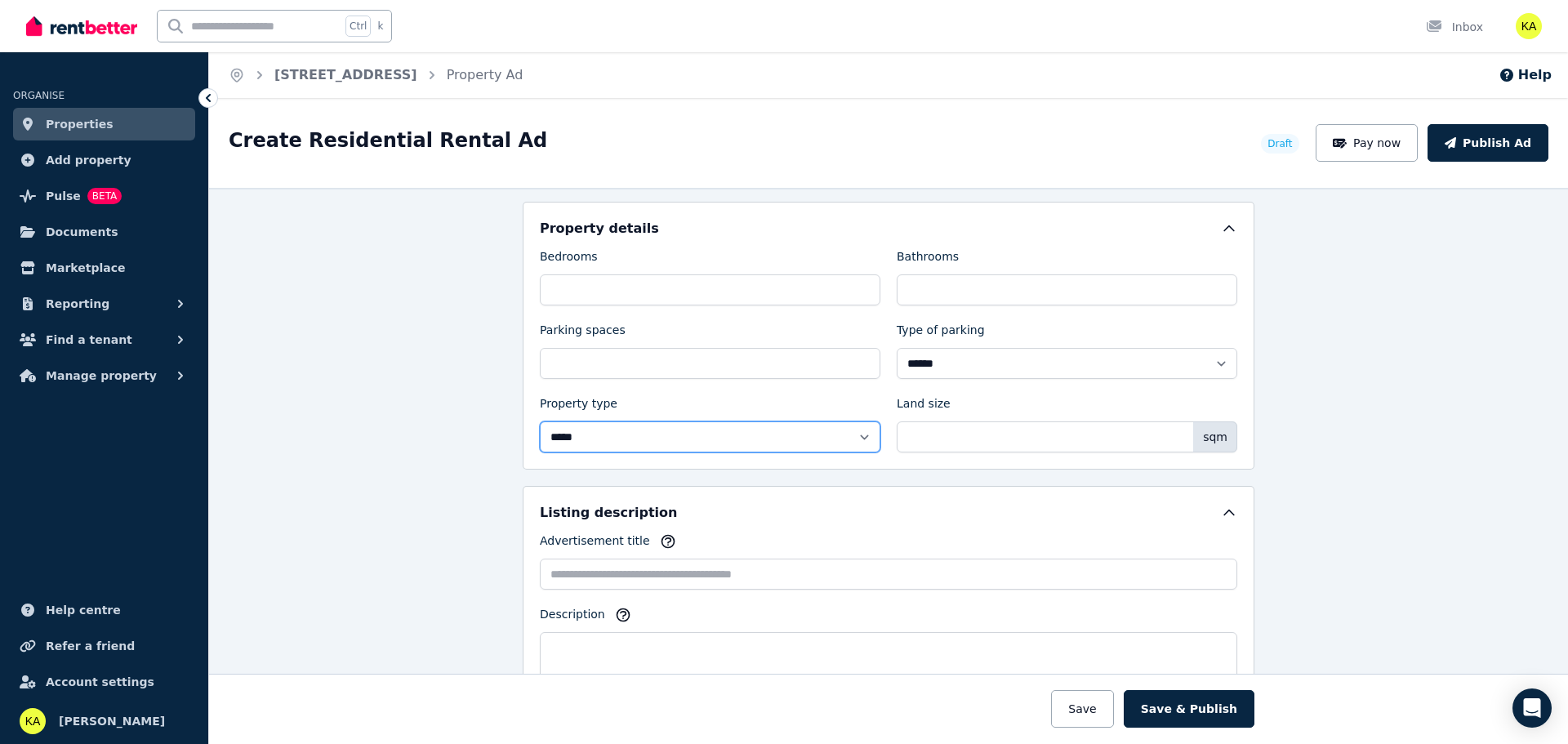
click at [540, 422] on select "**********" at bounding box center [710, 437] width 341 height 31
click at [1011, 429] on input "Land size" at bounding box center [1067, 437] width 341 height 31
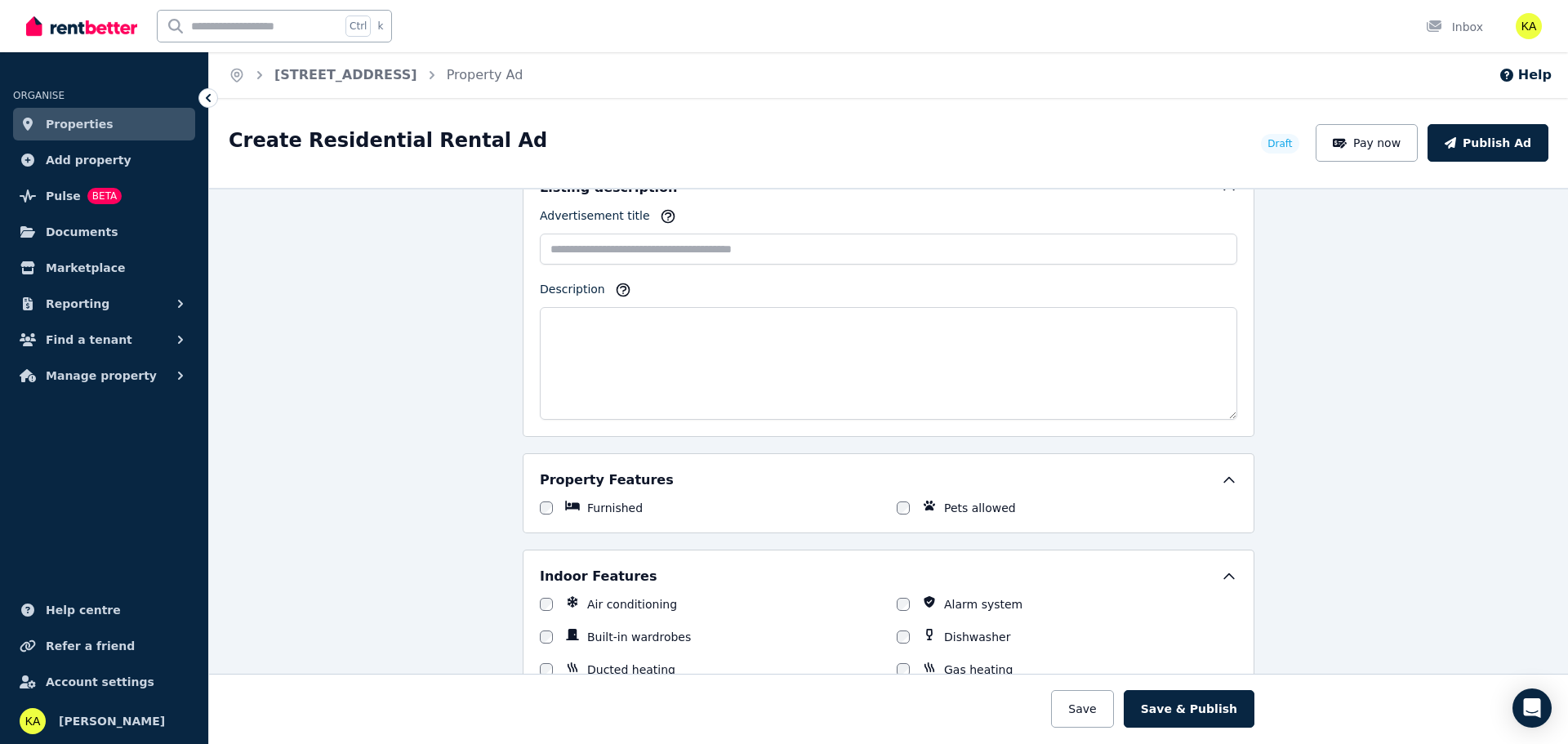
scroll to position [980, 0]
type input "***"
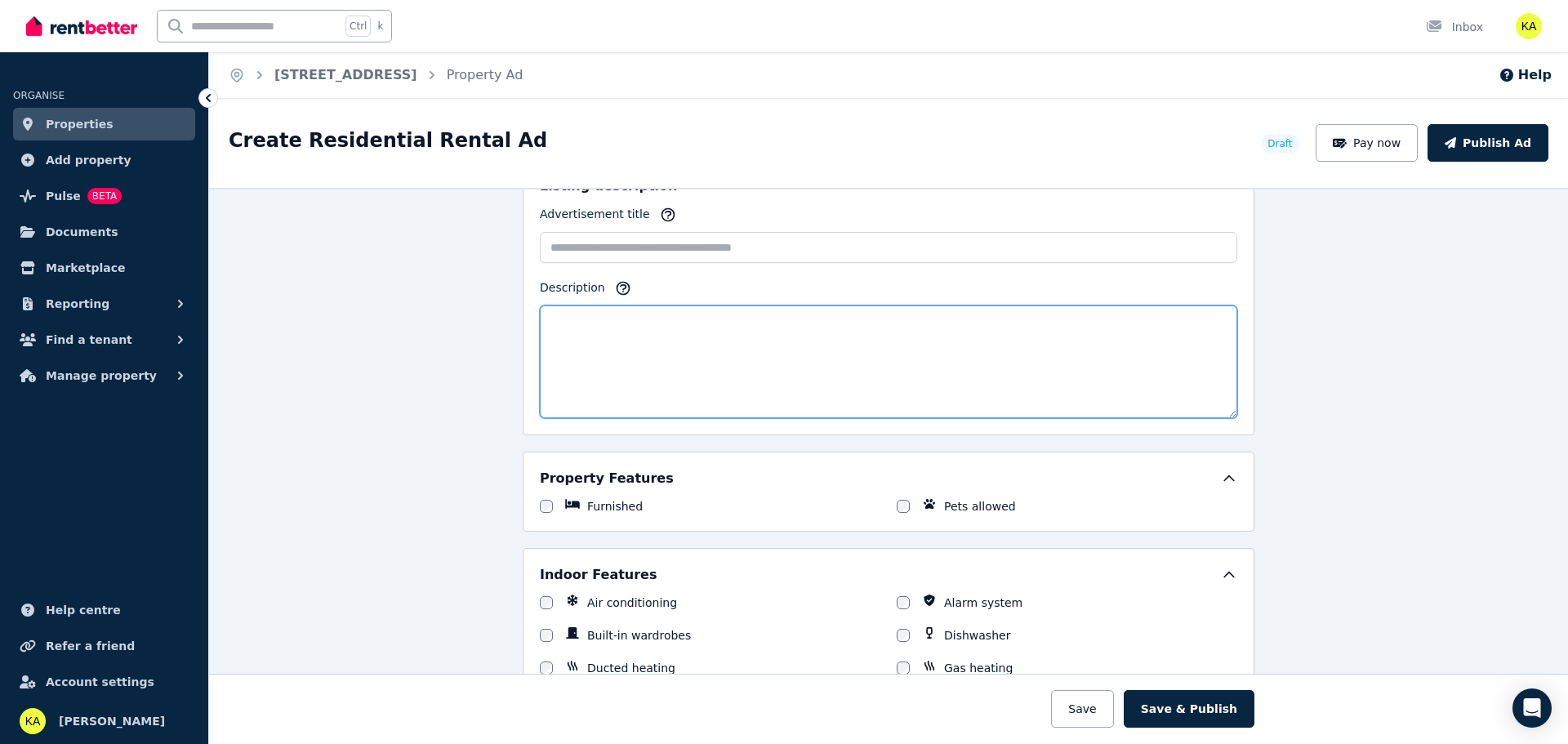
click at [641, 336] on textarea "Description" at bounding box center [888, 362] width 698 height 113
paste textarea "**********"
type textarea "**********"
drag, startPoint x: 662, startPoint y: 327, endPoint x: 481, endPoint y: 303, distance: 182.6
click at [481, 303] on div "**********" at bounding box center [889, 466] width 1359 height 556
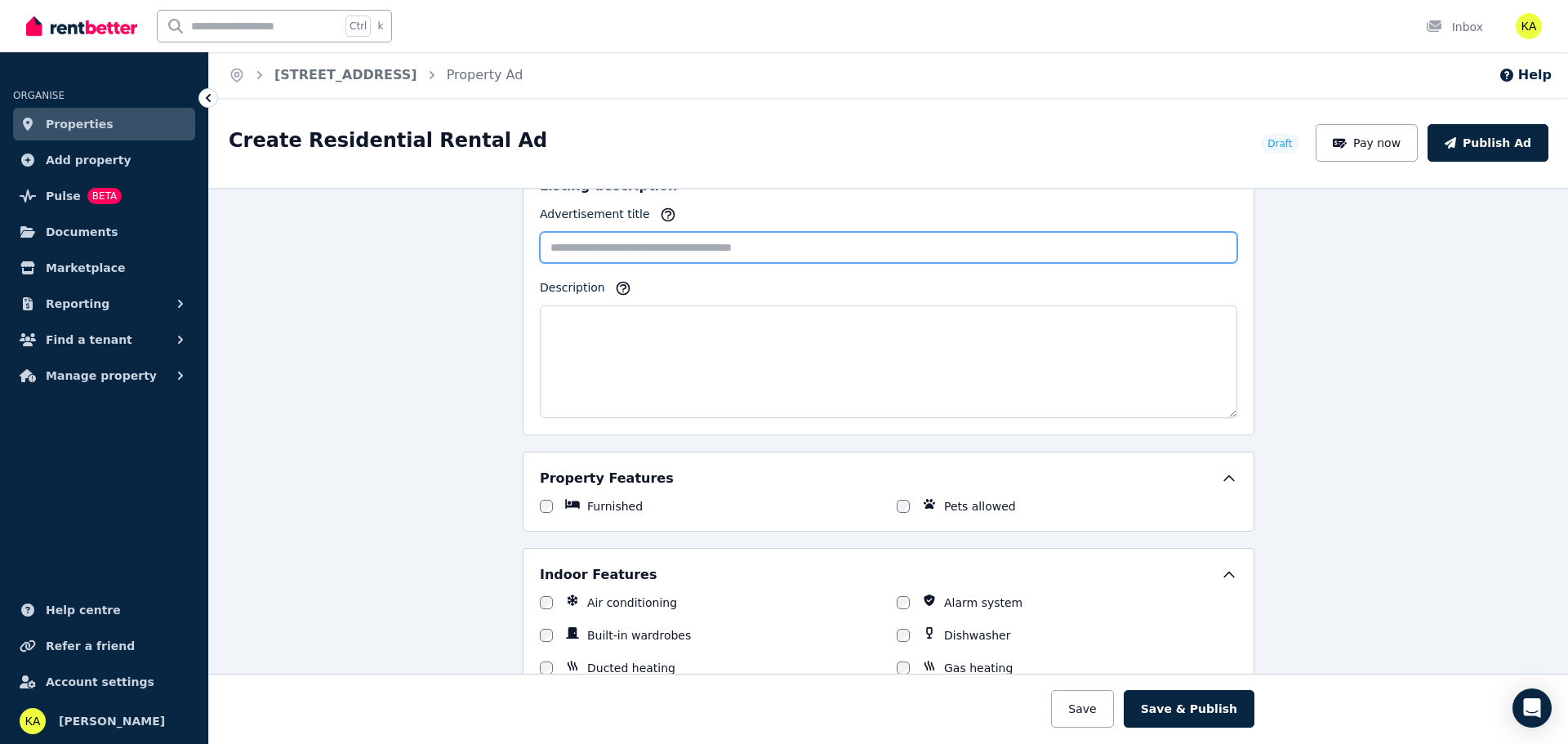
click at [610, 250] on input "Advertisement title" at bounding box center [888, 248] width 698 height 31
paste input "**********"
type input "**********"
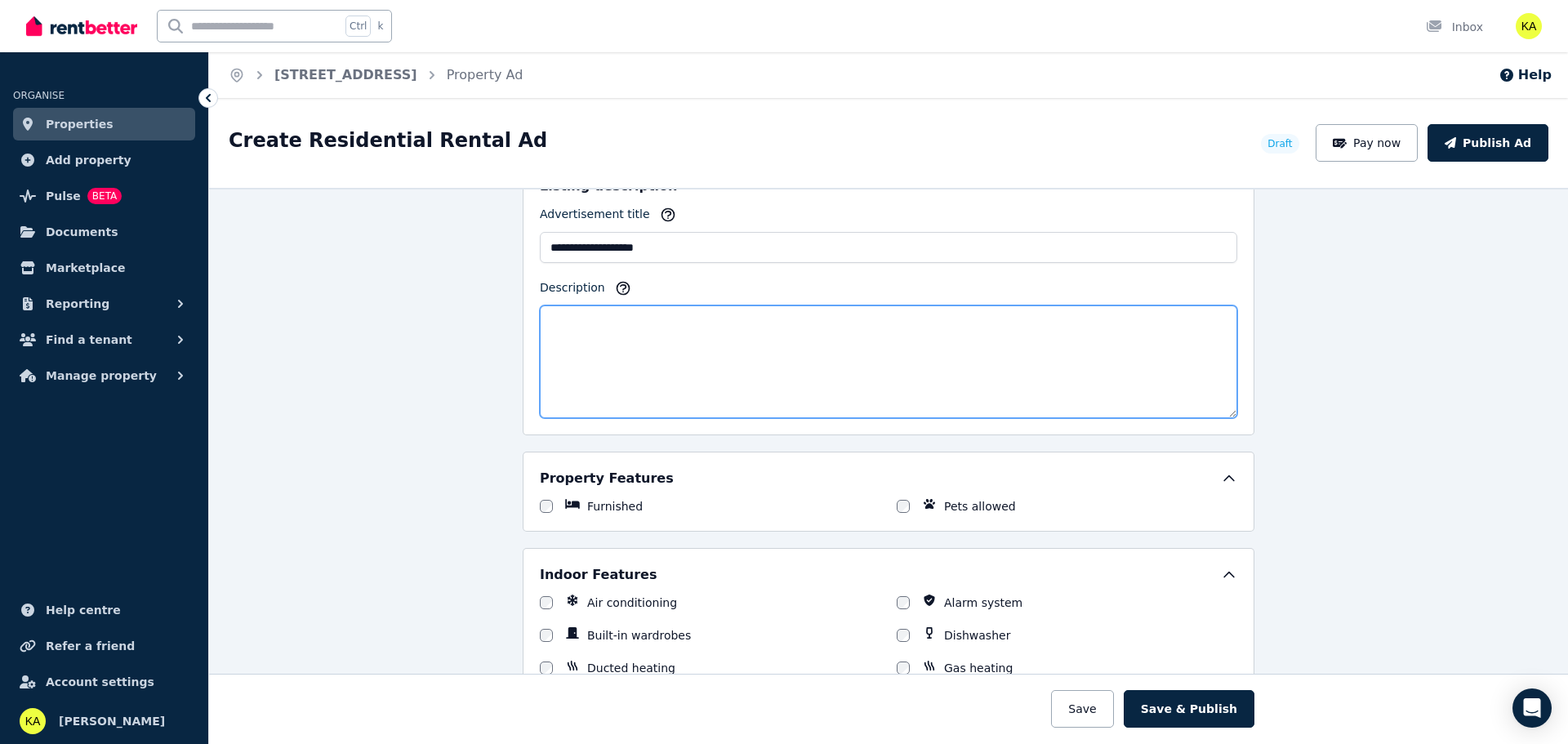
click at [650, 375] on textarea "Description" at bounding box center [888, 362] width 698 height 113
paste textarea "**********"
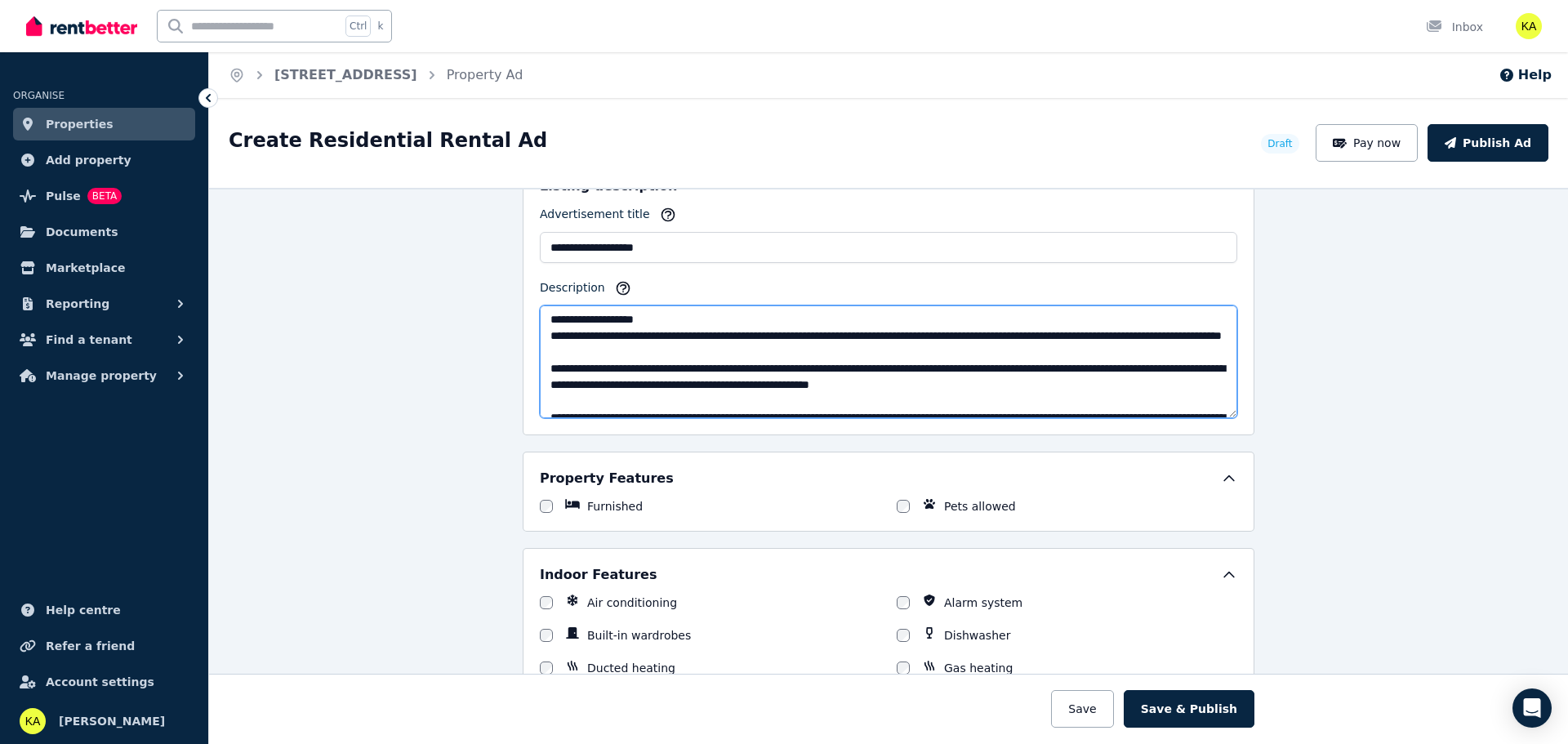
scroll to position [0, 0]
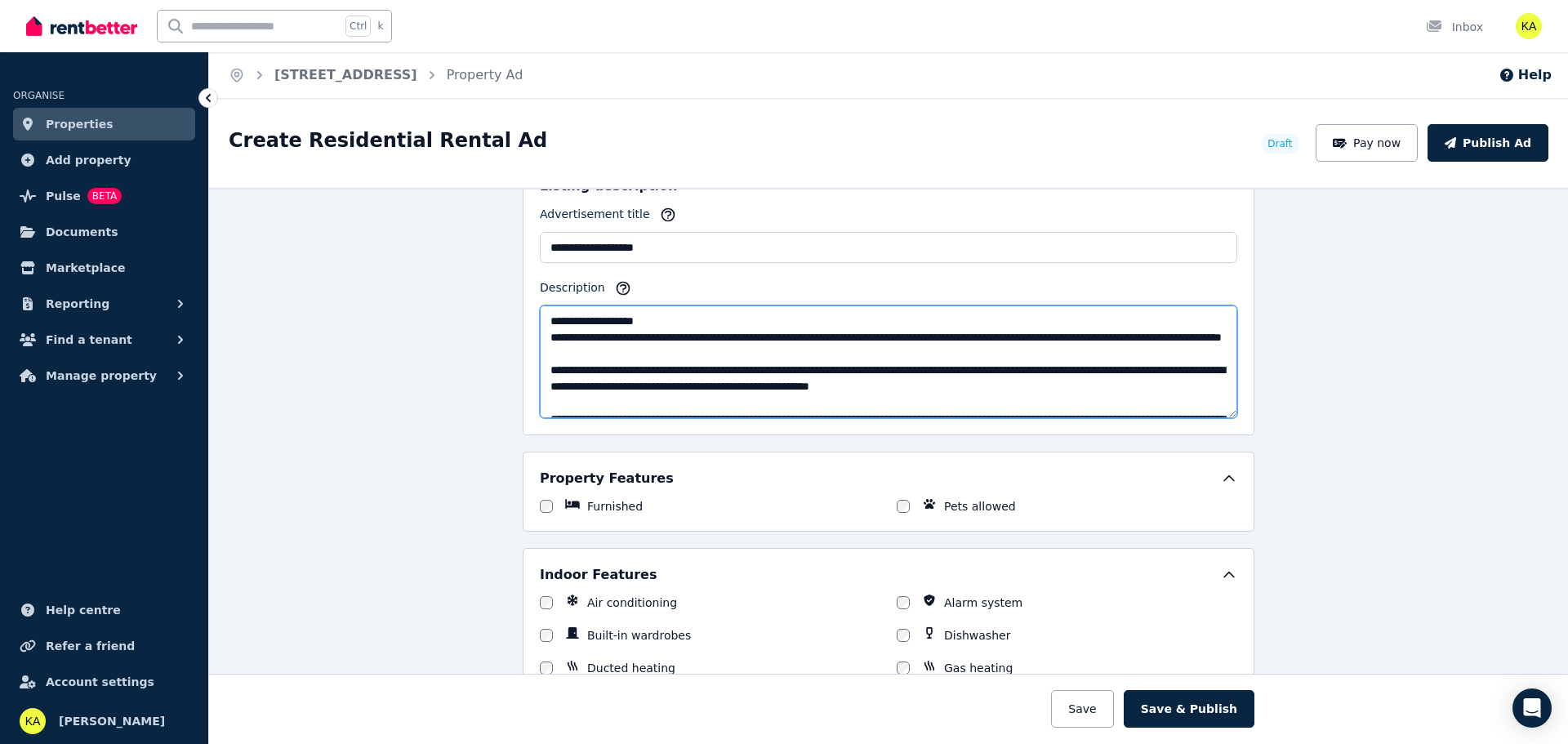
drag, startPoint x: 658, startPoint y: 322, endPoint x: 519, endPoint y: 307, distance: 139.8
click at [522, 307] on div "**********" at bounding box center [888, 297] width 732 height 276
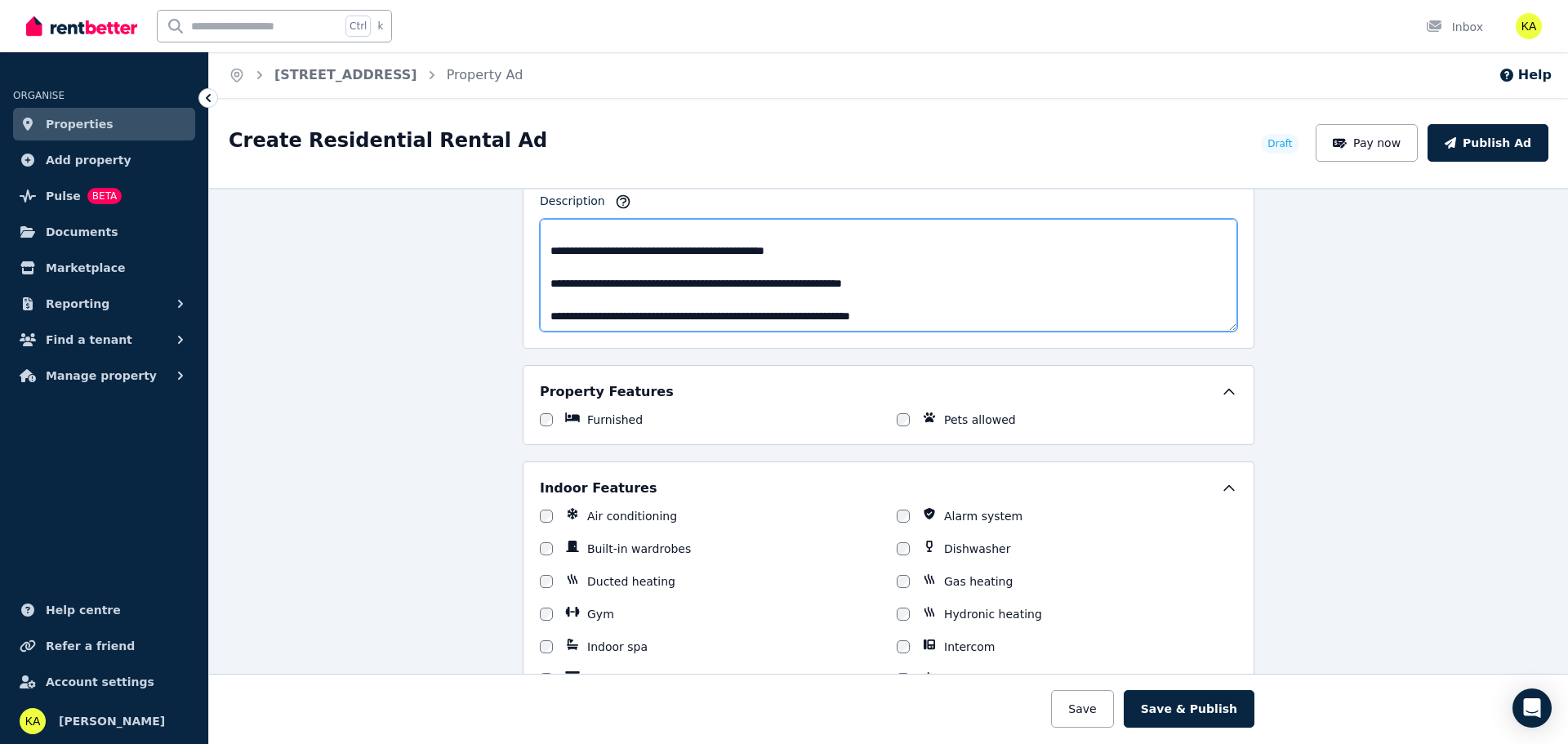
scroll to position [1144, 0]
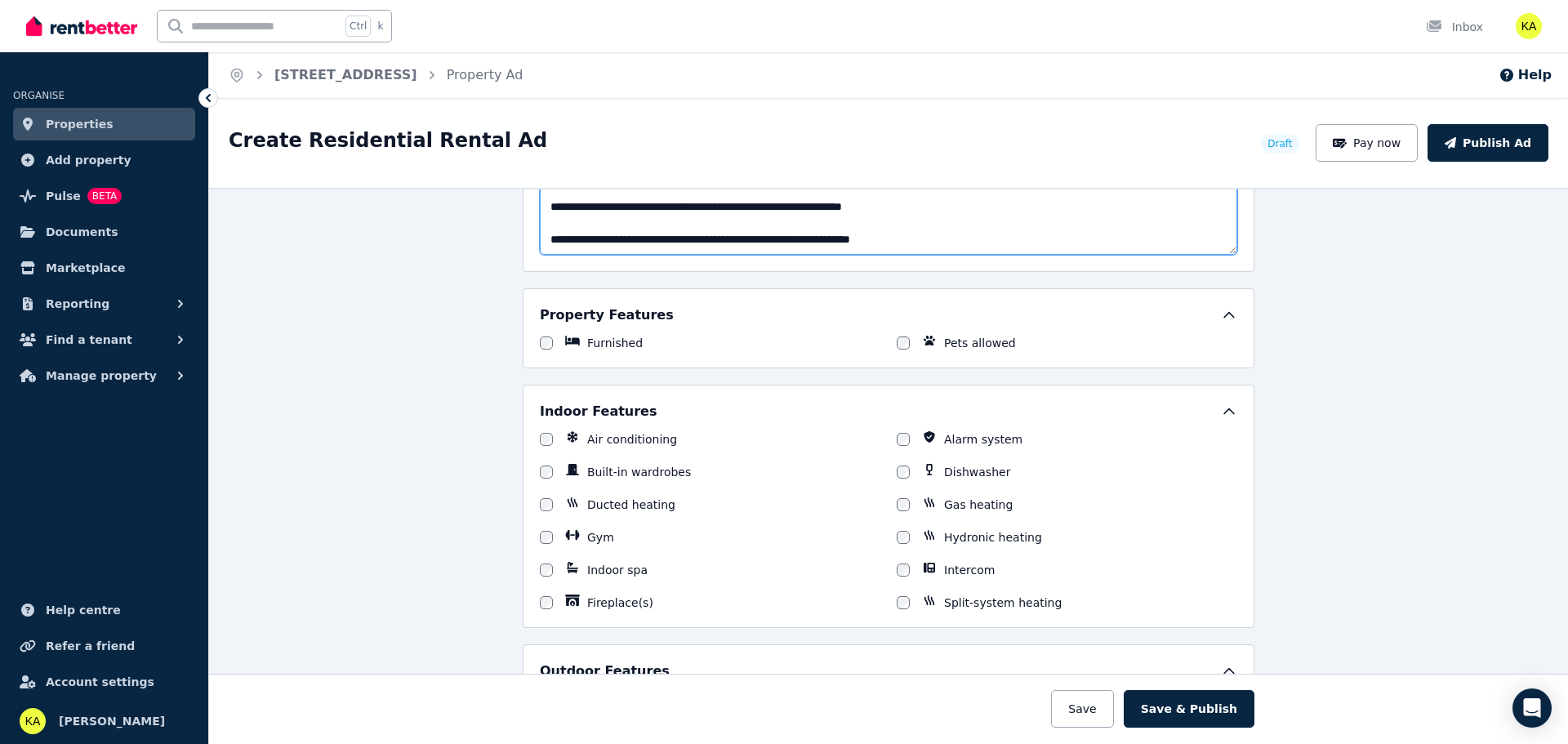
type textarea "**********"
click at [648, 514] on div "Air conditioning Alarm system Built-in wardrobes Dishwasher Ducted heating Gas …" at bounding box center [888, 521] width 698 height 180
click at [629, 500] on label "Ducted heating" at bounding box center [631, 504] width 88 height 17
click at [897, 566] on div at bounding box center [903, 570] width 13 height 17
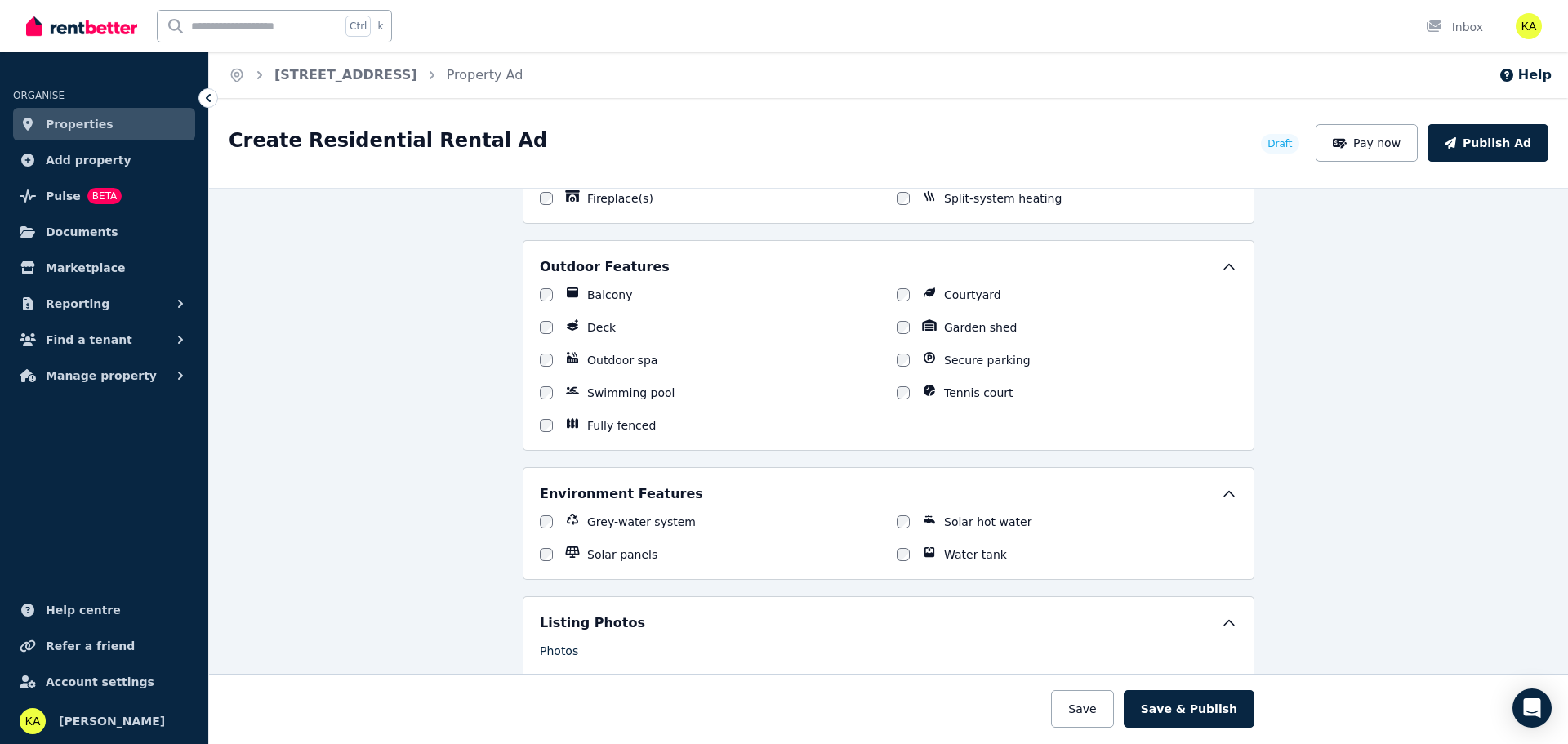
scroll to position [1552, 0]
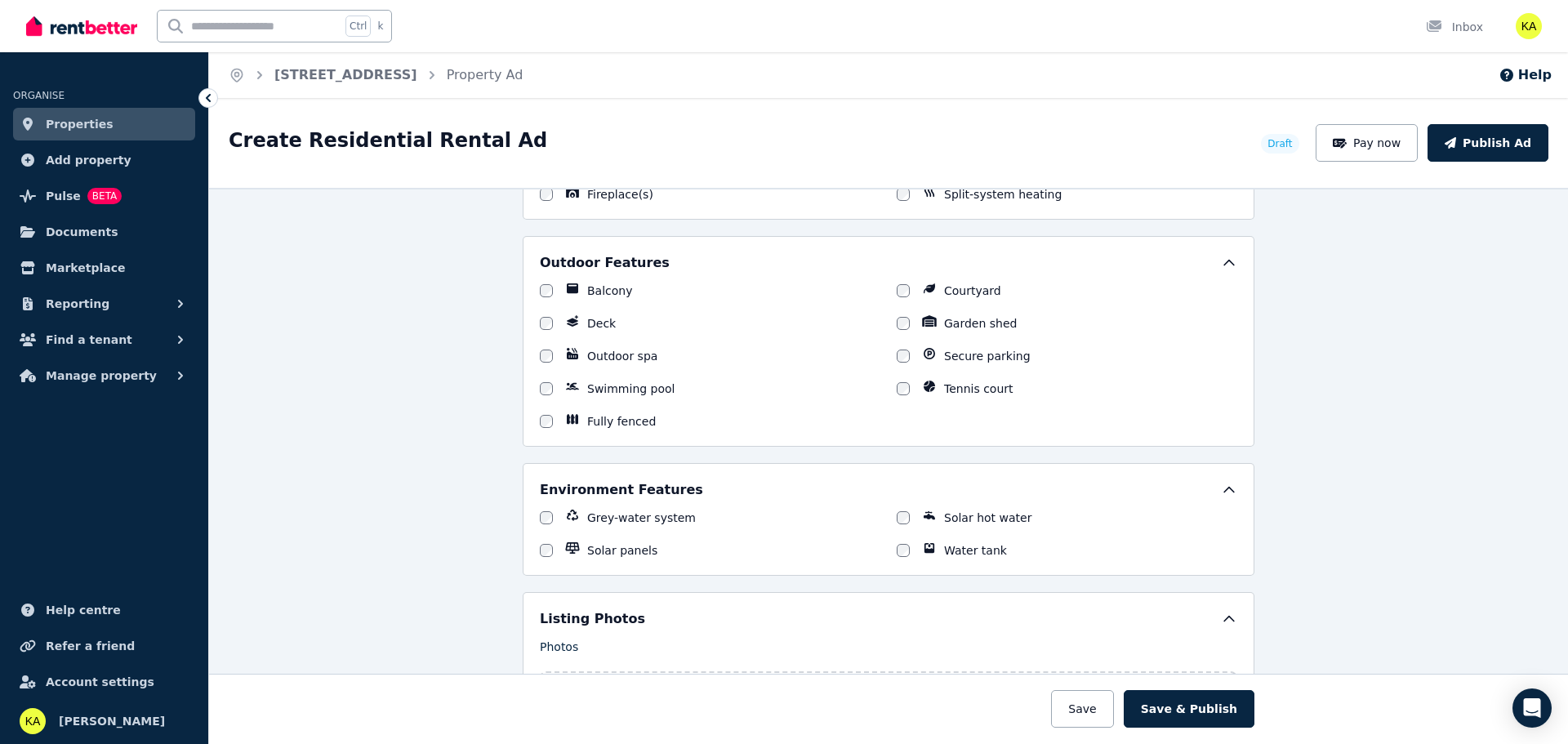
click at [540, 294] on div at bounding box center [546, 290] width 13 height 17
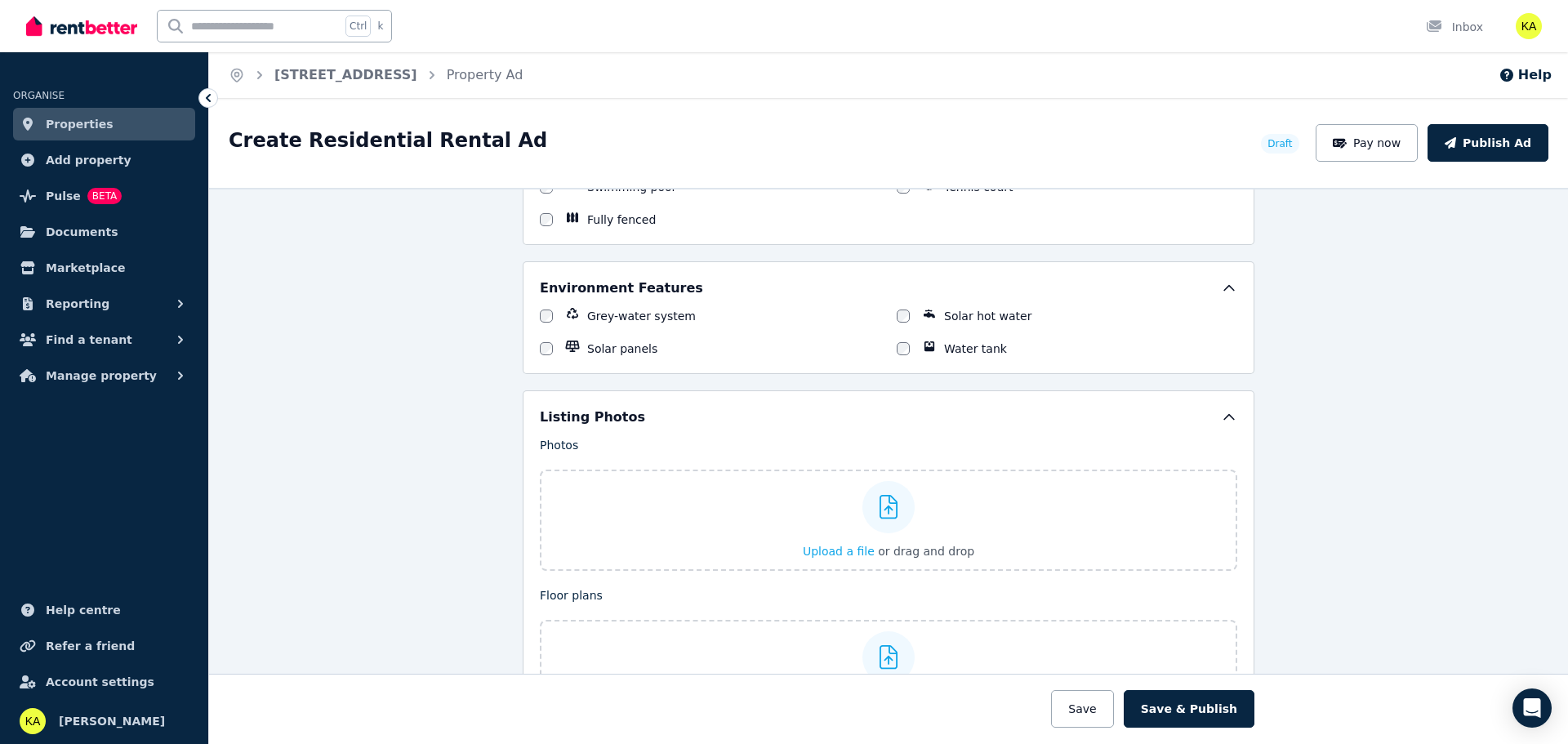
scroll to position [1797, 0]
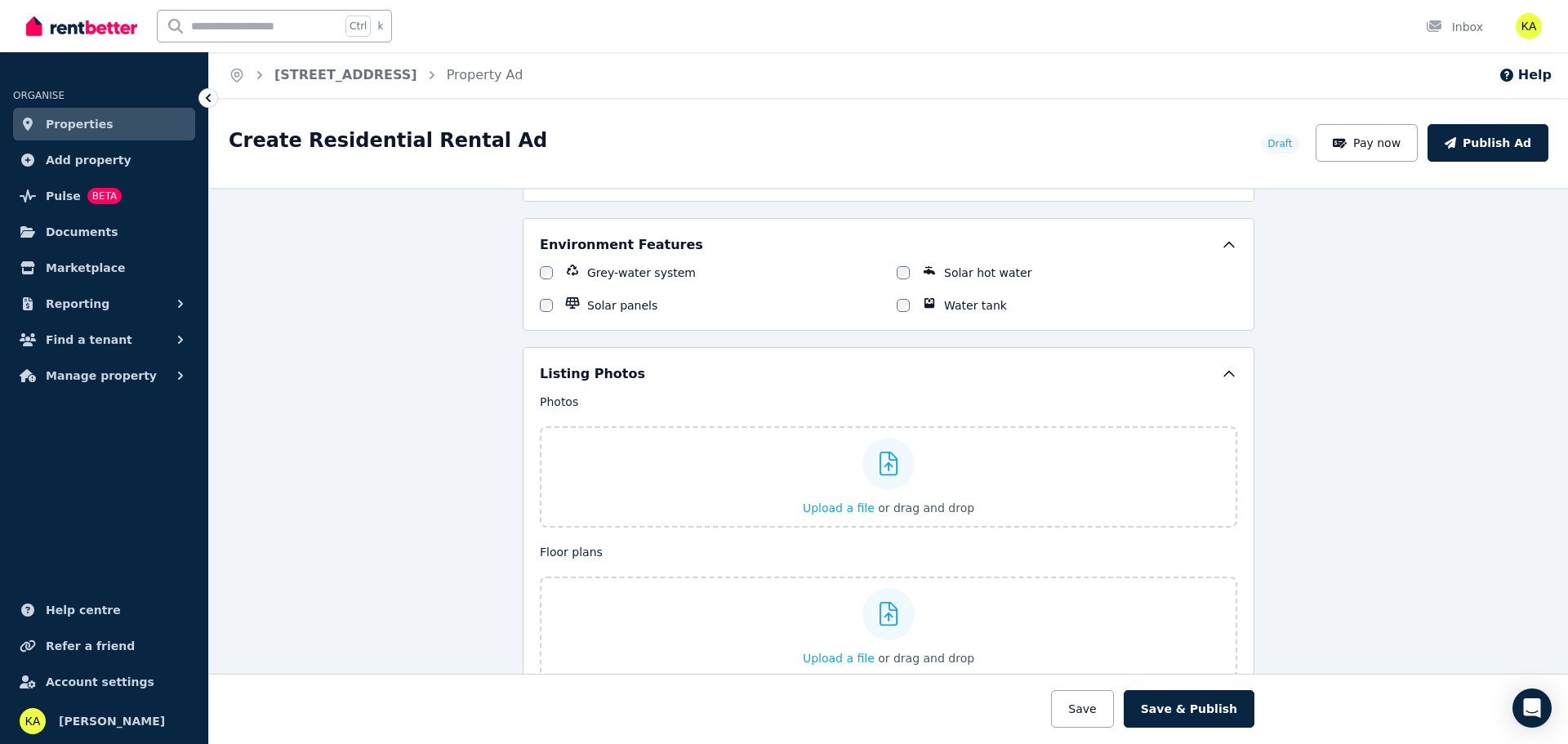
click at [904, 306] on div "Water tank" at bounding box center [1067, 305] width 341 height 17
click at [823, 505] on span "Upload a file" at bounding box center [839, 508] width 72 height 13
click at [823, 659] on span "Upload a file" at bounding box center [839, 658] width 72 height 13
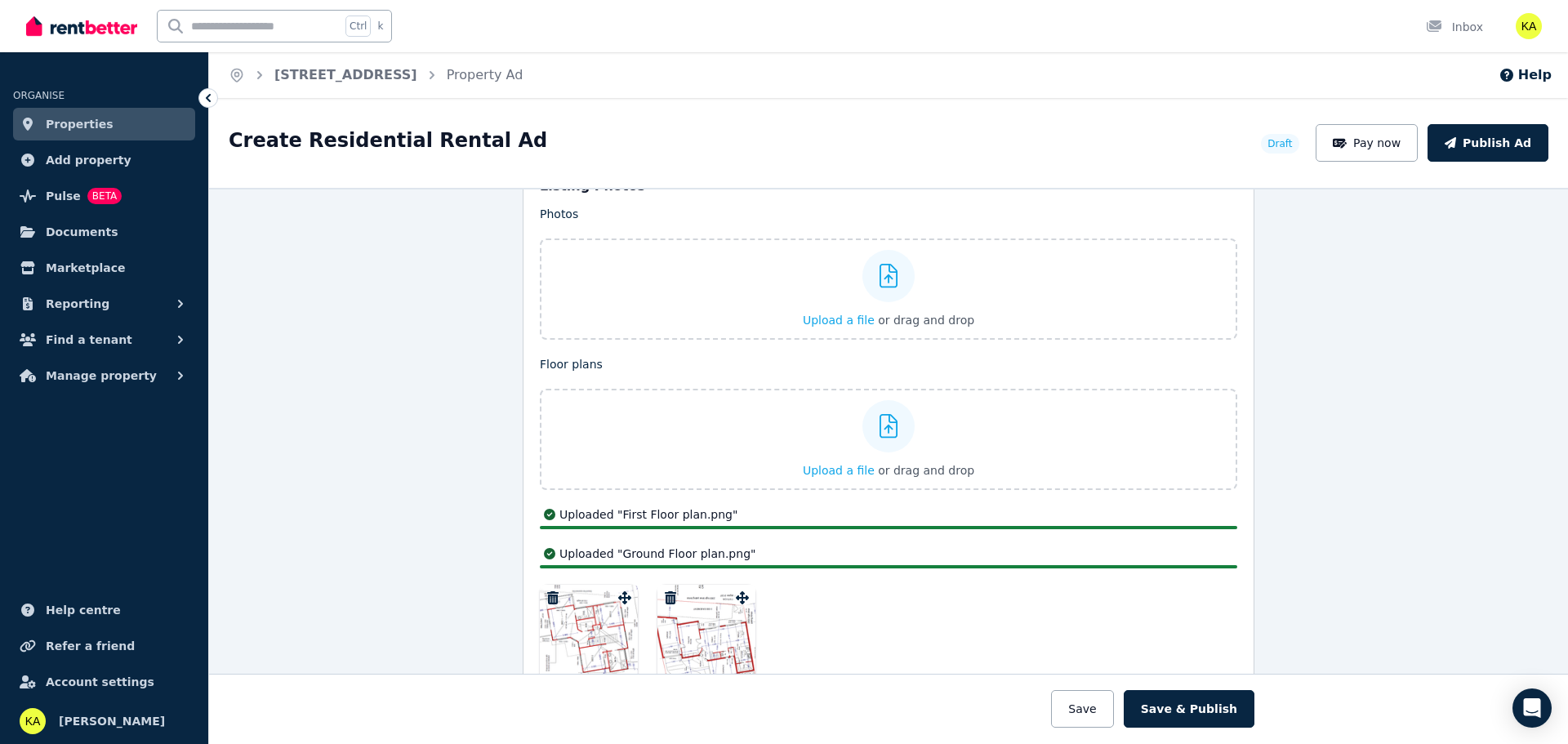
scroll to position [1960, 0]
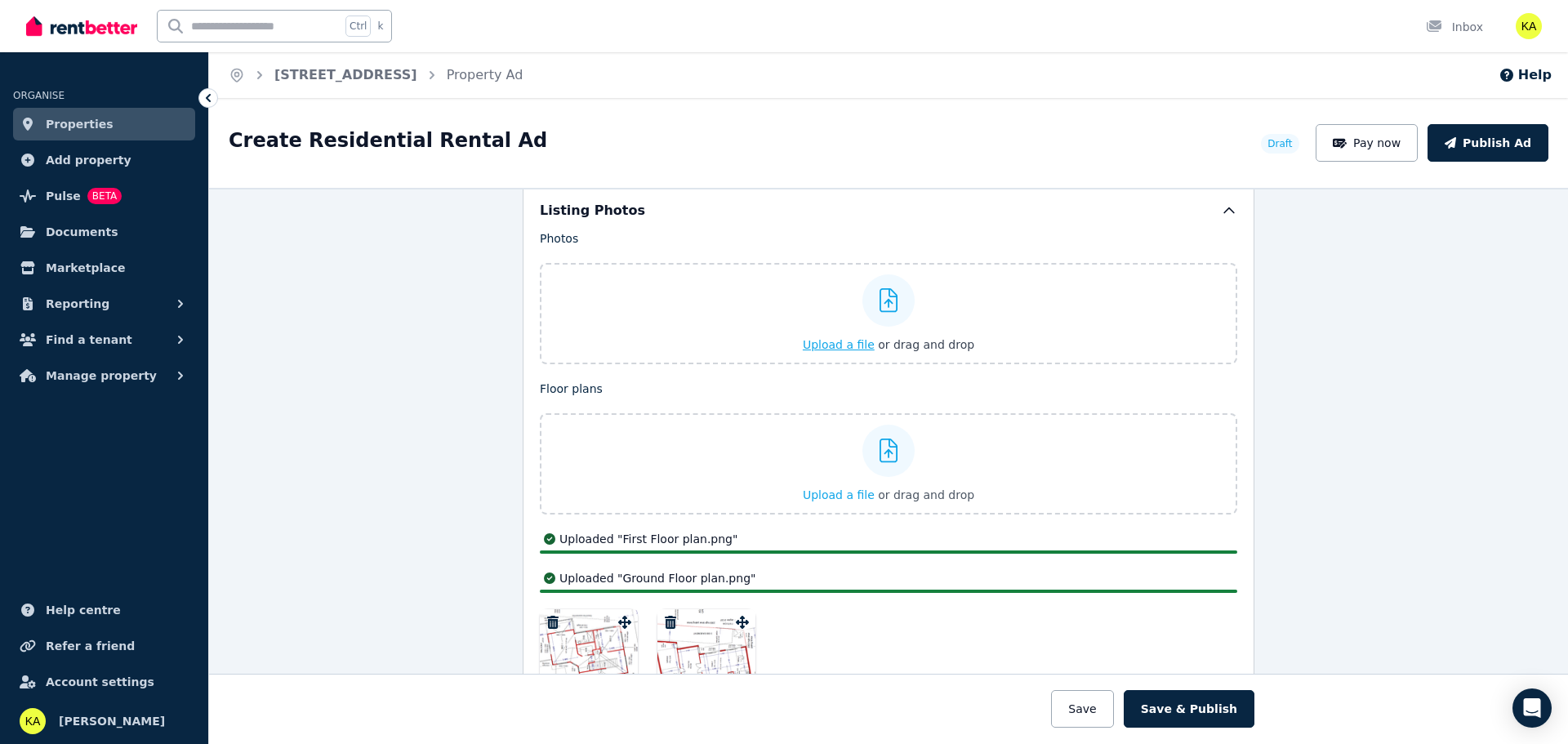
click at [830, 347] on span "Upload a file" at bounding box center [839, 344] width 72 height 13
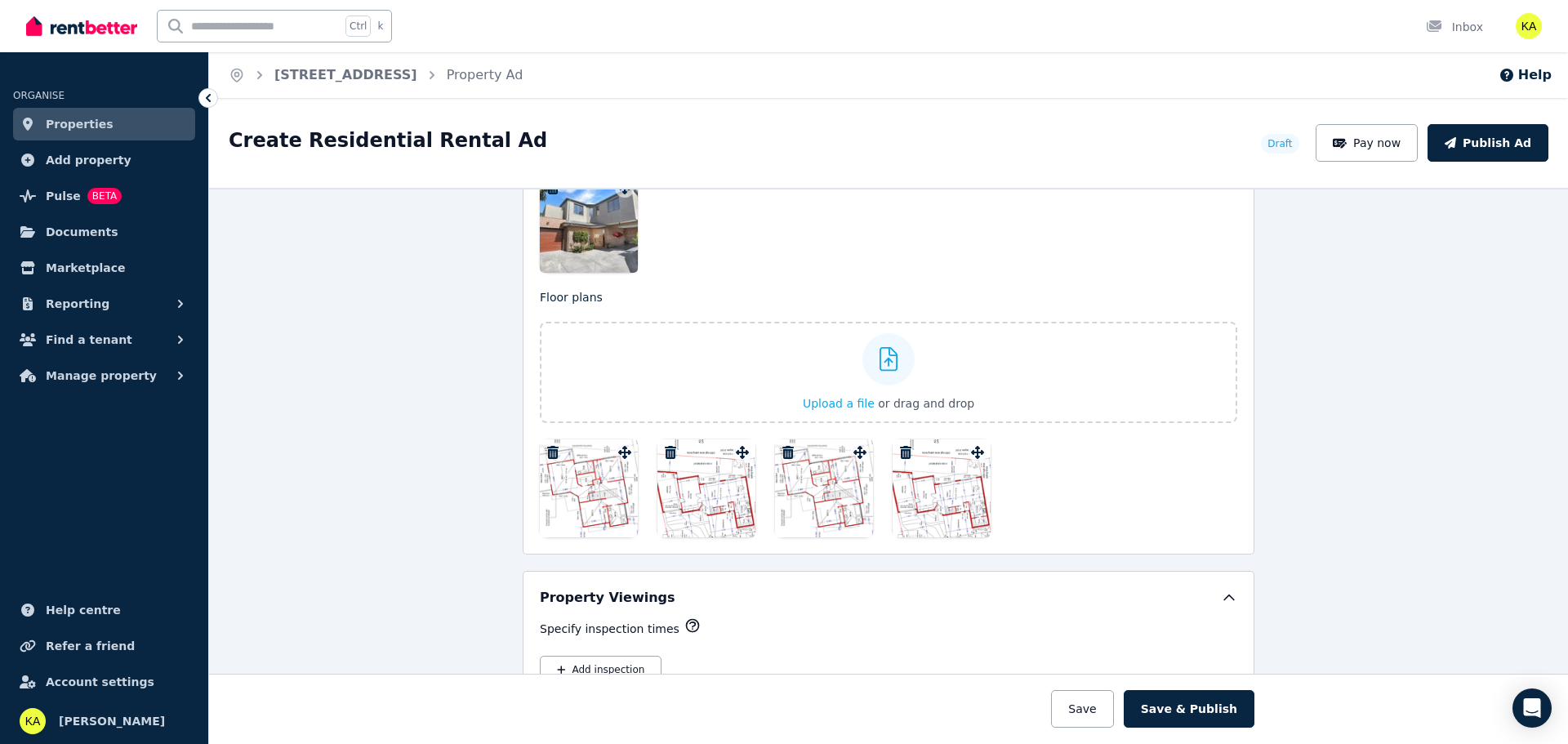
scroll to position [2166, 0]
click at [782, 453] on icon "button" at bounding box center [787, 452] width 11 height 13
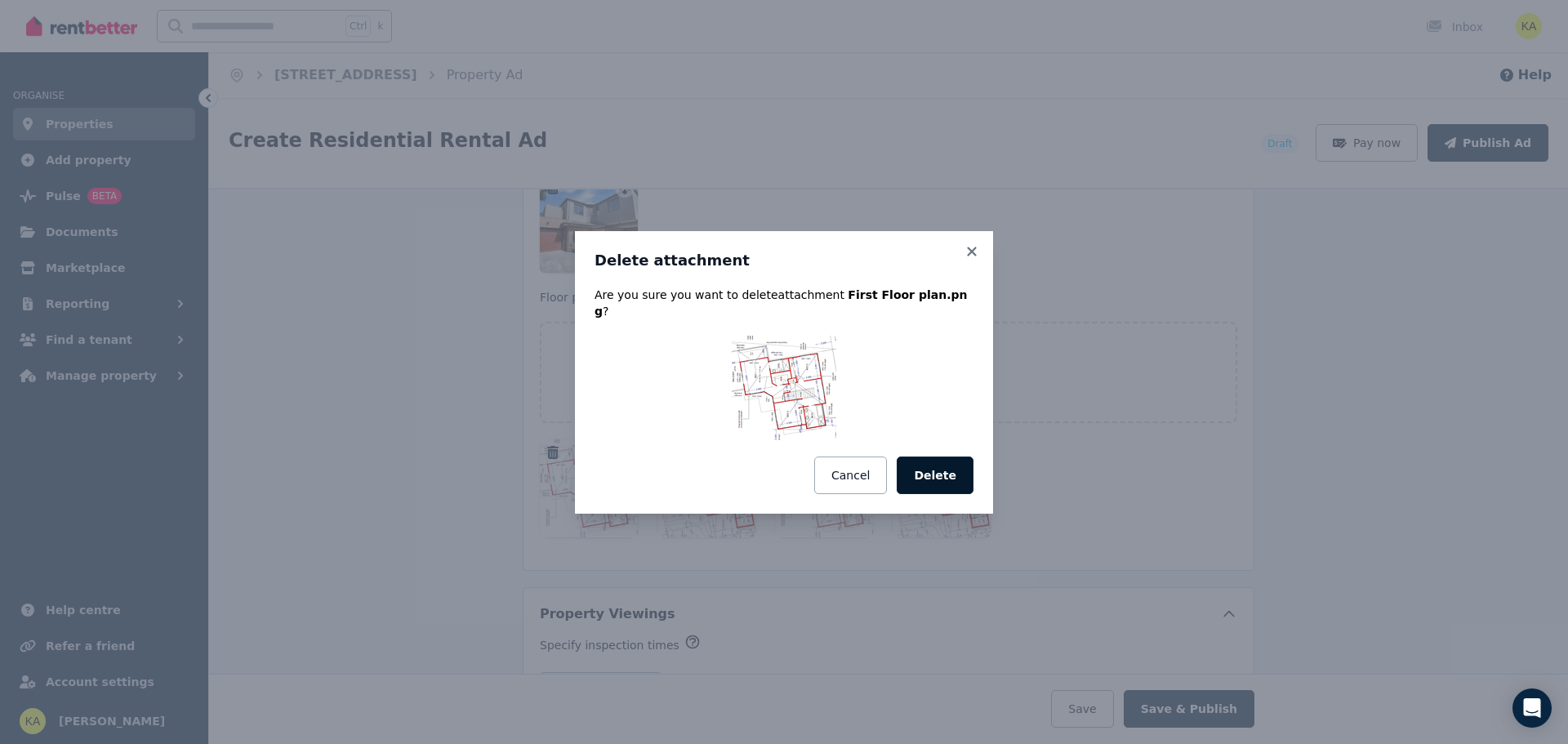
click at [960, 462] on button "Delete" at bounding box center [935, 475] width 76 height 37
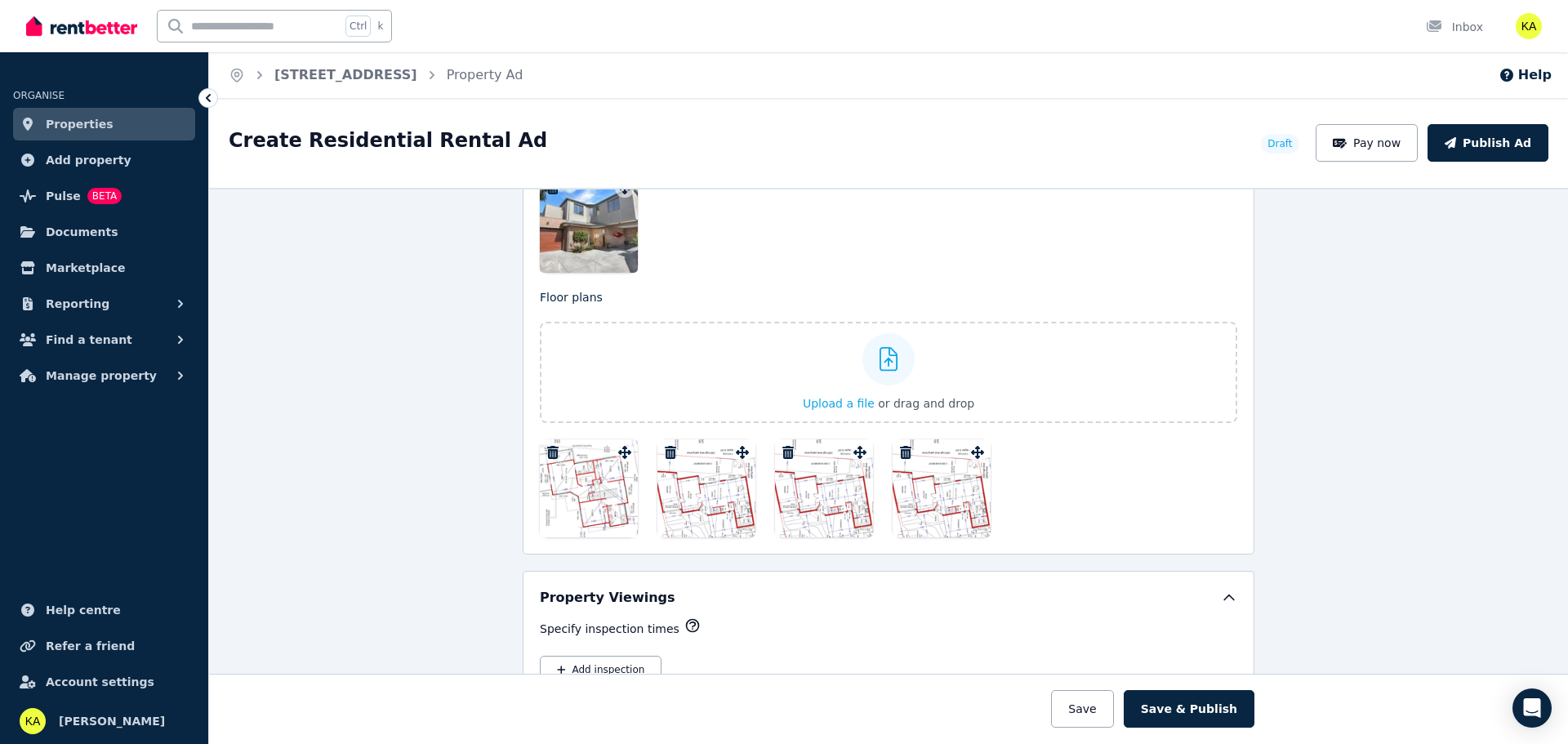
click at [901, 454] on icon "button" at bounding box center [906, 452] width 11 height 13
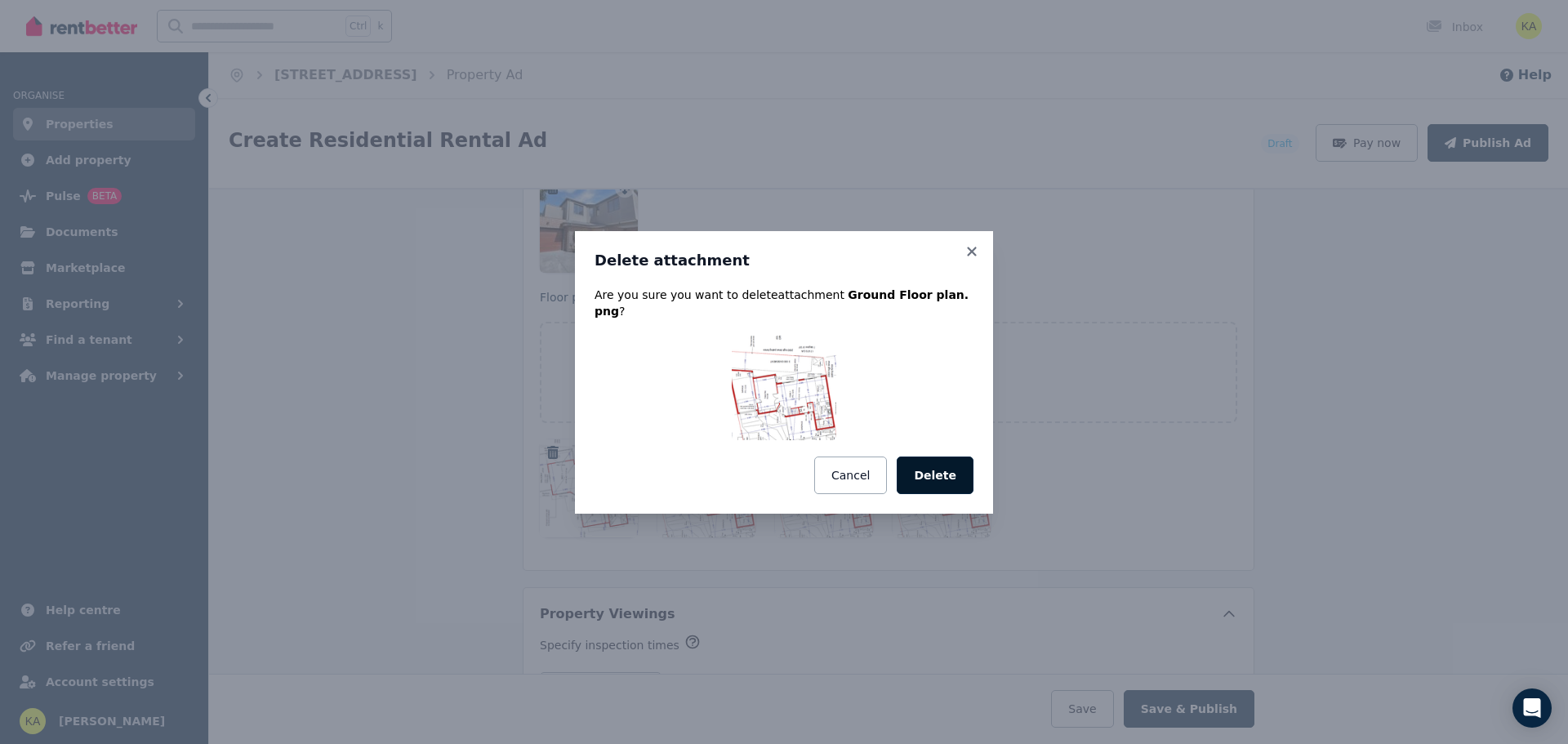
drag, startPoint x: 865, startPoint y: 462, endPoint x: 923, endPoint y: 467, distance: 58.2
click at [923, 467] on div "Cancel Delete" at bounding box center [784, 475] width 379 height 37
click at [927, 464] on button "Delete" at bounding box center [935, 475] width 76 height 37
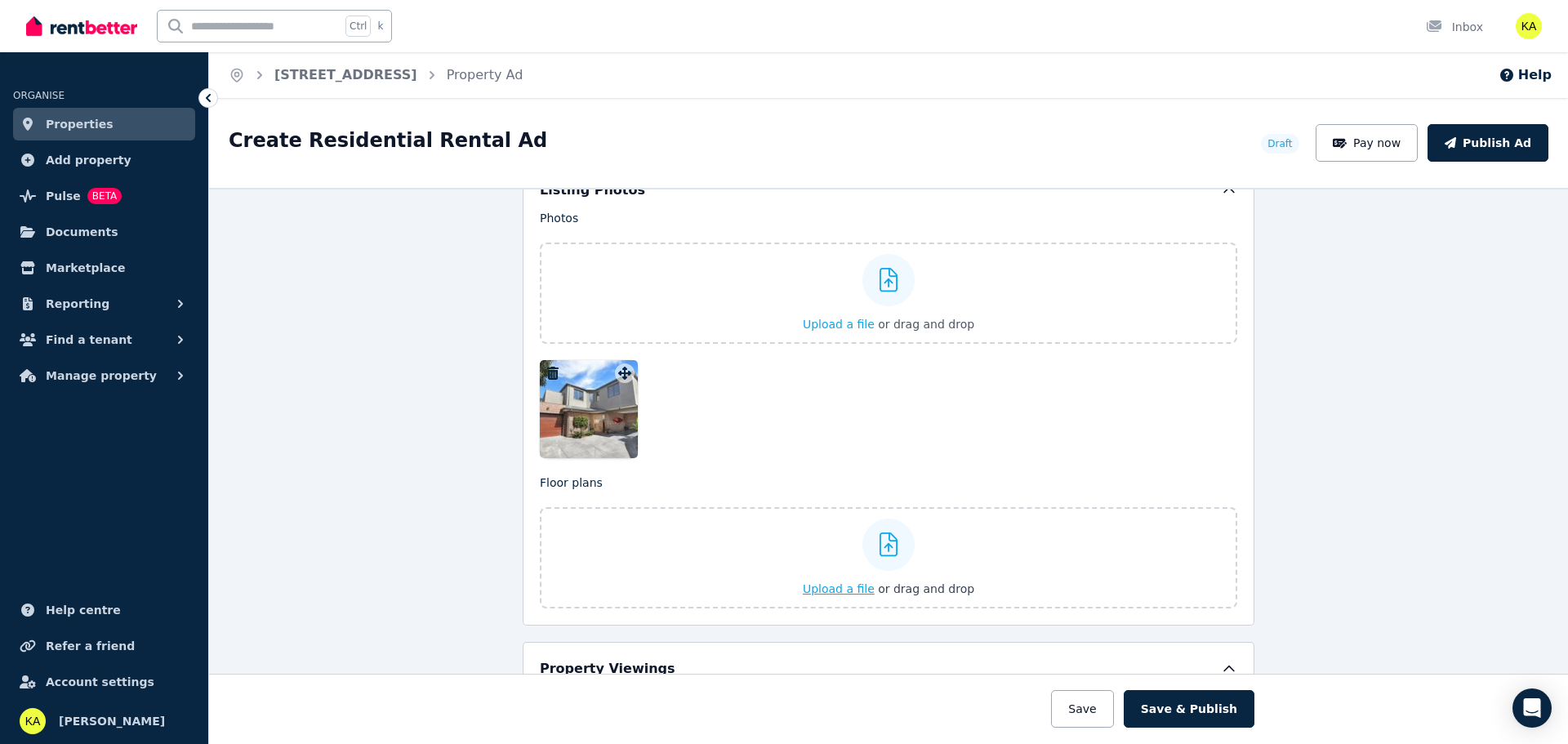
scroll to position [2084, 0]
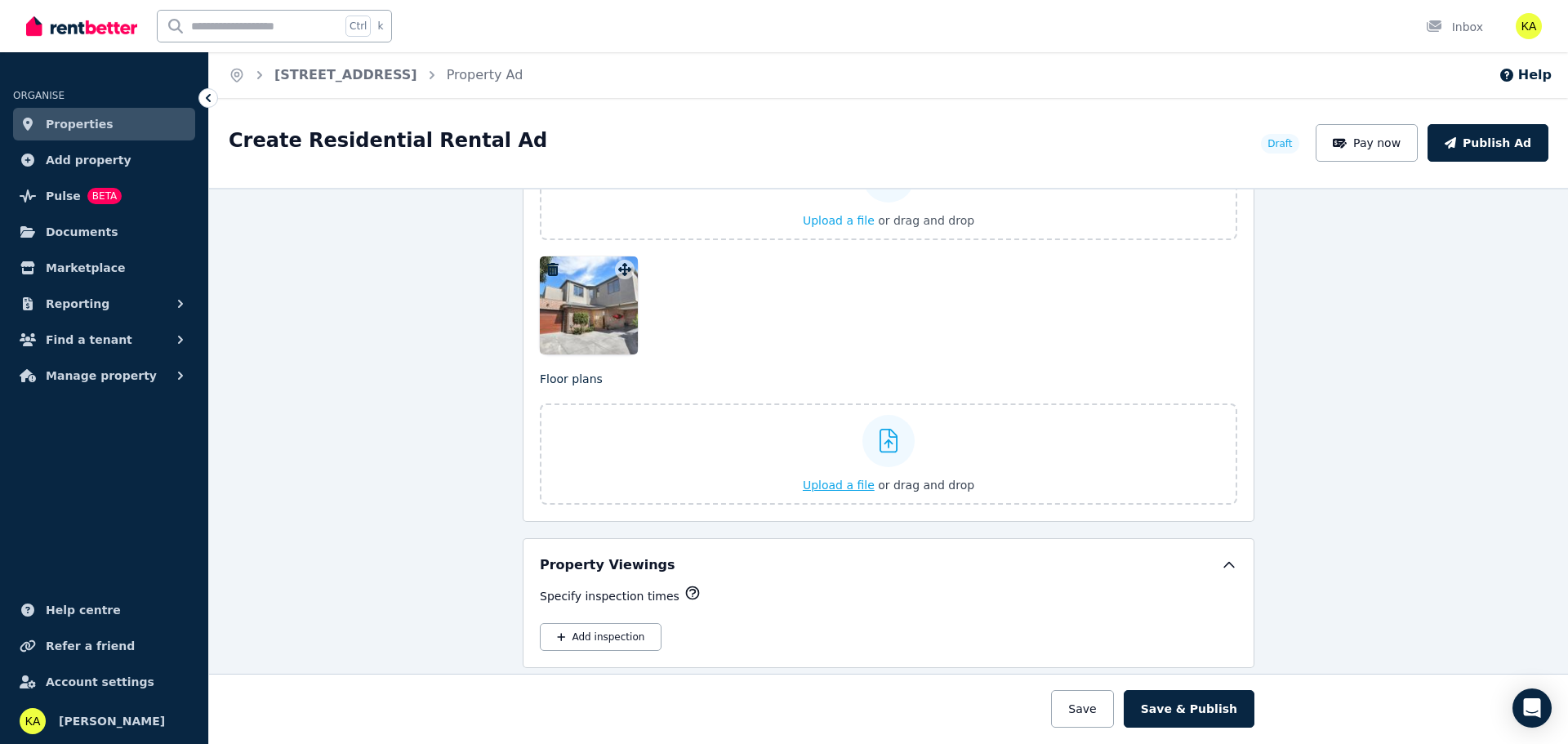
click at [822, 486] on span "Upload a file" at bounding box center [839, 485] width 72 height 13
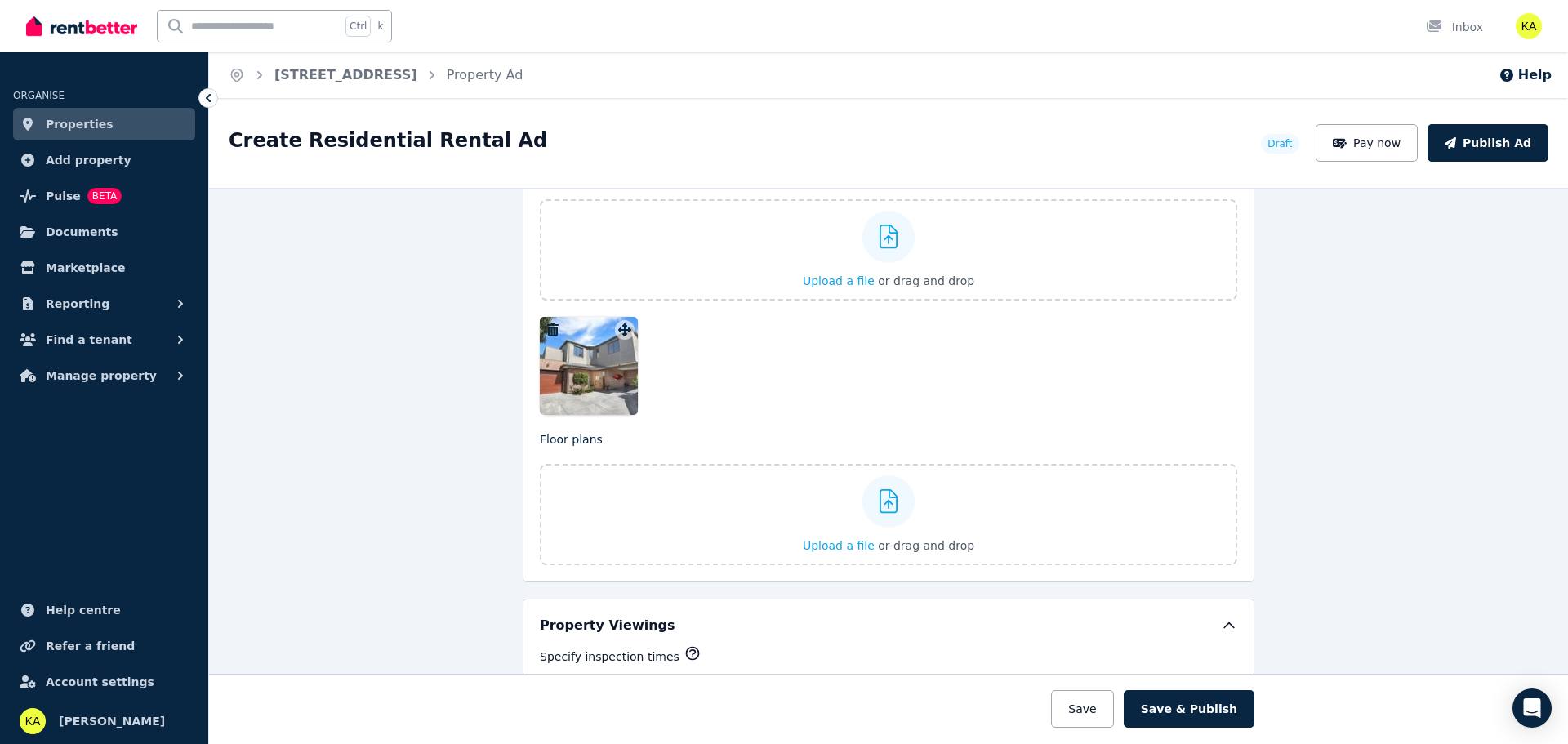
scroll to position [1921, 0]
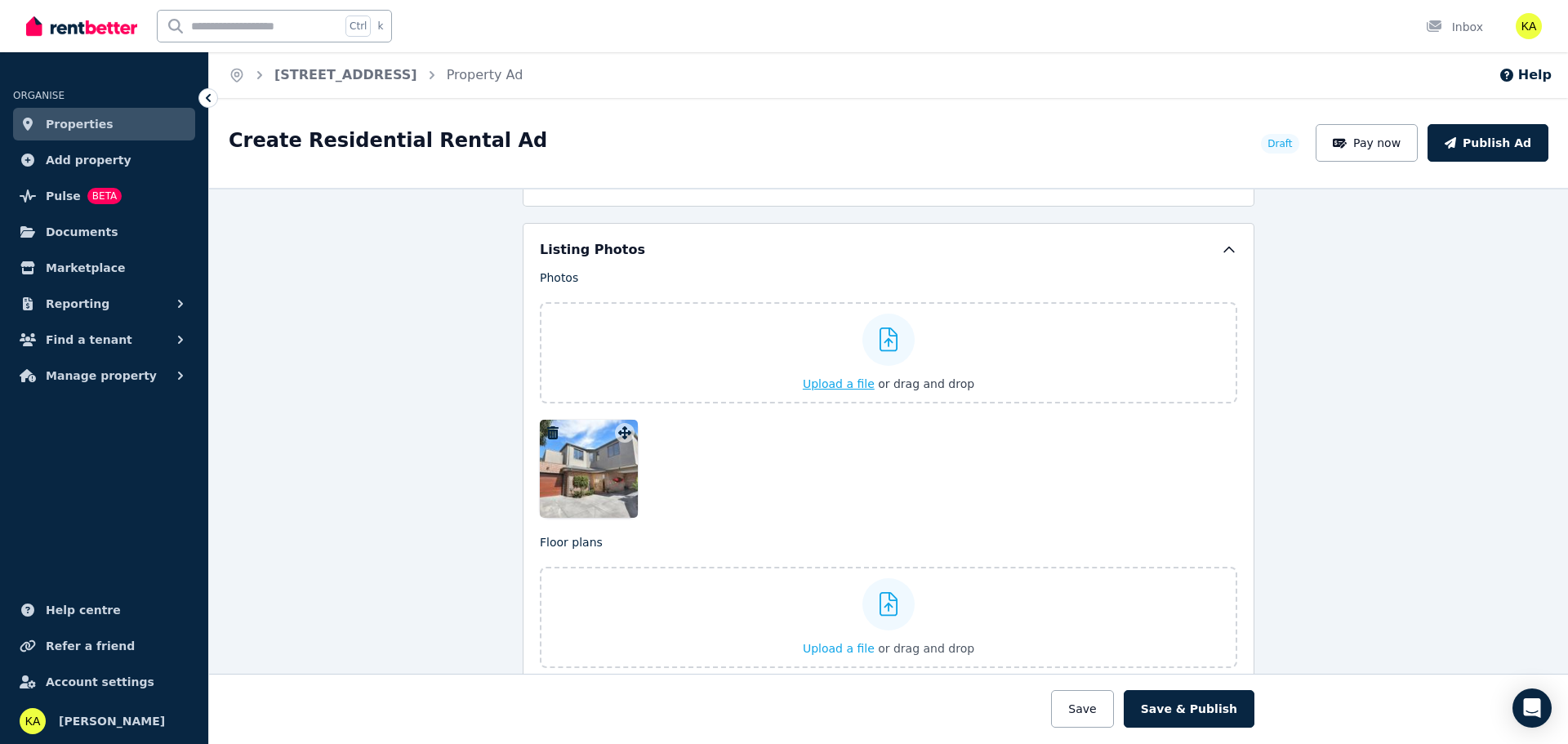
click at [839, 381] on span "Upload a file" at bounding box center [839, 383] width 72 height 13
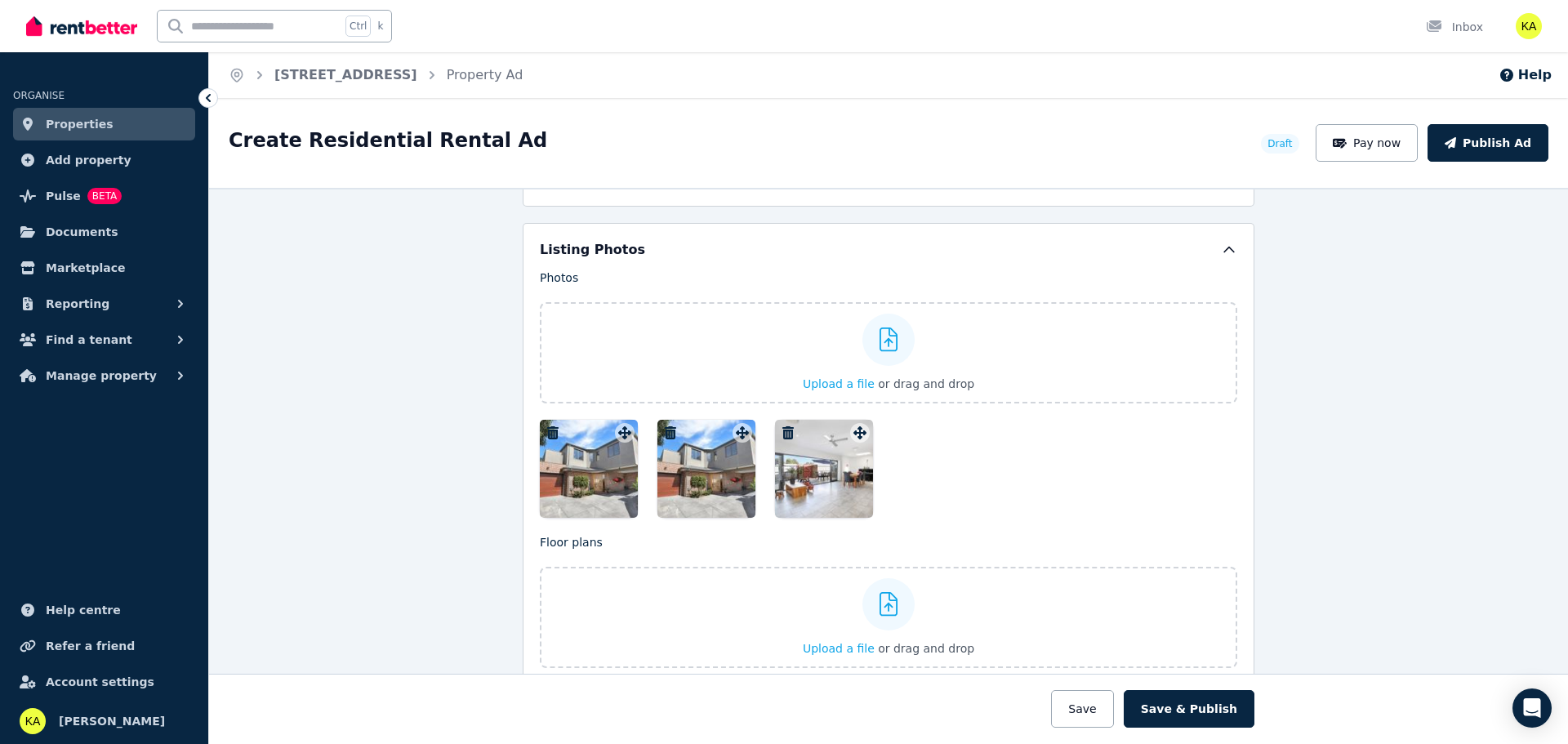
click at [665, 427] on icon "button" at bounding box center [670, 433] width 11 height 13
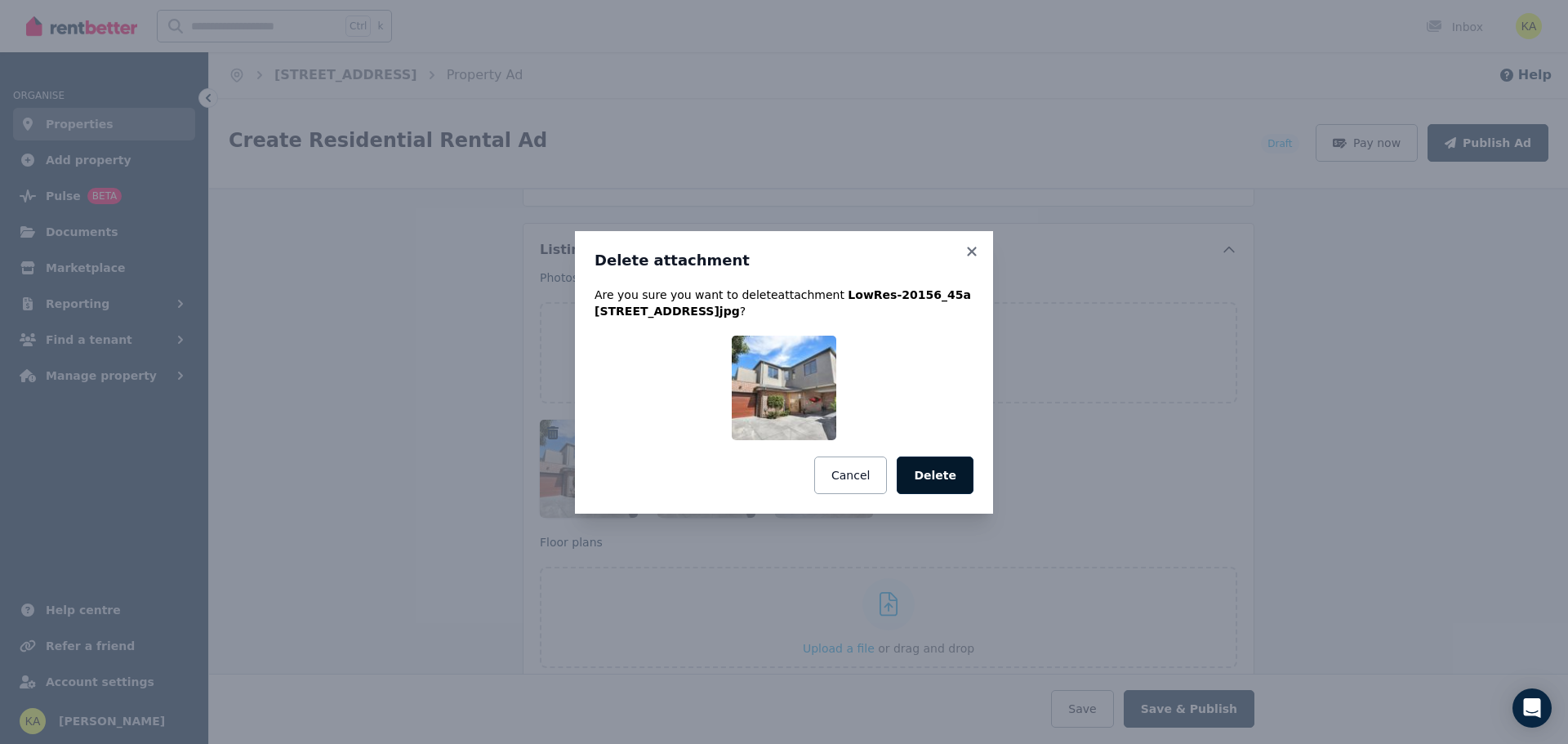
click at [951, 473] on button "Delete" at bounding box center [935, 475] width 76 height 37
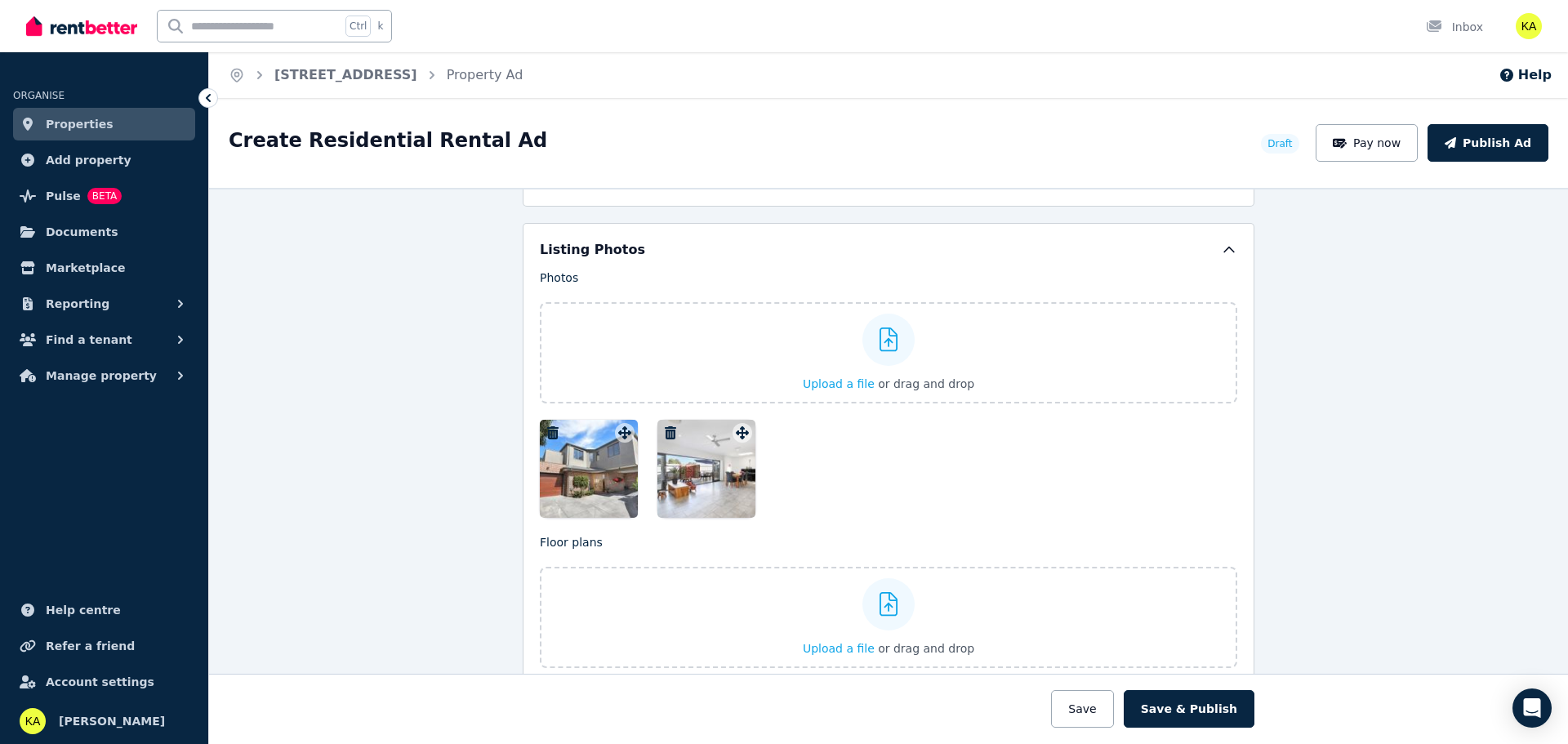
click at [842, 464] on div at bounding box center [888, 468] width 698 height 98
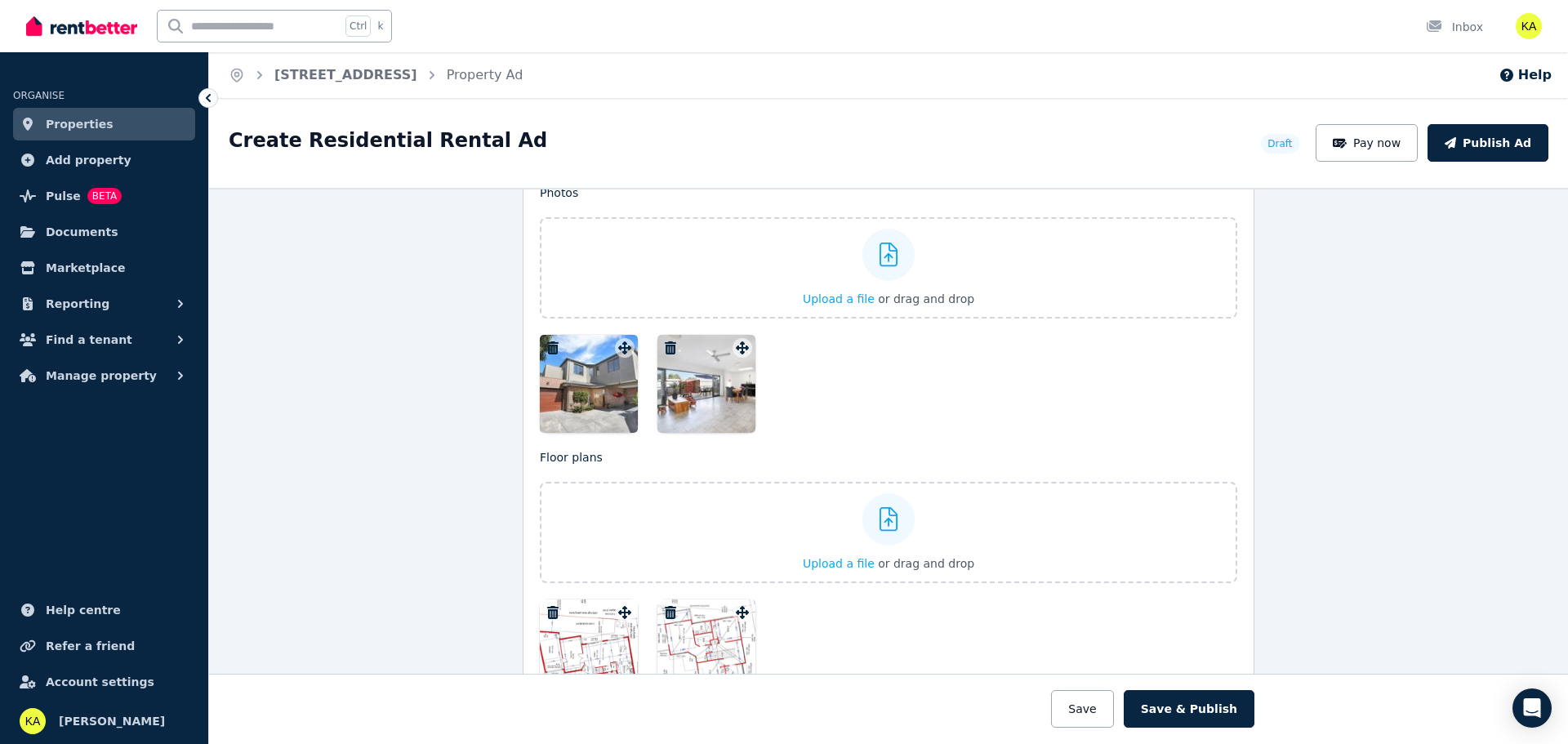
scroll to position [2003, 0]
click at [823, 302] on span "Upload a file" at bounding box center [839, 302] width 72 height 13
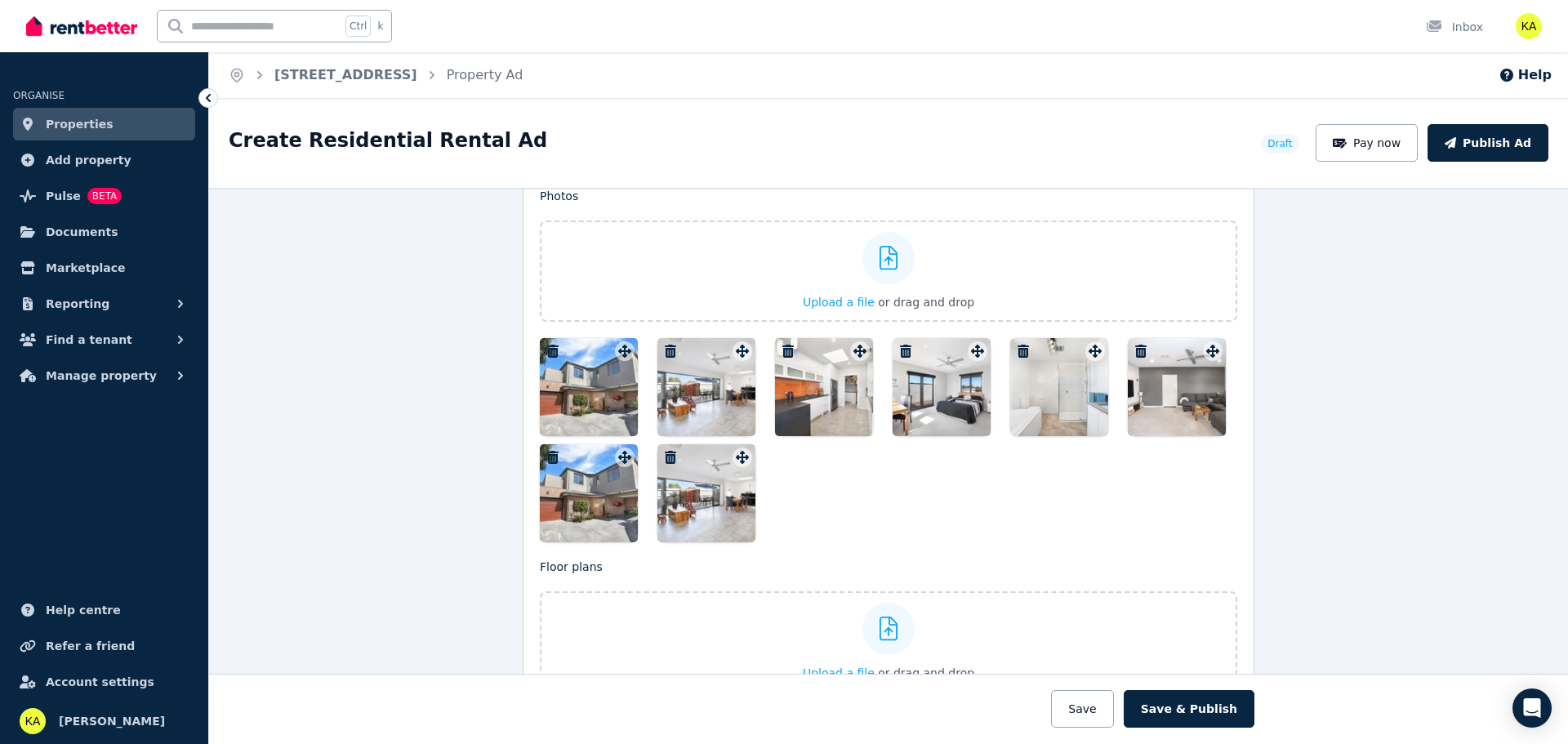
click at [665, 457] on icon "button" at bounding box center [670, 457] width 11 height 13
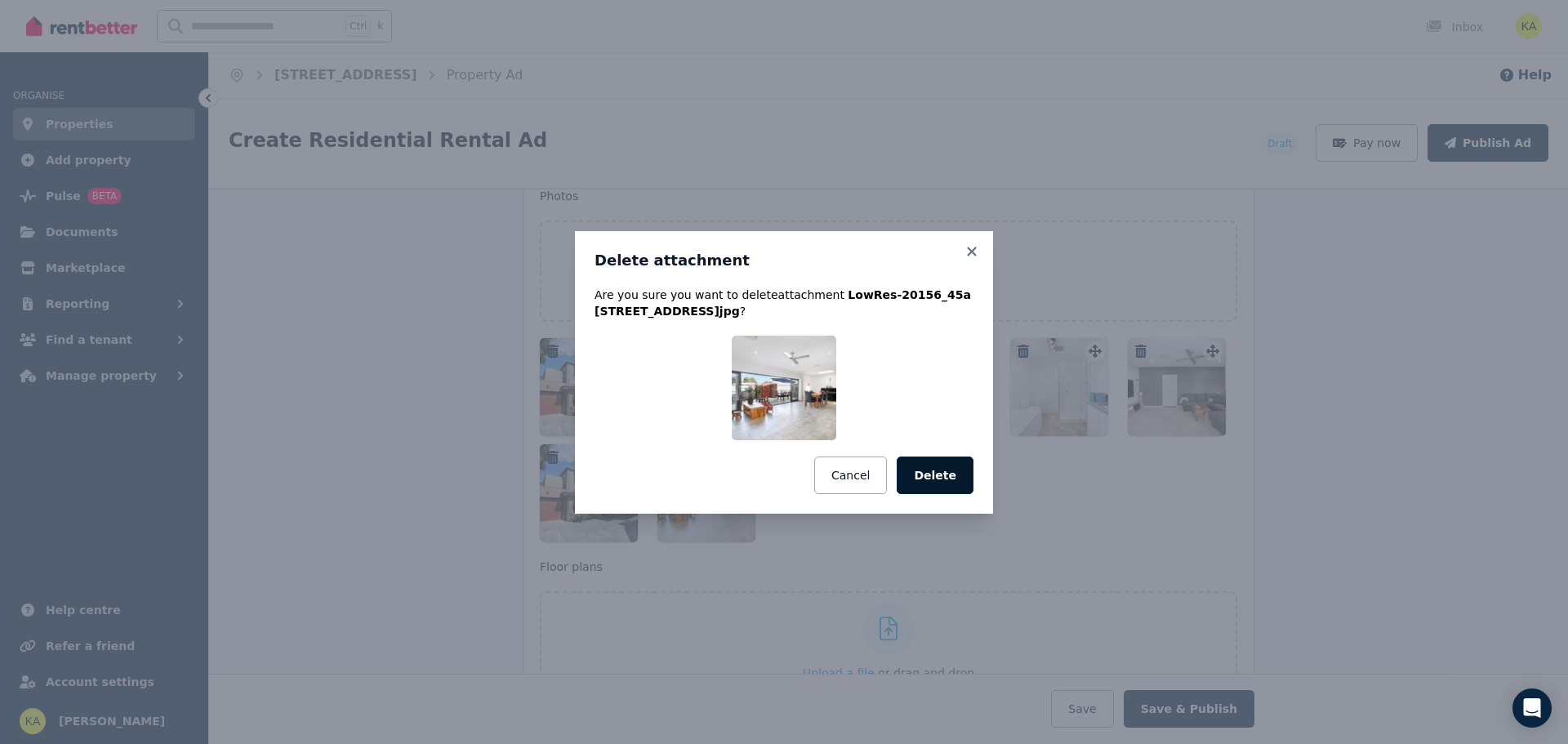
click at [942, 469] on button "Delete" at bounding box center [935, 475] width 76 height 37
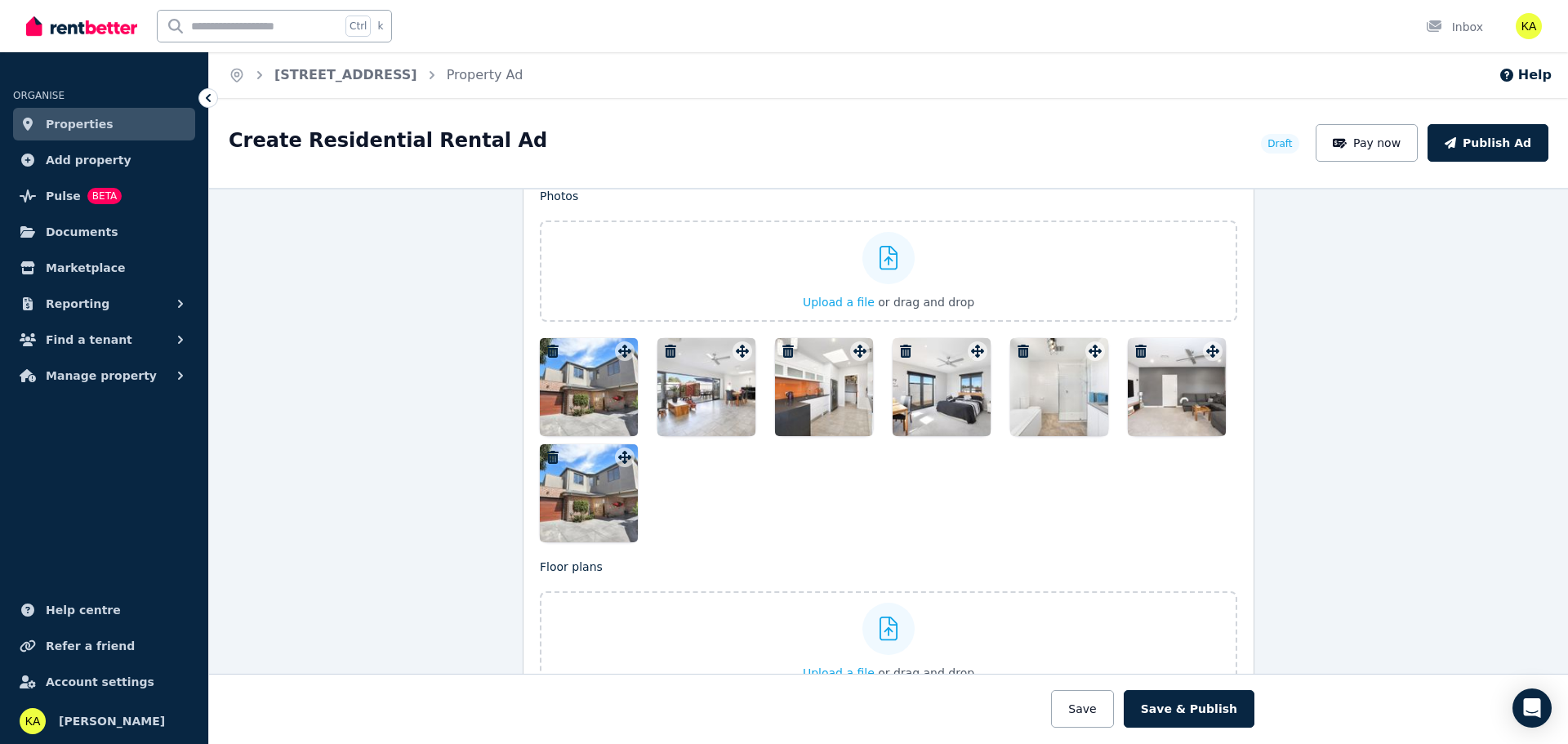
click at [550, 459] on icon "button" at bounding box center [553, 457] width 11 height 13
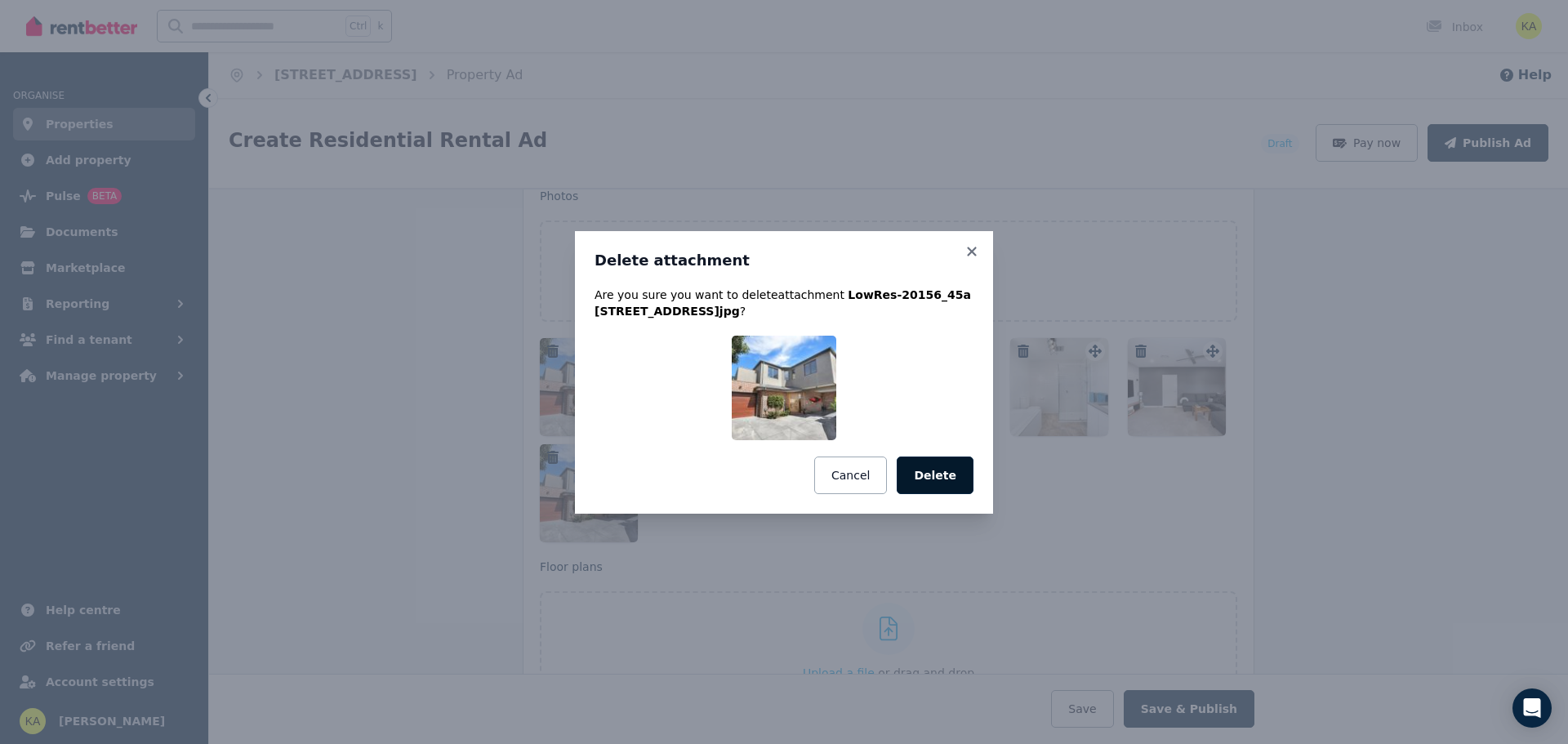
click at [944, 470] on button "Delete" at bounding box center [935, 475] width 76 height 37
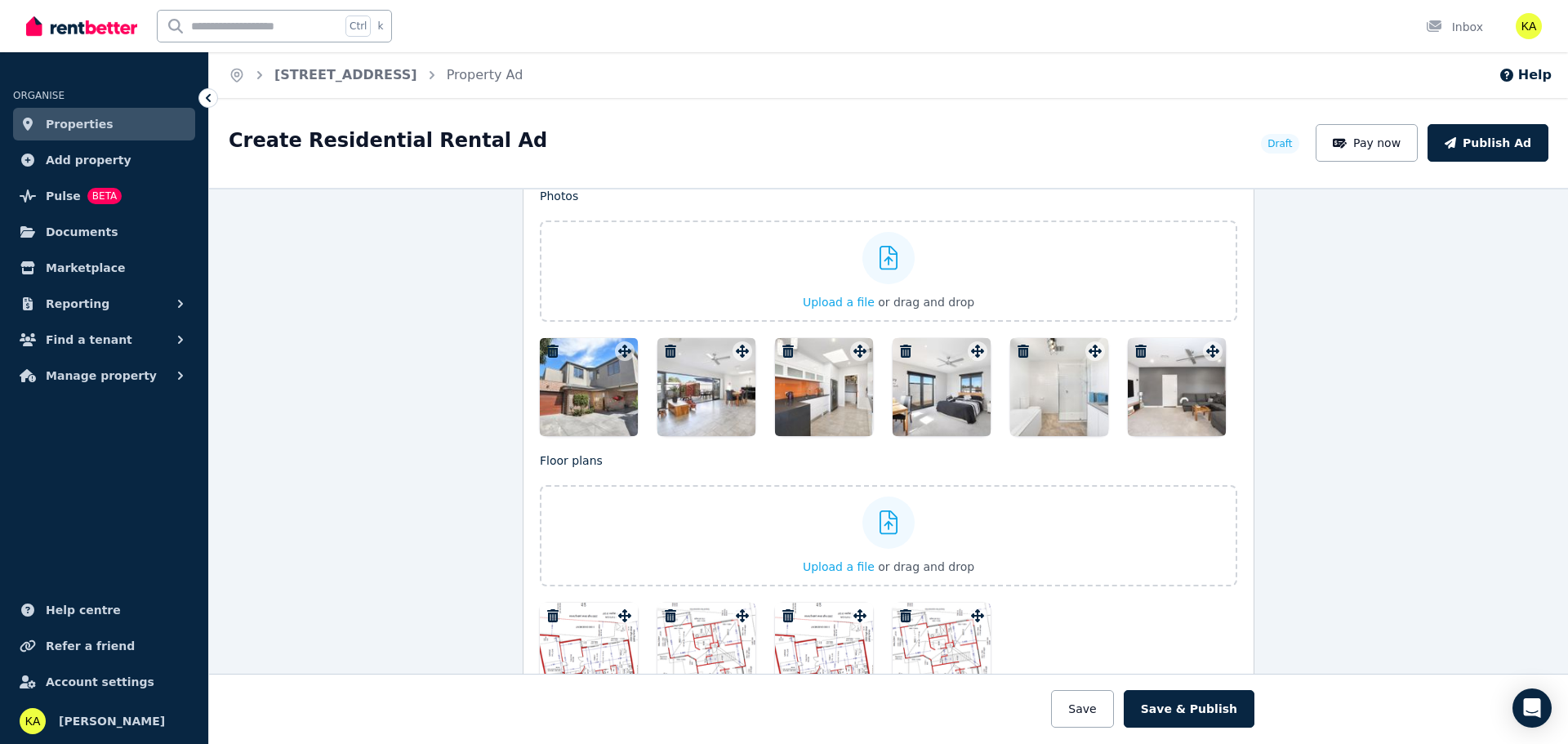
scroll to position [1921, 0]
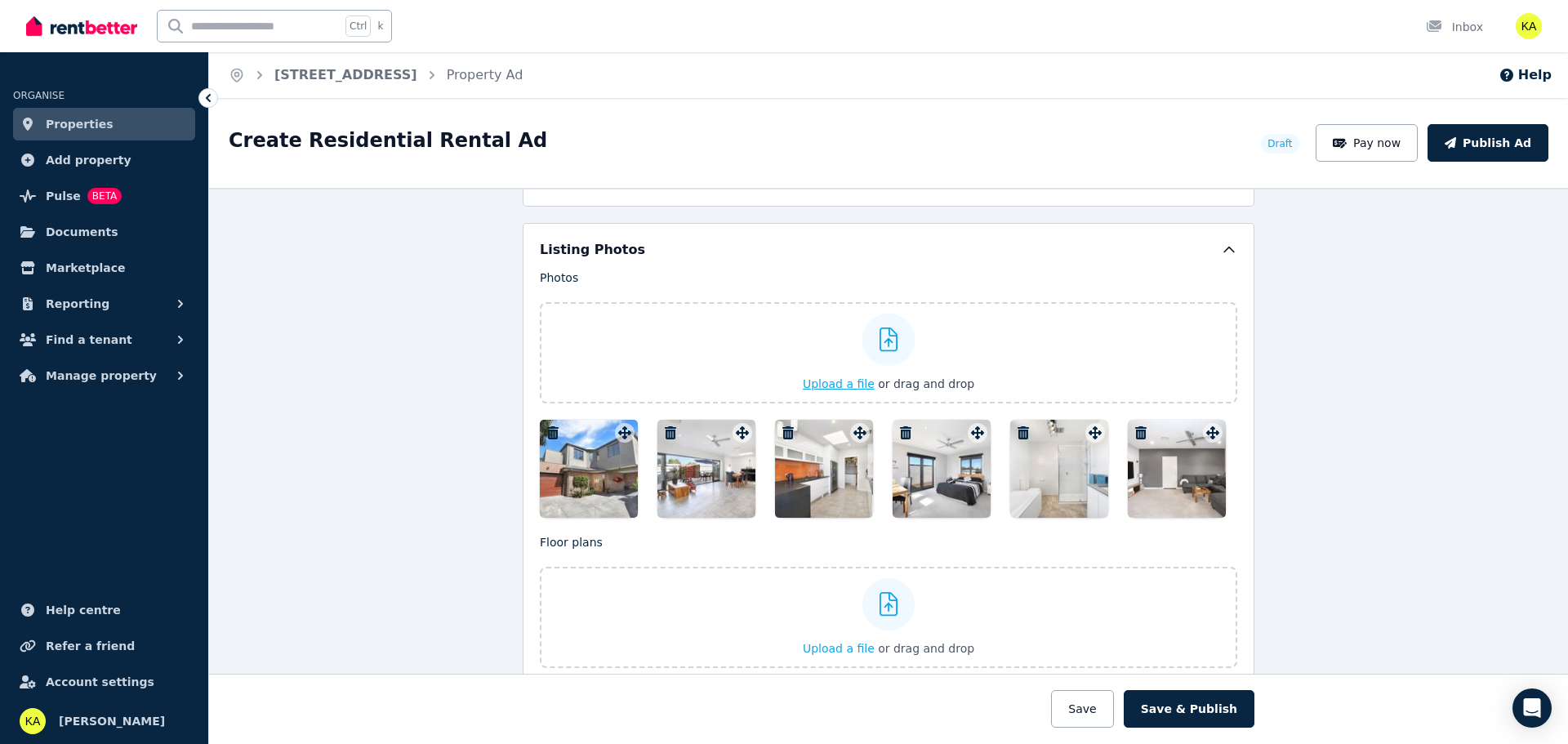
click at [859, 382] on span "Upload a file" at bounding box center [839, 383] width 72 height 13
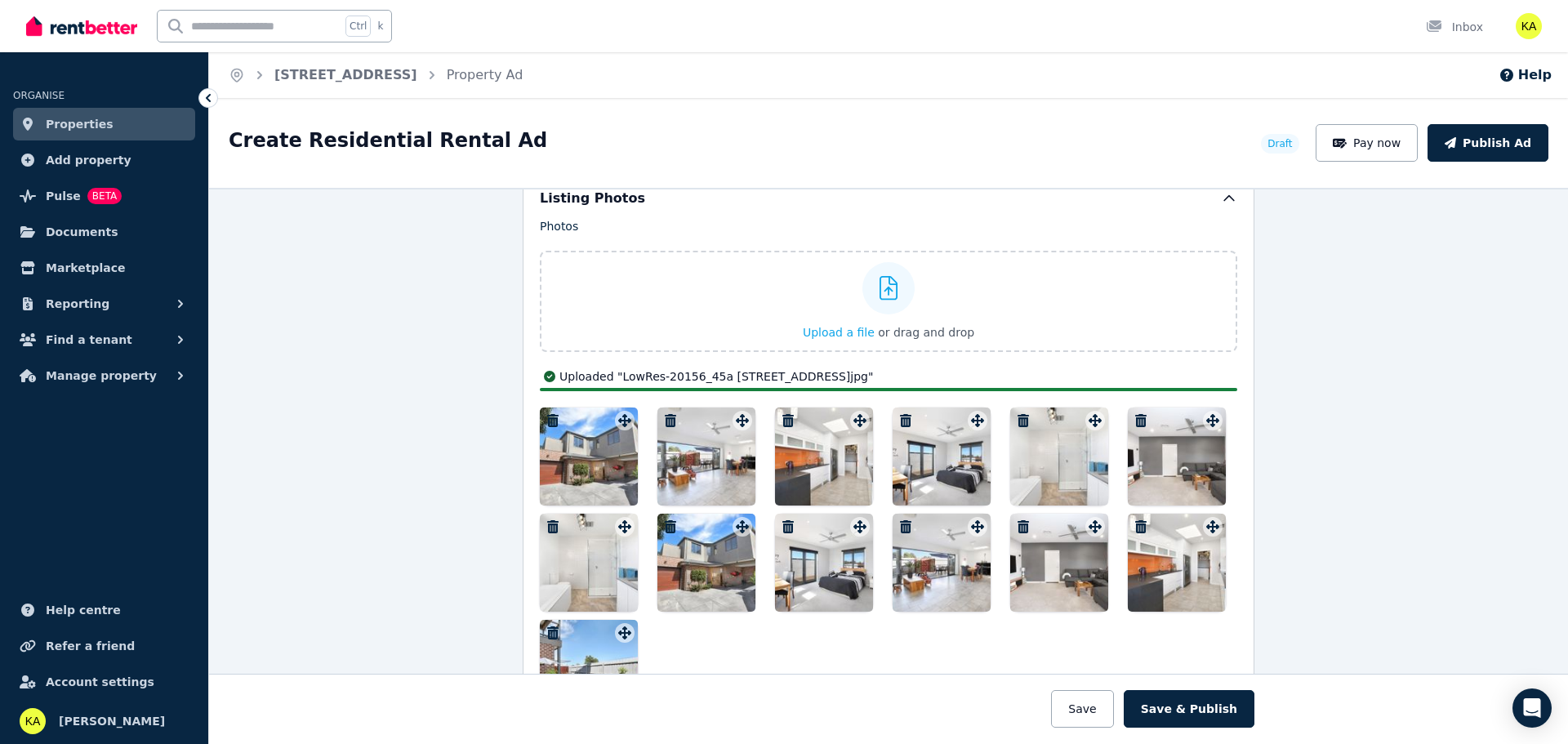
scroll to position [1970, 0]
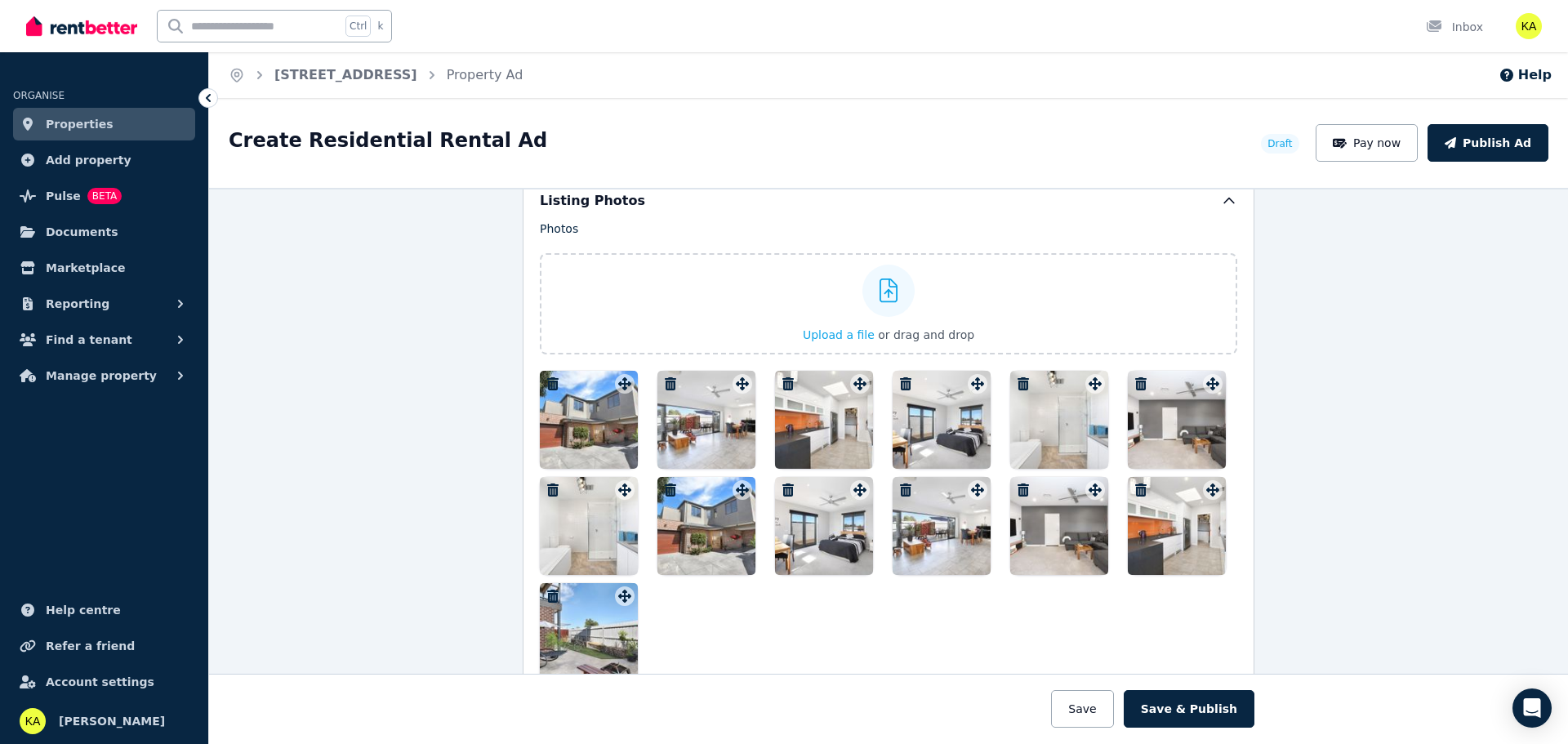
click at [665, 487] on icon "button" at bounding box center [670, 489] width 11 height 13
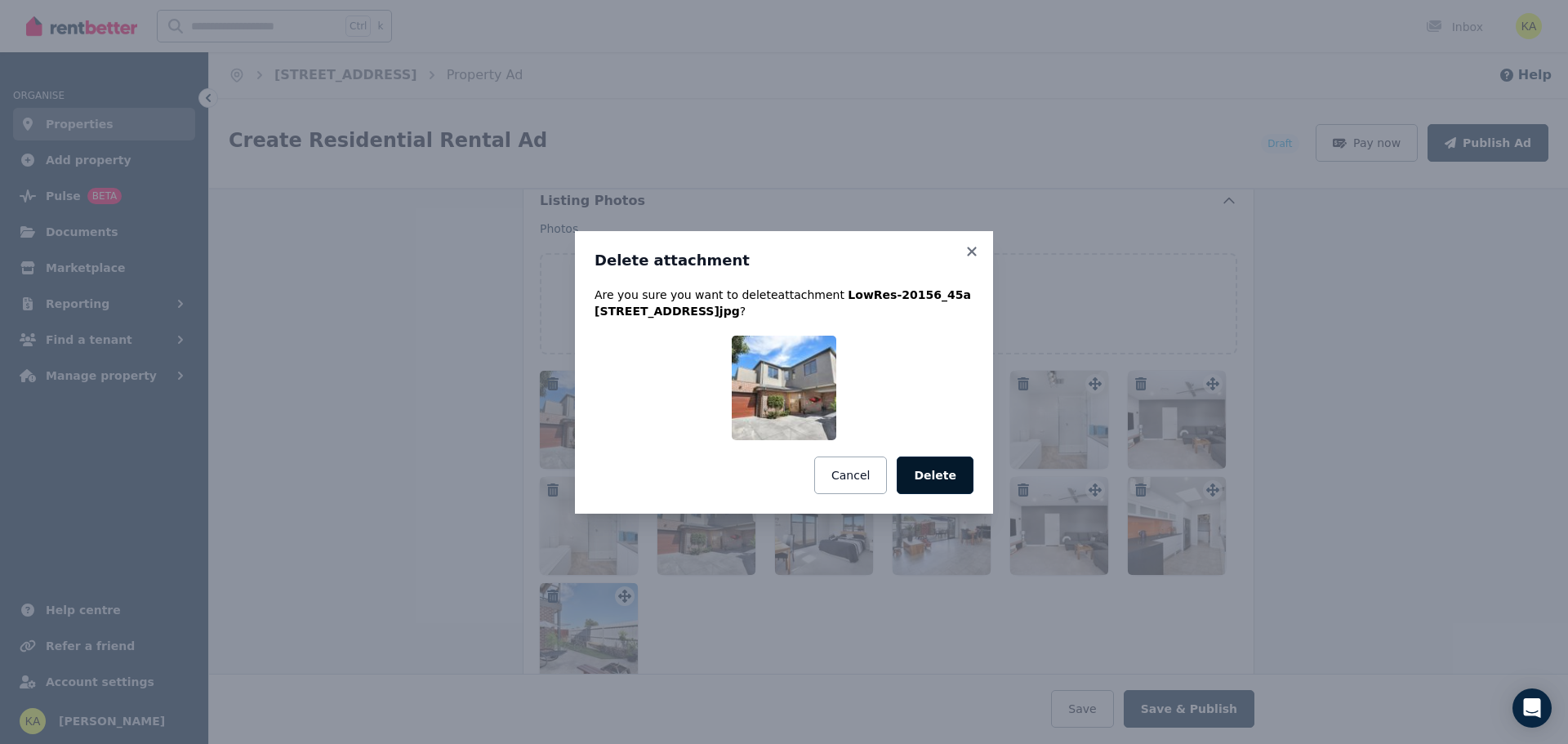
click at [943, 478] on button "Delete" at bounding box center [935, 475] width 76 height 37
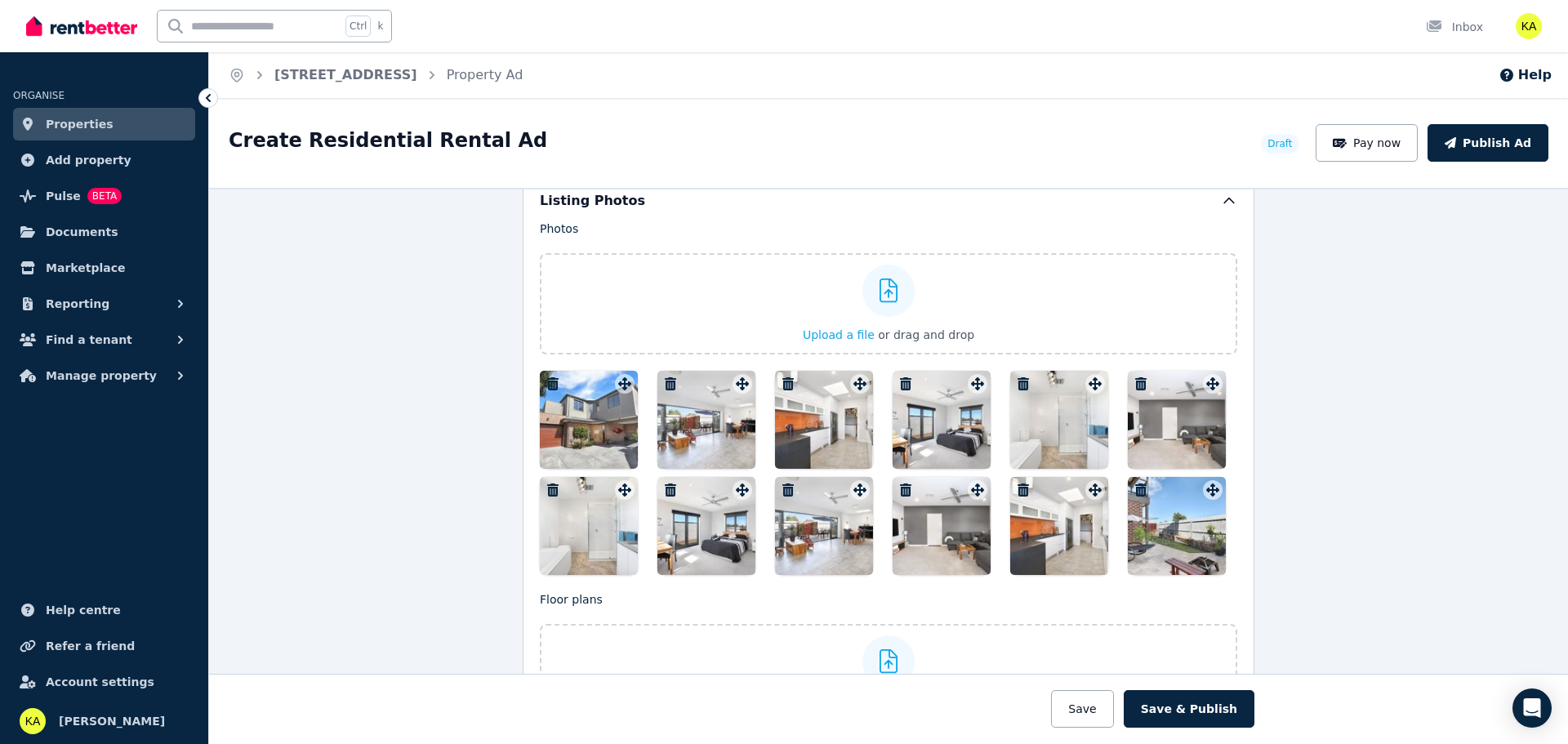
click at [548, 492] on icon "button" at bounding box center [553, 489] width 11 height 13
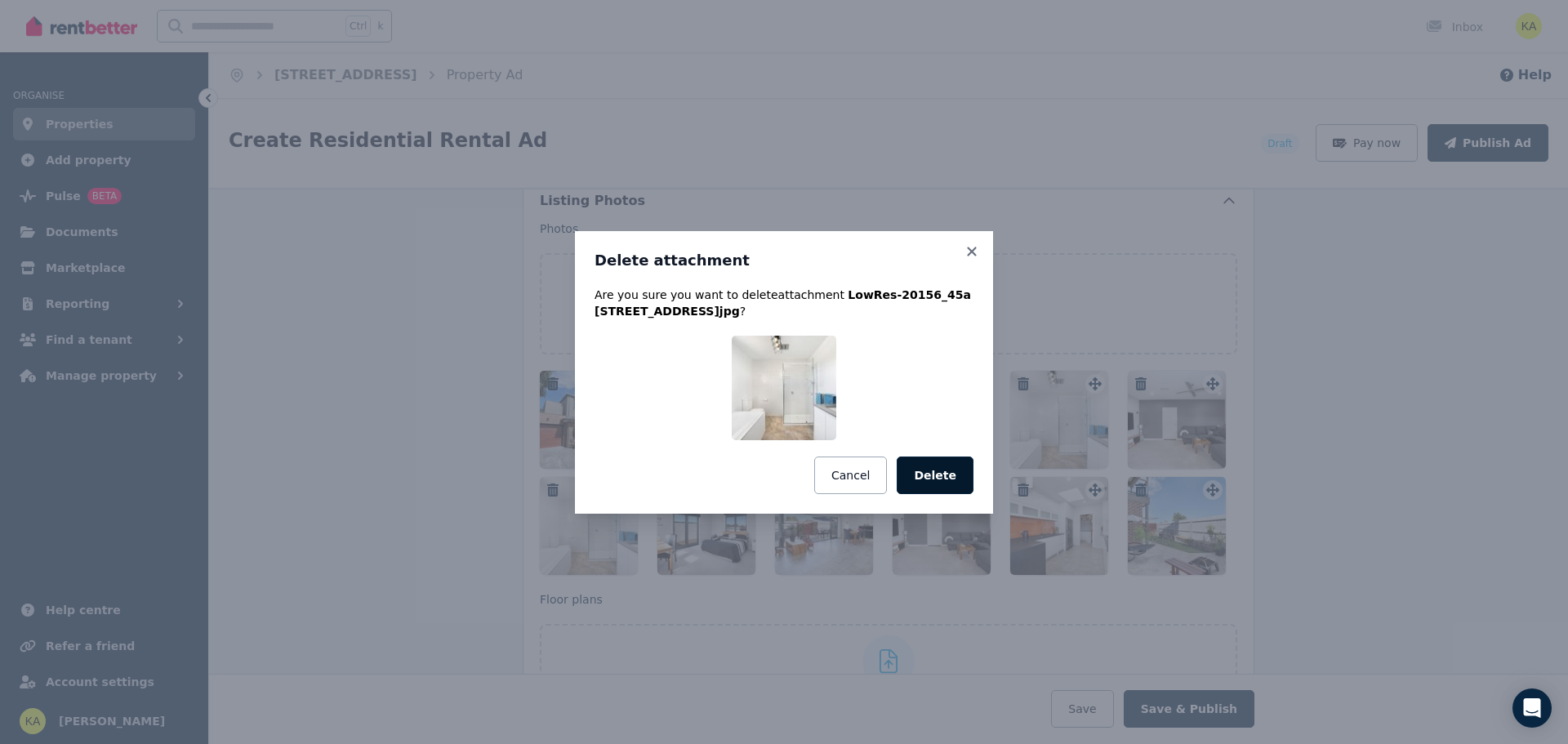
click at [920, 470] on button "Delete" at bounding box center [935, 475] width 76 height 37
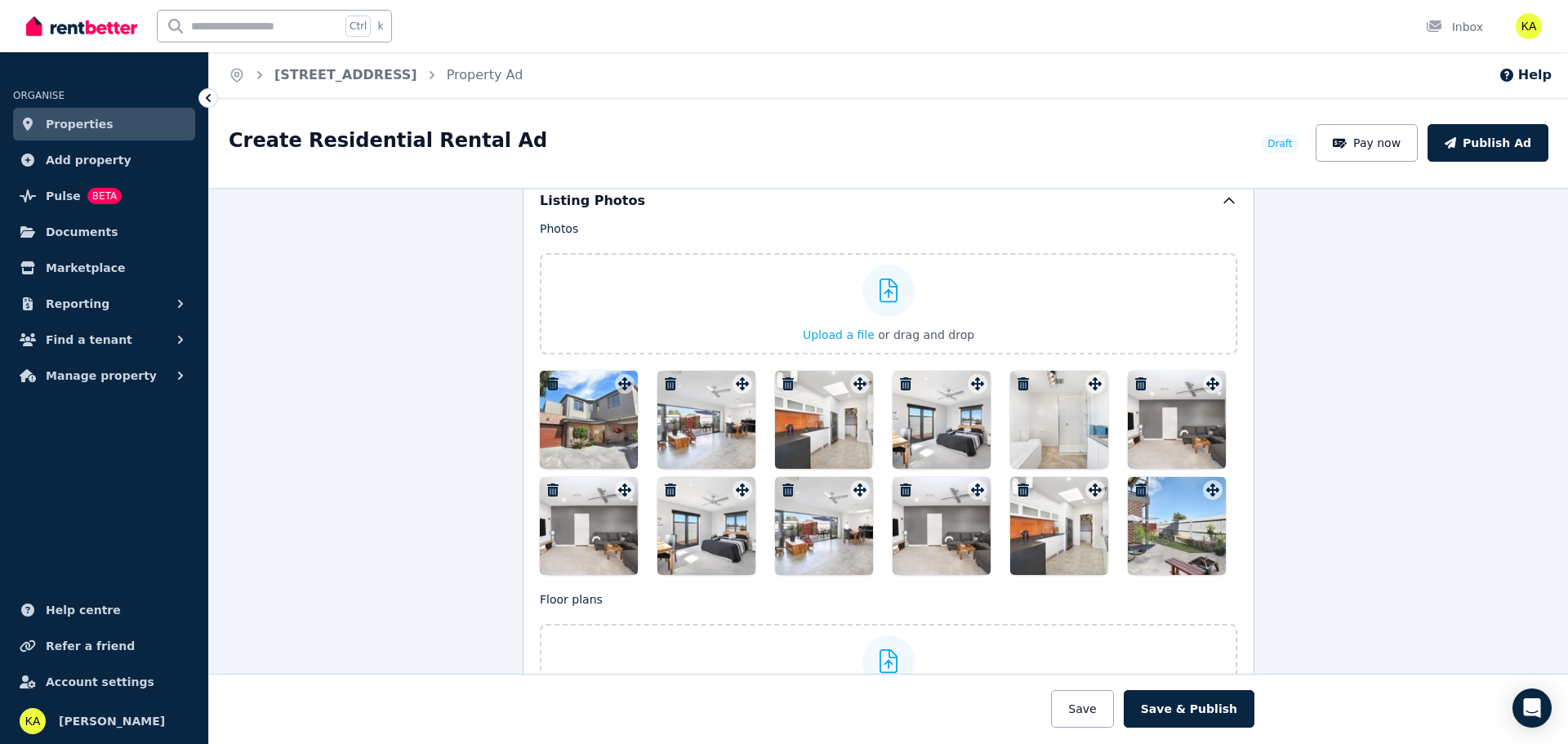
click at [554, 491] on icon "button" at bounding box center [553, 489] width 17 height 13
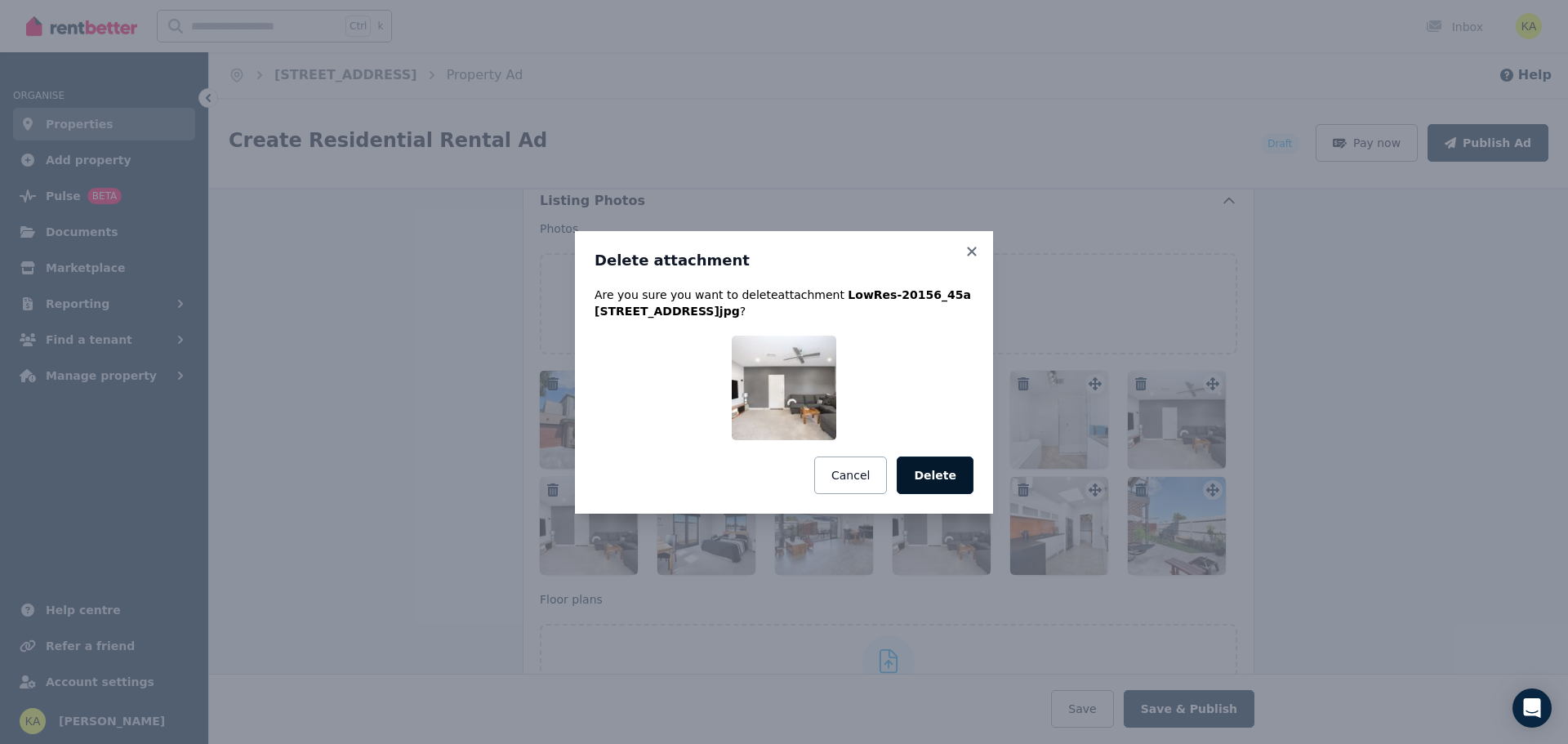
click at [948, 478] on button "Delete" at bounding box center [935, 475] width 76 height 37
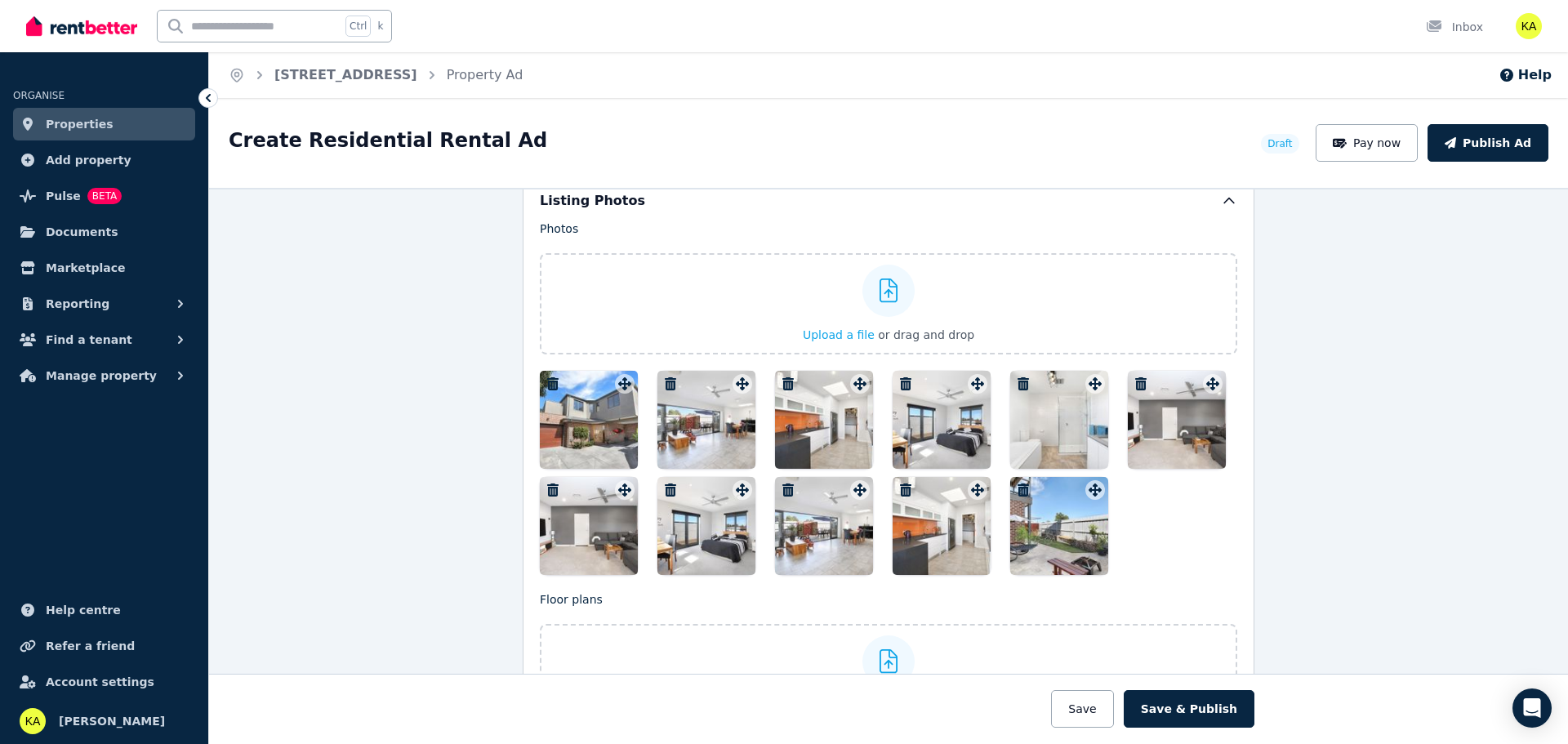
click at [662, 491] on icon "button" at bounding box center [670, 489] width 17 height 13
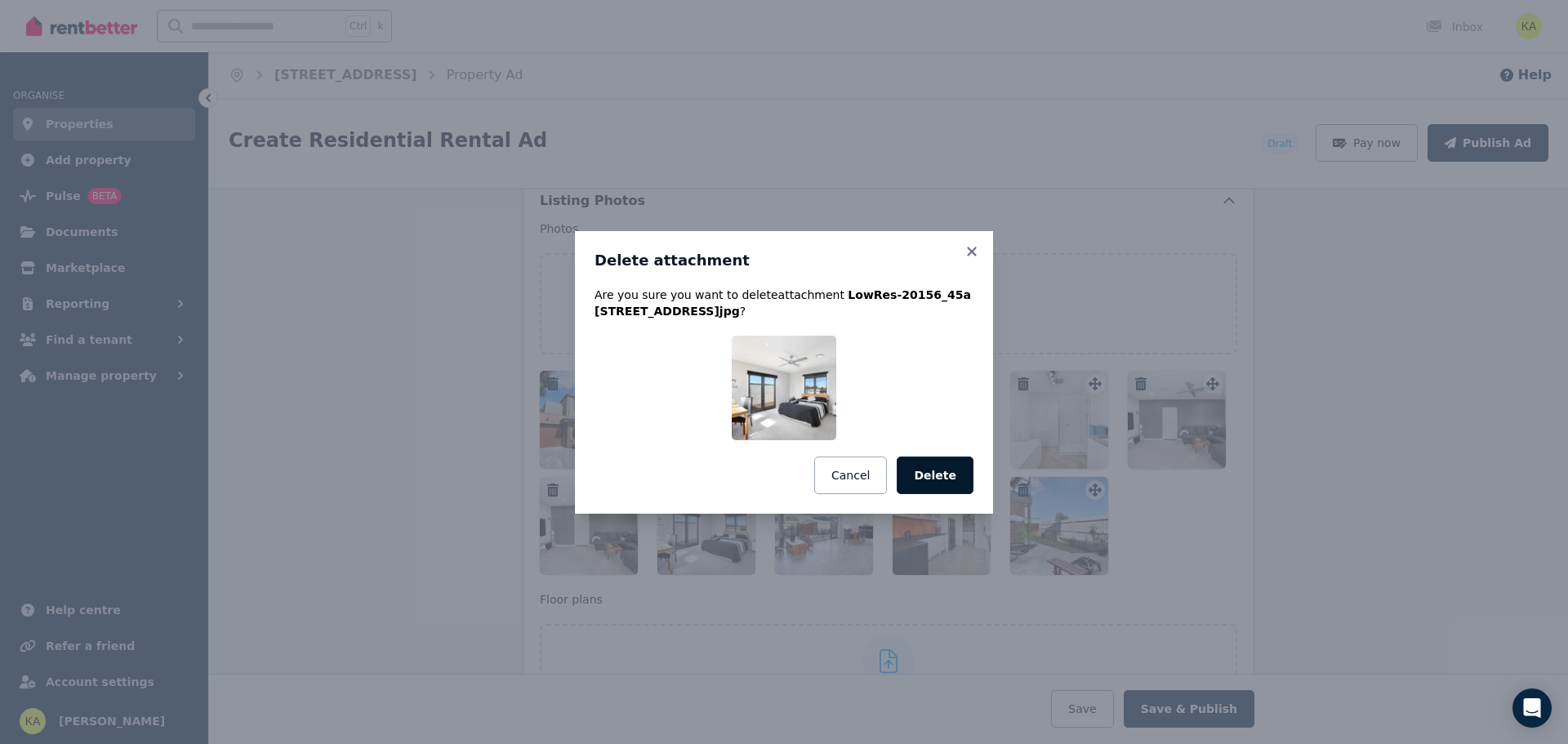
click at [952, 473] on button "Delete" at bounding box center [935, 475] width 76 height 37
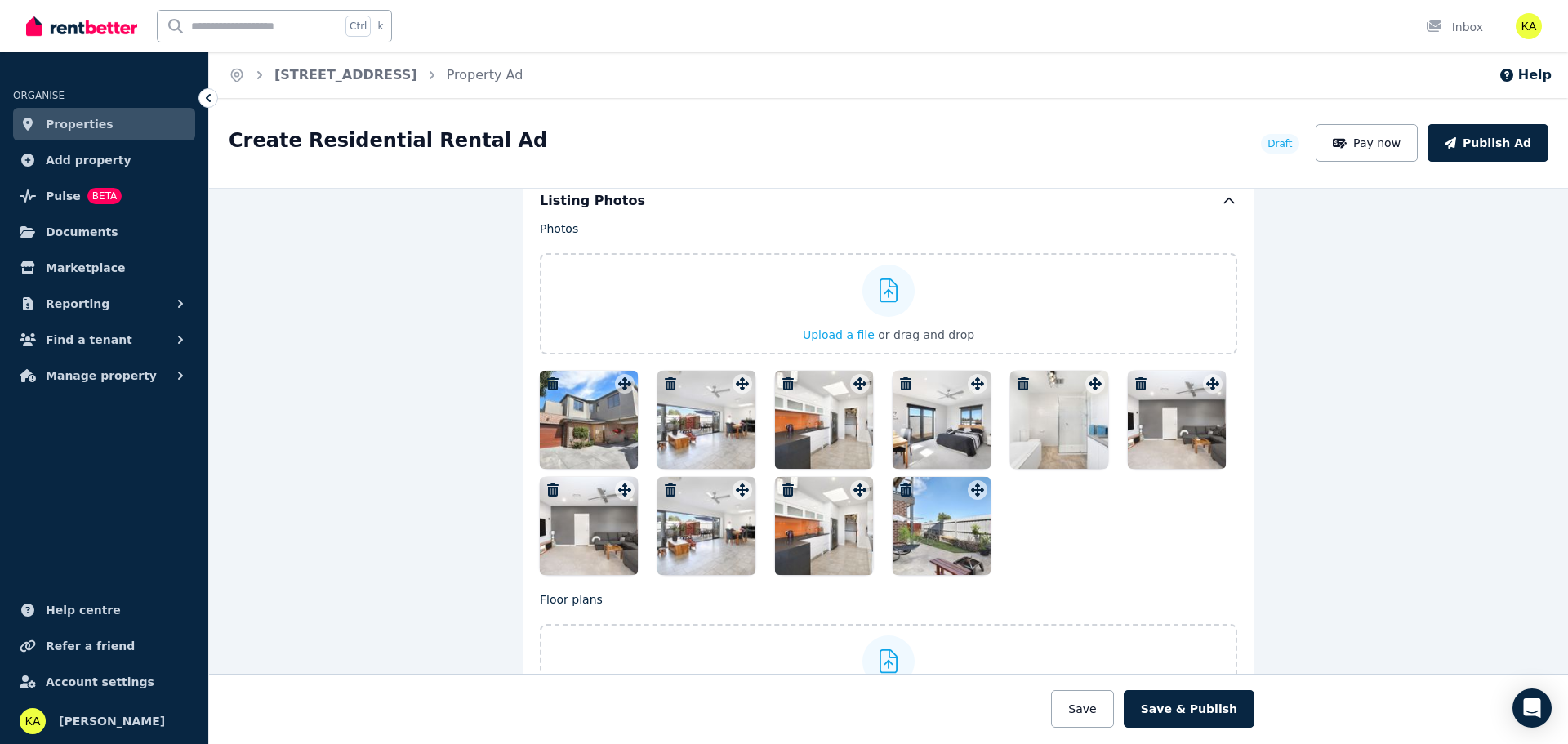
click at [668, 488] on icon "button" at bounding box center [670, 489] width 11 height 13
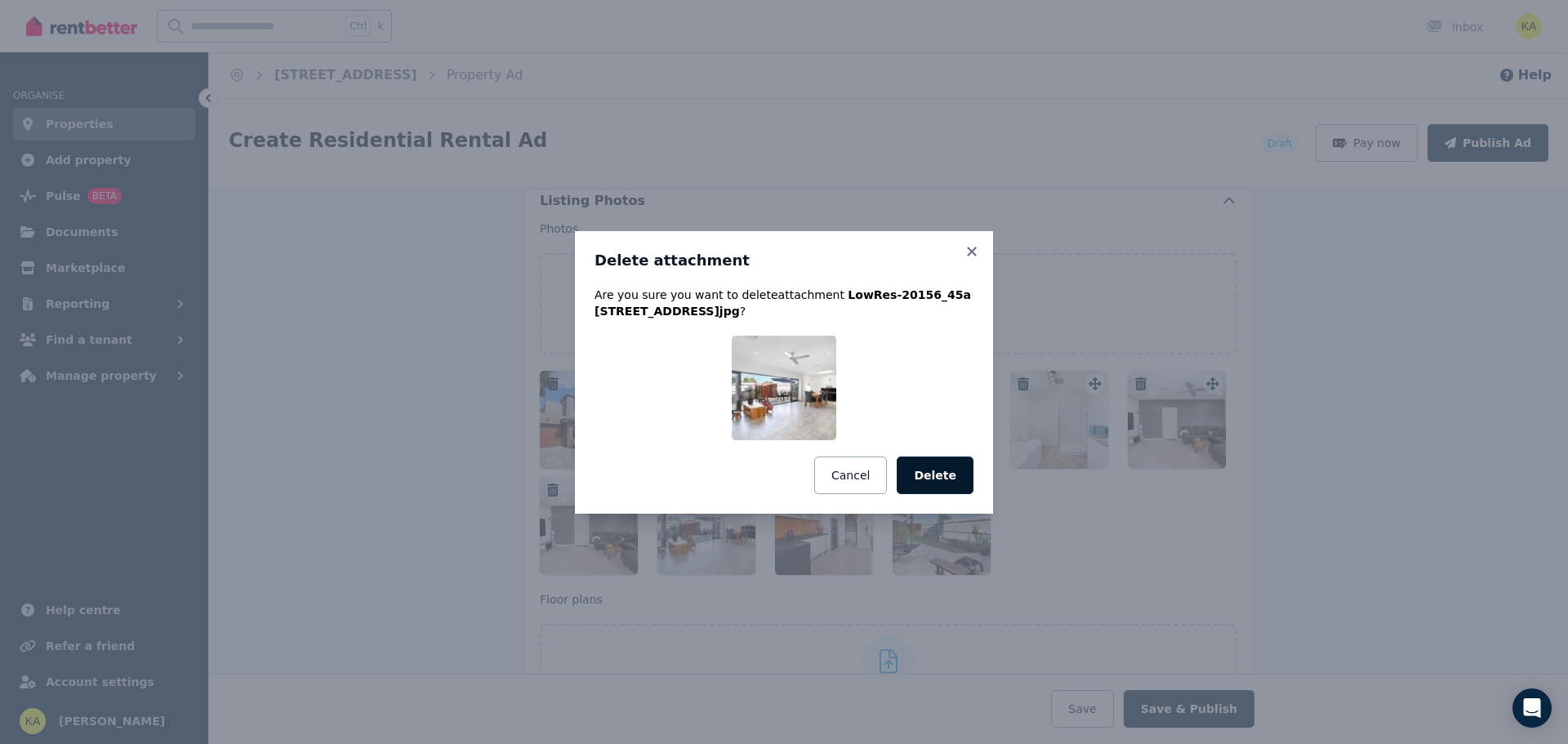
click at [941, 468] on button "Delete" at bounding box center [935, 475] width 76 height 37
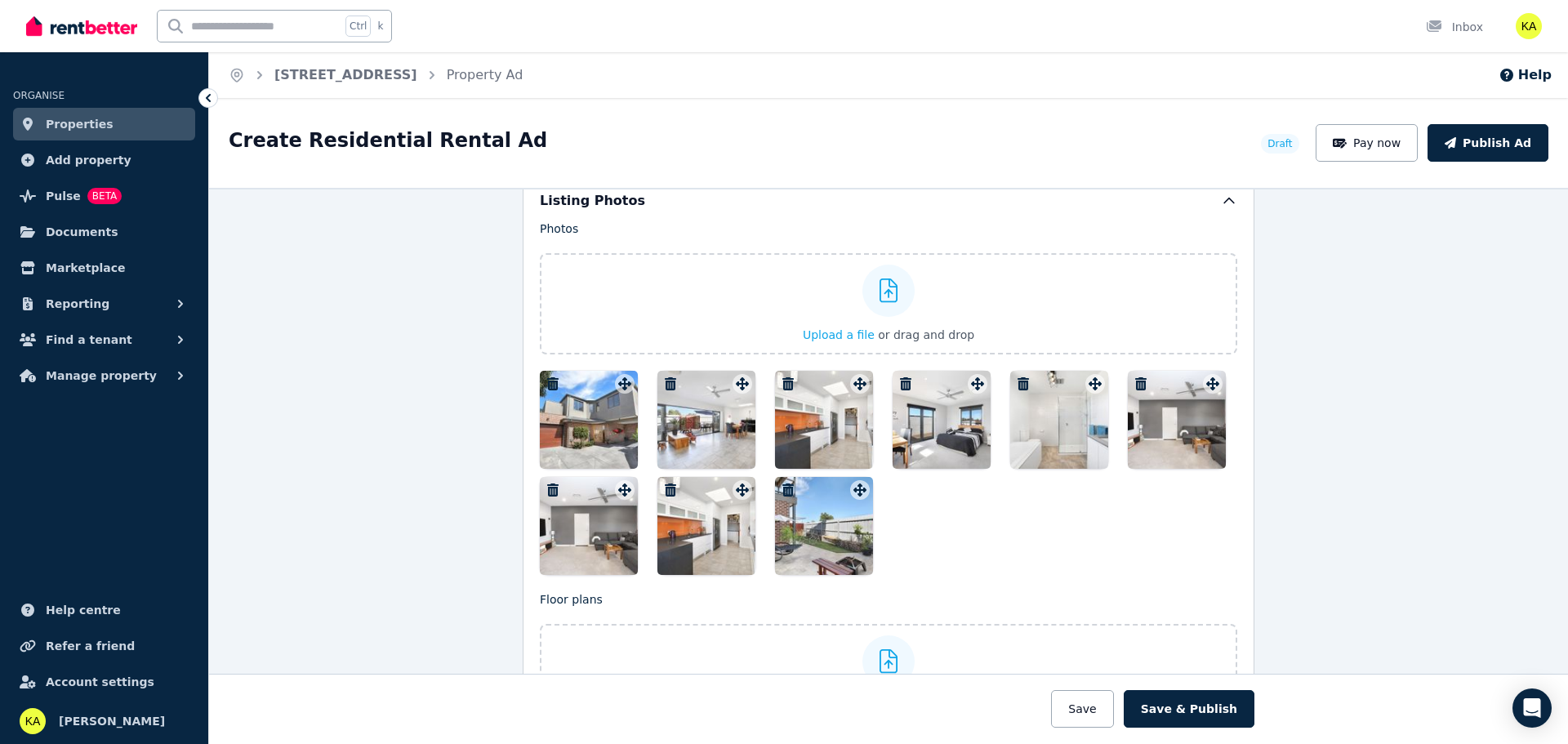
click at [670, 485] on icon "button" at bounding box center [670, 489] width 17 height 13
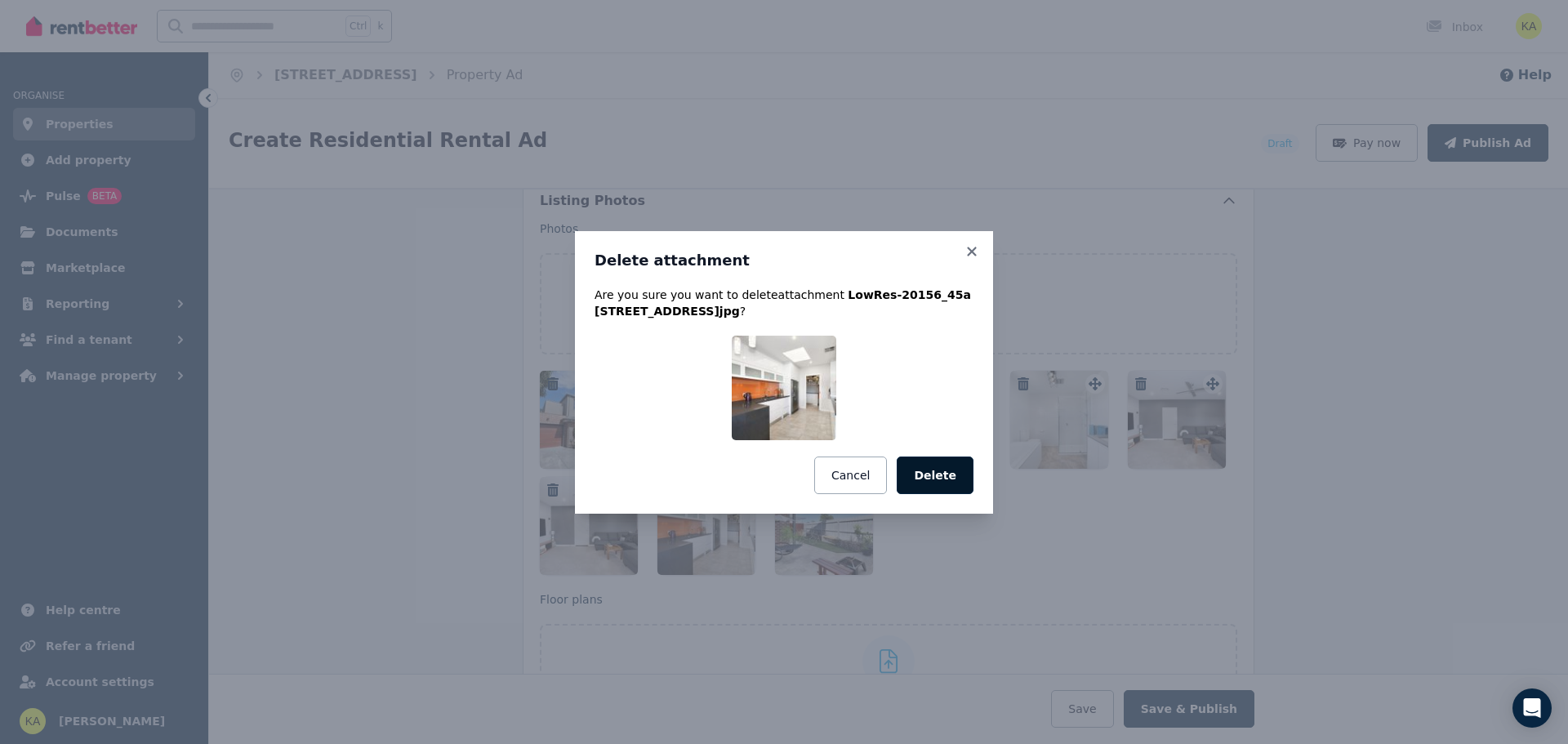
click at [963, 478] on button "Delete" at bounding box center [935, 475] width 76 height 37
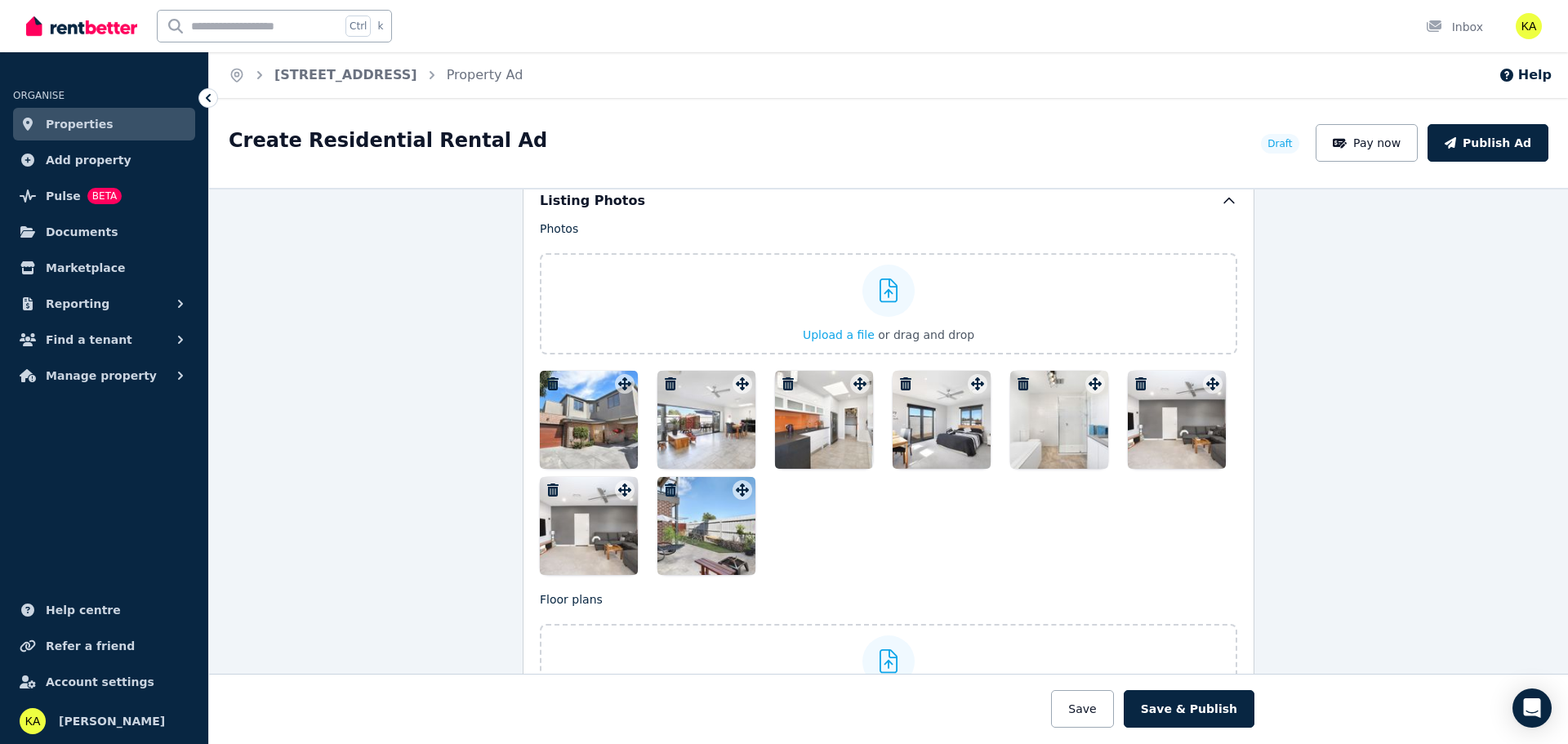
click at [1135, 380] on icon "button" at bounding box center [1140, 383] width 11 height 13
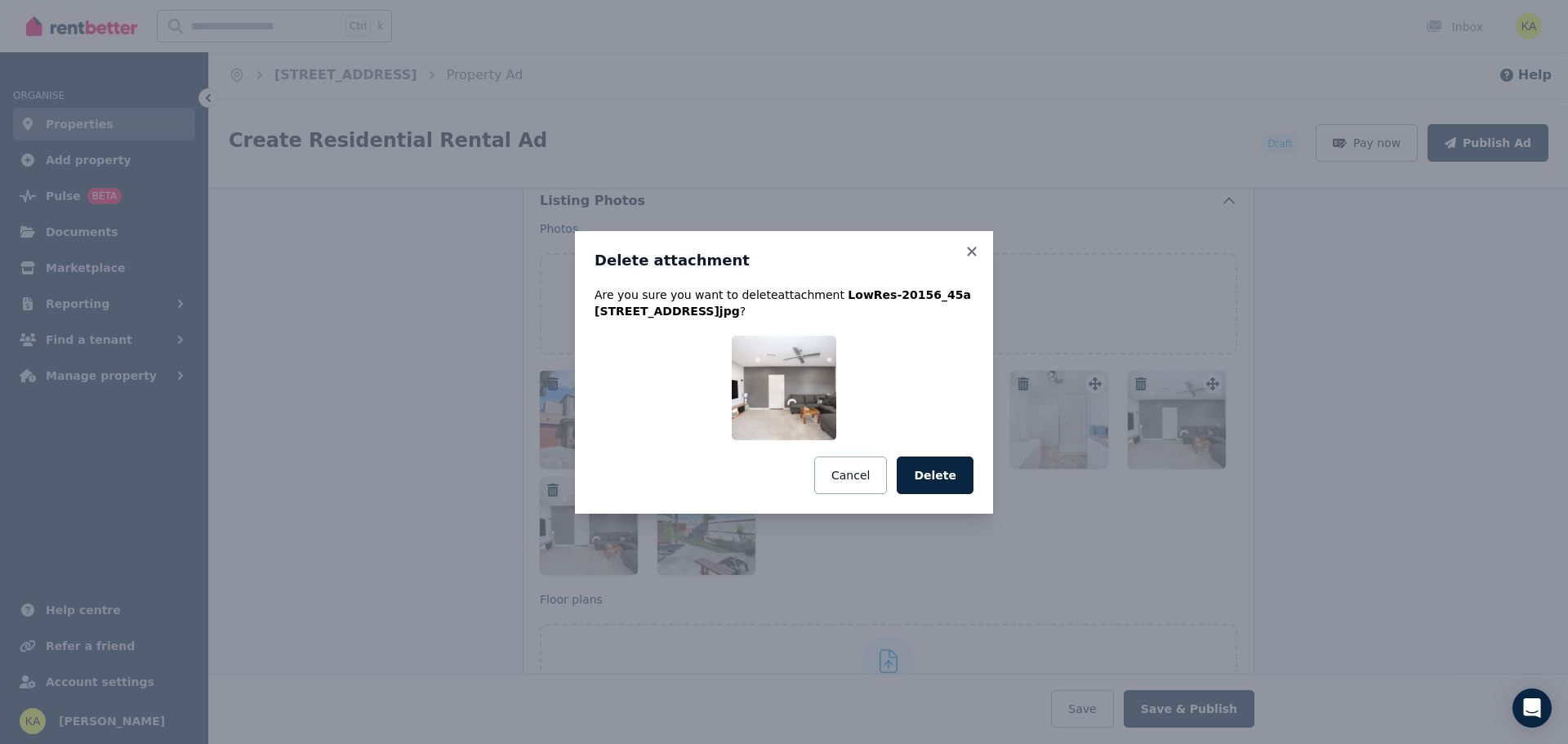
click at [953, 468] on button "Delete" at bounding box center [935, 475] width 76 height 37
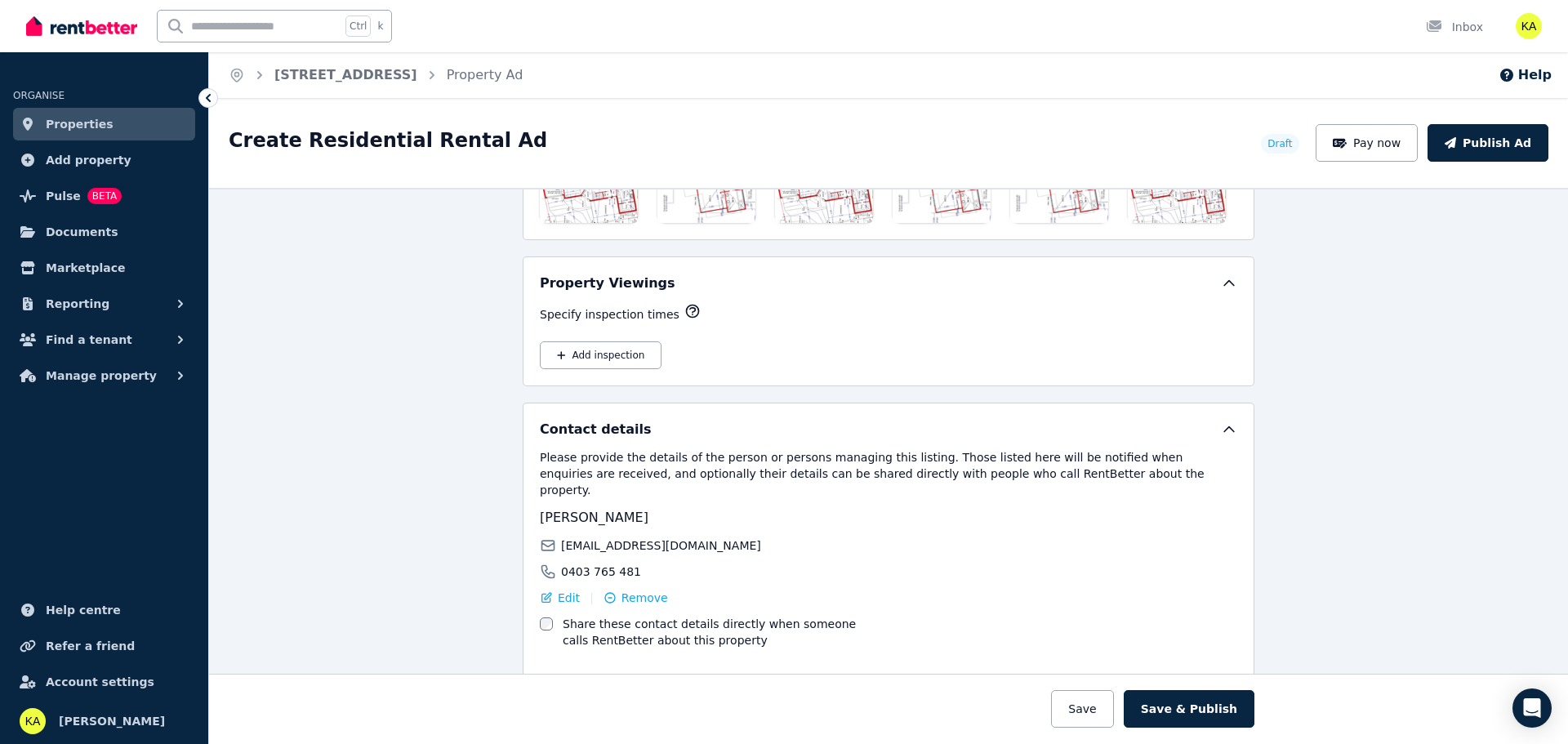
scroll to position [2637, 0]
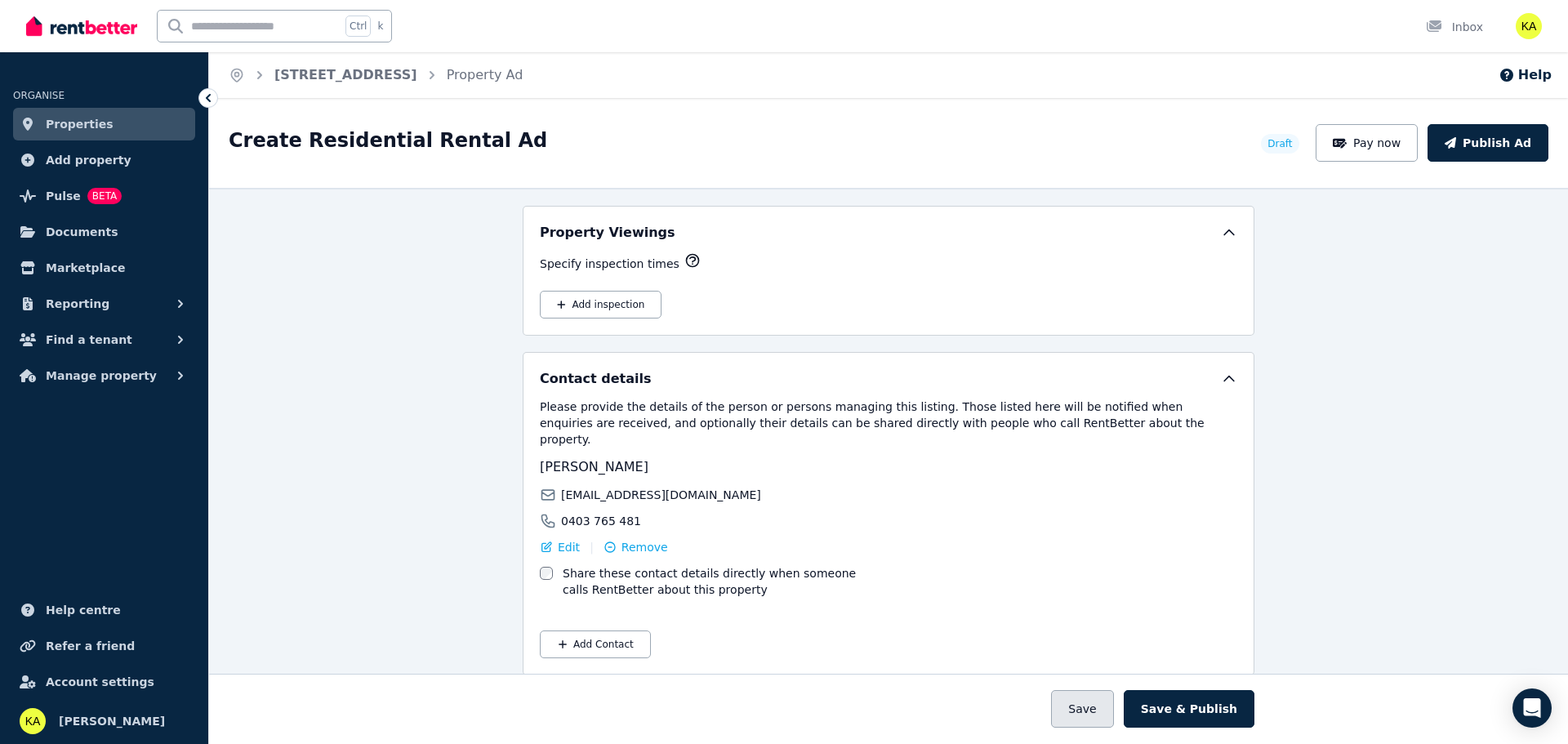
click at [1102, 710] on button "Save" at bounding box center [1081, 708] width 62 height 37
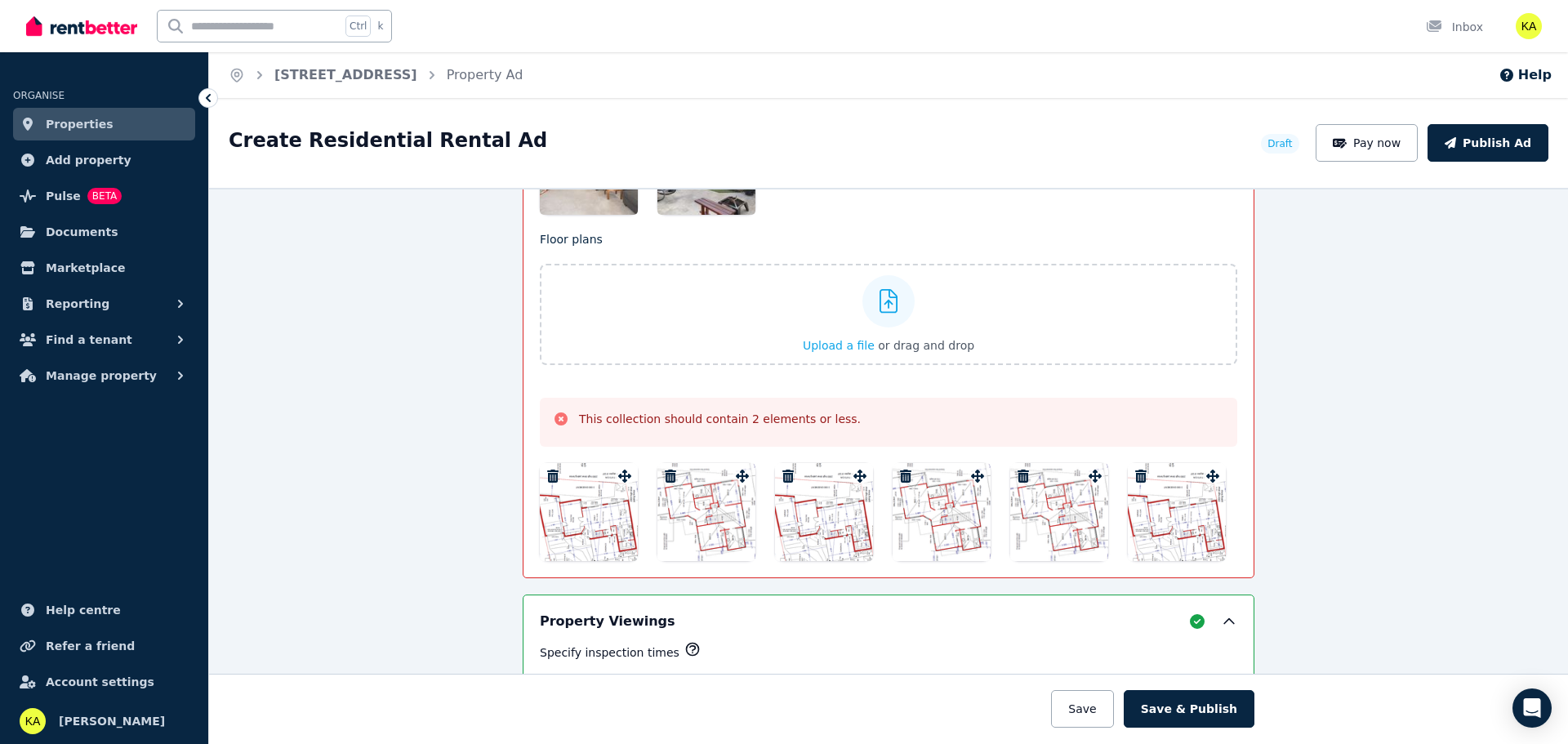
scroll to position [2464, 0]
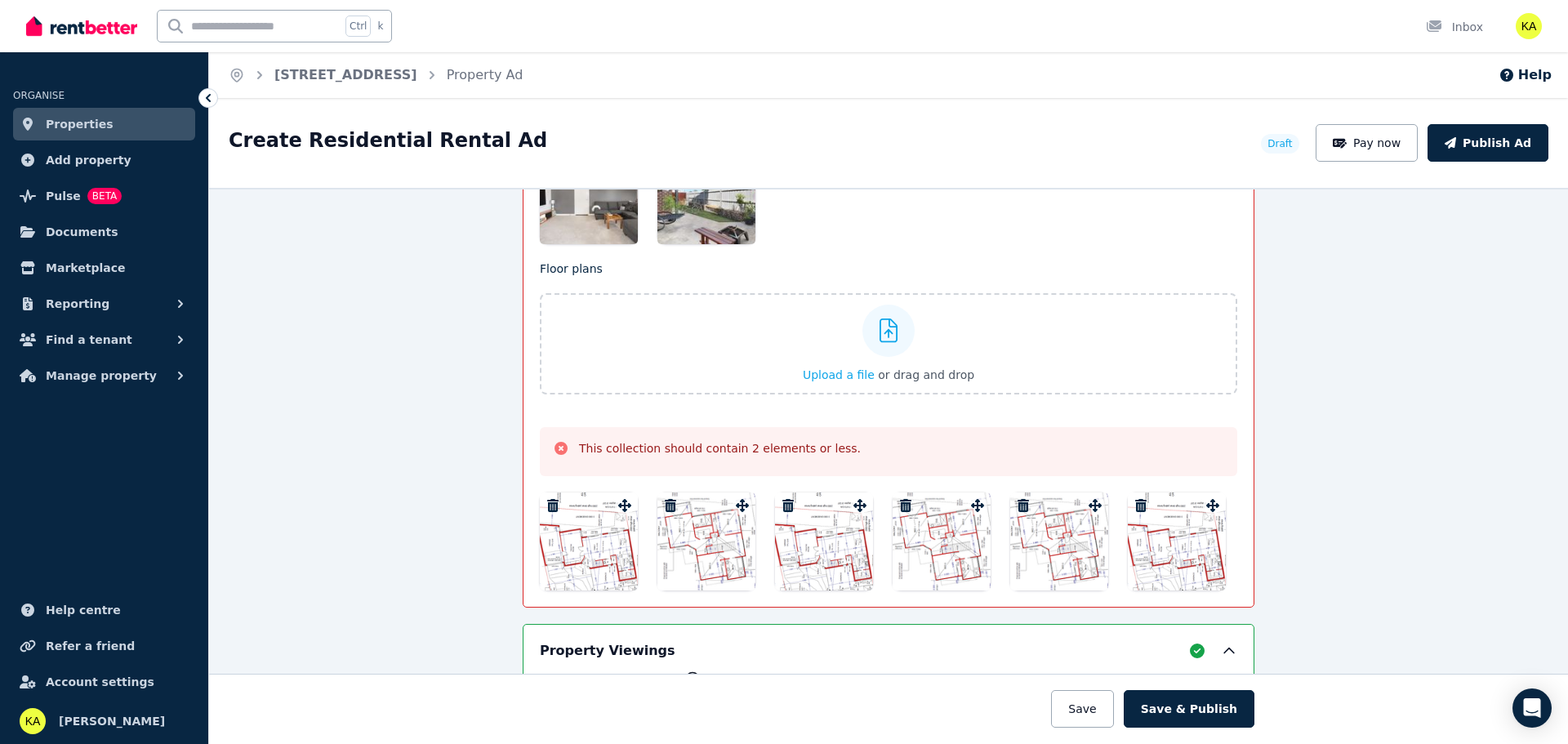
click at [782, 502] on icon "button" at bounding box center [787, 505] width 11 height 13
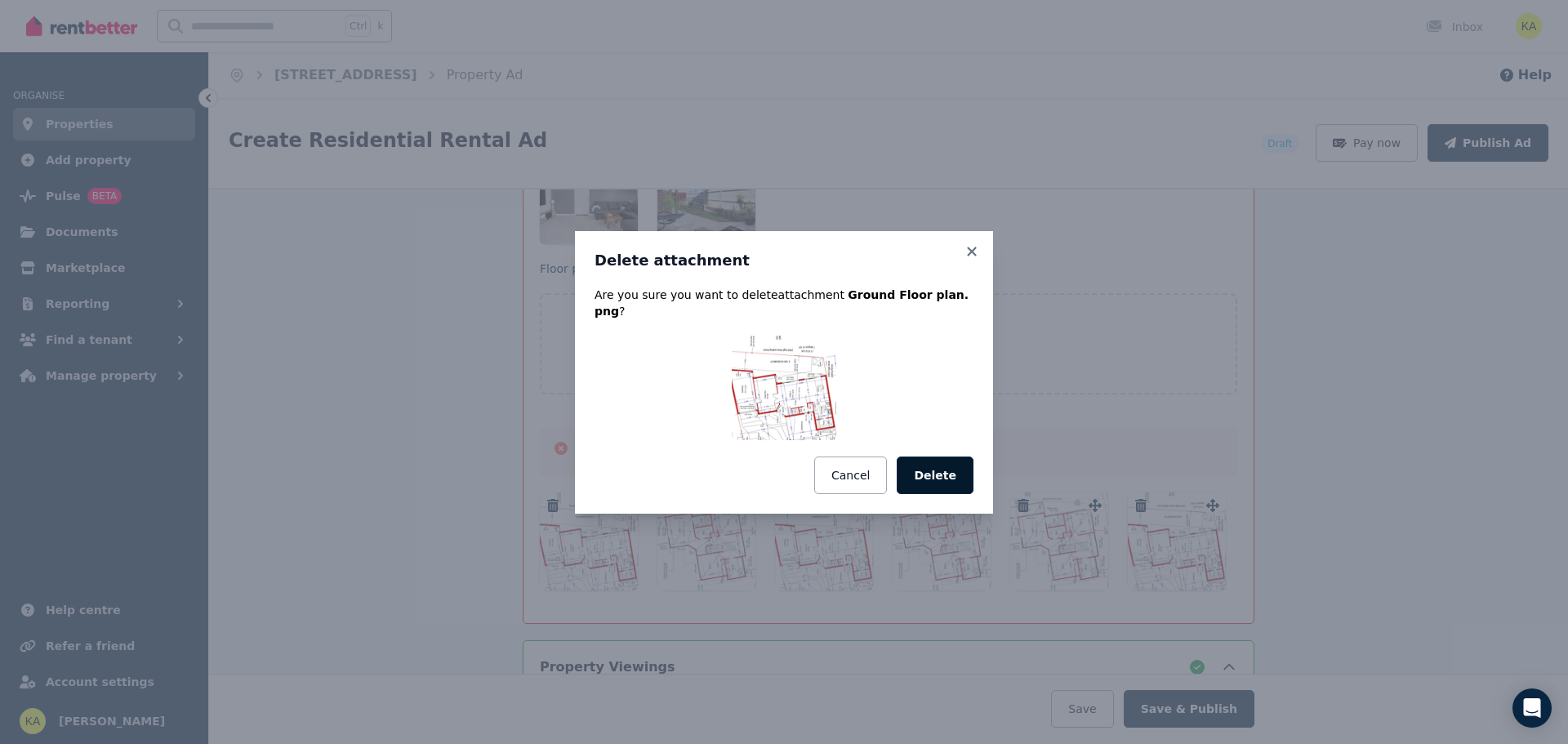
click at [938, 475] on button "Delete" at bounding box center [935, 475] width 76 height 37
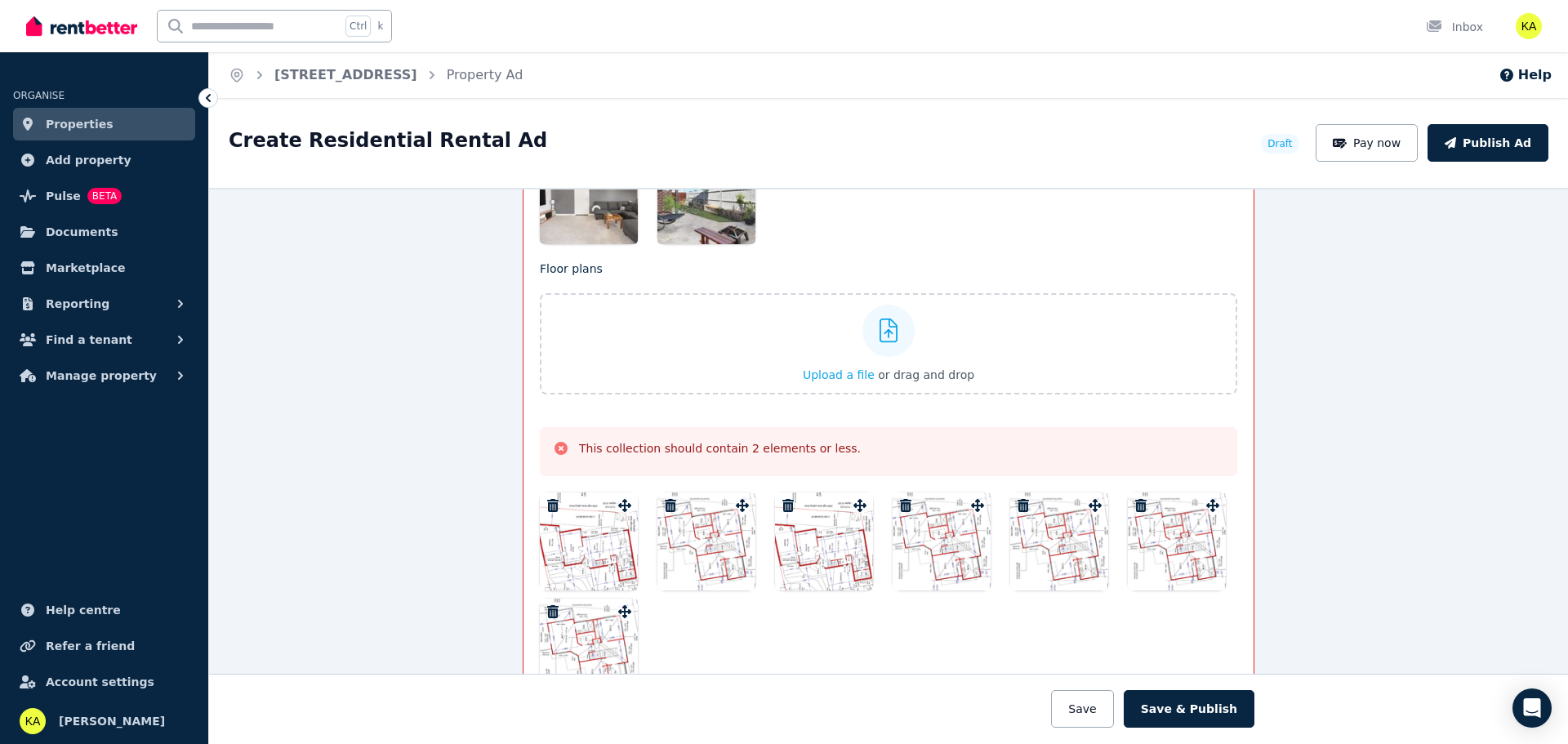
click at [900, 505] on icon "button" at bounding box center [906, 505] width 11 height 13
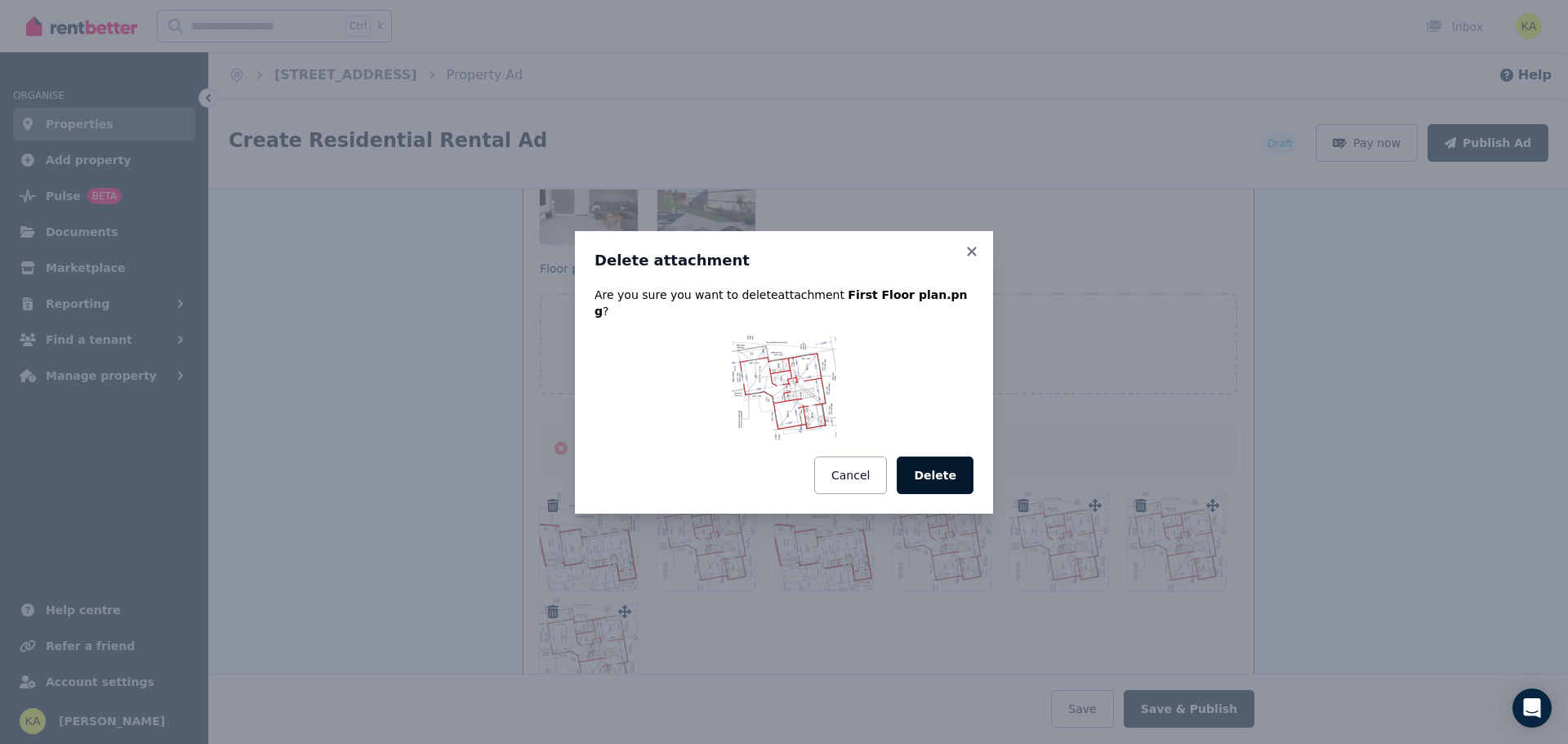
click at [948, 462] on button "Delete" at bounding box center [935, 475] width 76 height 37
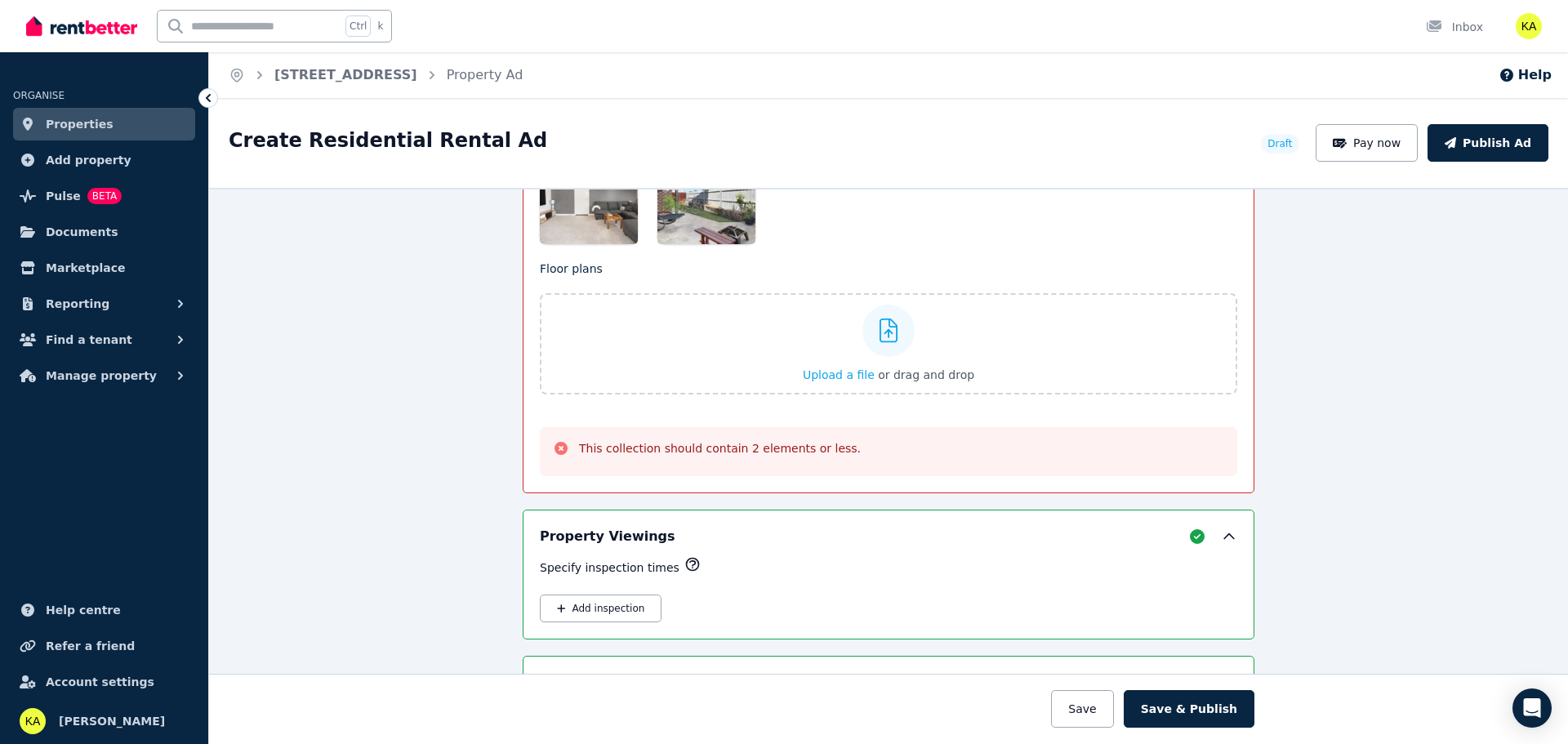
click at [456, 447] on div "**********" at bounding box center [889, 466] width 1359 height 556
click at [834, 374] on span "Upload a file" at bounding box center [839, 375] width 72 height 13
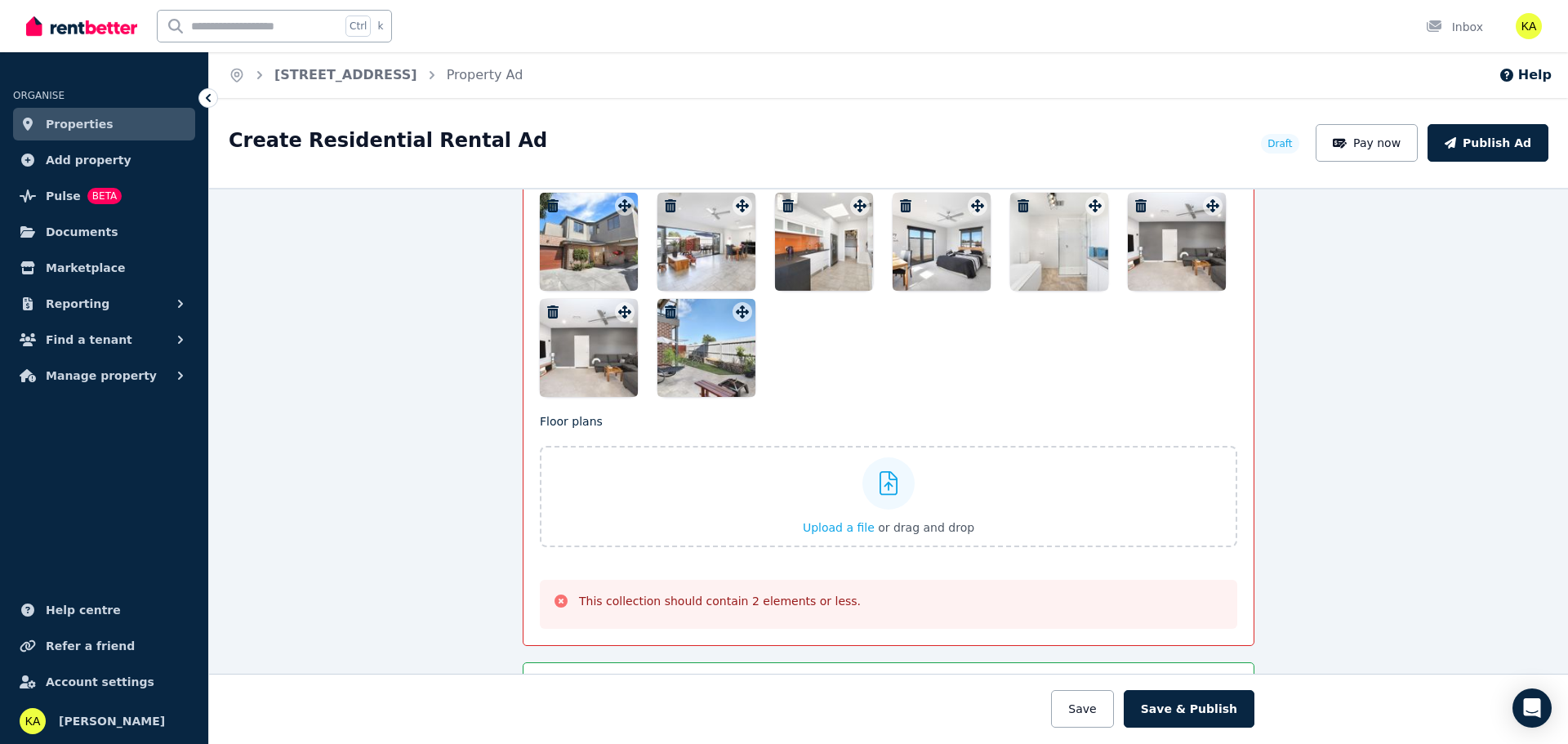
scroll to position [2301, 0]
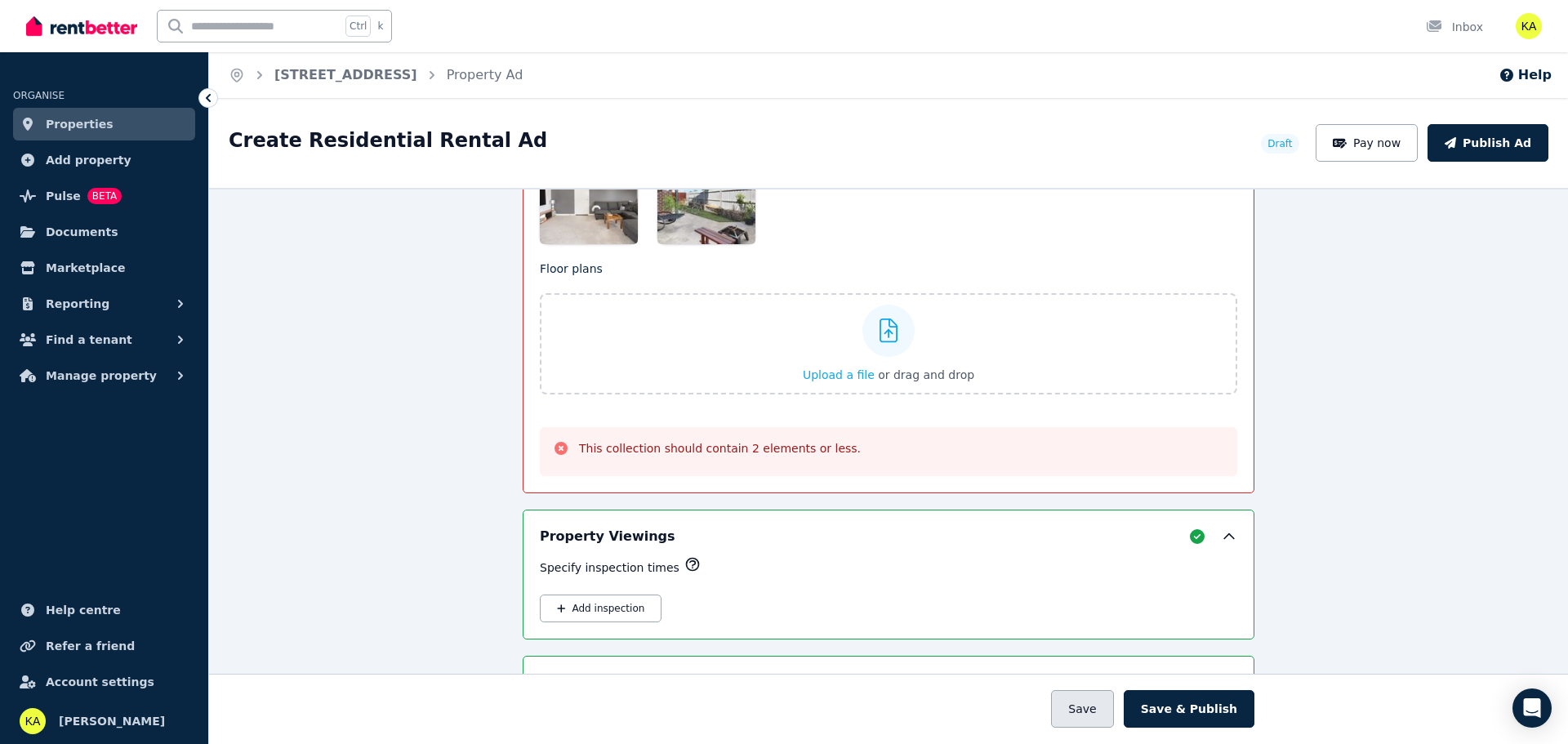
click at [1095, 698] on button "Save" at bounding box center [1081, 708] width 62 height 37
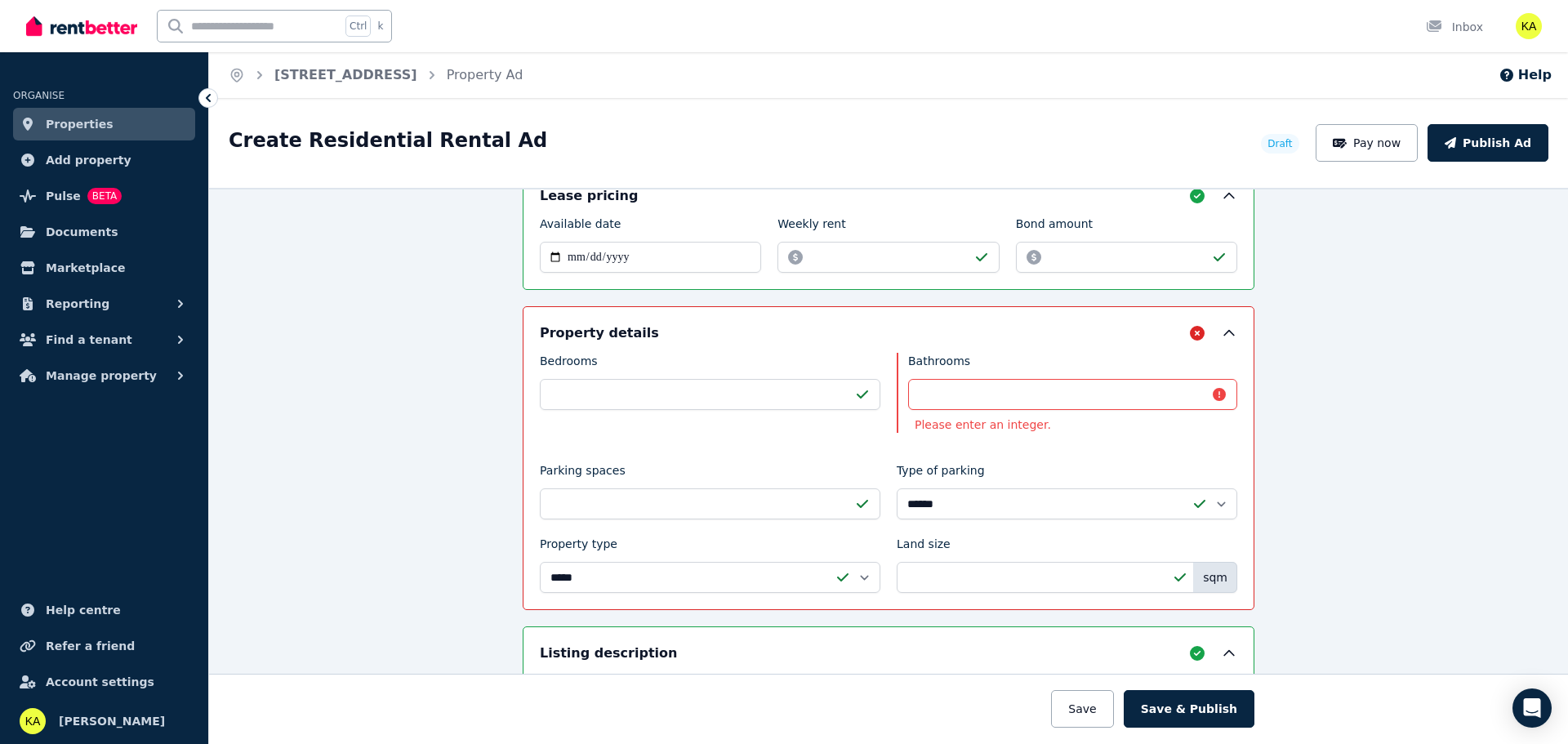
scroll to position [649, 0]
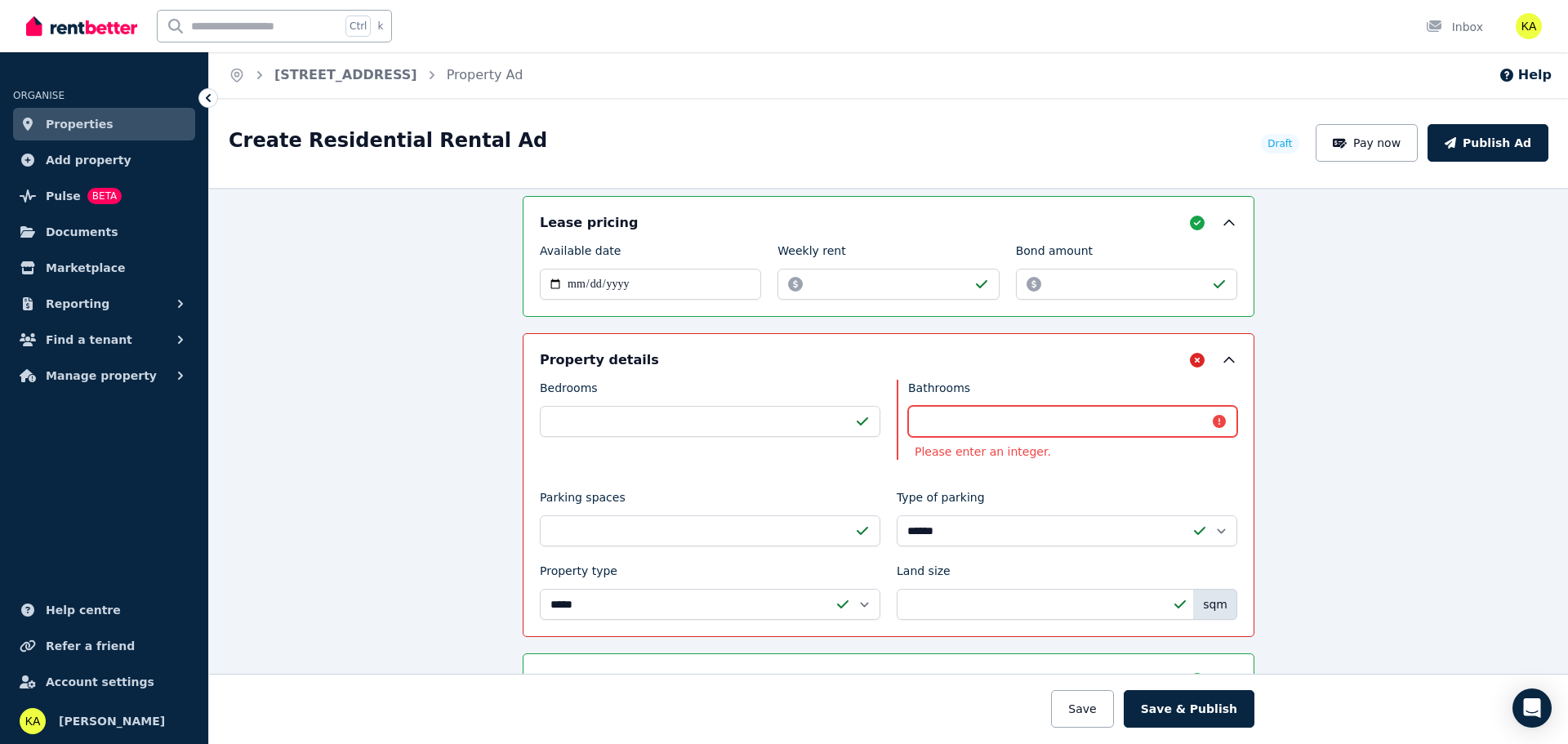
click at [1009, 422] on input "***" at bounding box center [1073, 422] width 329 height 31
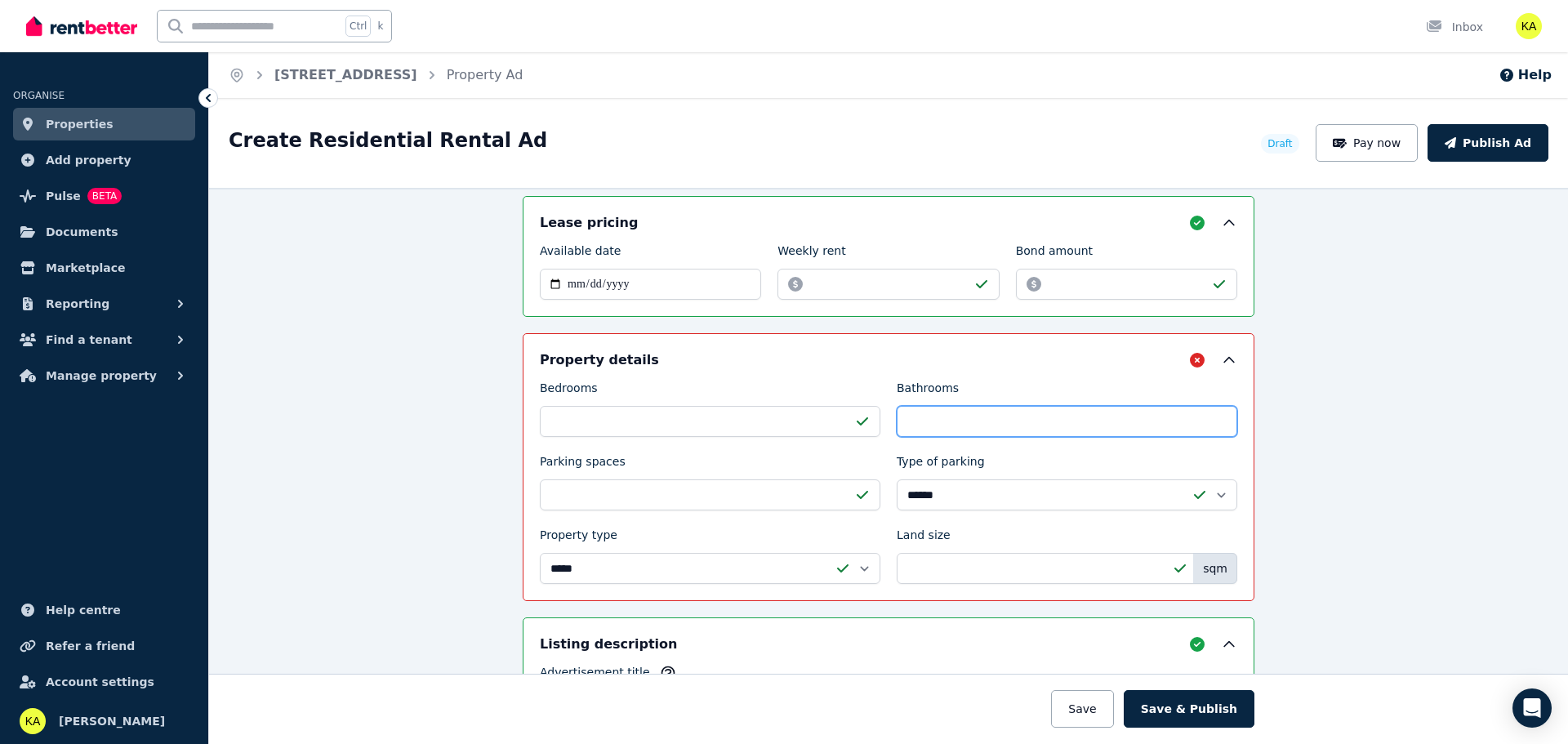
type input "*"
click at [432, 379] on div "**********" at bounding box center [889, 466] width 1359 height 556
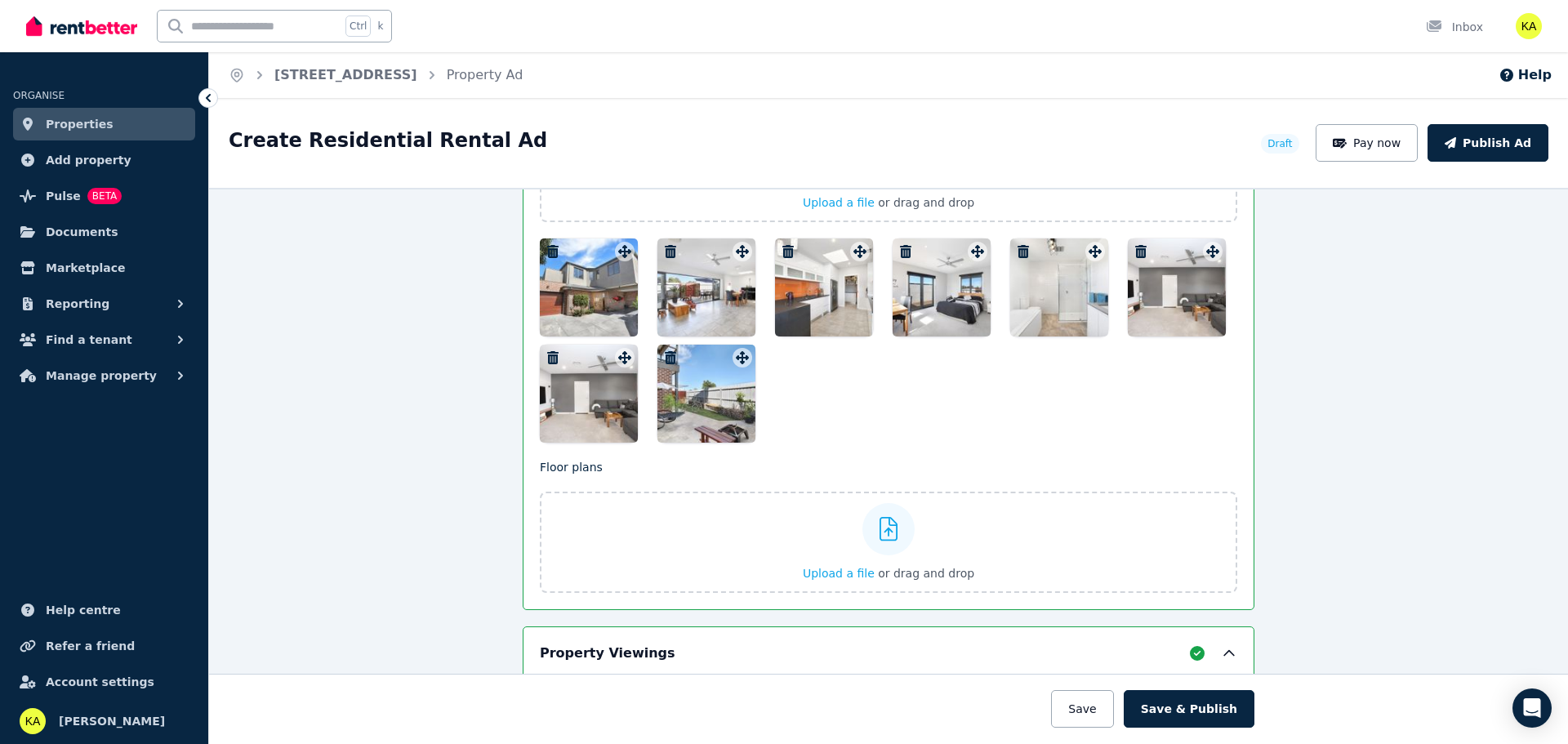
scroll to position [2202, 0]
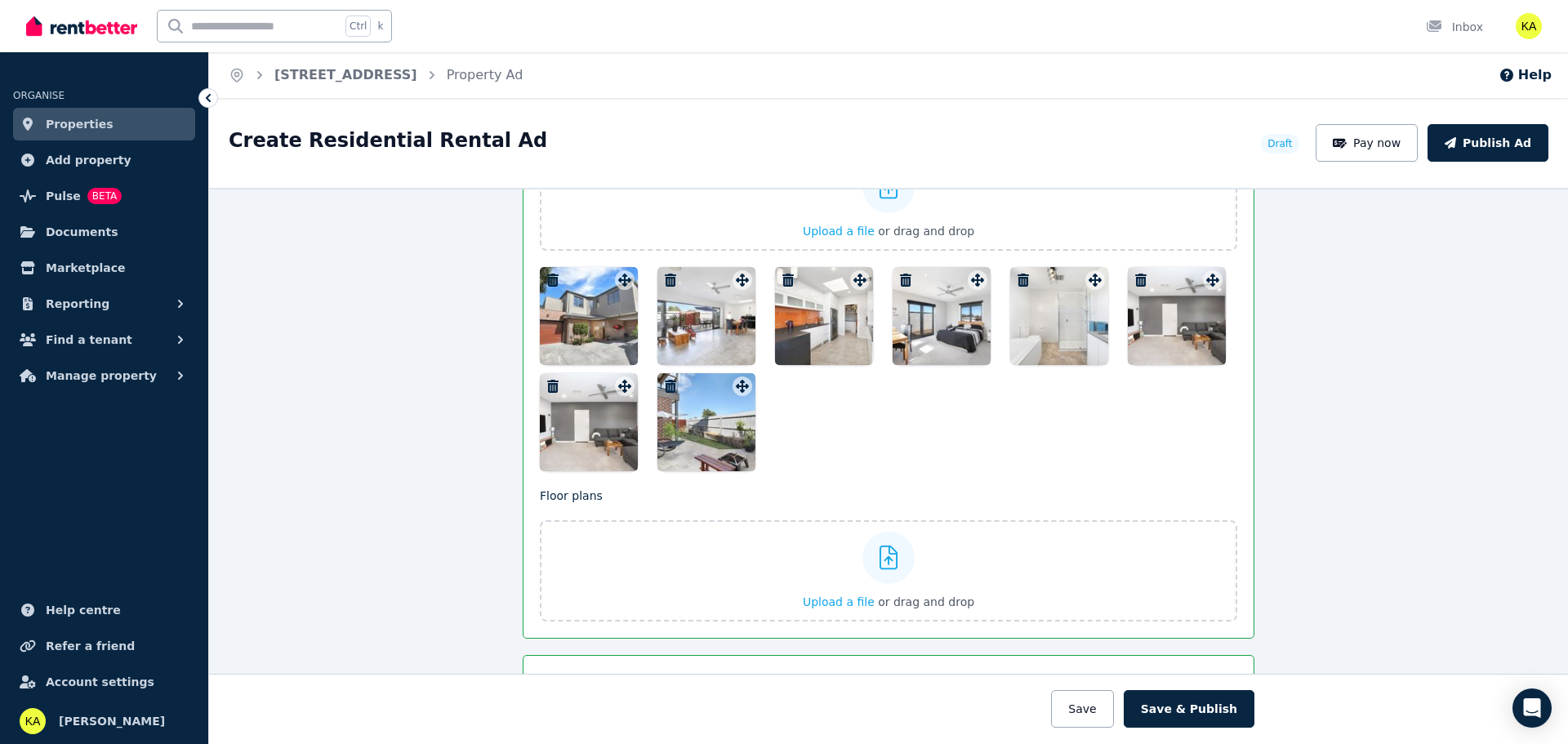
click at [548, 382] on icon "button" at bounding box center [553, 386] width 11 height 13
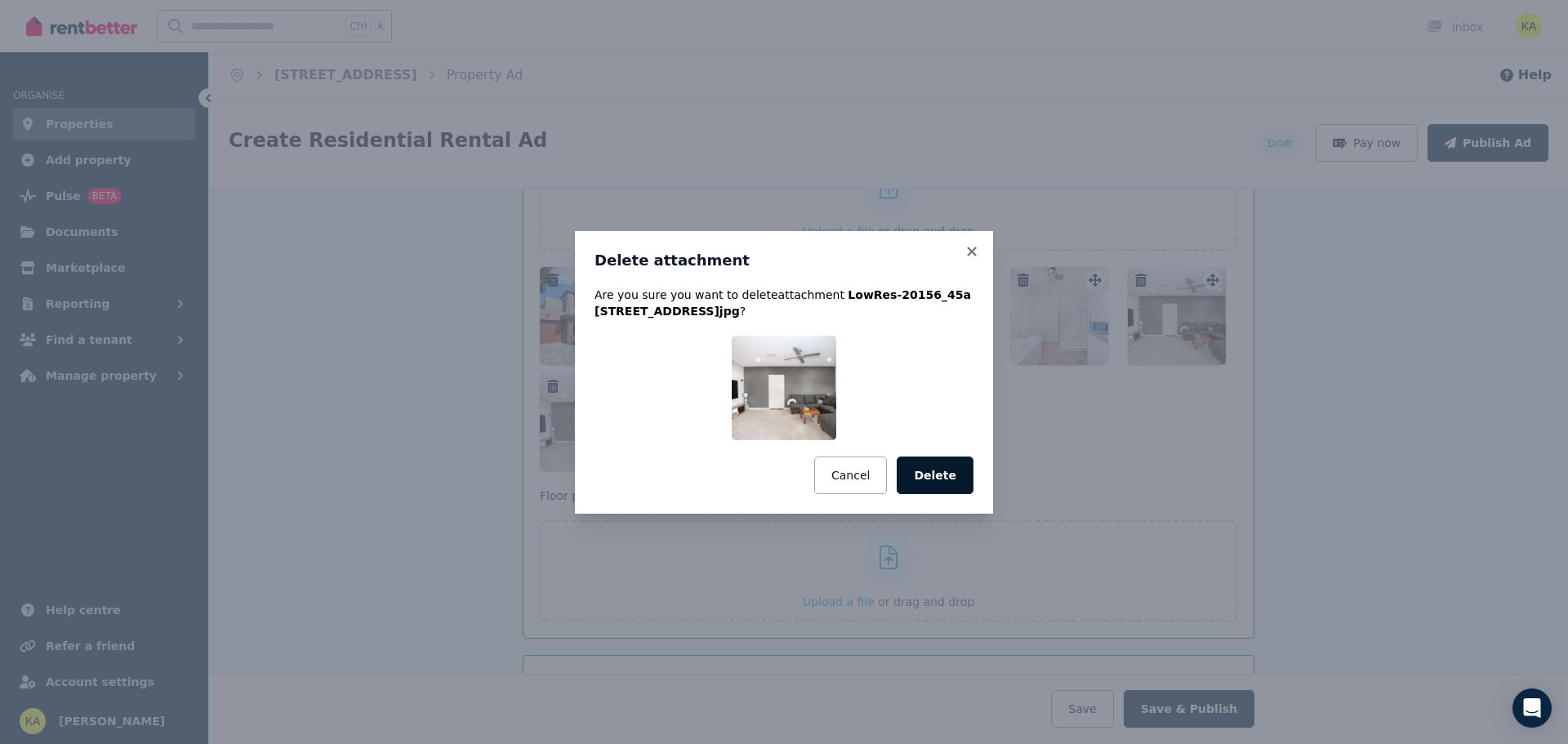
click at [931, 471] on button "Delete" at bounding box center [935, 475] width 76 height 37
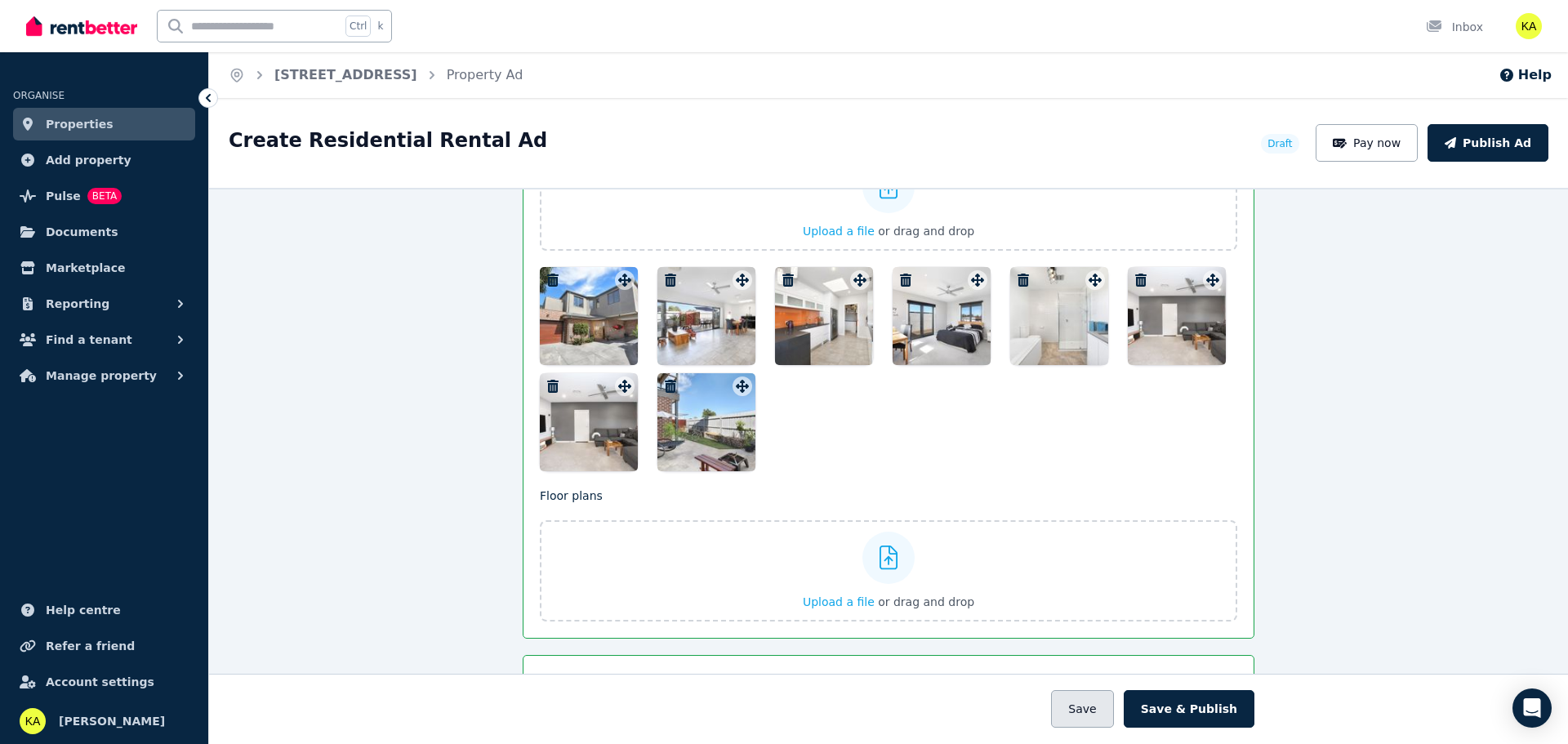
click at [1100, 709] on button "Save" at bounding box center [1081, 708] width 62 height 37
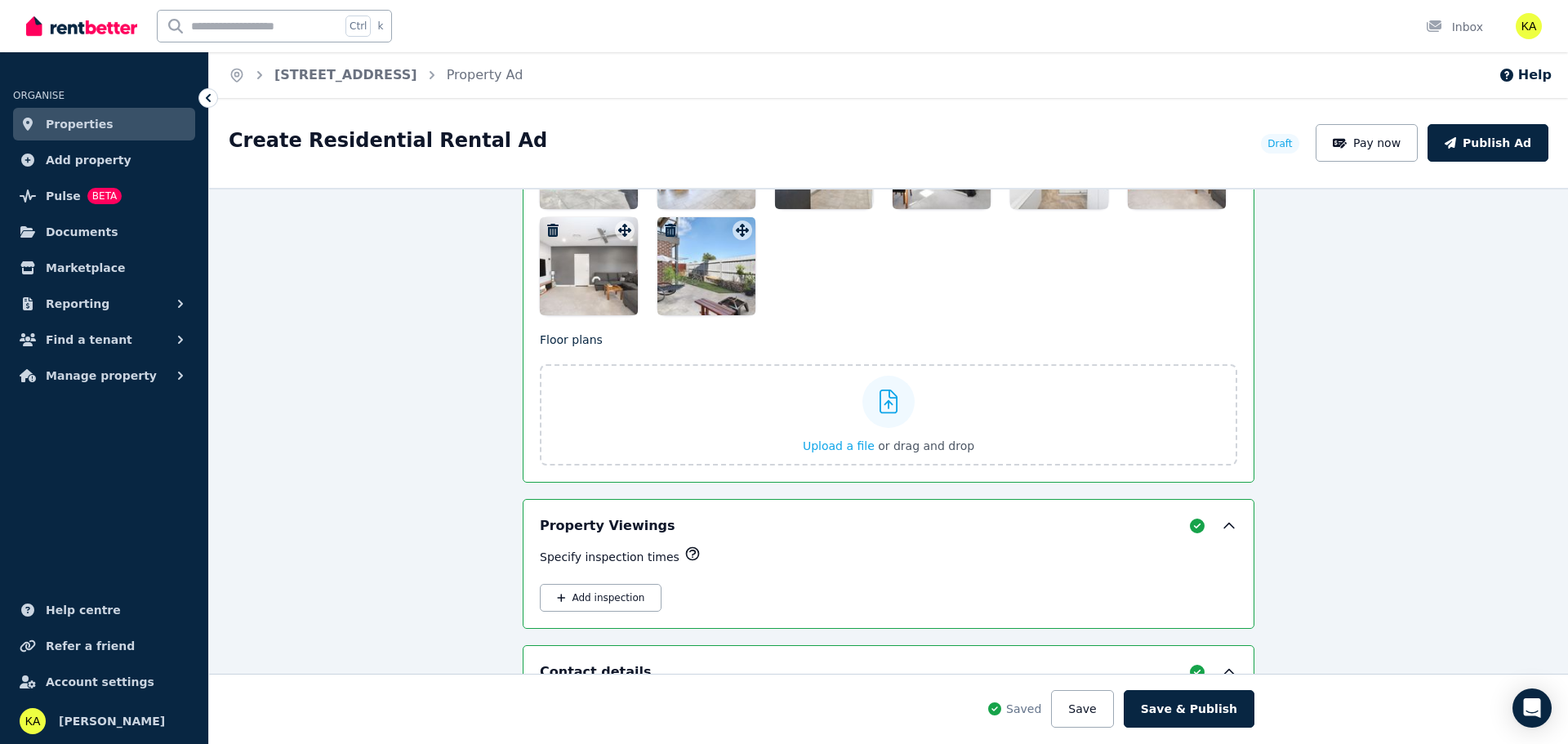
scroll to position [2365, 0]
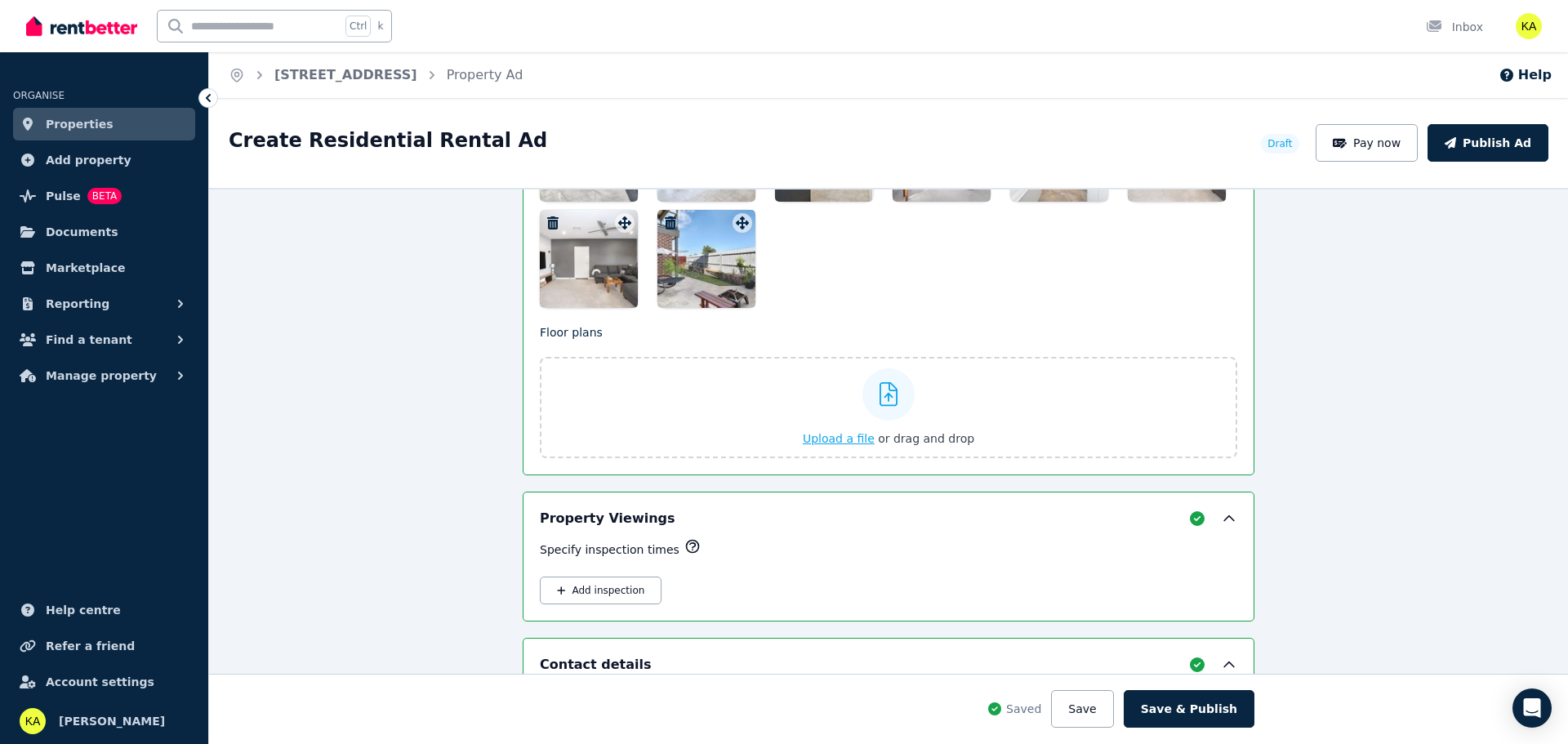
click at [839, 440] on span "Upload a file" at bounding box center [839, 438] width 72 height 13
click at [1106, 710] on button "Save" at bounding box center [1081, 708] width 62 height 37
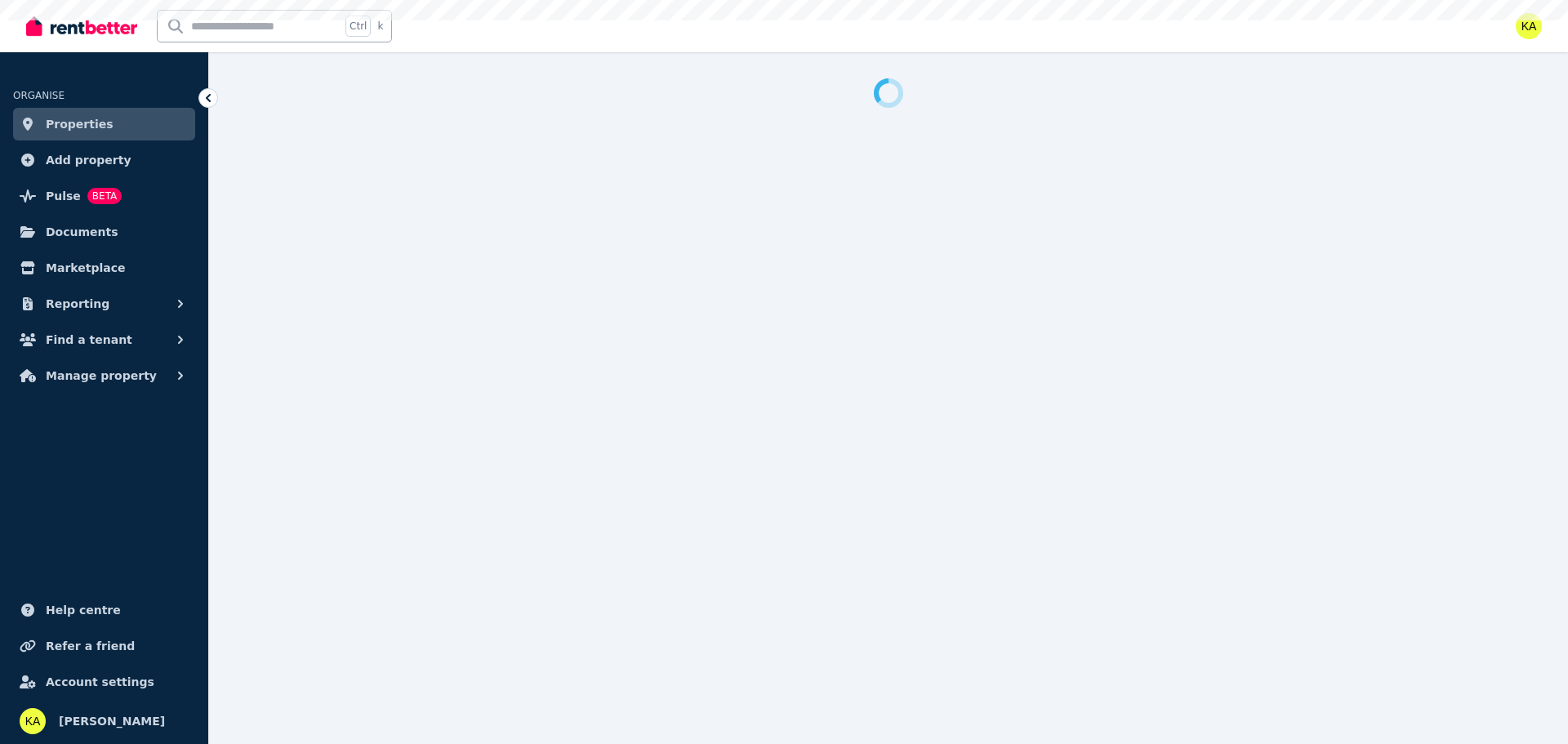
select select "***"
select select "**********"
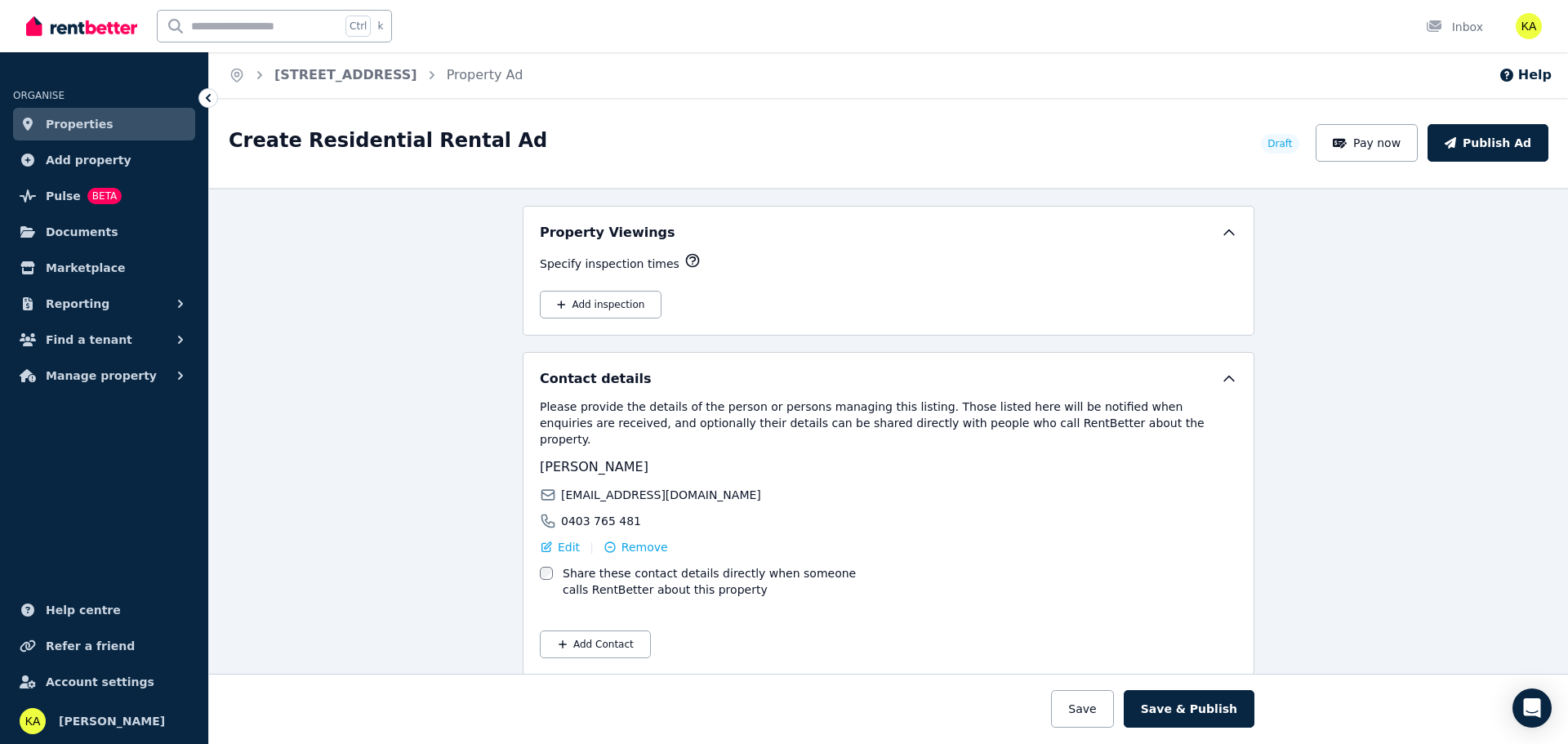
scroll to position [2172, 0]
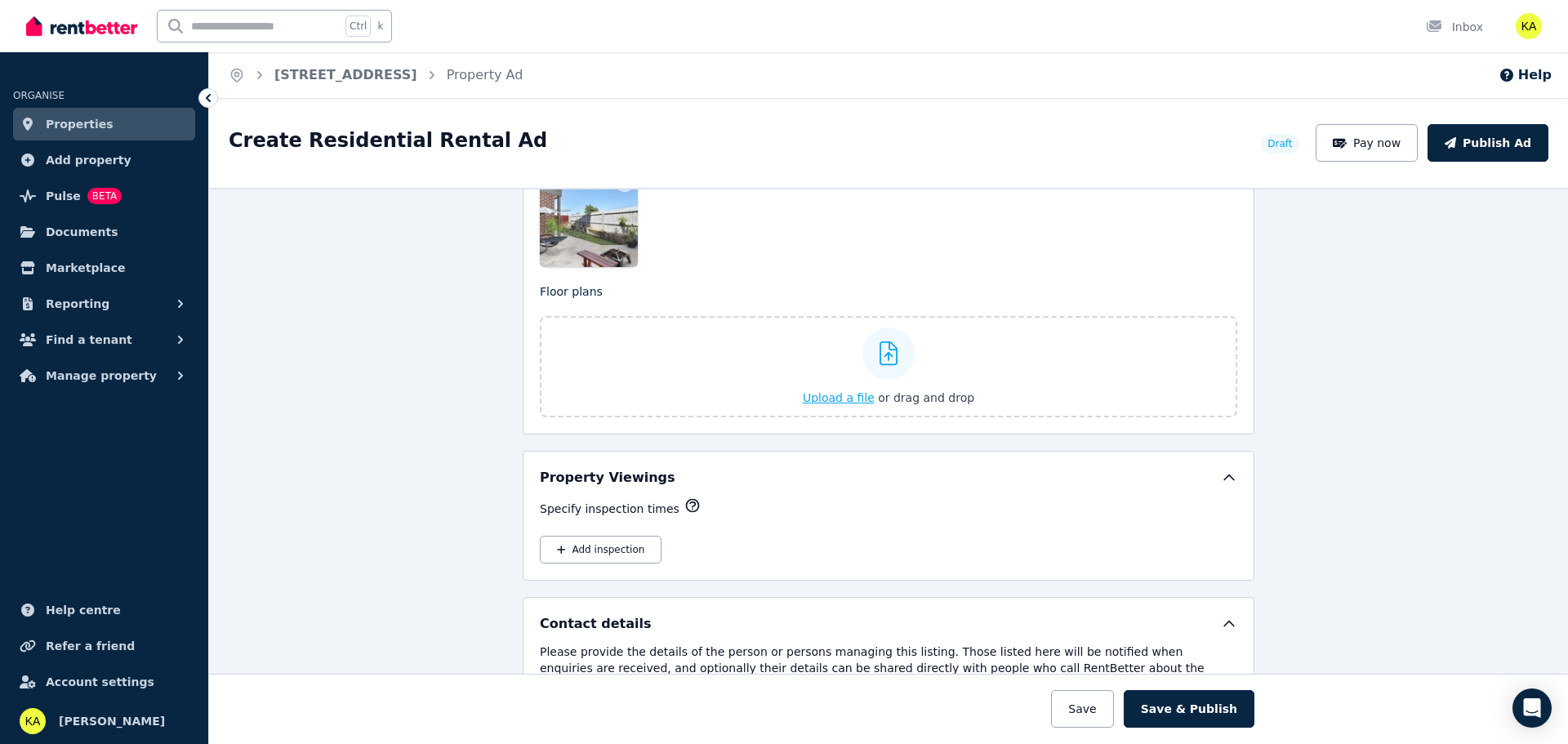
click at [842, 400] on span "Upload a file" at bounding box center [839, 397] width 72 height 13
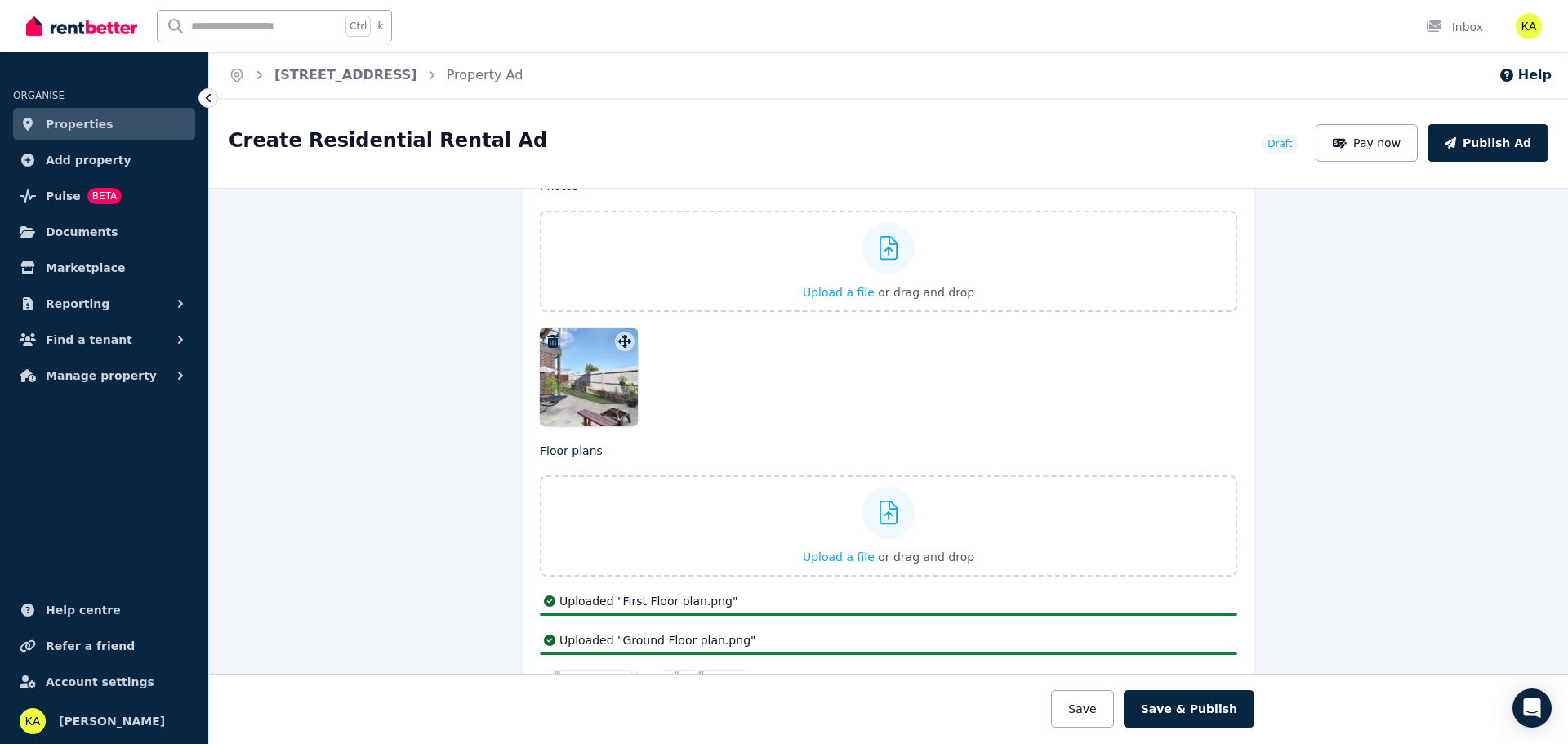
scroll to position [2009, 0]
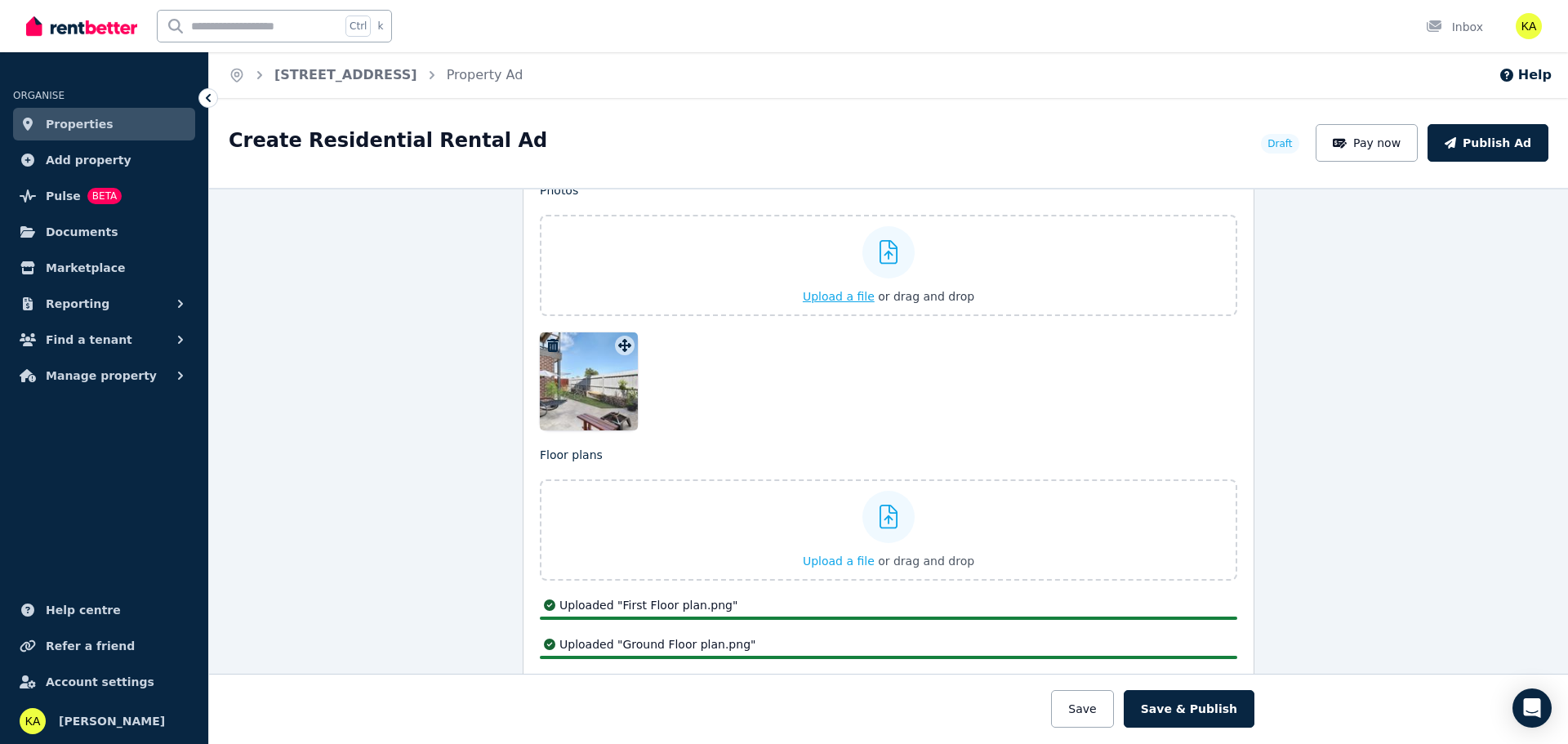
click at [818, 294] on span "Upload a file" at bounding box center [839, 296] width 72 height 13
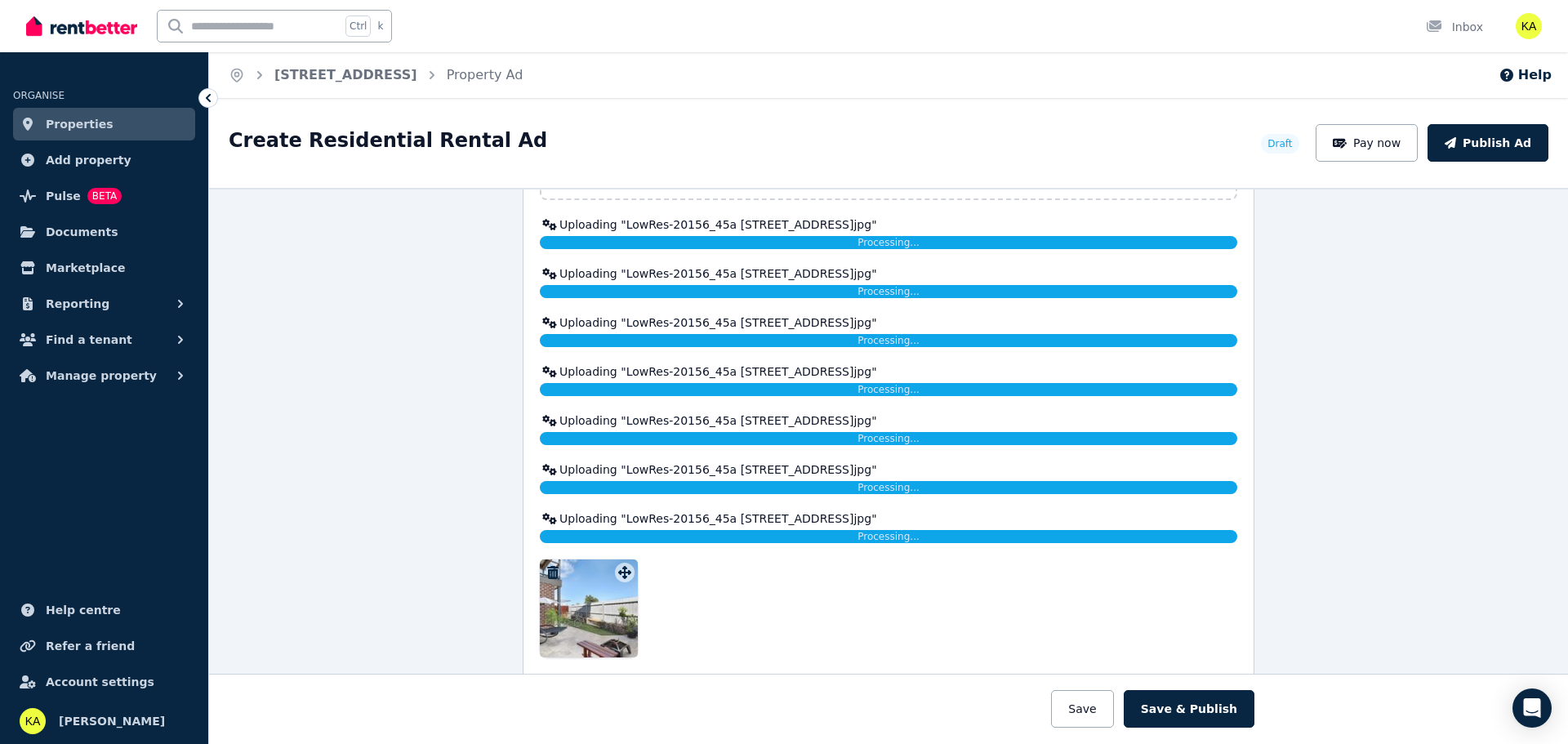
scroll to position [2172, 0]
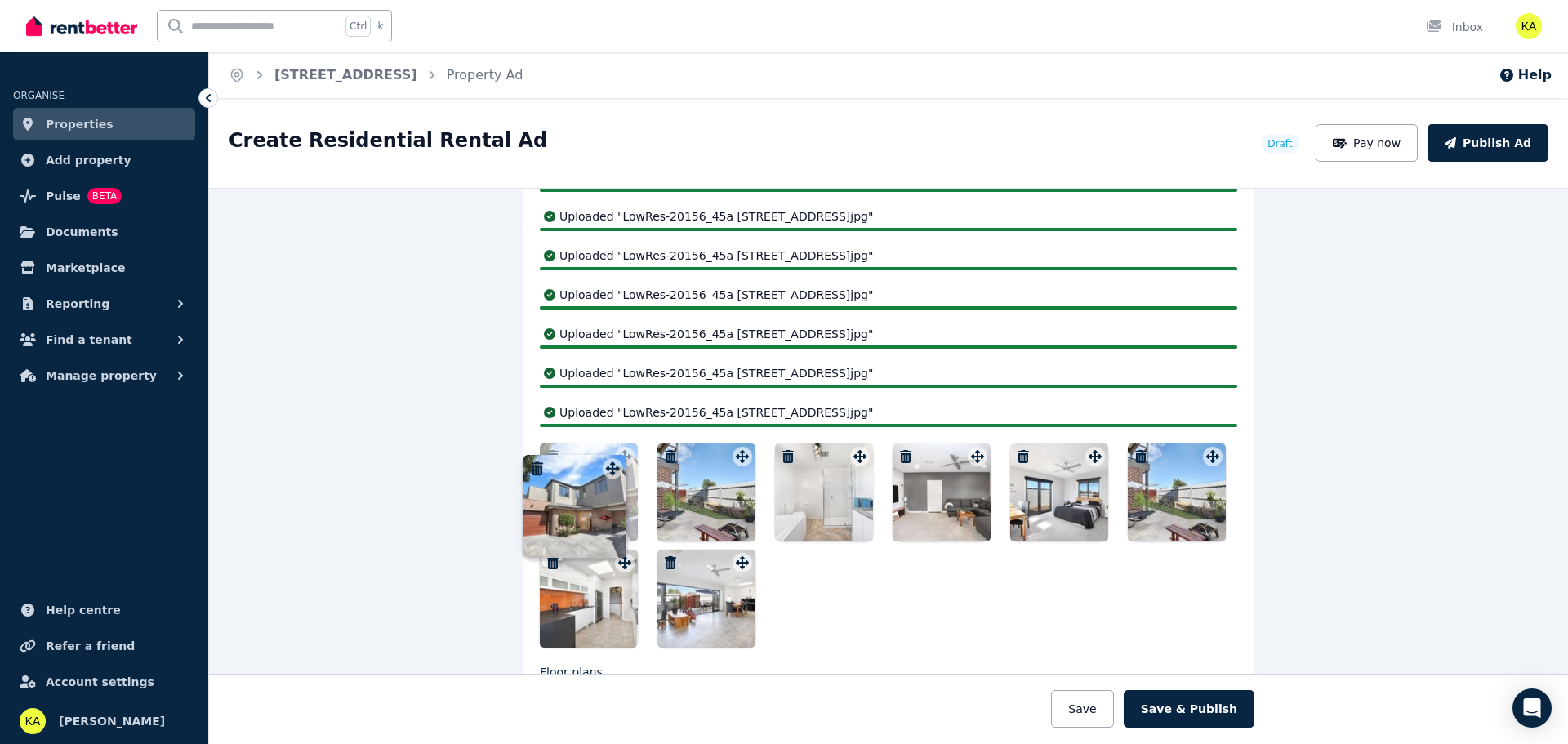
drag, startPoint x: 734, startPoint y: 455, endPoint x: 608, endPoint y: 453, distance: 126.0
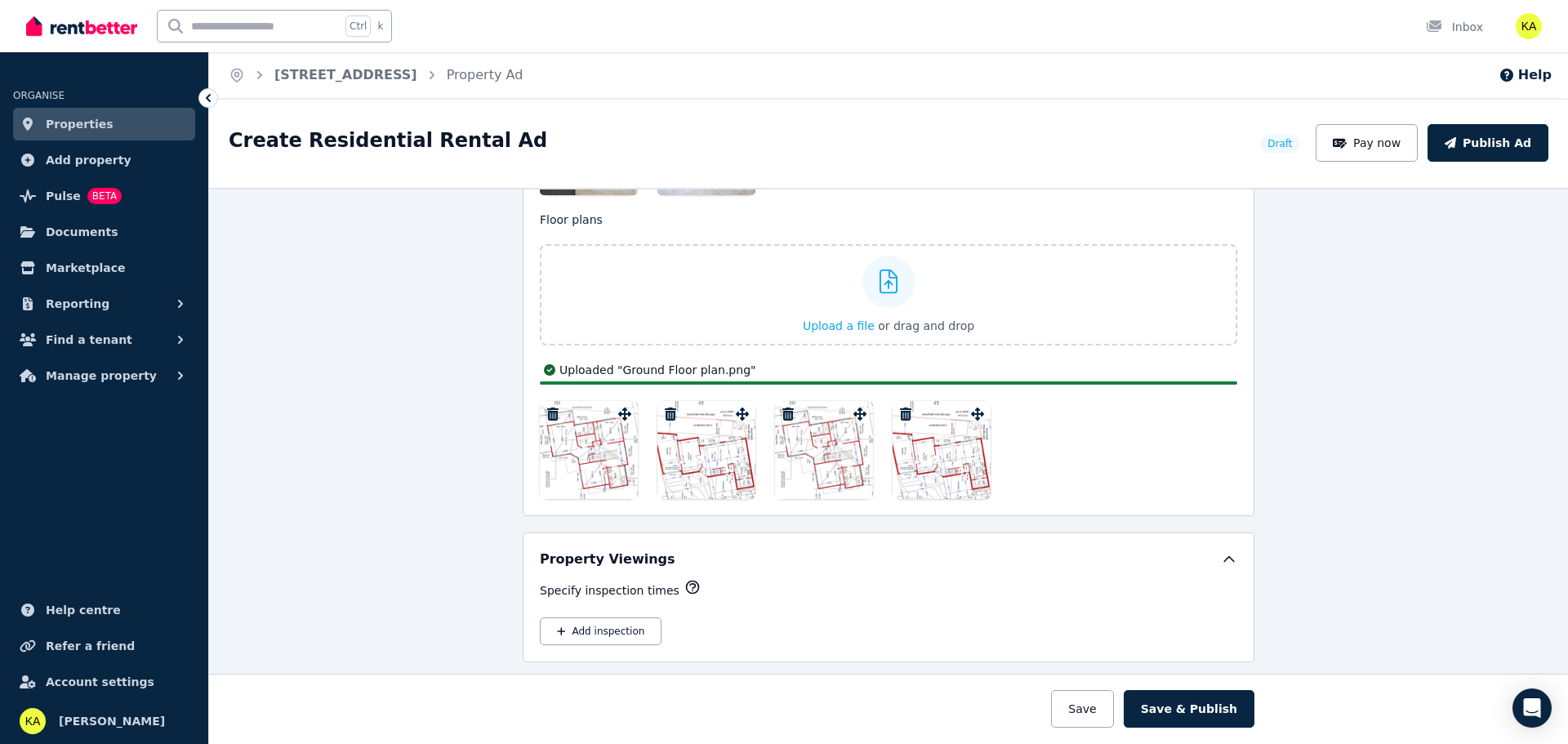
scroll to position [2378, 0]
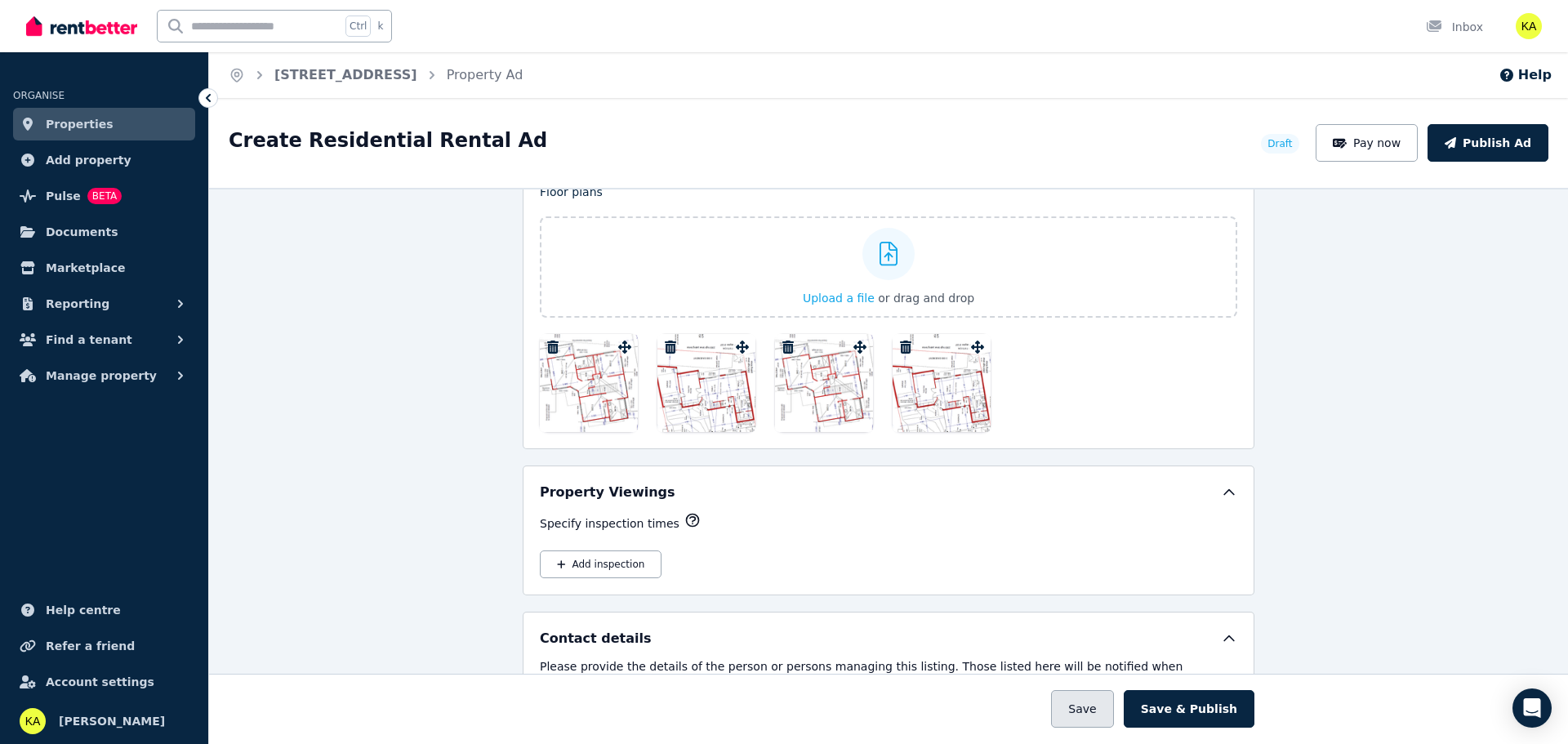
click at [1090, 703] on button "Save" at bounding box center [1081, 708] width 62 height 37
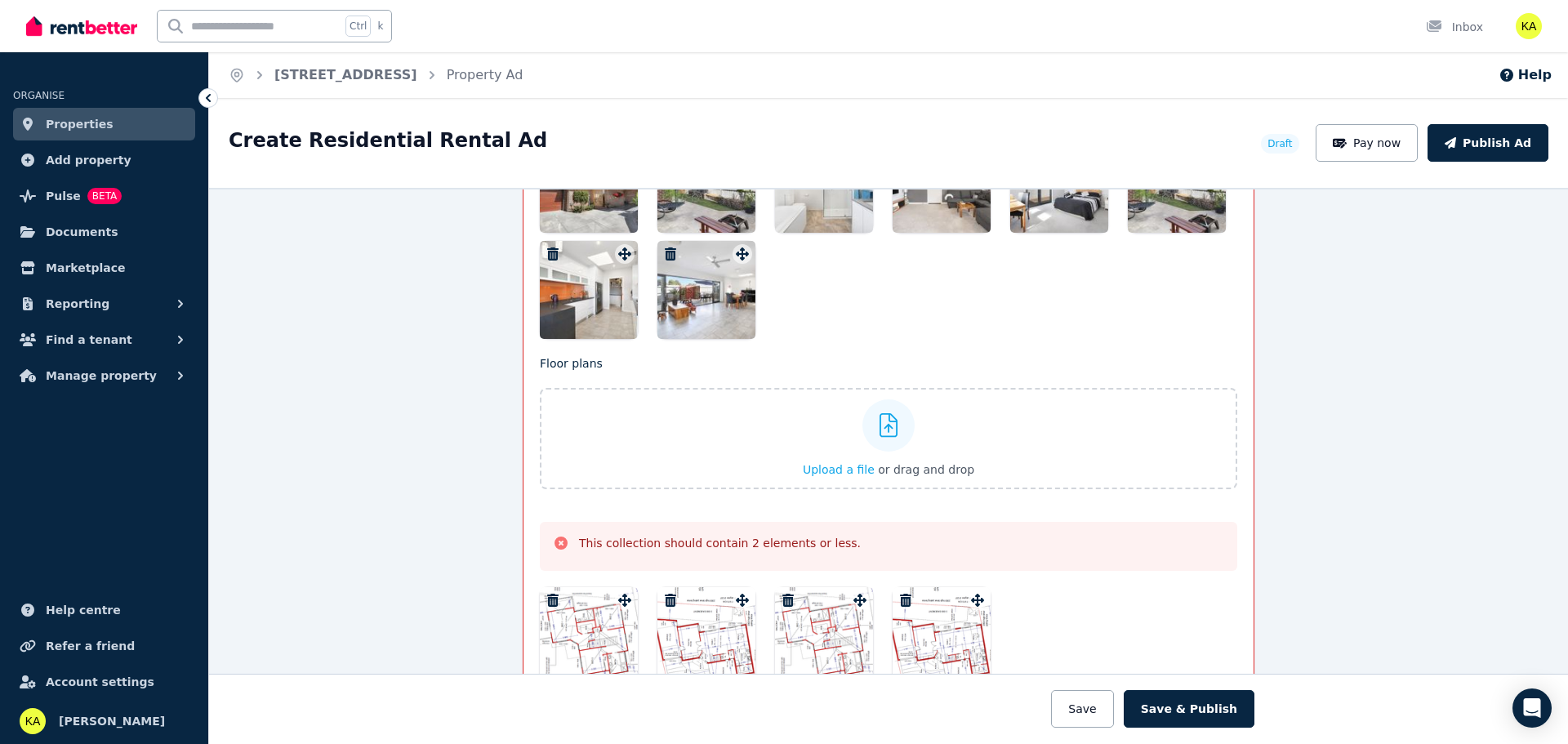
scroll to position [2347, 0]
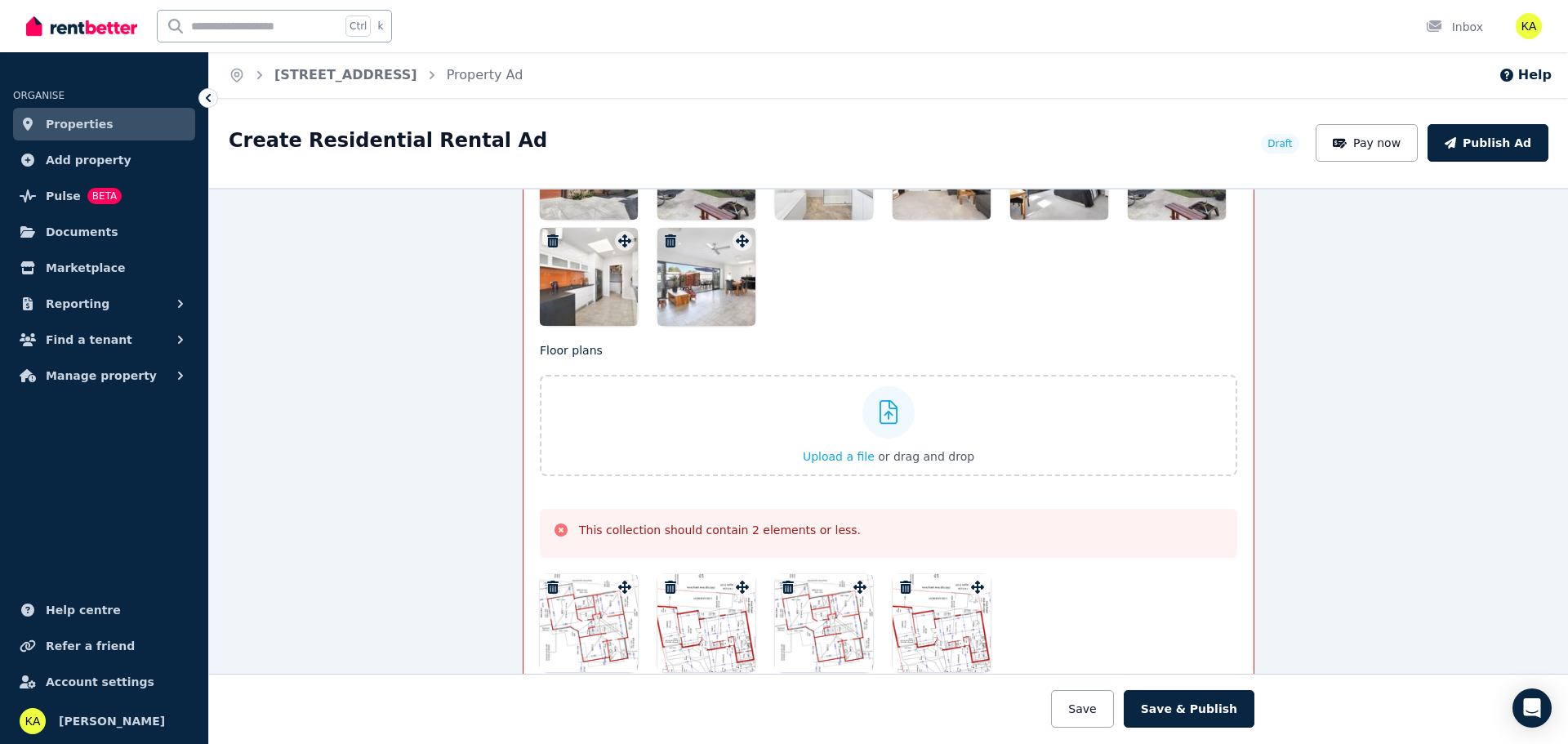
click at [782, 583] on icon "button" at bounding box center [787, 587] width 11 height 13
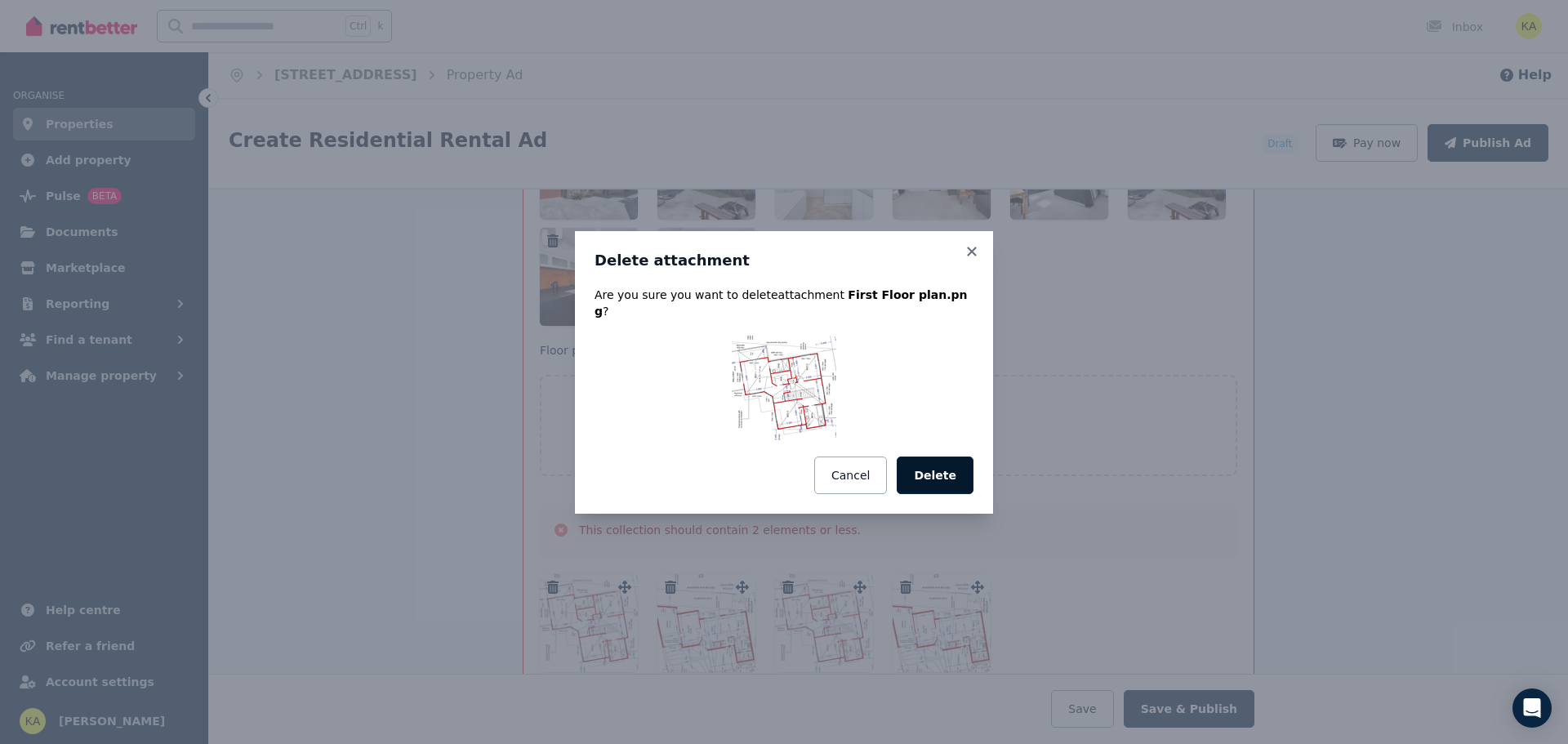
click at [927, 466] on button "Delete" at bounding box center [935, 475] width 76 height 37
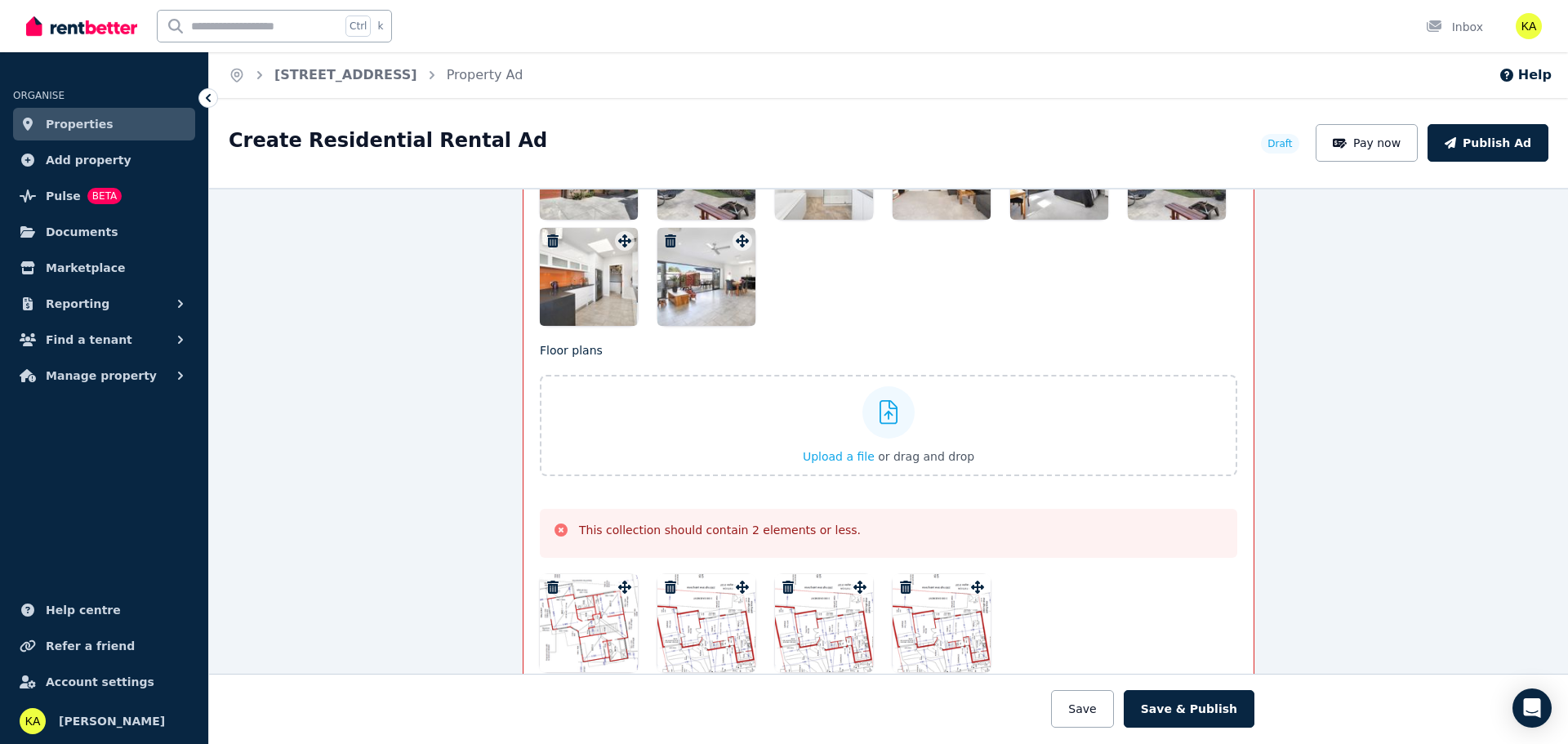
click at [900, 587] on icon "button" at bounding box center [906, 587] width 11 height 13
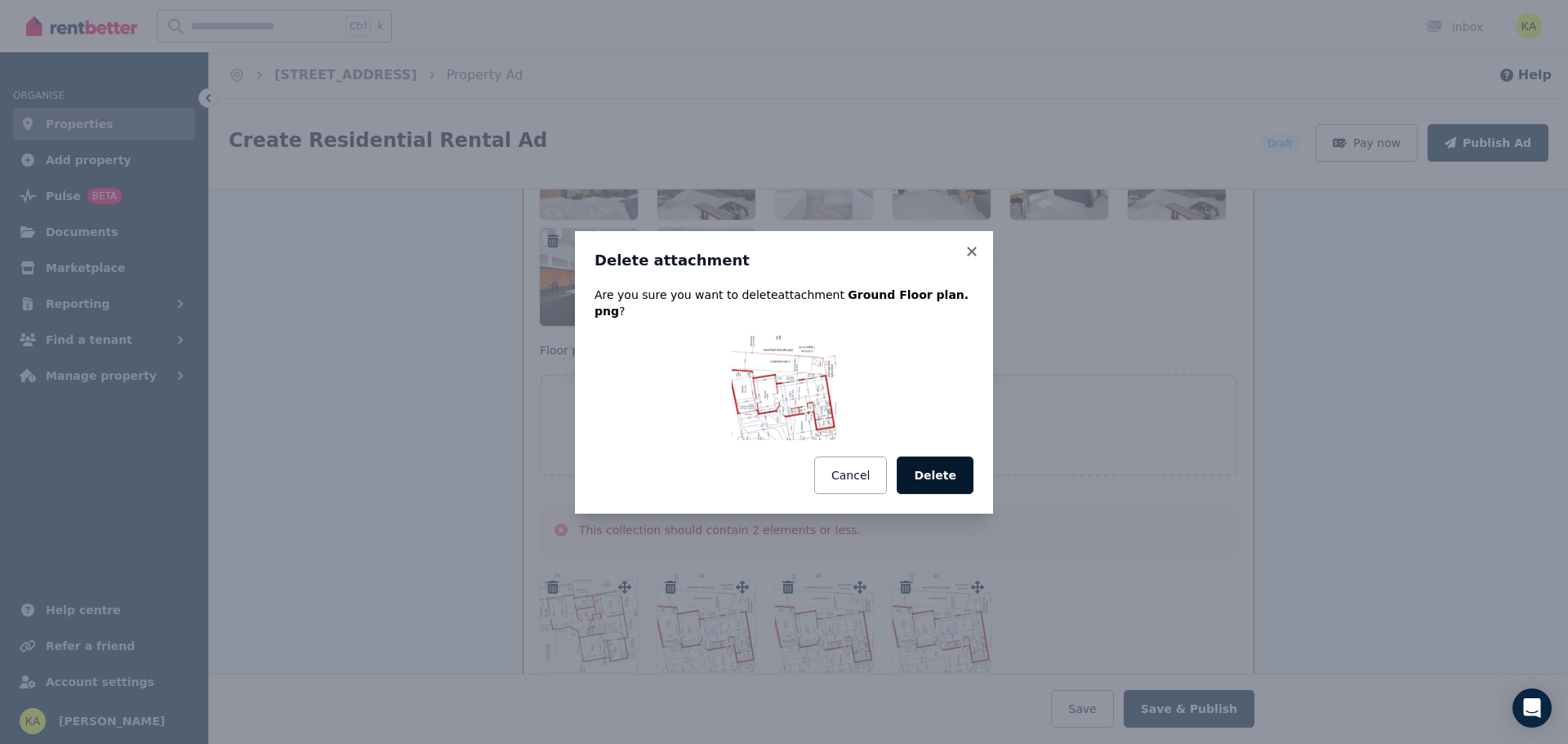
click at [927, 470] on button "Delete" at bounding box center [935, 475] width 76 height 37
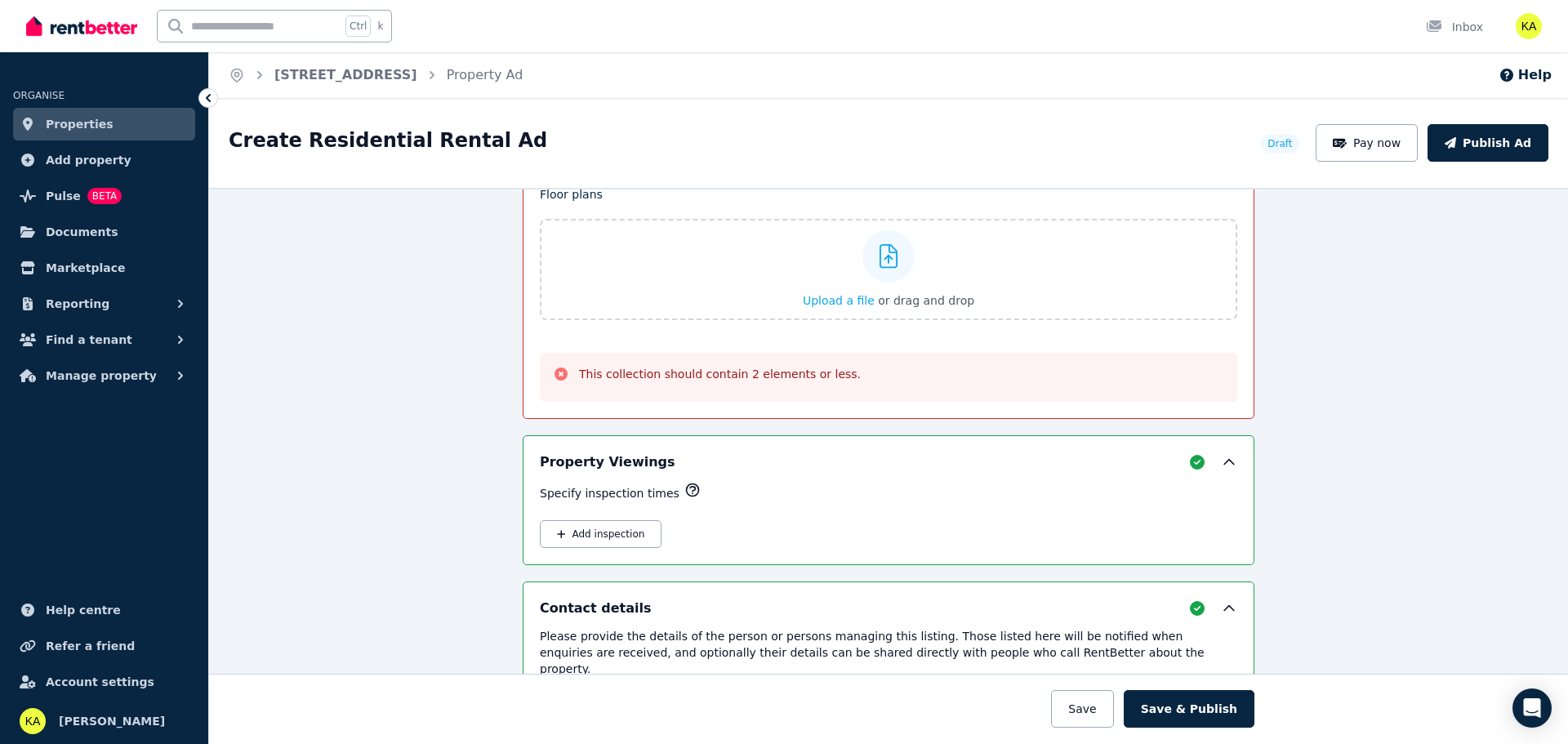
scroll to position [2510, 0]
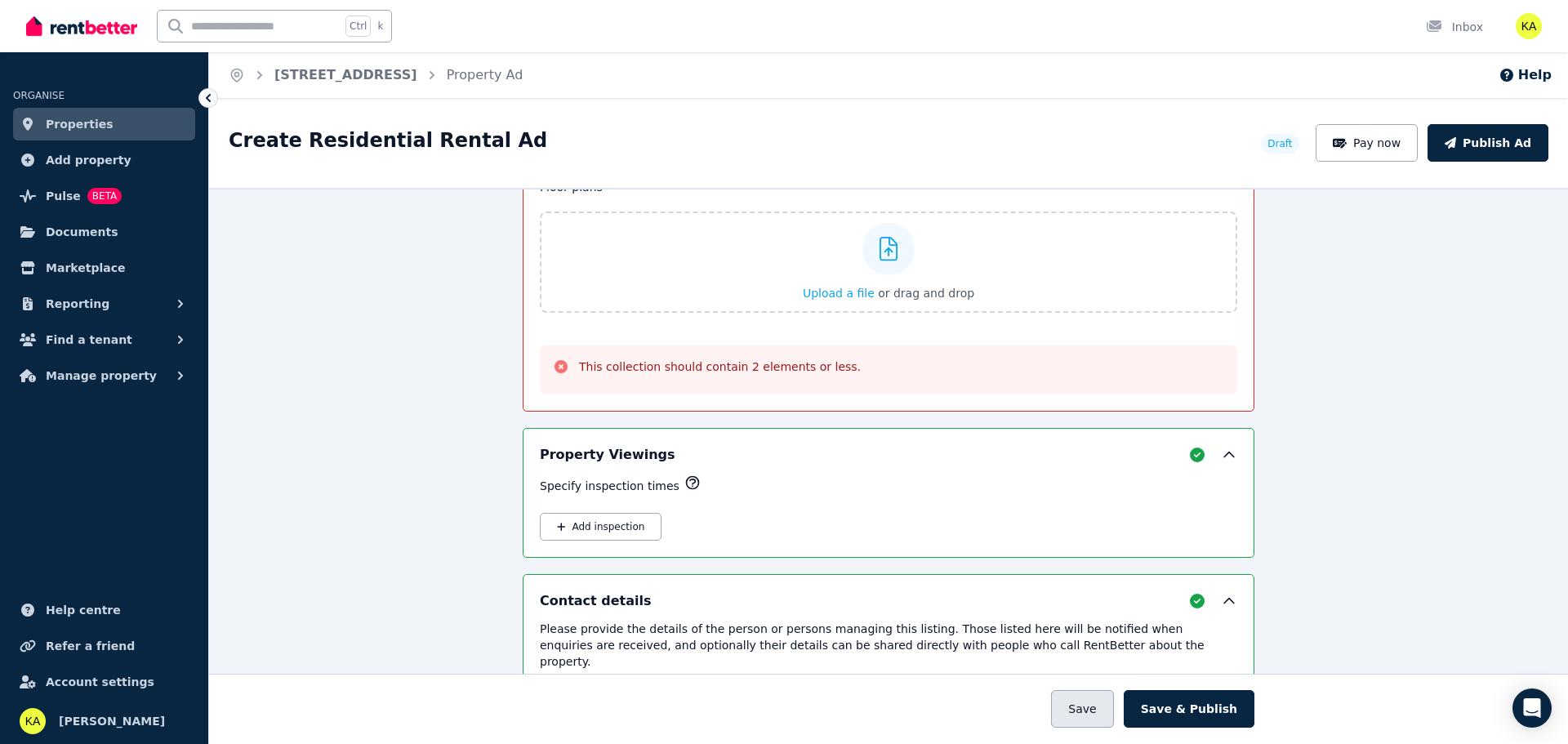
click at [1095, 716] on button "Save" at bounding box center [1081, 708] width 62 height 37
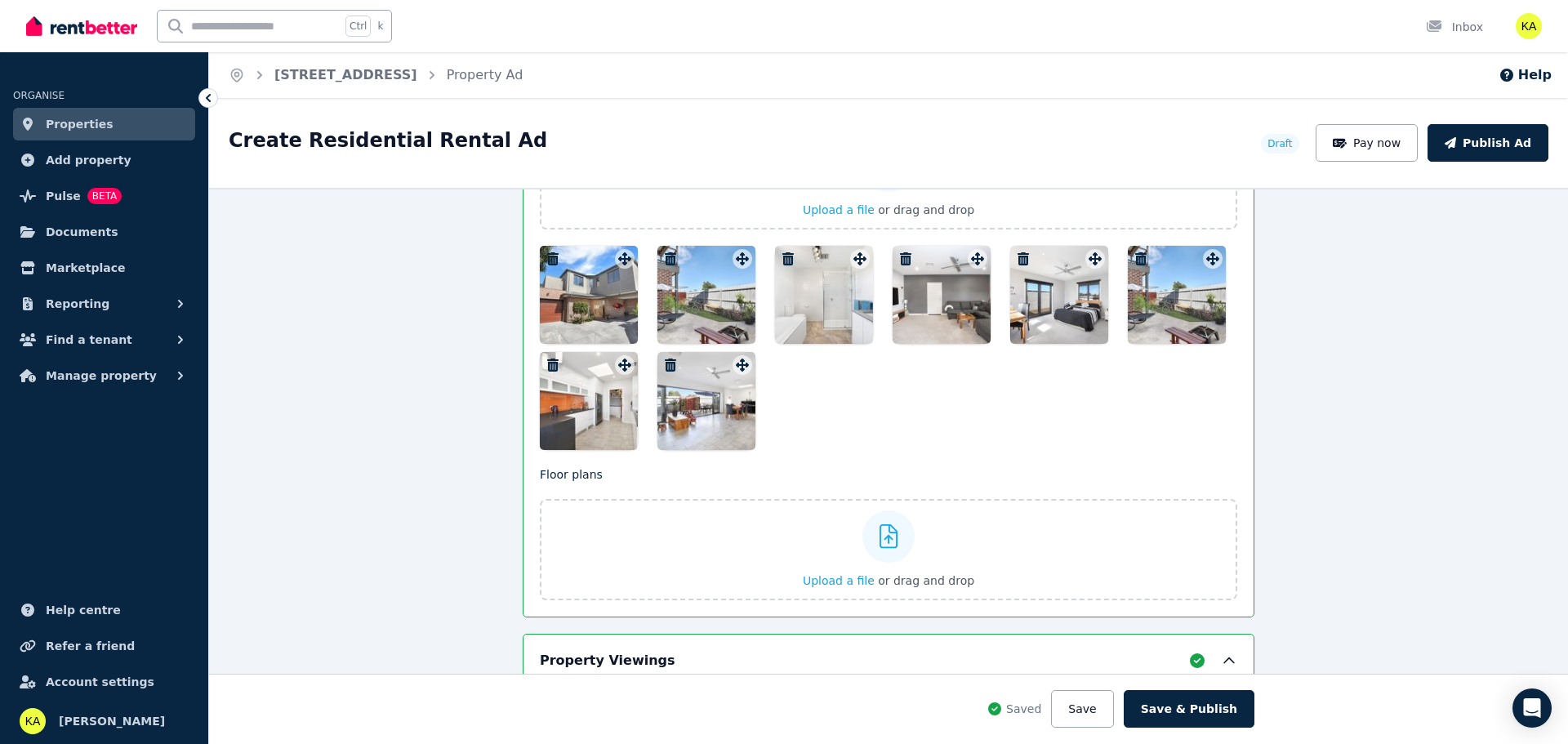
scroll to position [2183, 0]
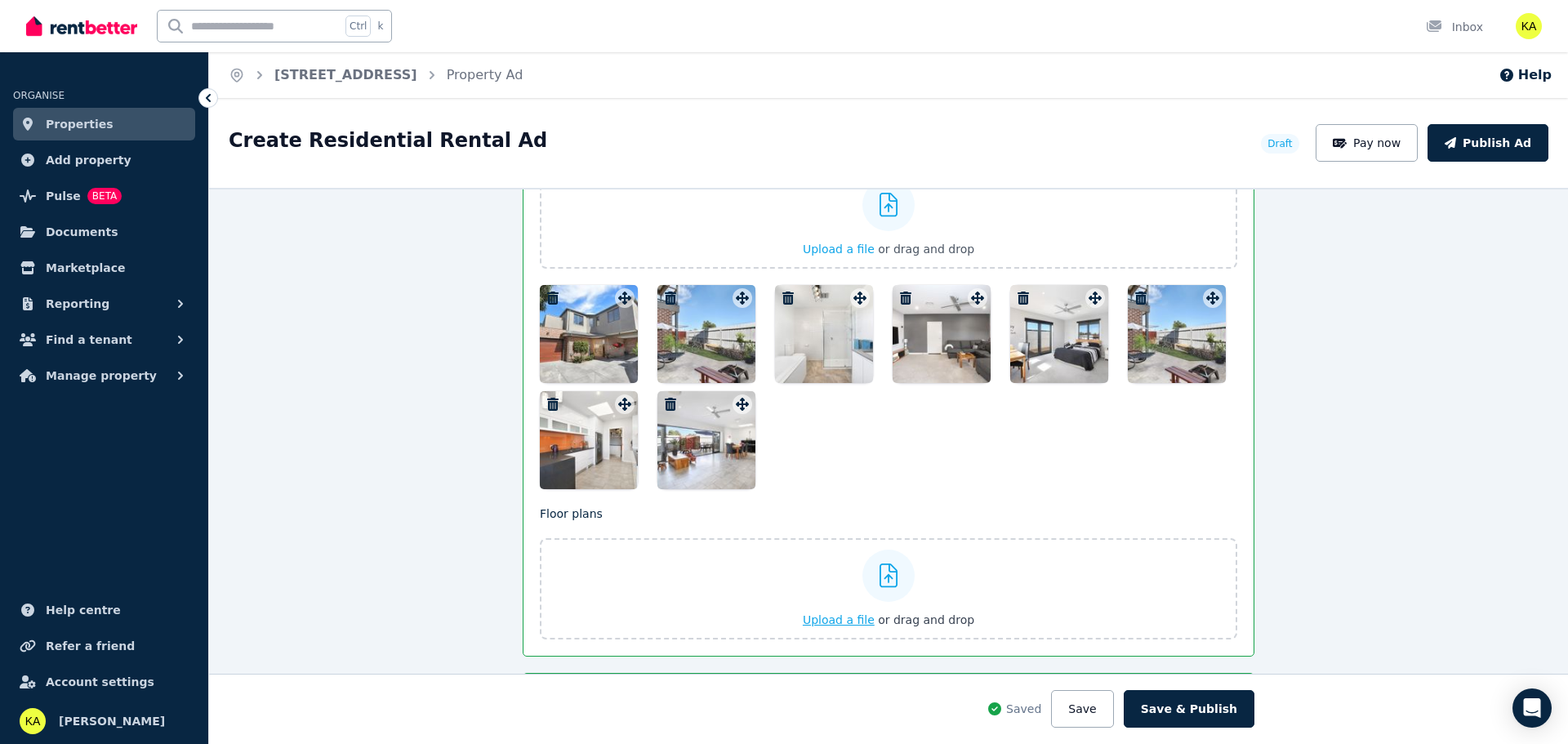
click at [820, 619] on span "Upload a file" at bounding box center [839, 620] width 72 height 13
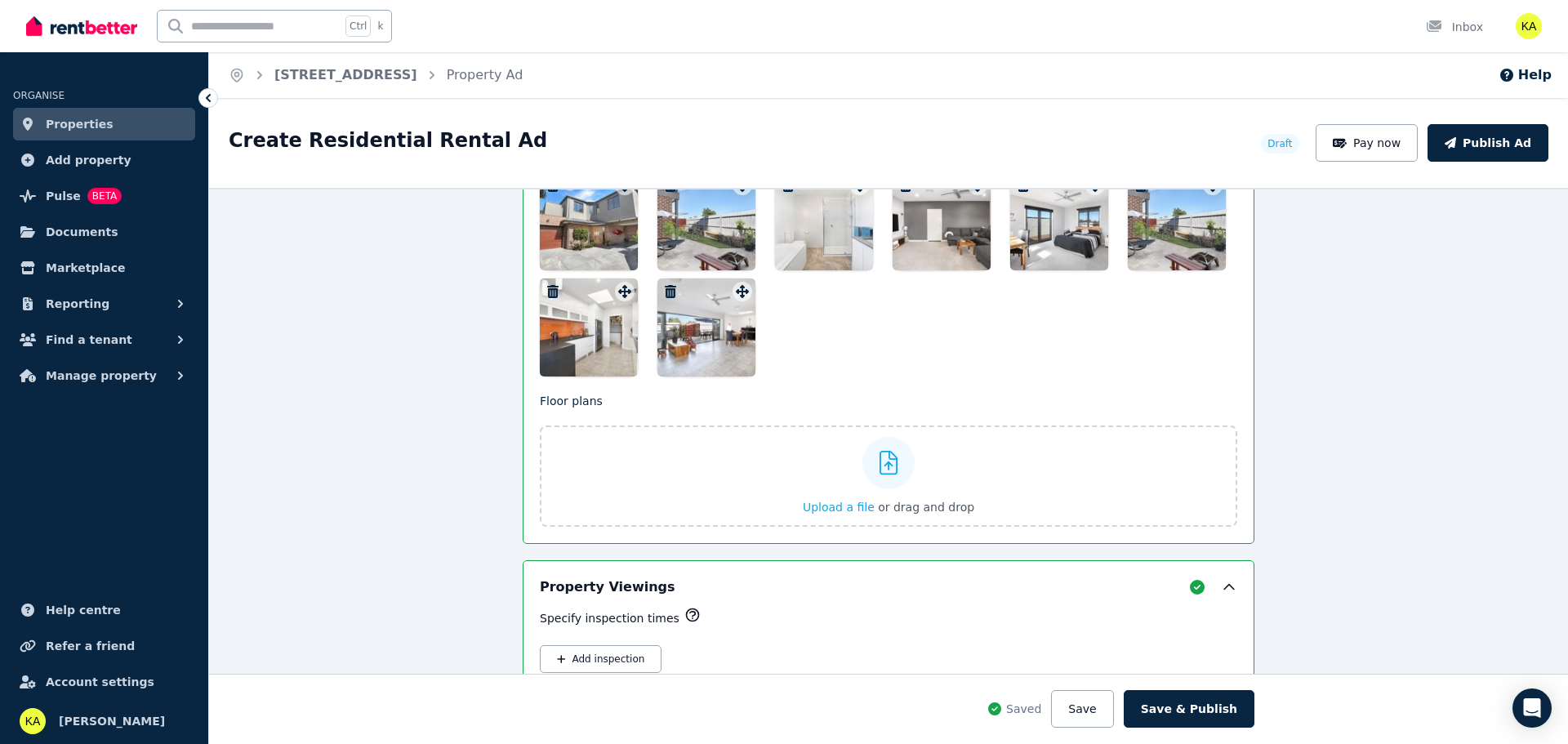
scroll to position [2347, 0]
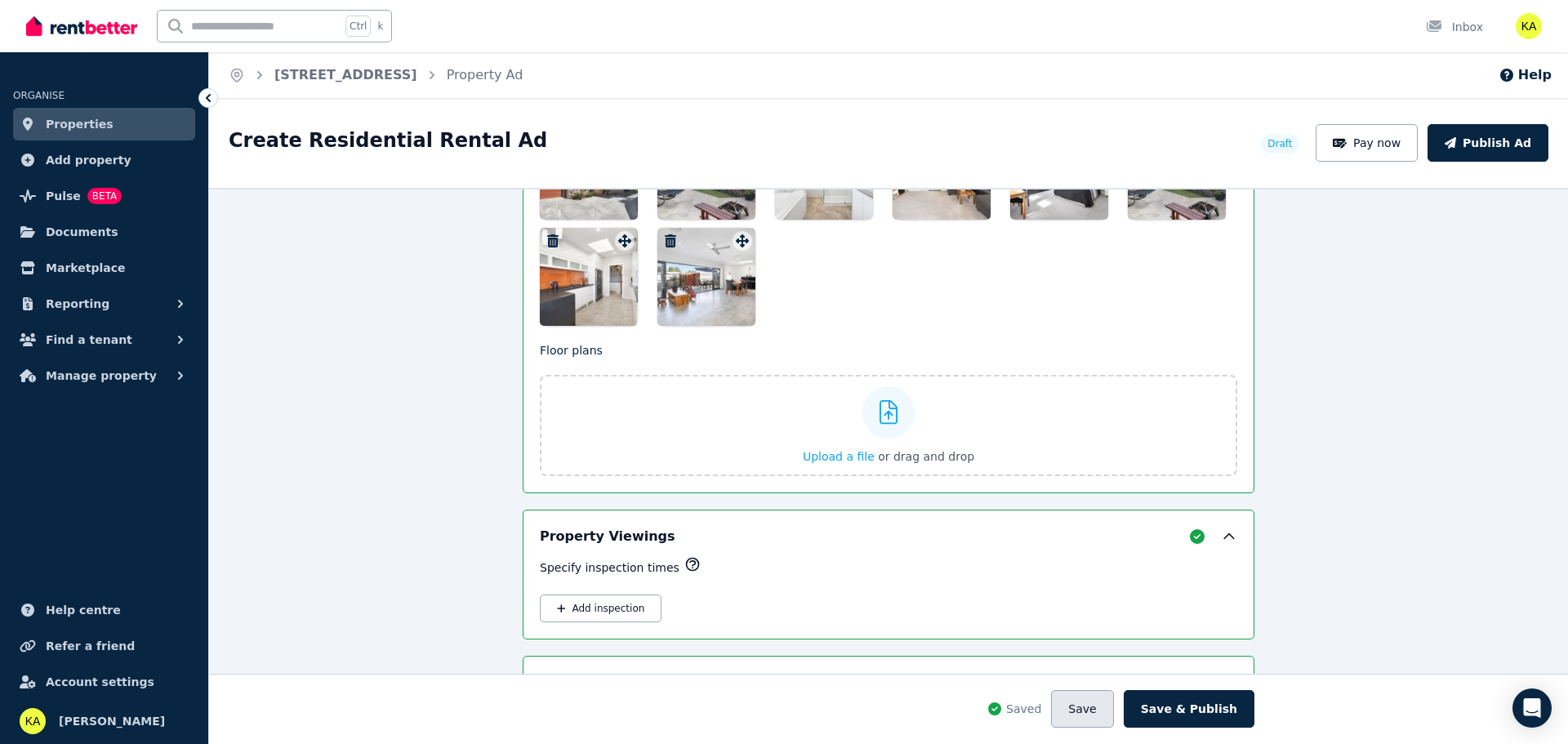
click at [1087, 712] on button "Save" at bounding box center [1081, 708] width 62 height 37
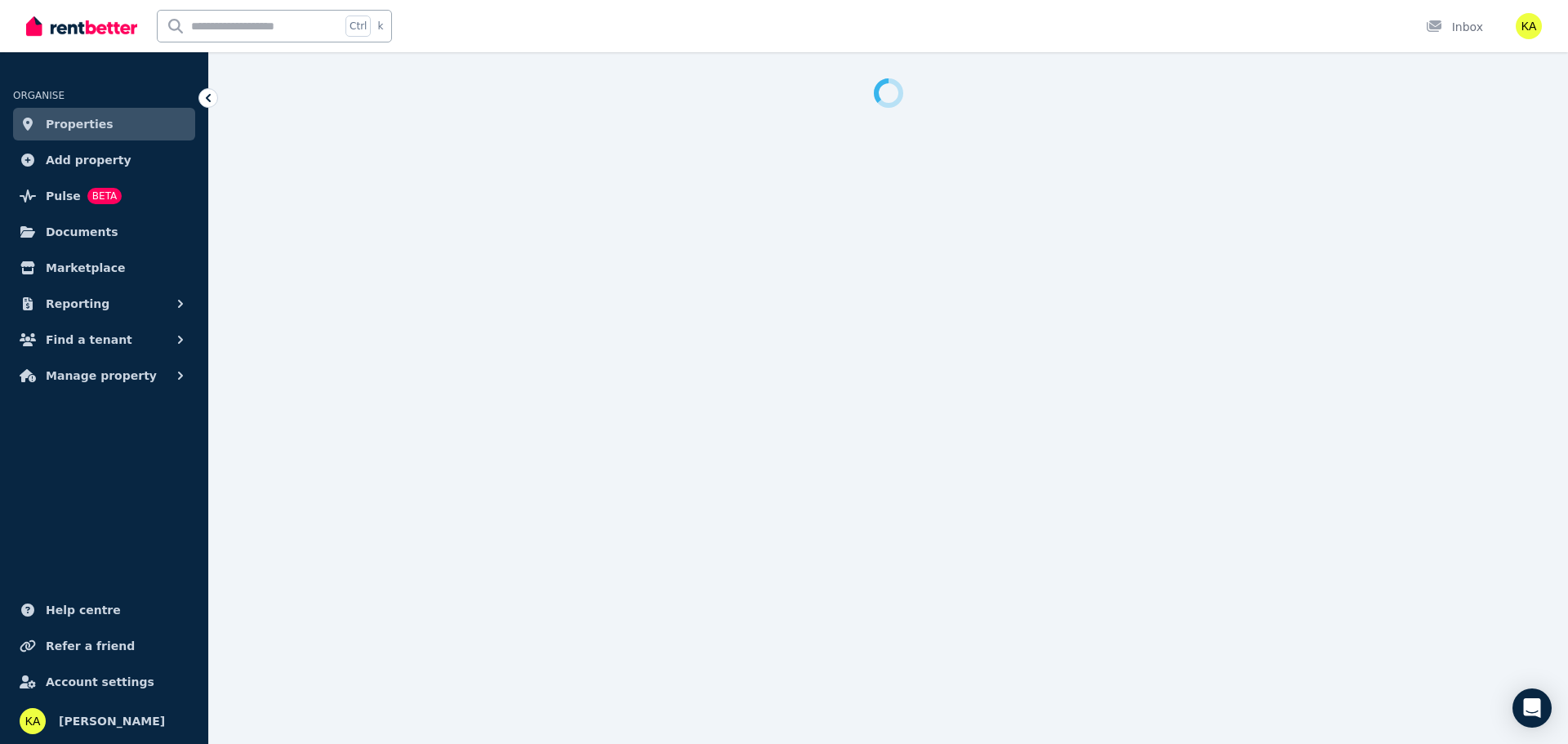
select select "***"
select select "**********"
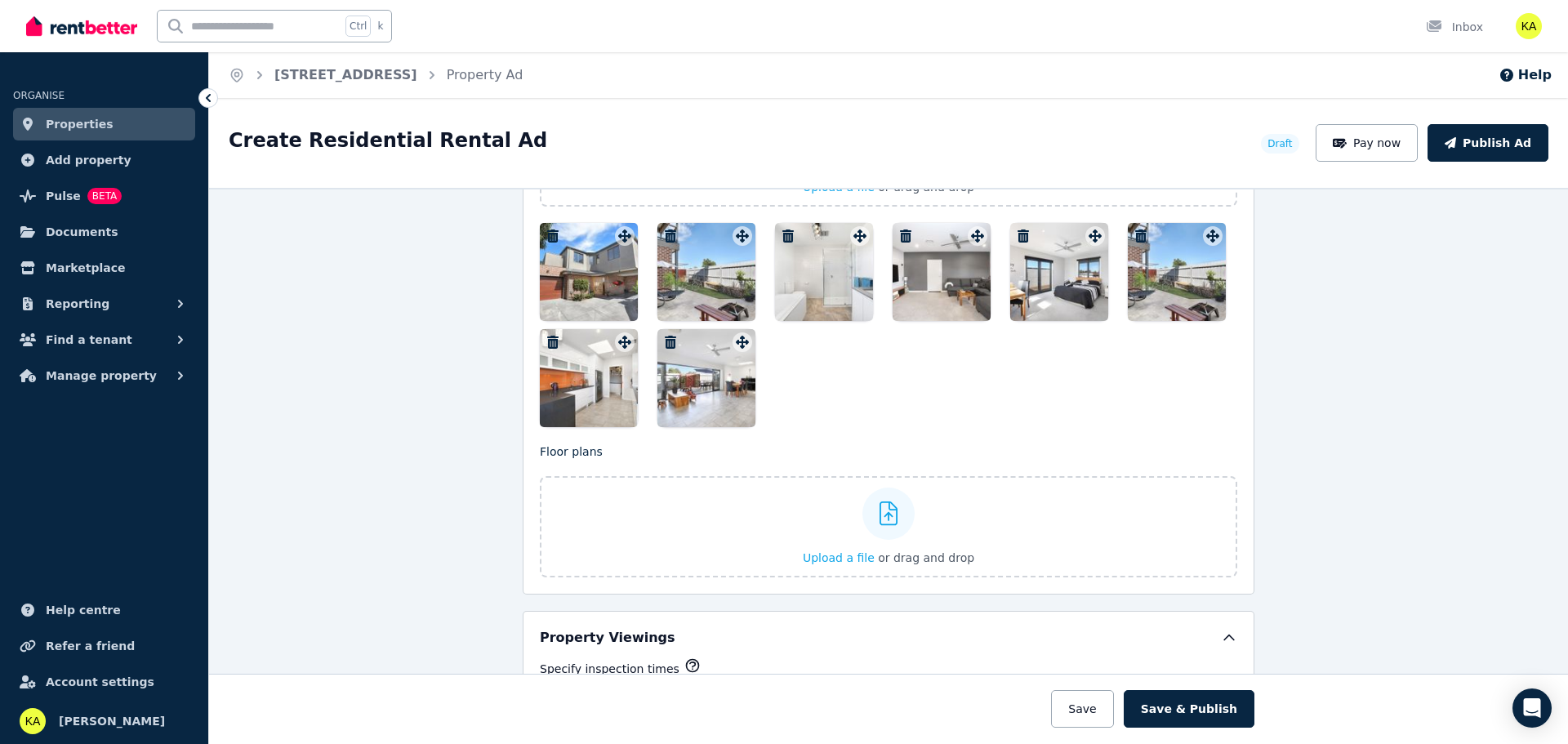
scroll to position [2123, 0]
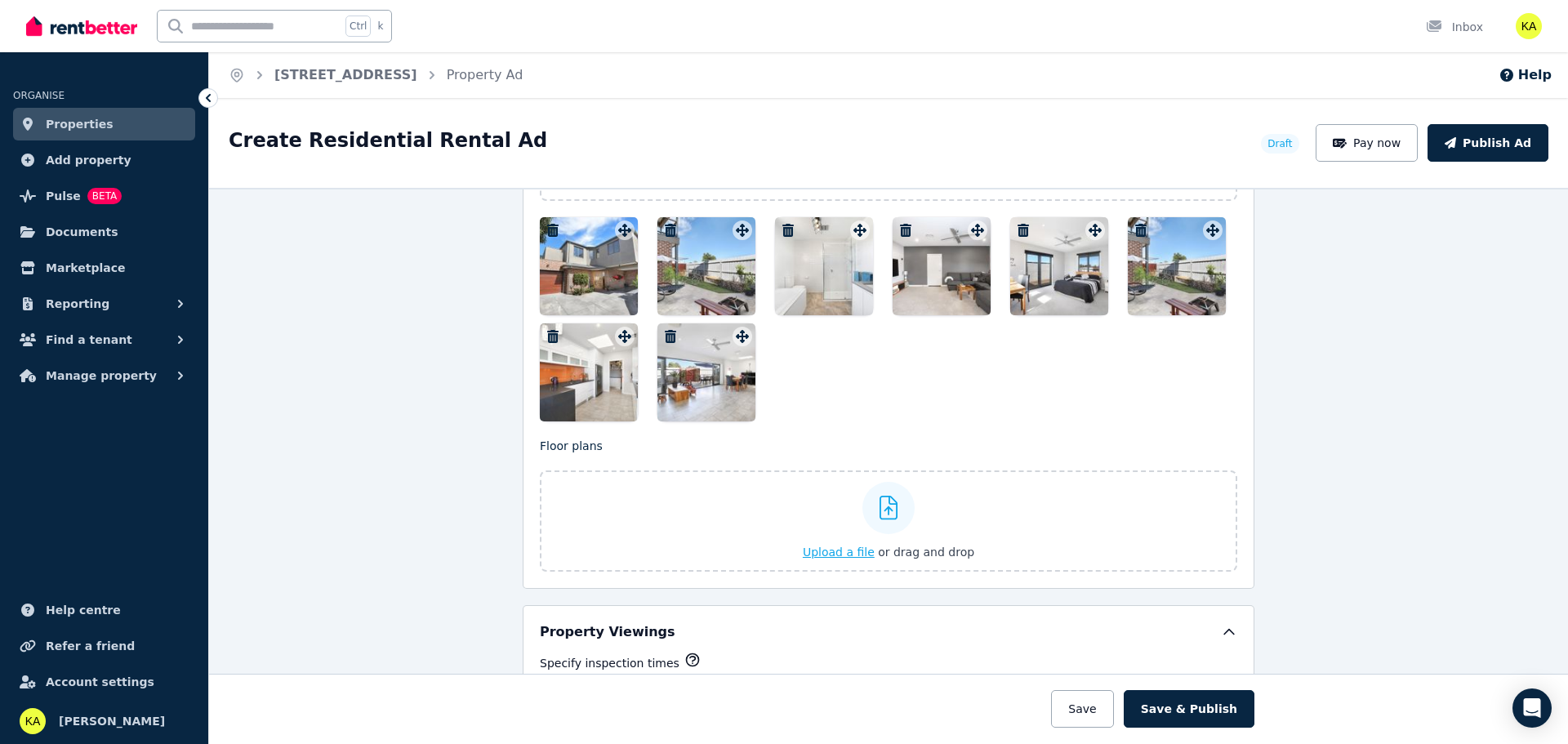
click at [831, 554] on span "Upload a file" at bounding box center [839, 552] width 72 height 13
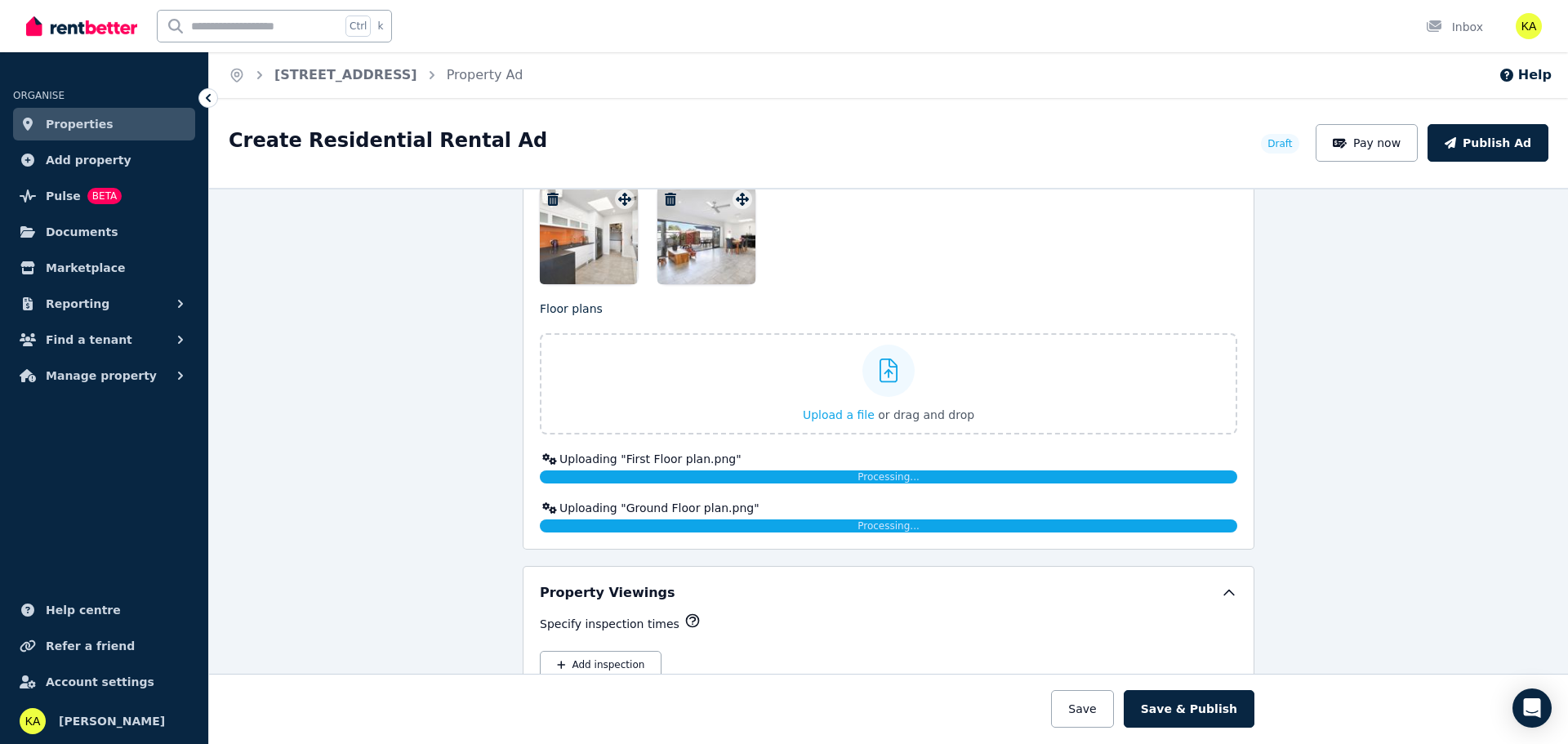
scroll to position [2287, 0]
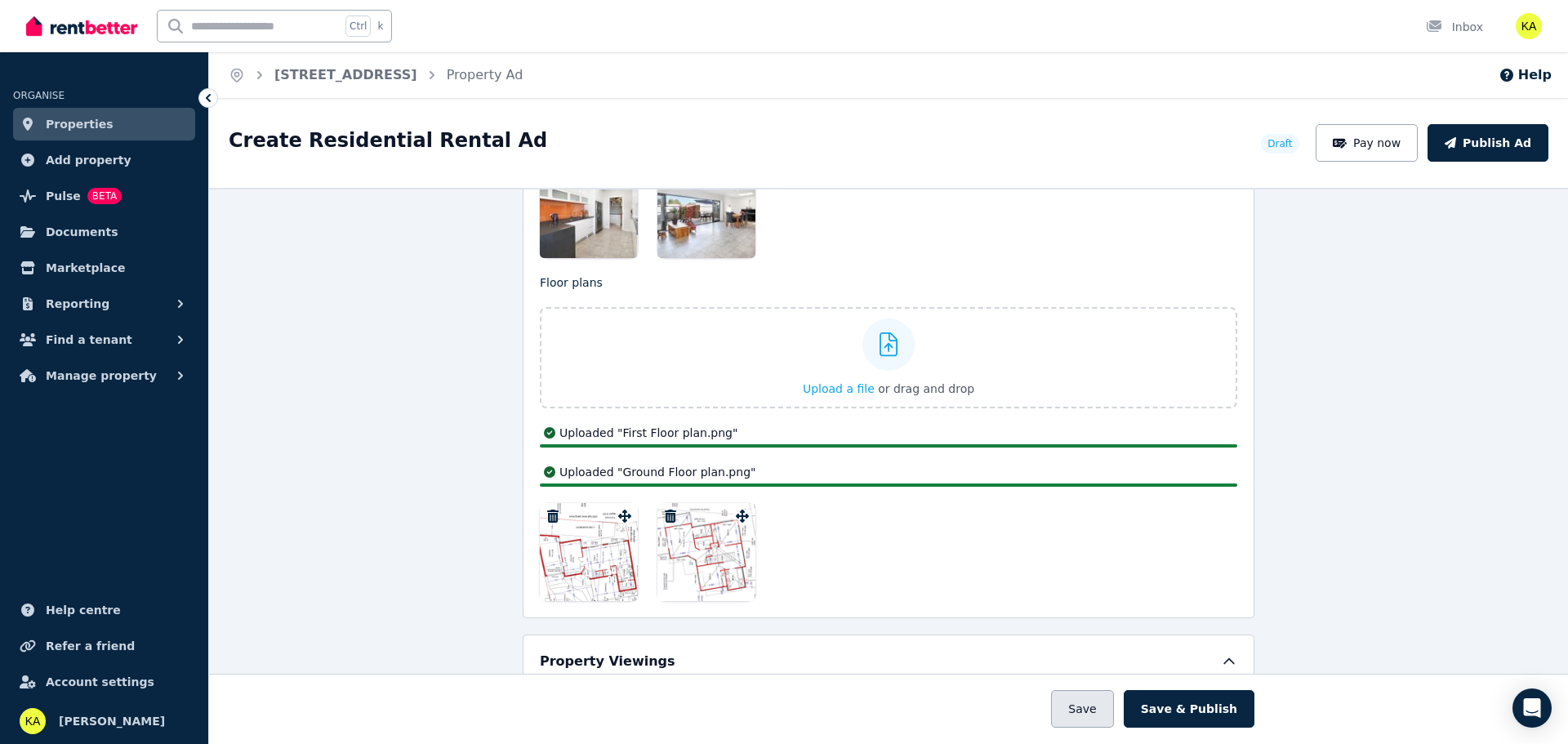
click at [1105, 712] on button "Save" at bounding box center [1081, 708] width 62 height 37
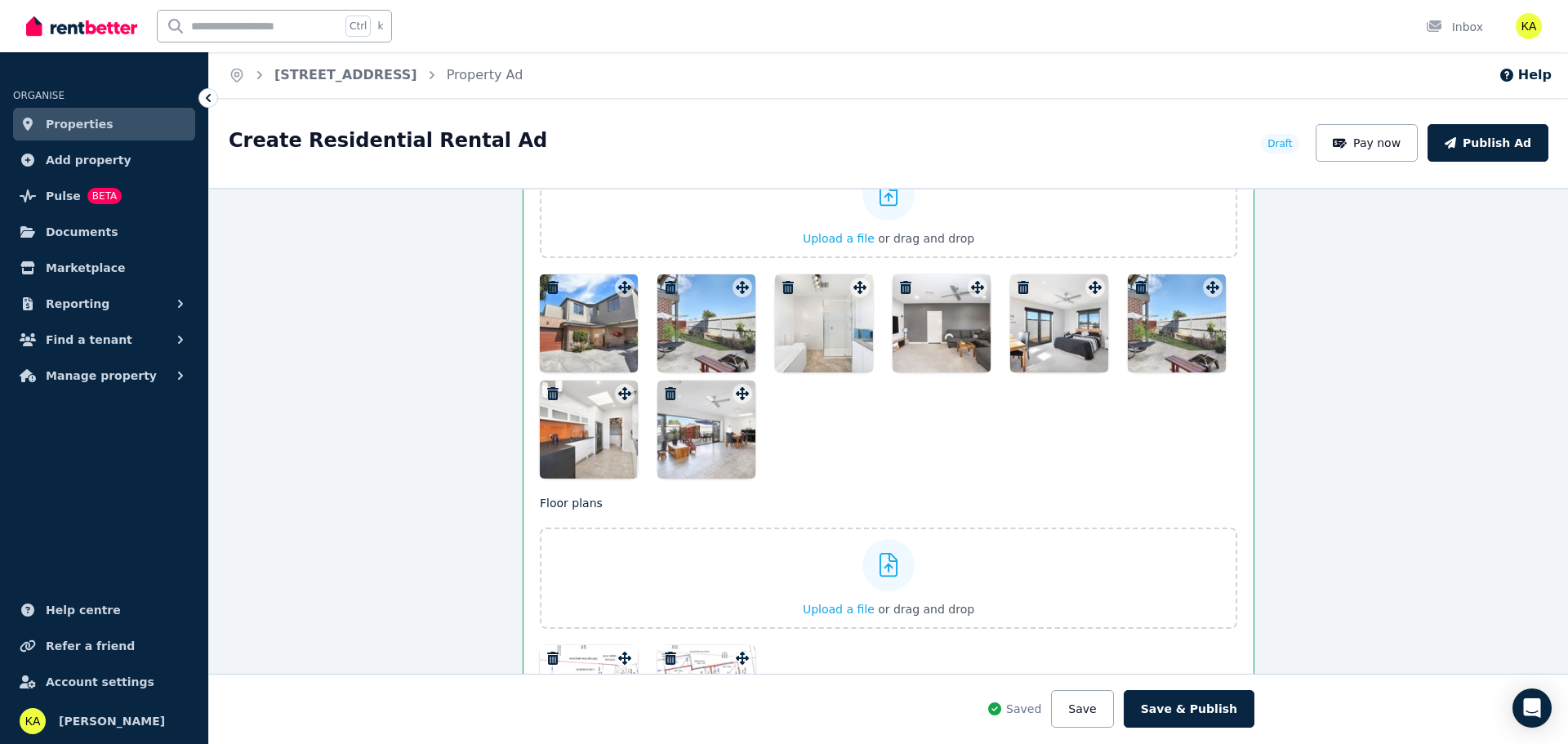
scroll to position [2169, 0]
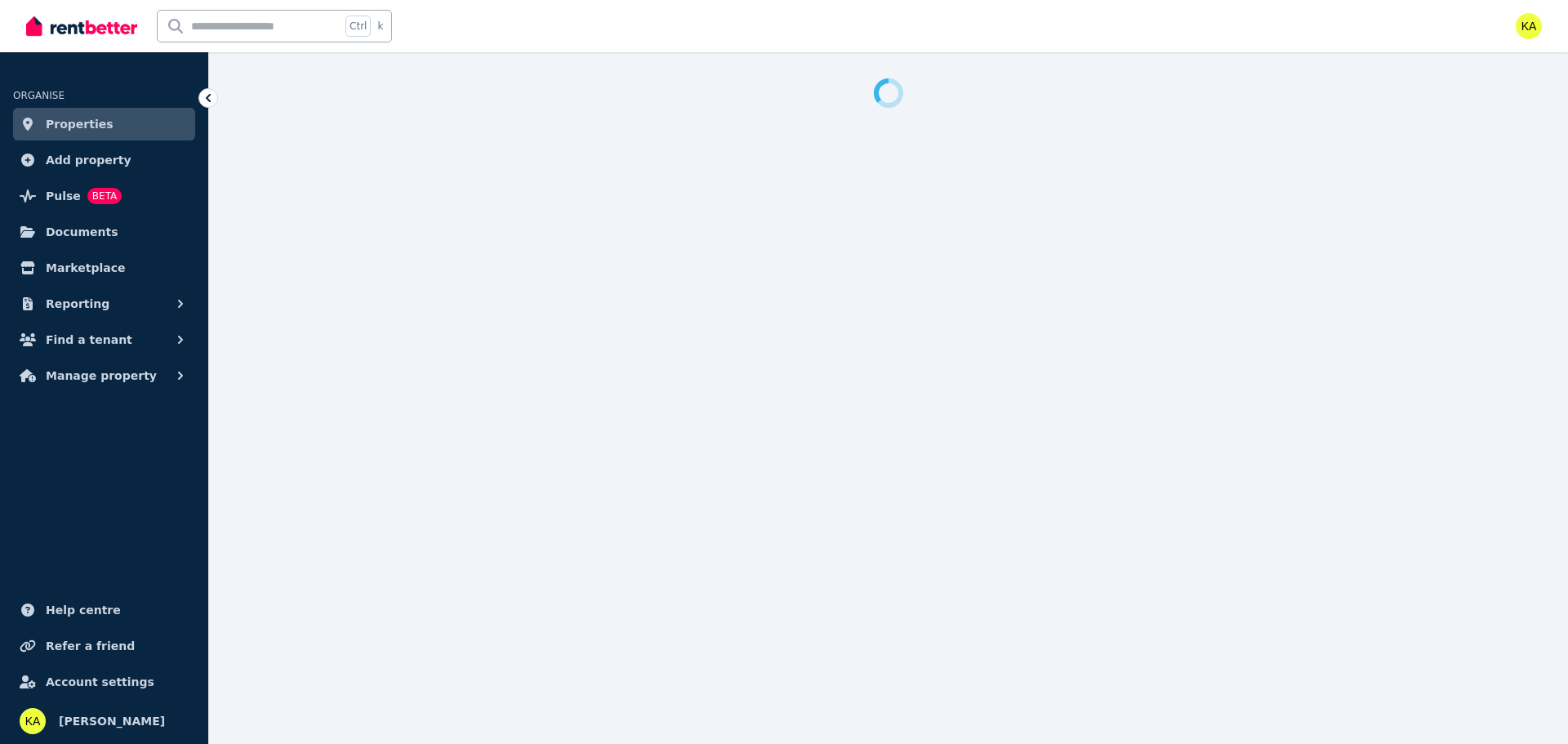
select select "***"
select select "**********"
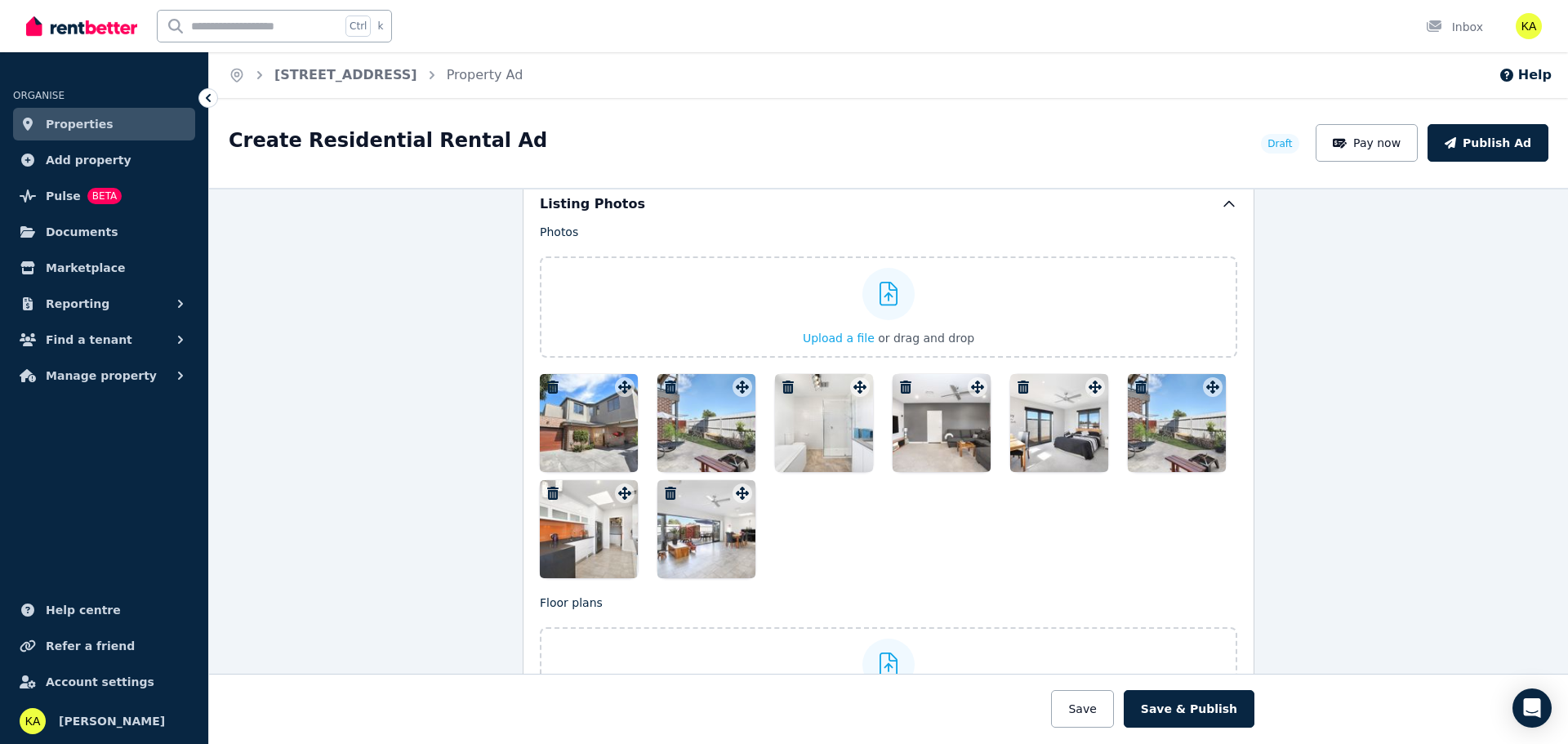
scroll to position [1960, 0]
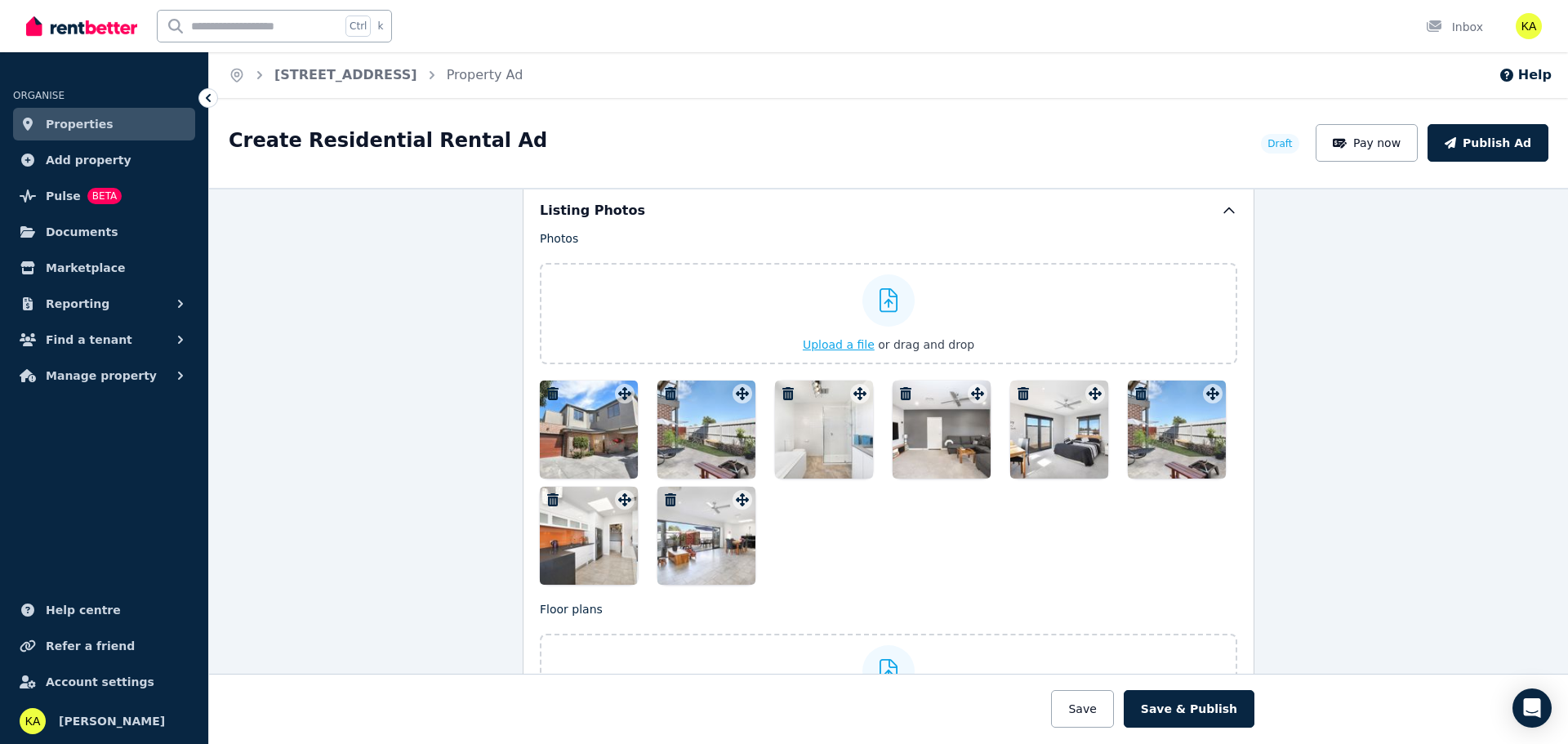
click at [845, 343] on span "Upload a file" at bounding box center [839, 344] width 72 height 13
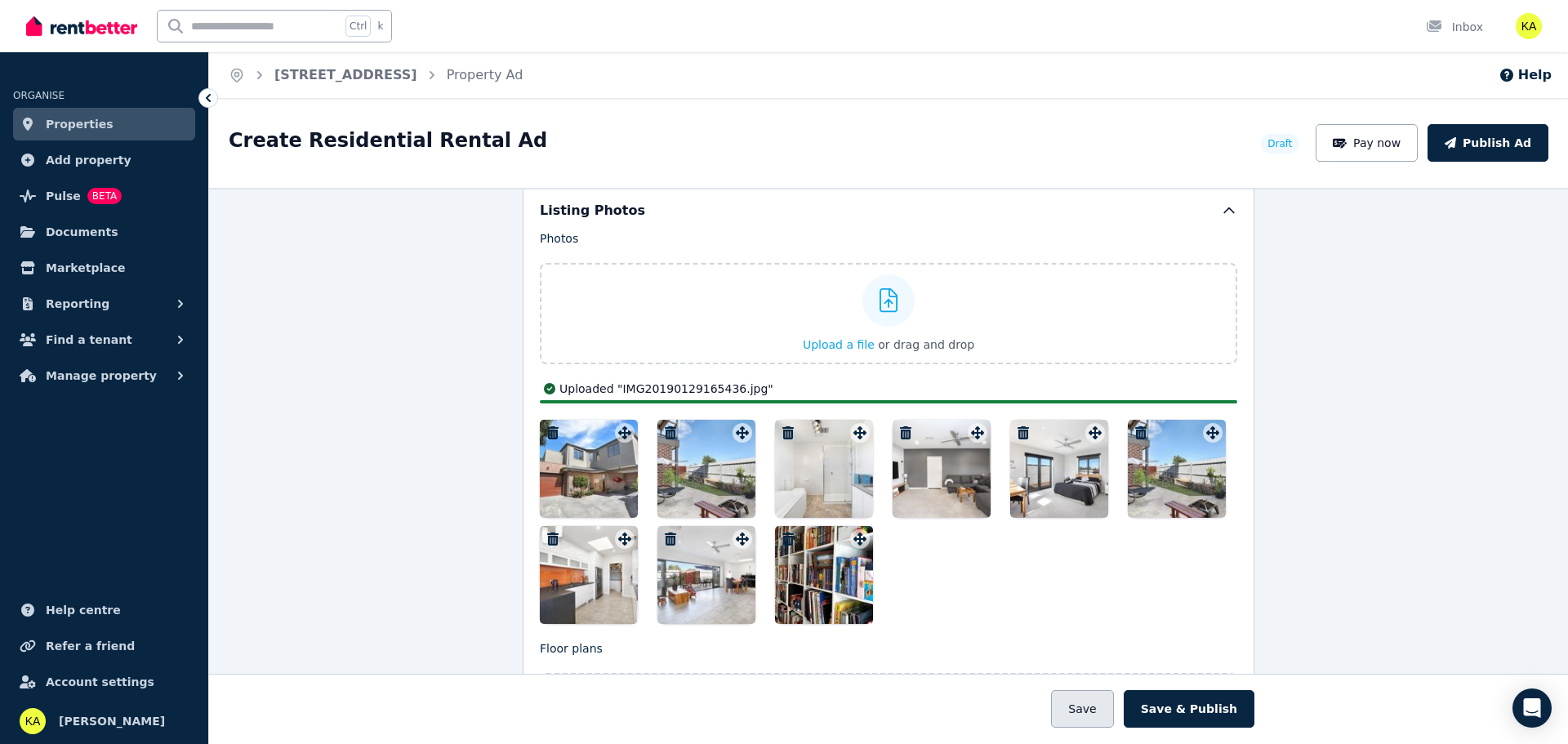
click at [1103, 706] on button "Save" at bounding box center [1081, 708] width 62 height 37
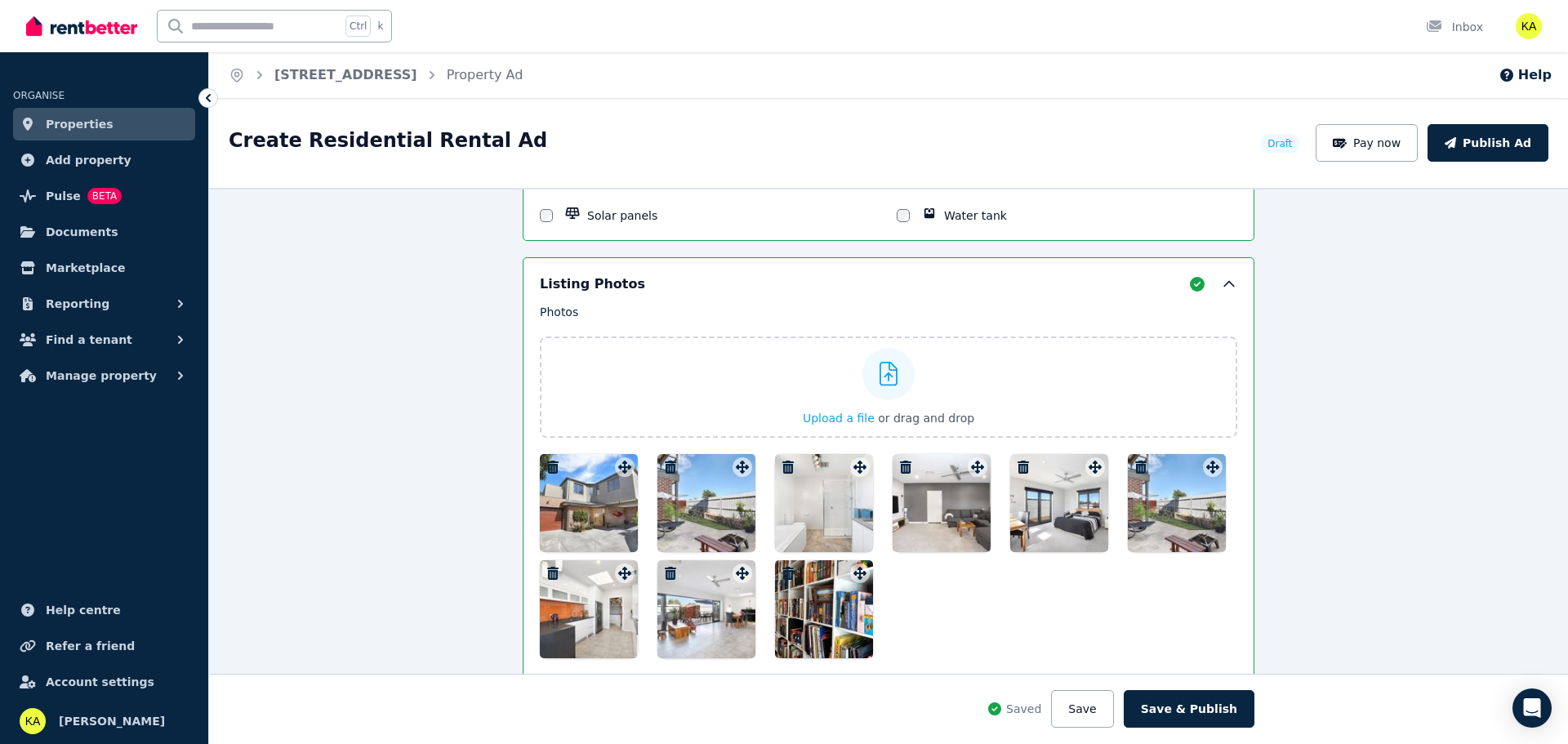
scroll to position [2042, 0]
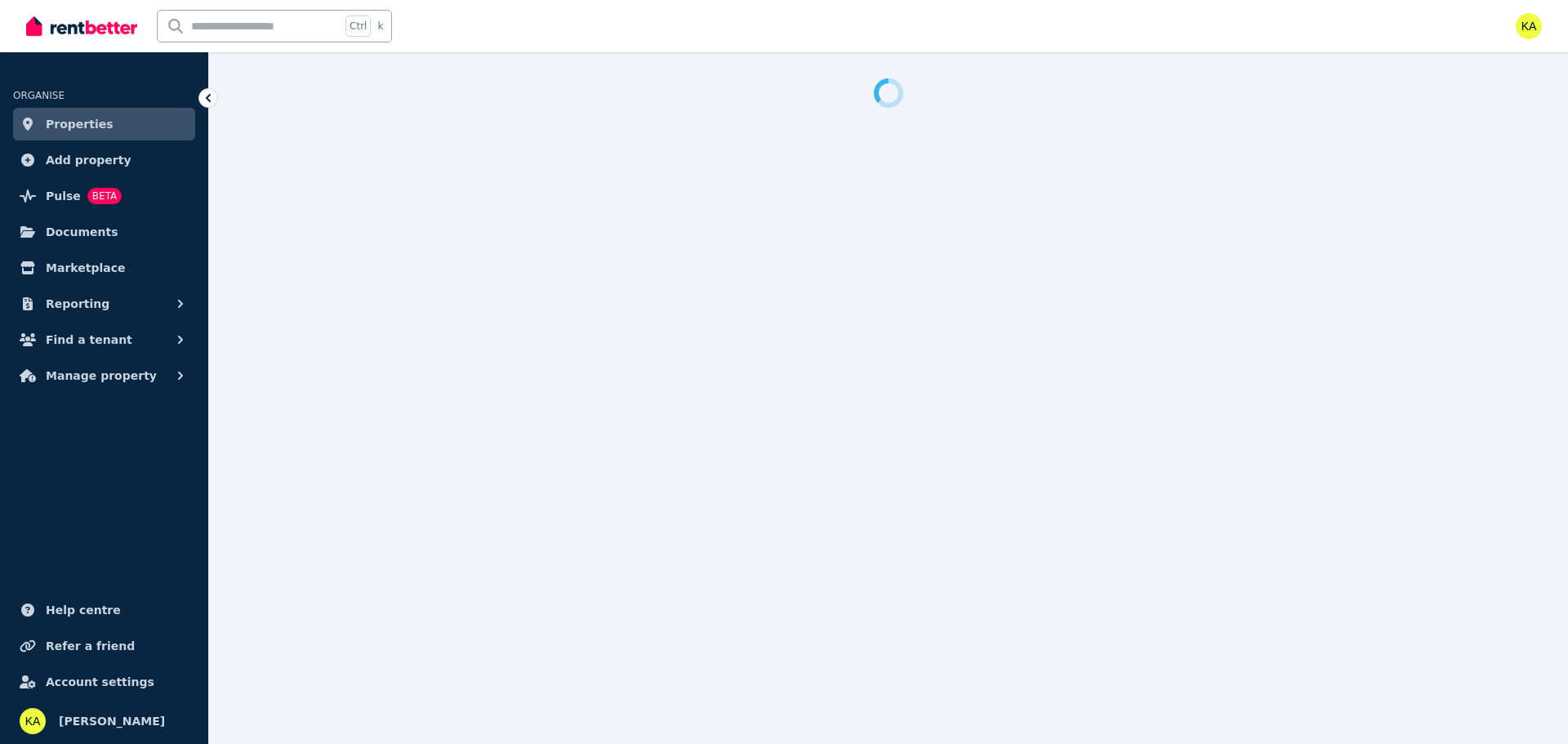
select select "***"
select select "**********"
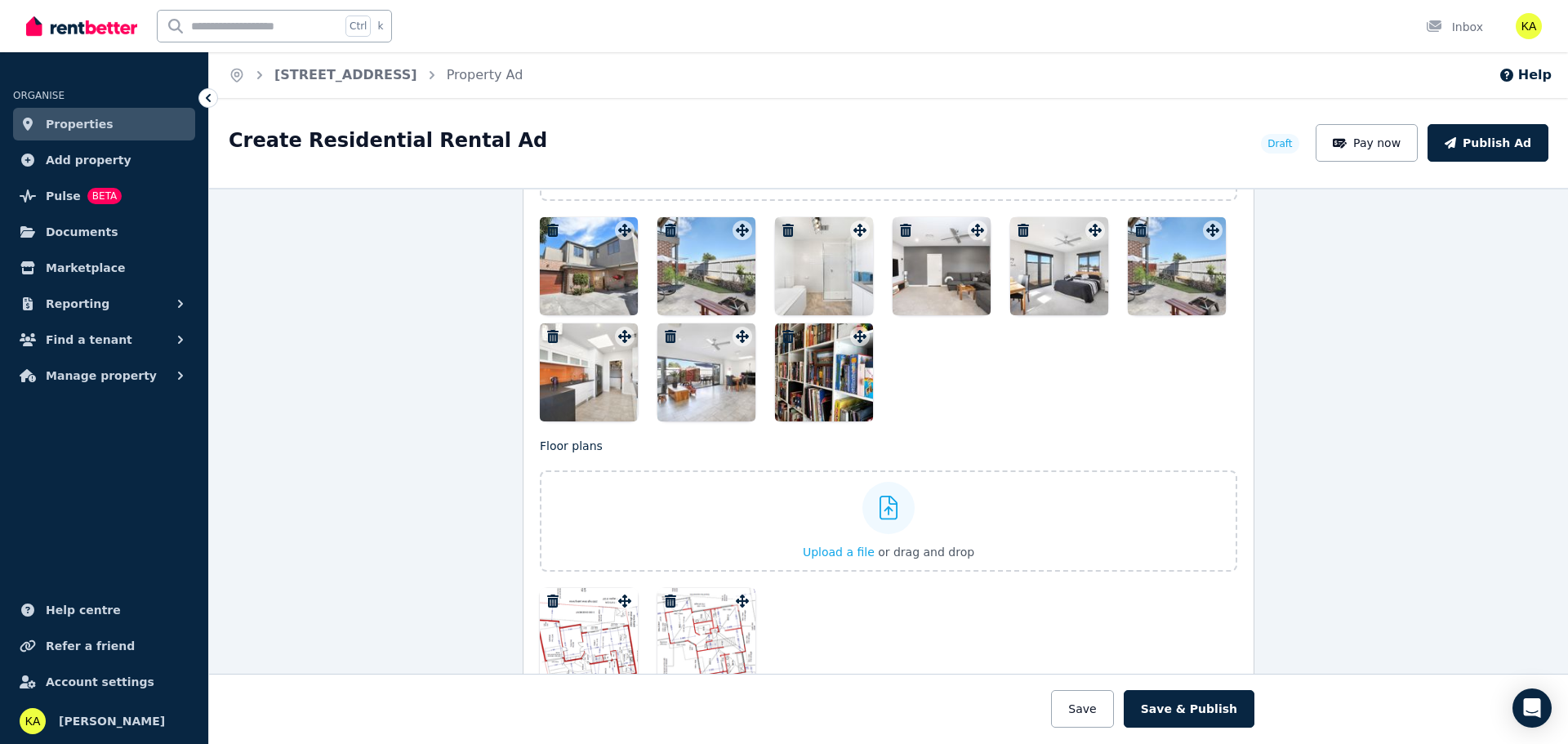
scroll to position [1960, 0]
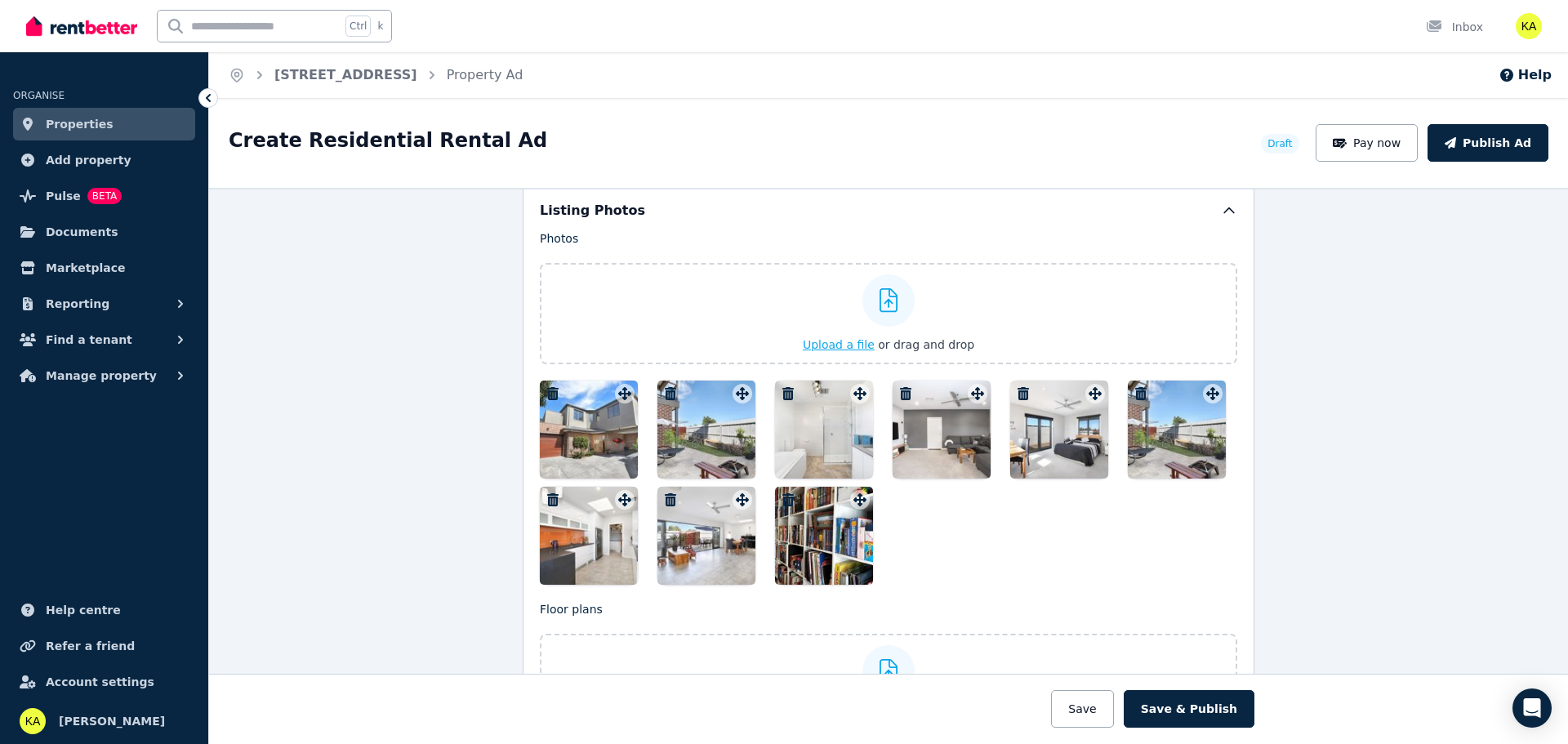
click at [827, 344] on span "Upload a file" at bounding box center [839, 344] width 72 height 13
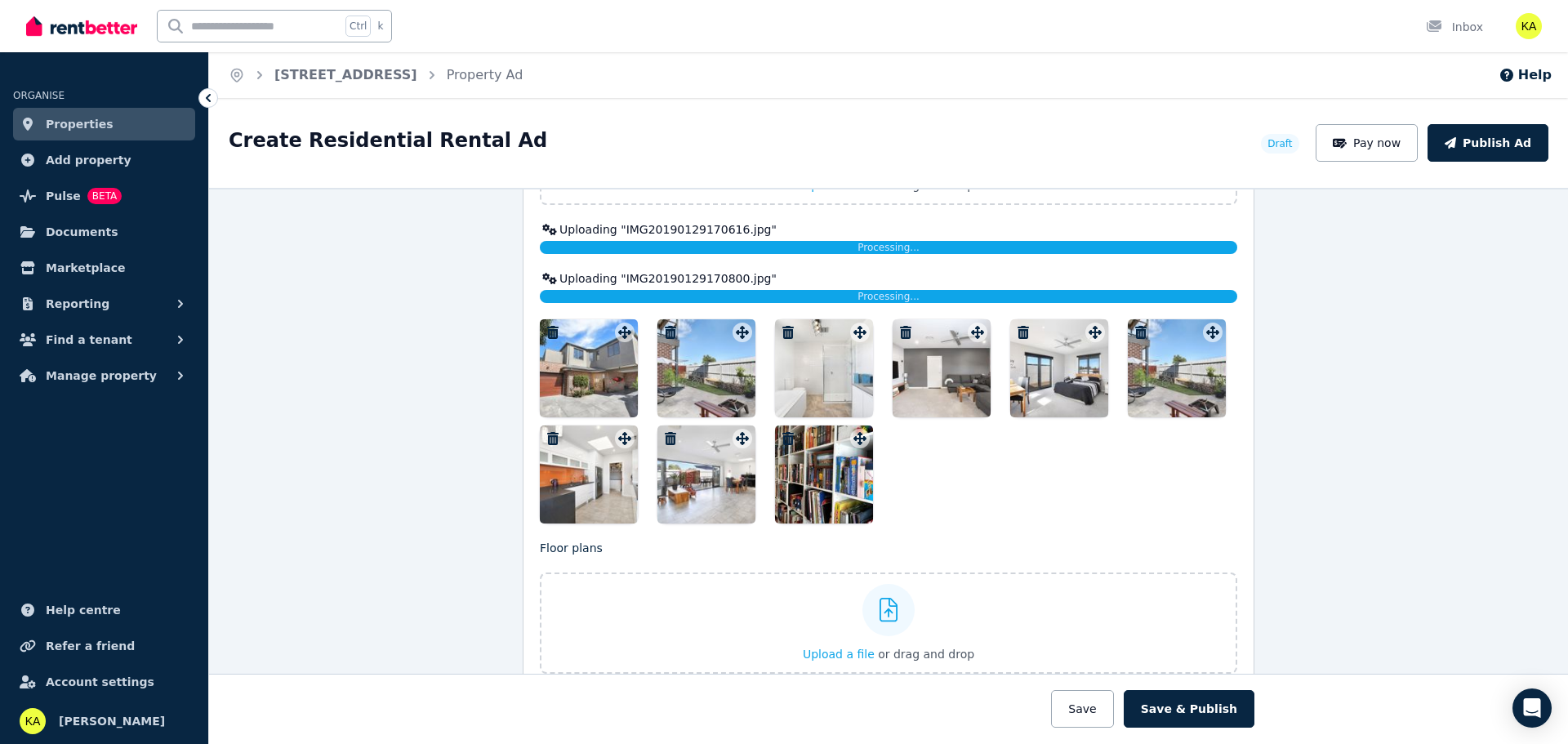
scroll to position [2123, 0]
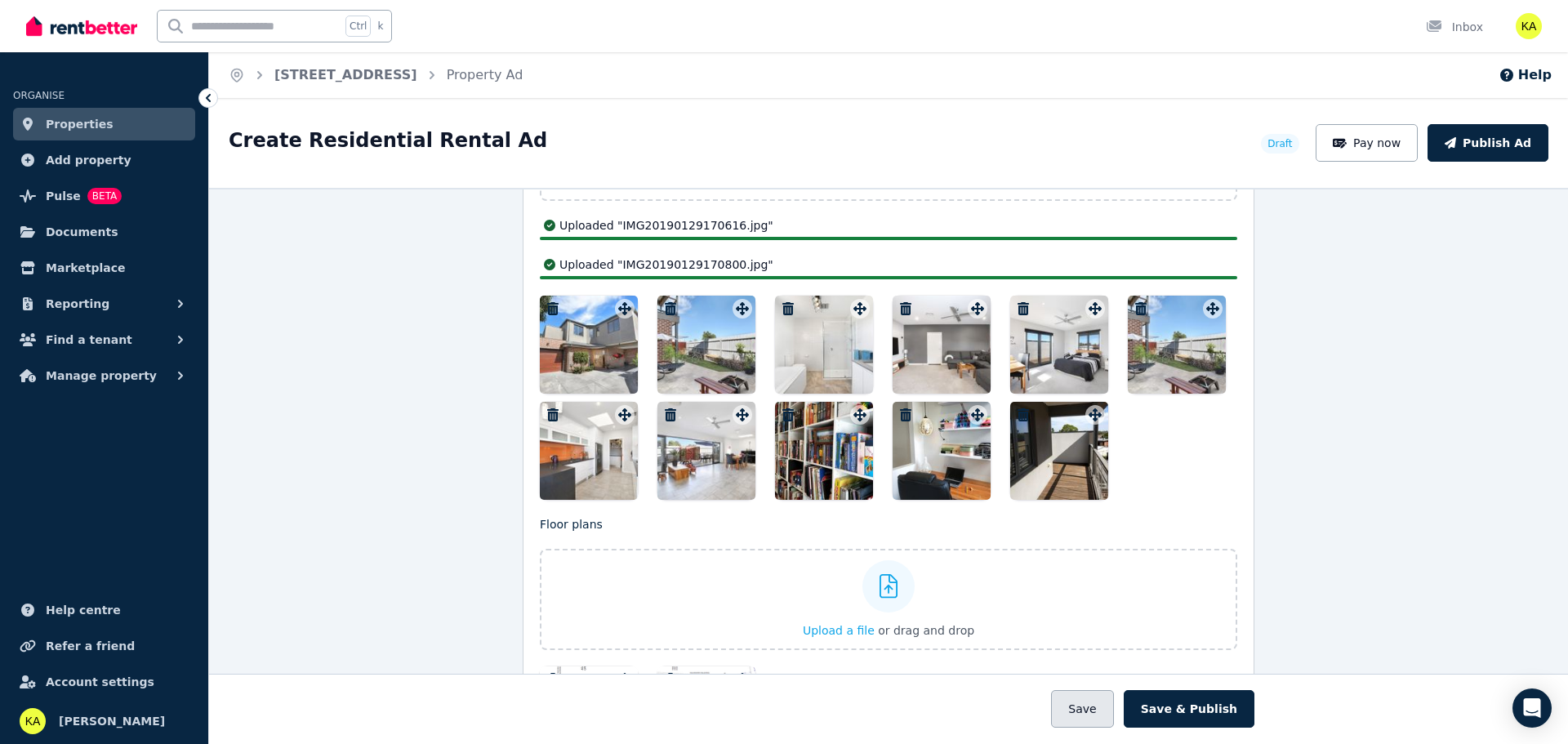
click at [1094, 707] on button "Save" at bounding box center [1081, 708] width 62 height 37
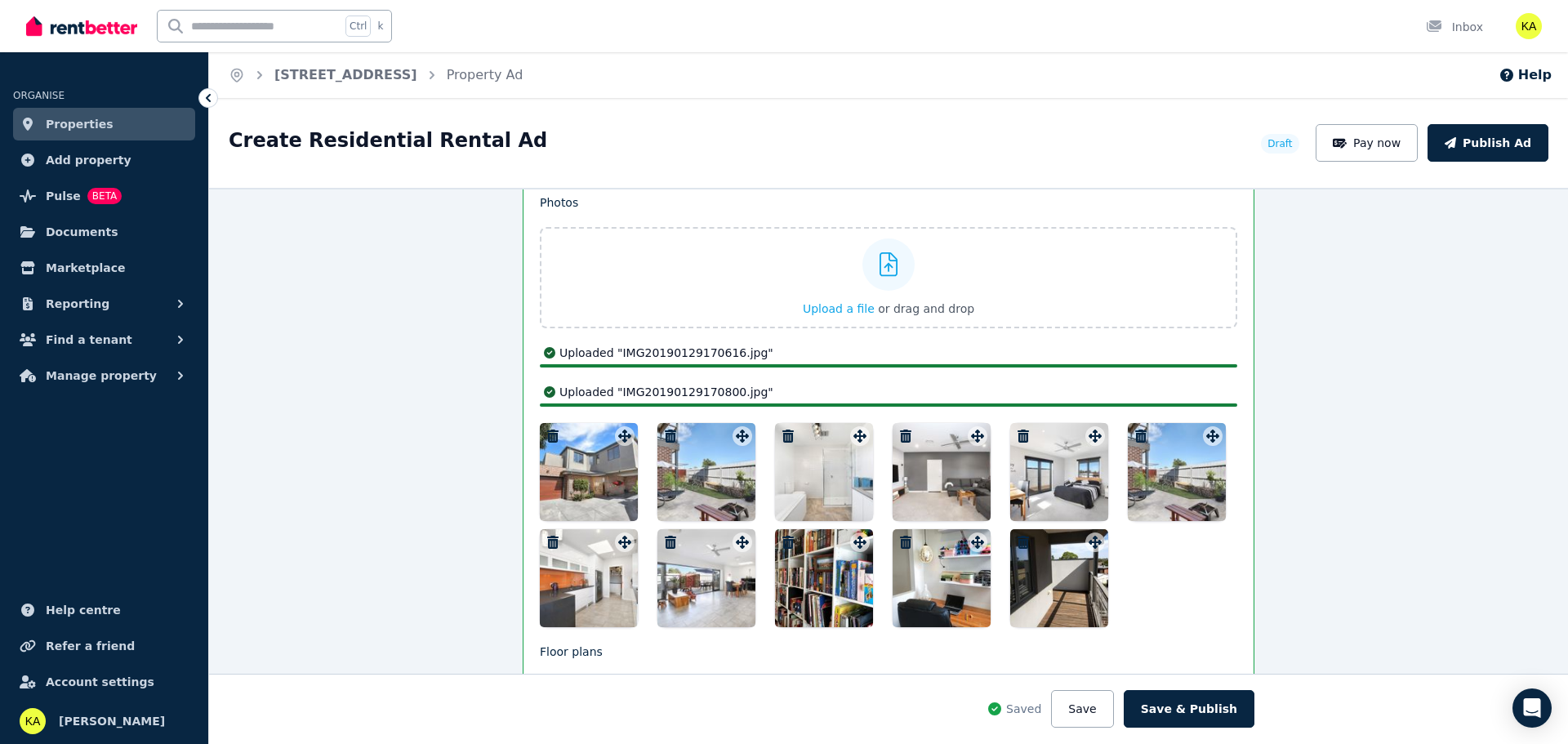
scroll to position [2251, 0]
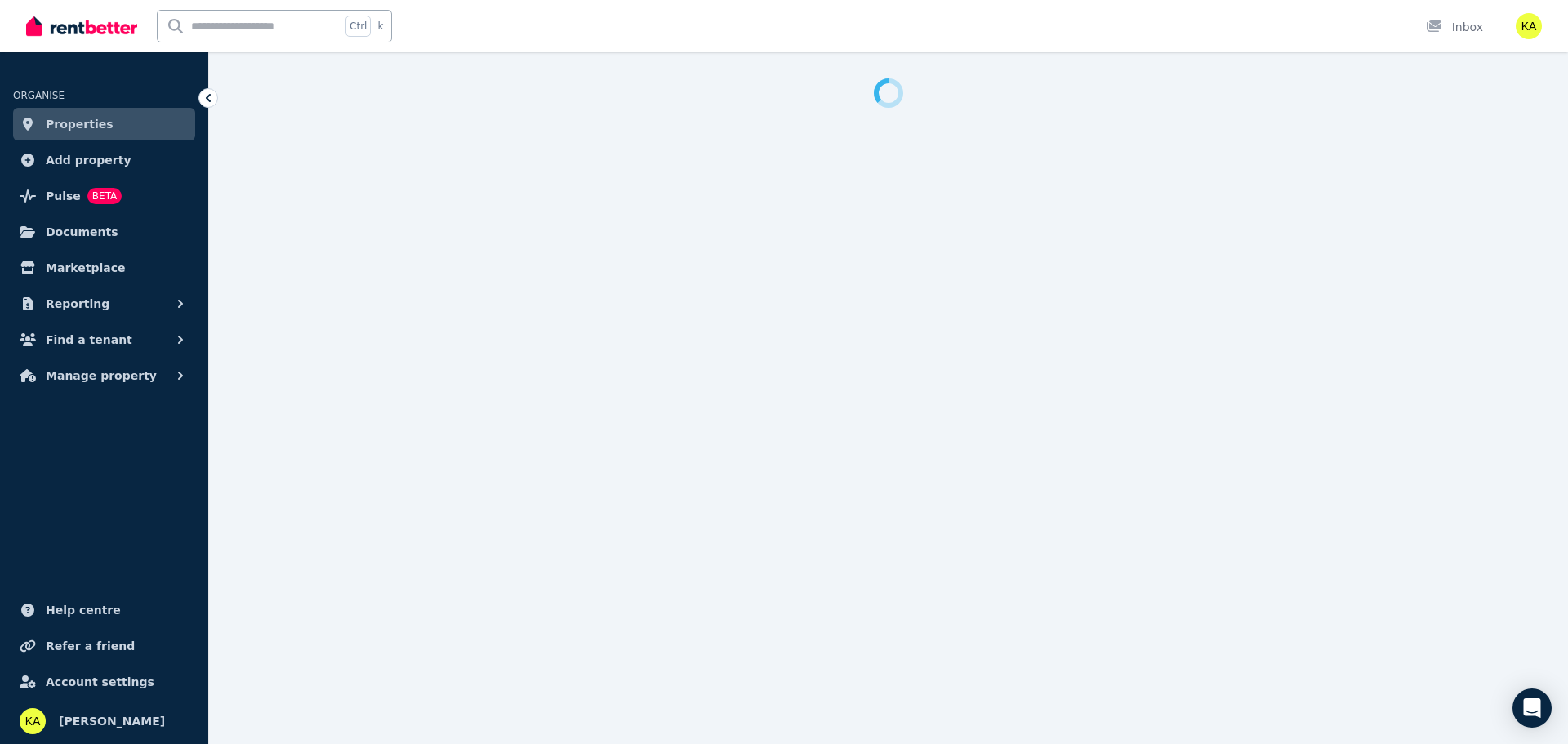
select select "***"
select select "**********"
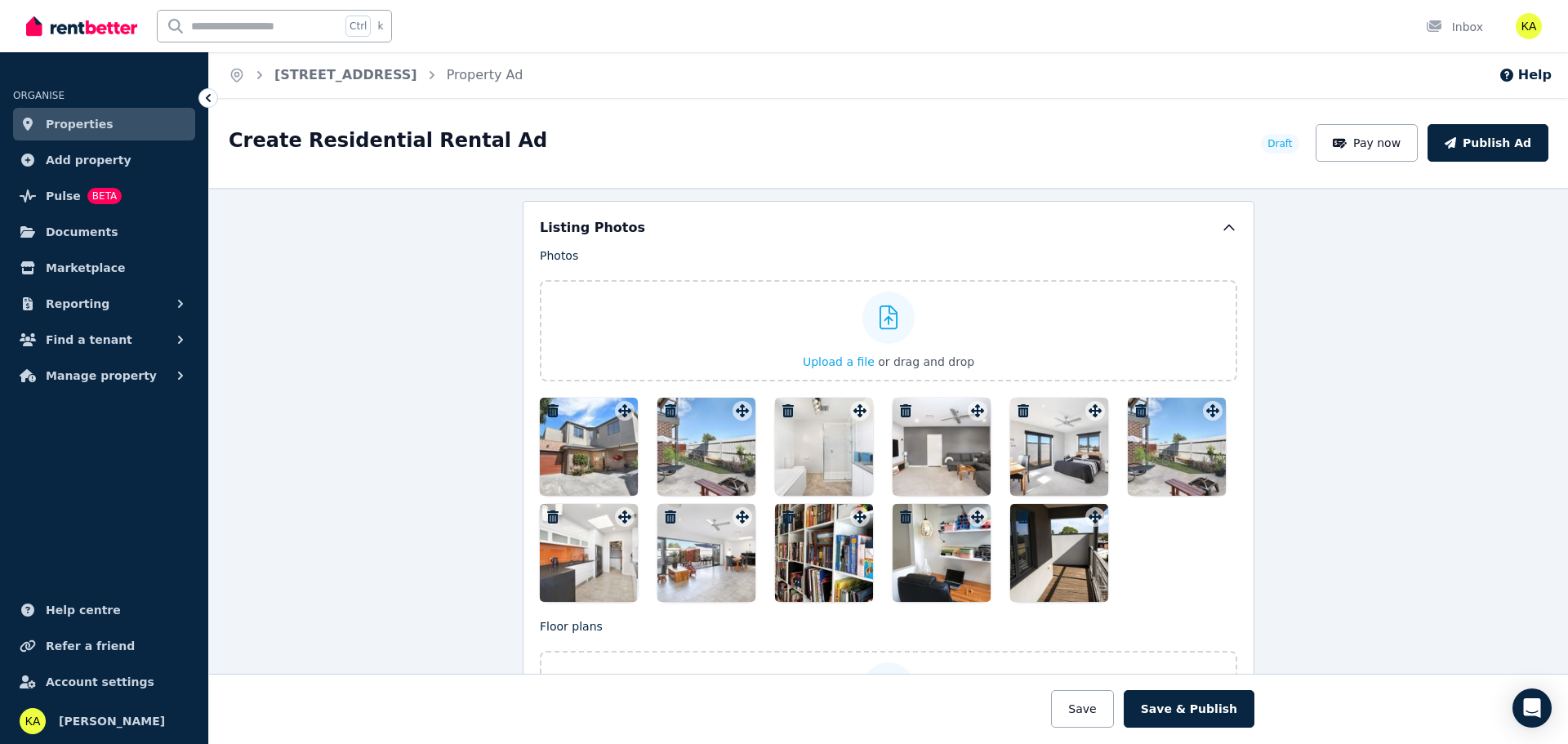
scroll to position [2042, 0]
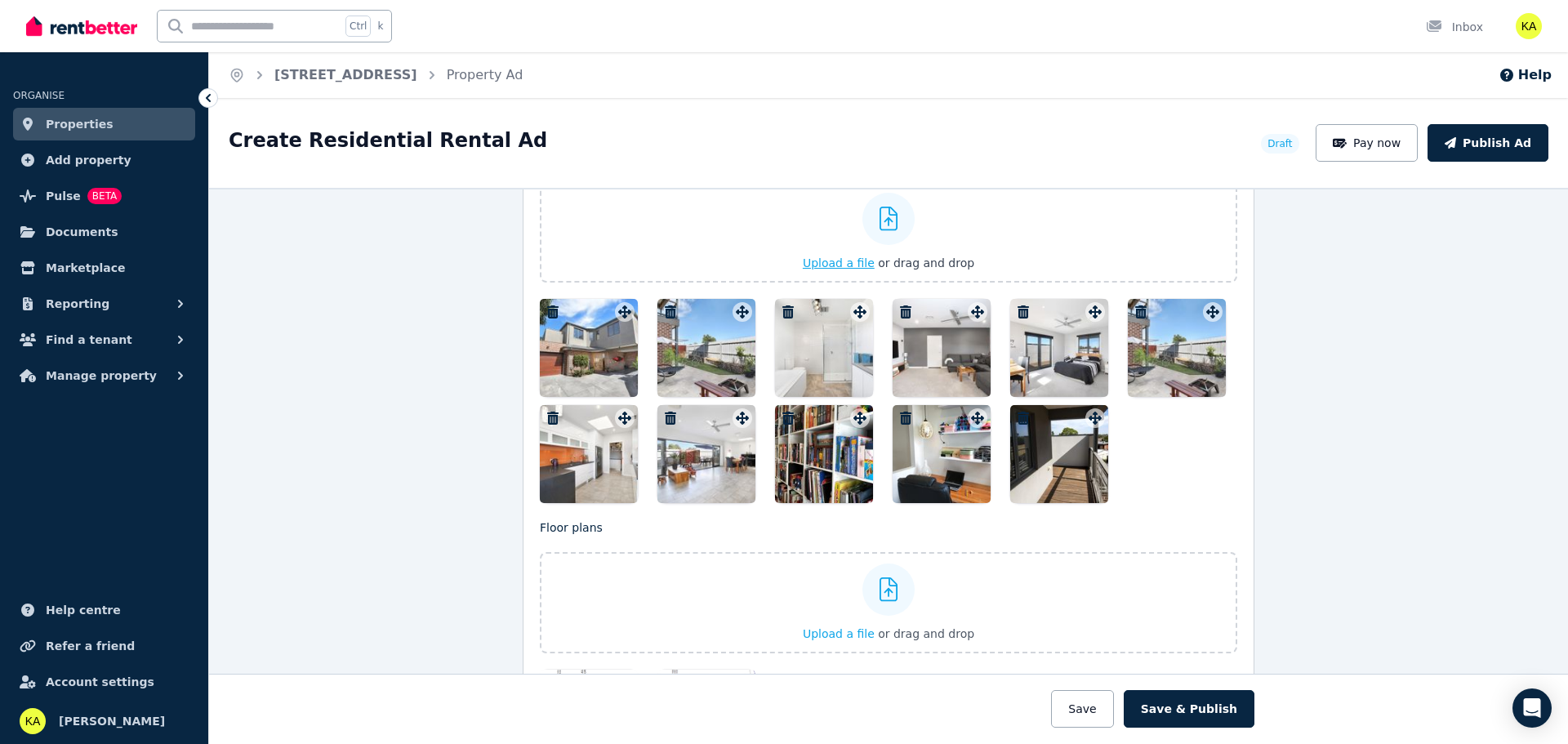
click at [847, 262] on span "Upload a file" at bounding box center [839, 262] width 72 height 13
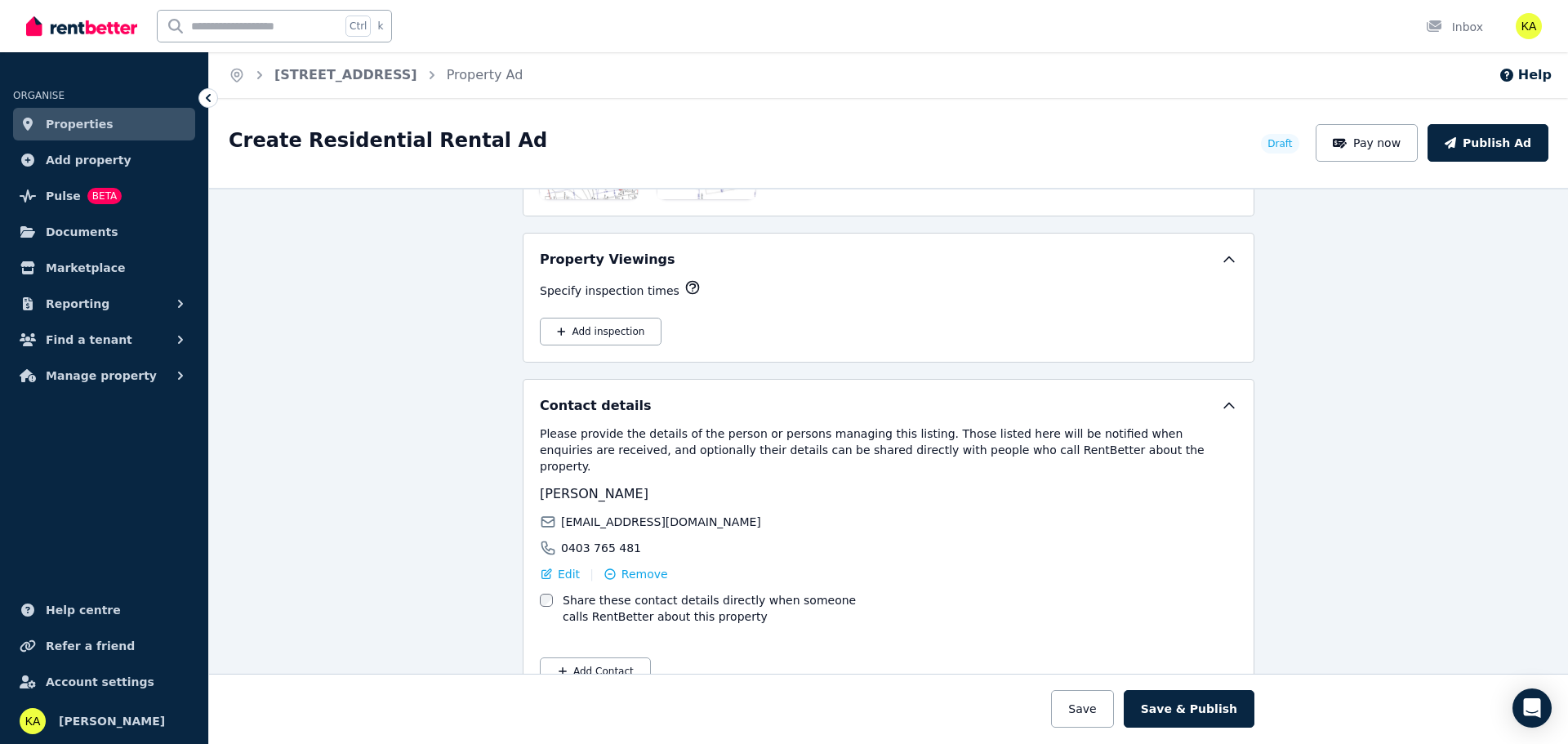
scroll to position [2637, 0]
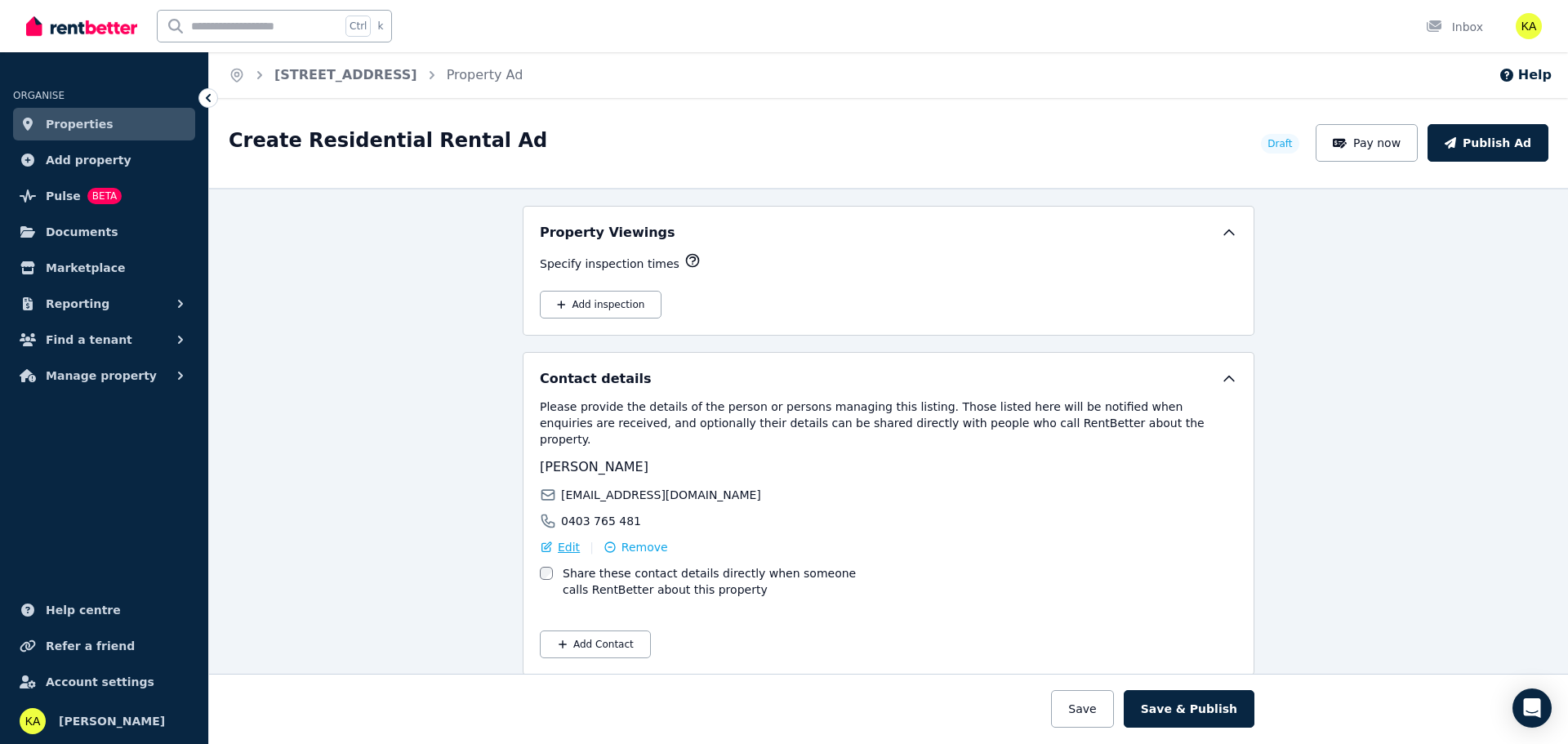
click at [548, 539] on div "Edit" at bounding box center [560, 547] width 40 height 17
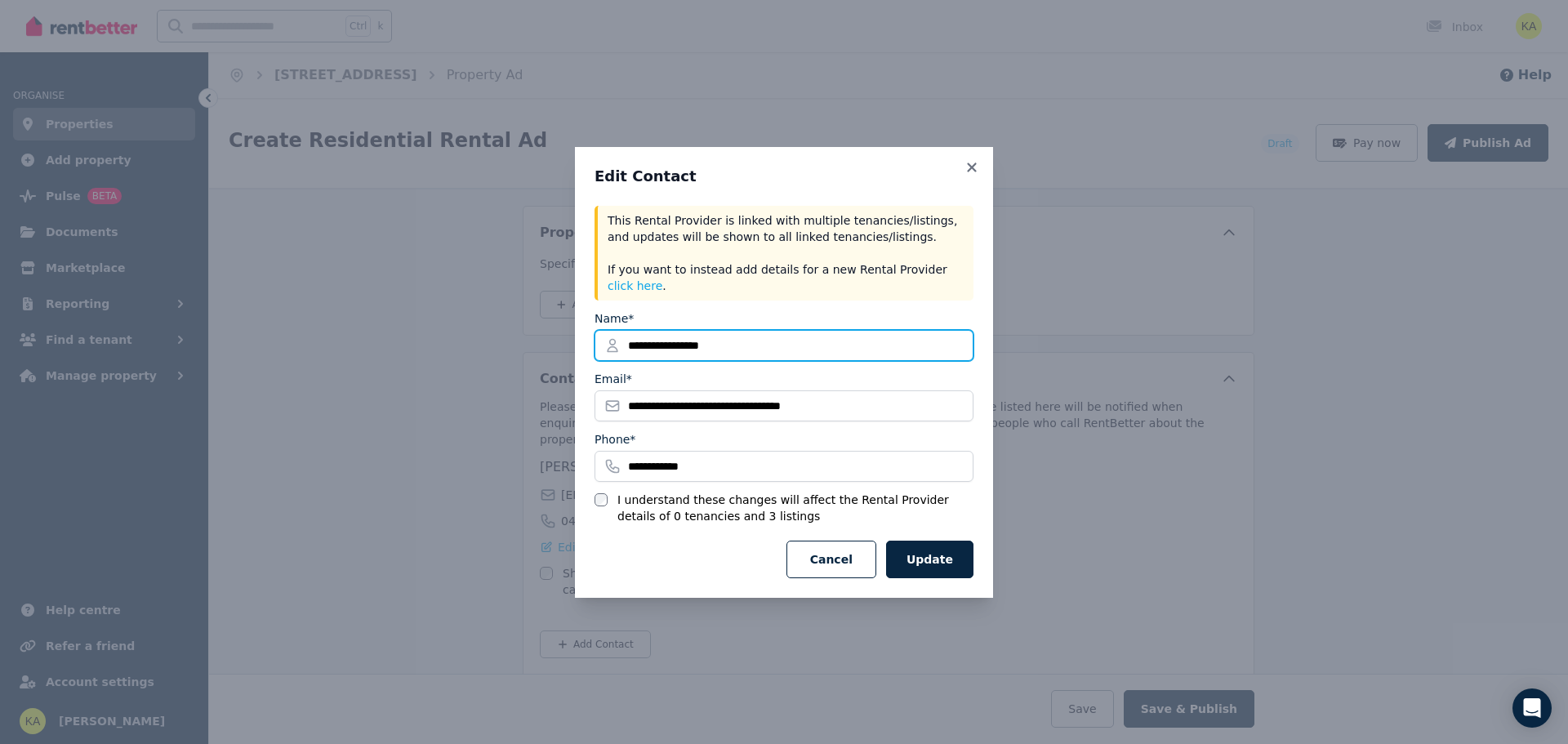
drag, startPoint x: 743, startPoint y: 349, endPoint x: 671, endPoint y: 351, distance: 72.0
click at [671, 351] on input "**********" at bounding box center [784, 346] width 379 height 31
type input "********"
click at [725, 561] on div "Cancel Update" at bounding box center [784, 559] width 379 height 37
click at [697, 339] on input "********" at bounding box center [784, 346] width 379 height 31
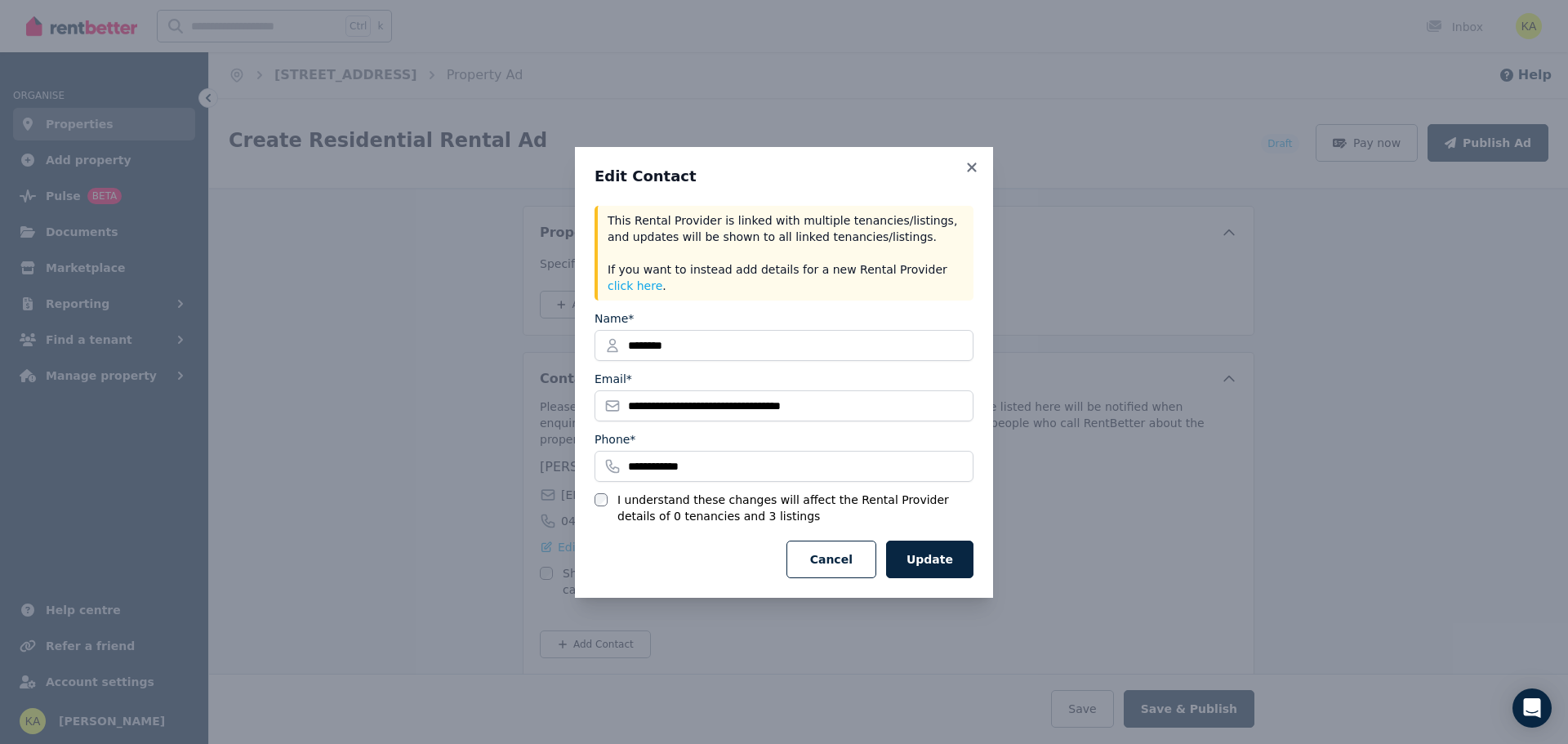
click at [847, 543] on button "Cancel" at bounding box center [831, 559] width 90 height 37
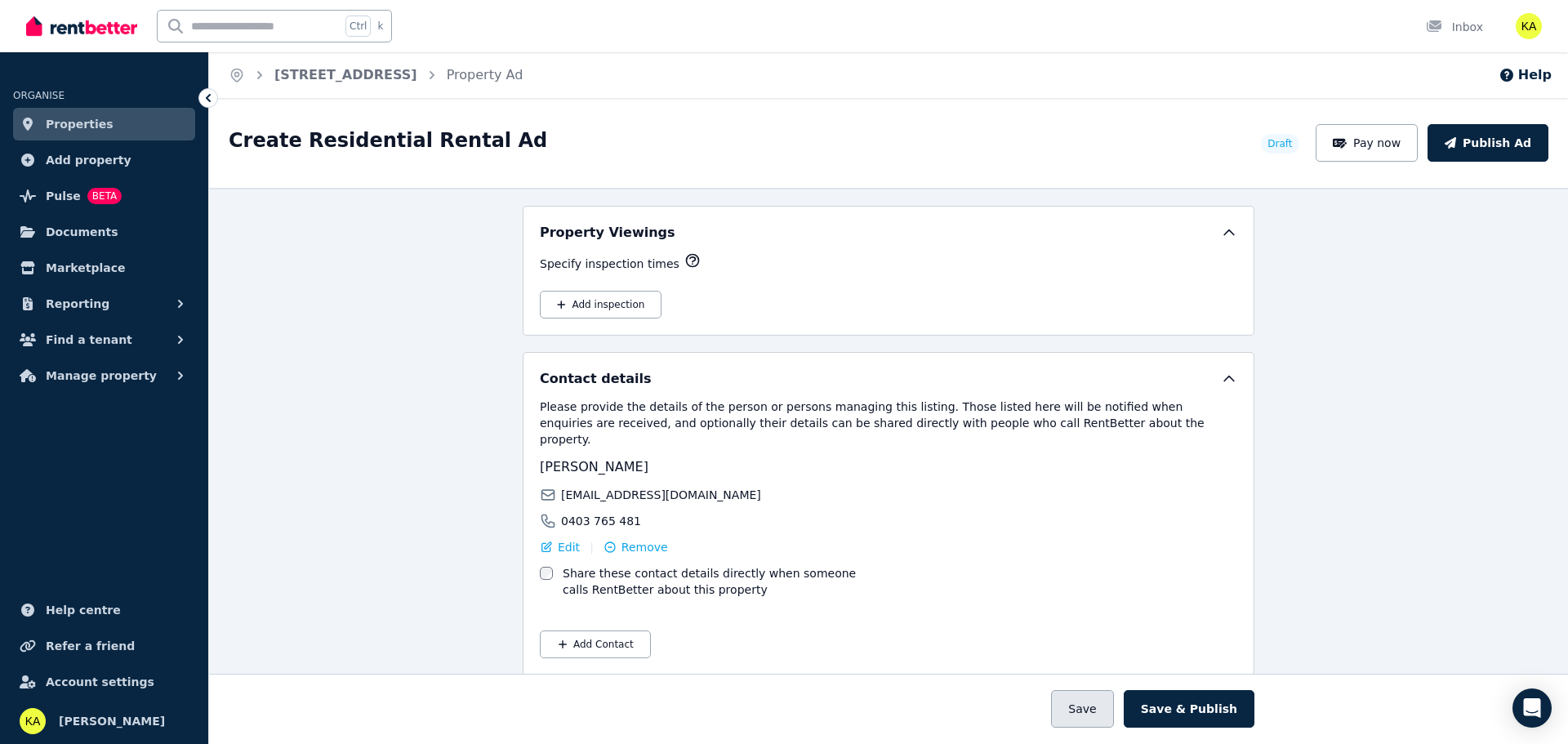
click at [1103, 712] on button "Save" at bounding box center [1081, 708] width 62 height 37
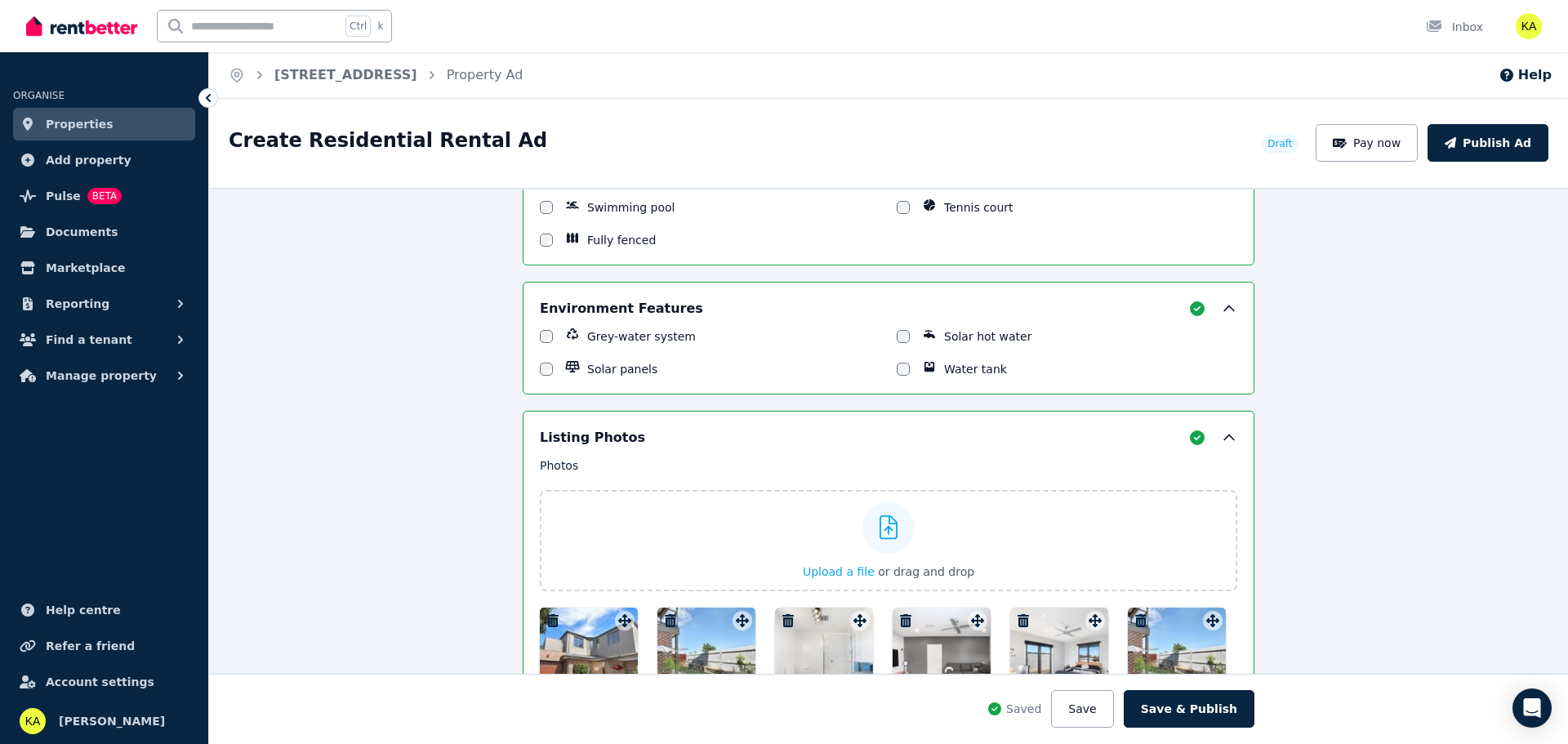
scroll to position [2111, 0]
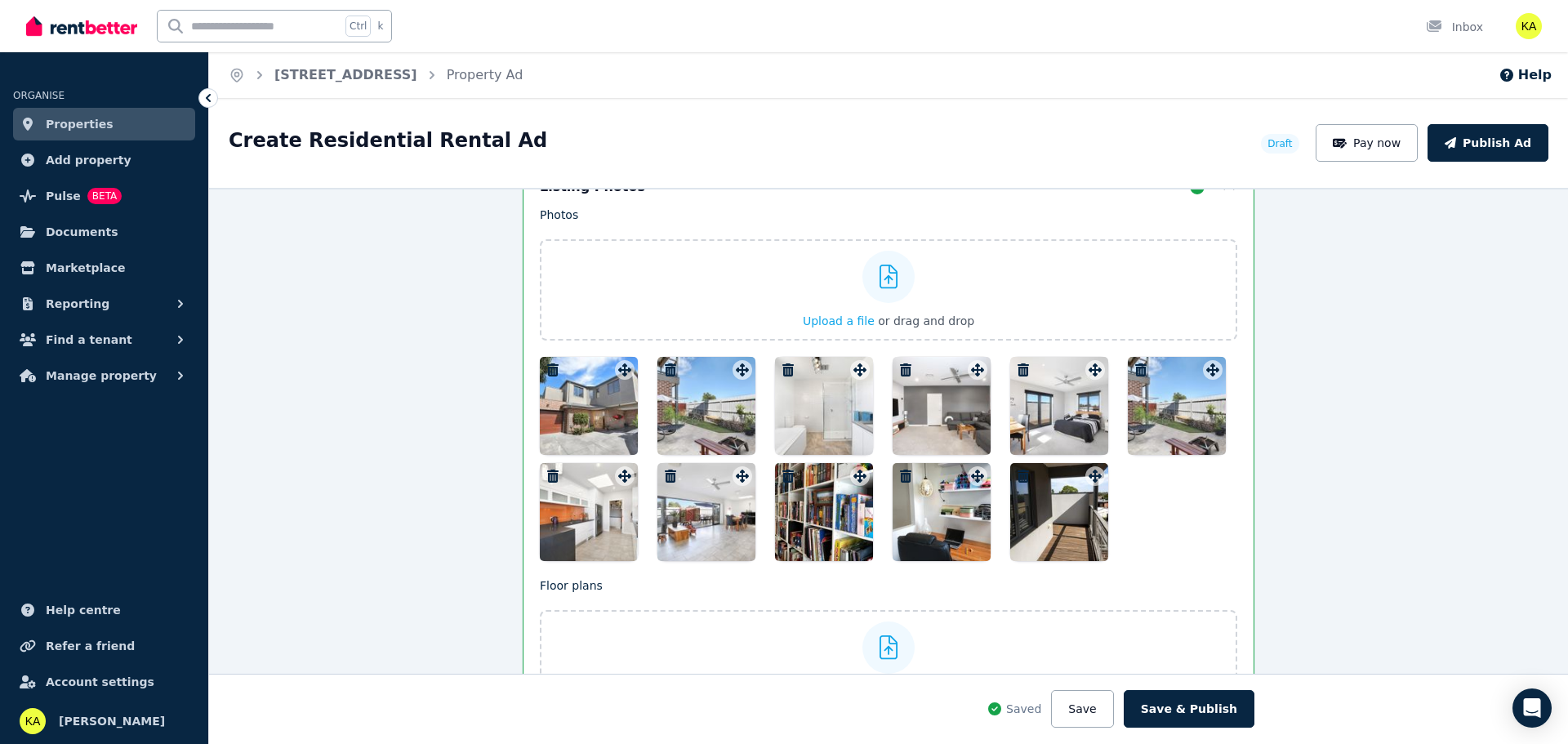
click at [1177, 719] on button "Save & Publish" at bounding box center [1189, 708] width 130 height 37
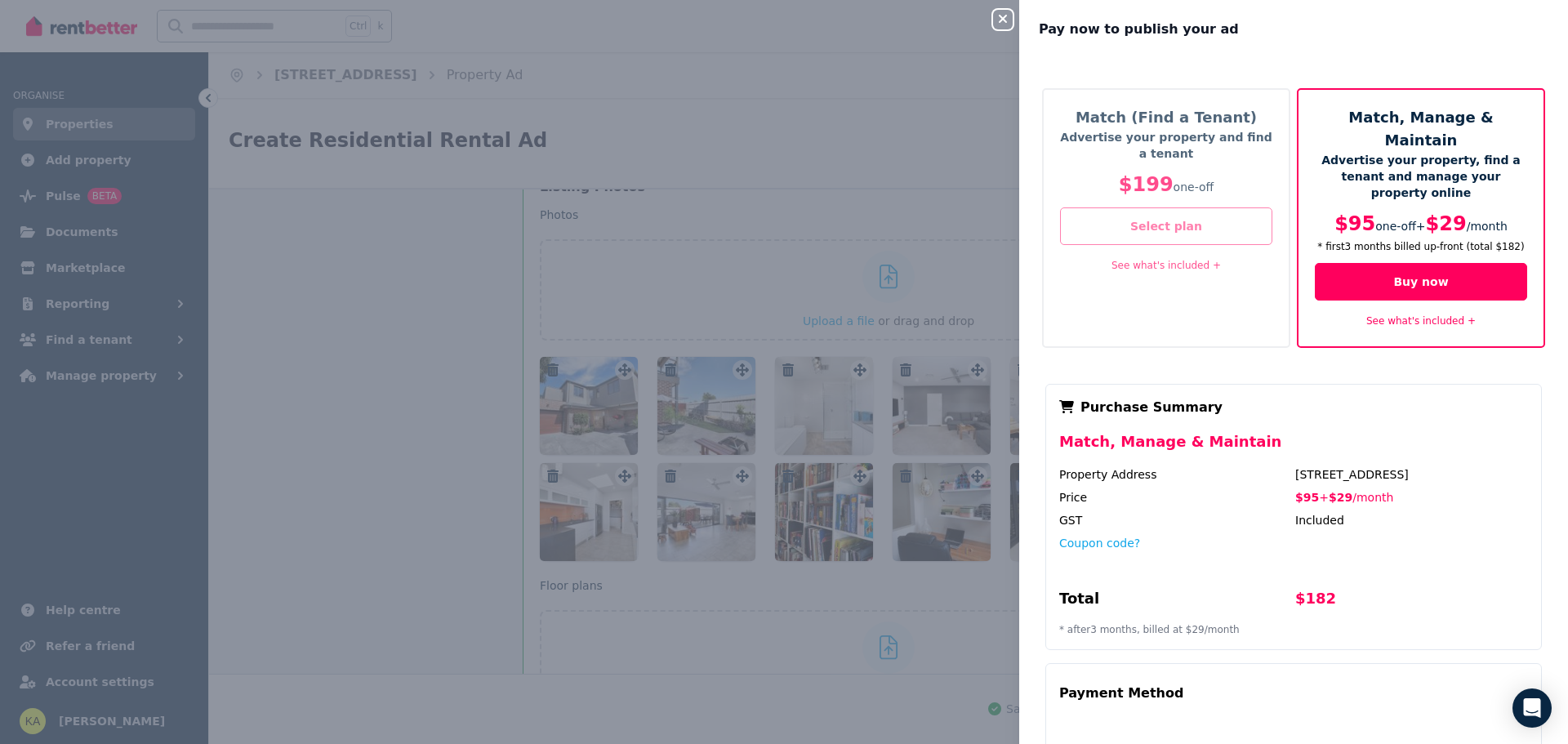
click at [1136, 218] on button "Select plan" at bounding box center [1166, 226] width 212 height 37
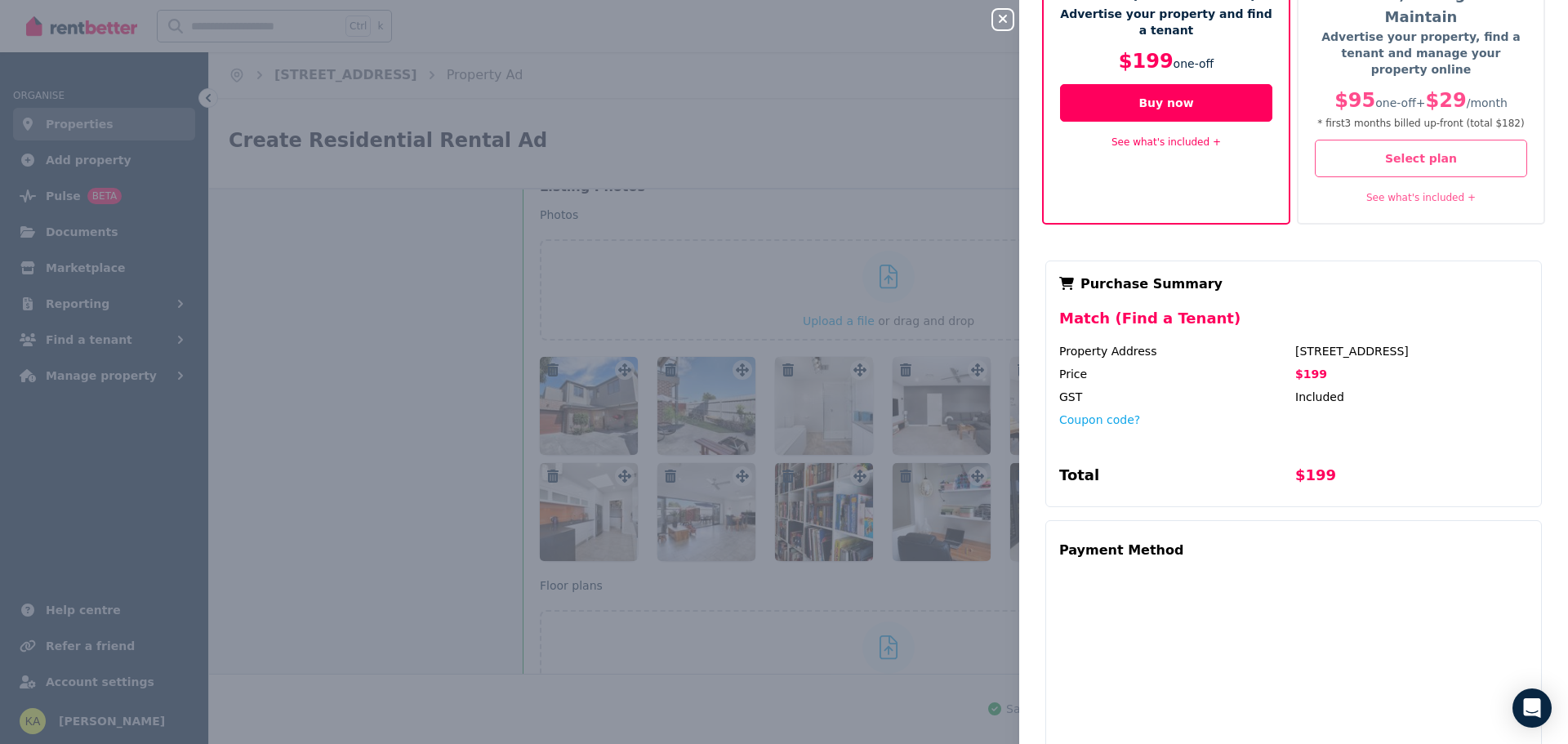
scroll to position [0, 0]
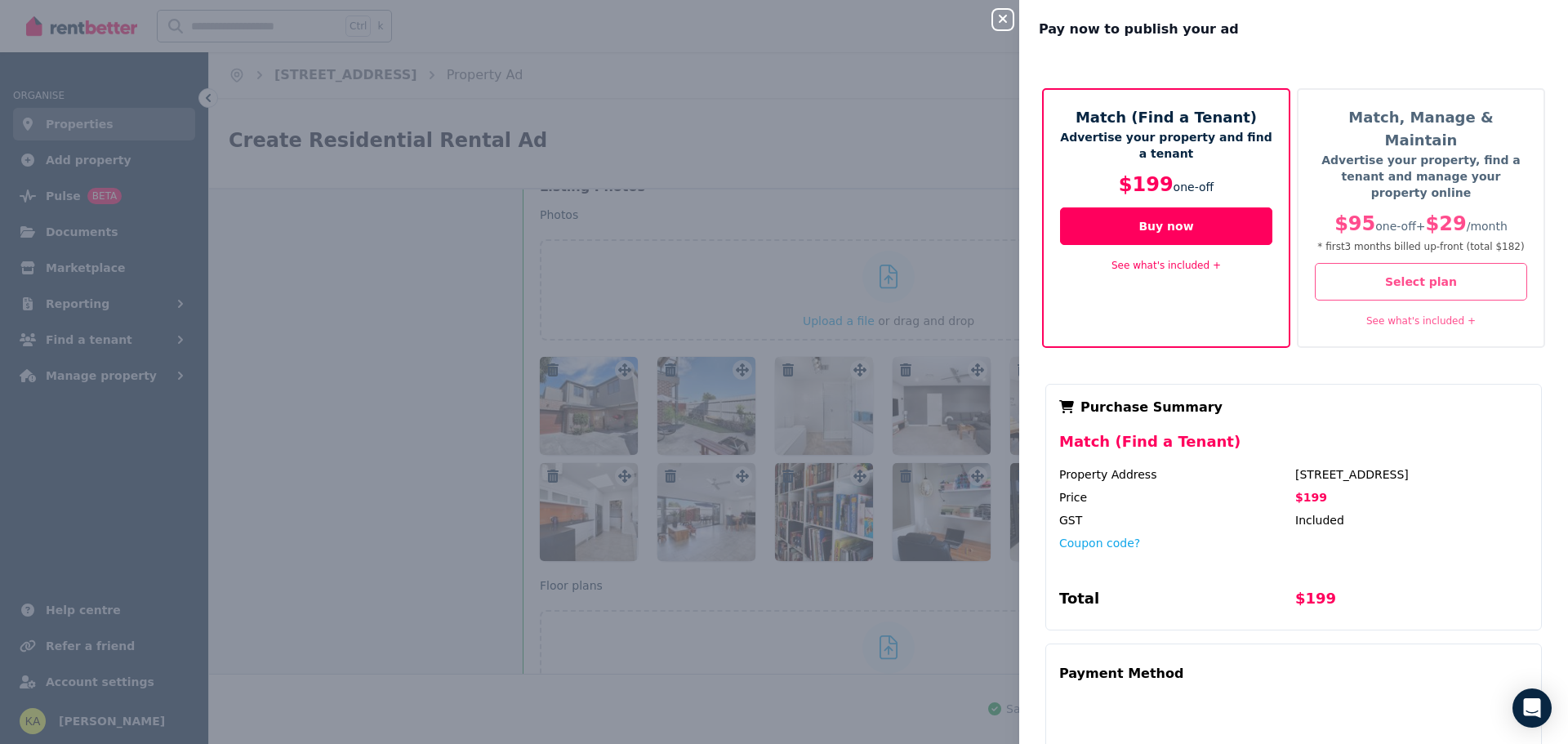
click at [1194, 270] on link "See what's included +" at bounding box center [1166, 265] width 110 height 11
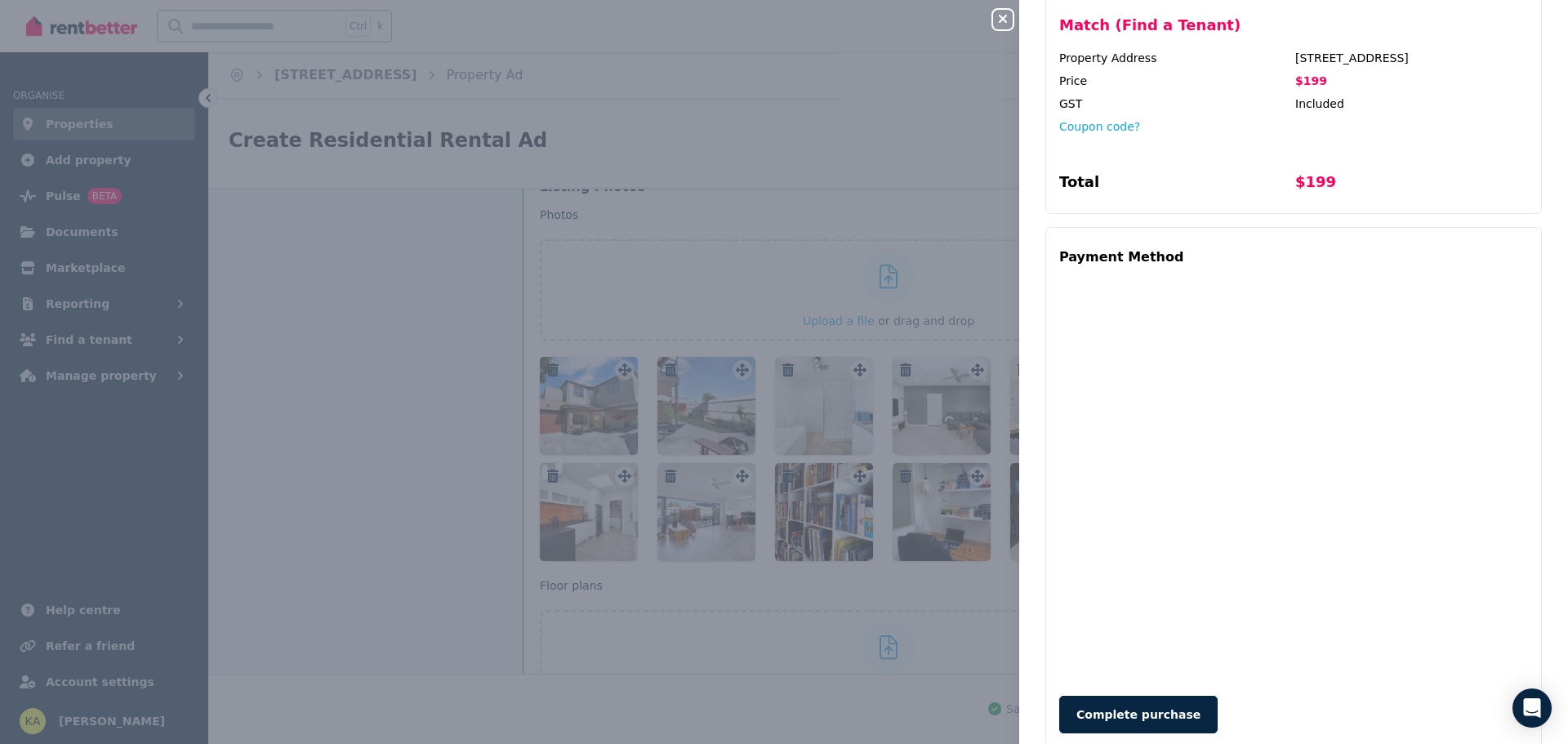
scroll to position [518, 0]
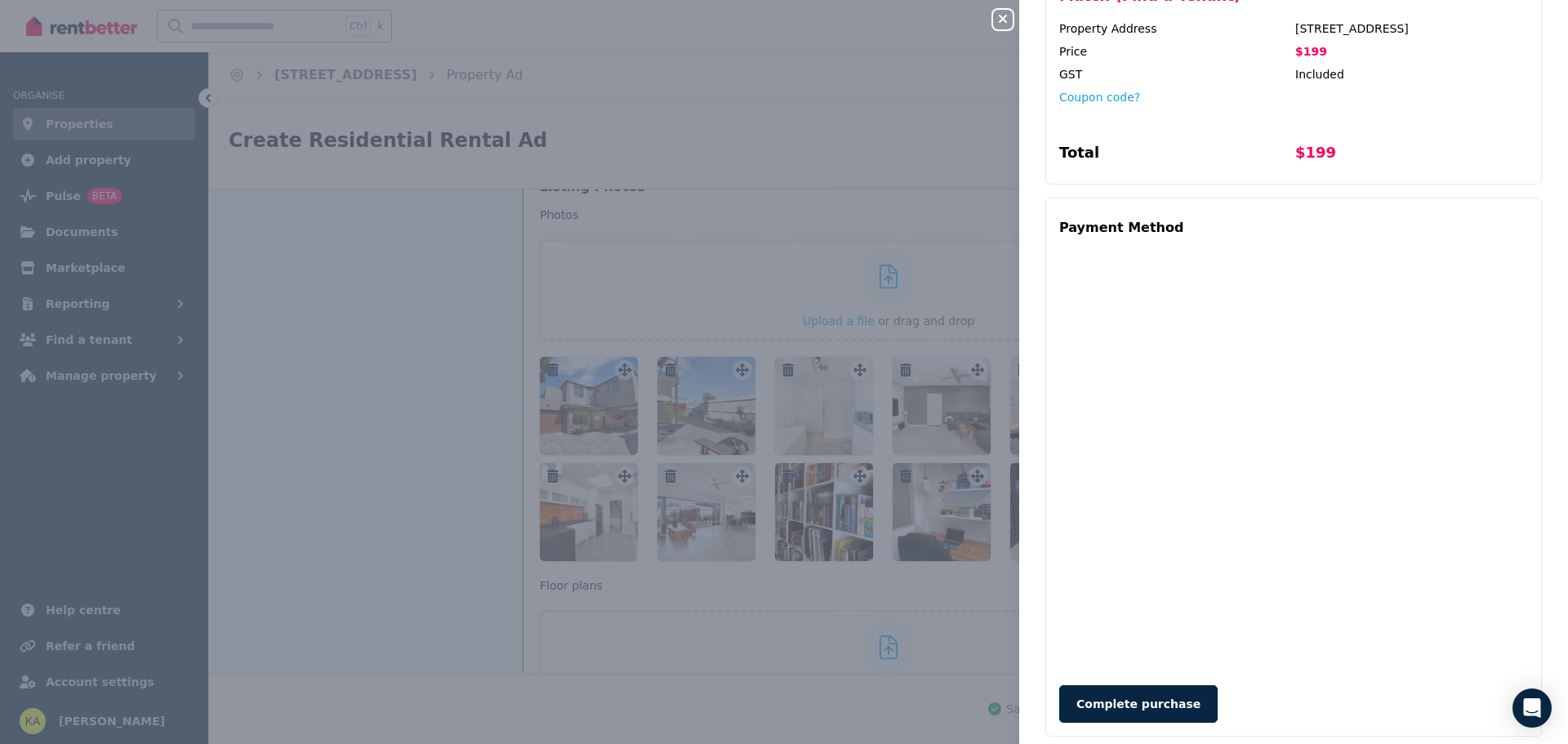
click at [1315, 692] on div "Complete purchase" at bounding box center [1293, 703] width 468 height 37
click at [1145, 692] on button "Complete purchase" at bounding box center [1139, 703] width 158 height 37
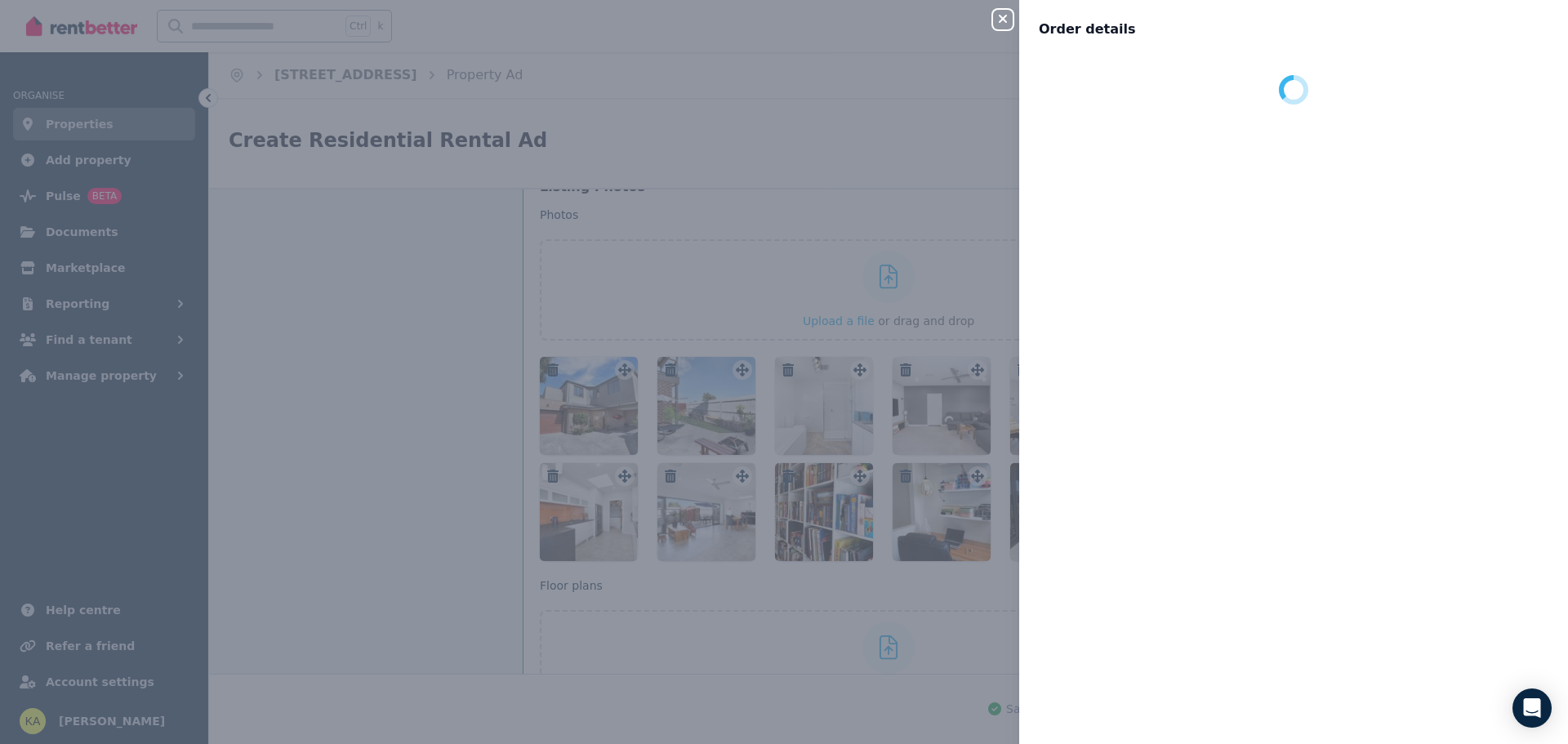
scroll to position [0, 0]
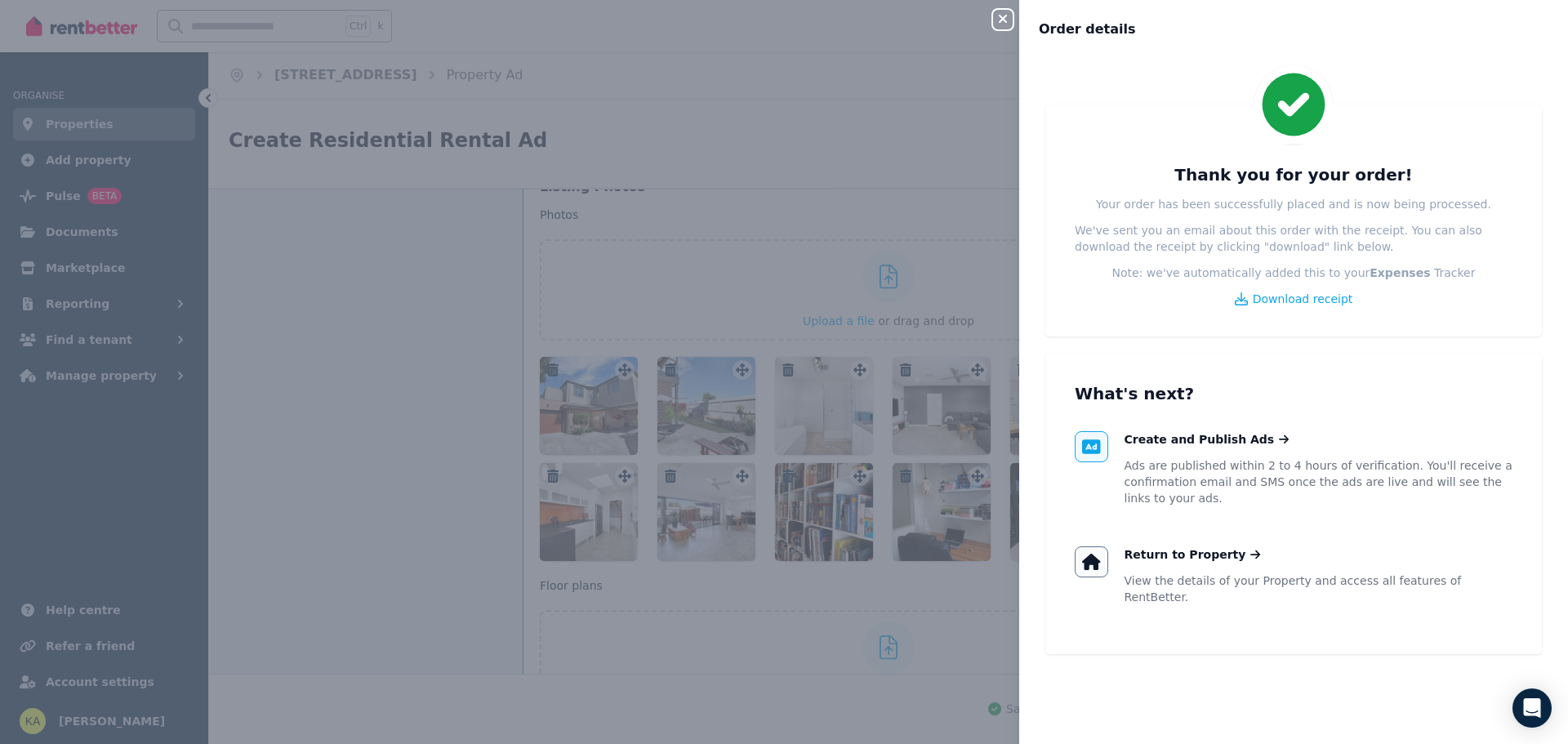
click at [998, 21] on icon "button" at bounding box center [1003, 18] width 20 height 13
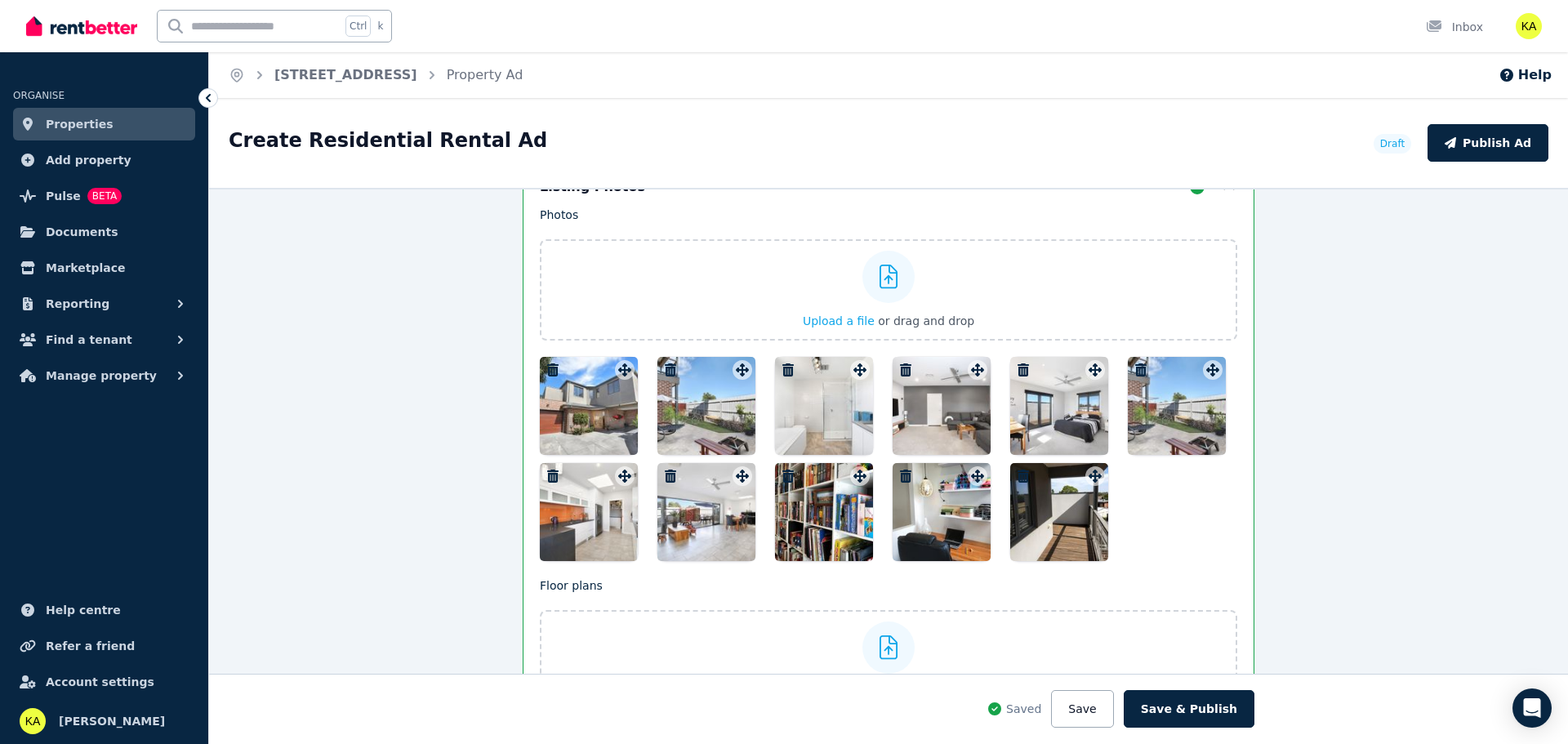
click at [70, 124] on span "Properties" at bounding box center [80, 124] width 68 height 20
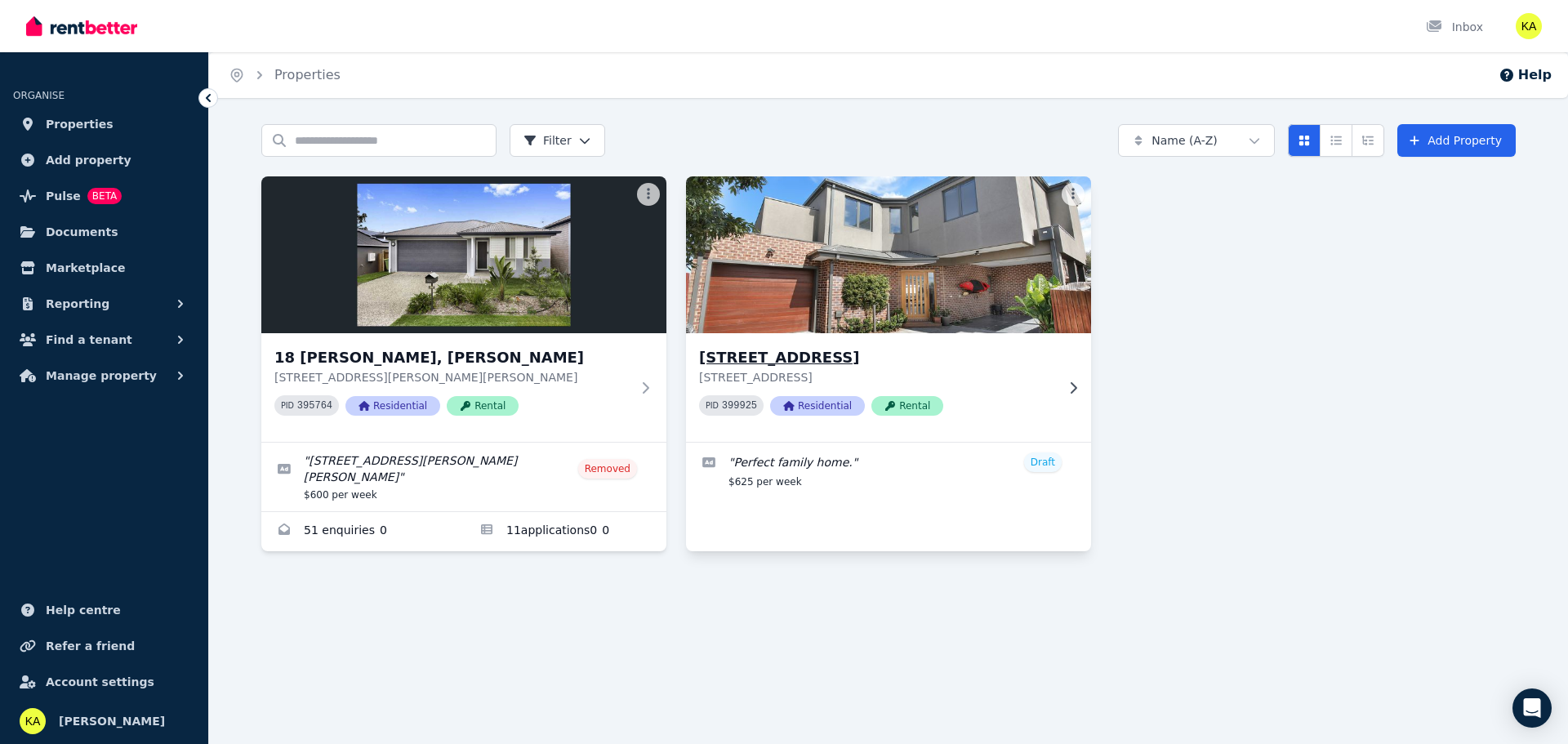
click at [1040, 382] on p "[STREET_ADDRESS]" at bounding box center [877, 377] width 356 height 17
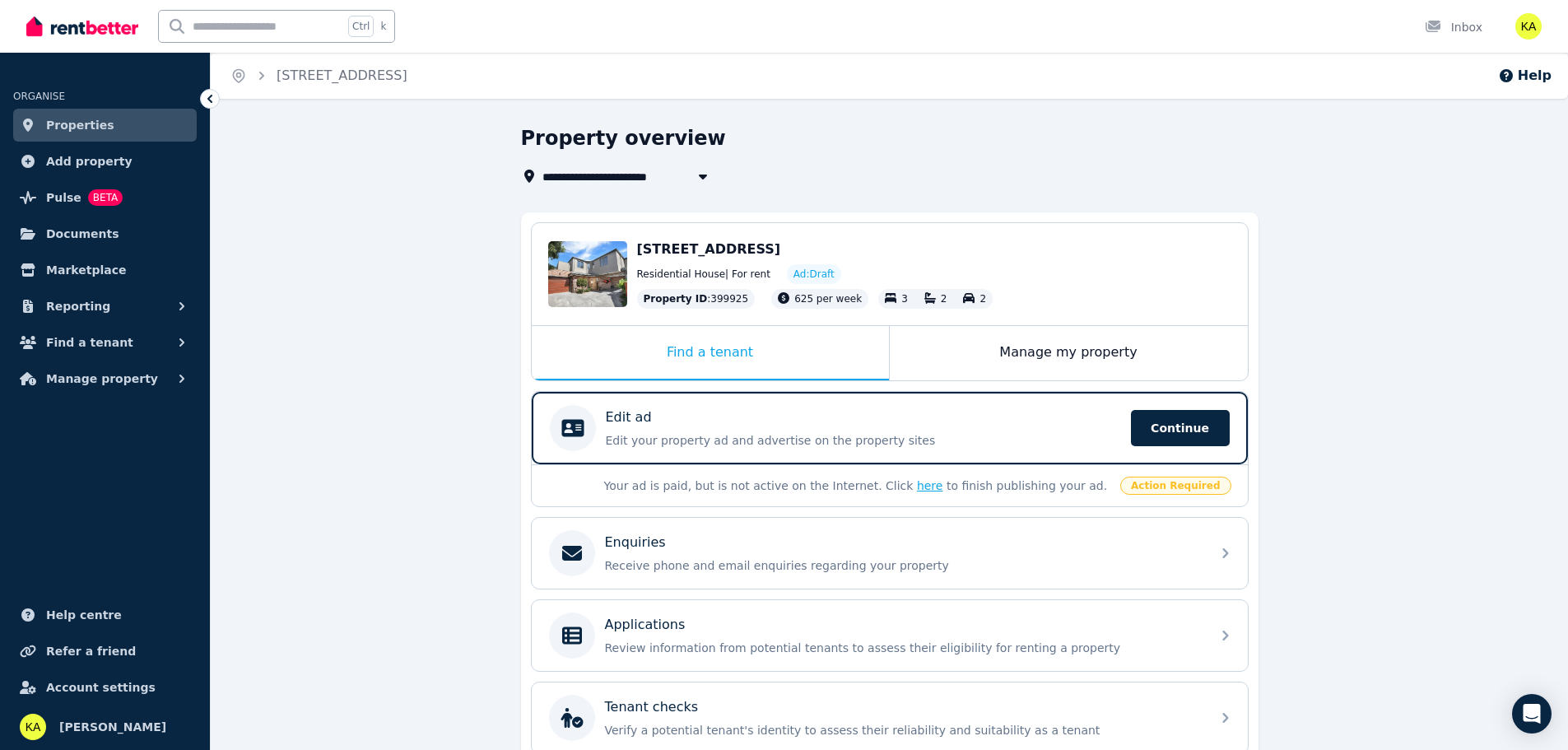
click at [917, 490] on link "here" at bounding box center [930, 485] width 26 height 13
select select "***"
select select "**********"
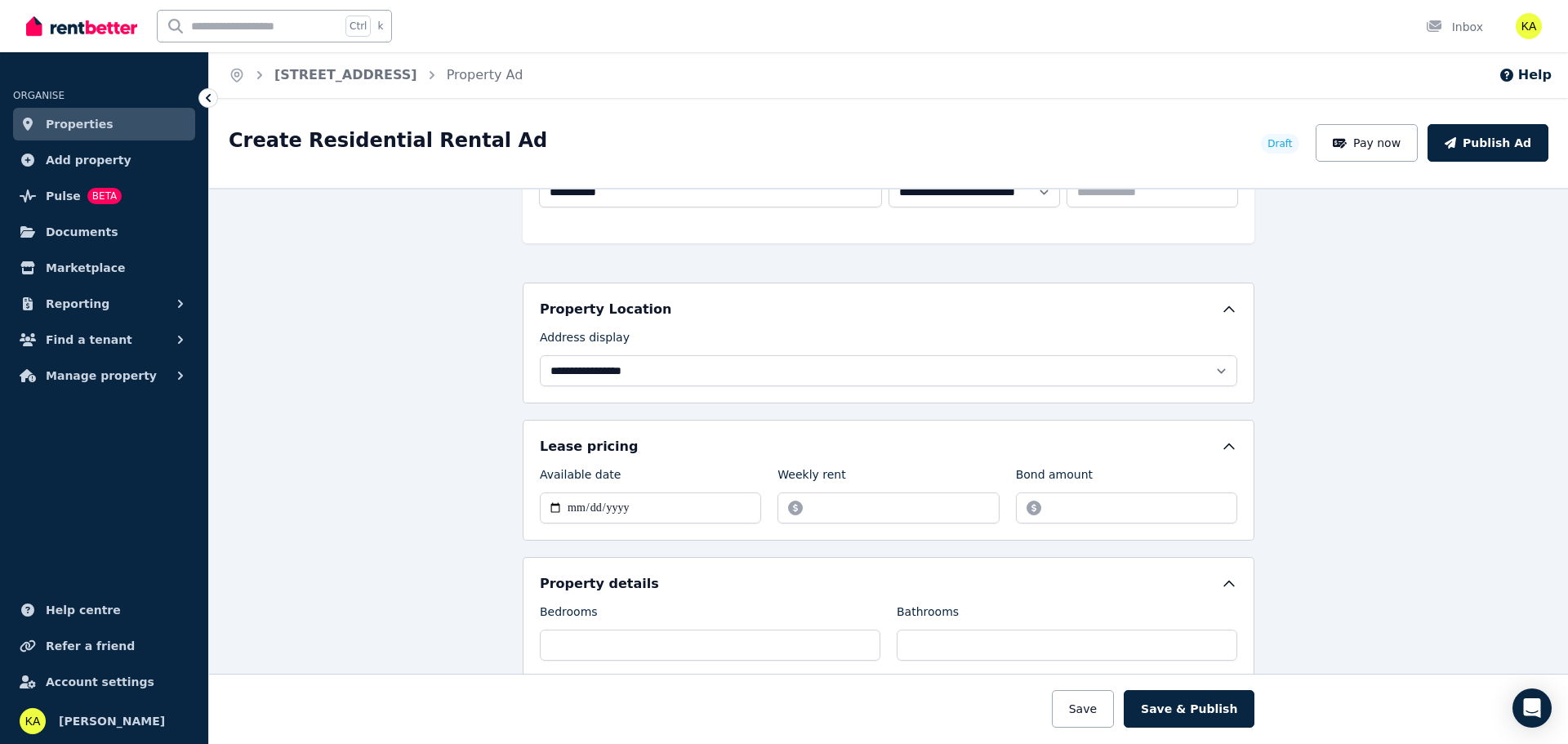
scroll to position [409, 0]
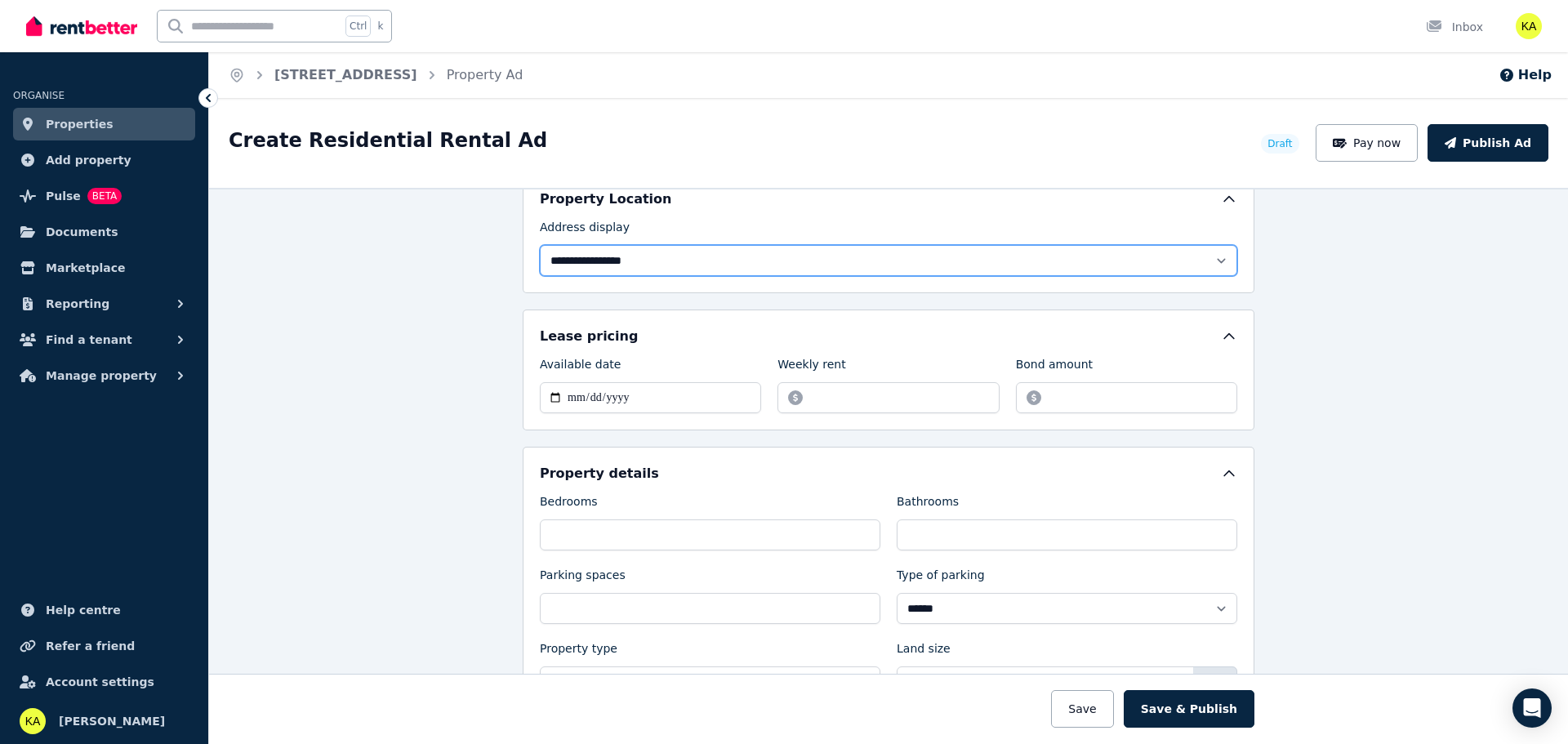
click at [688, 264] on select "**********" at bounding box center [888, 261] width 698 height 31
click at [395, 264] on div "**********" at bounding box center [889, 466] width 1359 height 556
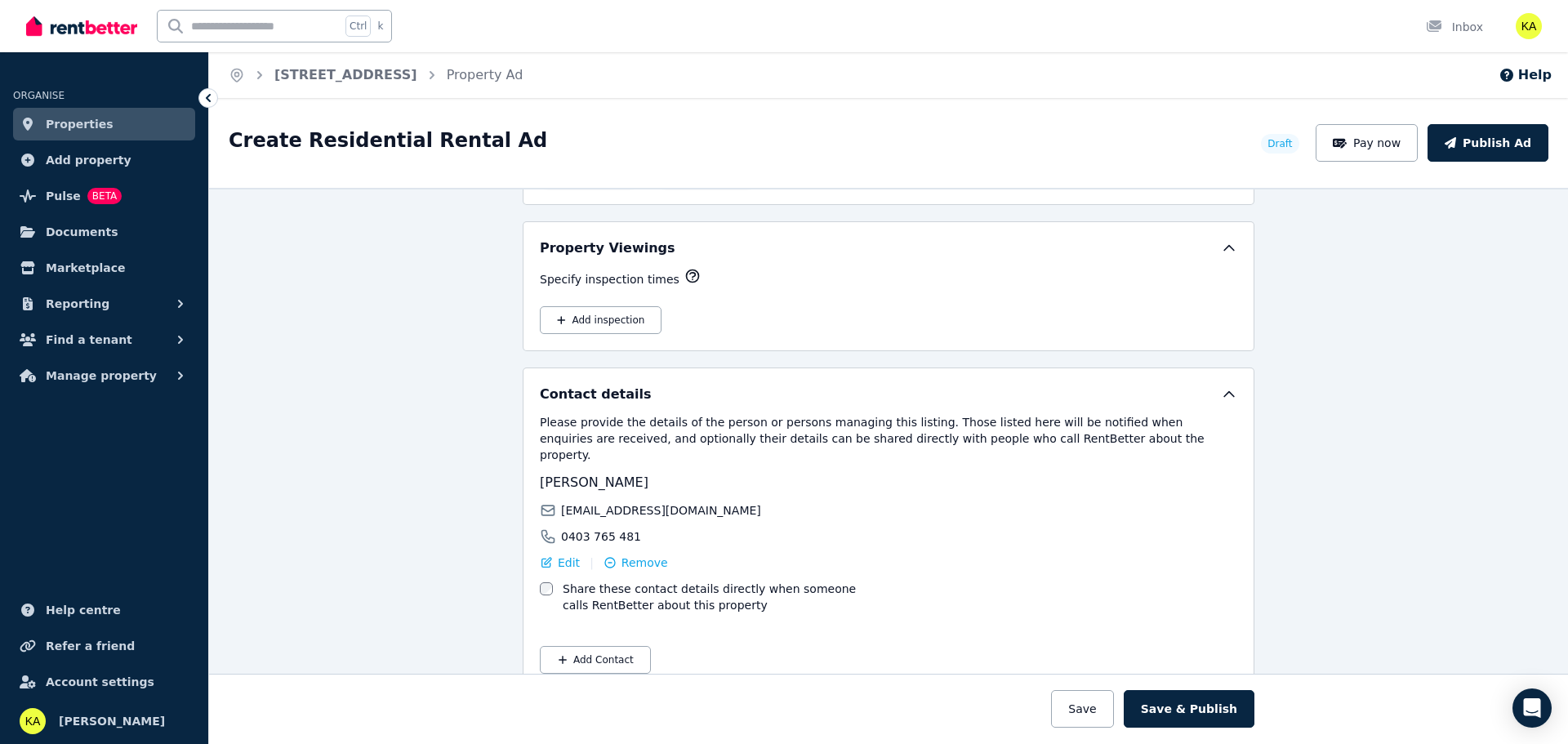
scroll to position [2637, 0]
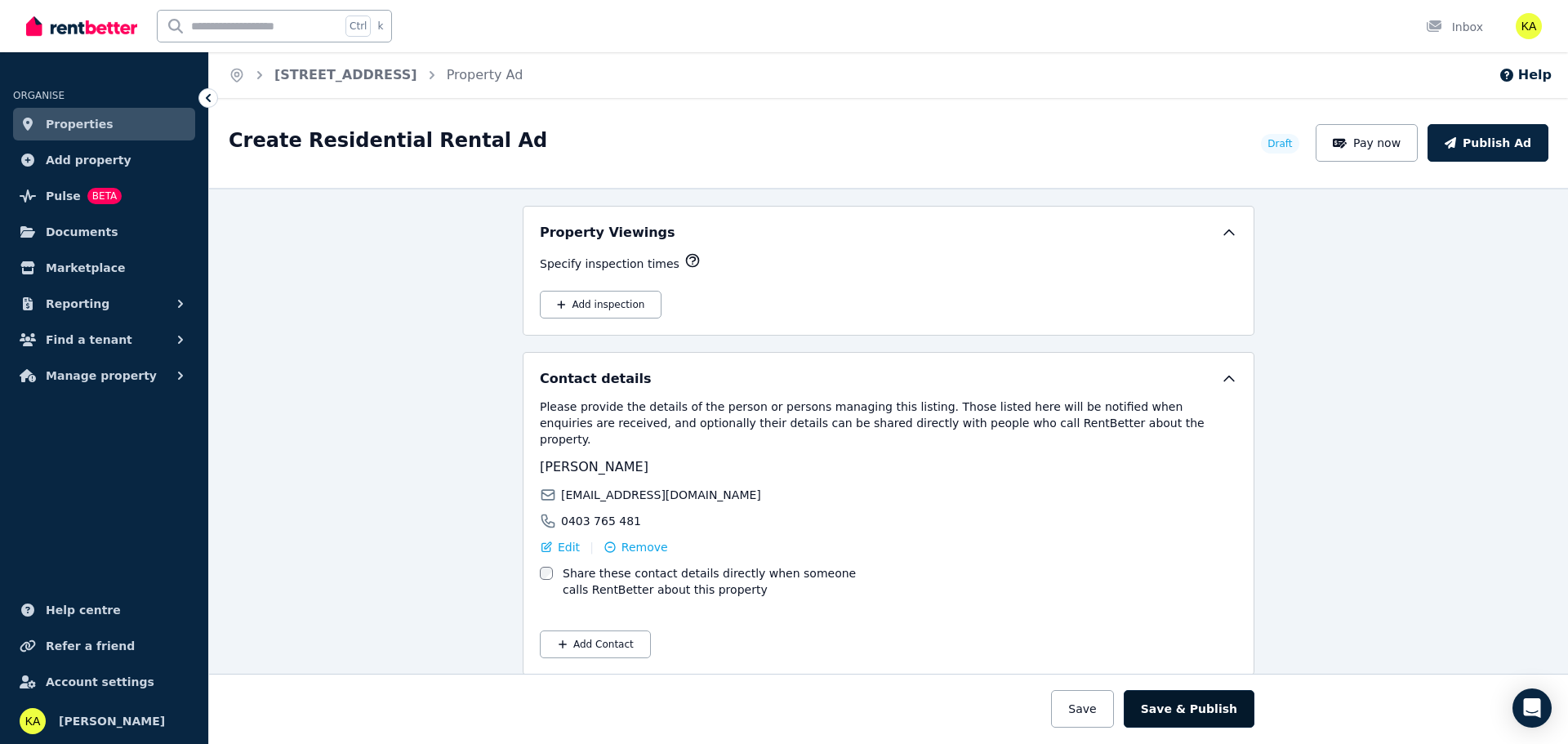
click at [1227, 707] on button "Save & Publish" at bounding box center [1189, 708] width 130 height 37
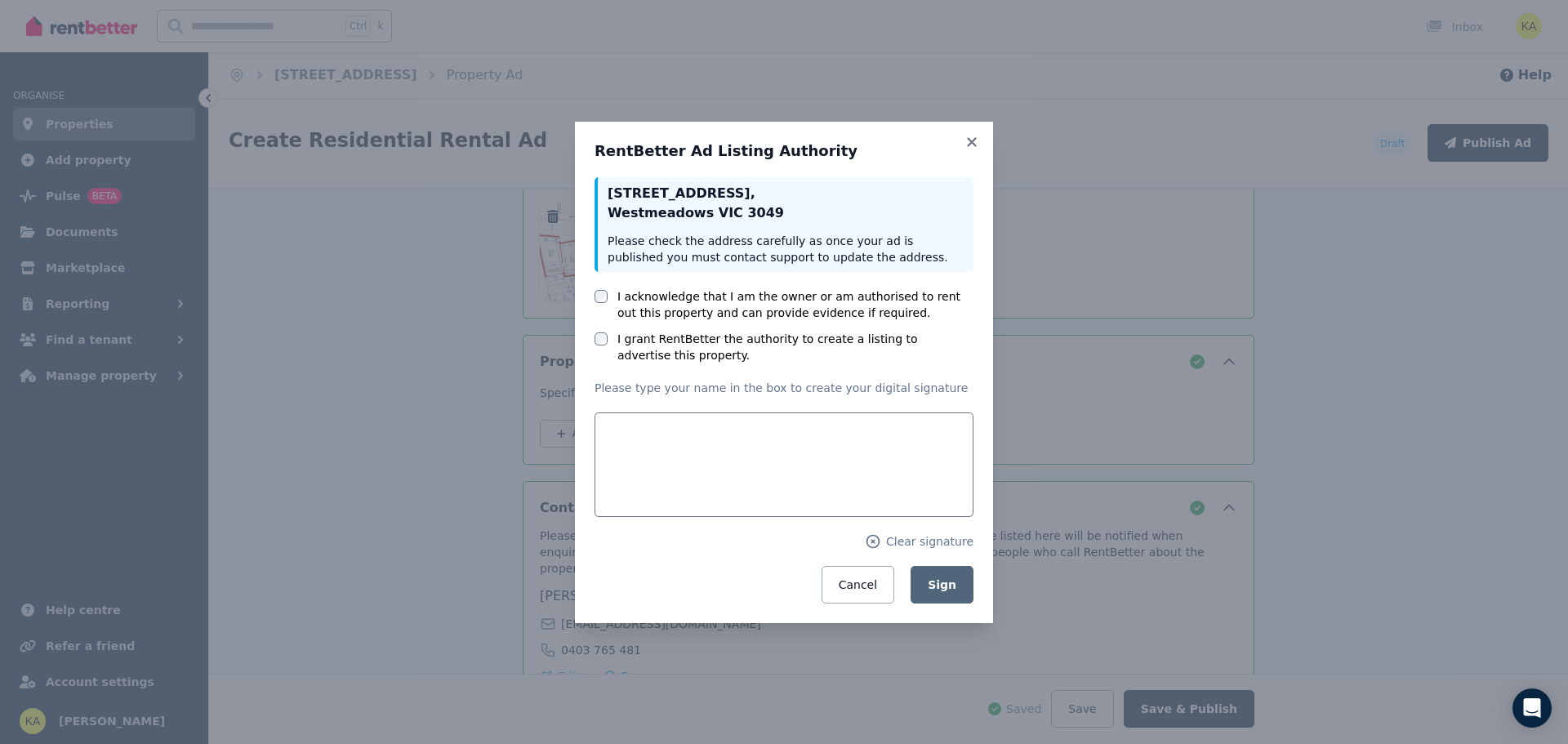
scroll to position [2765, 0]
click at [616, 296] on div "I acknowledge that I am the owner or am authorised to rent out this property an…" at bounding box center [784, 305] width 379 height 33
click at [601, 305] on div "I acknowledge that I am the owner or am authorised to rent out this property an…" at bounding box center [784, 305] width 379 height 33
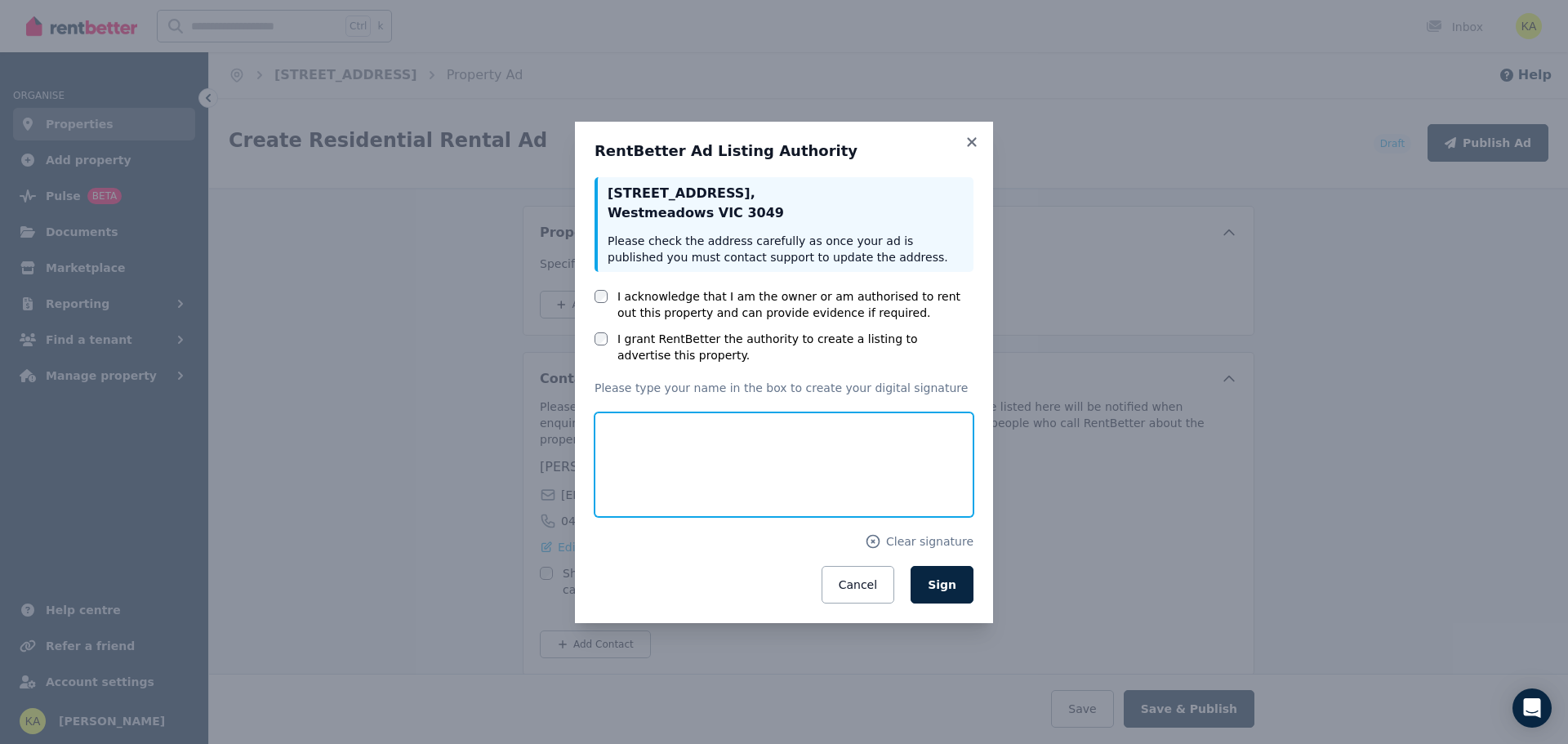
click at [671, 436] on input "text" at bounding box center [784, 465] width 379 height 104
type input "**********"
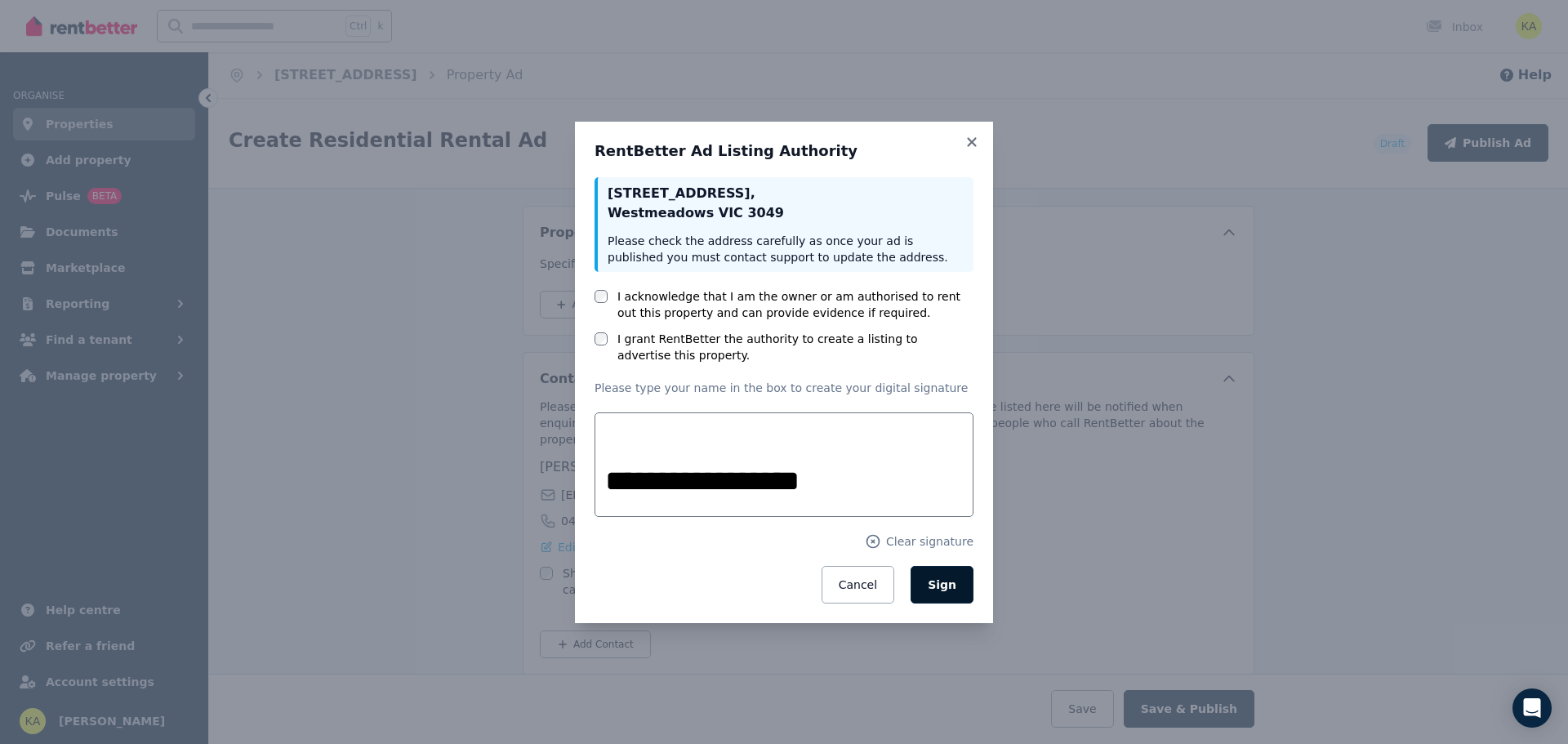
click at [951, 586] on span "Sign" at bounding box center [942, 584] width 29 height 13
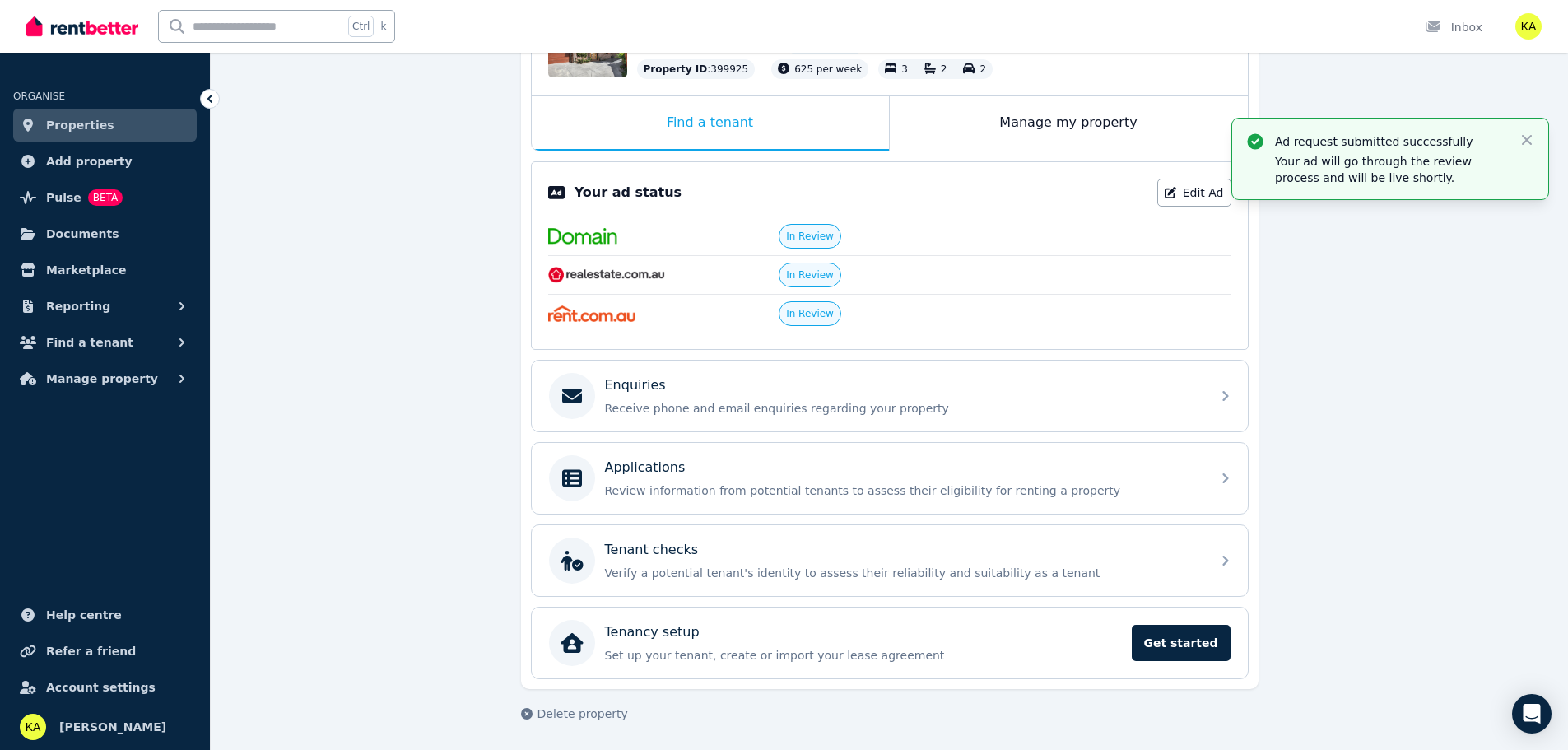
scroll to position [231, 0]
